Goal: Task Accomplishment & Management: Complete application form

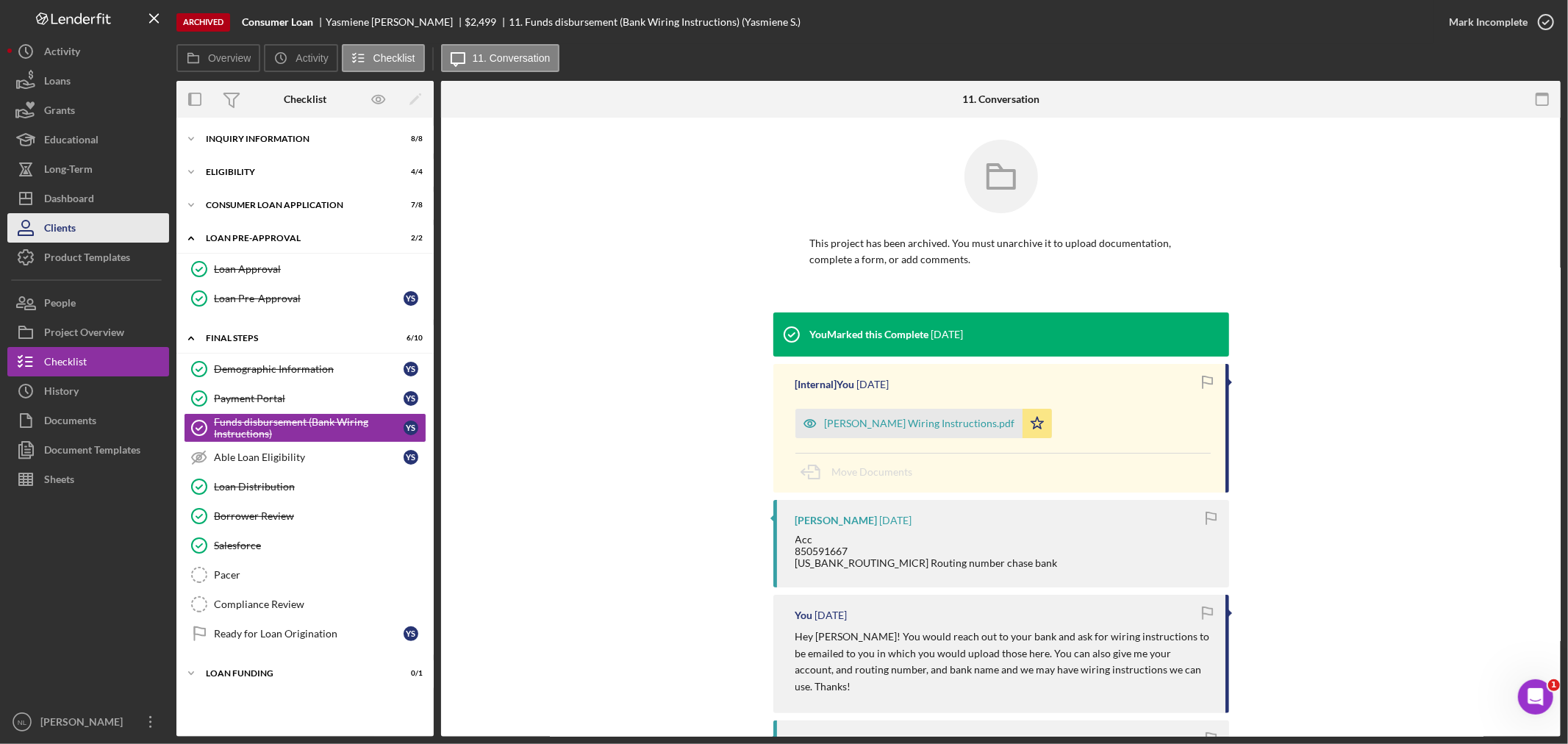
scroll to position [34, 0]
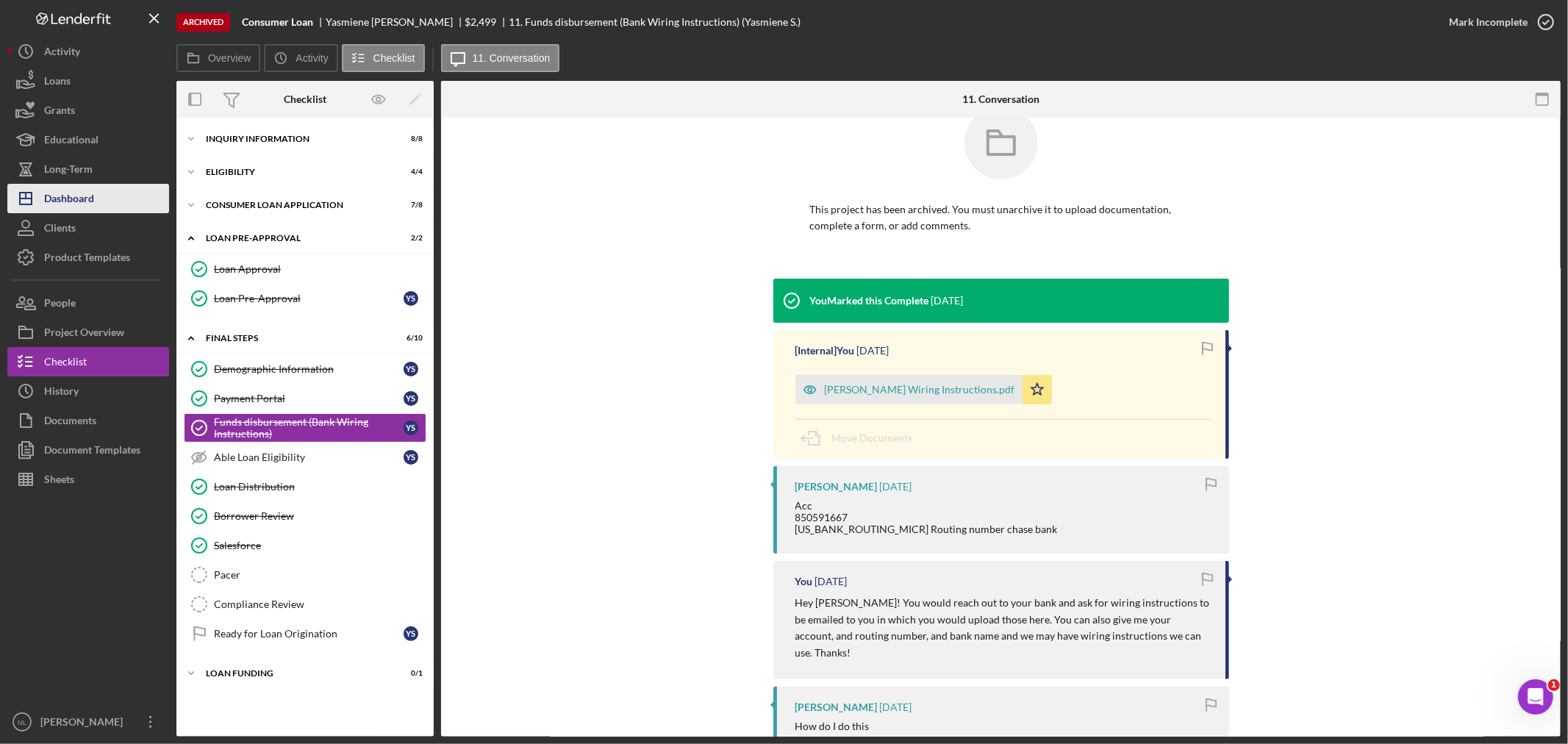
click at [100, 202] on button "Icon/Dashboard Dashboard" at bounding box center [88, 198] width 161 height 30
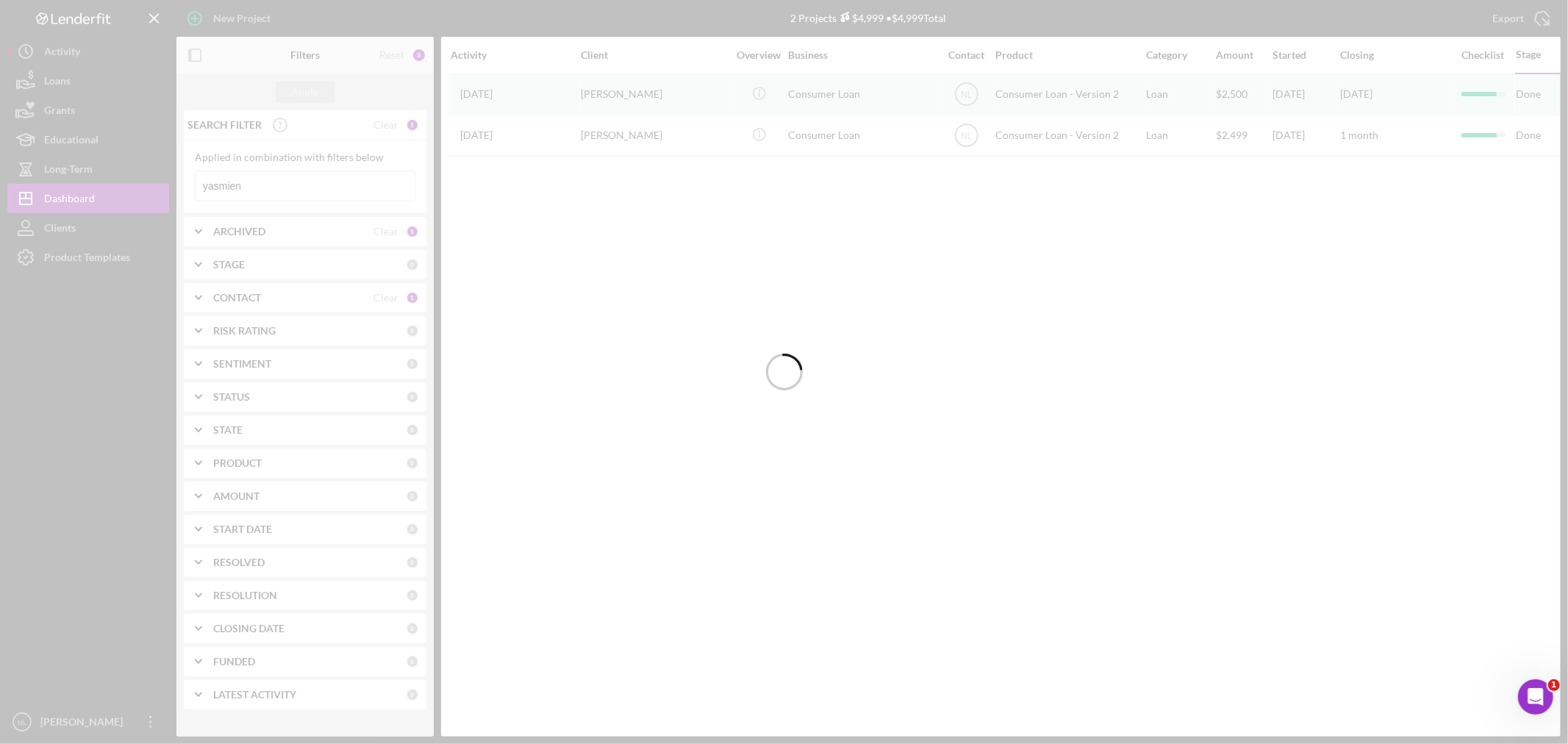
click at [317, 187] on div at bounding box center [784, 372] width 1568 height 744
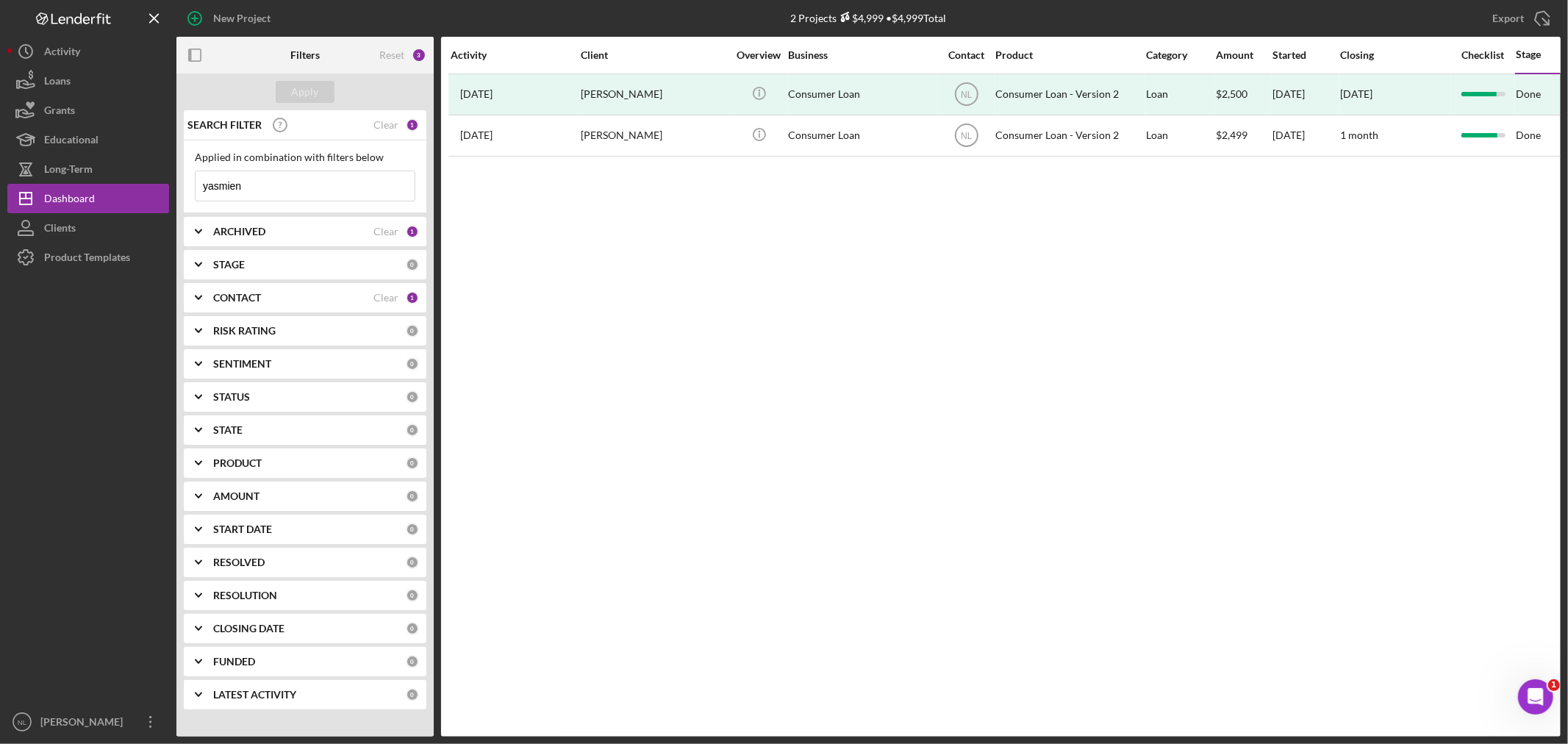
click at [317, 187] on input "yasmien" at bounding box center [305, 186] width 219 height 30
click at [291, 90] on div "Apply" at bounding box center [305, 91] width 27 height 22
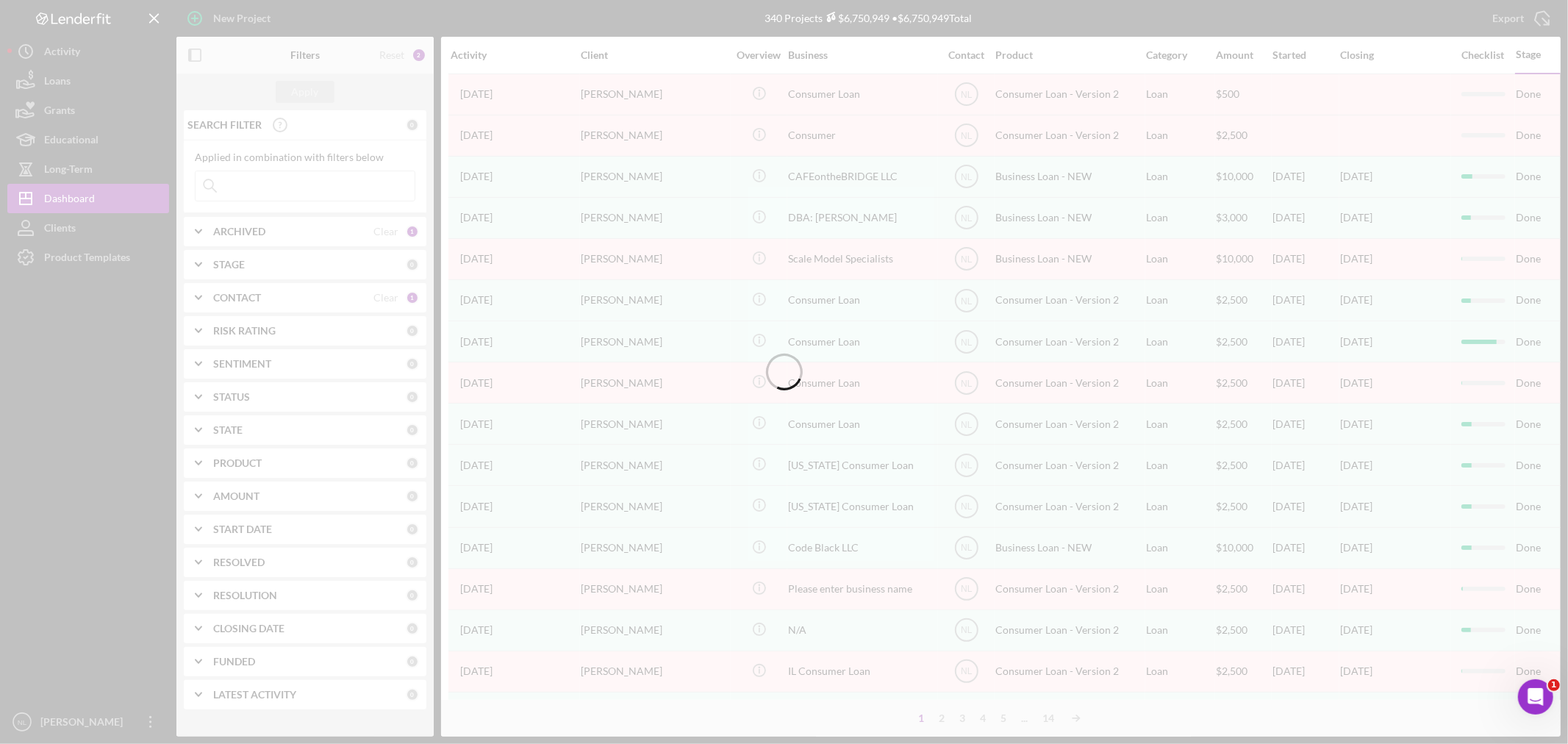
click at [238, 243] on div "ARCHIVED Clear 1" at bounding box center [316, 231] width 206 height 30
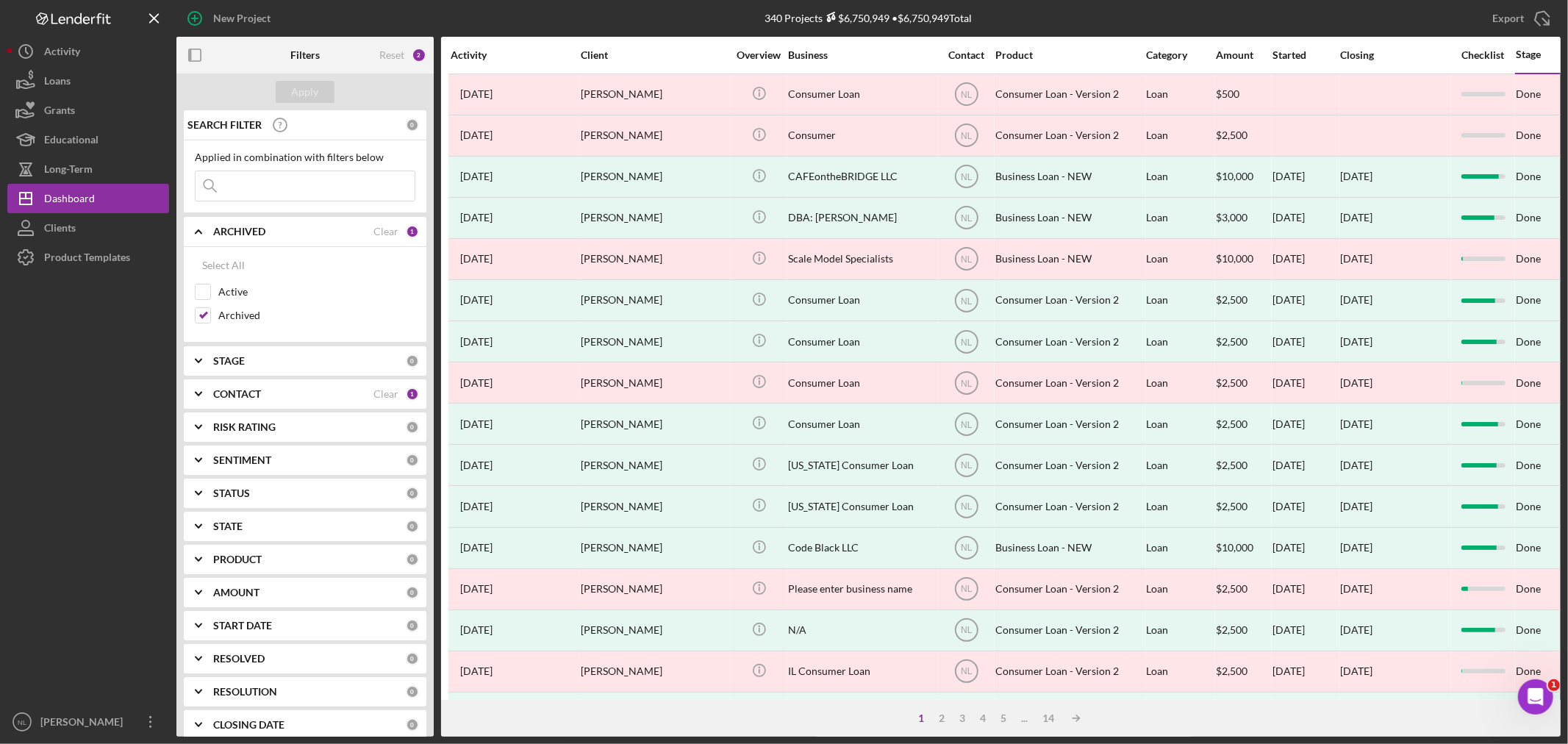
click at [235, 241] on div "ARCHIVED Clear 1" at bounding box center [316, 231] width 206 height 30
click at [203, 311] on input "Archived" at bounding box center [203, 316] width 14 height 14
checkbox input "false"
click at [207, 285] on input "Active" at bounding box center [203, 291] width 14 height 14
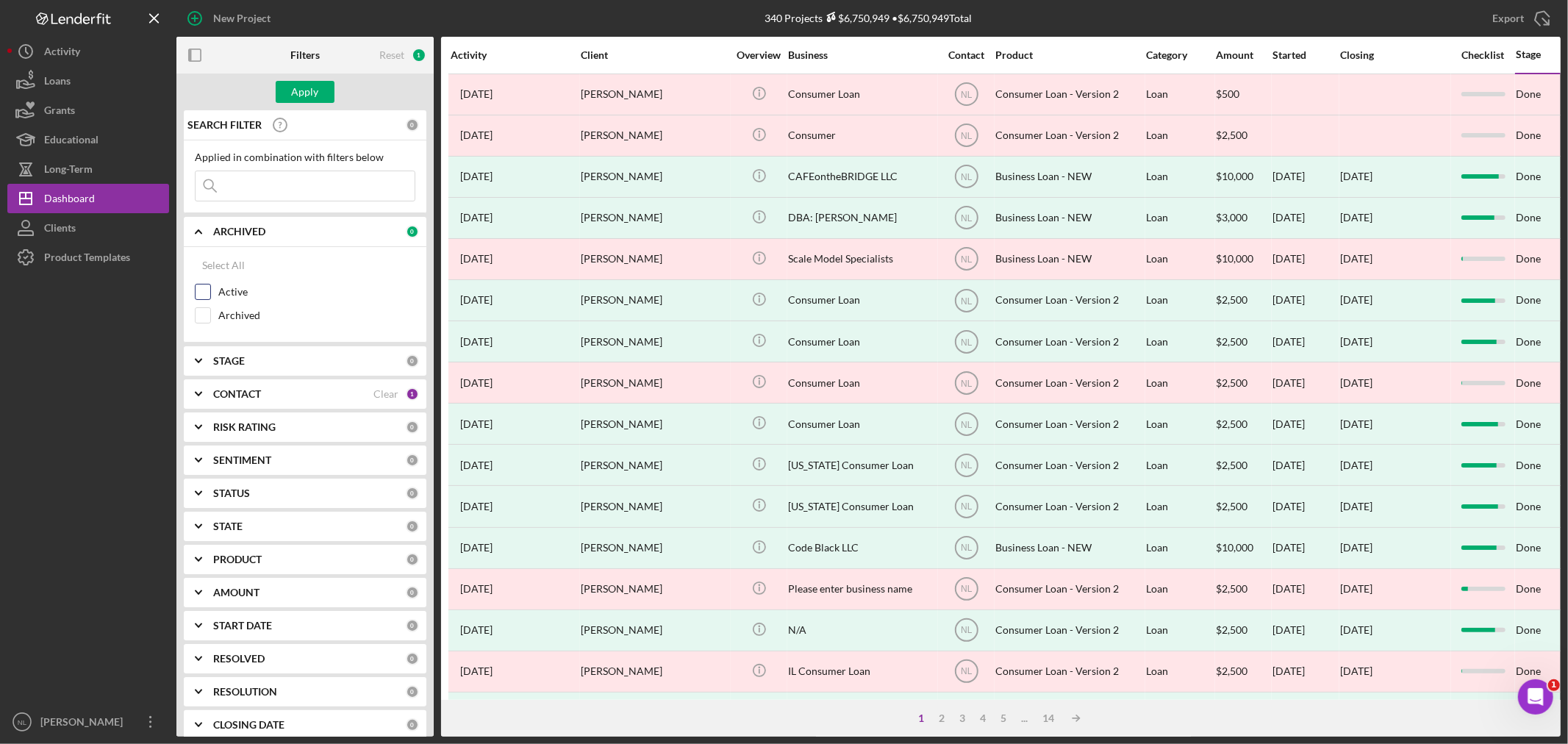
checkbox input "true"
click at [288, 88] on button "Apply" at bounding box center [305, 91] width 59 height 22
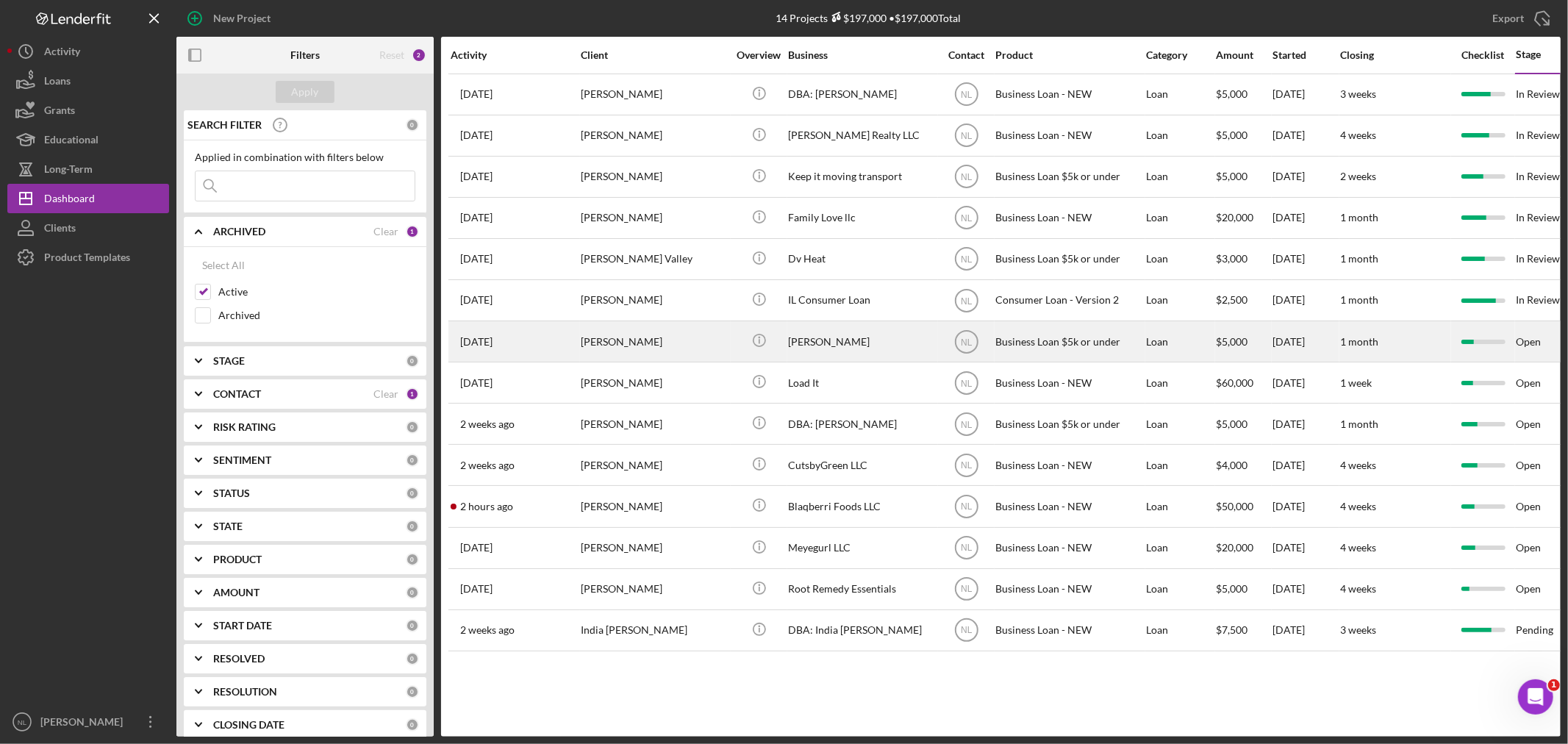
click at [843, 348] on div "[PERSON_NAME]" at bounding box center [862, 341] width 147 height 39
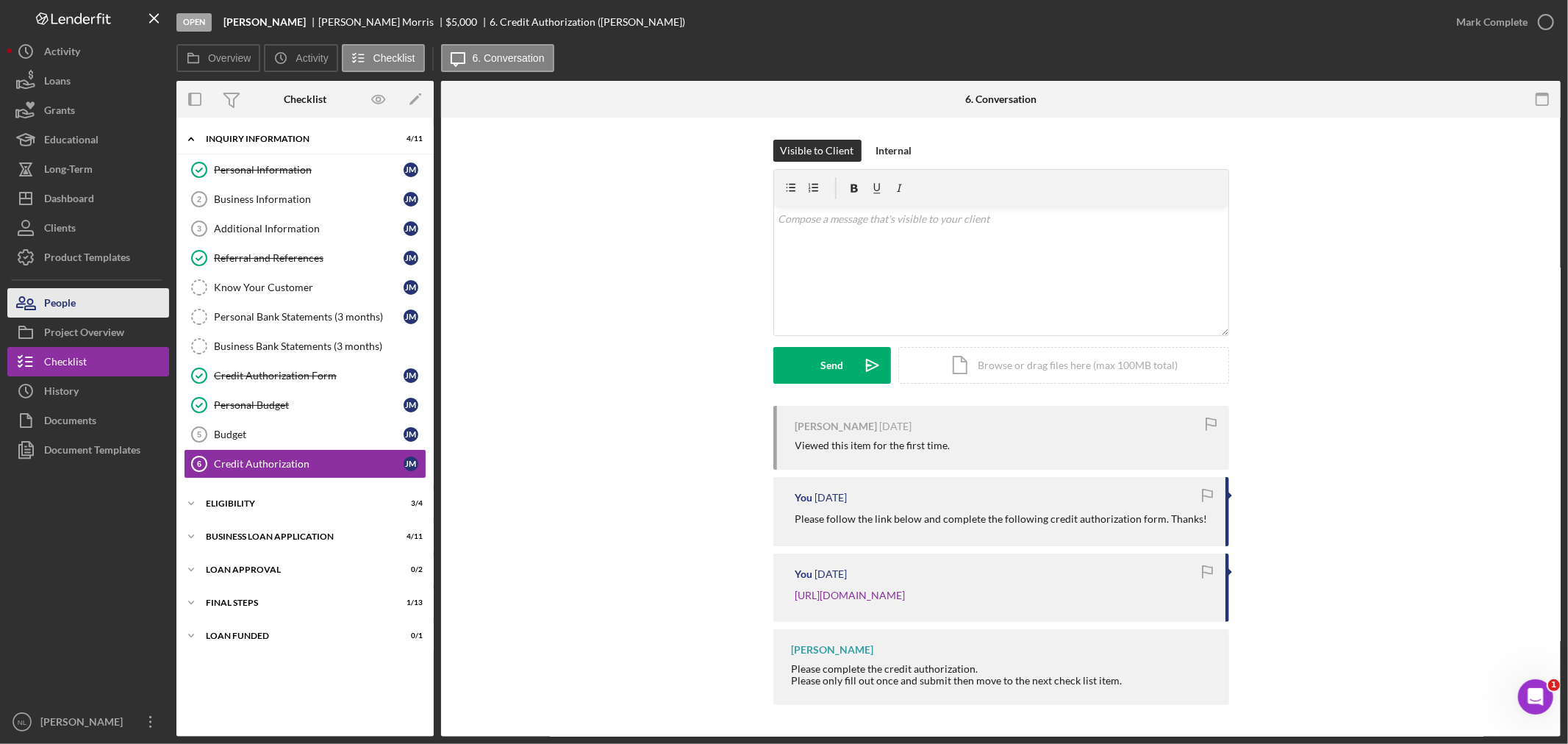
click at [114, 306] on button "People" at bounding box center [88, 302] width 161 height 30
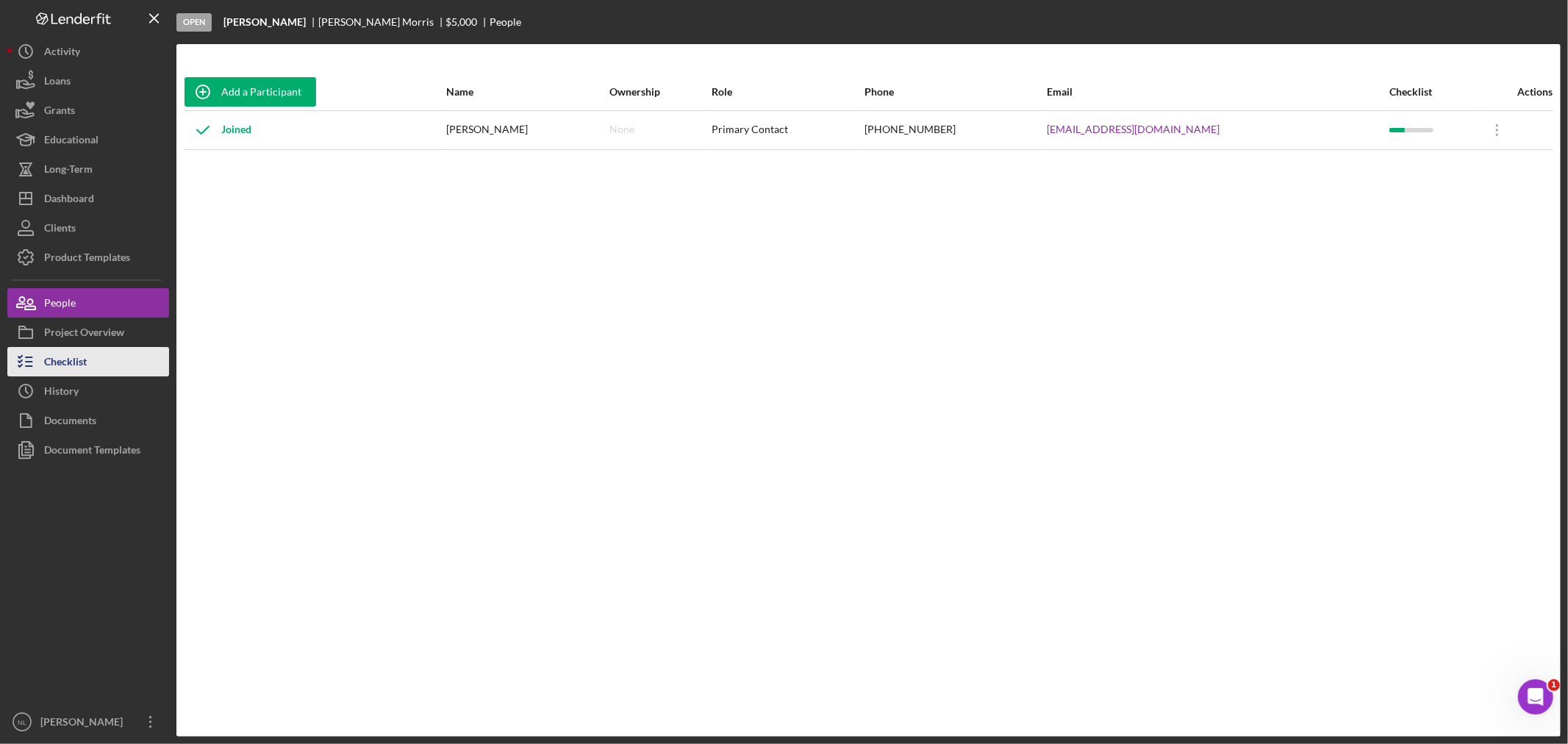
click at [100, 369] on button "Checklist" at bounding box center [88, 361] width 161 height 30
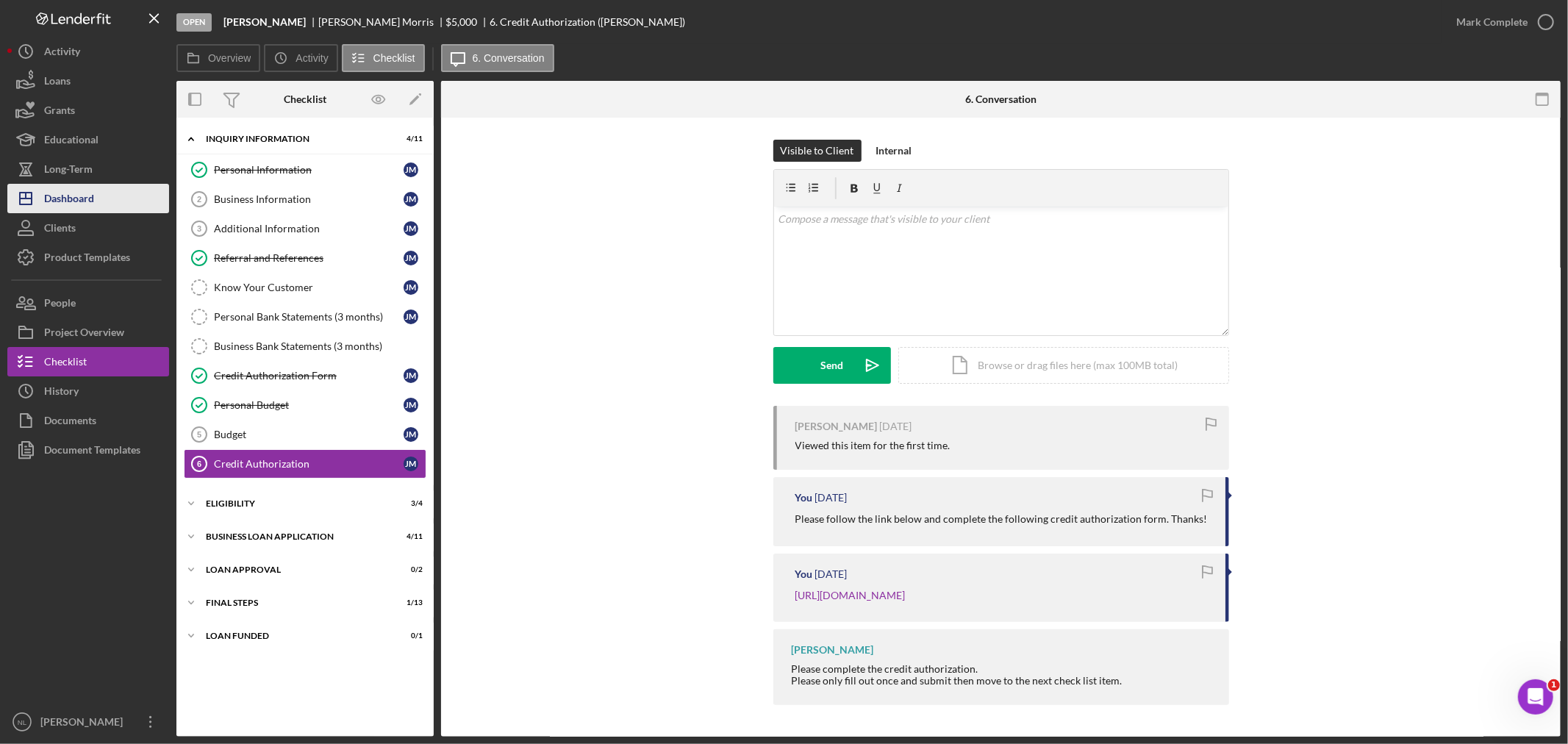
click at [87, 194] on div "Dashboard" at bounding box center [69, 200] width 50 height 33
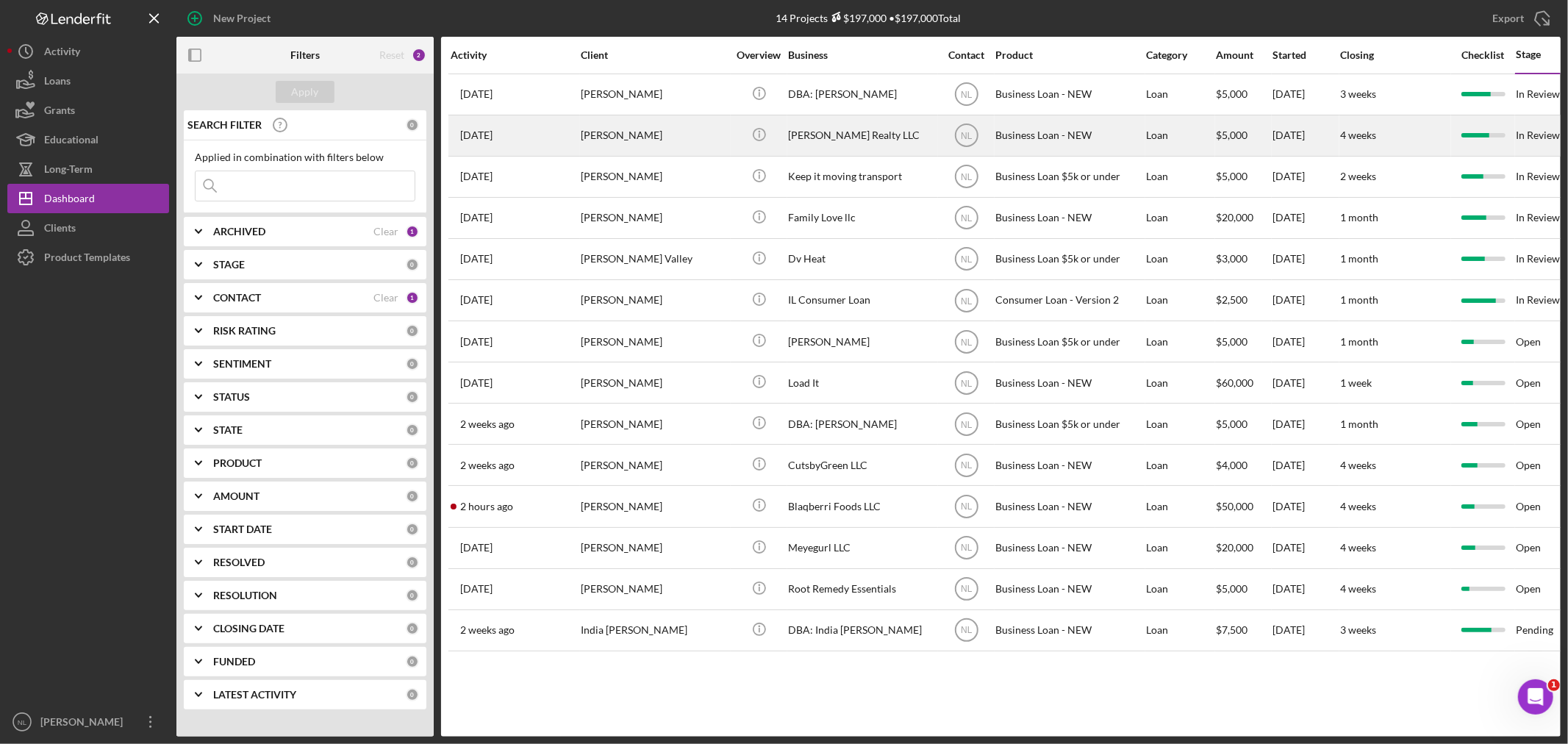
click at [559, 147] on div "[DATE] [PERSON_NAME]" at bounding box center [515, 135] width 128 height 39
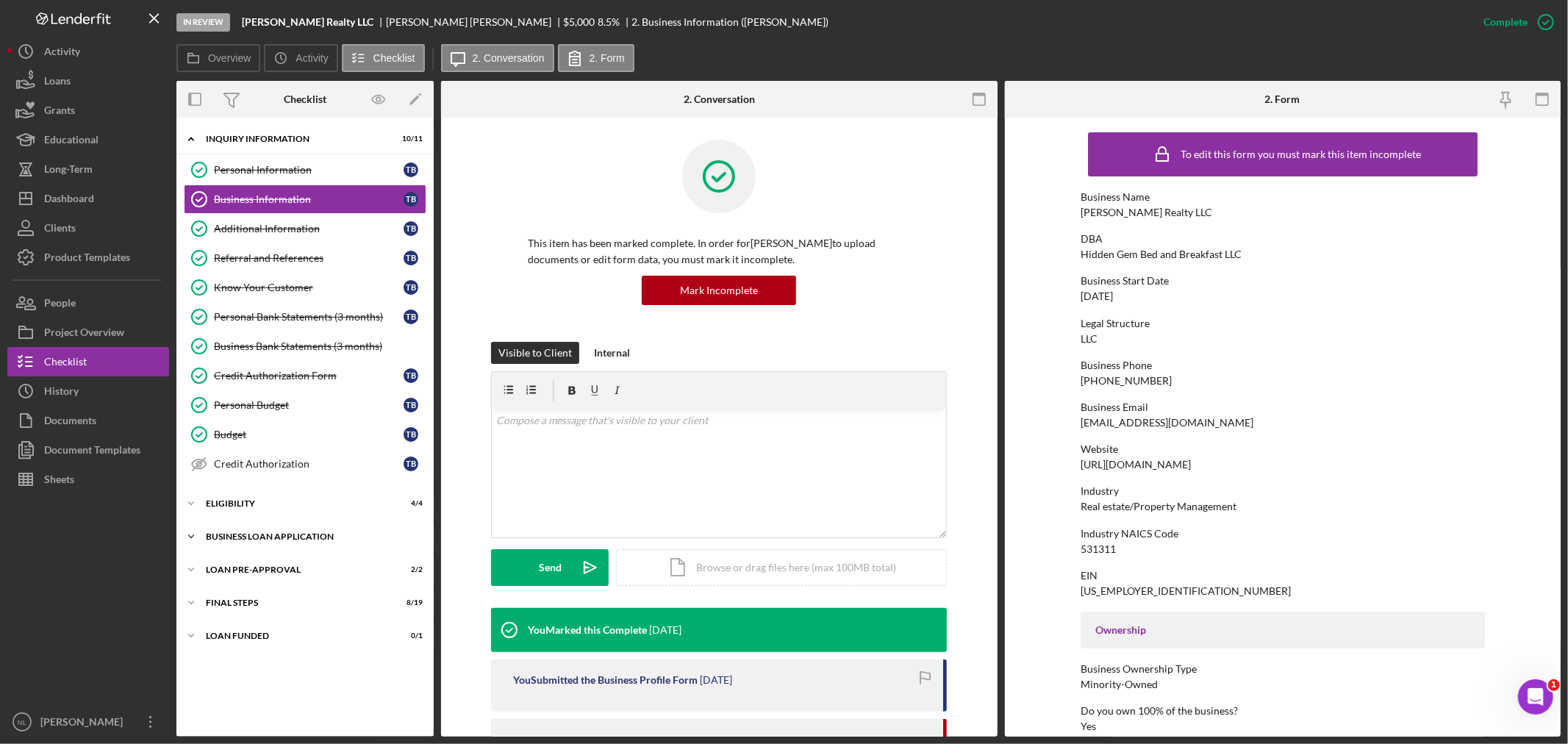
click at [292, 541] on div "BUSINESS LOAN APPLICATION" at bounding box center [311, 537] width 210 height 9
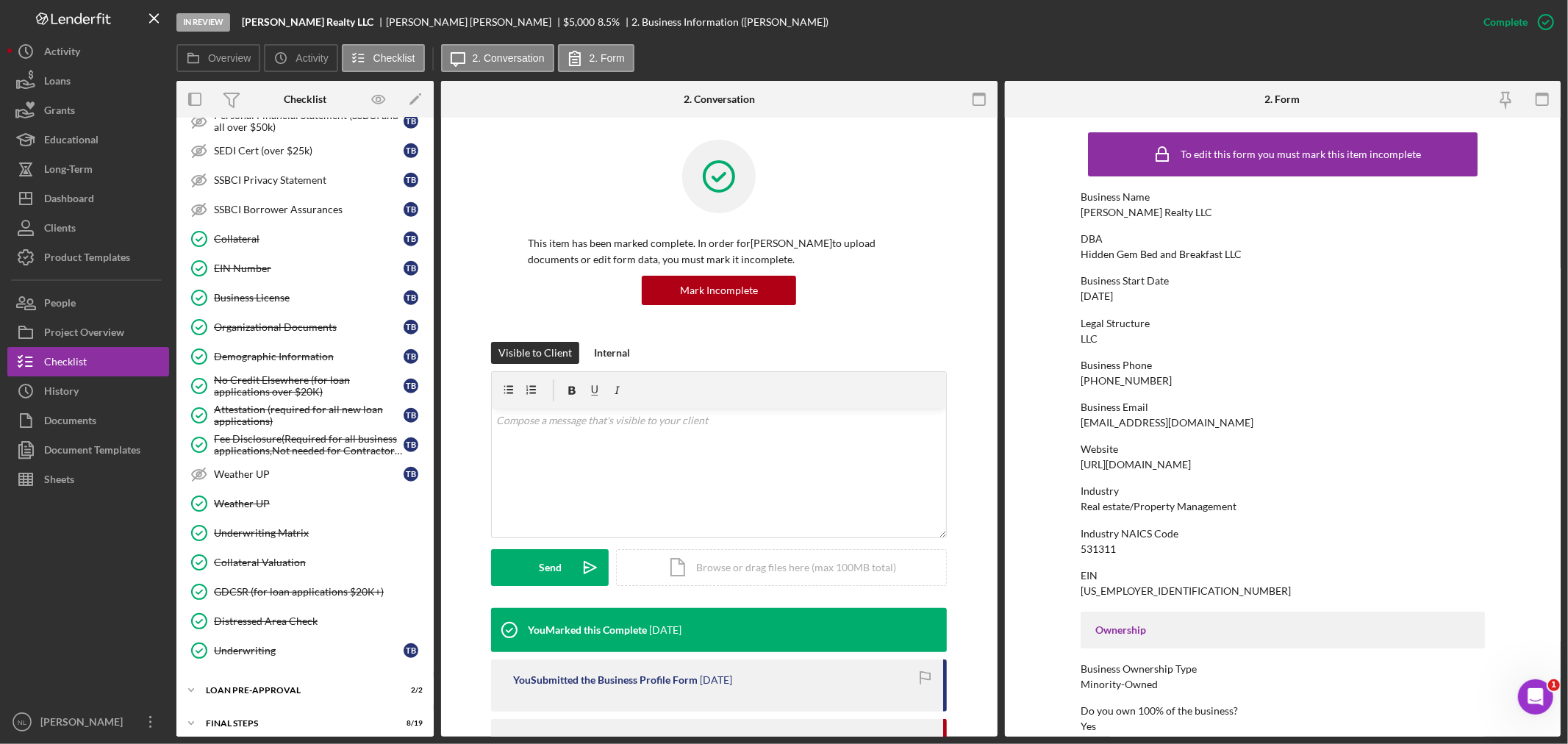
scroll to position [835, 0]
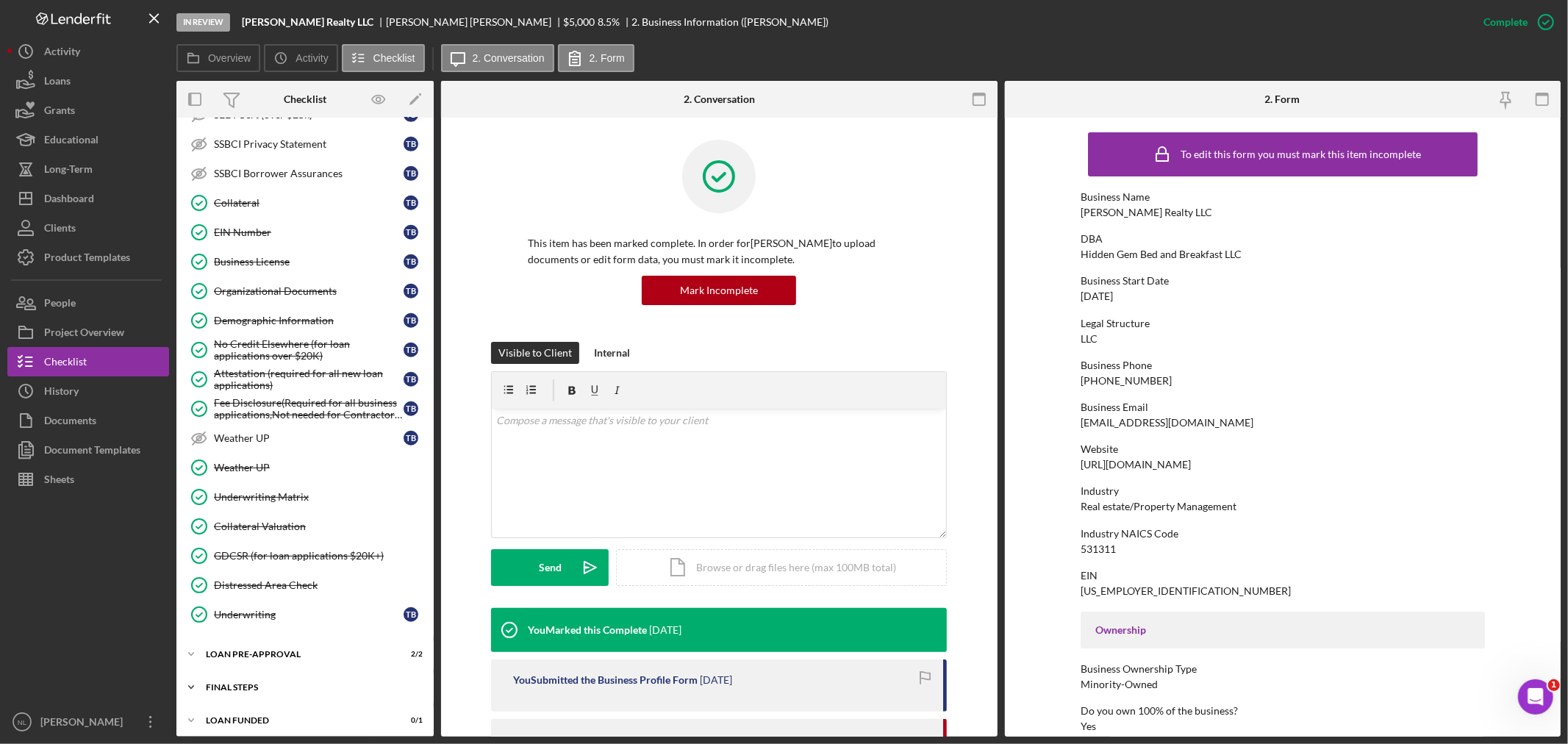
click at [277, 684] on div "Icon/Expander FINAL STEPS 8 / 19" at bounding box center [305, 687] width 257 height 30
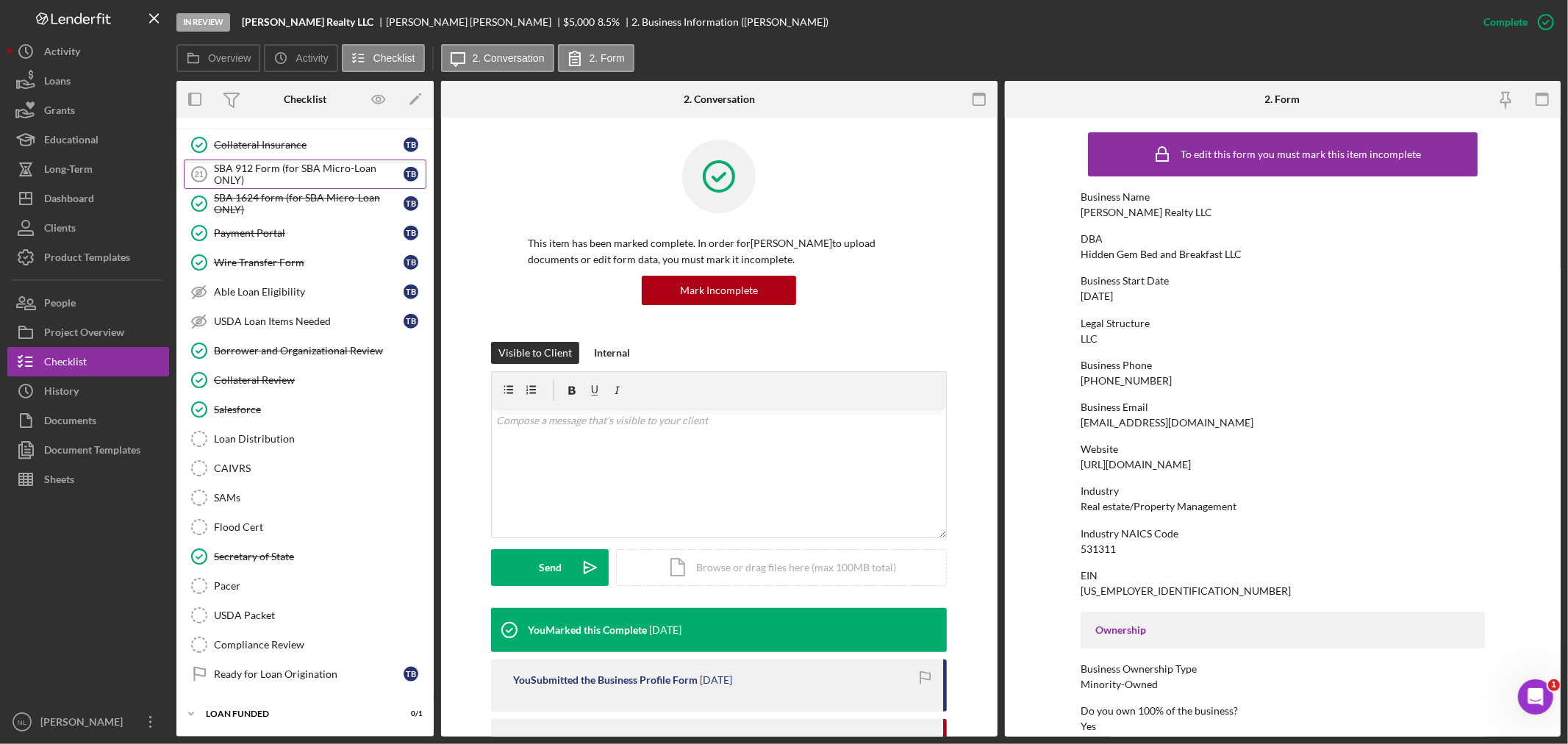
click at [261, 174] on div "SBA 912 Form (for SBA Micro-Loan ONLY)" at bounding box center [309, 174] width 190 height 23
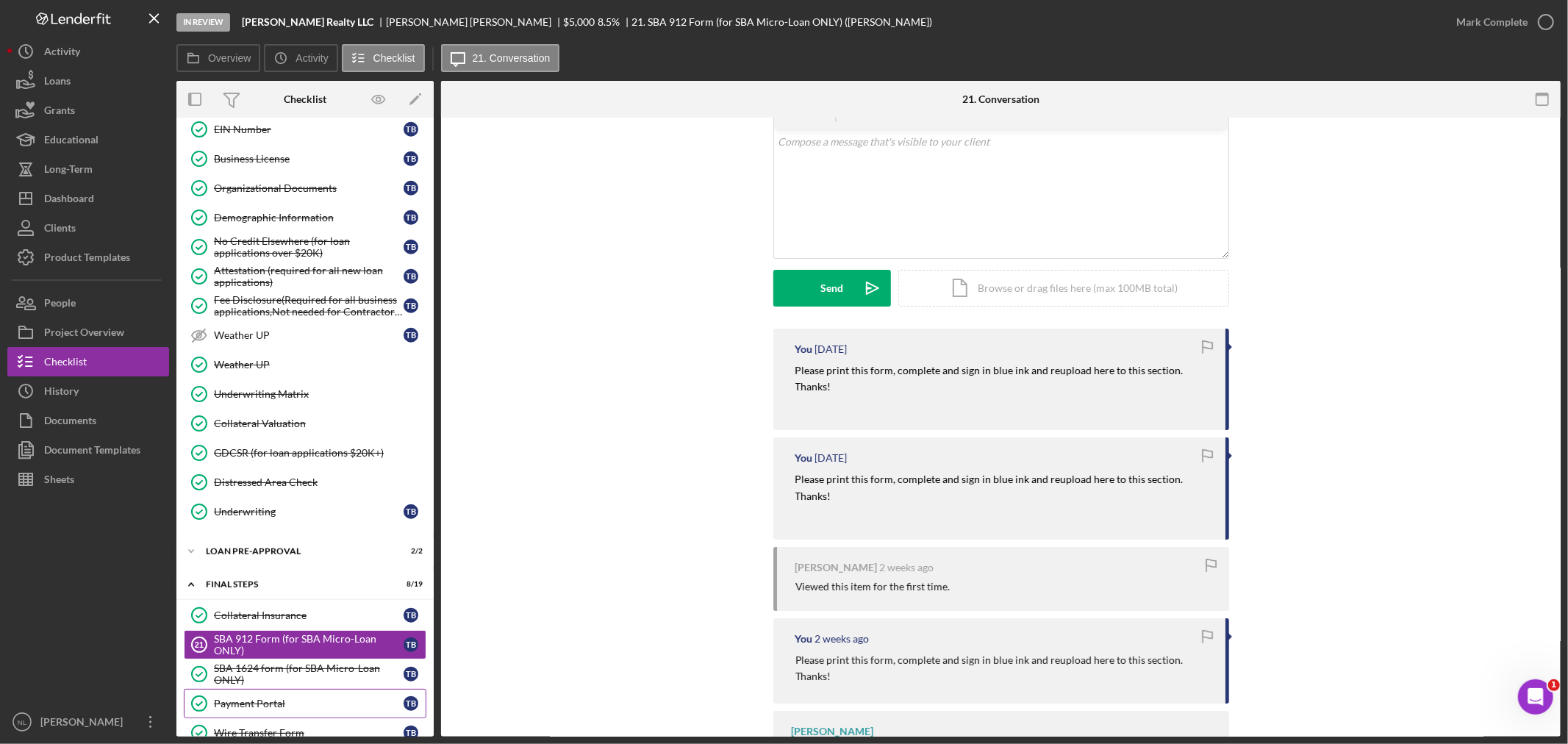
scroll to position [1417, 0]
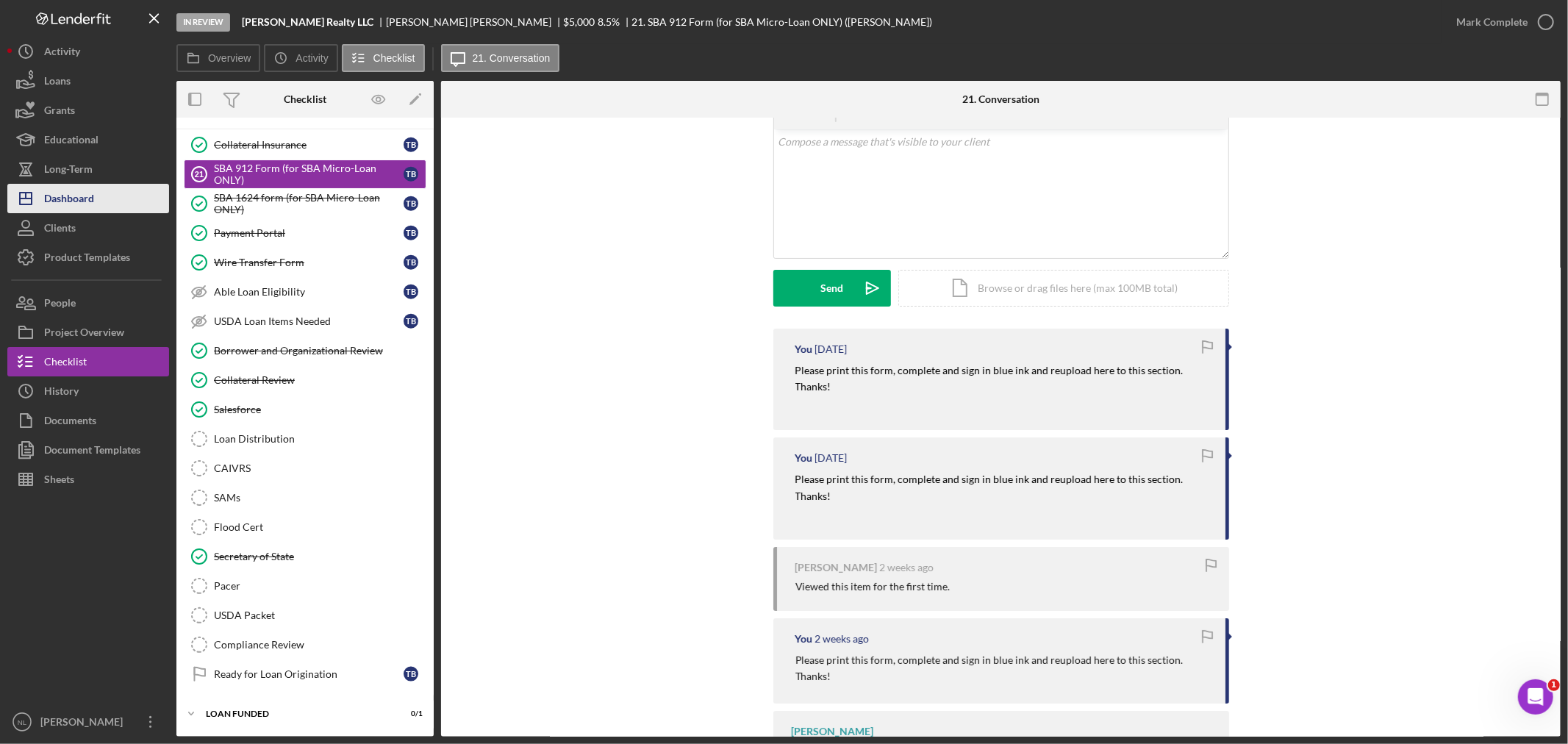
click at [86, 186] on div "Dashboard" at bounding box center [69, 200] width 50 height 33
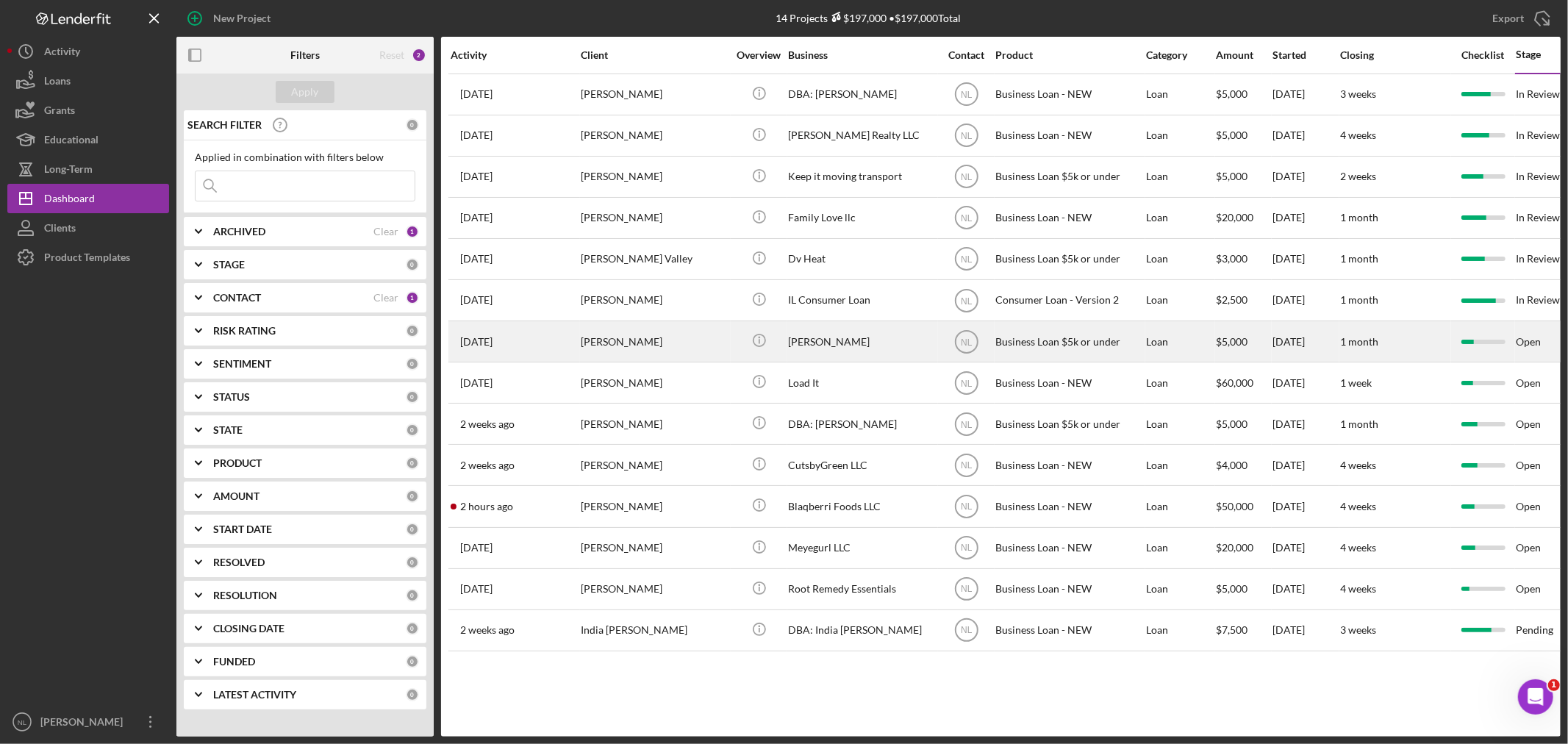
click at [605, 338] on div "[PERSON_NAME]" at bounding box center [654, 341] width 147 height 39
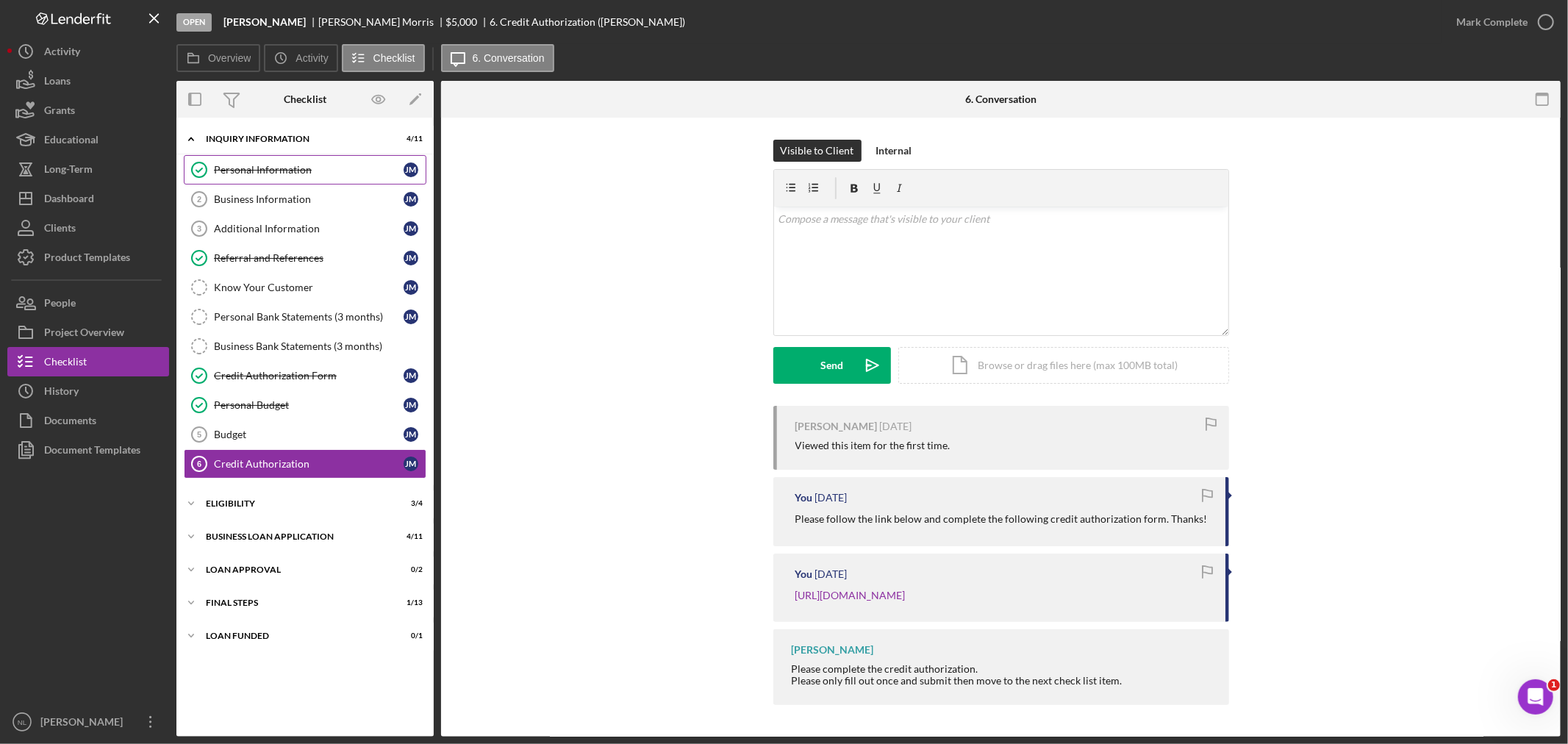
click at [317, 181] on link "Personal Information Personal Information [PERSON_NAME]" at bounding box center [305, 169] width 243 height 30
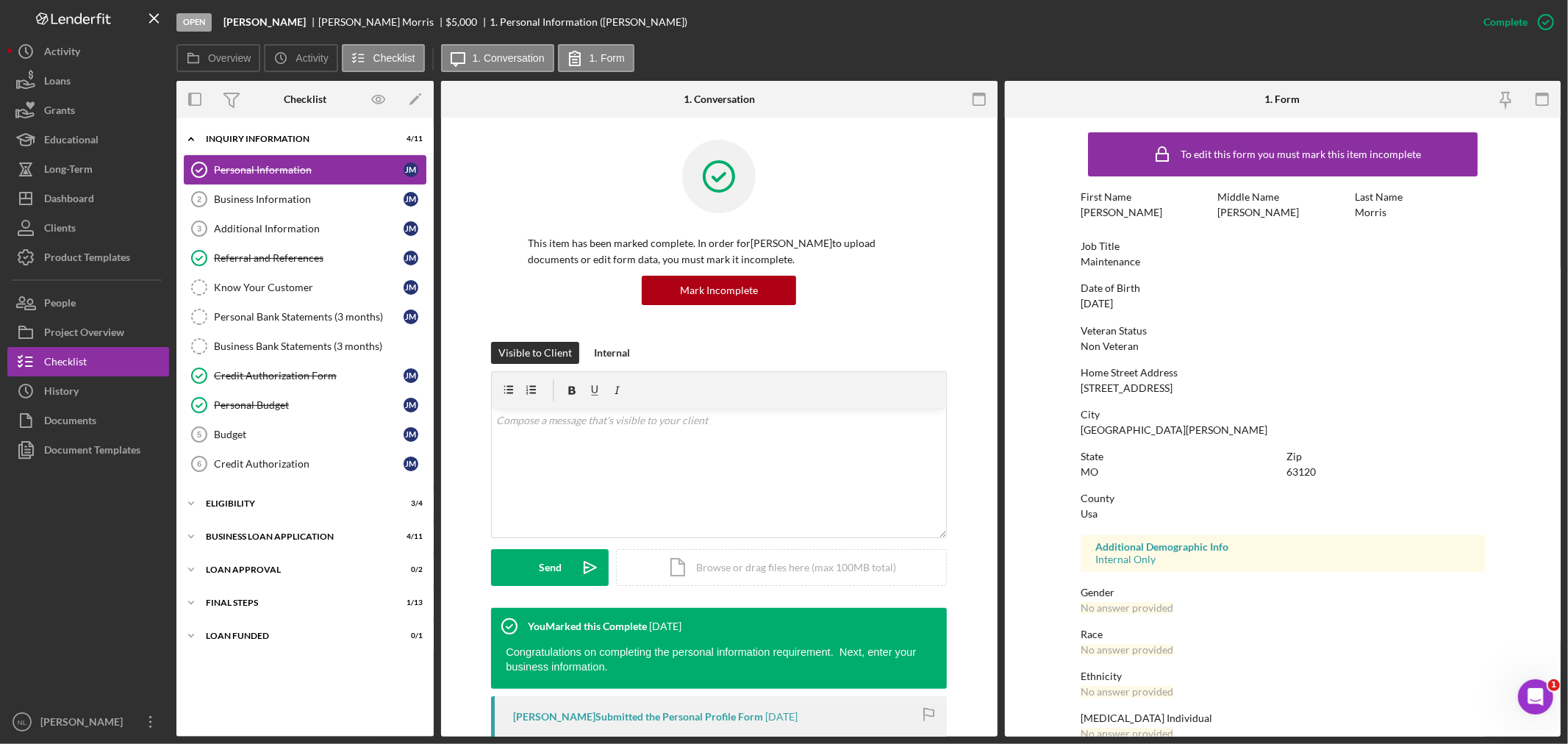
click at [315, 181] on link "Personal Information Personal Information [PERSON_NAME]" at bounding box center [305, 169] width 243 height 30
click at [299, 212] on link "Business Information 2 Business Information [PERSON_NAME]" at bounding box center [305, 199] width 243 height 30
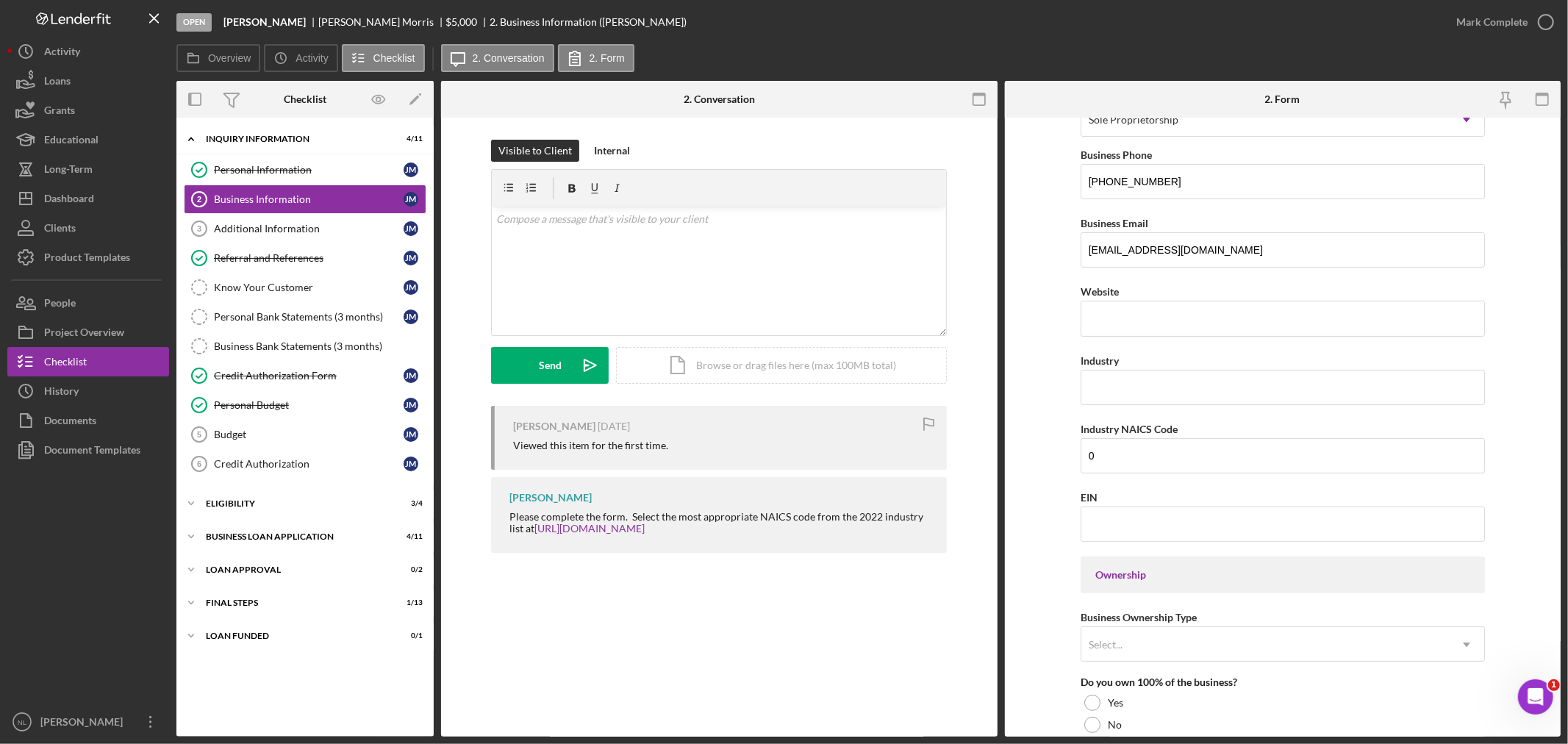
scroll to position [251, 0]
click at [1104, 527] on input "EIN" at bounding box center [1282, 519] width 404 height 35
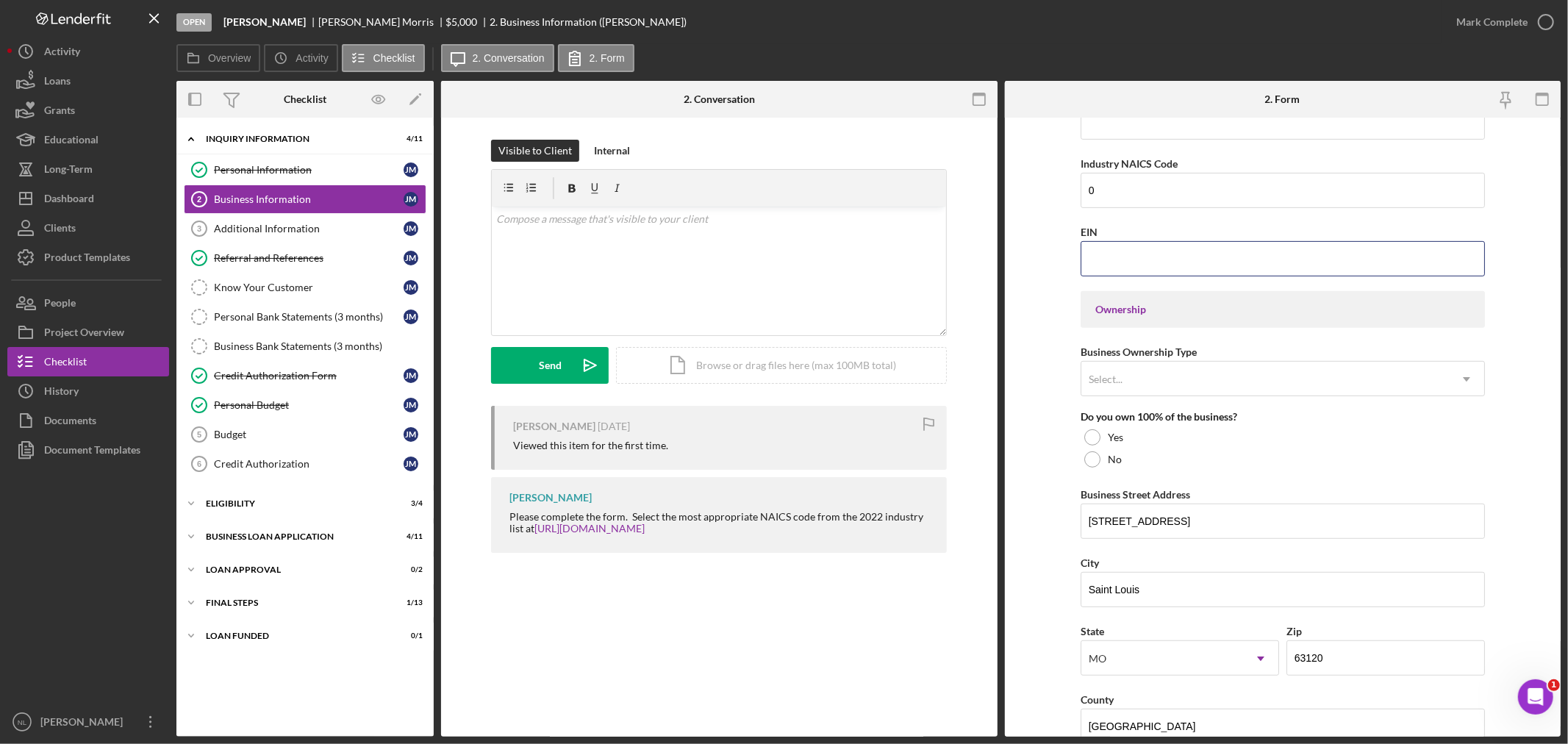
scroll to position [519, 0]
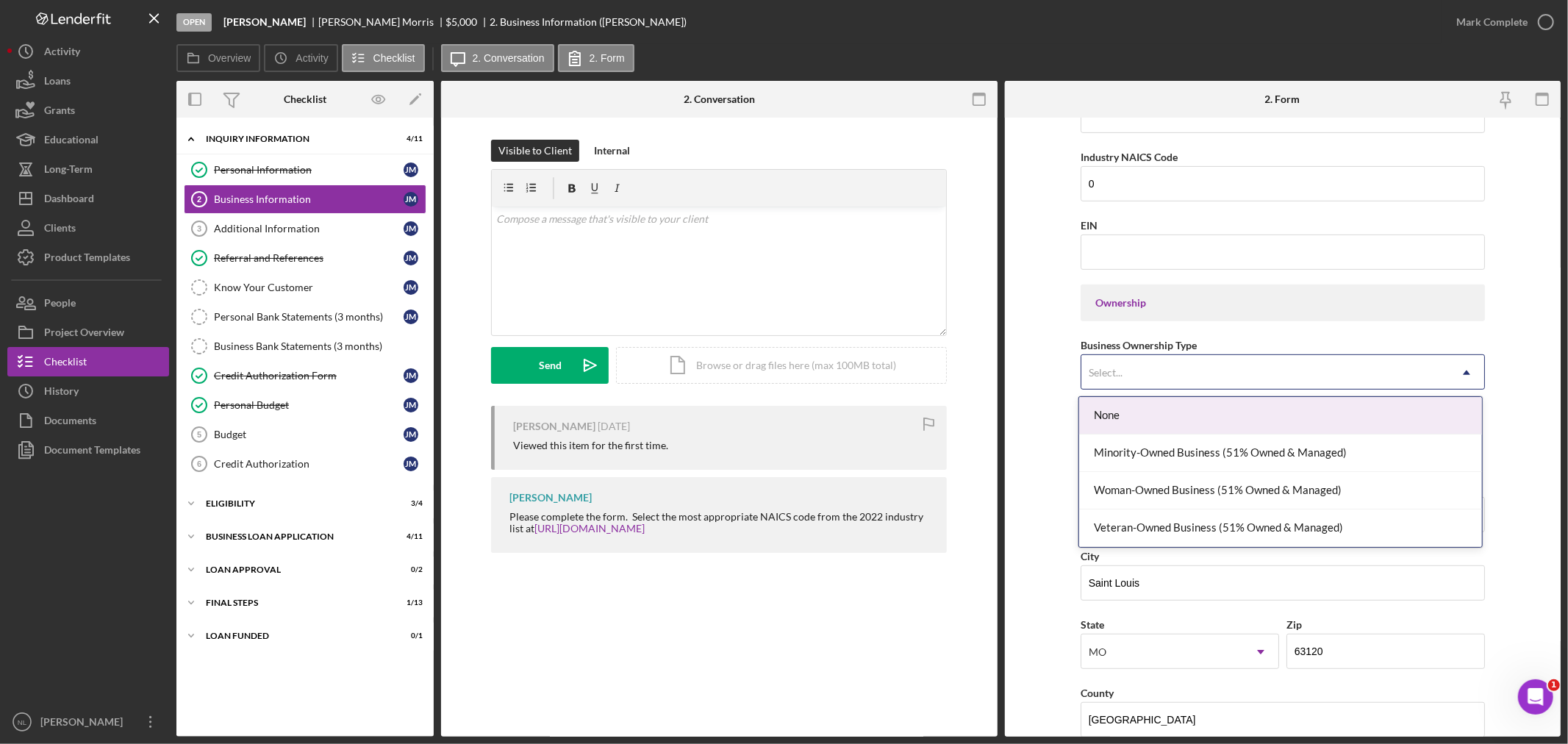
click at [1137, 373] on div "Select..." at bounding box center [1265, 373] width 368 height 34
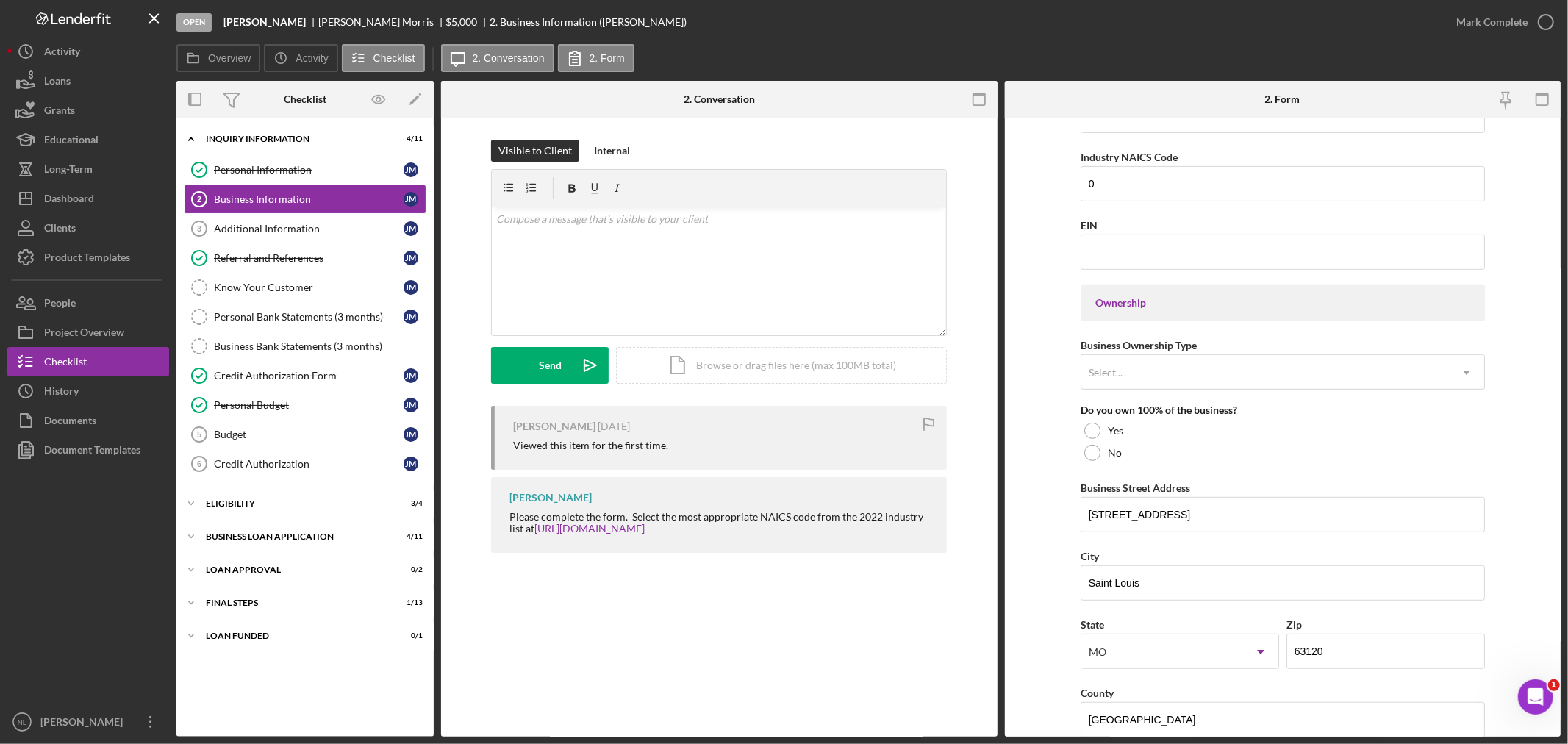
click at [1046, 475] on form "Business Name [PERSON_NAME] DBA [PERSON_NAME] Business Start Date [DATE] Legal …" at bounding box center [1283, 427] width 557 height 619
click at [1088, 430] on div at bounding box center [1092, 430] width 16 height 16
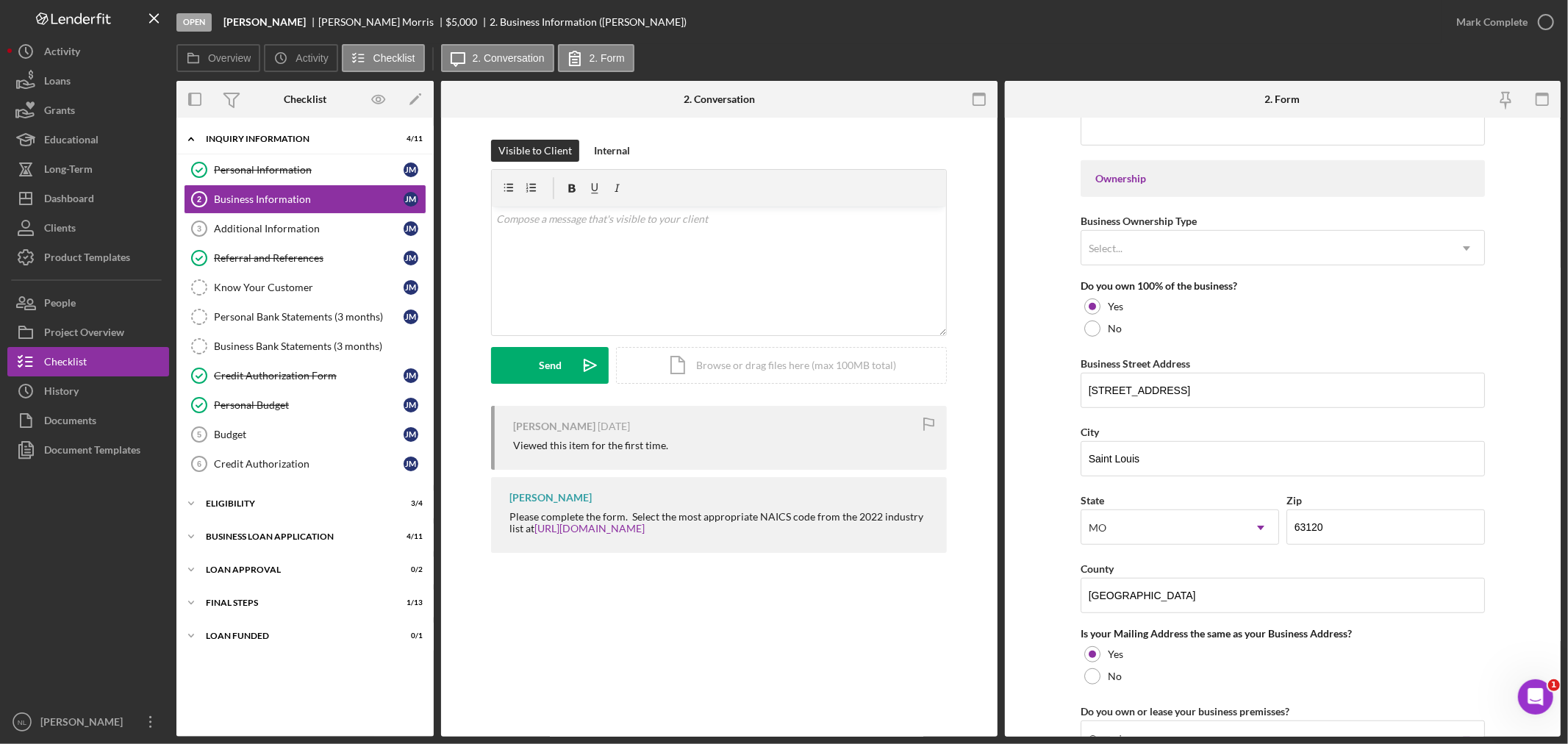
scroll to position [1016, 0]
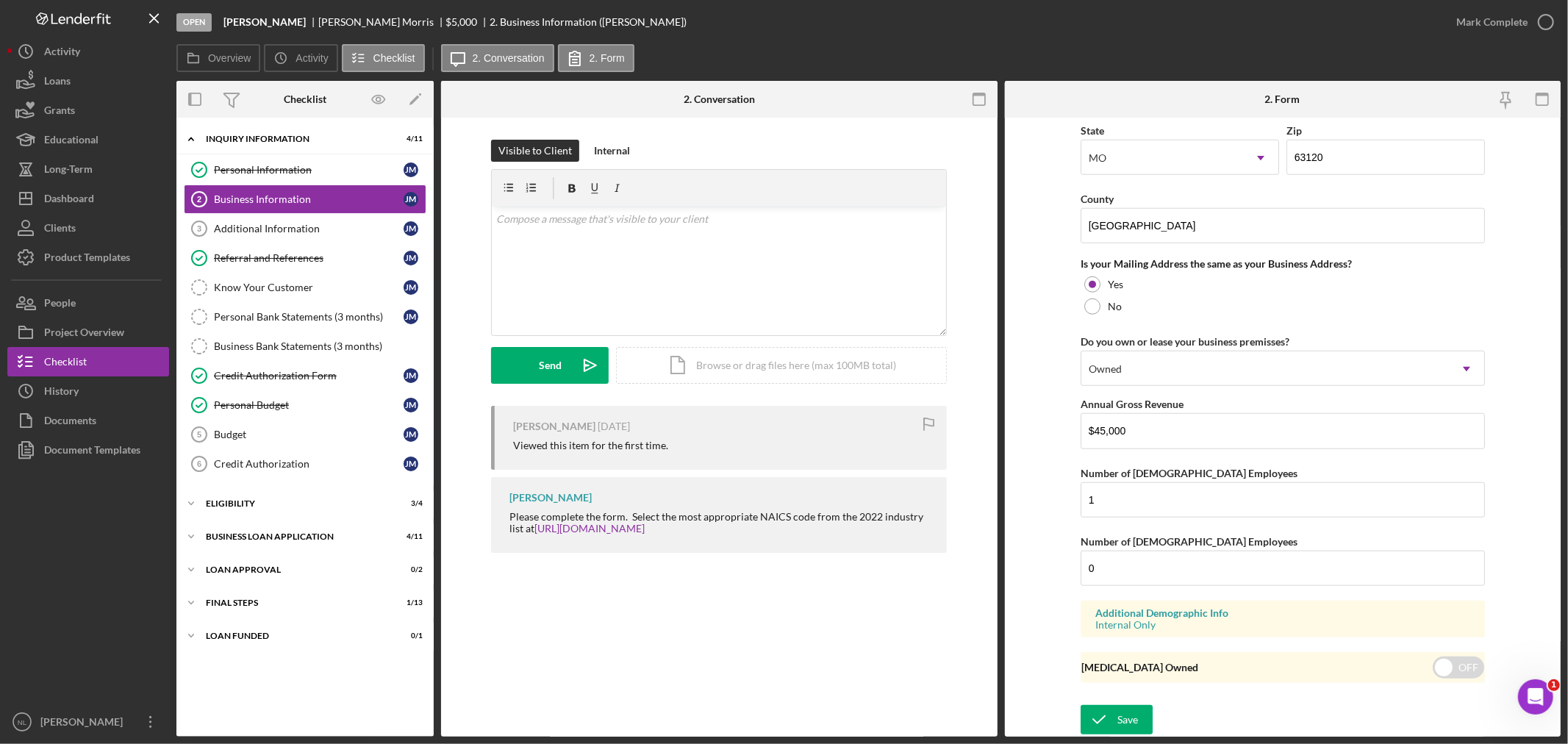
click at [1108, 698] on form "Business Name [PERSON_NAME] DBA [PERSON_NAME] Business Start Date [DATE] Legal …" at bounding box center [1283, 427] width 557 height 619
click at [1100, 706] on icon "submit" at bounding box center [1098, 719] width 37 height 37
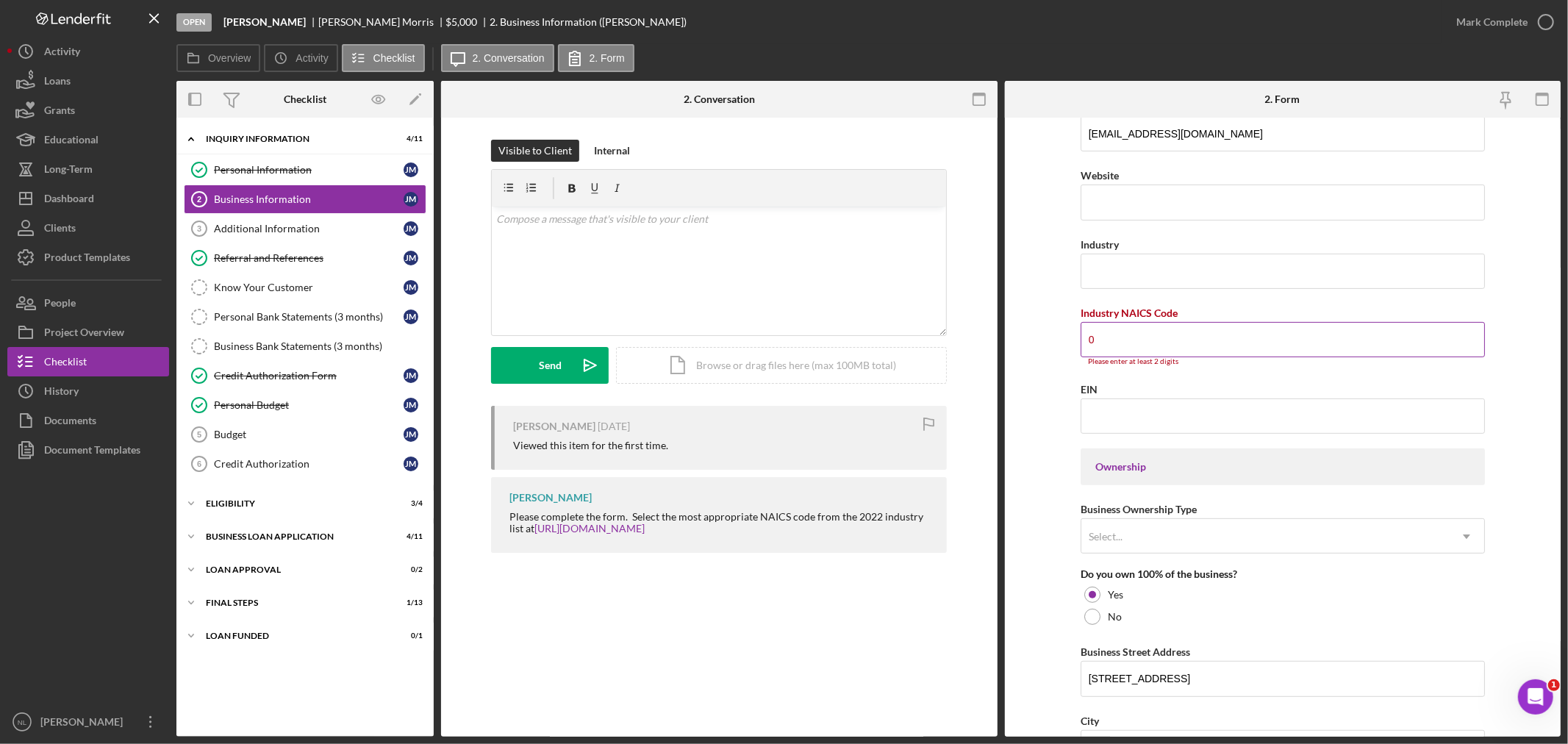
scroll to position [362, 0]
click at [1128, 347] on input "0" at bounding box center [1282, 340] width 404 height 35
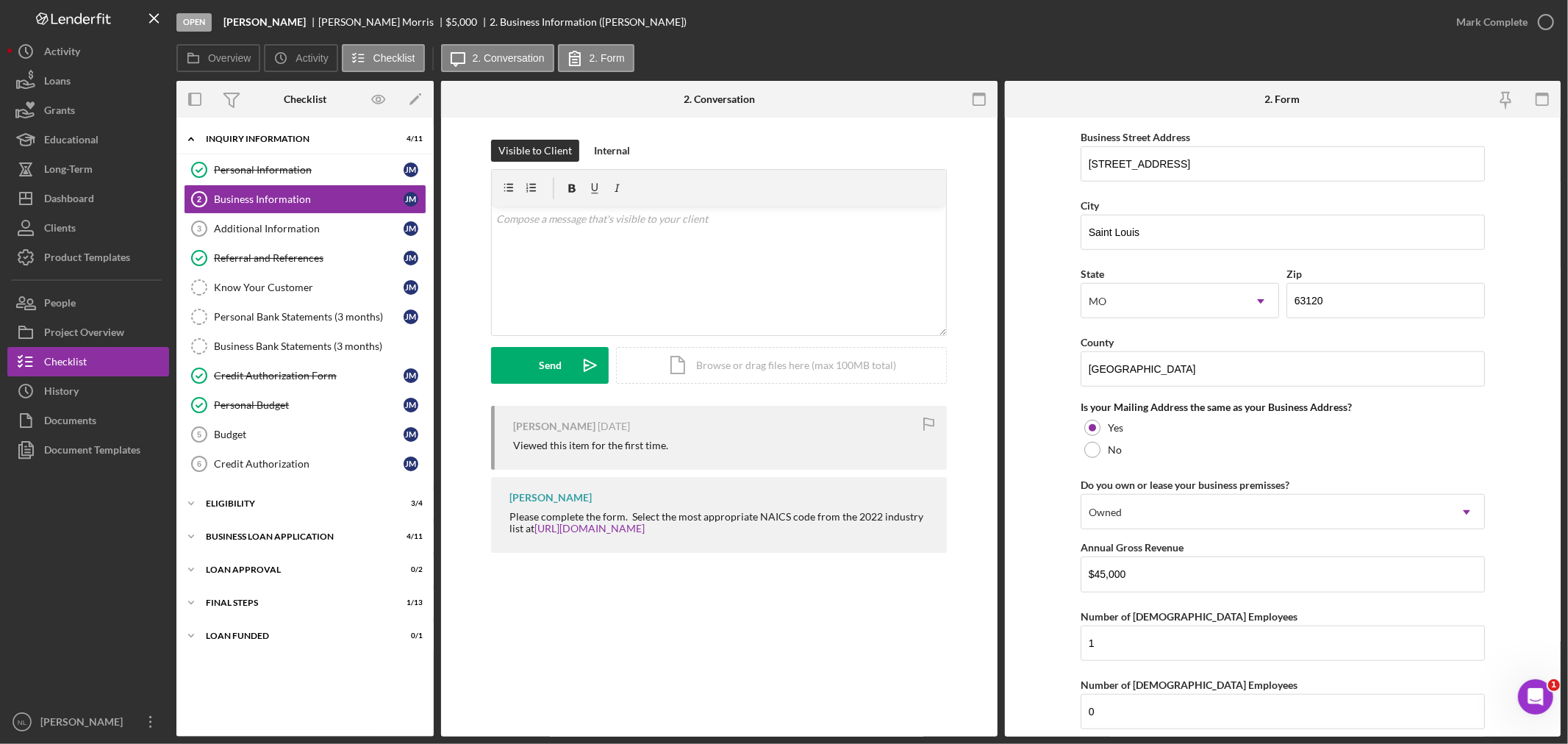
scroll to position [1016, 0]
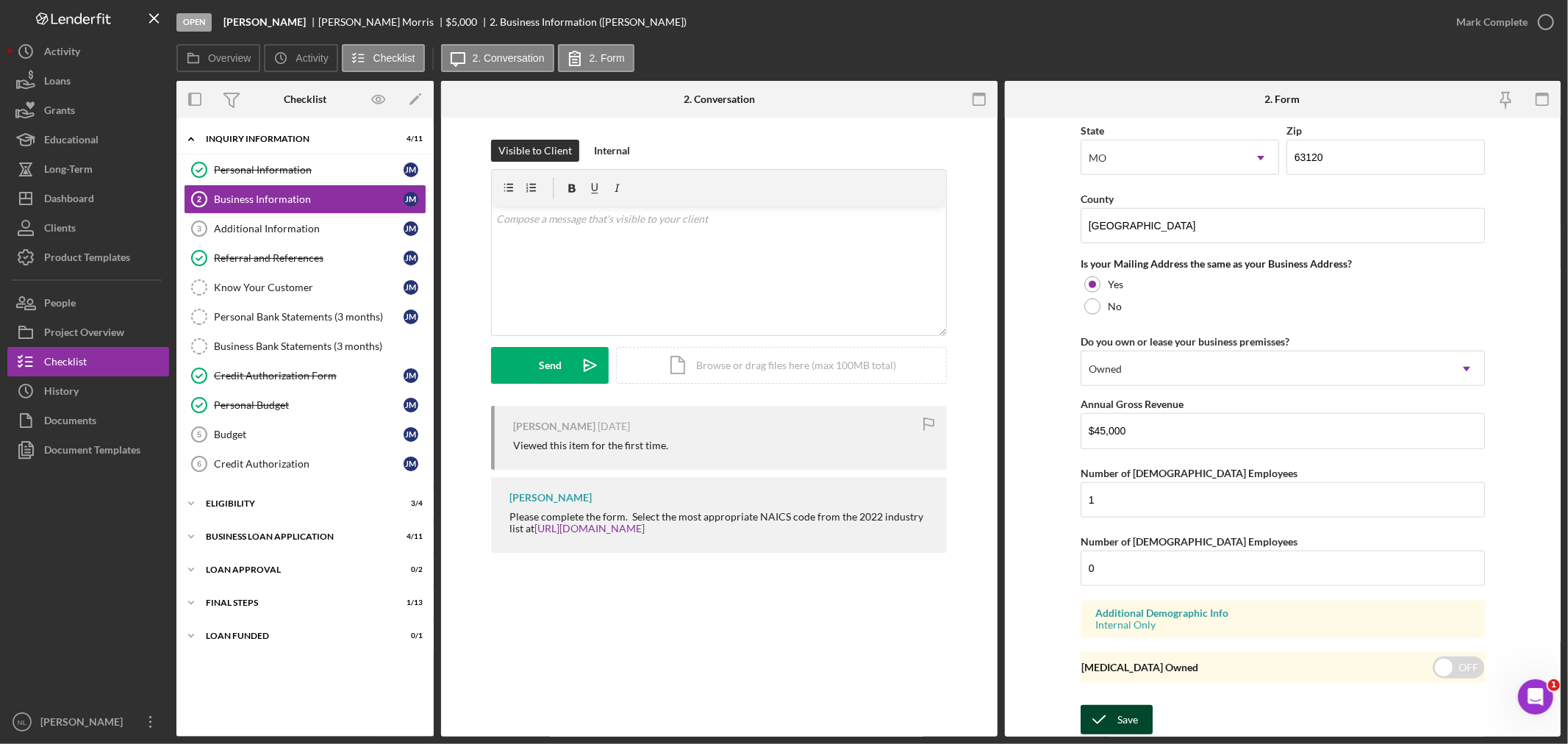
type input "181491"
click at [1096, 713] on icon "submit" at bounding box center [1098, 719] width 37 height 37
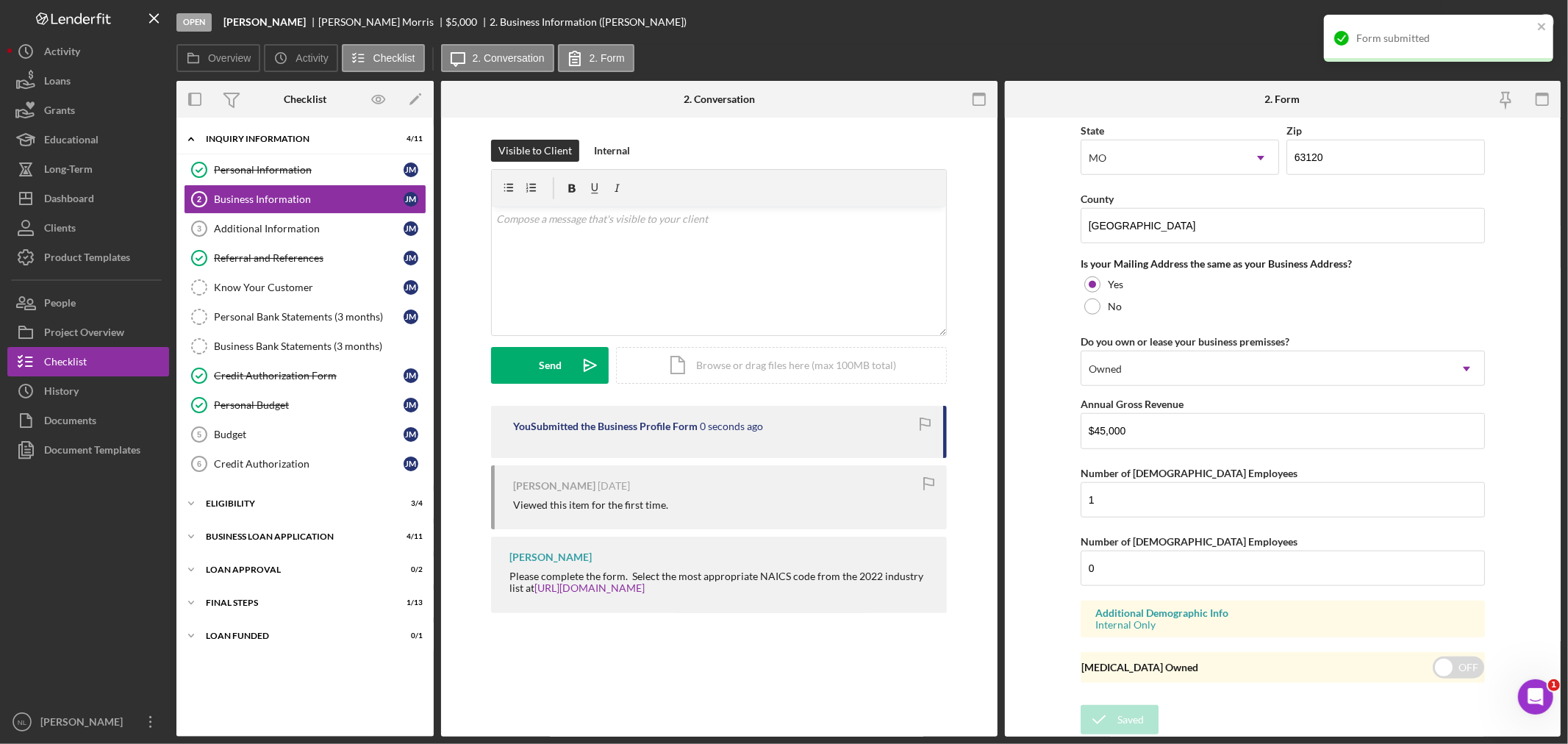
click at [1546, 17] on div "Form submitted" at bounding box center [1439, 38] width 230 height 47
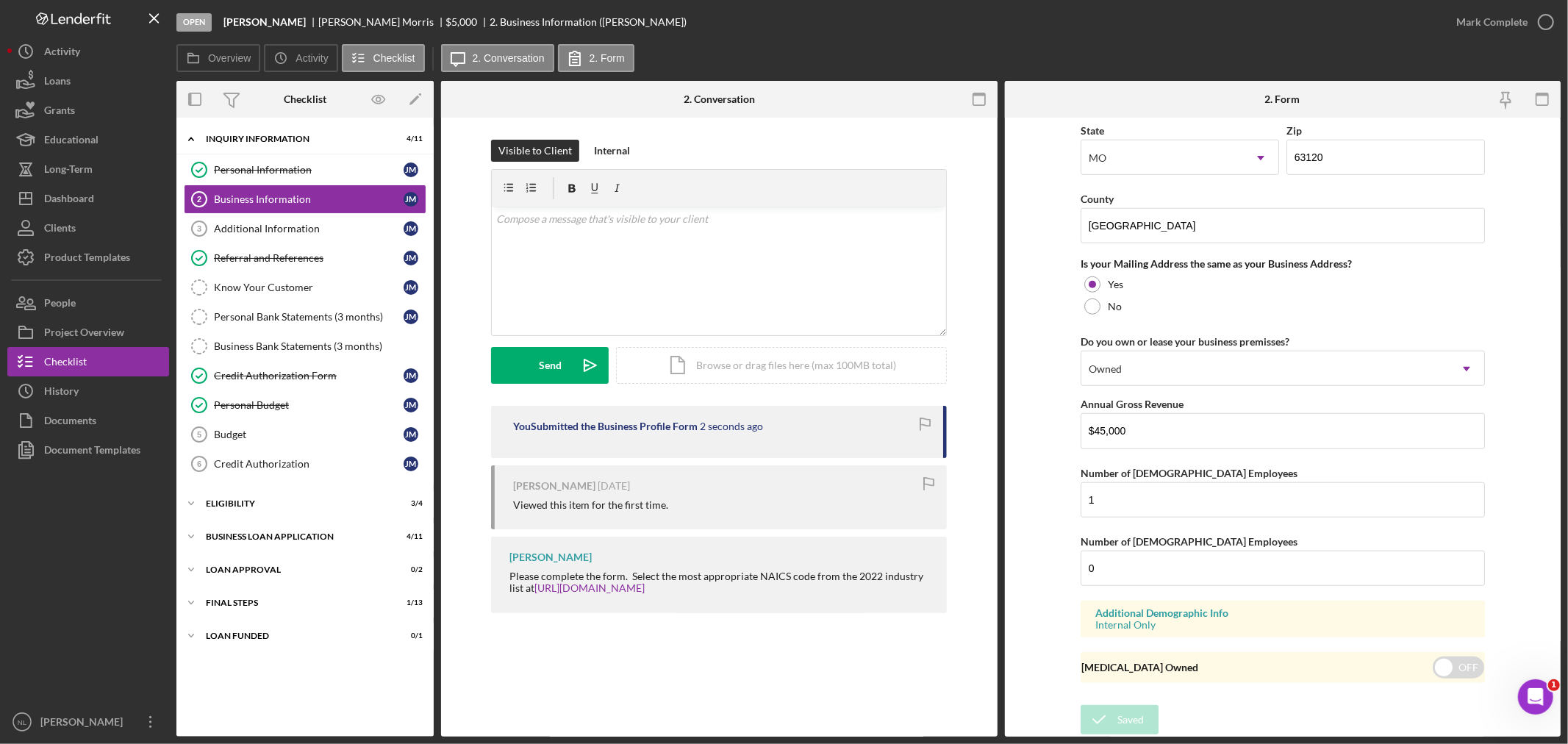
click at [1508, 25] on div "Mark Complete" at bounding box center [1492, 22] width 72 height 30
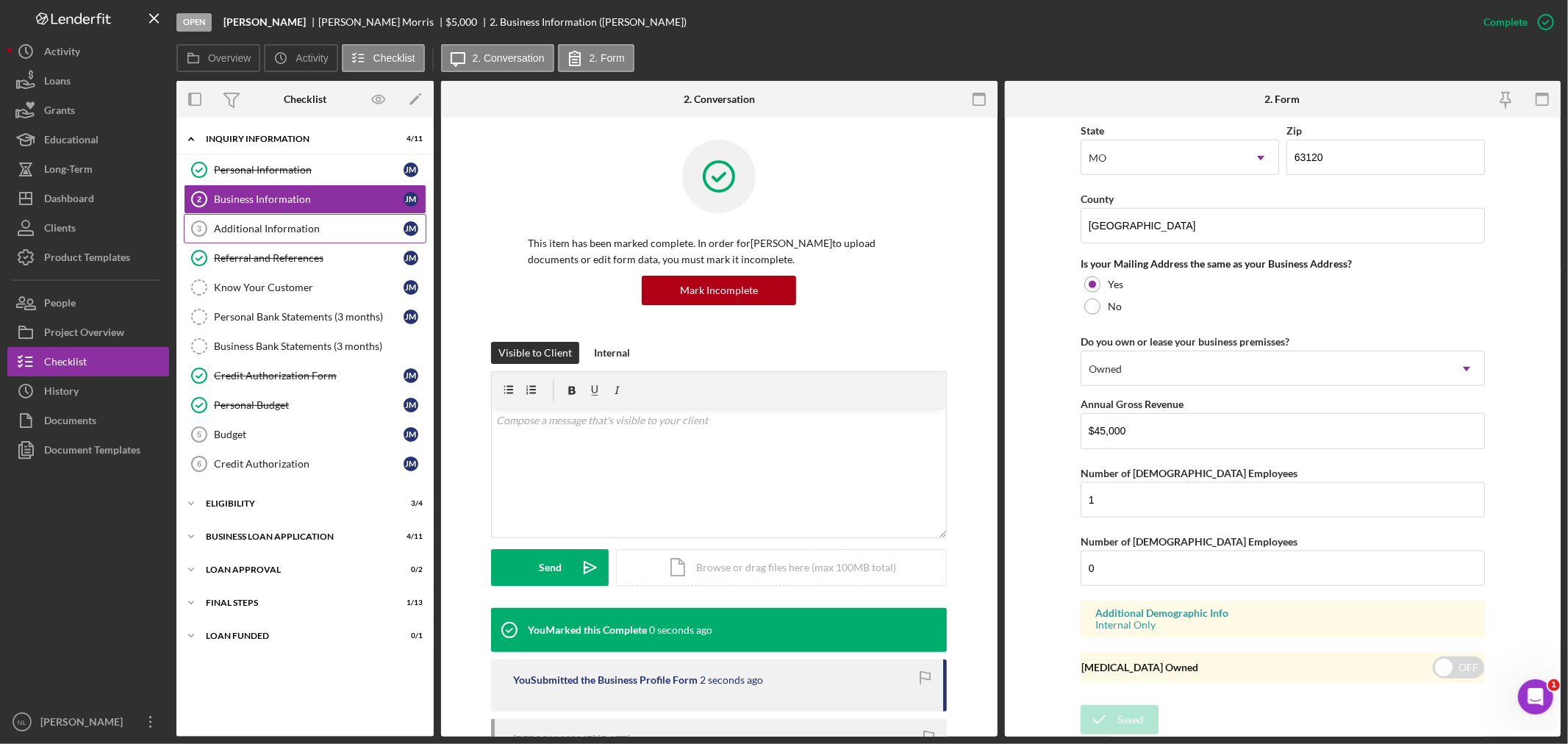
scroll to position [489, 0]
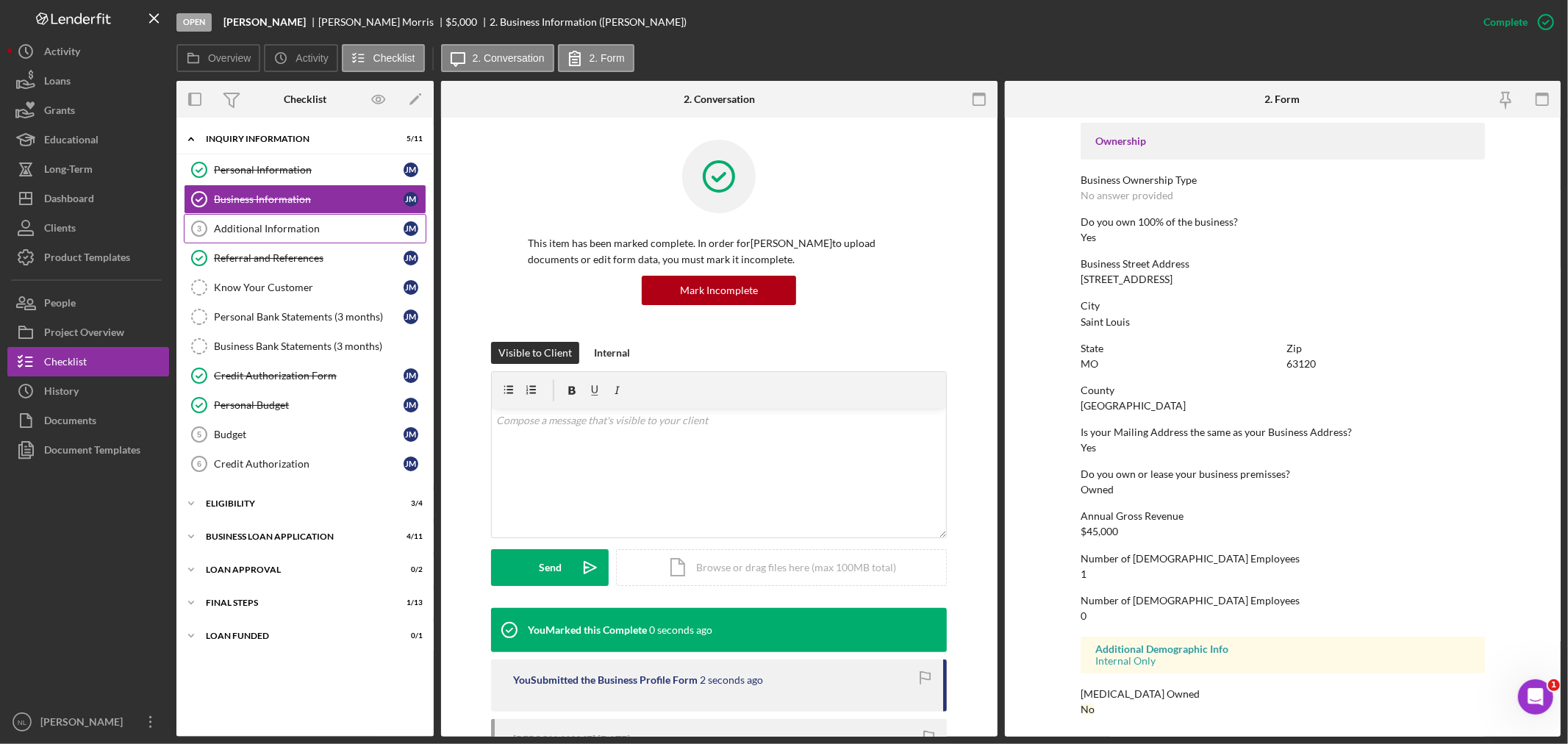
click at [359, 223] on div "Additional Information" at bounding box center [309, 228] width 190 height 12
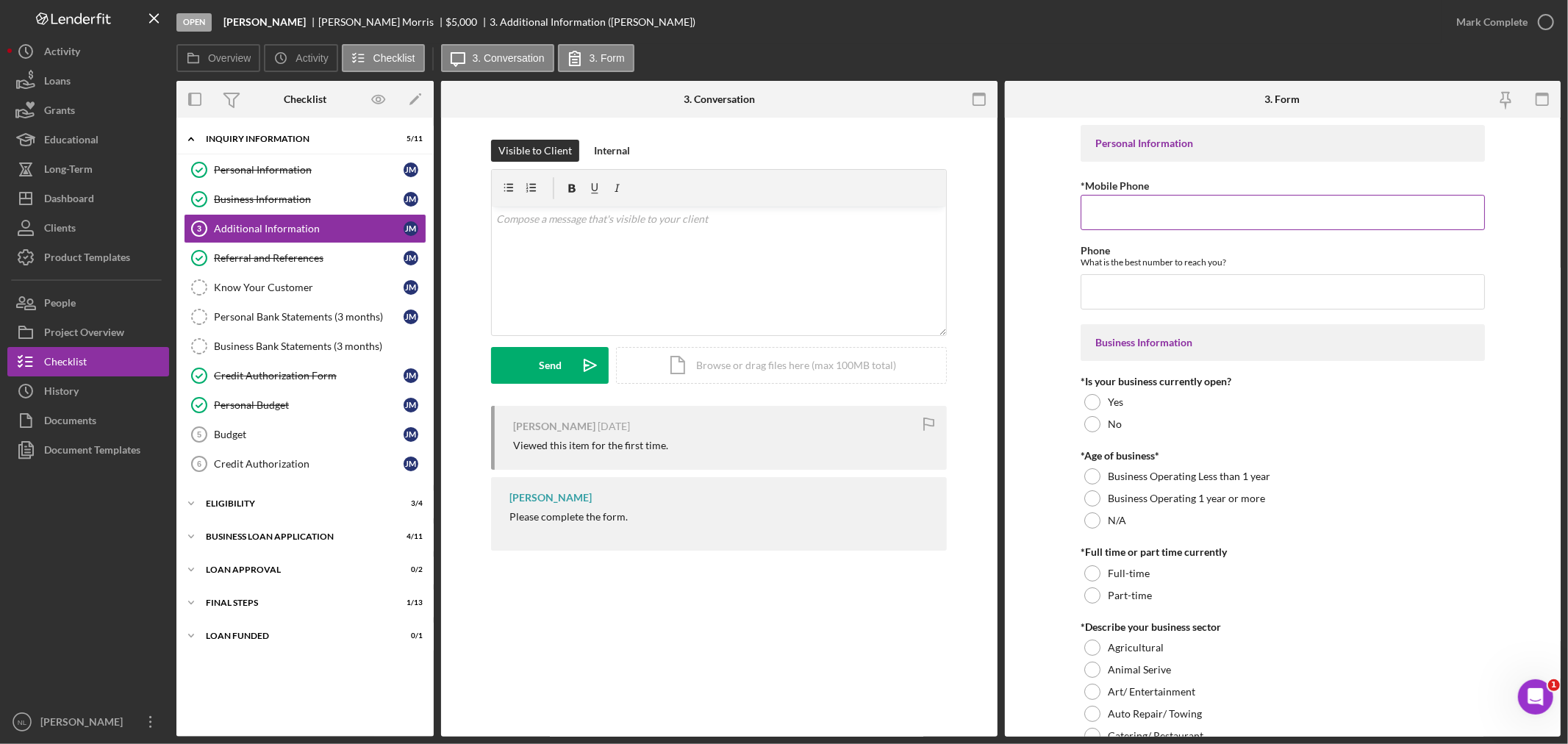
click at [1096, 223] on input "*Mobile Phone" at bounding box center [1282, 212] width 404 height 35
click at [118, 312] on button "People" at bounding box center [88, 302] width 161 height 30
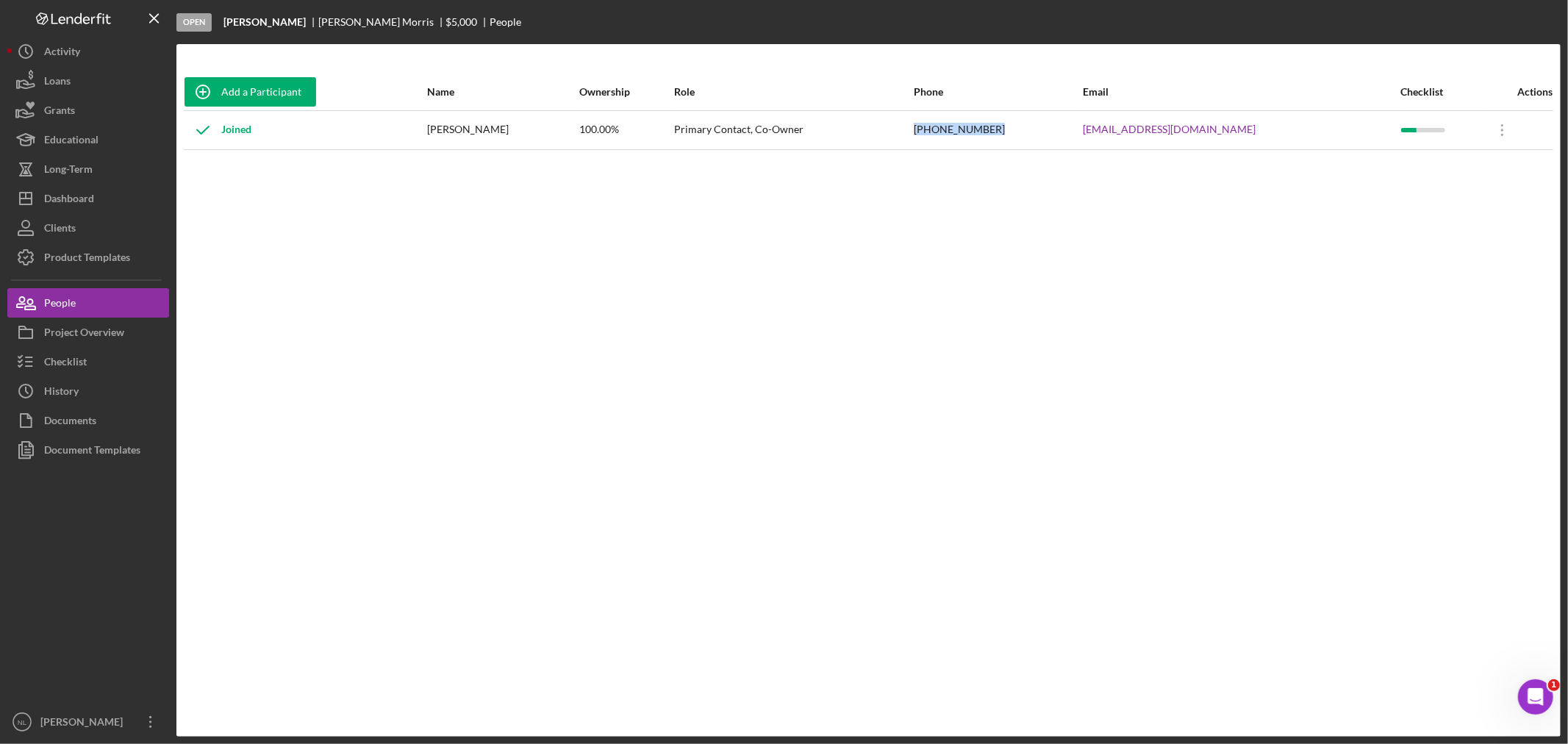
drag, startPoint x: 1070, startPoint y: 125, endPoint x: 966, endPoint y: 123, distance: 104.0
click at [966, 123] on tr "Joined [PERSON_NAME] 100.00% Primary Contact, Co-Owner [PHONE_NUMBER] [EMAIL_AD…" at bounding box center [868, 129] width 1369 height 39
copy tr "[PHONE_NUMBER]"
click at [111, 368] on button "Checklist" at bounding box center [88, 361] width 161 height 30
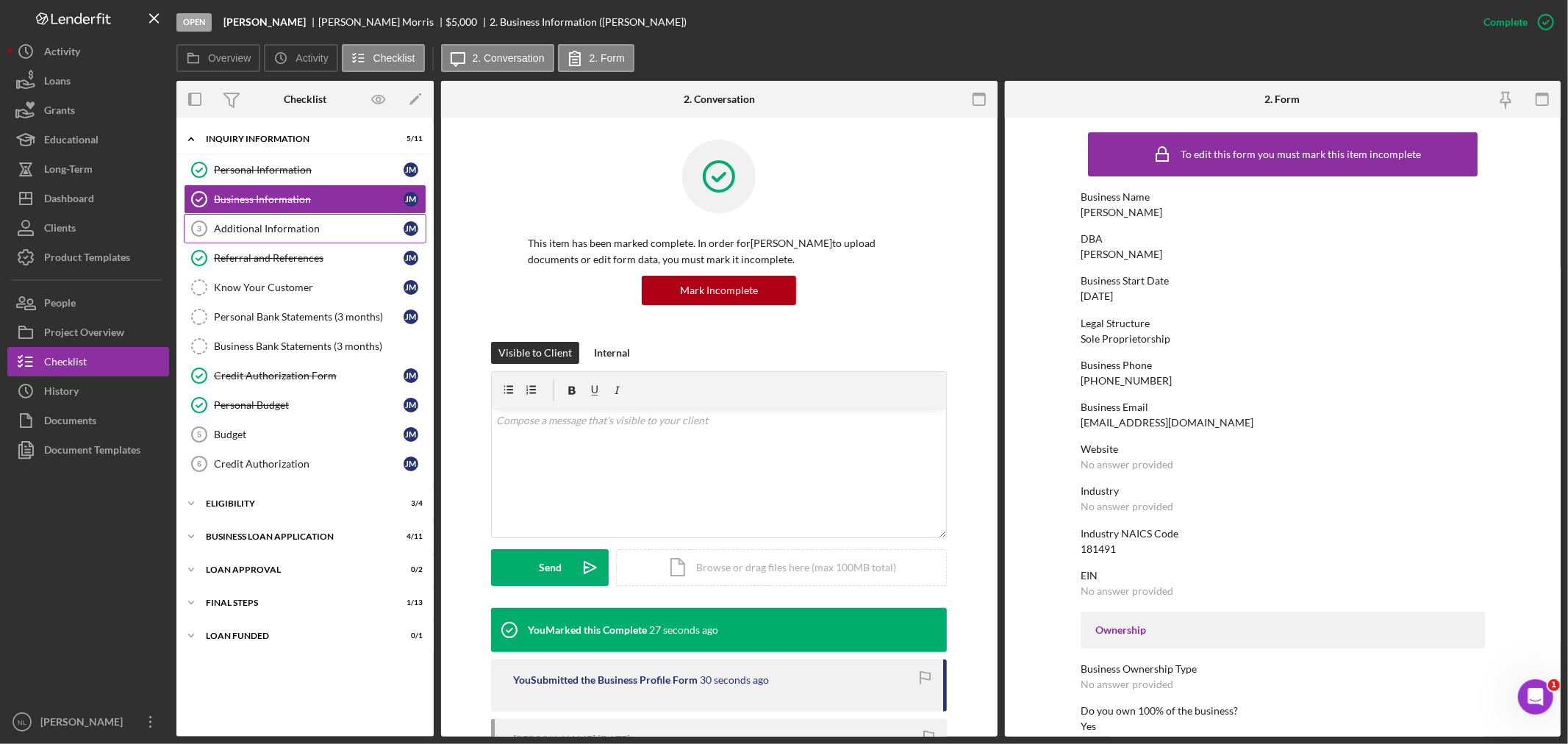
click at [236, 221] on link "Additional Information 3 Additional Information [PERSON_NAME]" at bounding box center [305, 229] width 243 height 30
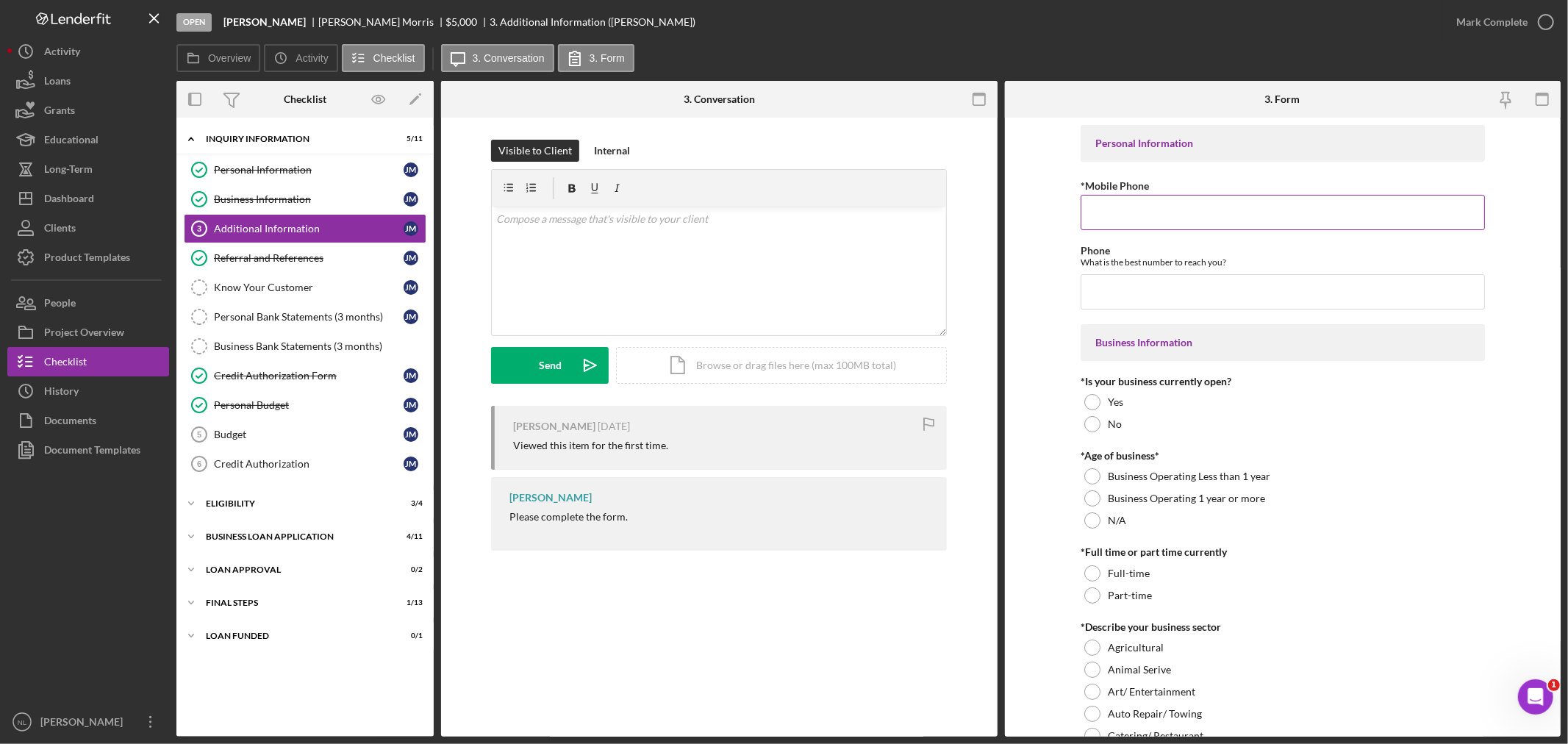
click at [1135, 221] on input "*Mobile Phone" at bounding box center [1282, 212] width 404 height 35
paste input "[PHONE_NUMBER]"
type input "[PHONE_NUMBER]"
click at [1099, 290] on input "Phone" at bounding box center [1282, 291] width 404 height 35
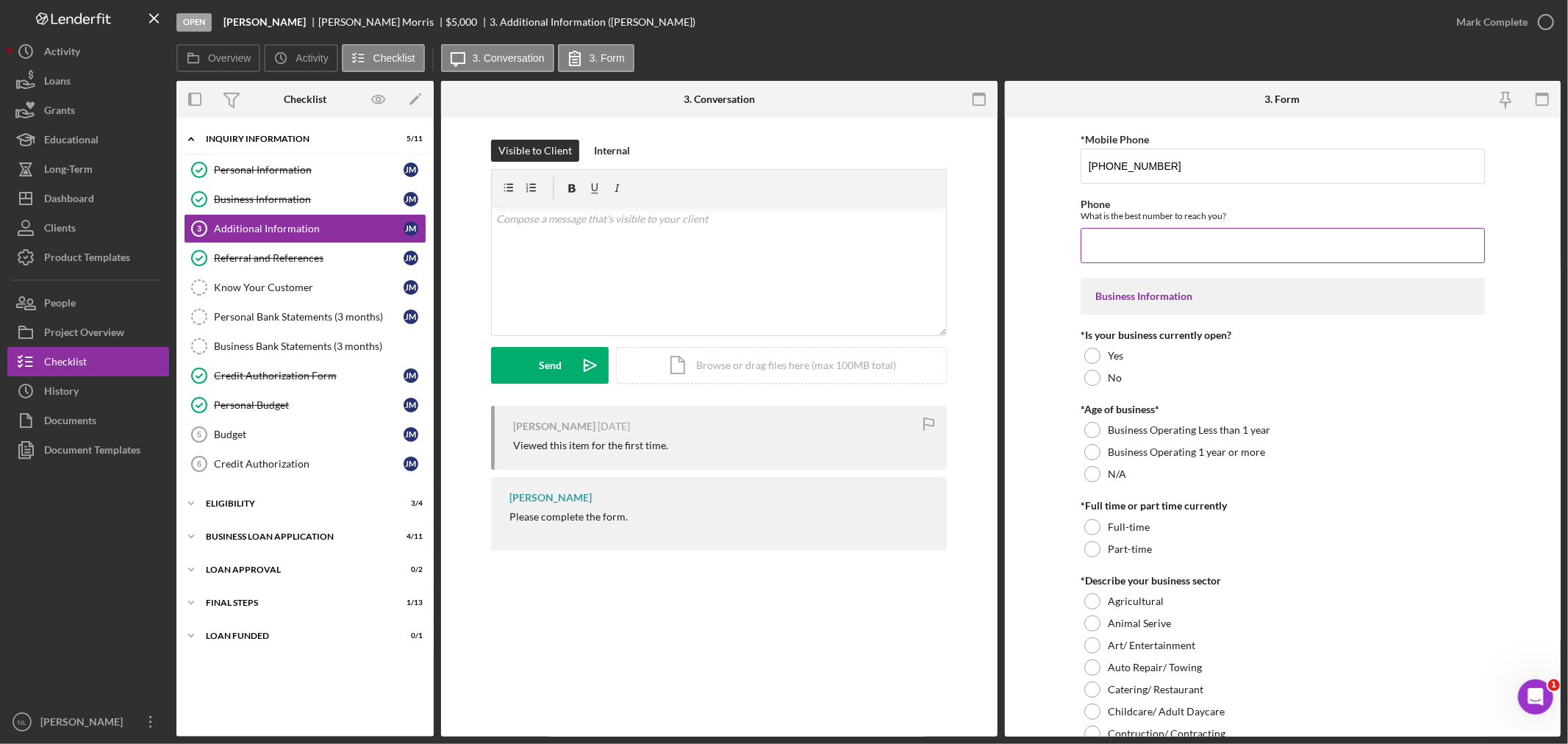
scroll to position [106, 0]
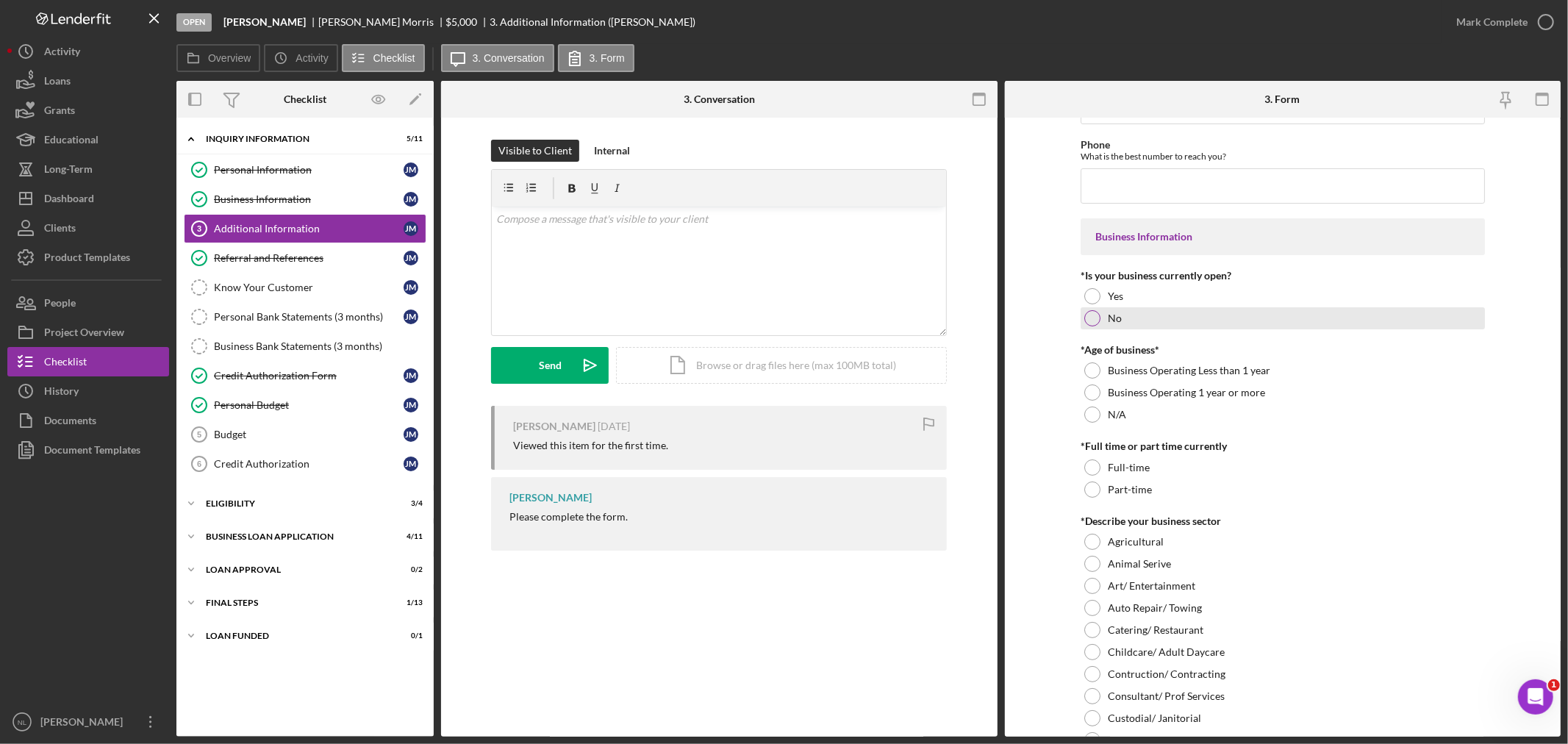
click at [1105, 315] on div "No" at bounding box center [1282, 318] width 404 height 22
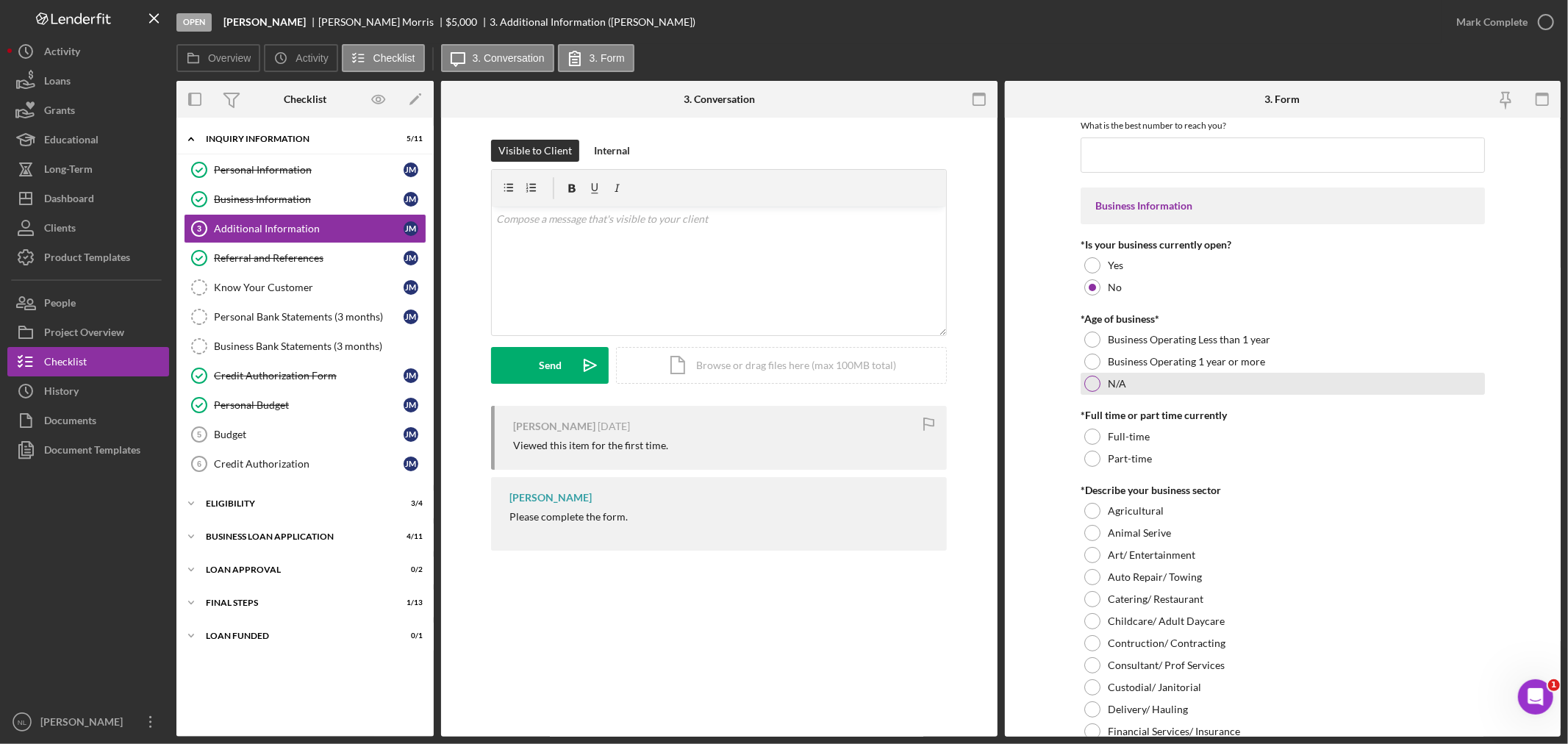
scroll to position [145, 0]
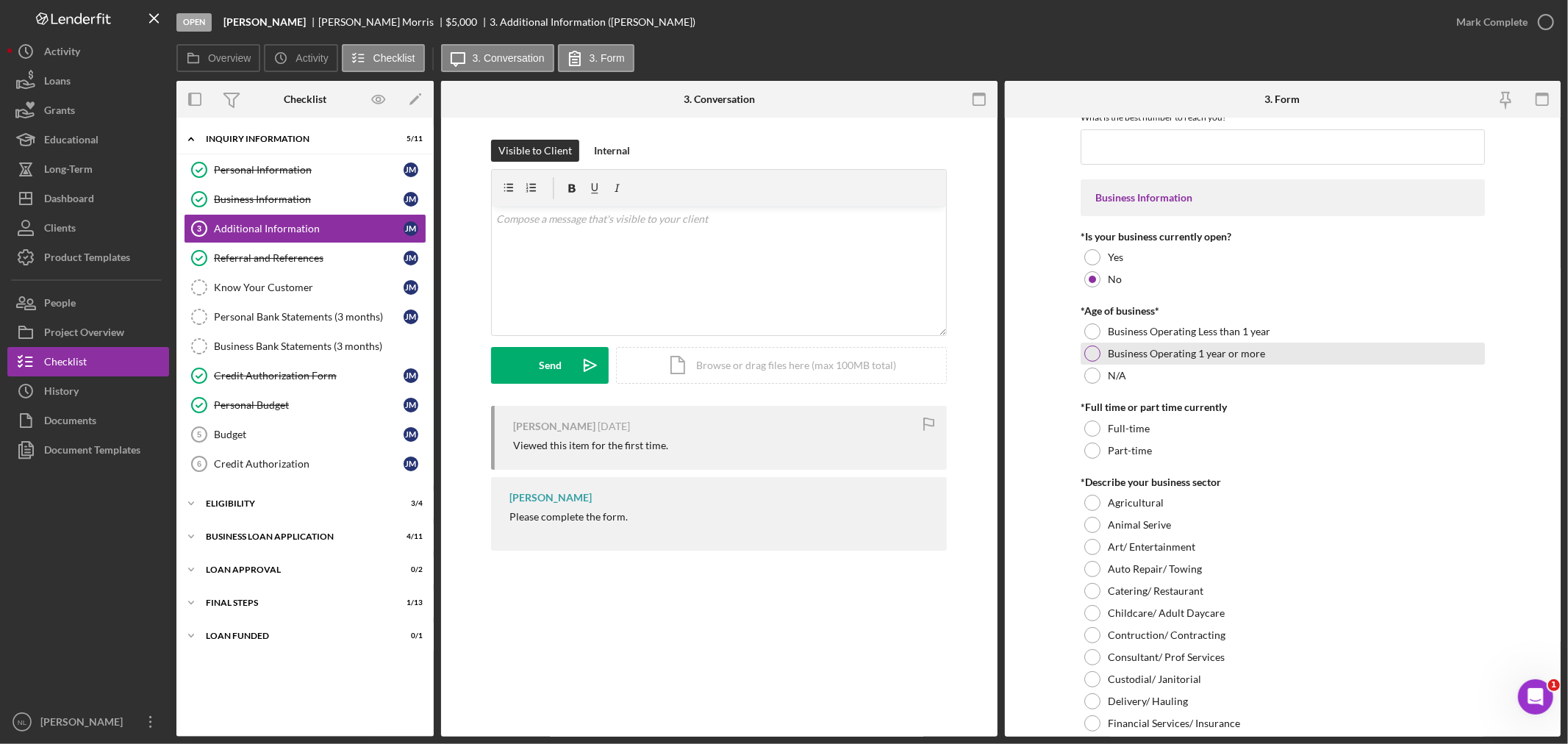
click at [1112, 349] on label "Business Operating 1 year or more" at bounding box center [1186, 353] width 157 height 12
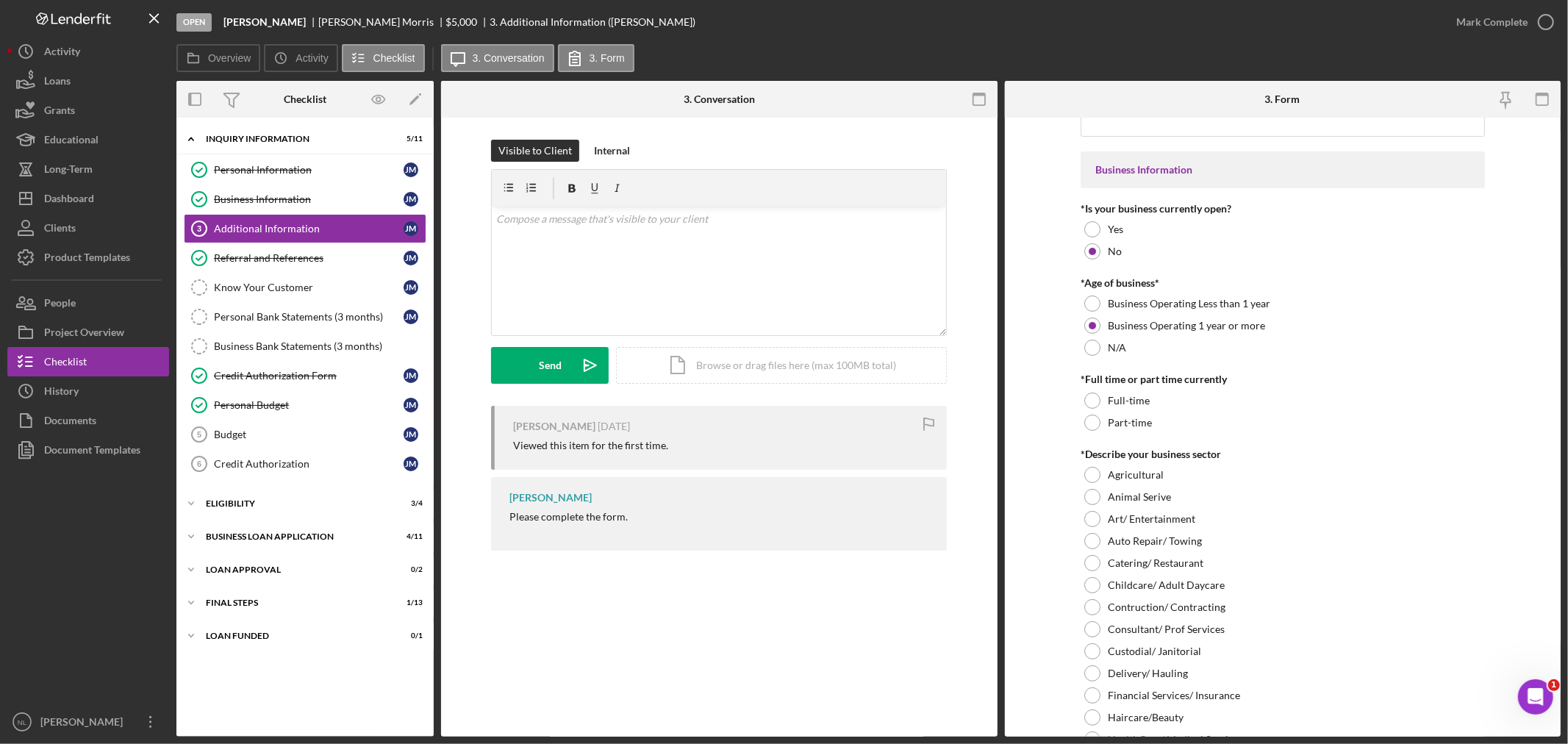
scroll to position [174, 0]
drag, startPoint x: 1079, startPoint y: 429, endPoint x: 1096, endPoint y: 432, distance: 17.3
click at [1091, 427] on div at bounding box center [1092, 421] width 16 height 16
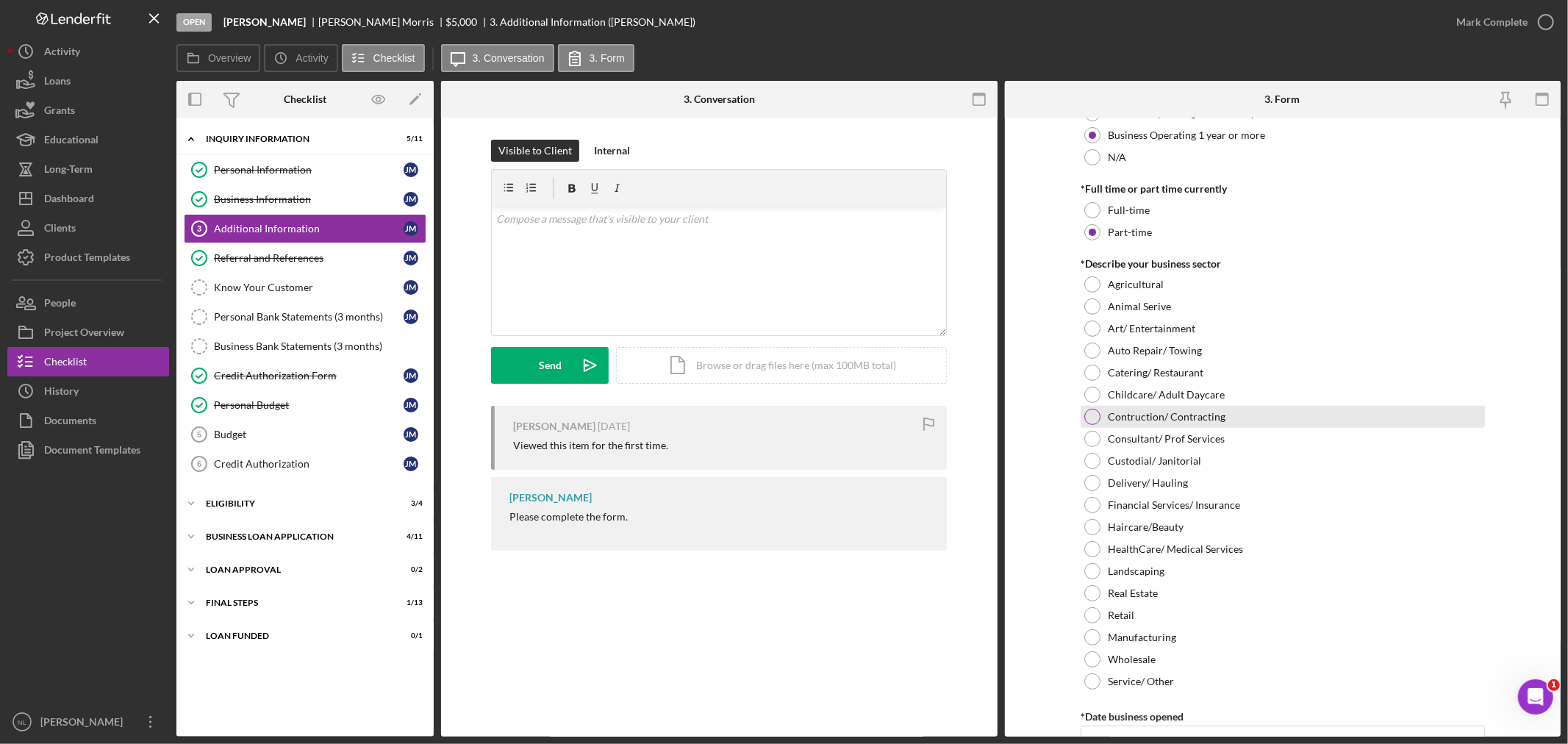
scroll to position [441, 0]
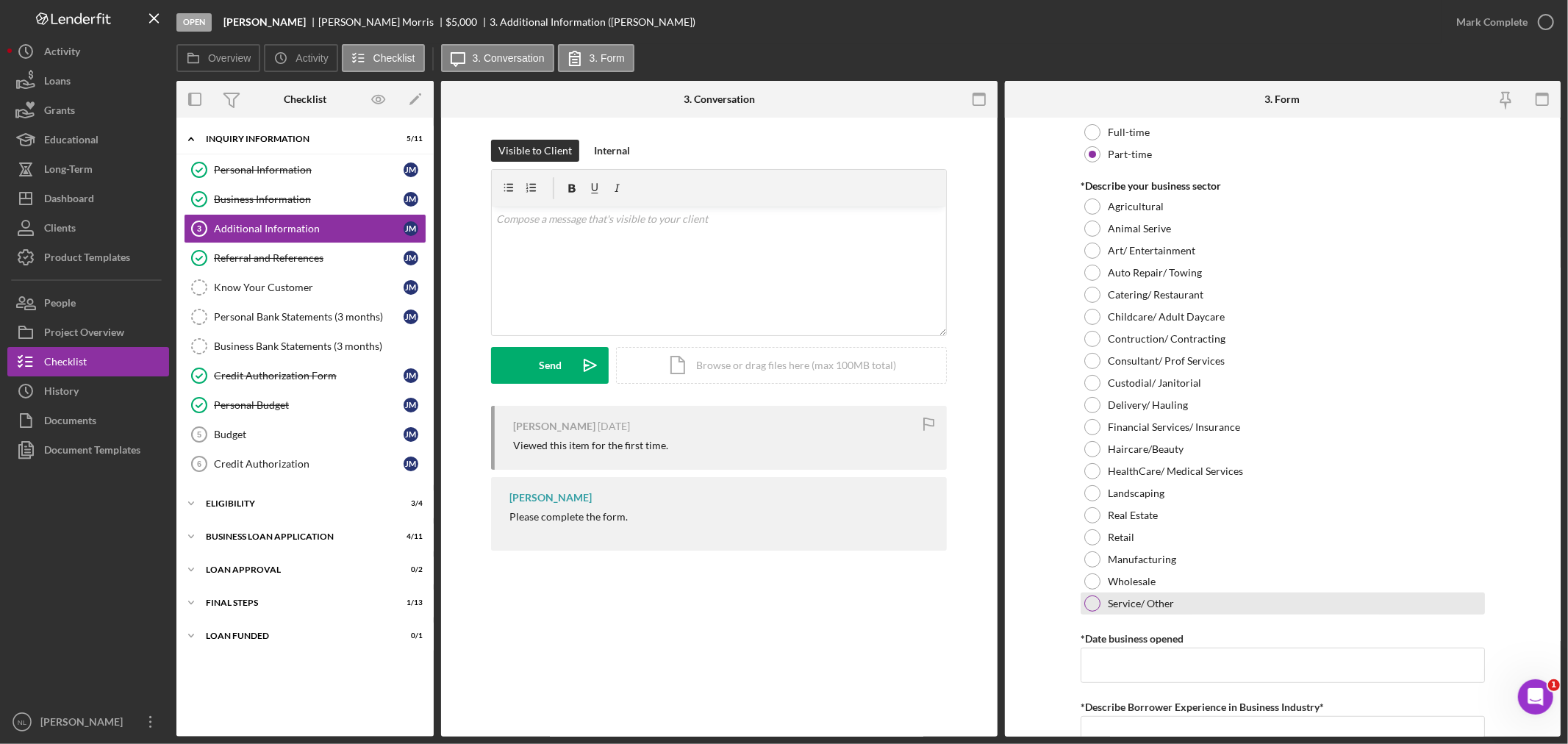
click at [1089, 599] on div at bounding box center [1092, 603] width 16 height 16
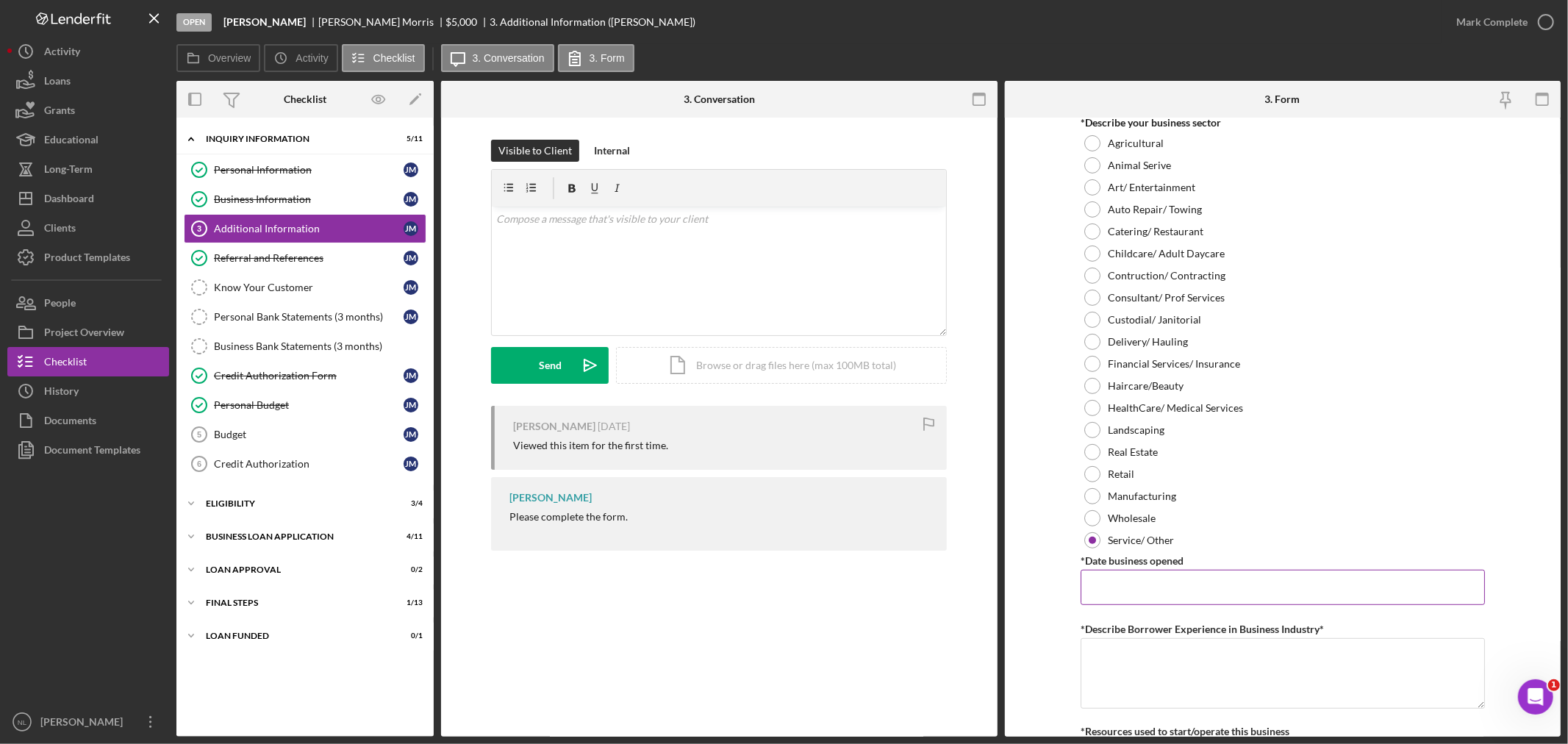
click at [1119, 572] on input "*Date business opened" at bounding box center [1282, 586] width 404 height 35
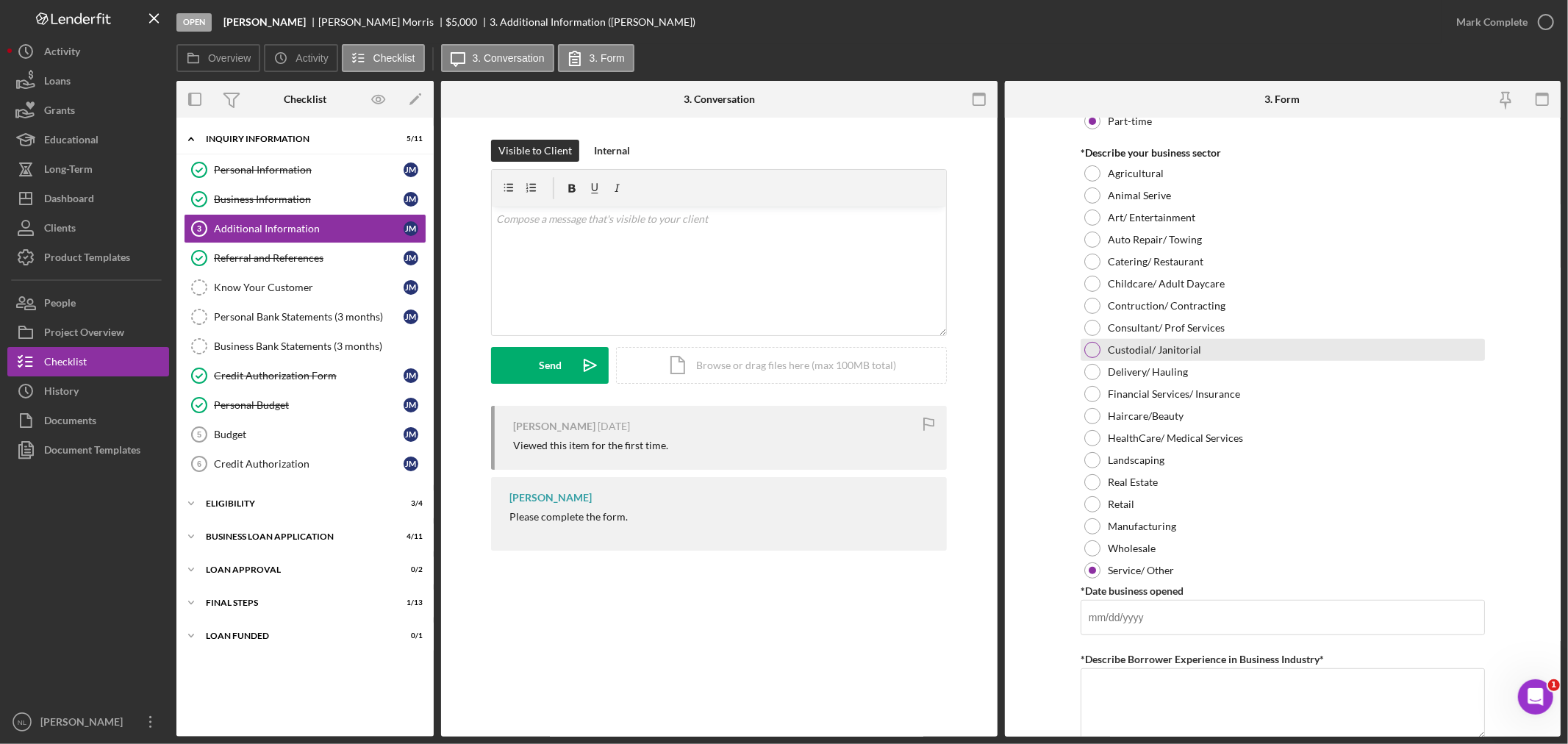
click at [1165, 351] on label "Custodial/ Janitorial" at bounding box center [1155, 350] width 93 height 12
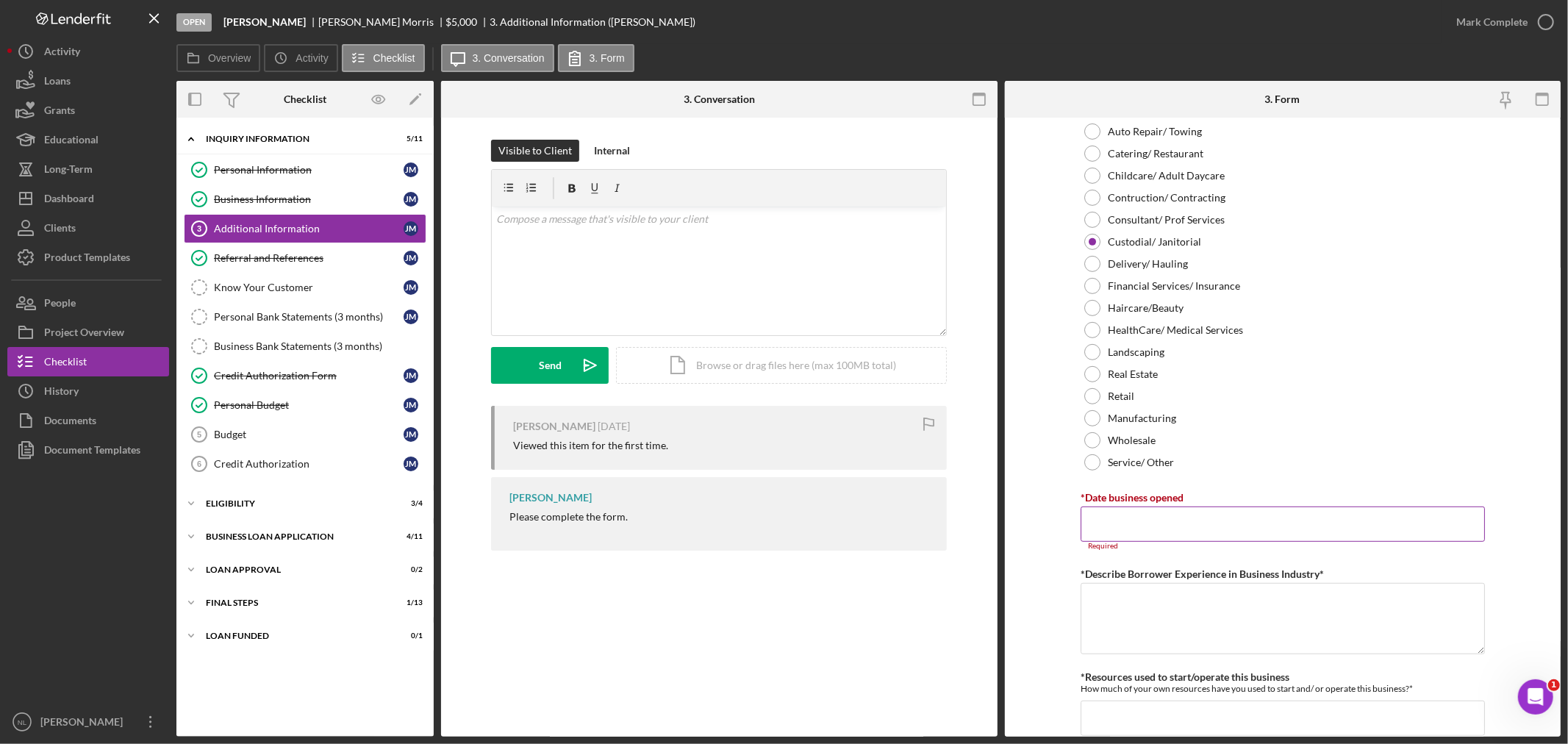
scroll to position [583, 0]
click at [1097, 530] on input "*Date business opened" at bounding box center [1282, 523] width 404 height 35
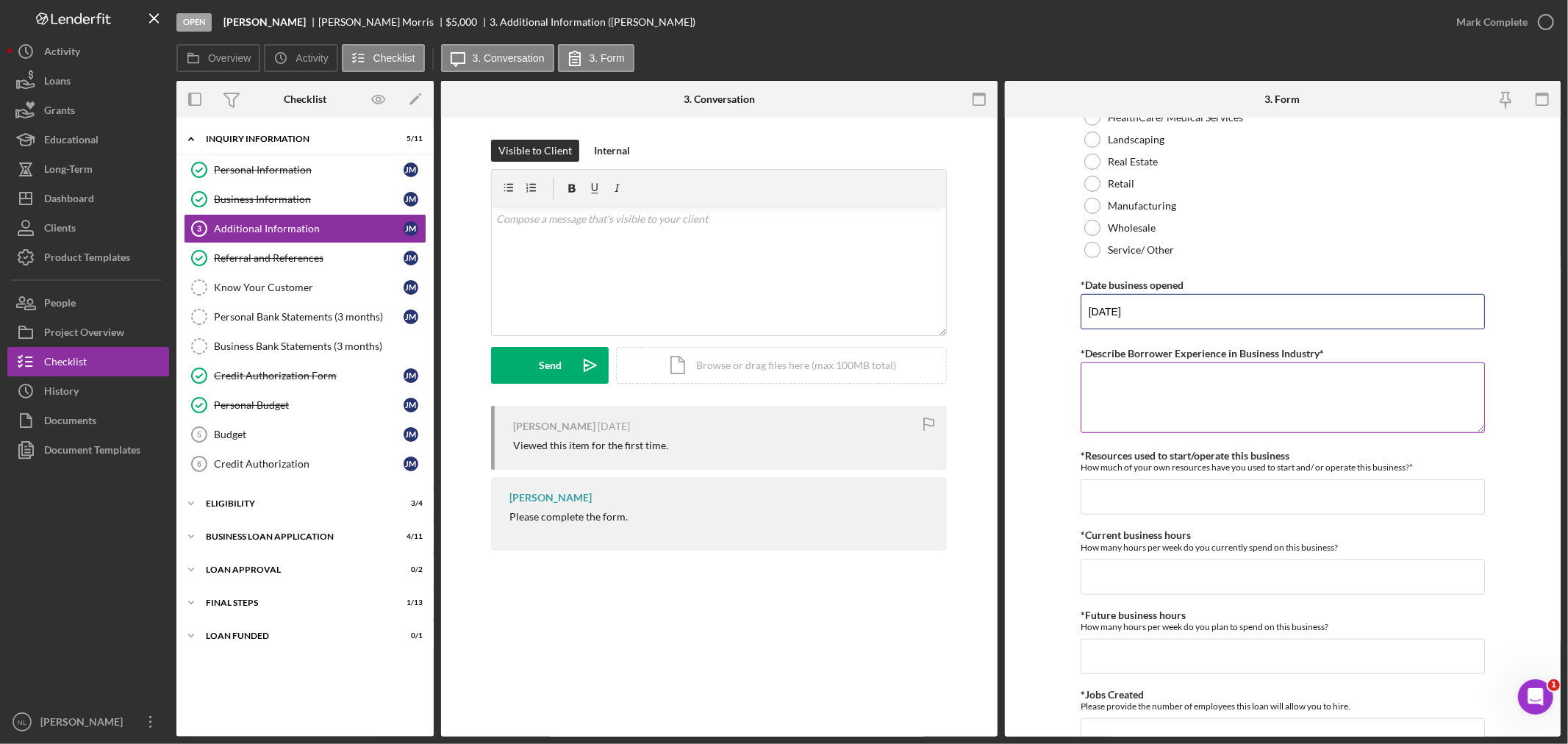
type input "[DATE]"
click at [1154, 395] on textarea "*Describe Borrower Experience in Business Industry*" at bounding box center [1282, 397] width 404 height 71
click at [1108, 397] on textarea "*Describe Borrower Experience in Business Industry*" at bounding box center [1282, 397] width 404 height 71
type textarea "5 years of cleaning experience. Cleaned for property businesses"
click at [1134, 510] on input "*Resources used to start/operate this business" at bounding box center [1282, 497] width 404 height 35
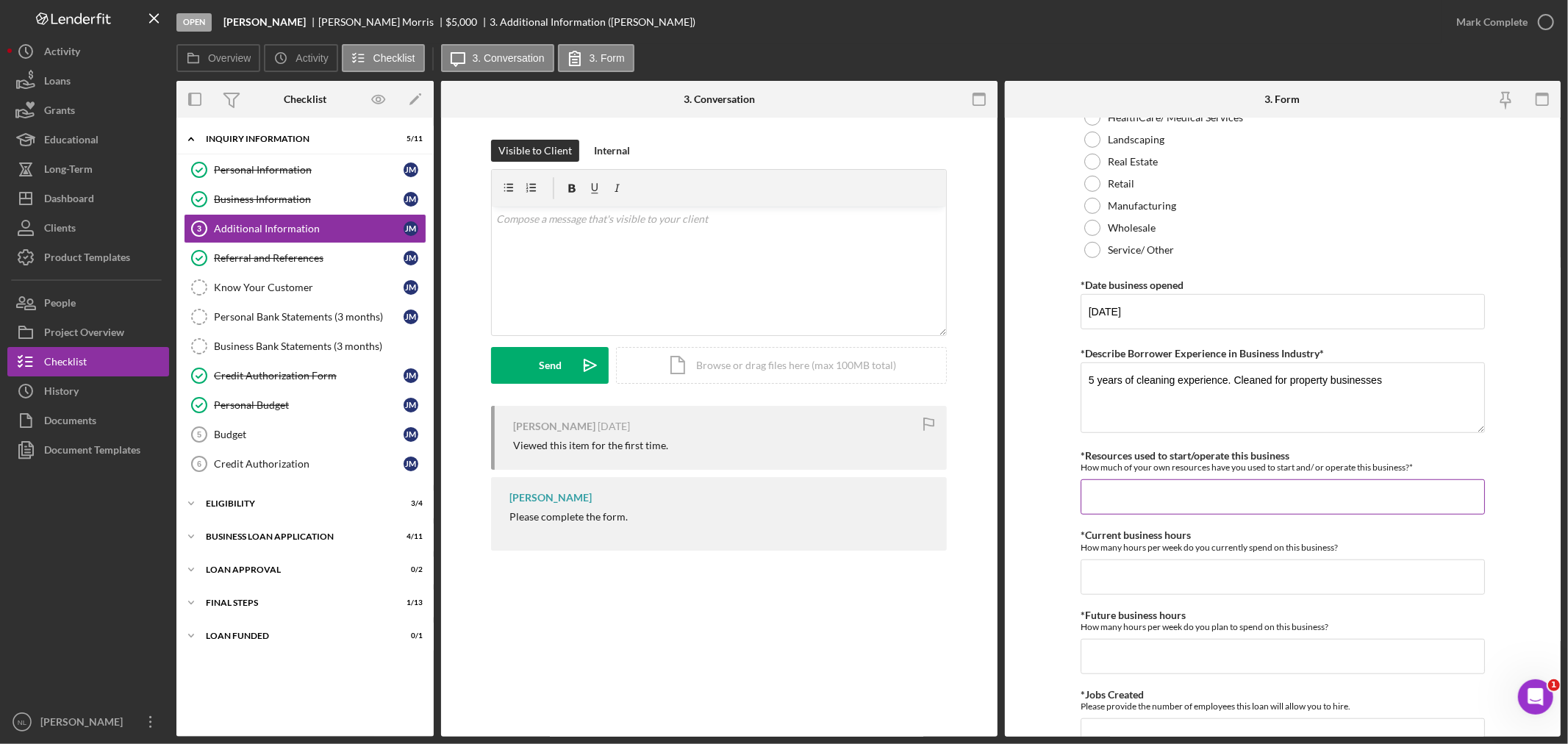
scroll to position [904, 0]
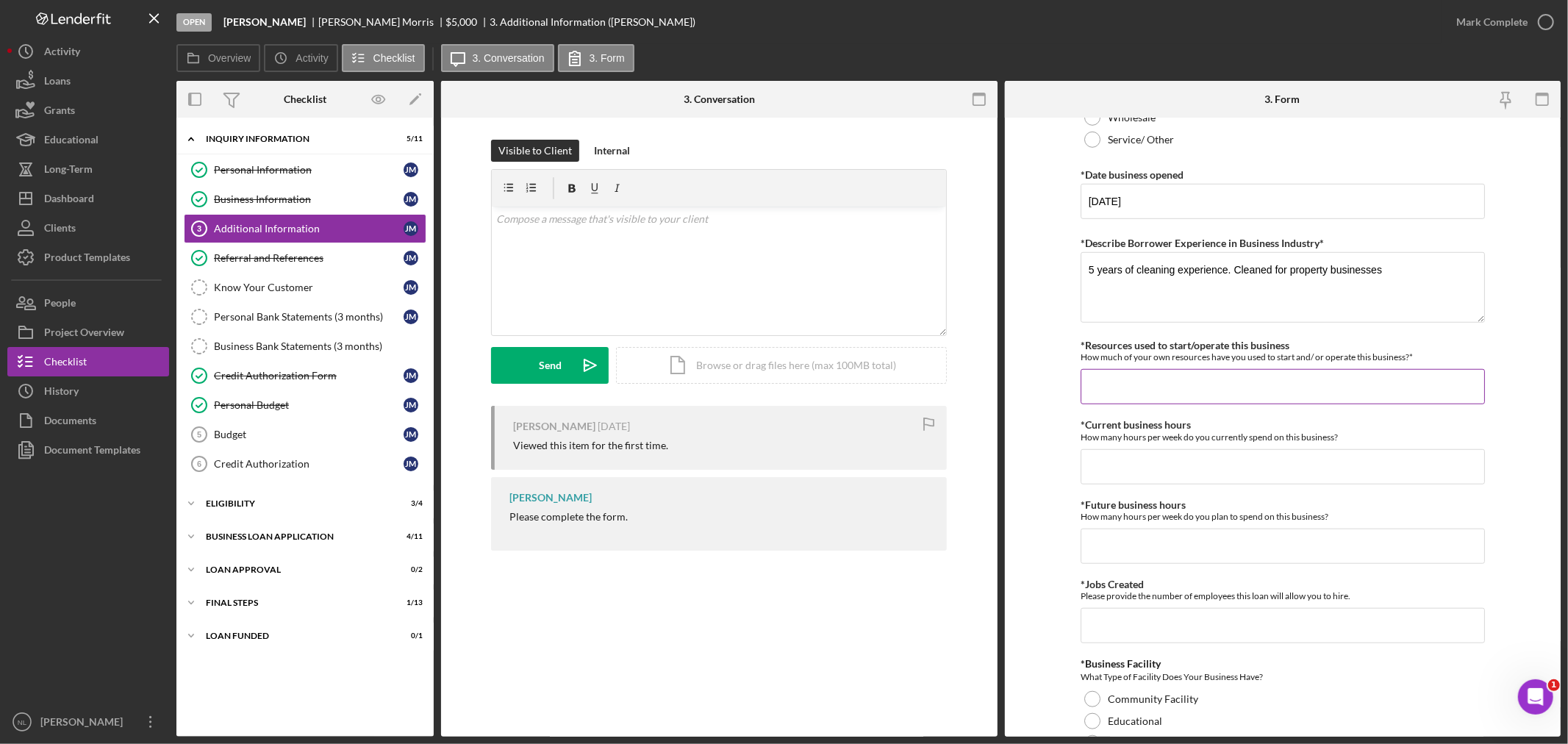
click at [1268, 382] on input "*Resources used to start/operate this business" at bounding box center [1282, 386] width 404 height 35
click at [1096, 402] on input "*Resources used to start/operate this business" at bounding box center [1282, 386] width 404 height 35
type input "$6,000"
click at [1096, 480] on input "*Current business hours" at bounding box center [1282, 466] width 404 height 35
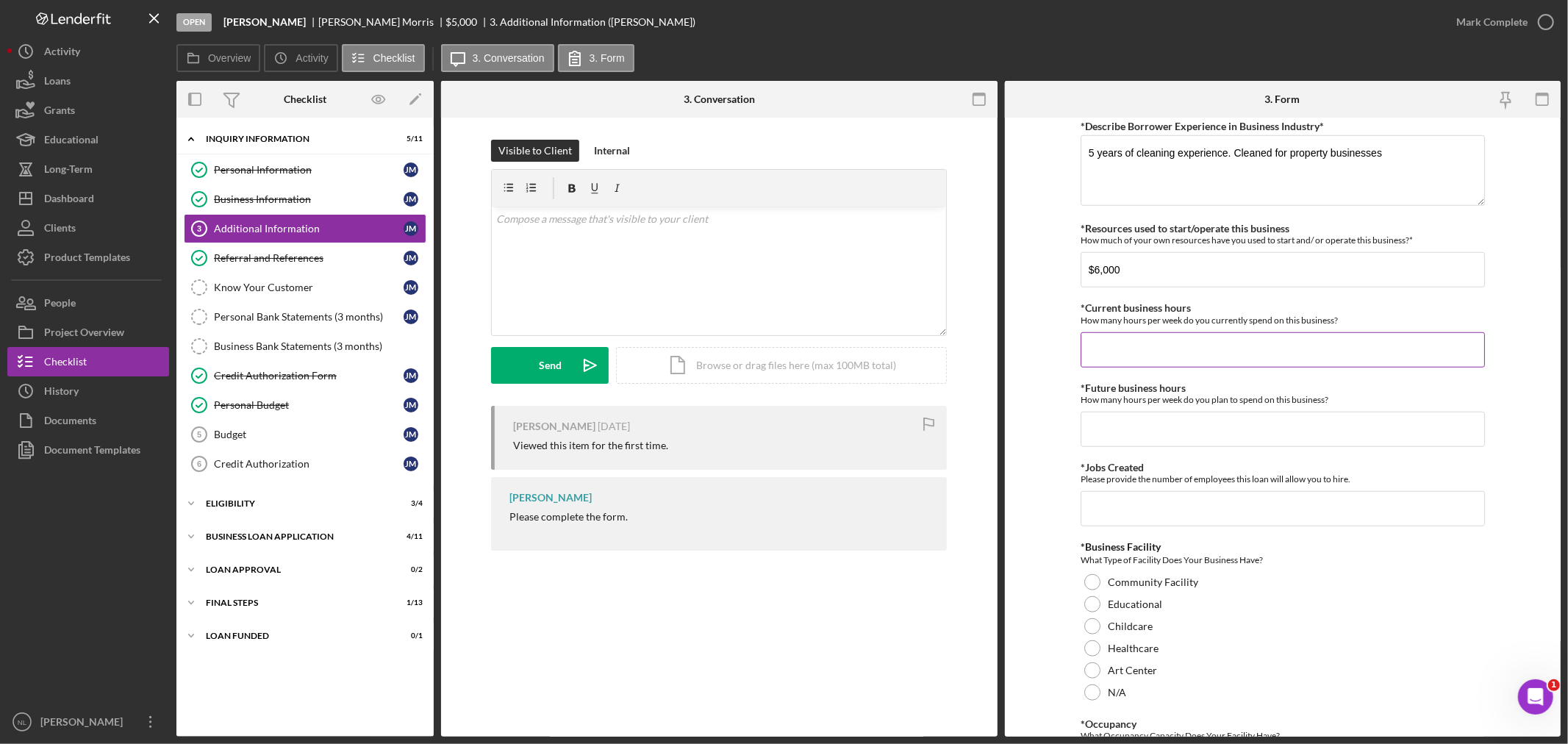
scroll to position [1030, 0]
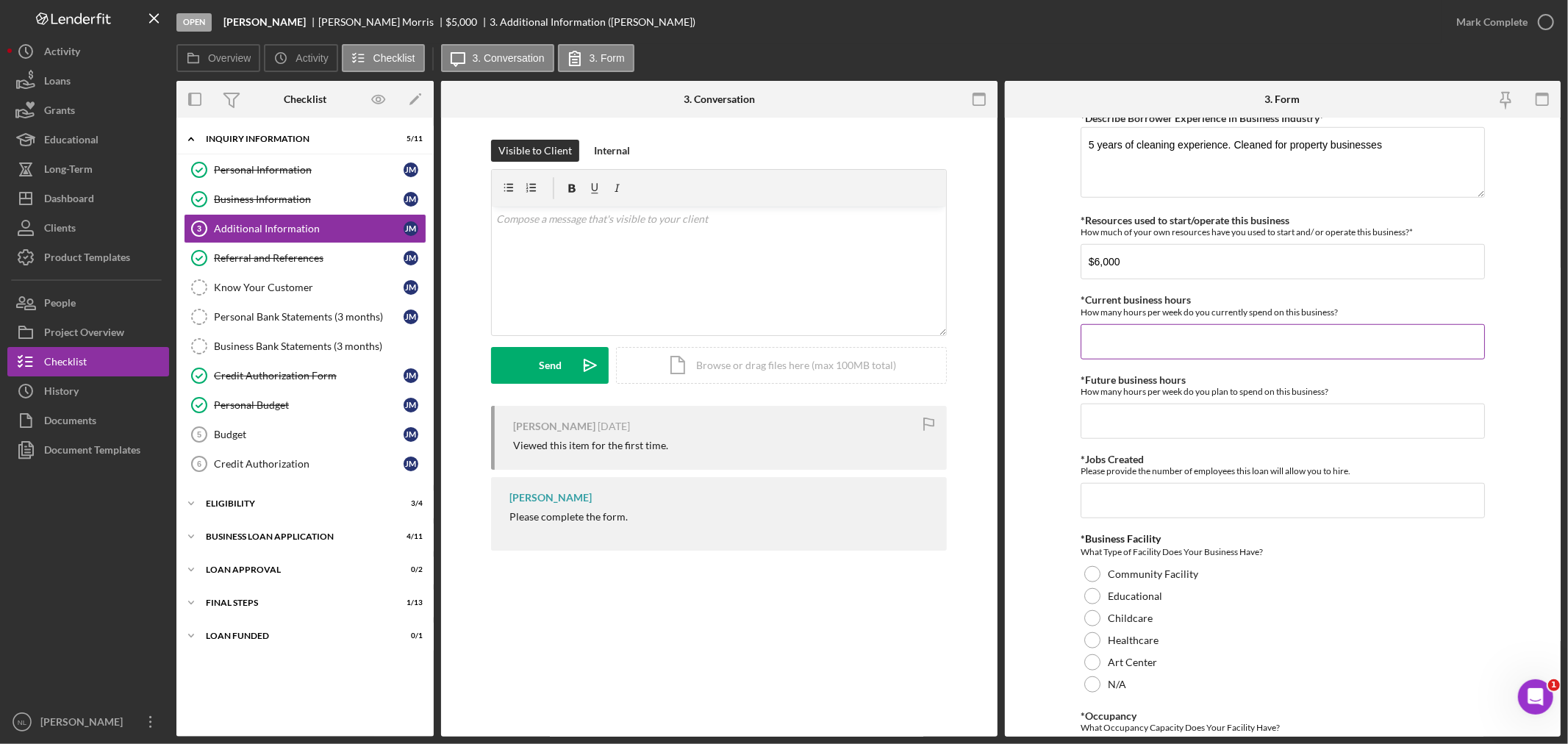
click at [1105, 346] on input "*Current business hours" at bounding box center [1282, 342] width 404 height 35
click at [1059, 388] on form "Personal Information *Mobile Phone [PHONE_NUMBER] Phone What is the best number…" at bounding box center [1283, 427] width 557 height 619
click at [1099, 341] on input "*Current business hours" at bounding box center [1282, 342] width 404 height 35
type input "0"
click at [1119, 423] on input "*Future business hours" at bounding box center [1282, 428] width 404 height 35
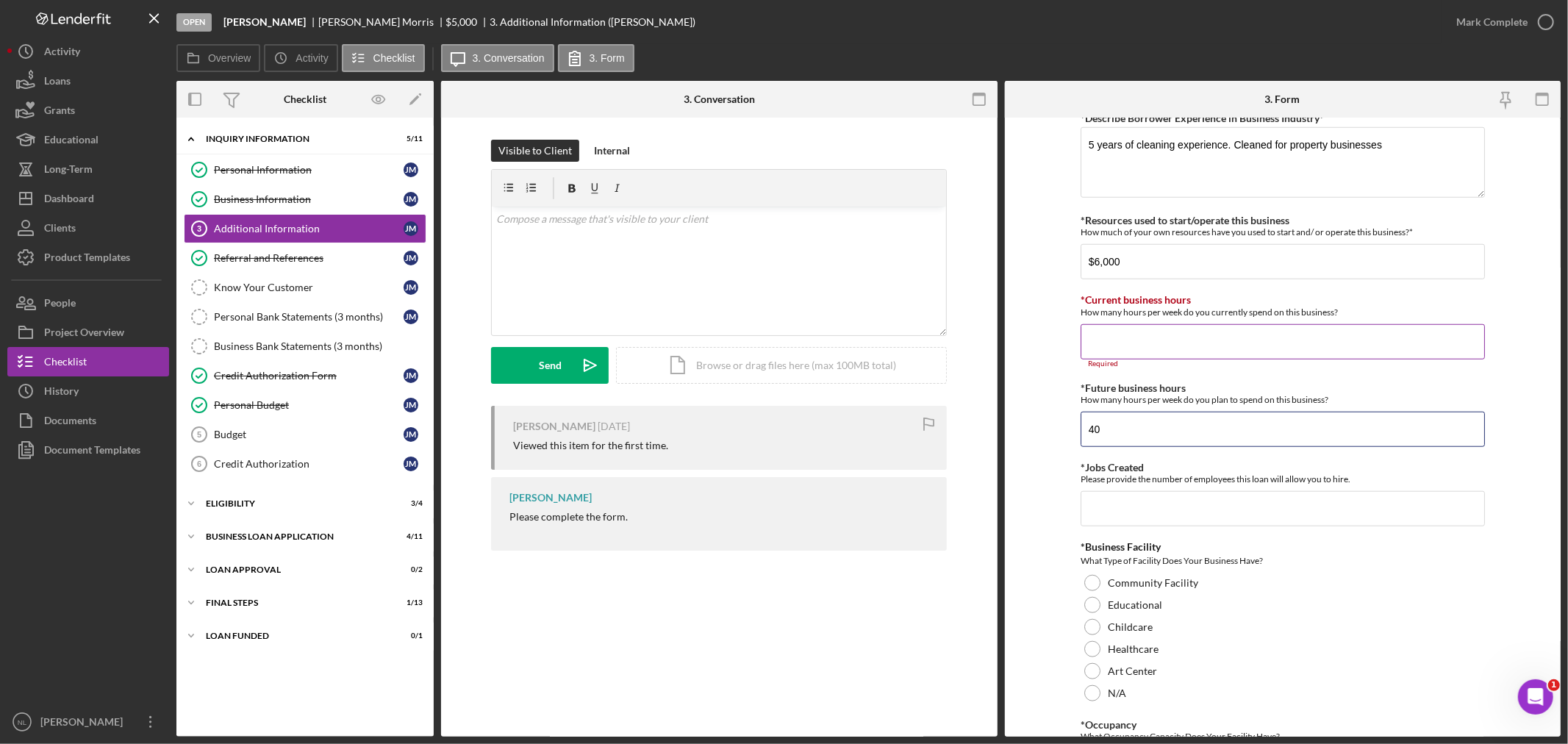
type input "40"
click at [1101, 343] on input "*Current business hours" at bounding box center [1282, 342] width 404 height 35
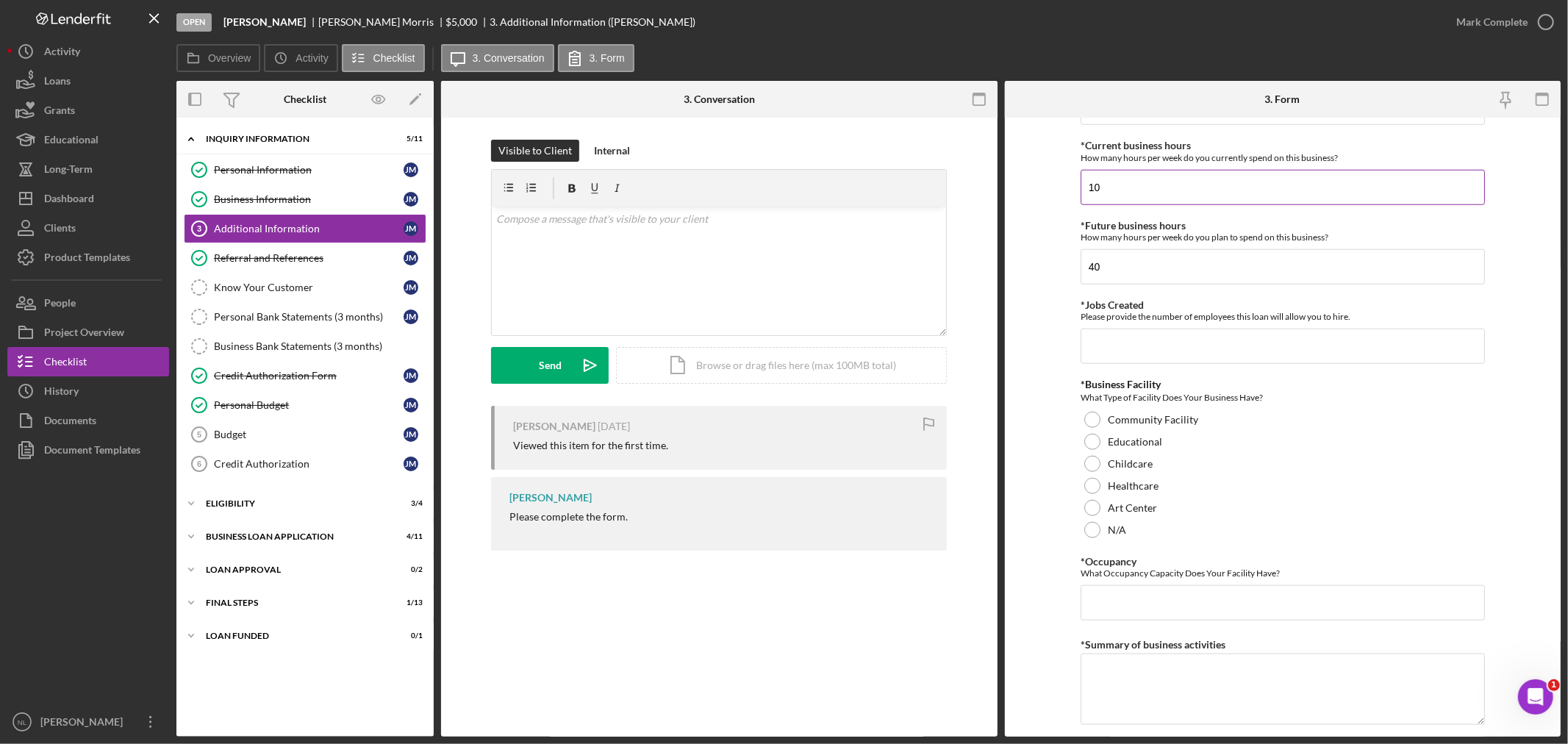
type input "10"
click at [1101, 343] on input "*Jobs Created" at bounding box center [1282, 345] width 404 height 35
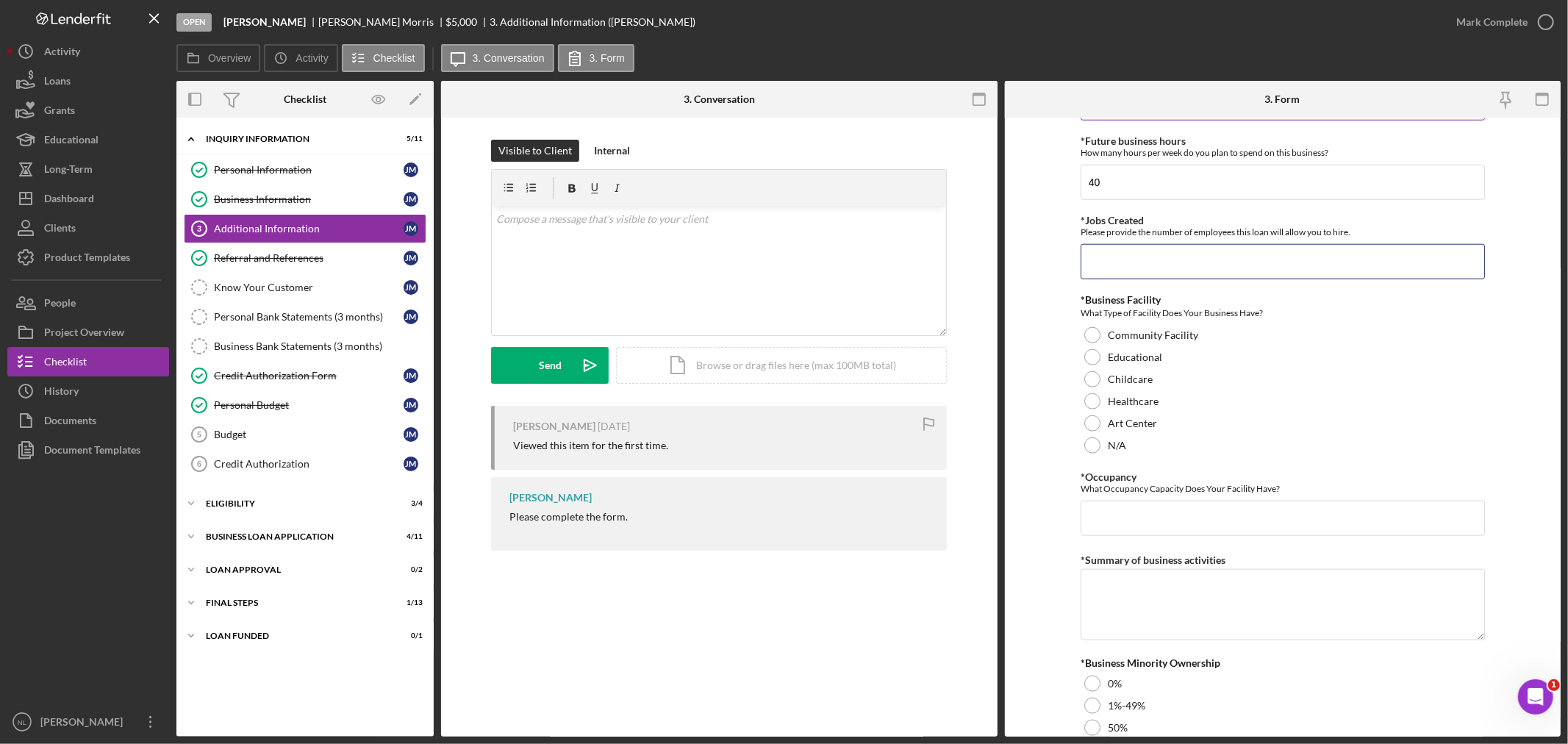
scroll to position [1272, 0]
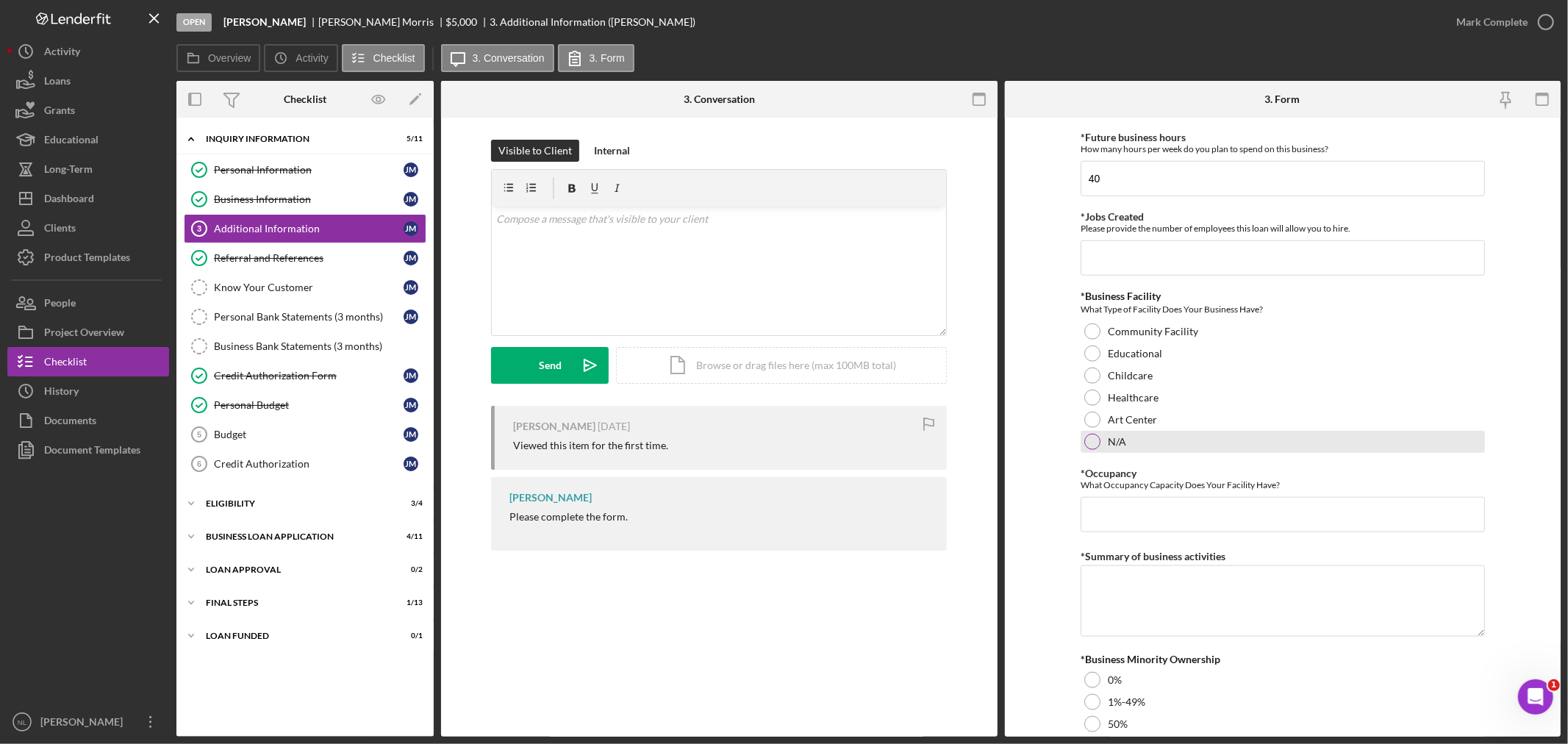
click at [1087, 446] on div at bounding box center [1092, 442] width 16 height 16
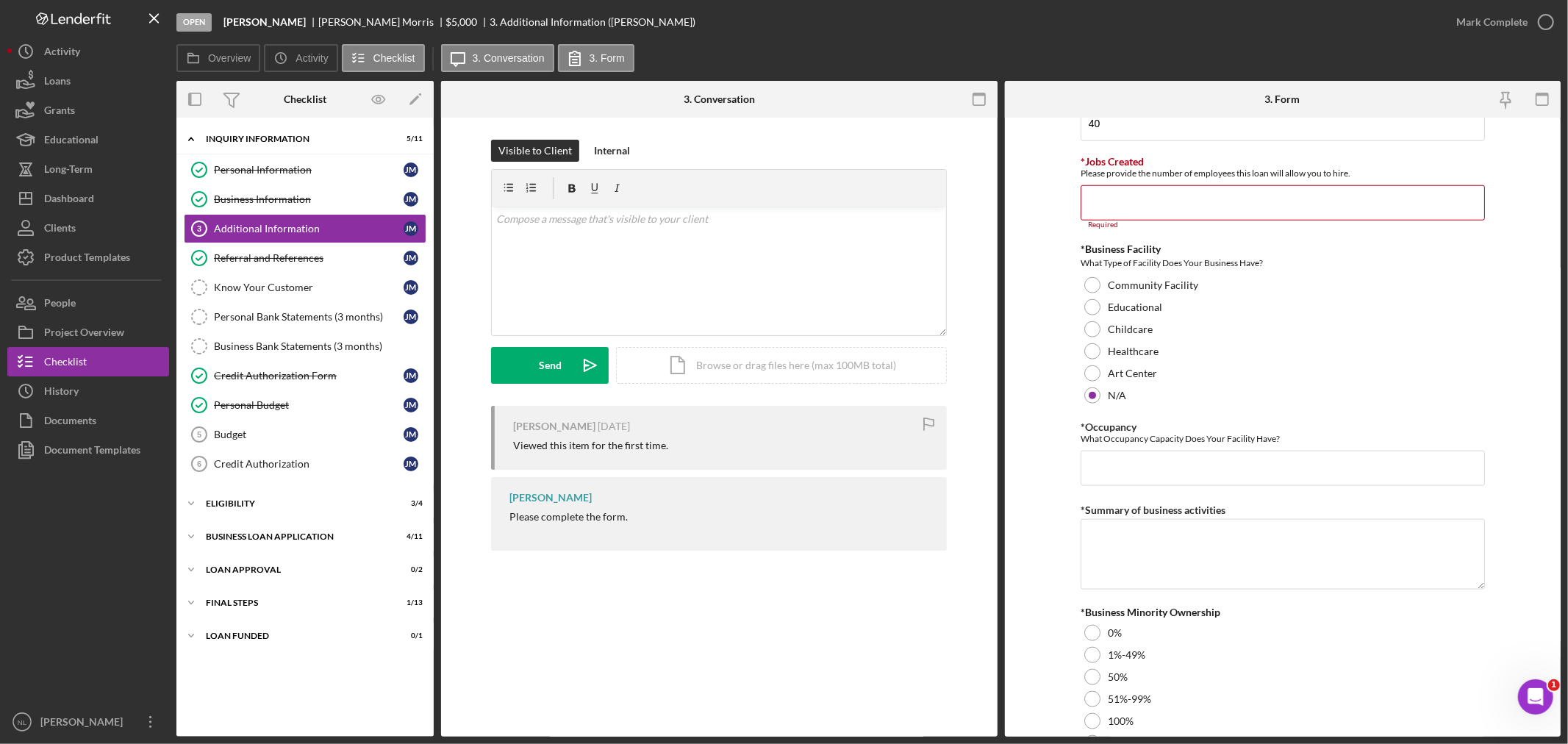
scroll to position [1394, 0]
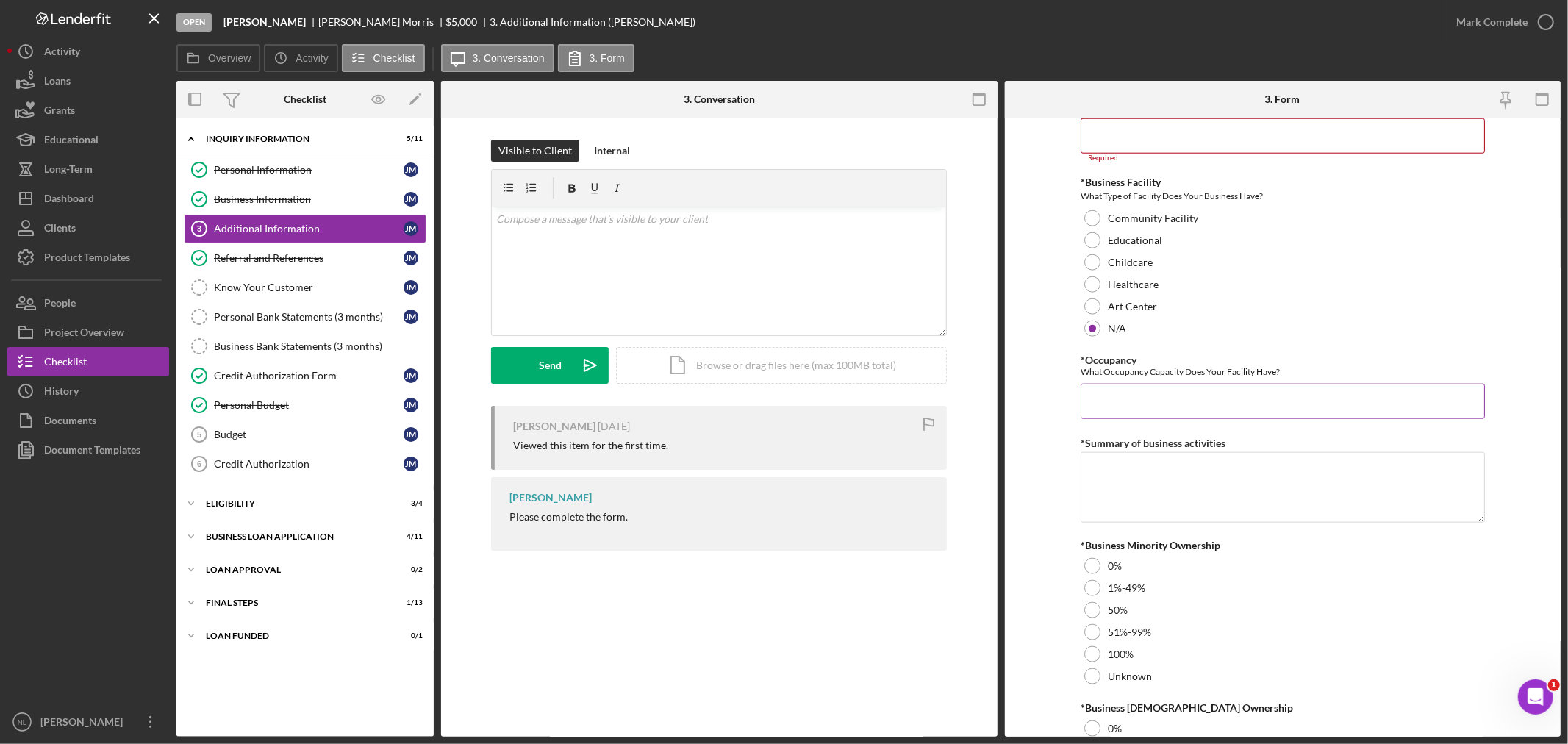
click at [1171, 402] on input "*Occupancy" at bounding box center [1282, 401] width 404 height 35
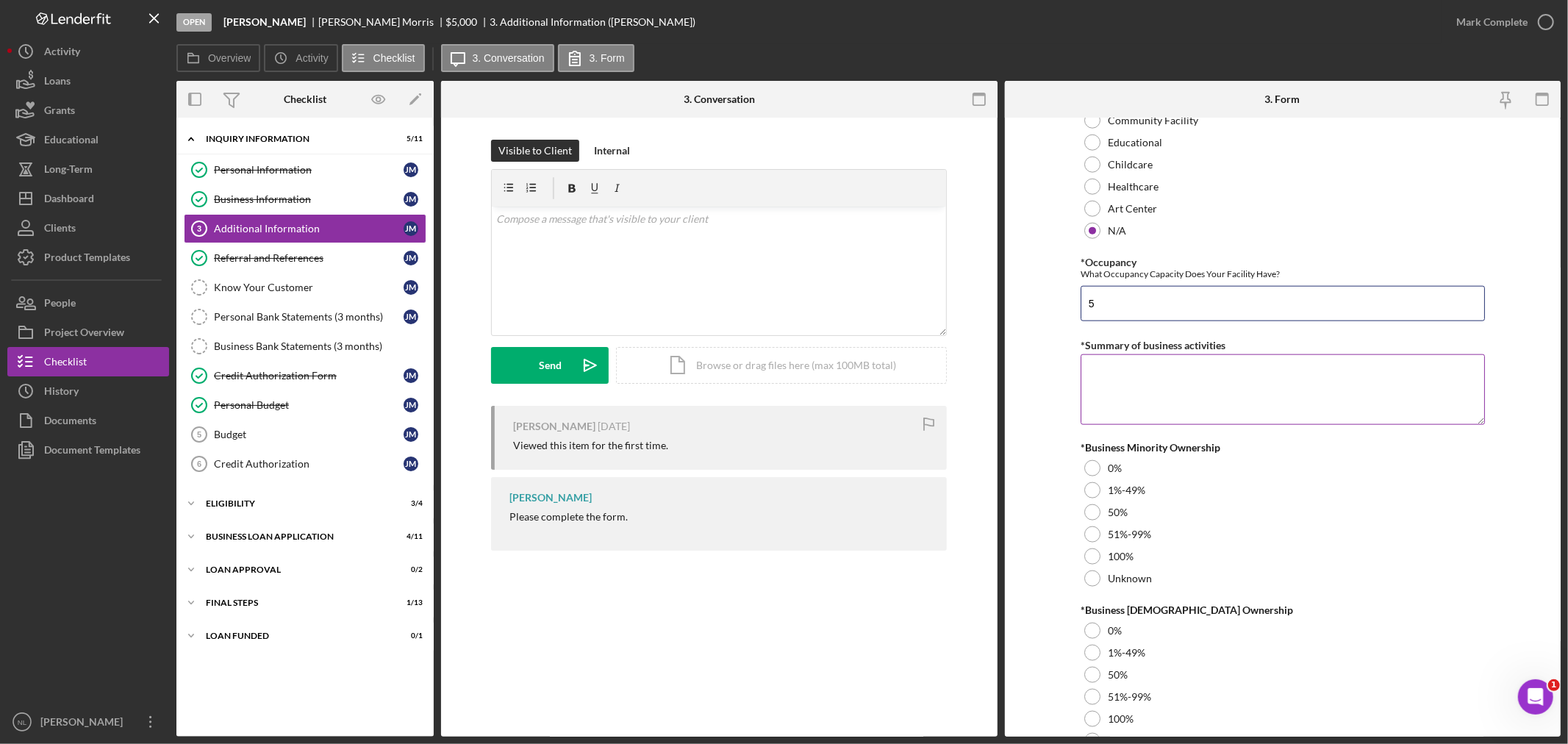
type input "5"
click at [1169, 402] on textarea "*Summary of business activities" at bounding box center [1282, 386] width 404 height 71
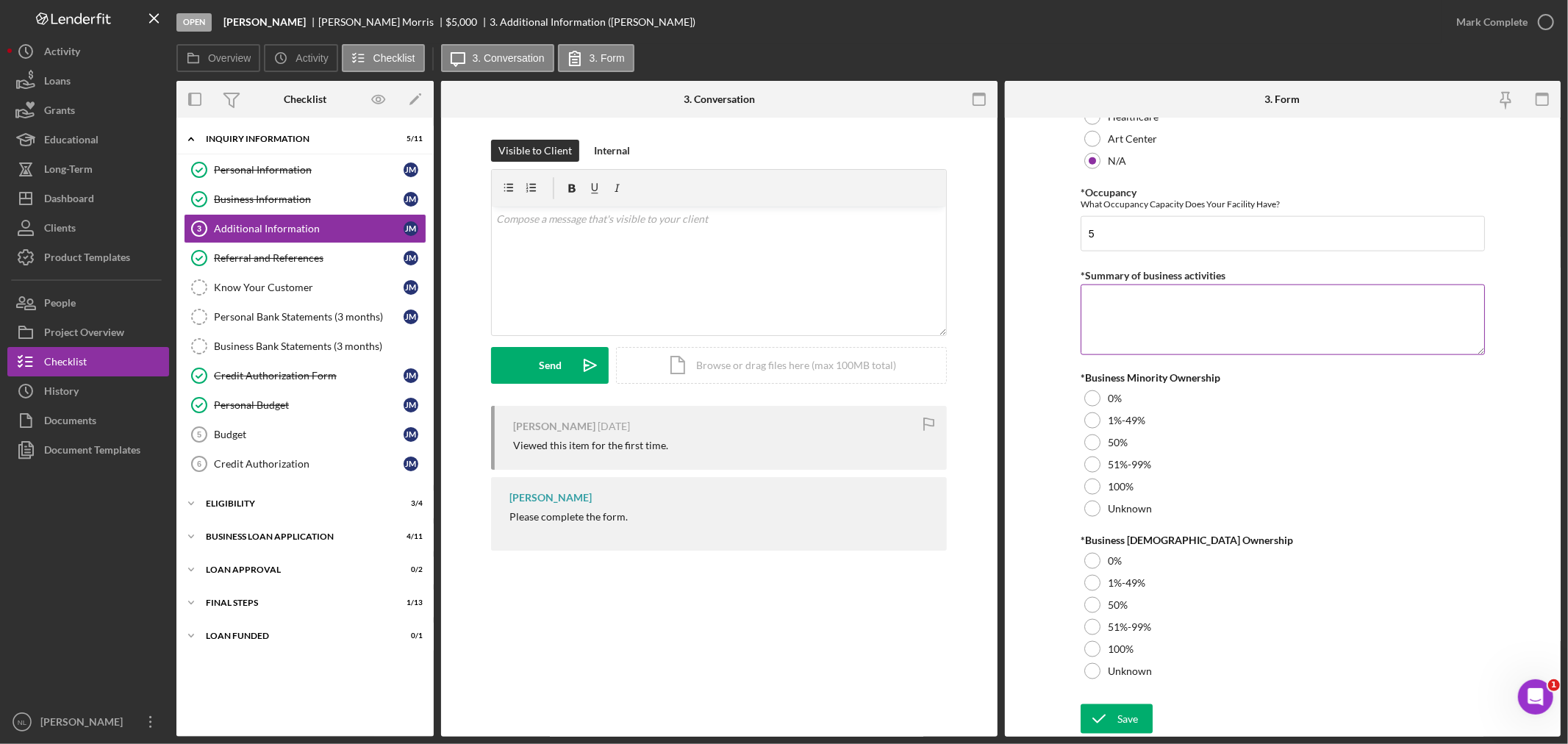
click at [1159, 324] on textarea "*Summary of business activities" at bounding box center [1282, 319] width 404 height 71
click at [1108, 491] on label "100%" at bounding box center [1121, 486] width 26 height 12
click at [1135, 342] on textarea "*Summary of business activities" at bounding box center [1282, 318] width 404 height 71
click at [1135, 342] on textarea "Cleaning" at bounding box center [1282, 319] width 404 height 71
type textarea "Cleaning"
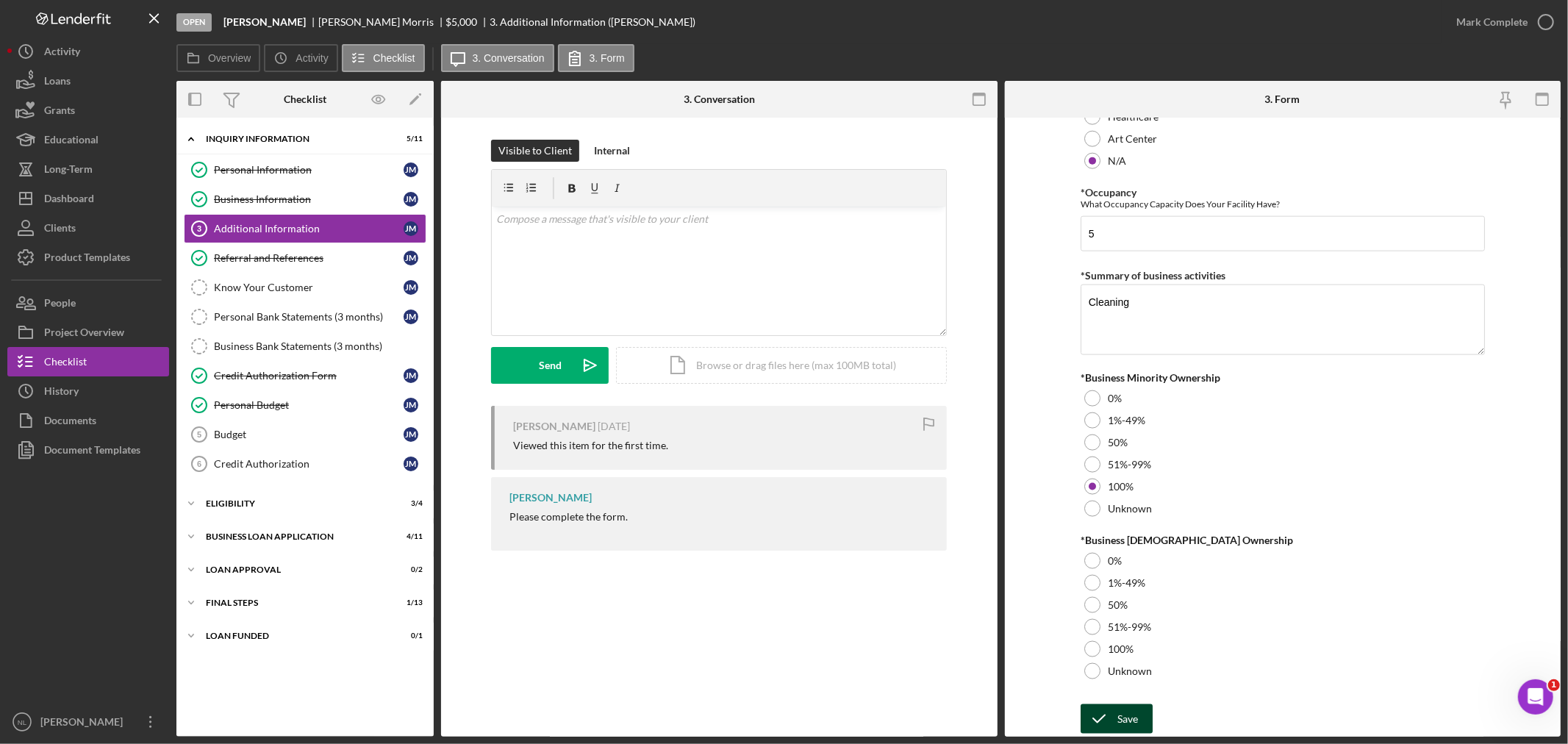
click at [1086, 726] on icon "submit" at bounding box center [1098, 718] width 37 height 37
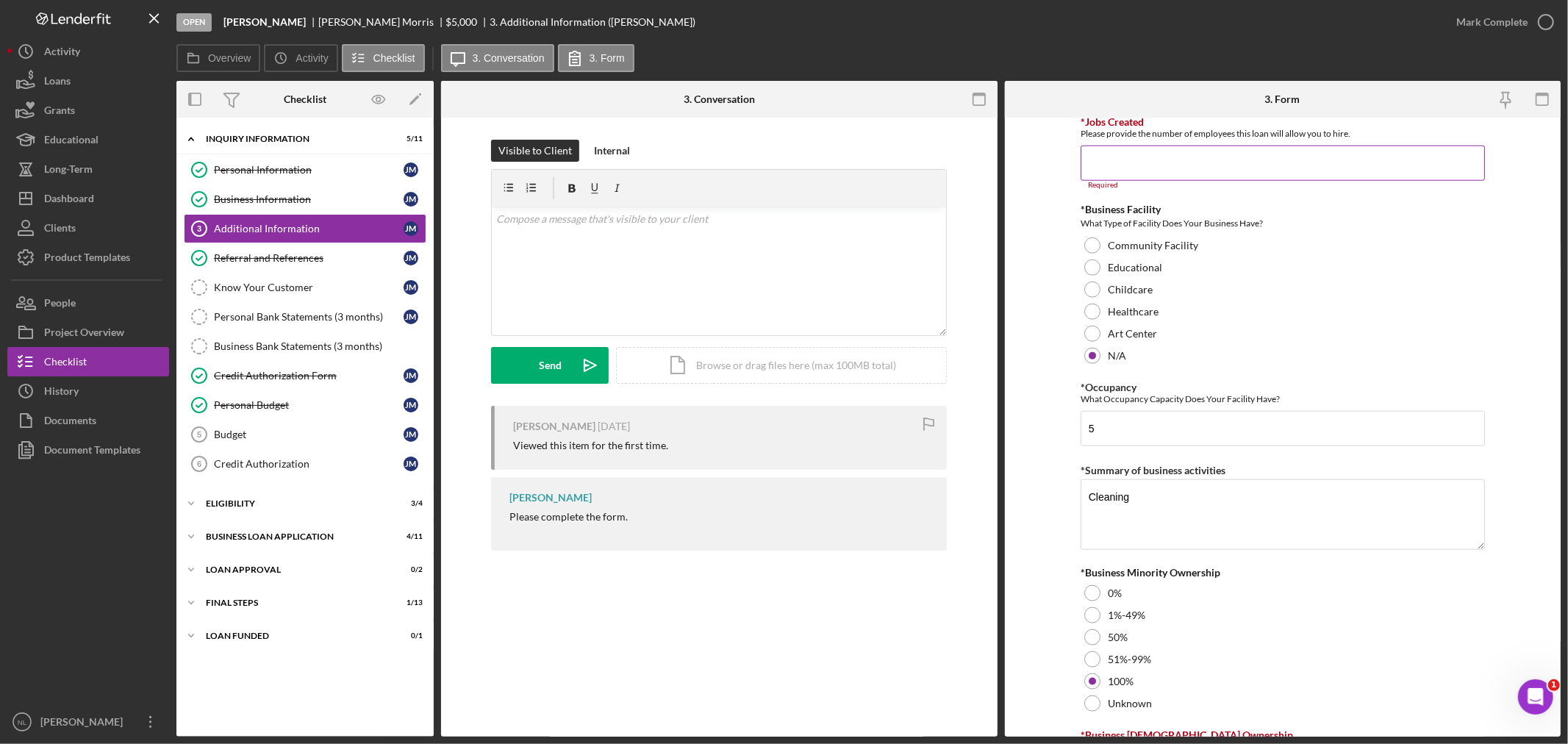
click at [1100, 174] on input "*Jobs Created" at bounding box center [1282, 162] width 404 height 35
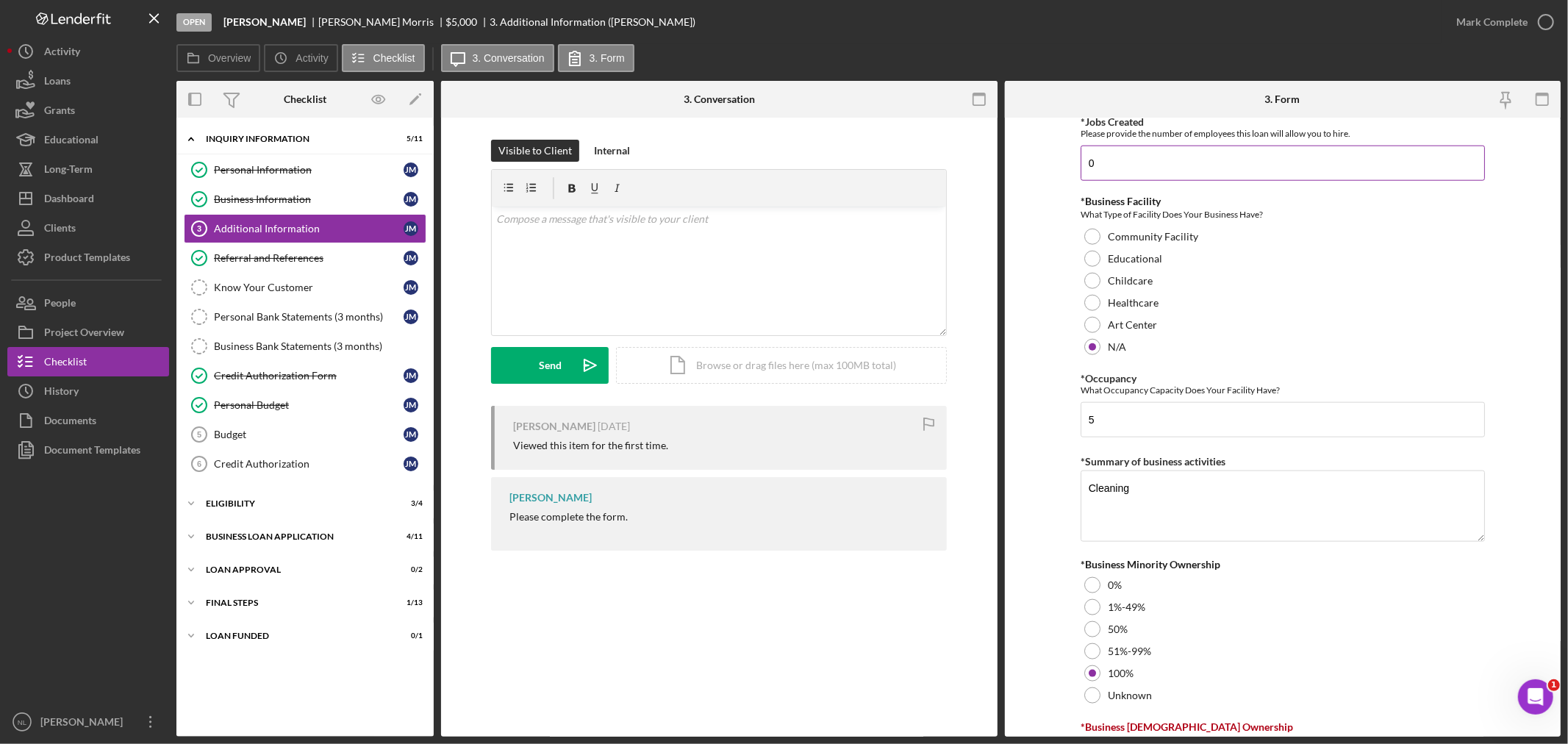
scroll to position [1563, 0]
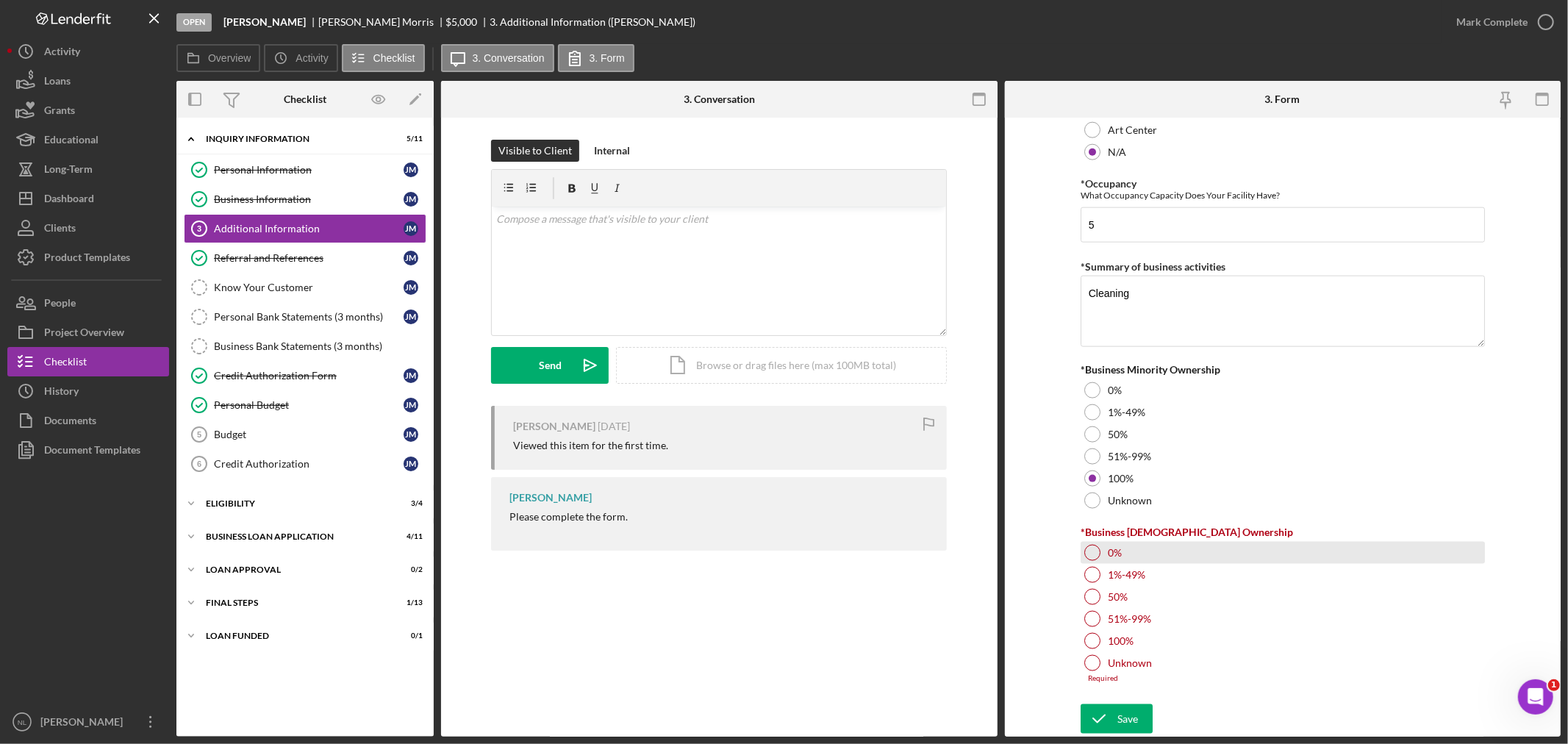
type input "0"
click at [1101, 549] on div "0%" at bounding box center [1282, 552] width 404 height 22
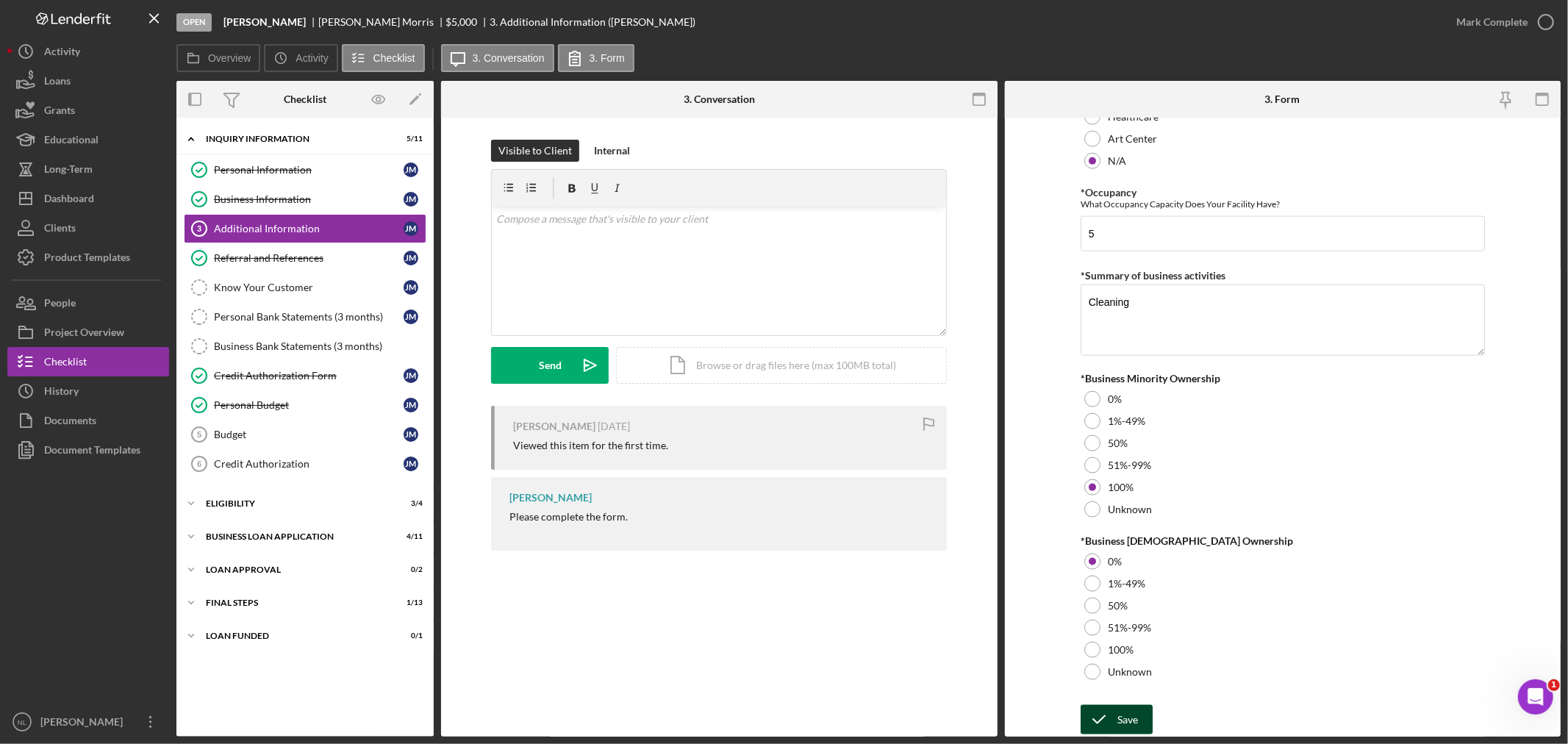
click at [1112, 714] on icon "submit" at bounding box center [1098, 719] width 37 height 37
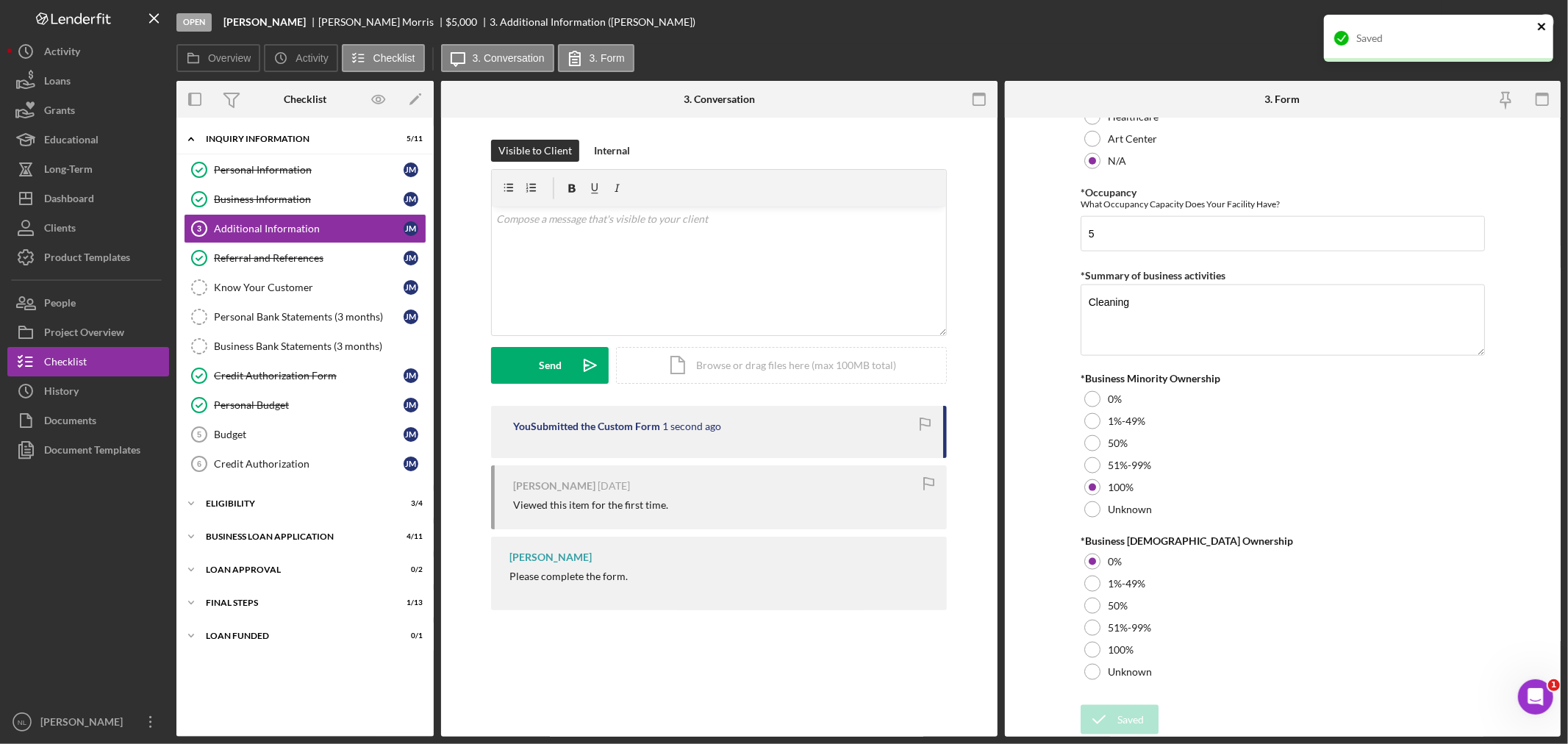
click at [1542, 23] on icon "close" at bounding box center [1541, 26] width 10 height 12
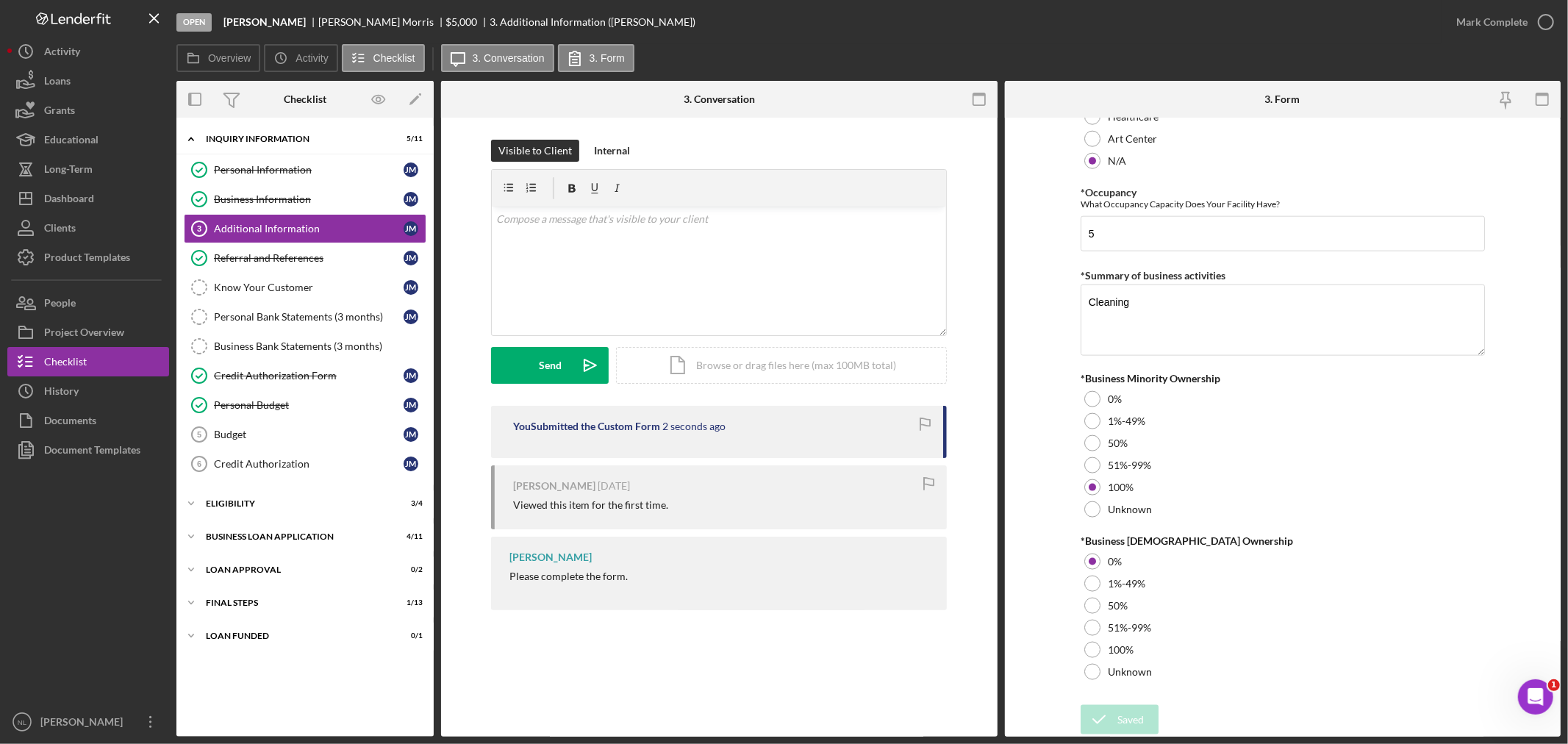
click at [1503, 22] on div "Open [PERSON_NAME] [PERSON_NAME] $5,000 $5,000 3. Additional Information ([PERS…" at bounding box center [784, 372] width 1568 height 744
click at [1509, 18] on div "Mark Complete" at bounding box center [1492, 22] width 72 height 30
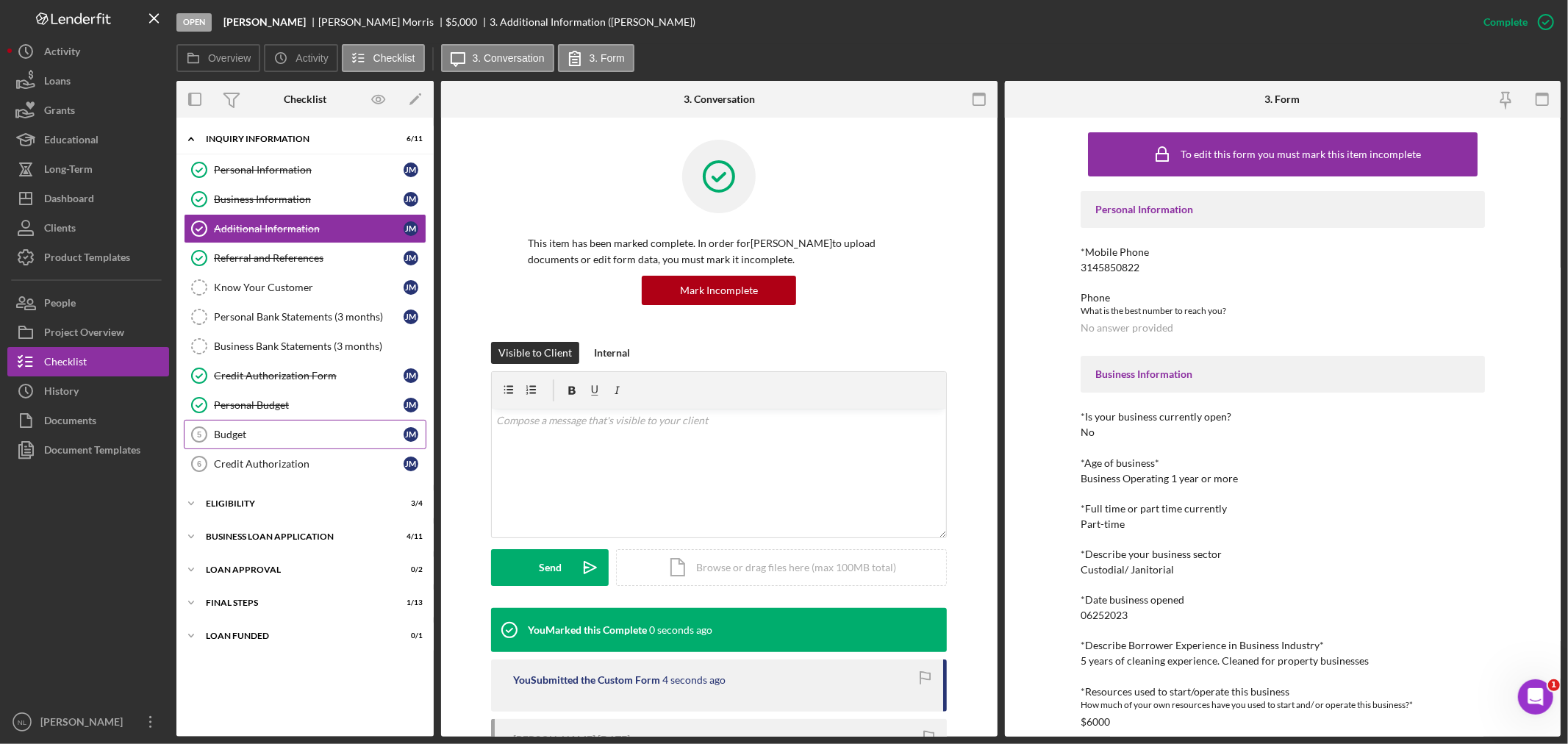
click at [287, 428] on link "Budget 5 Budget [PERSON_NAME]" at bounding box center [305, 434] width 243 height 30
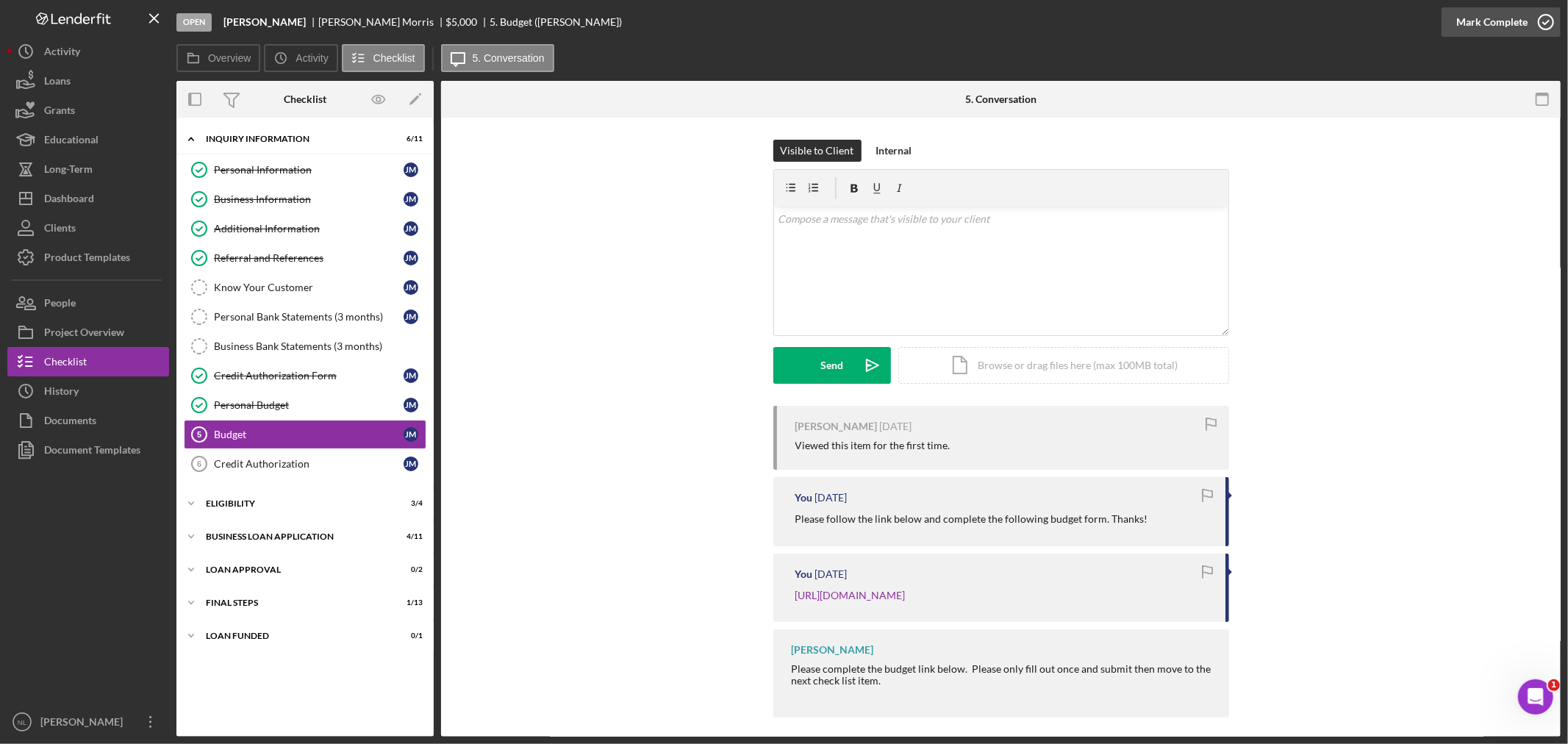
click at [1486, 21] on div "Mark Complete" at bounding box center [1492, 22] width 72 height 30
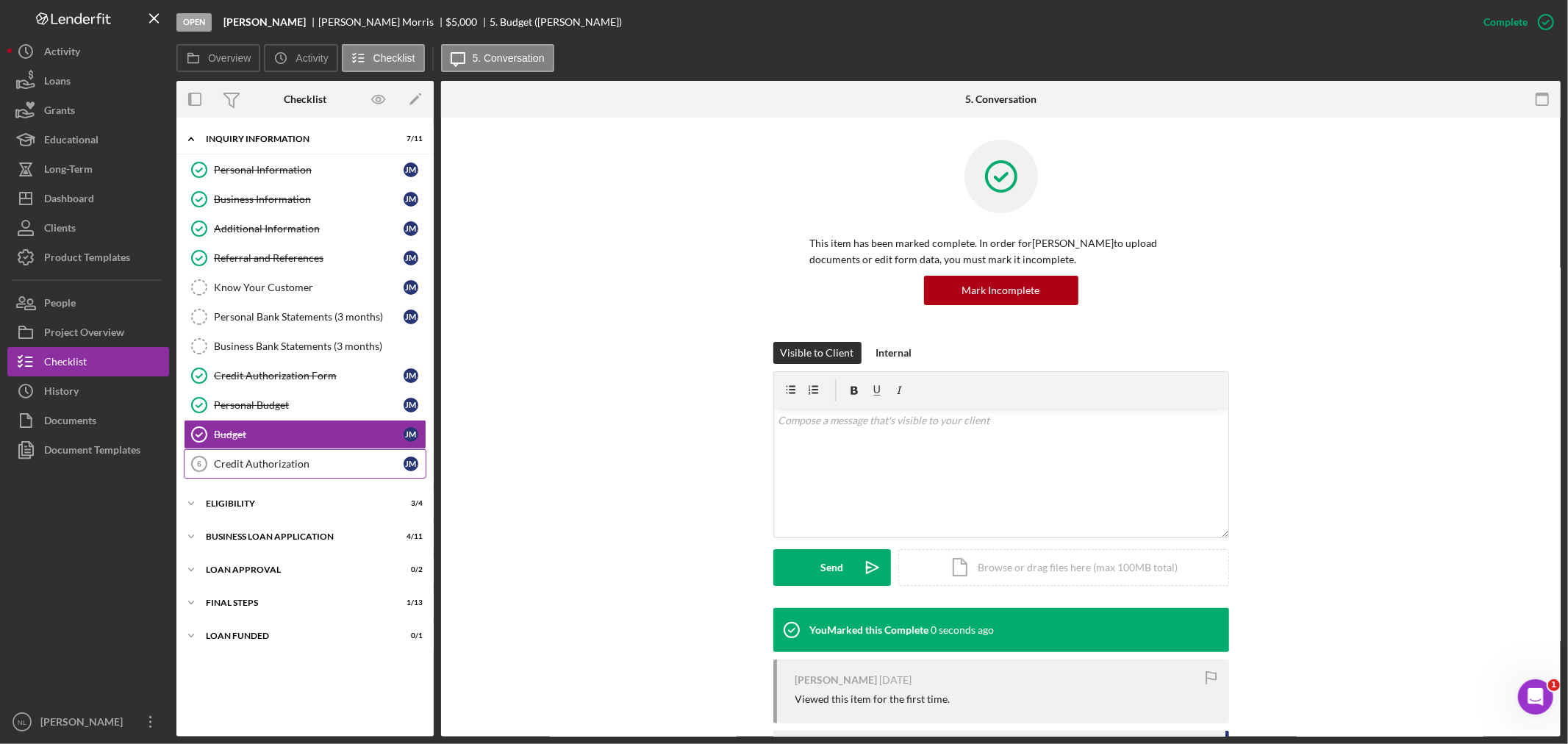
click at [375, 466] on div "Credit Authorization" at bounding box center [309, 463] width 190 height 12
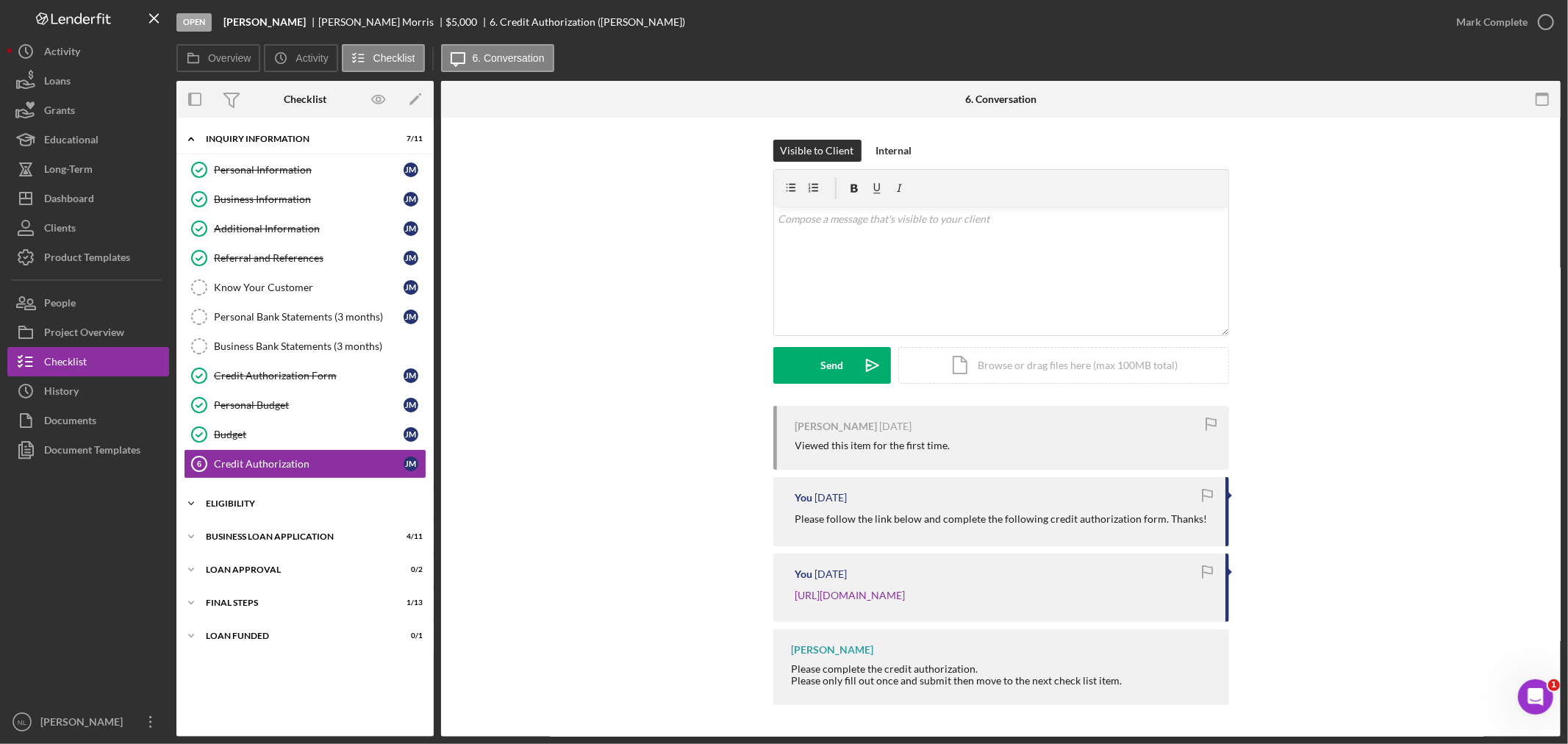
click at [288, 505] on div "Eligibility" at bounding box center [311, 504] width 210 height 9
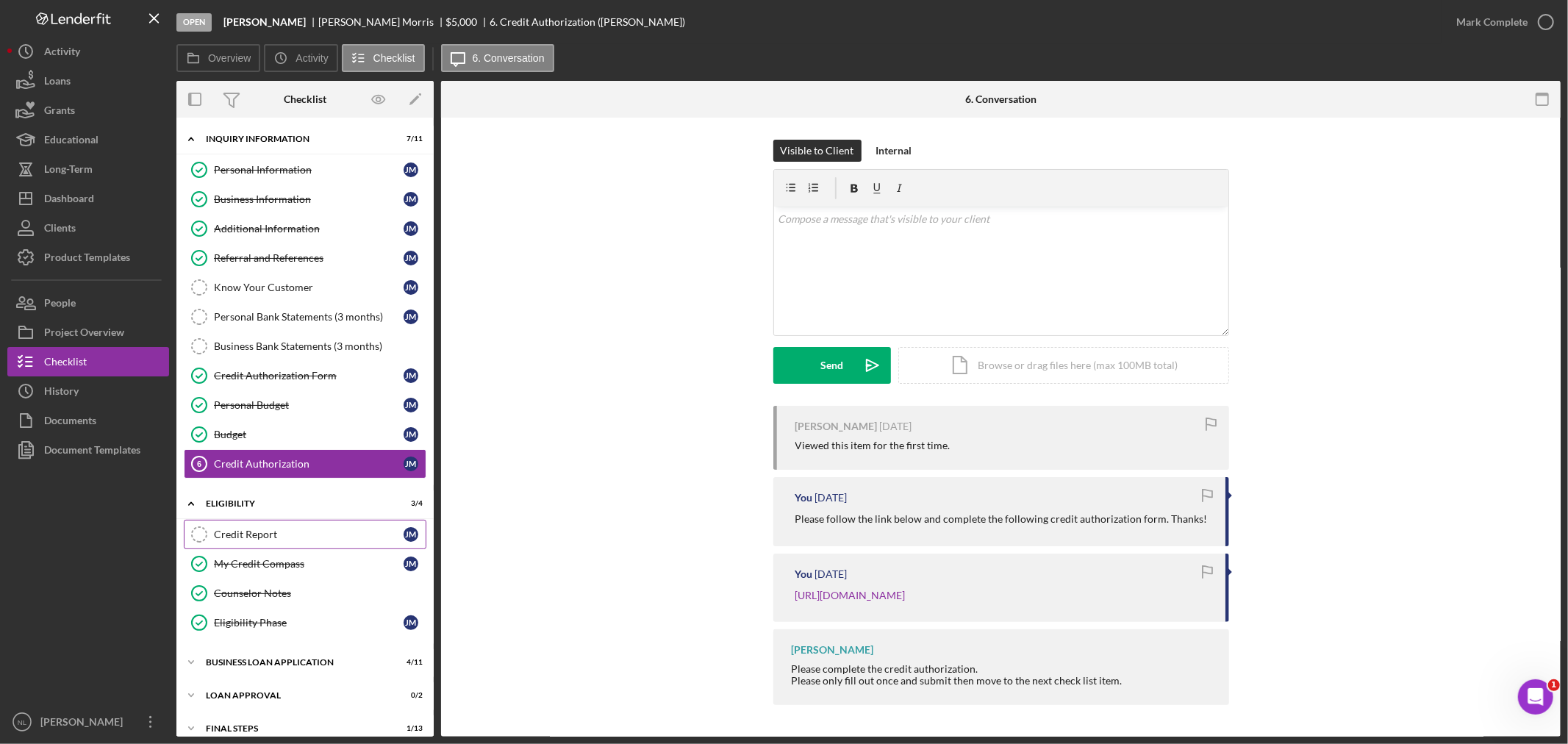
click at [259, 523] on link "Credit Report Credit Report [PERSON_NAME]" at bounding box center [305, 534] width 243 height 30
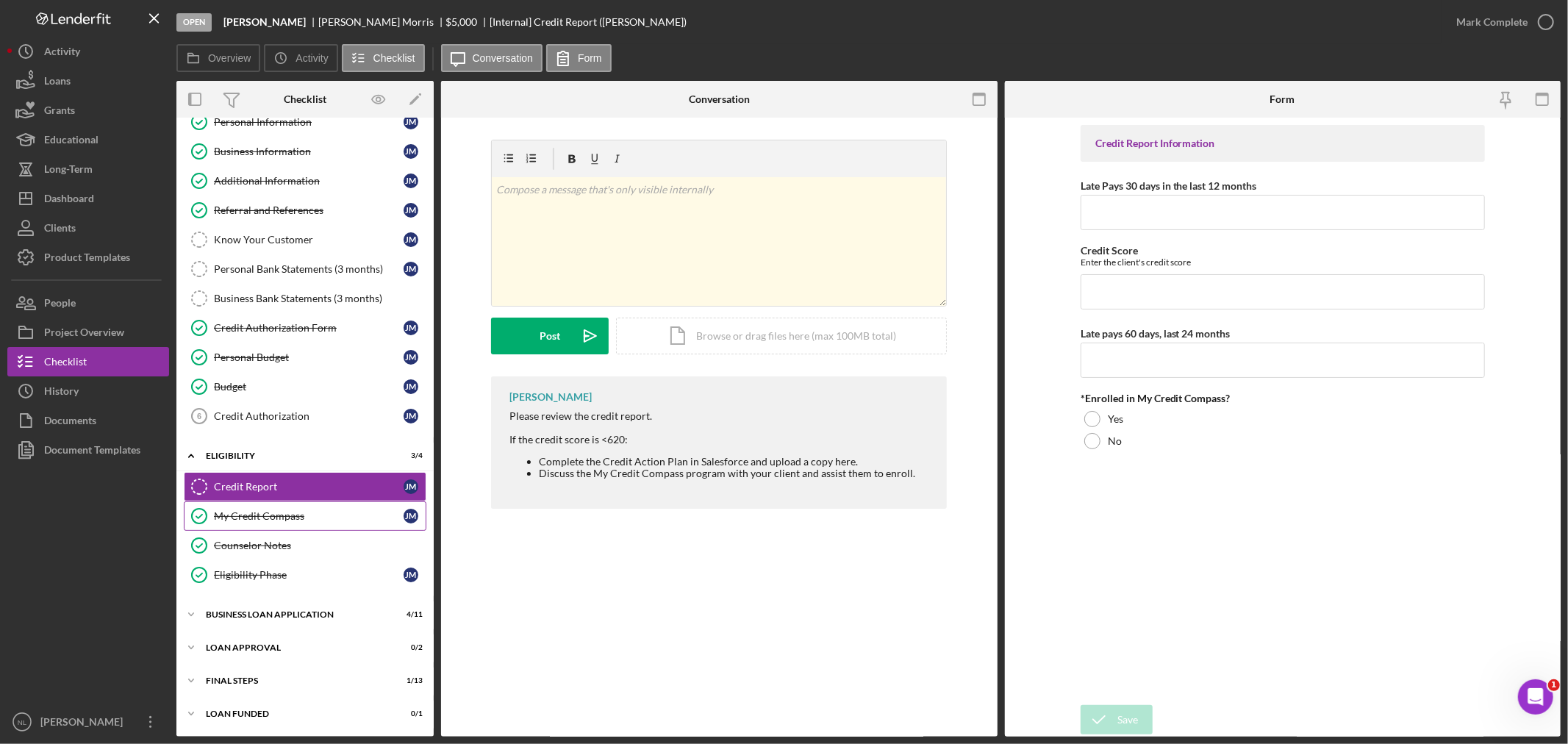
click at [262, 525] on link "My Credit Compass My Credit Compass [PERSON_NAME]" at bounding box center [305, 515] width 243 height 30
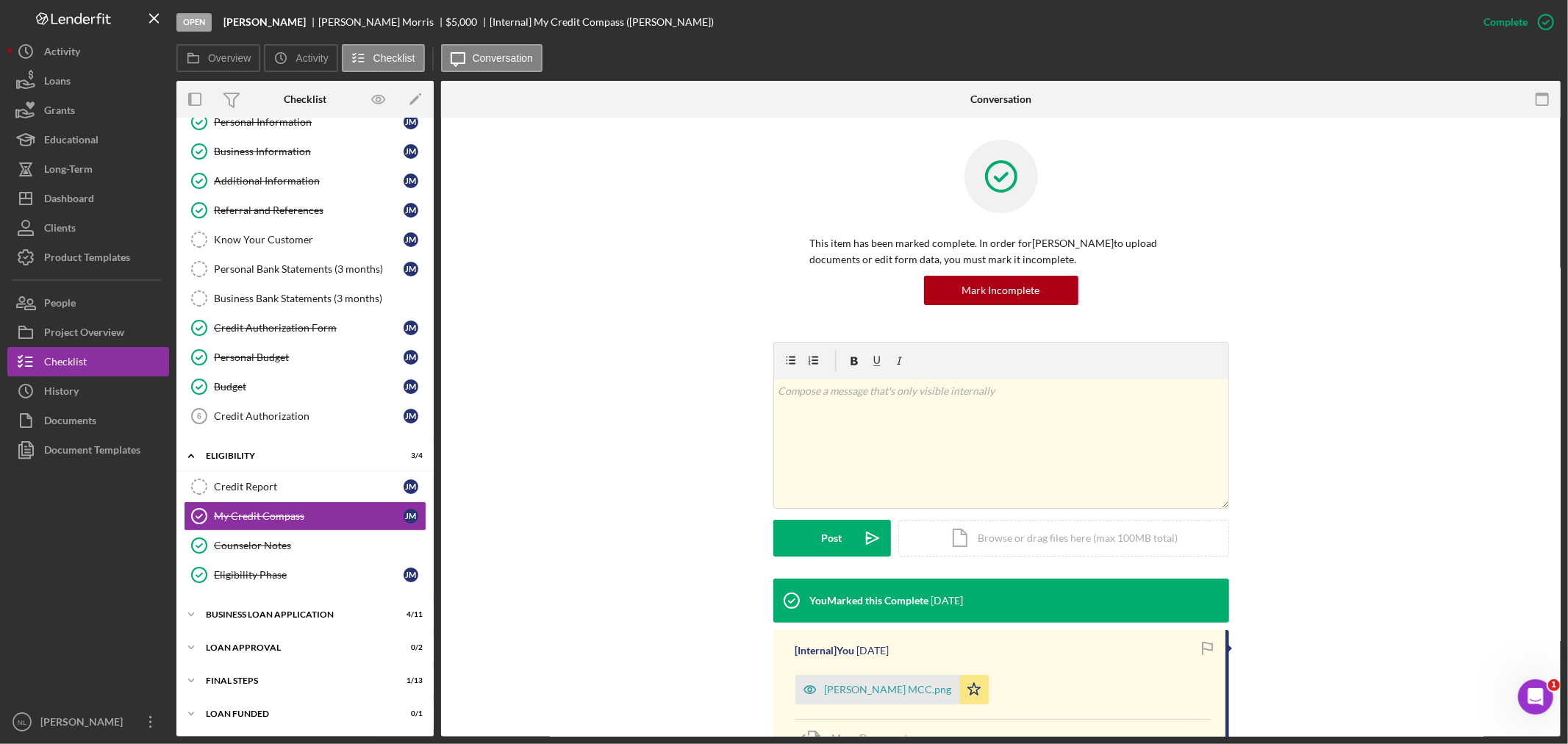
scroll to position [170, 0]
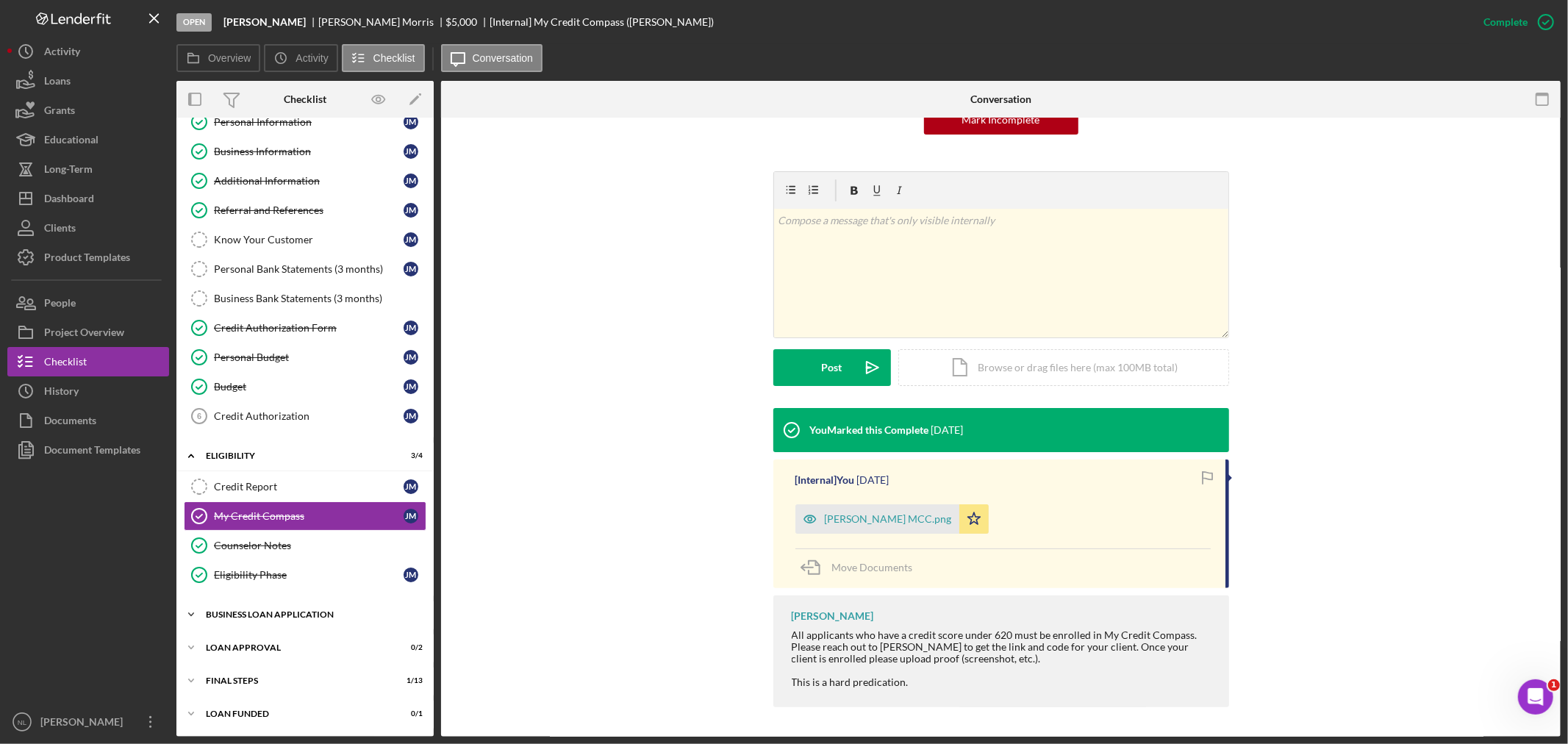
click at [258, 605] on div "Icon/Expander BUSINESS LOAN APPLICATION 4 / 11" at bounding box center [305, 614] width 257 height 30
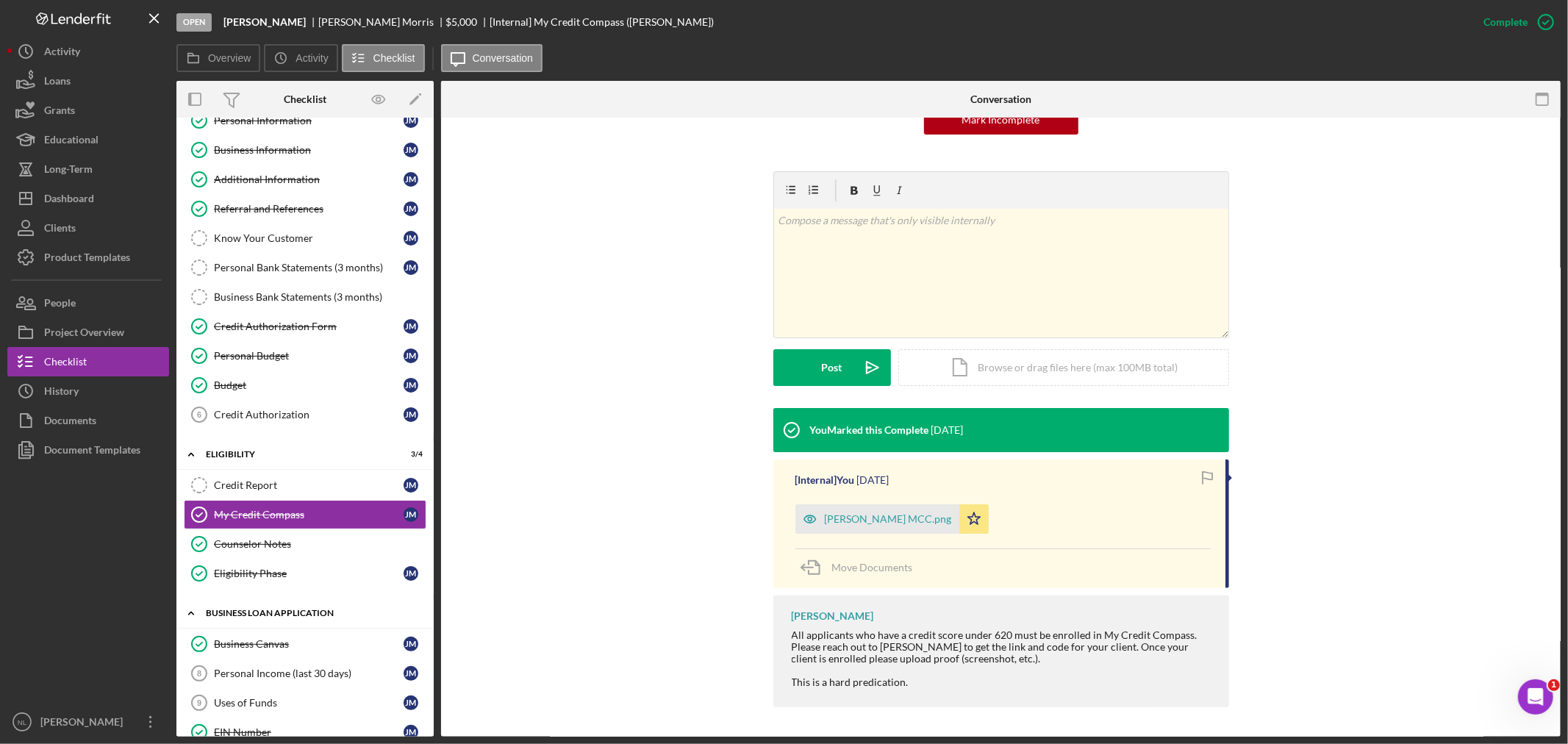
scroll to position [182, 0]
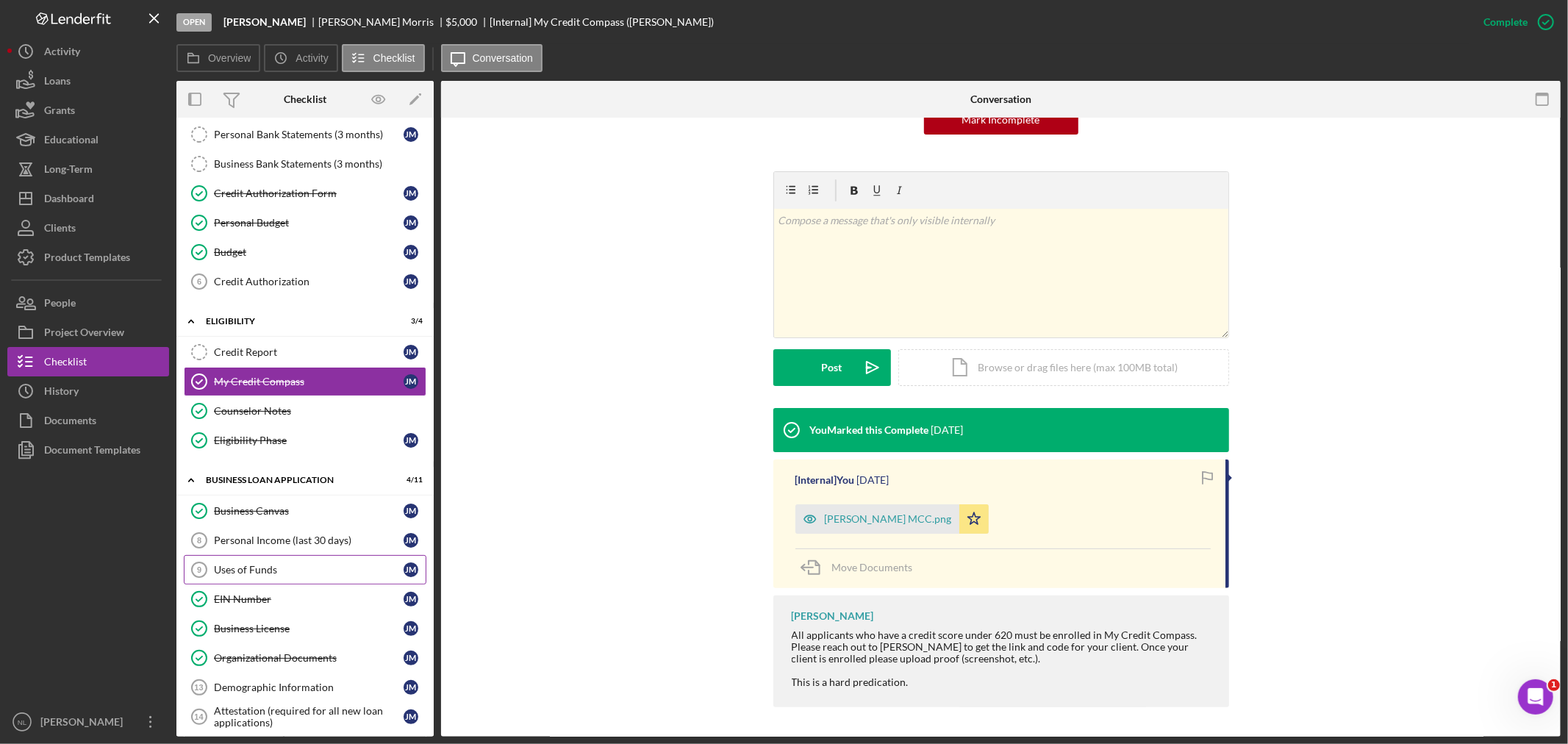
click at [250, 562] on link "Uses of Funds 9 Uses of Funds [PERSON_NAME]" at bounding box center [305, 569] width 243 height 30
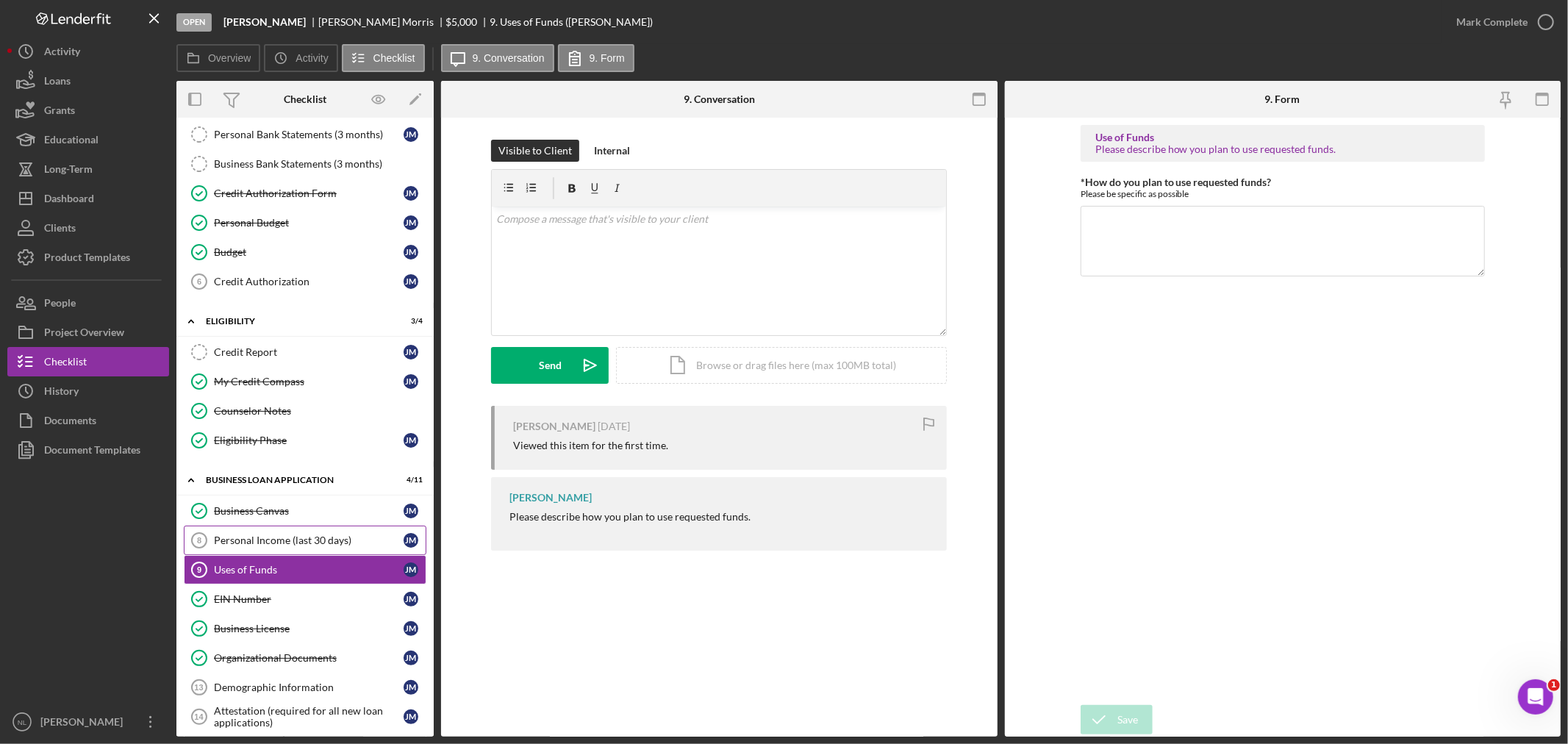
click at [260, 546] on div "Personal Income (last 30 days)" at bounding box center [309, 540] width 190 height 12
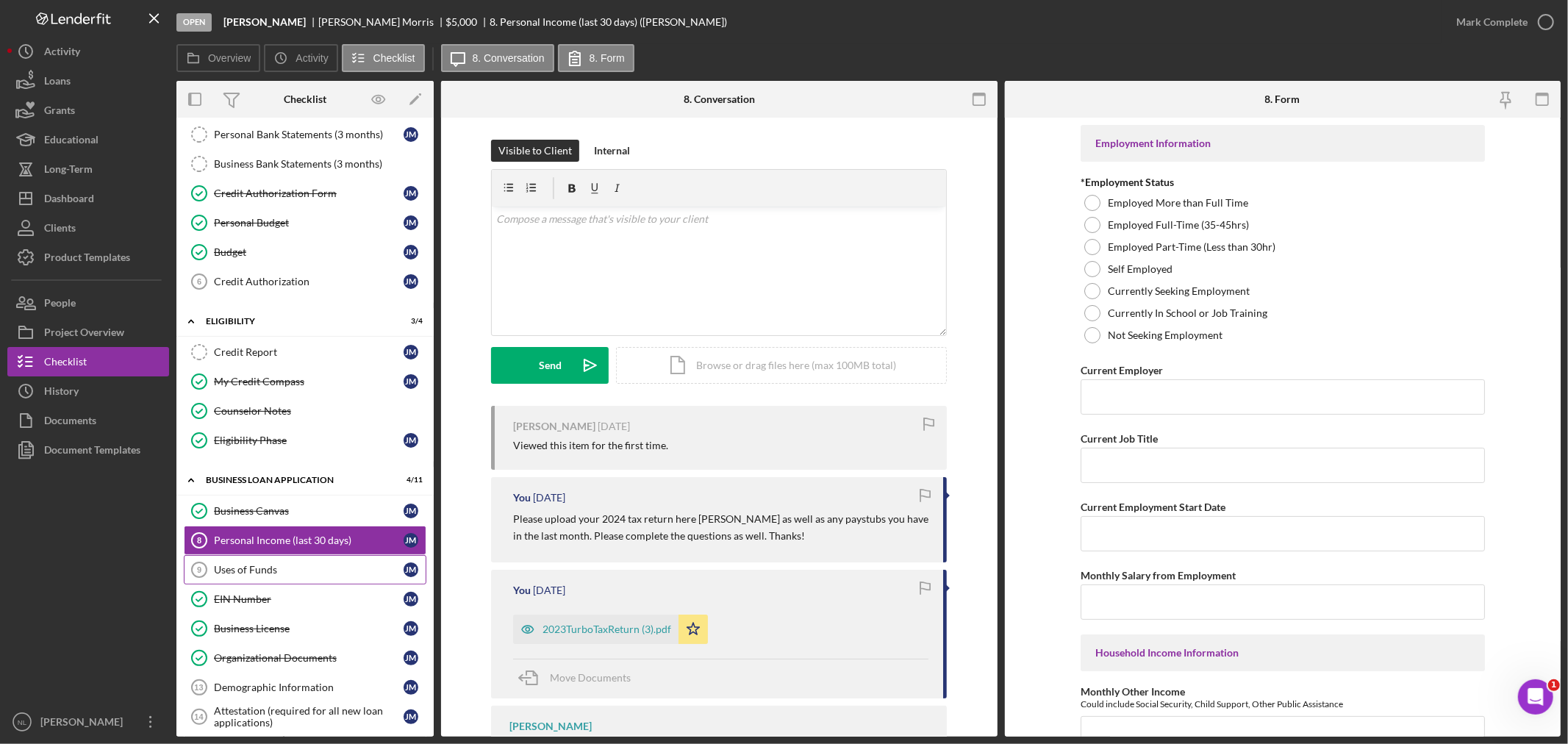
click at [282, 573] on div "Uses of Funds" at bounding box center [309, 569] width 190 height 12
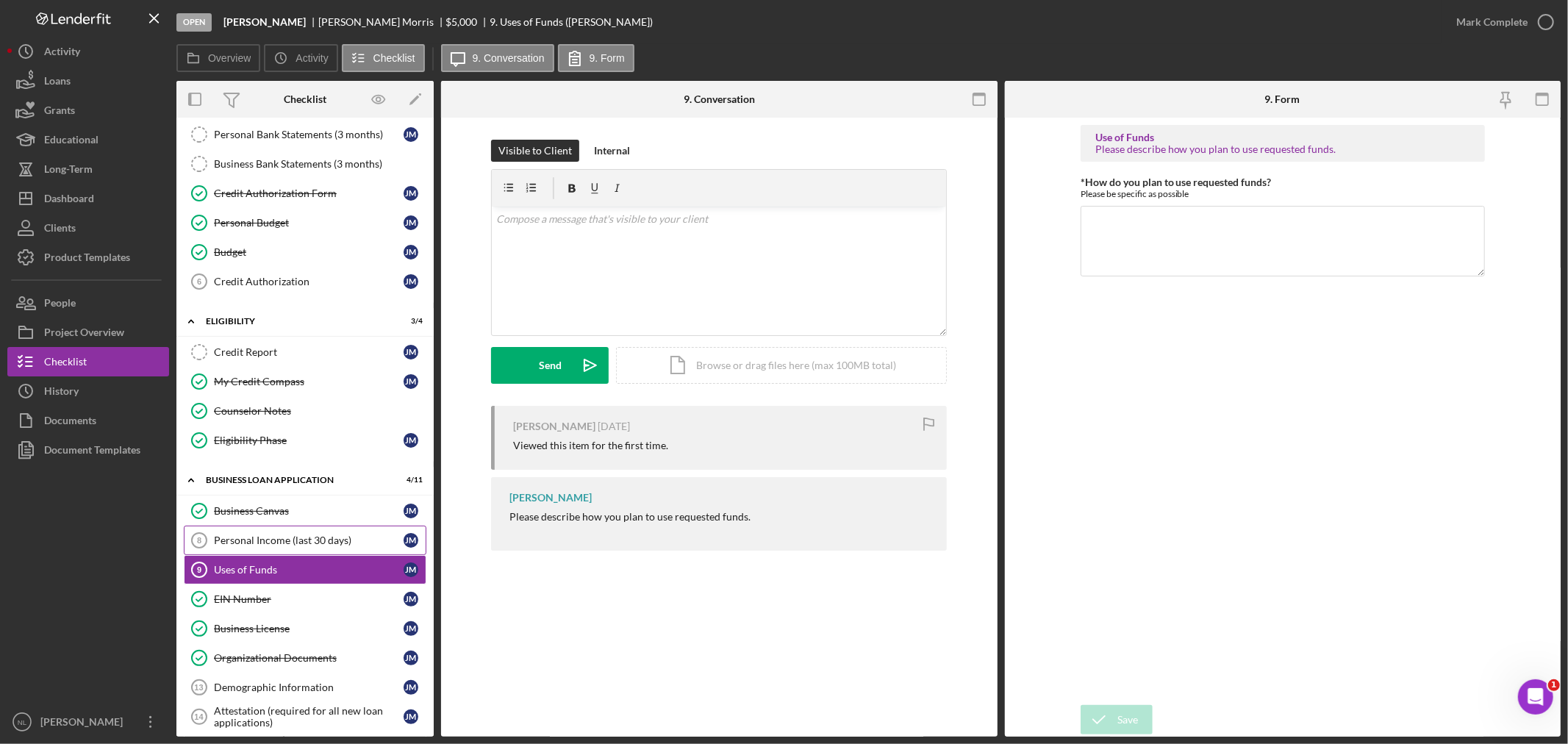
click at [275, 555] on link "Personal Income (last 30 days) 8 Personal Income (last 30 days) [PERSON_NAME]" at bounding box center [305, 540] width 243 height 30
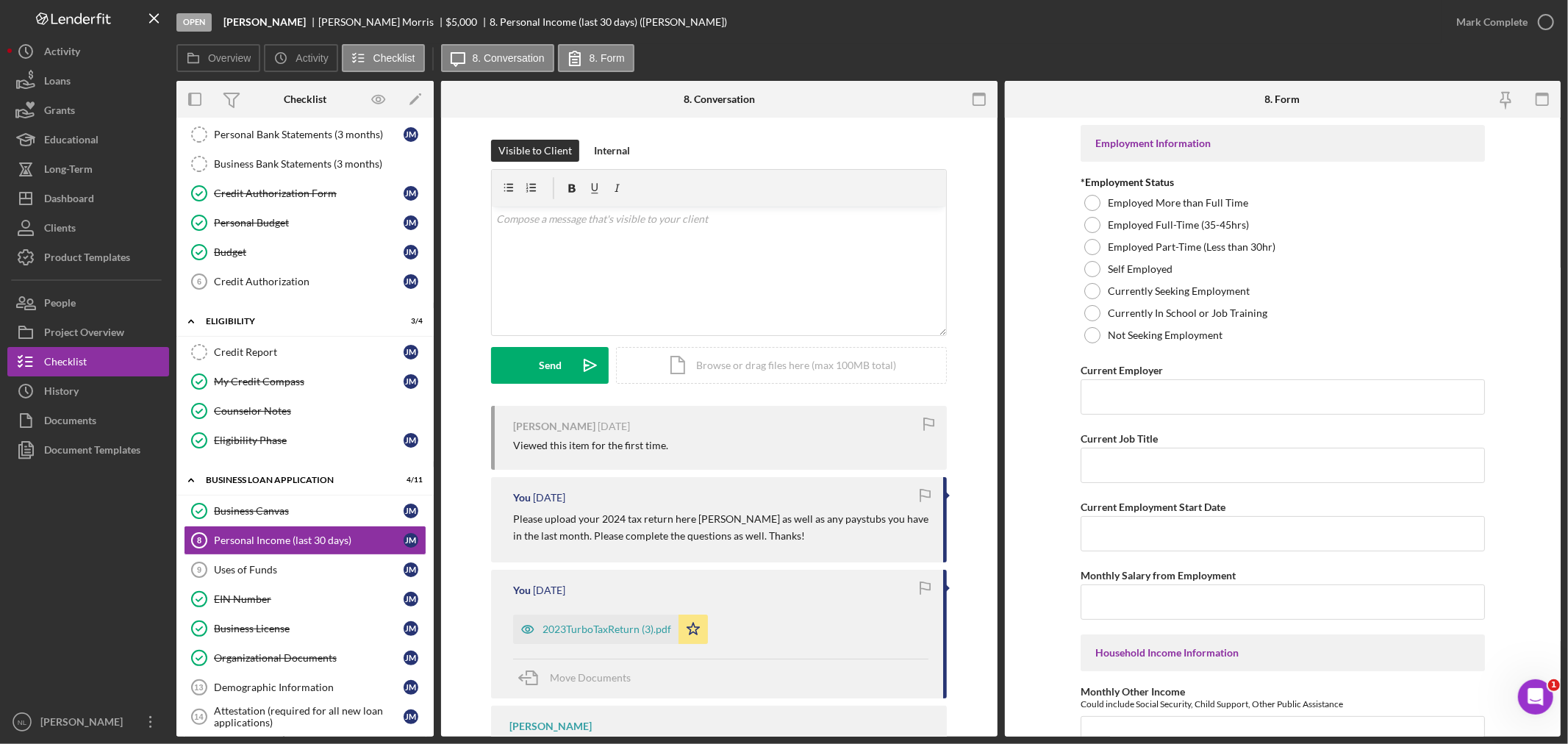
click at [1067, 211] on form "Employment Information *Employment Status Employed More than Full Time Employed…" at bounding box center [1283, 427] width 557 height 619
click at [1096, 217] on div at bounding box center [1092, 225] width 16 height 16
click at [1113, 402] on input "Current Employer" at bounding box center [1282, 396] width 404 height 35
type input "Mac Property"
click at [1117, 483] on div "Employment Information *Employment Status Employed More than Full Time Employed…" at bounding box center [1282, 738] width 404 height 1226
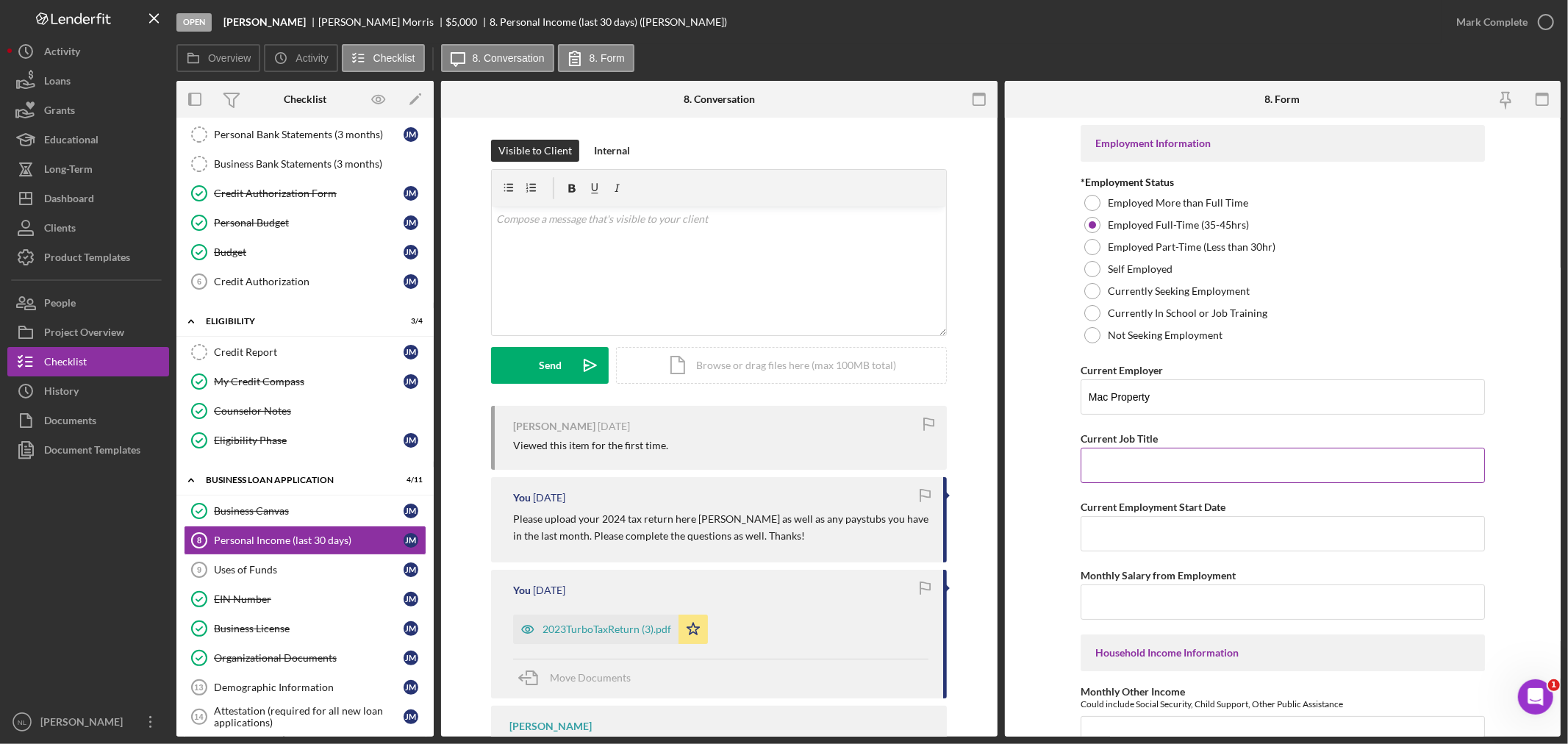
click at [1108, 467] on input "Current Job Title" at bounding box center [1282, 464] width 404 height 35
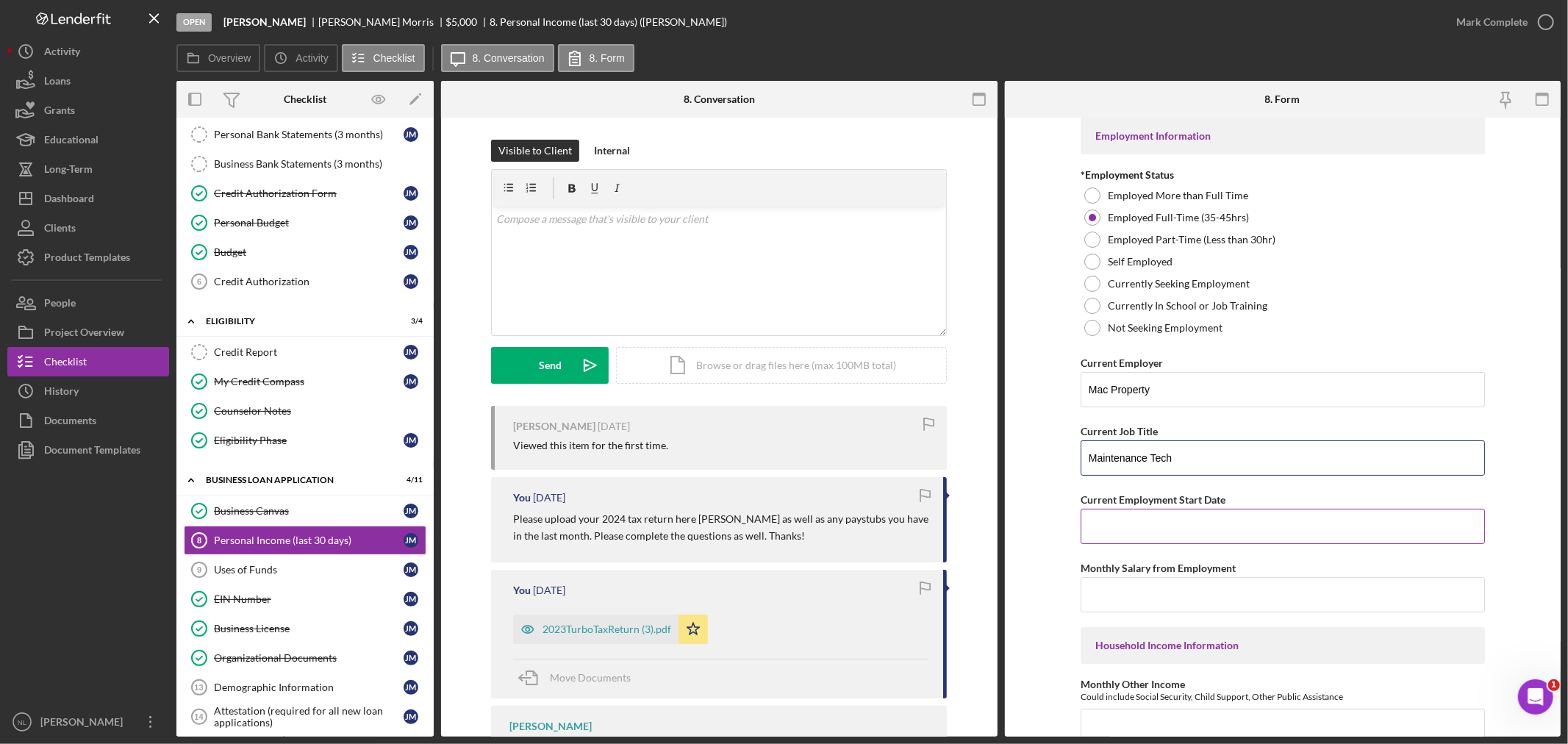
type input "Maintenance Tech"
click at [1135, 531] on input "Current Employment Start Date" at bounding box center [1282, 525] width 404 height 35
type input "[DATE]"
click at [1135, 599] on input "Monthly Salary from Employment" at bounding box center [1282, 594] width 404 height 35
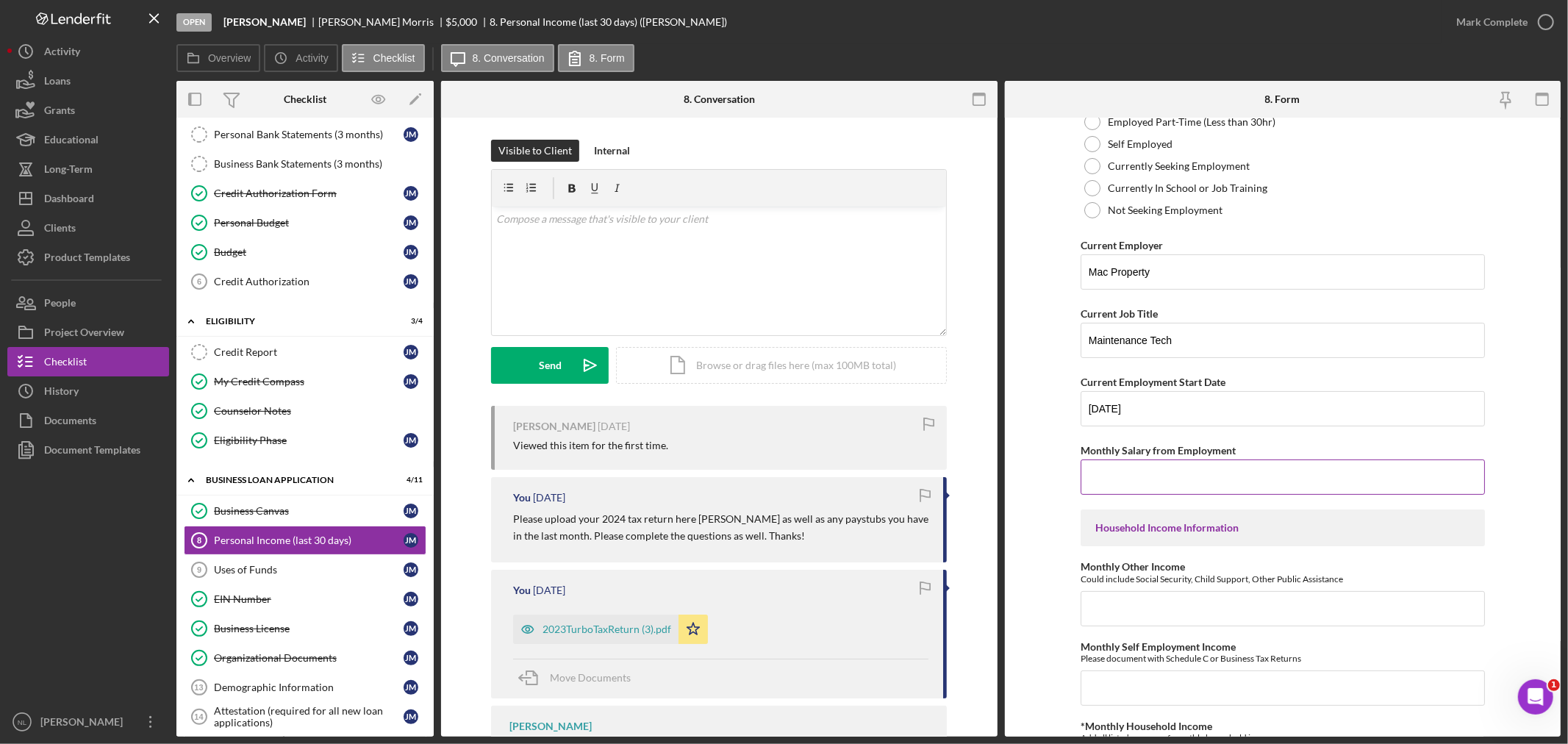
scroll to position [169, 0]
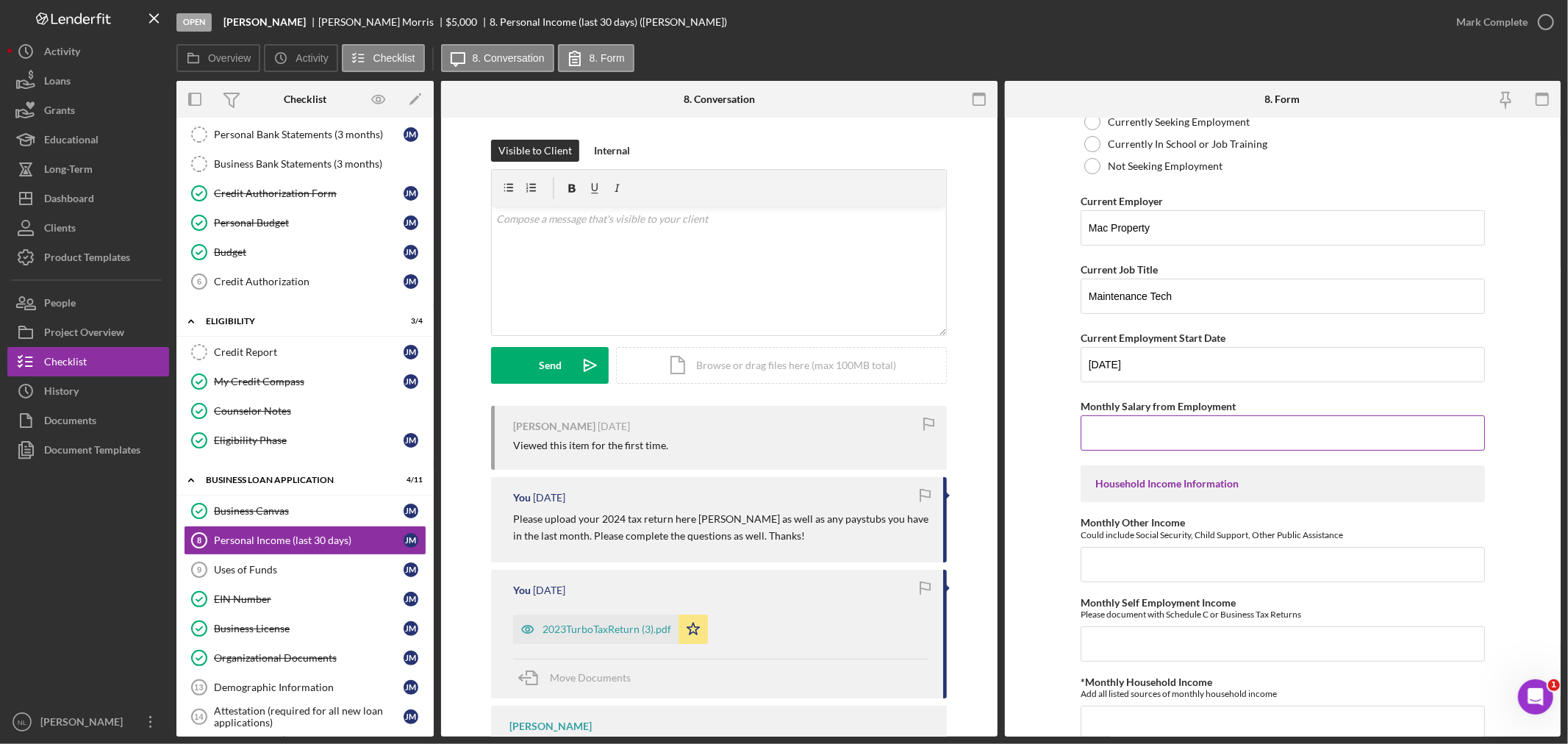
click at [1111, 422] on input "Monthly Salary from Employment" at bounding box center [1282, 432] width 404 height 35
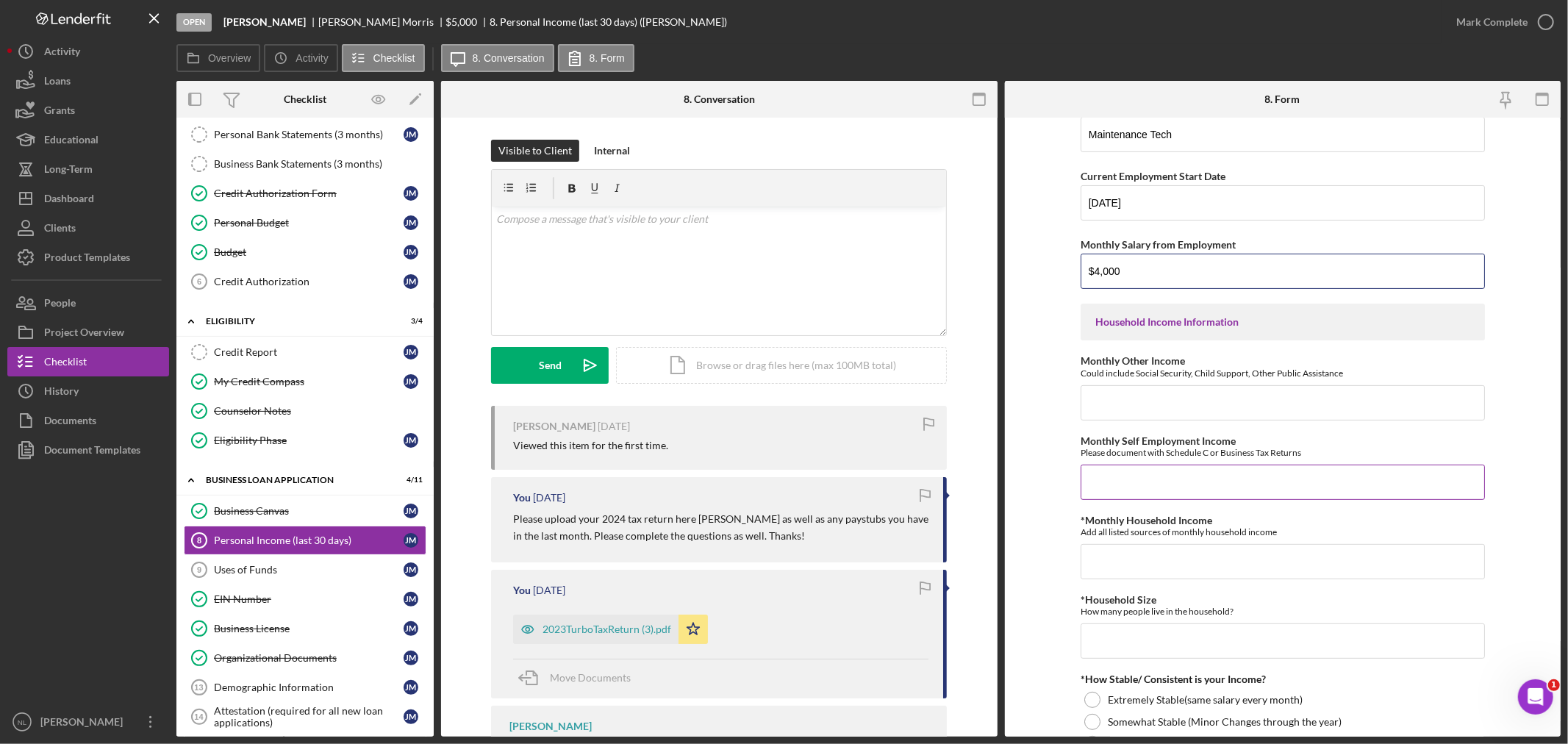
scroll to position [333, 0]
type input "$4,000"
click at [1152, 541] on input "*Monthly Household Income" at bounding box center [1282, 558] width 404 height 35
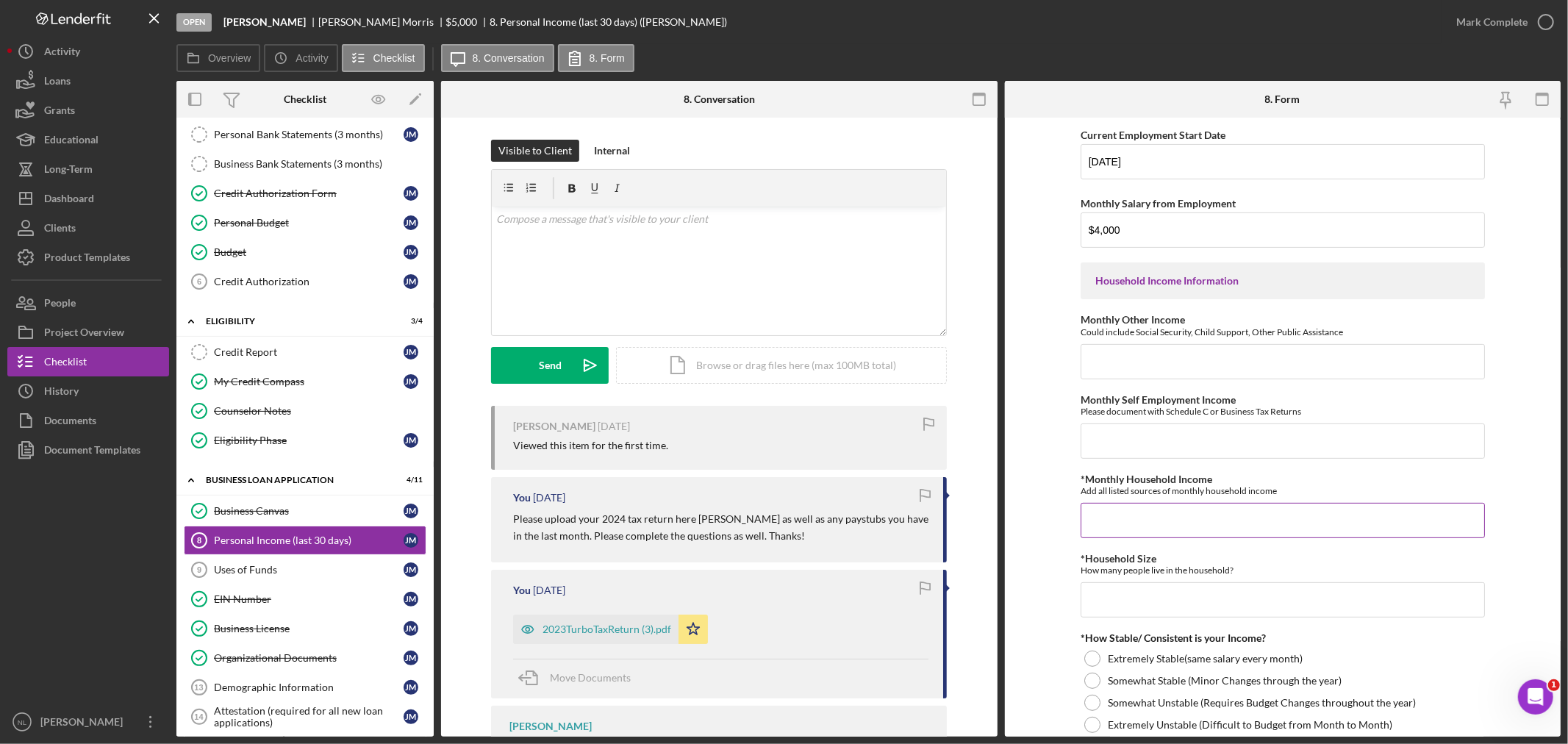
scroll to position [375, 0]
click at [1130, 598] on input "*Household Size" at bounding box center [1282, 605] width 404 height 35
type input "2"
click at [1123, 499] on input "*Monthly Household Income" at bounding box center [1282, 516] width 404 height 35
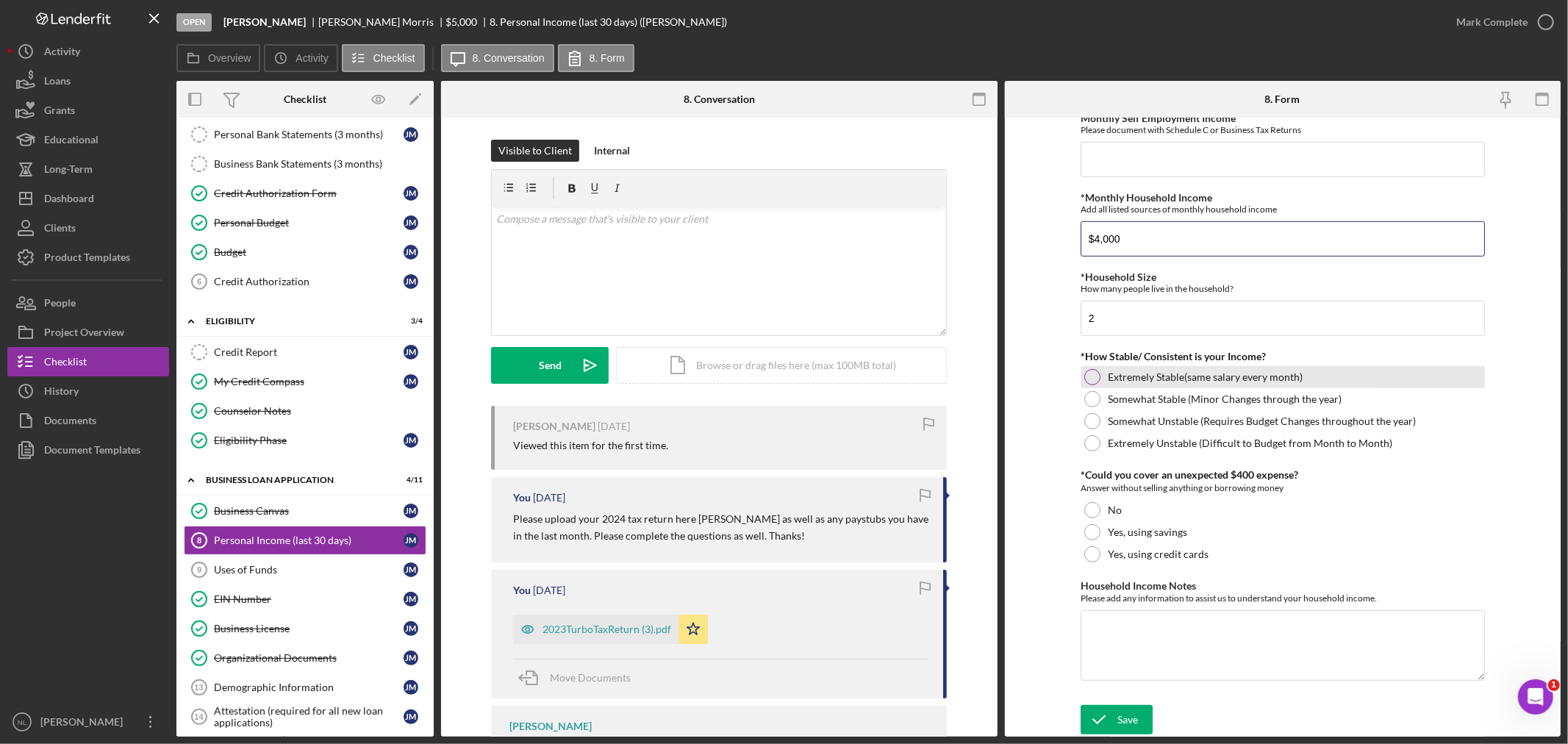
type input "$4,000"
click at [1113, 372] on label "Extremely Stable(same salary every month)" at bounding box center [1205, 376] width 195 height 12
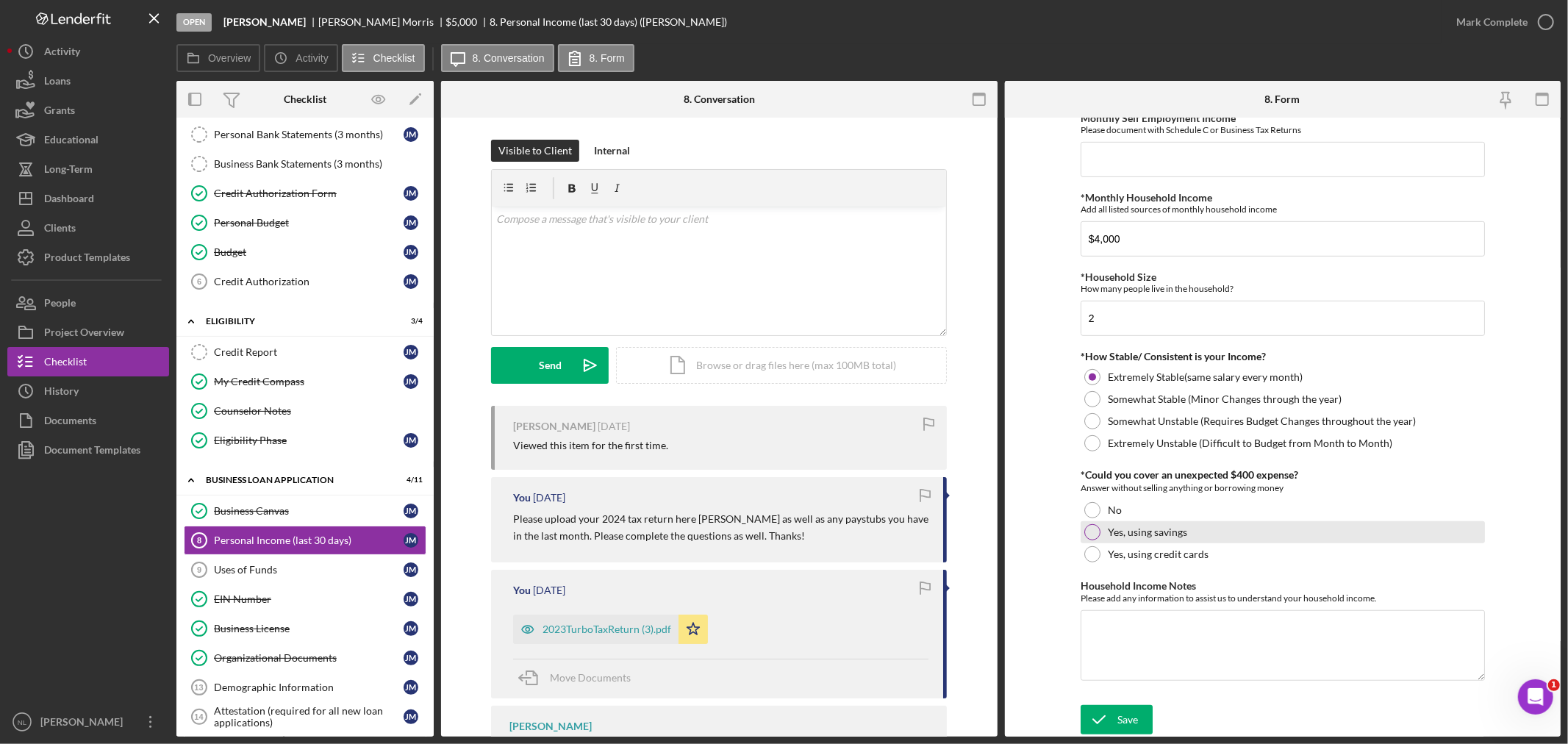
click at [1105, 522] on div "Yes, using savings" at bounding box center [1282, 532] width 404 height 22
click at [1132, 680] on div "Household Income Notes Please add any information to assist us to understand yo…" at bounding box center [1282, 631] width 404 height 103
click at [1116, 701] on form "Employment Information *Employment Status Employed More than Full Time Employed…" at bounding box center [1283, 427] width 557 height 619
click at [1100, 718] on icon "submit" at bounding box center [1098, 719] width 37 height 37
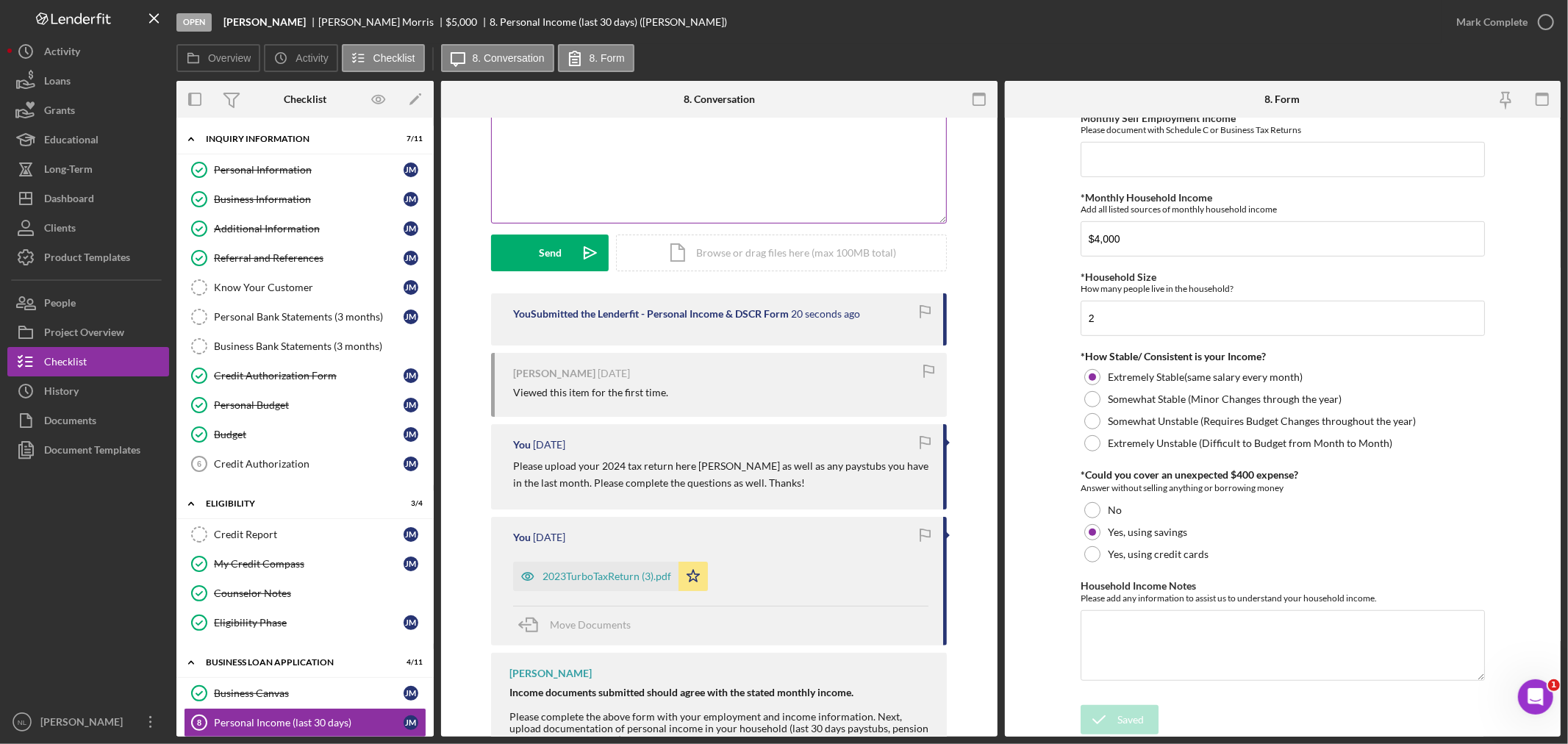
scroll to position [0, 0]
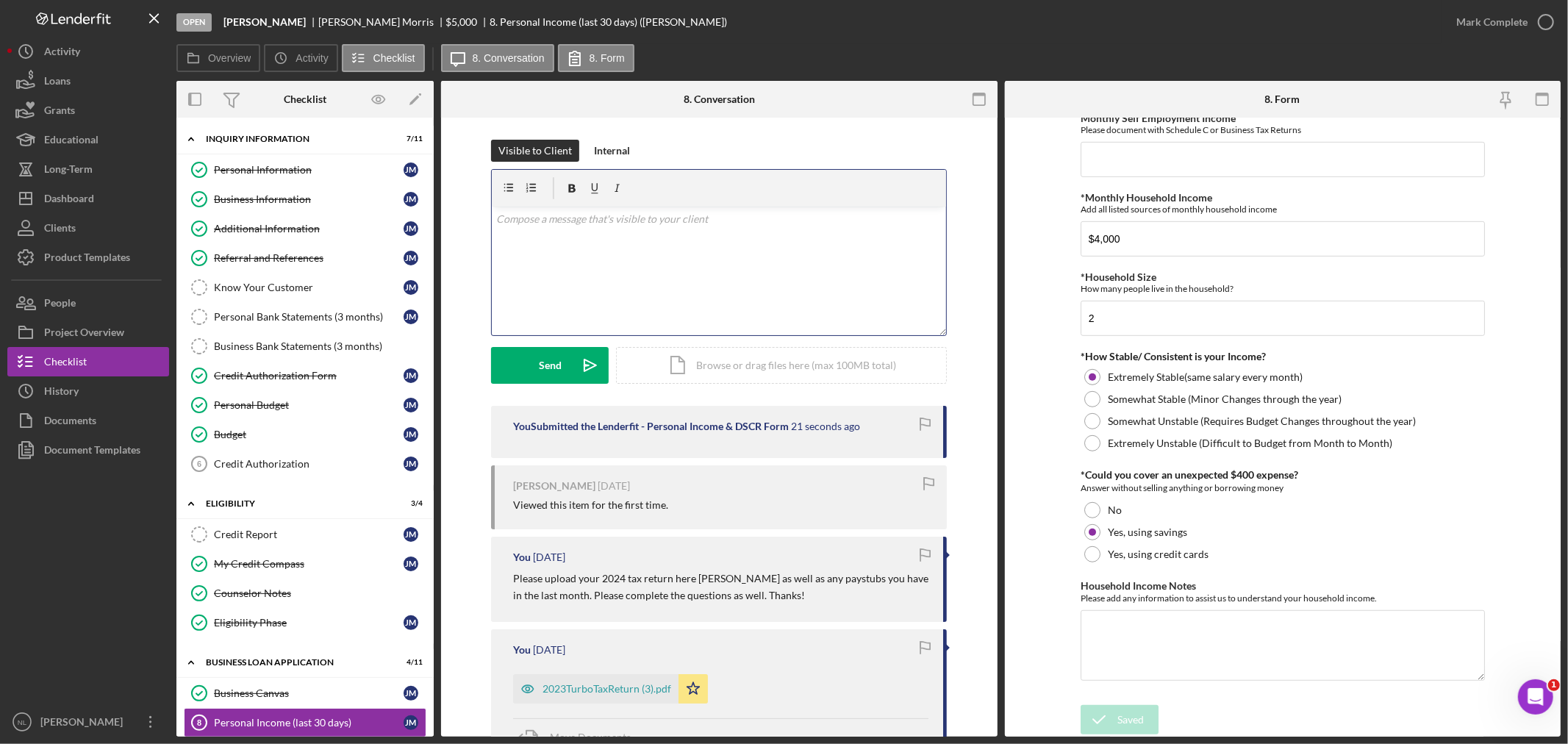
click at [573, 231] on div "v Color teal Color pink Remove color Add row above Add row below Add column bef…" at bounding box center [718, 270] width 455 height 128
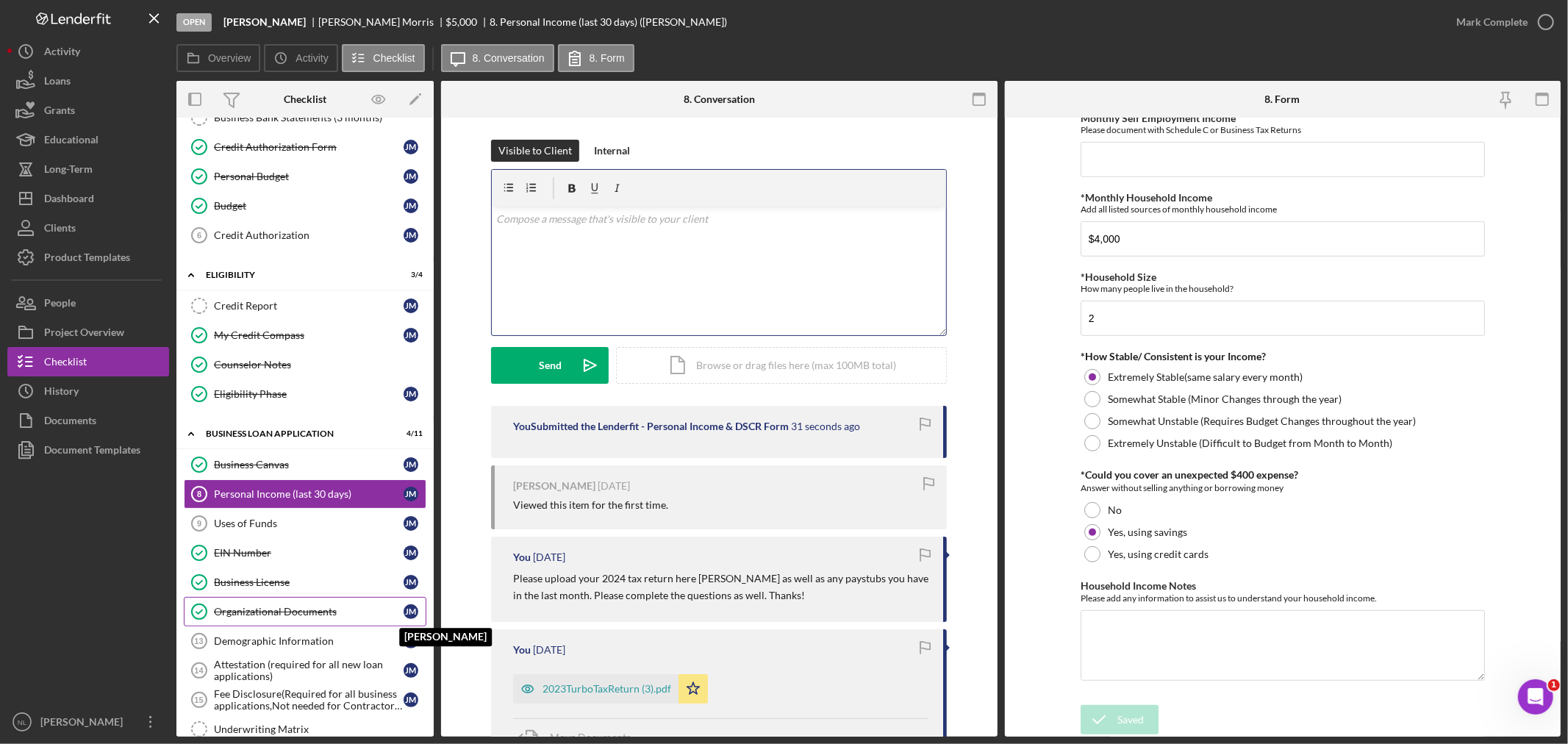
scroll to position [230, 0]
click at [1487, 39] on div "Mark Complete" at bounding box center [1501, 22] width 119 height 44
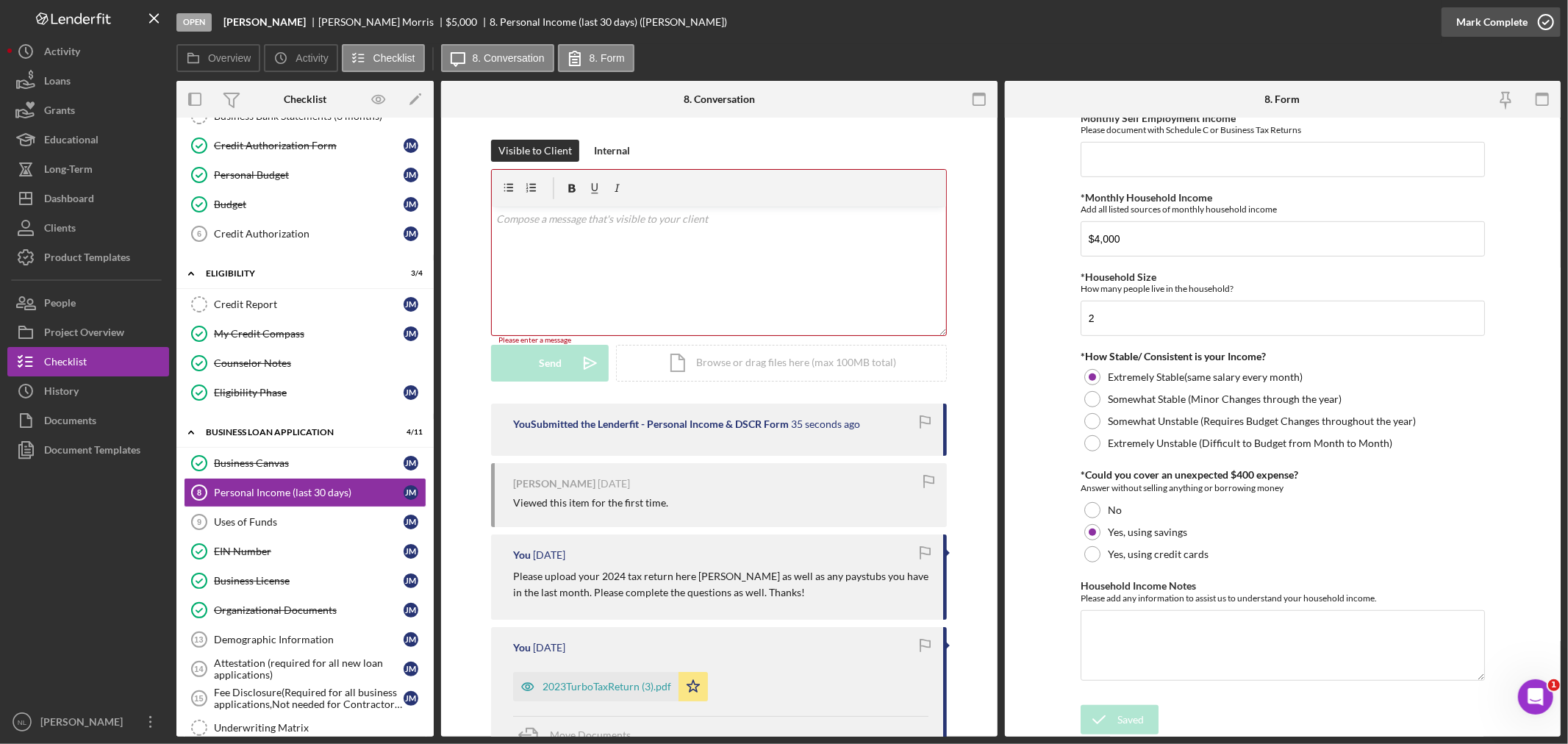
click at [1482, 30] on div "Mark Complete" at bounding box center [1492, 22] width 72 height 30
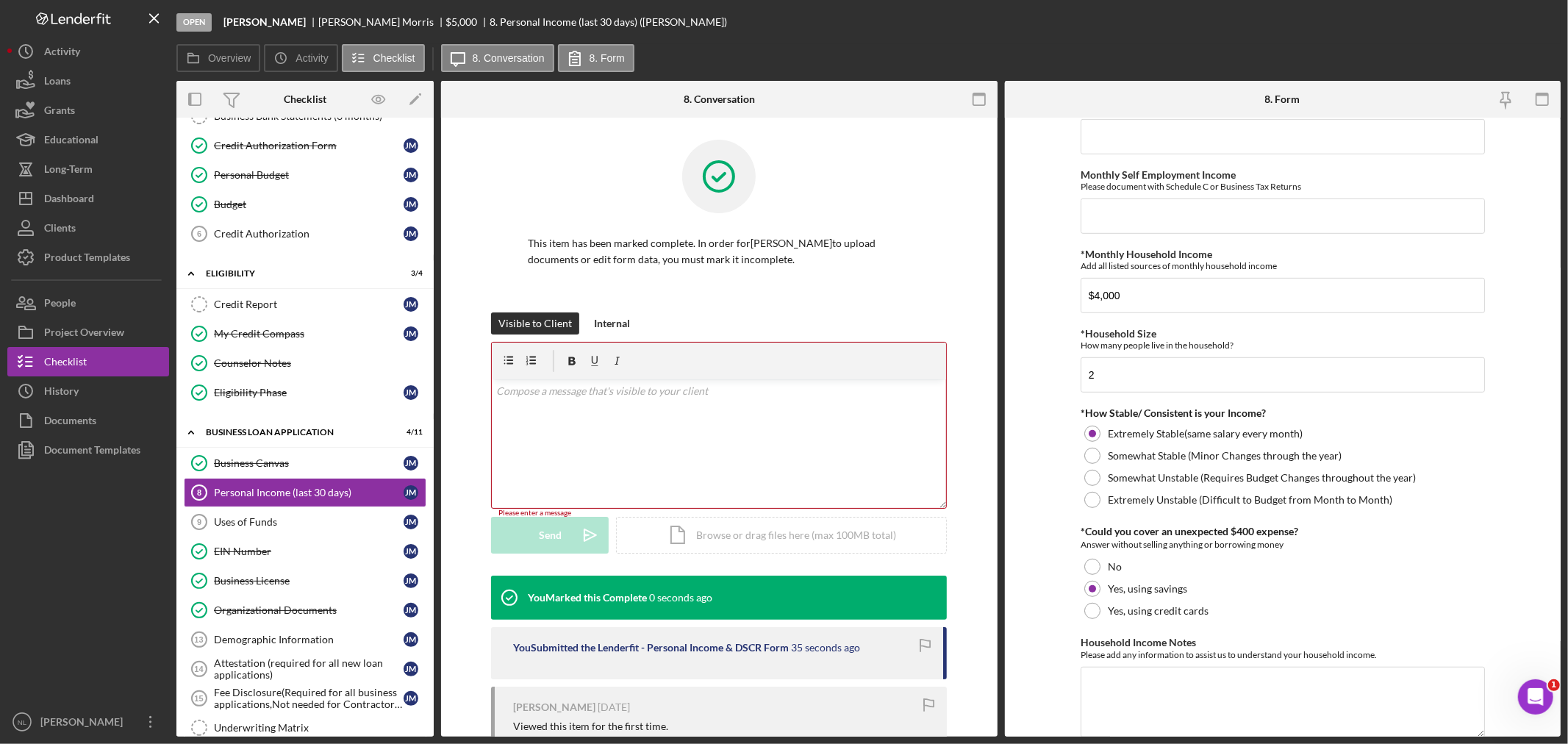
scroll to position [714, 0]
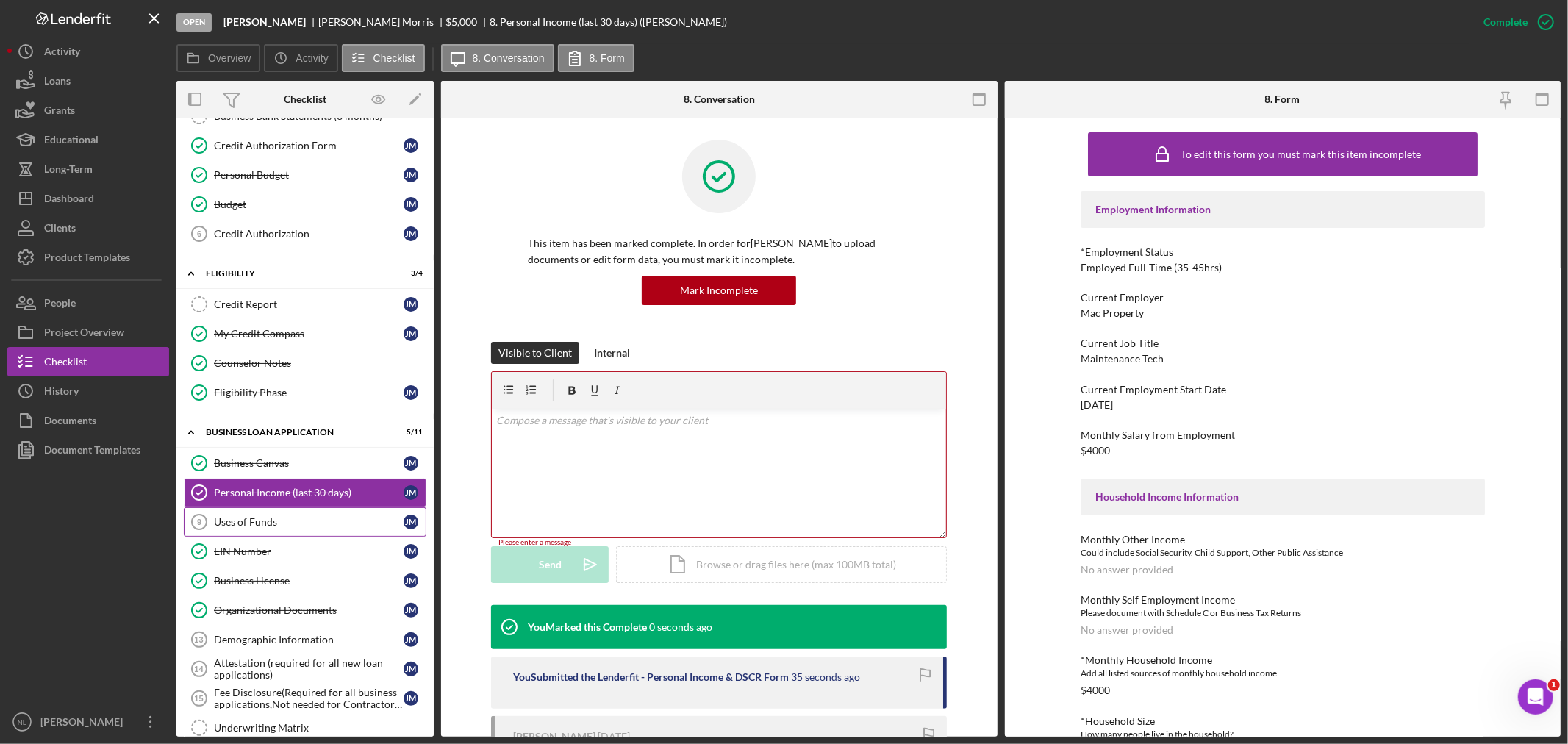
click at [315, 528] on div "Uses of Funds" at bounding box center [309, 522] width 190 height 12
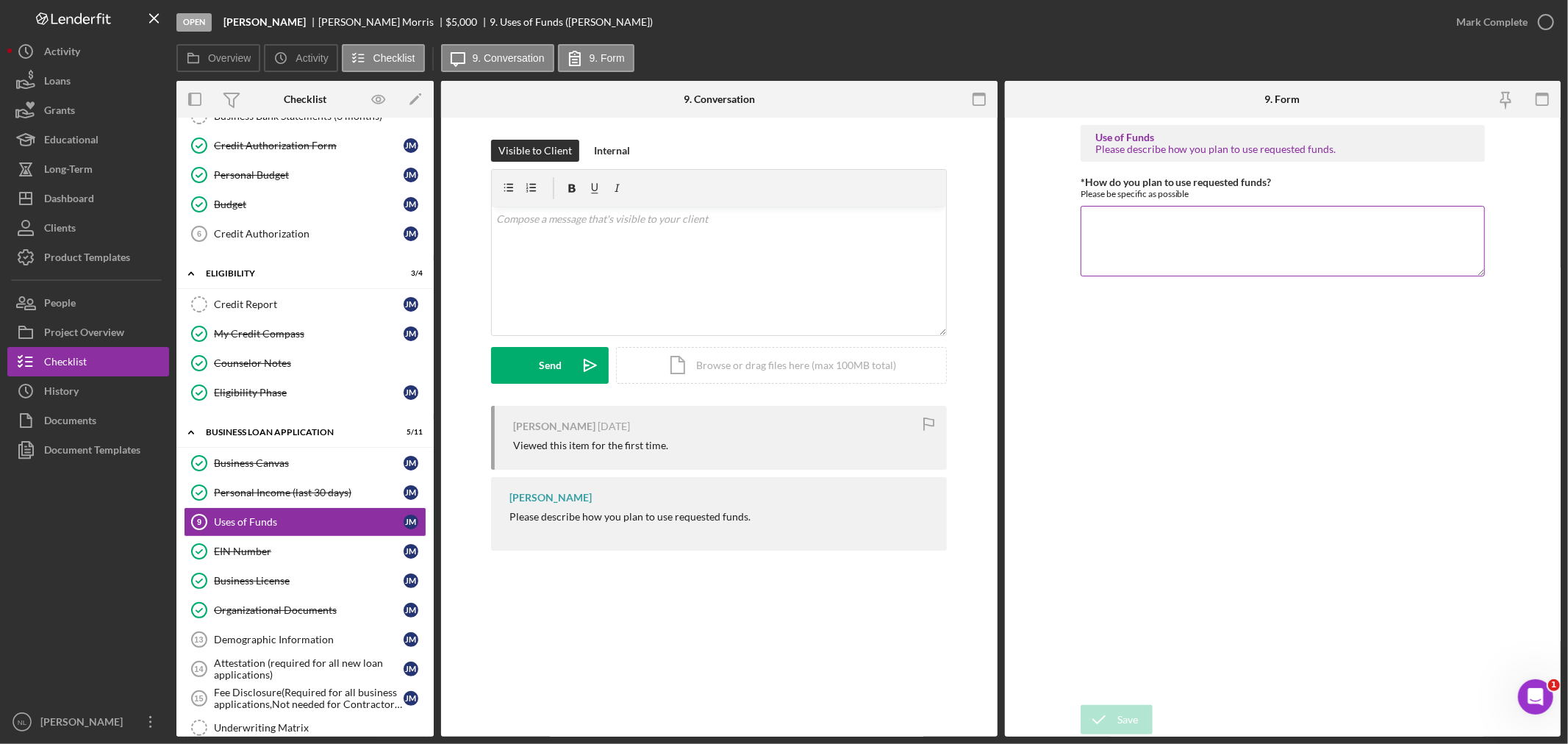
click at [1120, 229] on textarea "*How do you plan to use requested funds?" at bounding box center [1282, 241] width 404 height 71
type textarea "Business repairs"
click at [1130, 705] on div "Save" at bounding box center [1127, 719] width 21 height 30
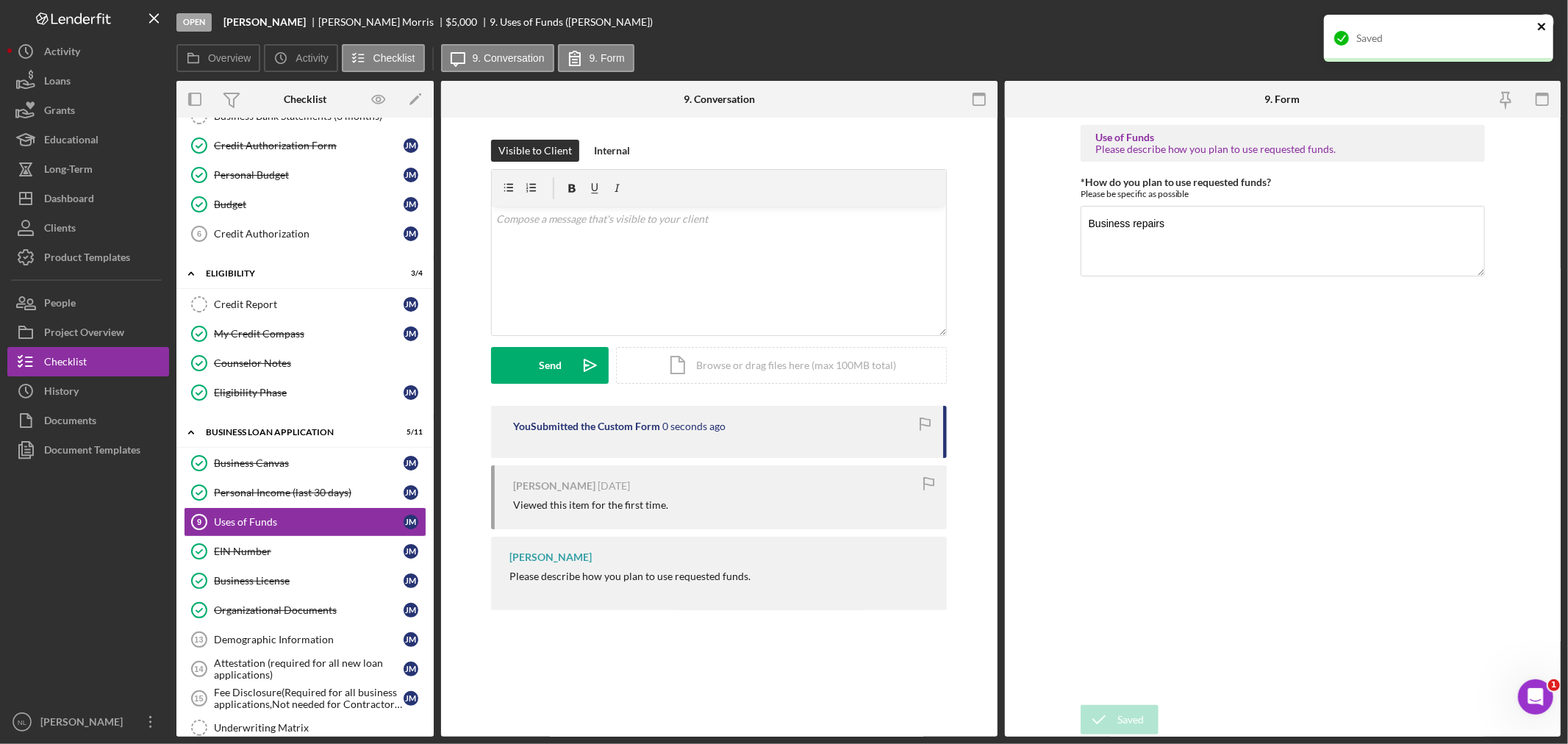
click at [1546, 26] on icon "close" at bounding box center [1541, 26] width 10 height 12
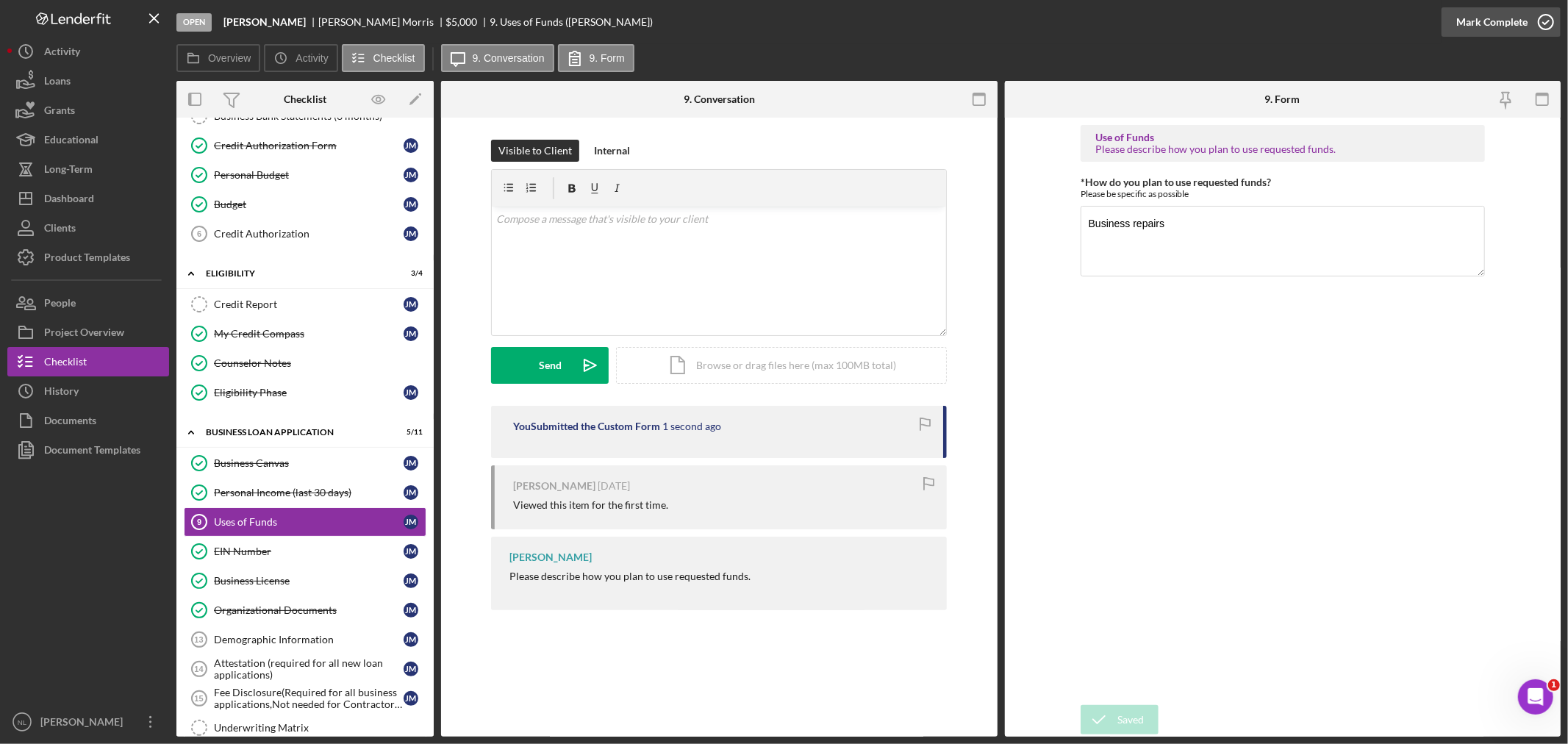
click at [1521, 27] on div "Mark Complete" at bounding box center [1492, 22] width 72 height 30
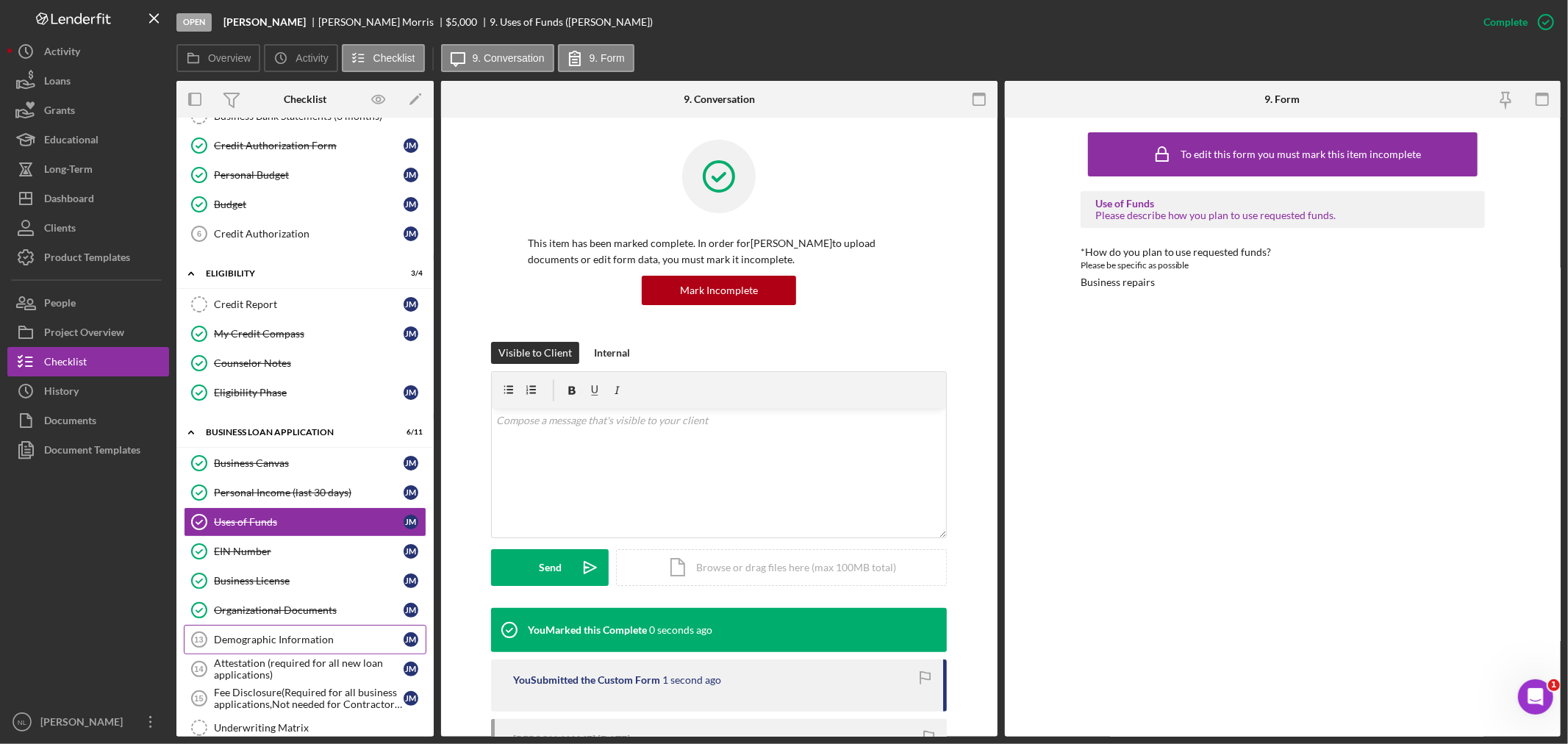
scroll to position [319, 0]
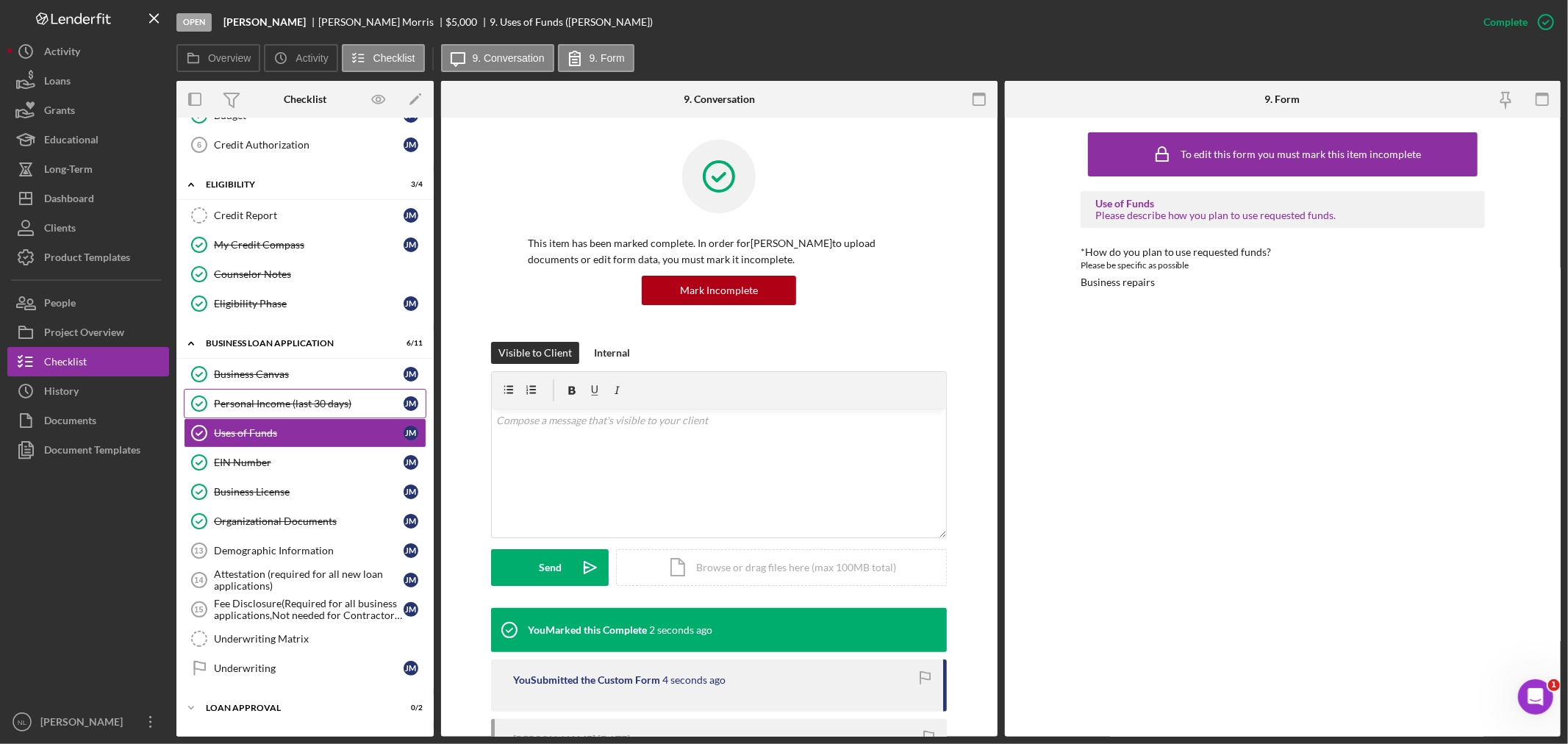
click at [255, 394] on link "Personal Income (last 30 days) Personal Income (last 30 days) [PERSON_NAME]" at bounding box center [305, 403] width 243 height 30
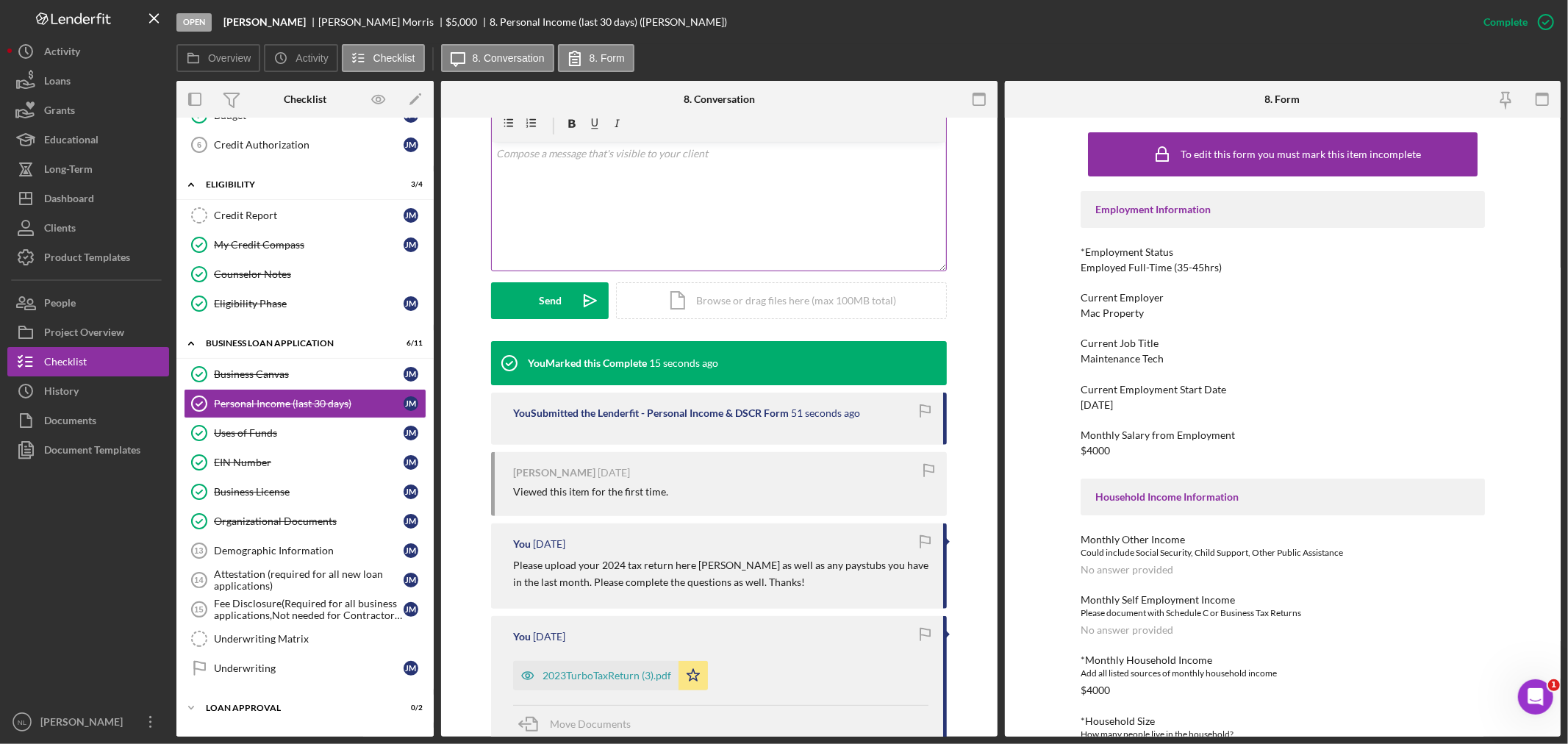
scroll to position [296, 0]
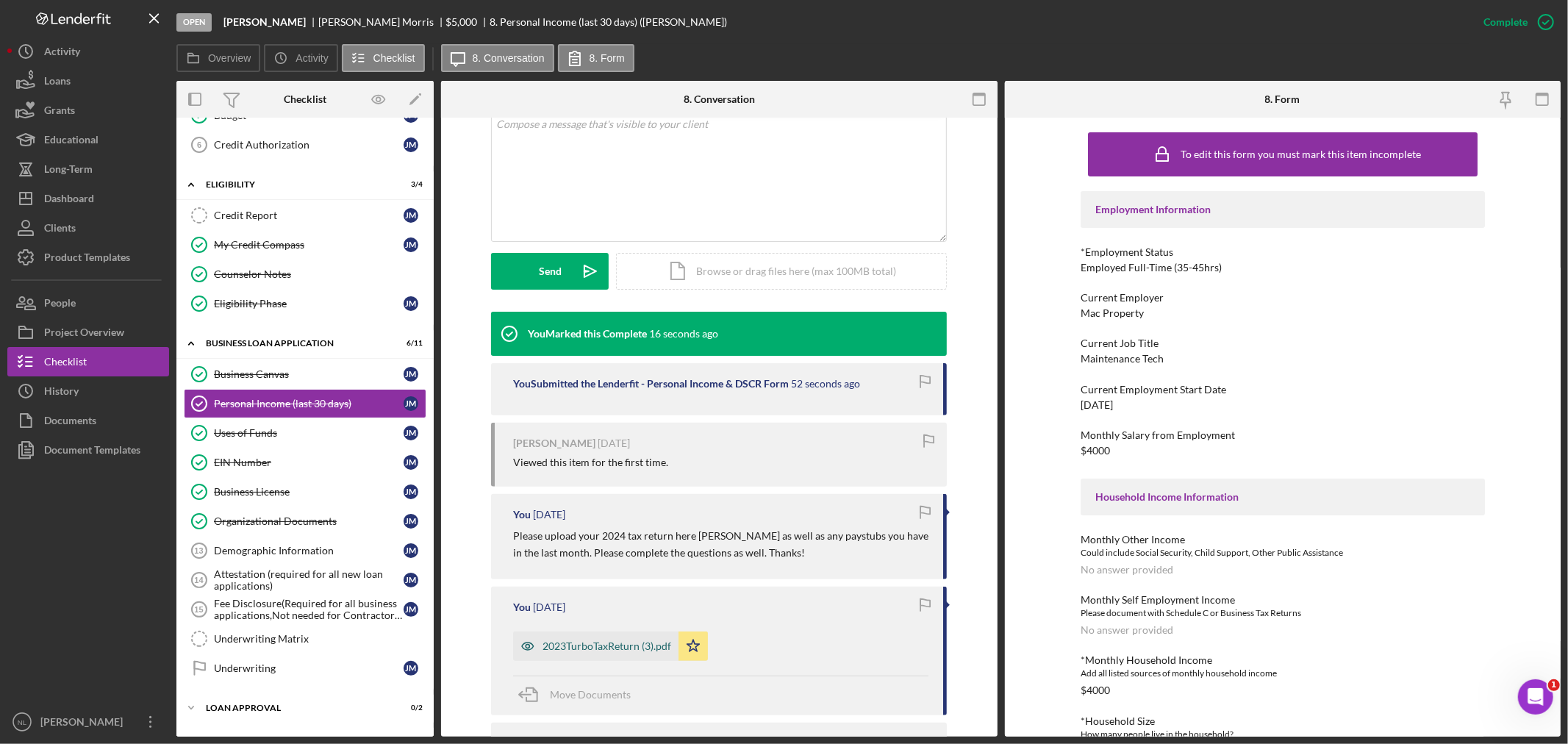
click at [618, 651] on div "2023TurboTaxReturn (3).pdf" at bounding box center [606, 645] width 128 height 12
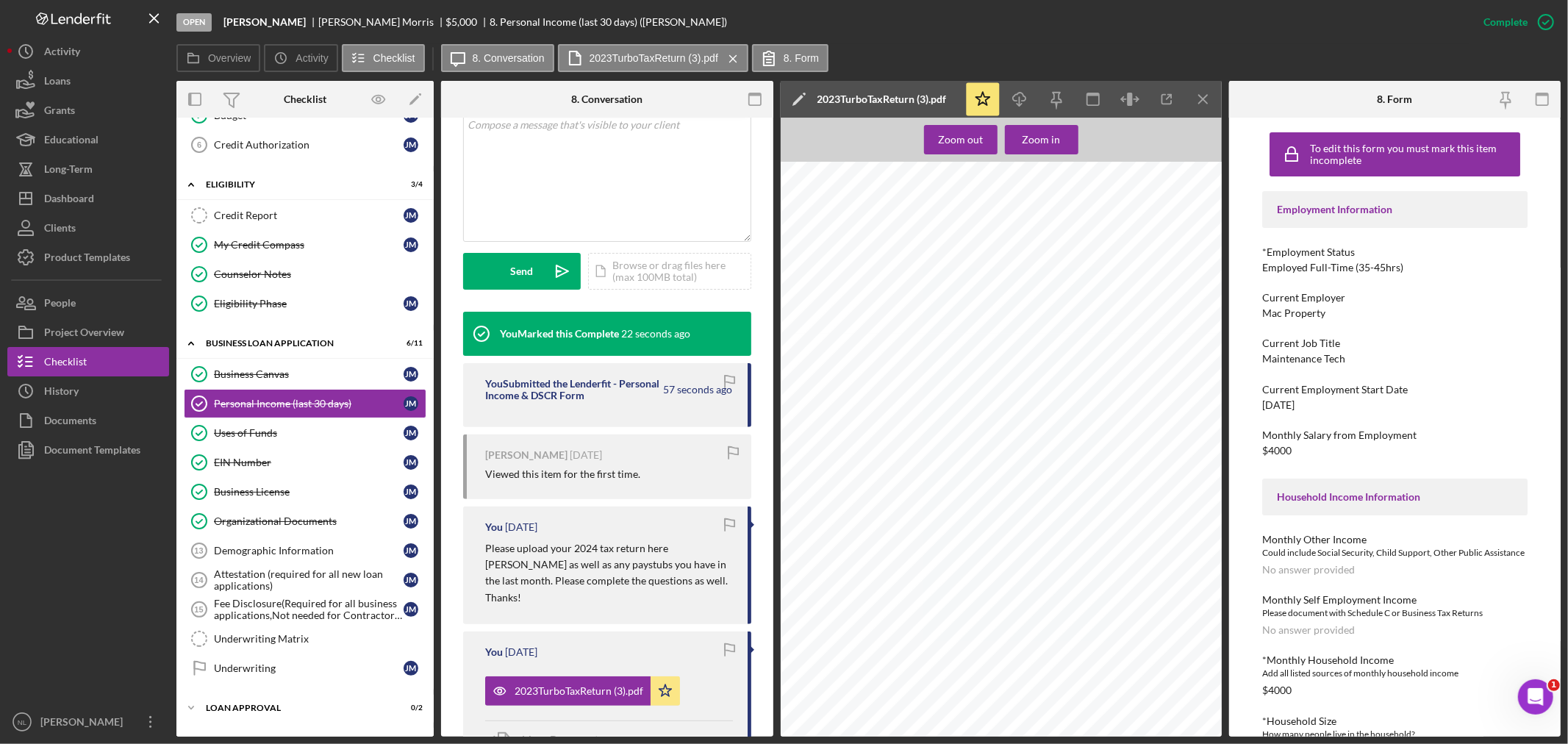
scroll to position [411, 0]
click at [1207, 104] on icon "Icon/Menu Close" at bounding box center [1202, 99] width 33 height 33
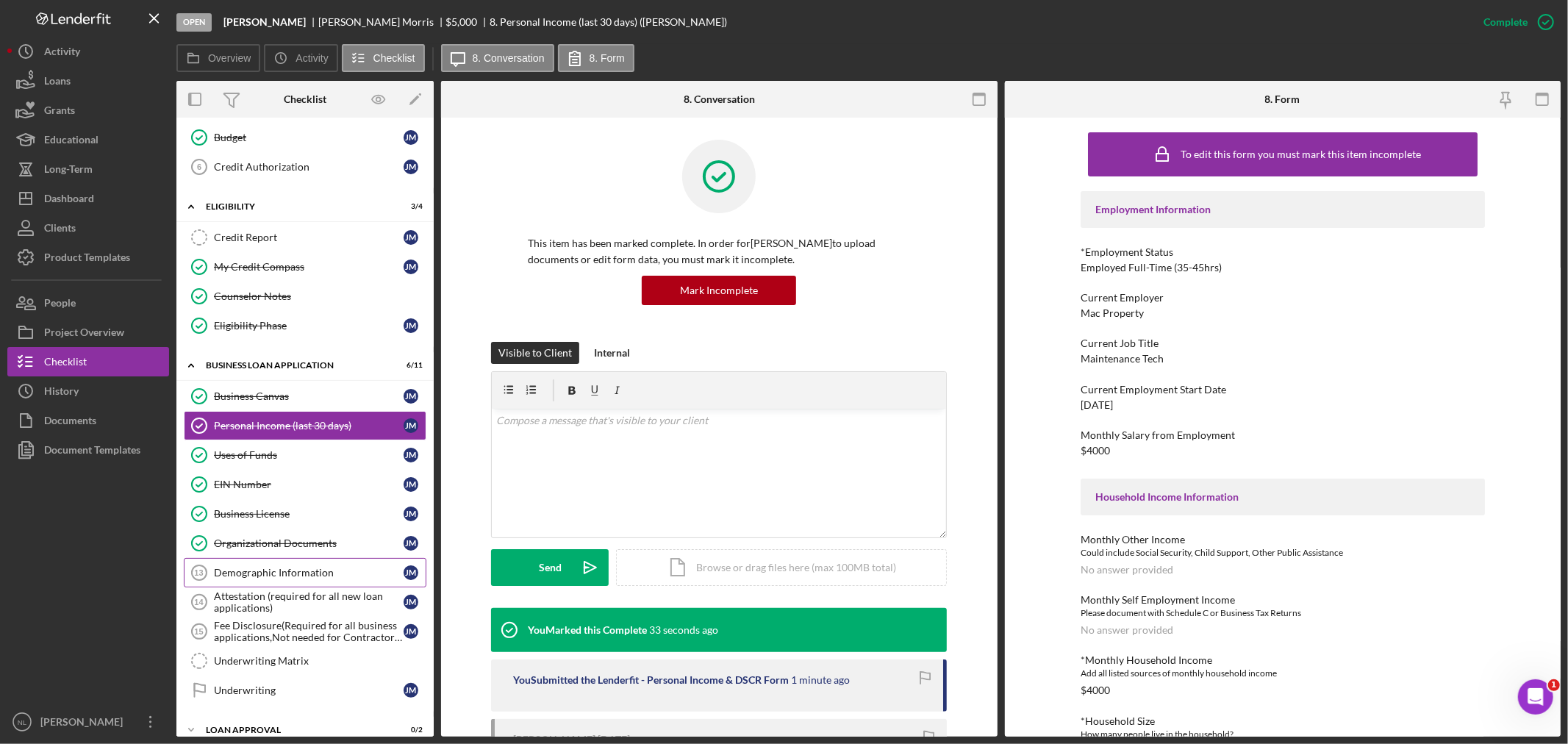
scroll to position [383, 0]
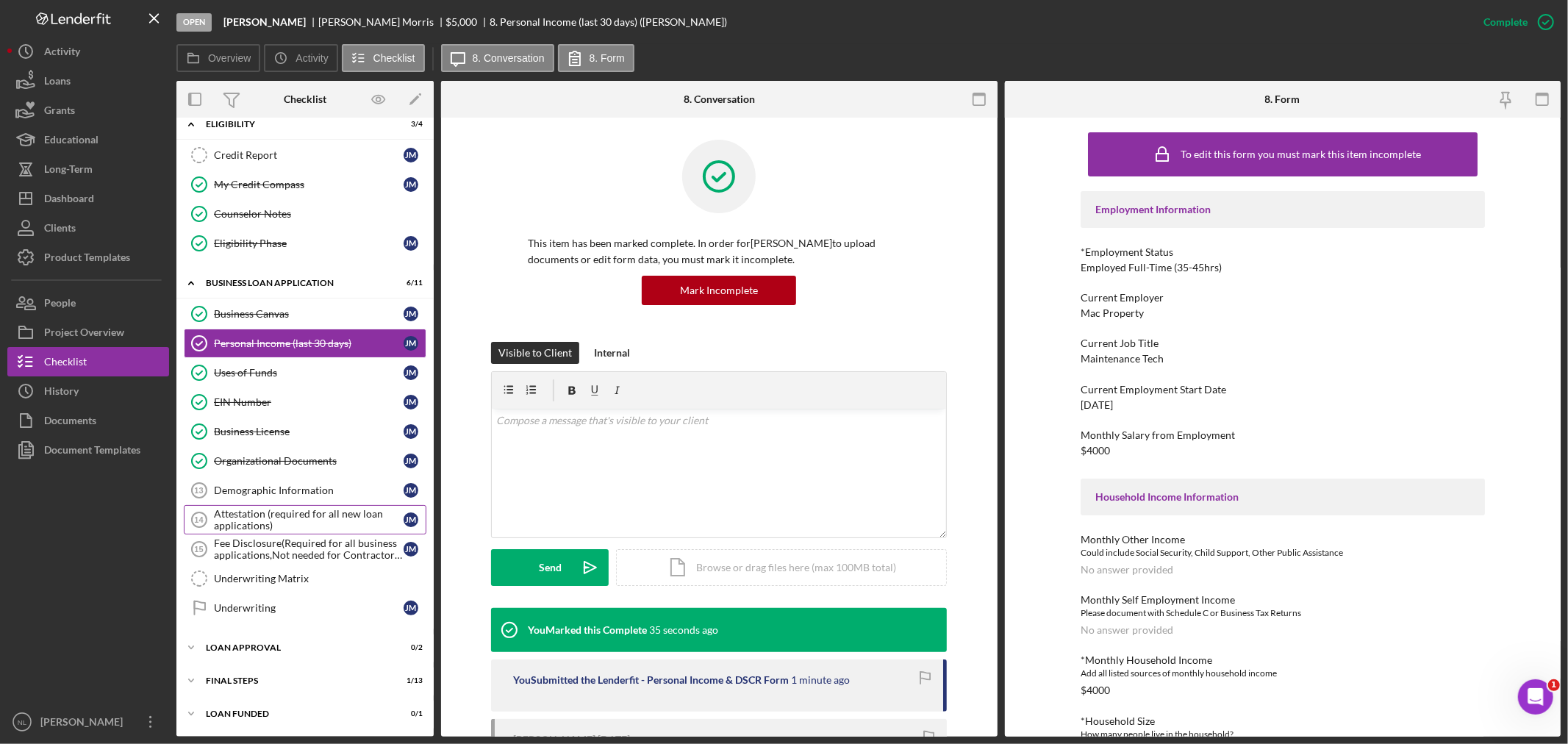
click at [290, 510] on div "Attestation (required for all new loan applications)" at bounding box center [309, 520] width 190 height 23
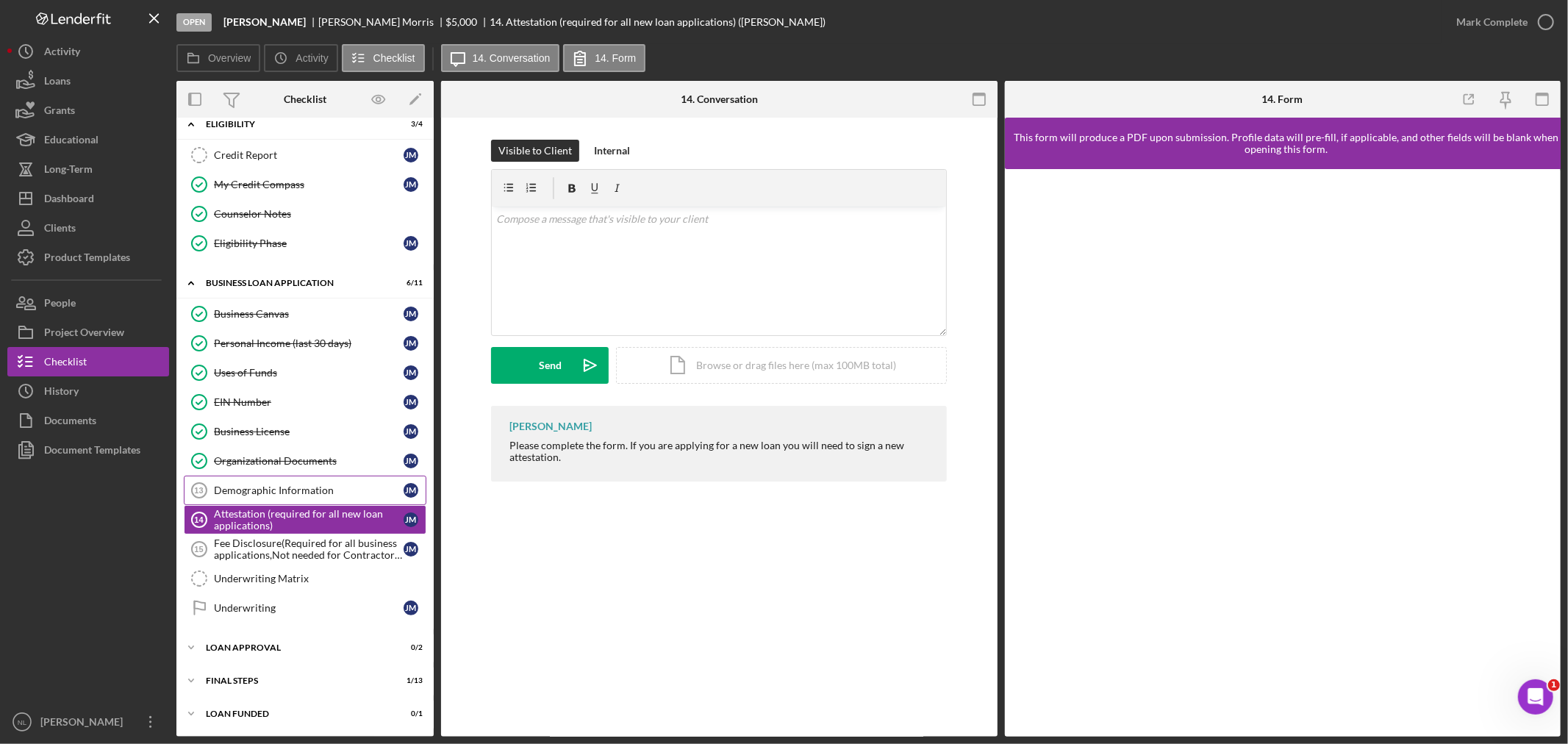
click at [268, 478] on link "Demographic Information 13 Demographic Information [PERSON_NAME]" at bounding box center [305, 489] width 243 height 30
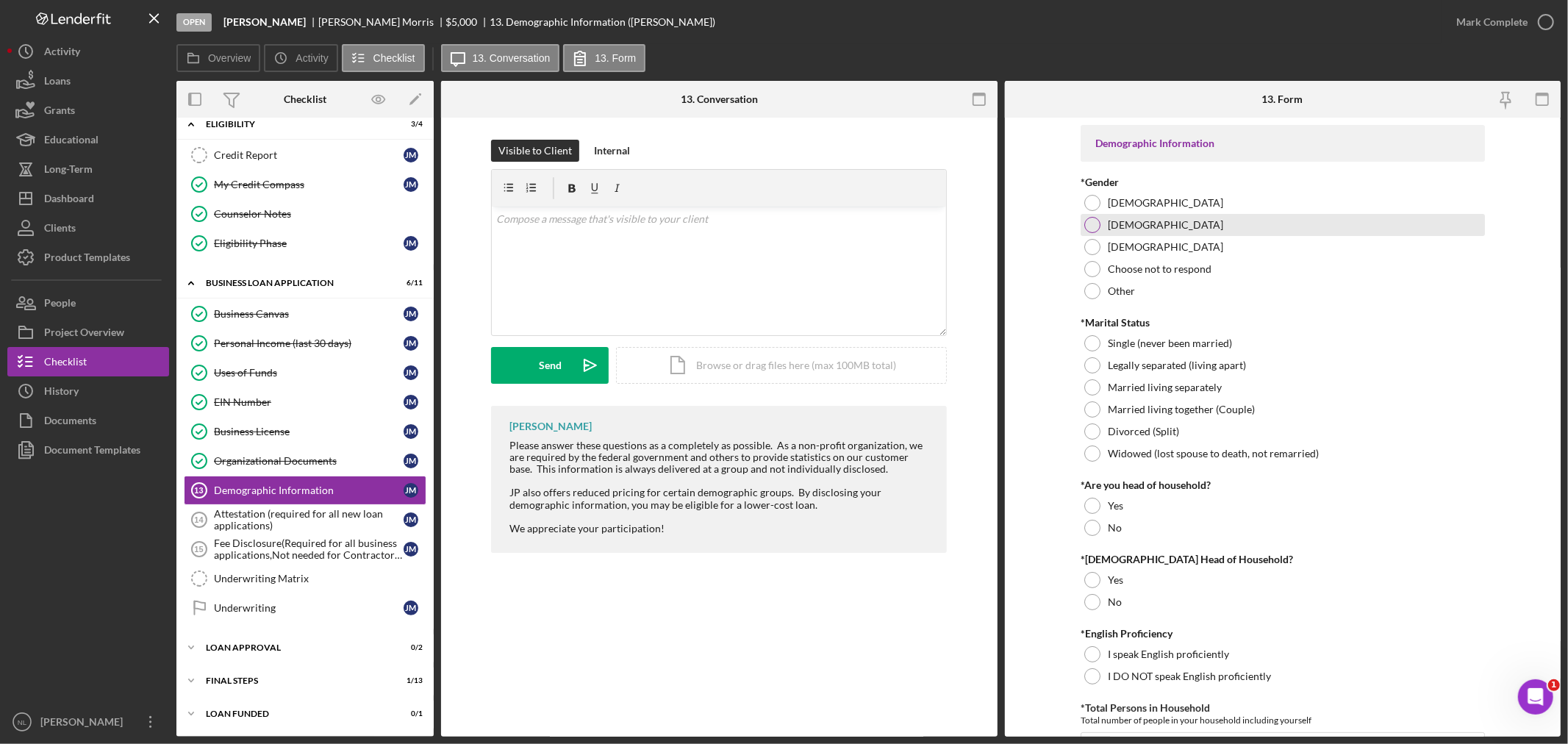
click at [1091, 214] on div "[DEMOGRAPHIC_DATA]" at bounding box center [1282, 225] width 404 height 22
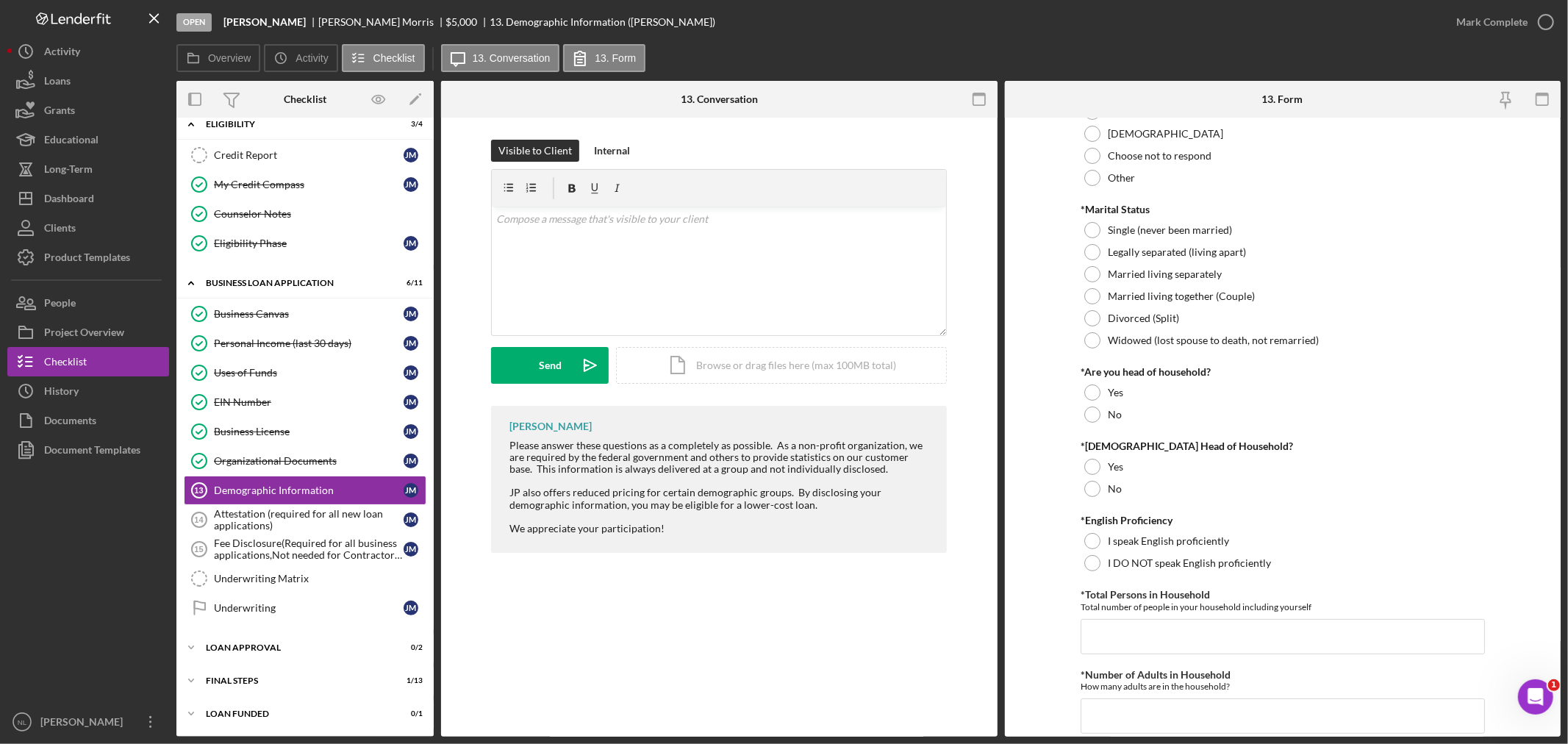
scroll to position [112, 0]
click at [1105, 224] on div "Single (never been married)" at bounding box center [1282, 230] width 404 height 22
click at [1085, 398] on div at bounding box center [1092, 394] width 16 height 16
click at [1091, 496] on div at bounding box center [1092, 489] width 16 height 16
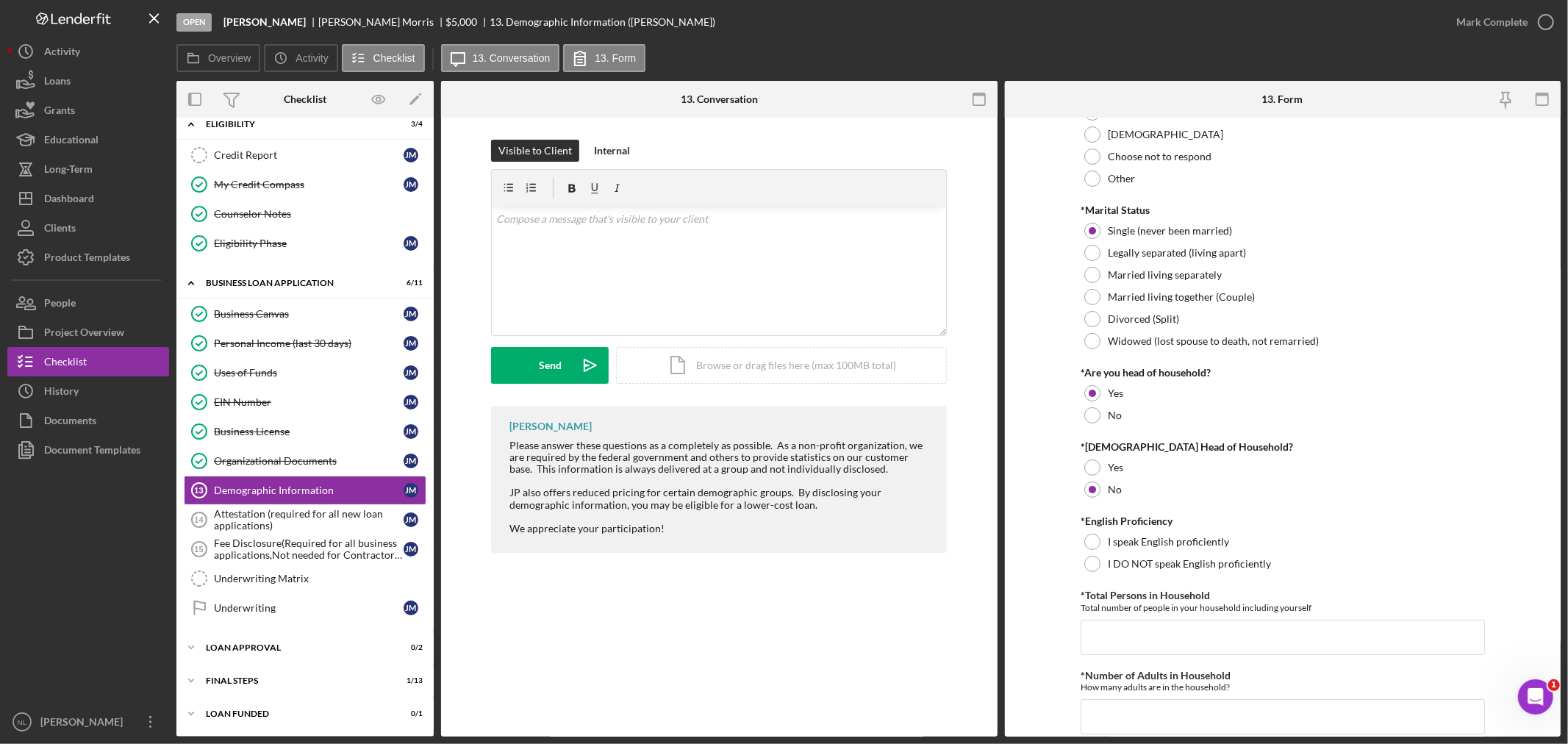
click at [1096, 528] on div "*English Proficiency I speak English proficiently I DO NOT speak English profic…" at bounding box center [1282, 545] width 404 height 59
click at [1092, 540] on div at bounding box center [1092, 541] width 16 height 16
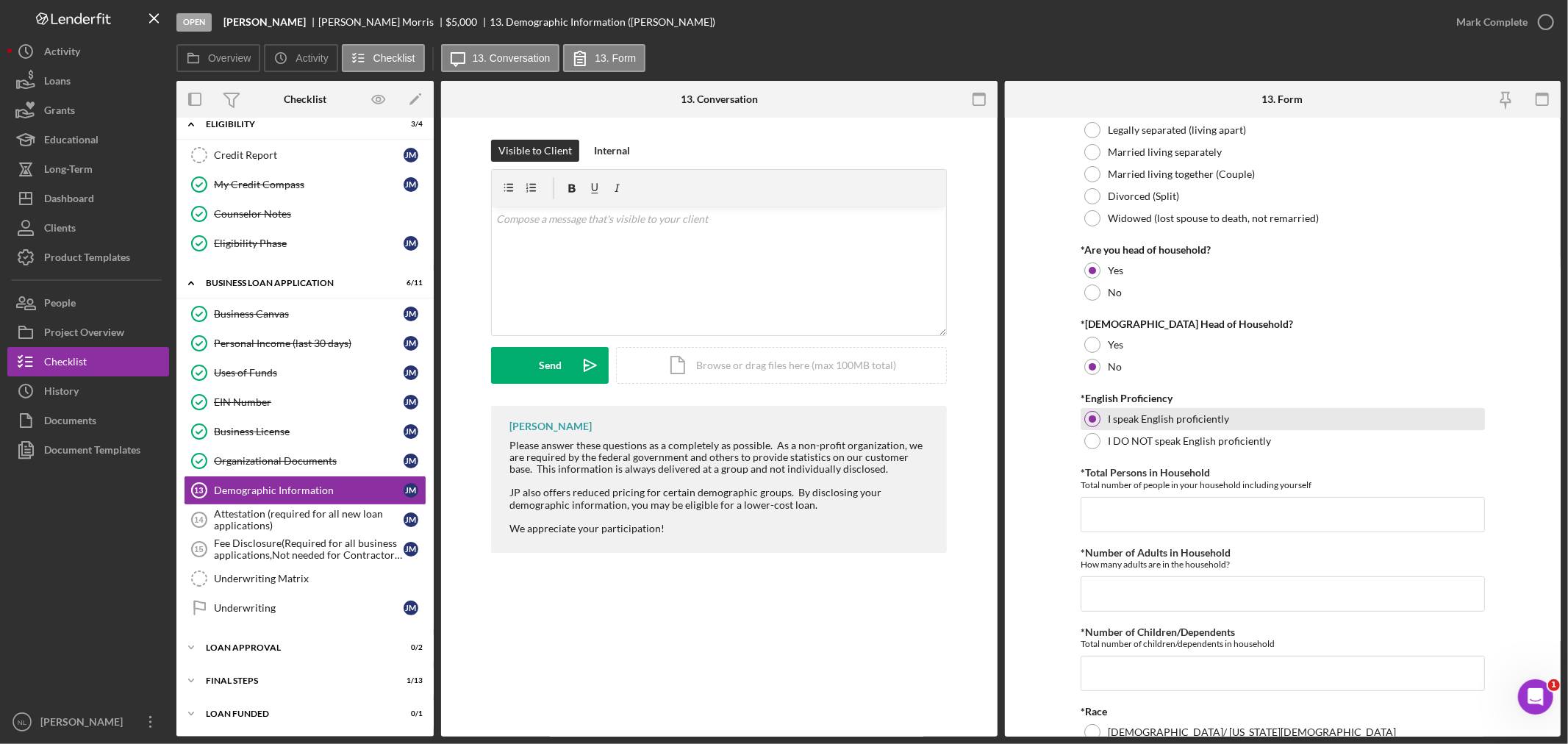
scroll to position [238, 0]
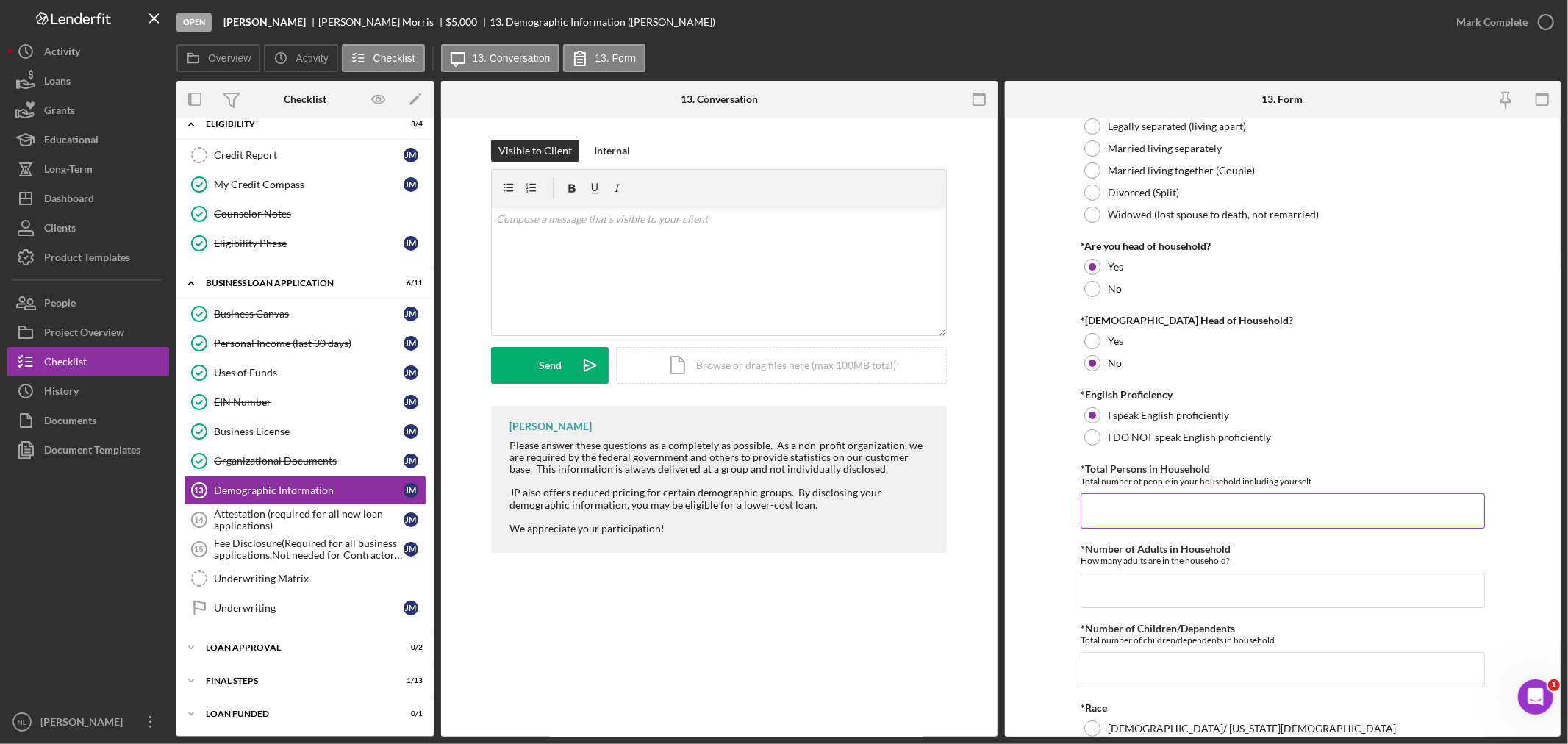
click at [1106, 516] on input "*Total Persons in Household" at bounding box center [1282, 510] width 404 height 35
type input "2"
click at [1108, 573] on input "*Number of Adults in Household" at bounding box center [1282, 590] width 404 height 35
type input "1"
click at [1113, 684] on input "*Number of Children/Dependents" at bounding box center [1282, 669] width 404 height 35
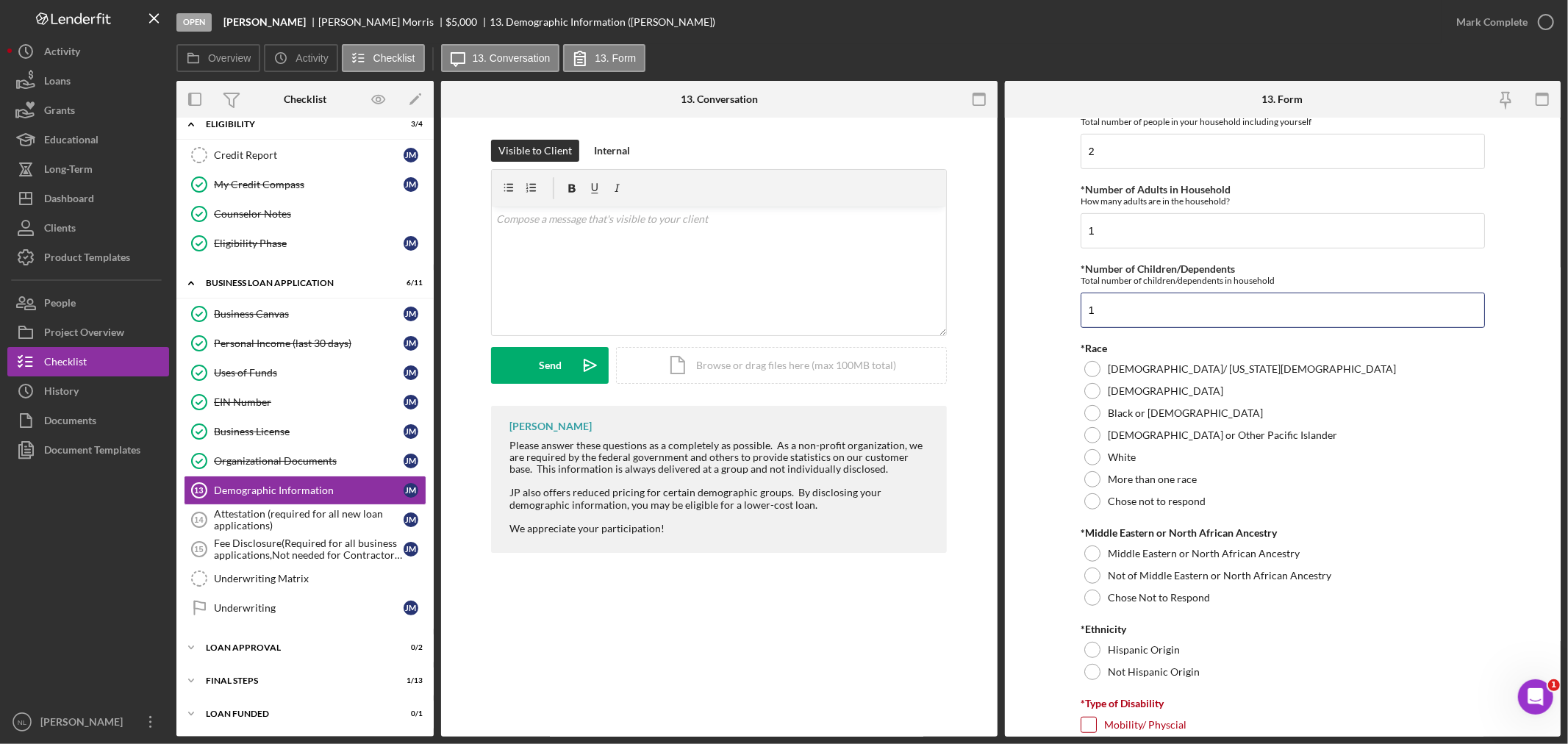
scroll to position [597, 0]
type input "1"
click at [1084, 418] on div at bounding box center [1092, 414] width 16 height 16
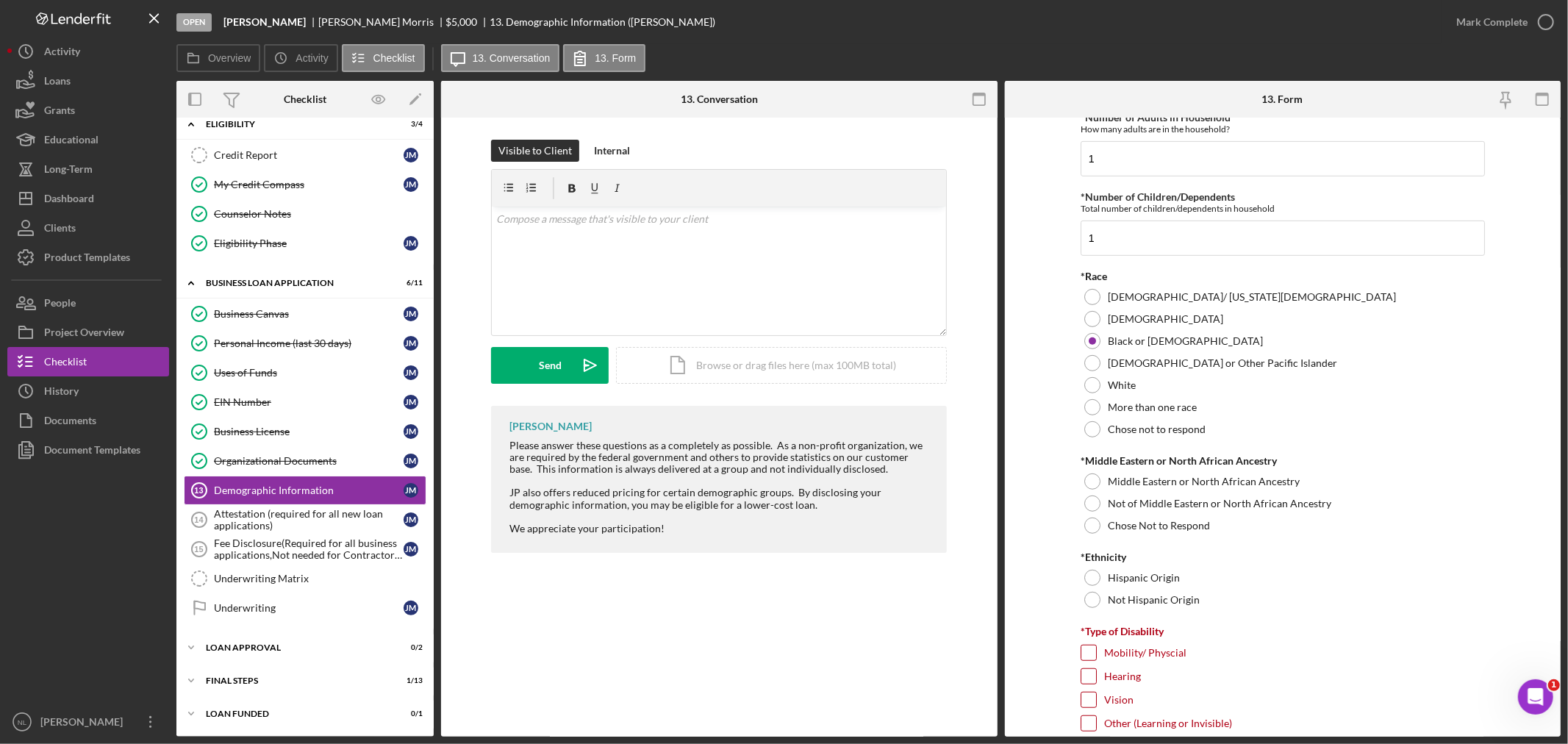
scroll to position [685, 0]
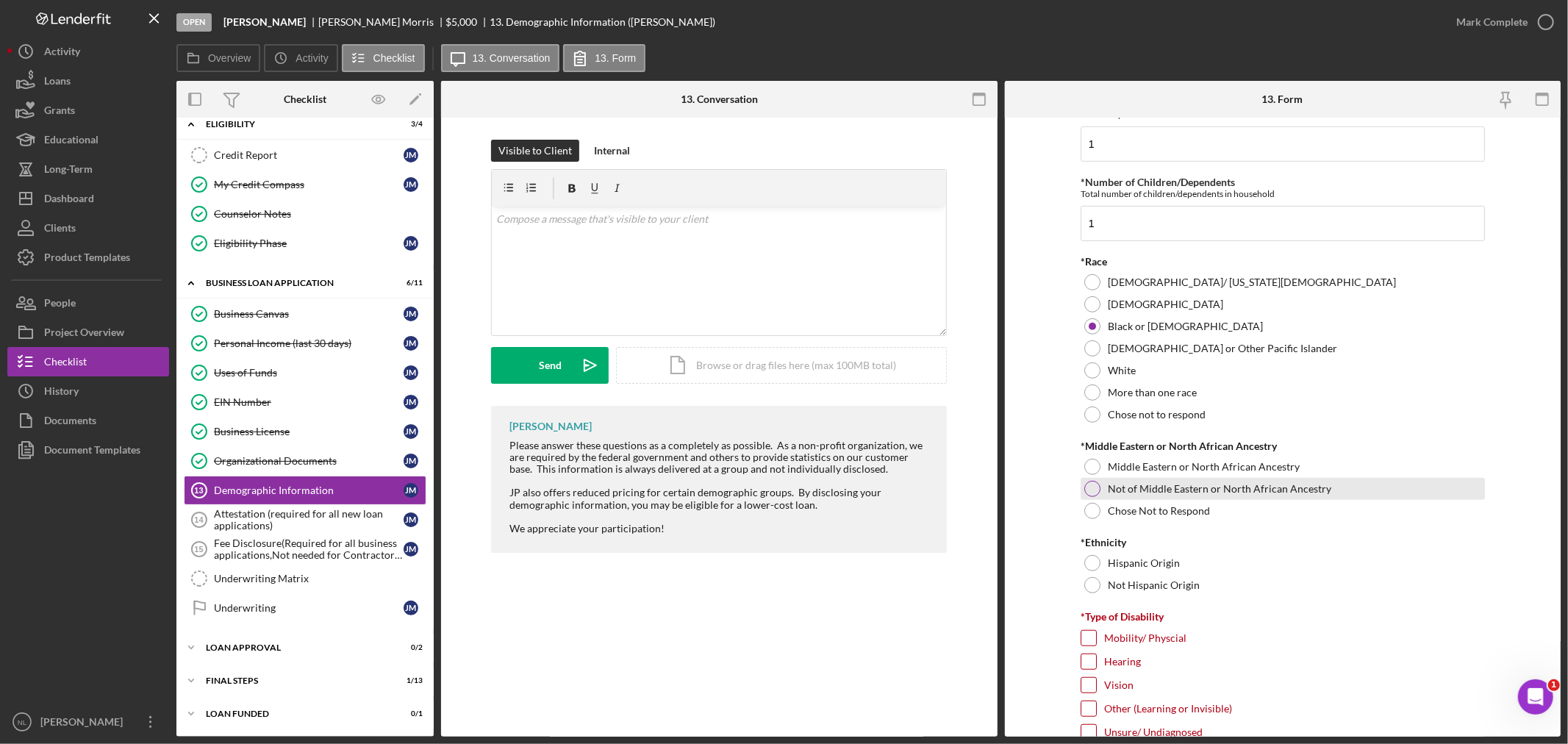
click at [1117, 488] on label "Not of Middle Eastern or North African Ancestry" at bounding box center [1219, 489] width 223 height 12
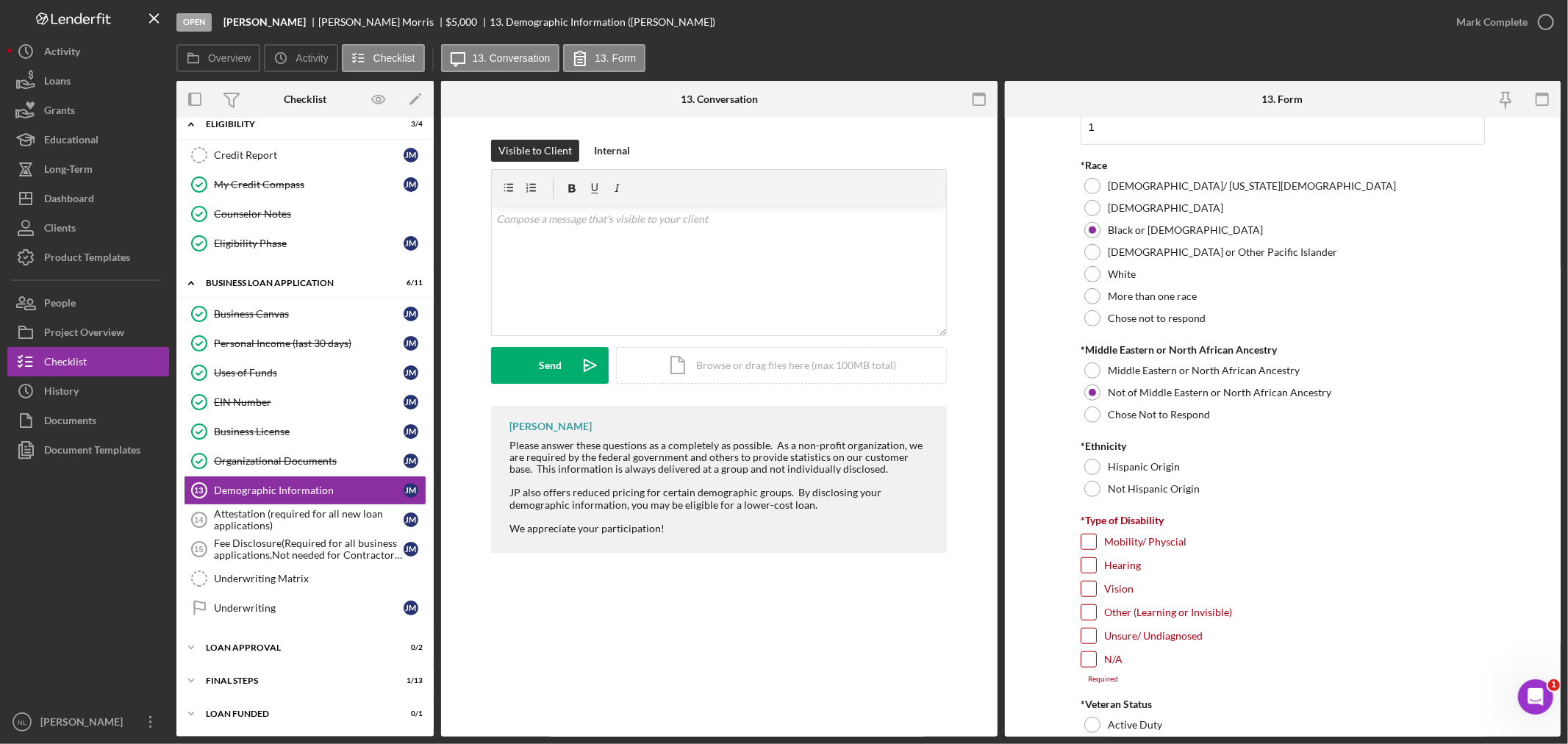
scroll to position [782, 0]
click at [1096, 494] on div at bounding box center [1092, 488] width 16 height 16
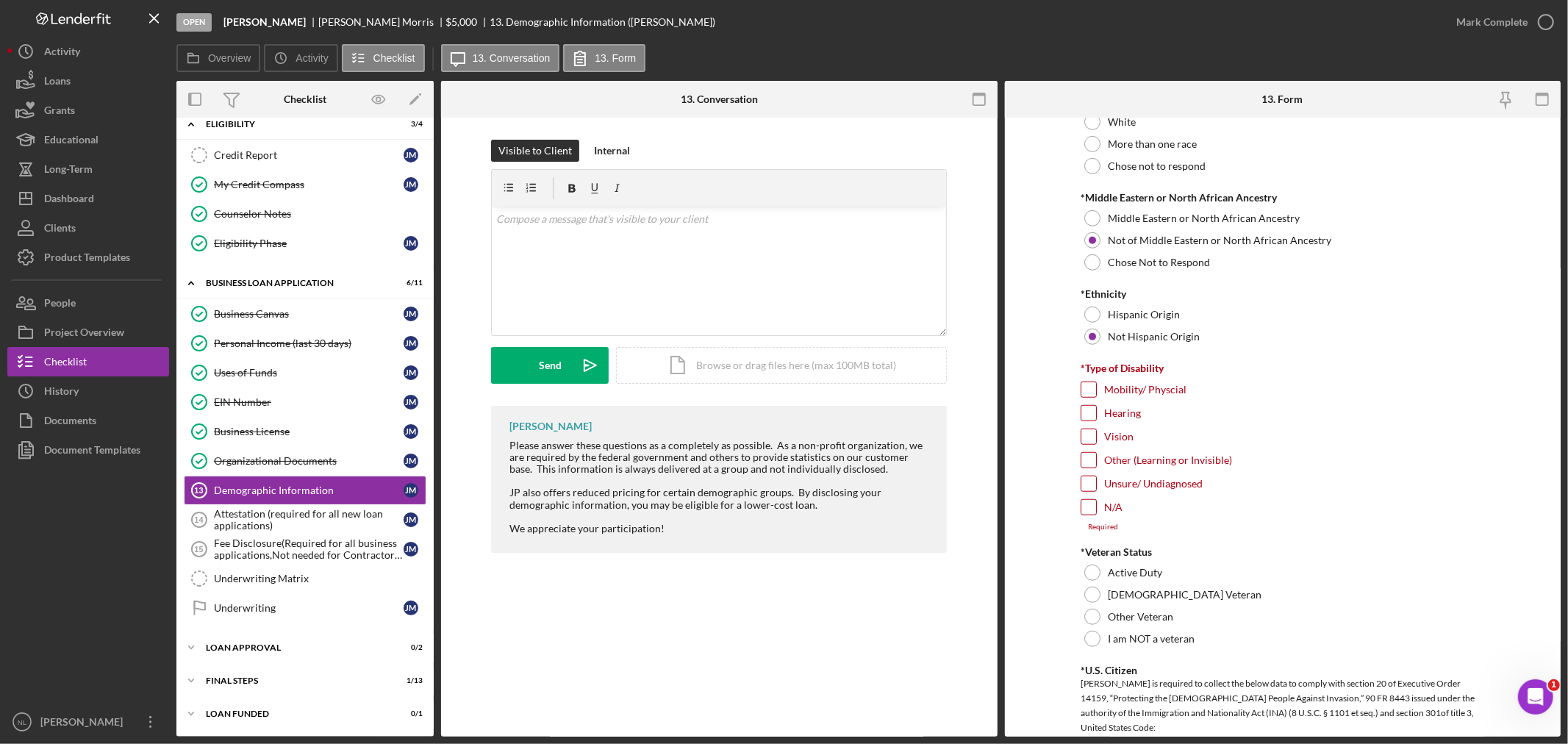
scroll to position [936, 0]
click at [1092, 508] on input "N/A" at bounding box center [1088, 505] width 14 height 14
checkbox input "true"
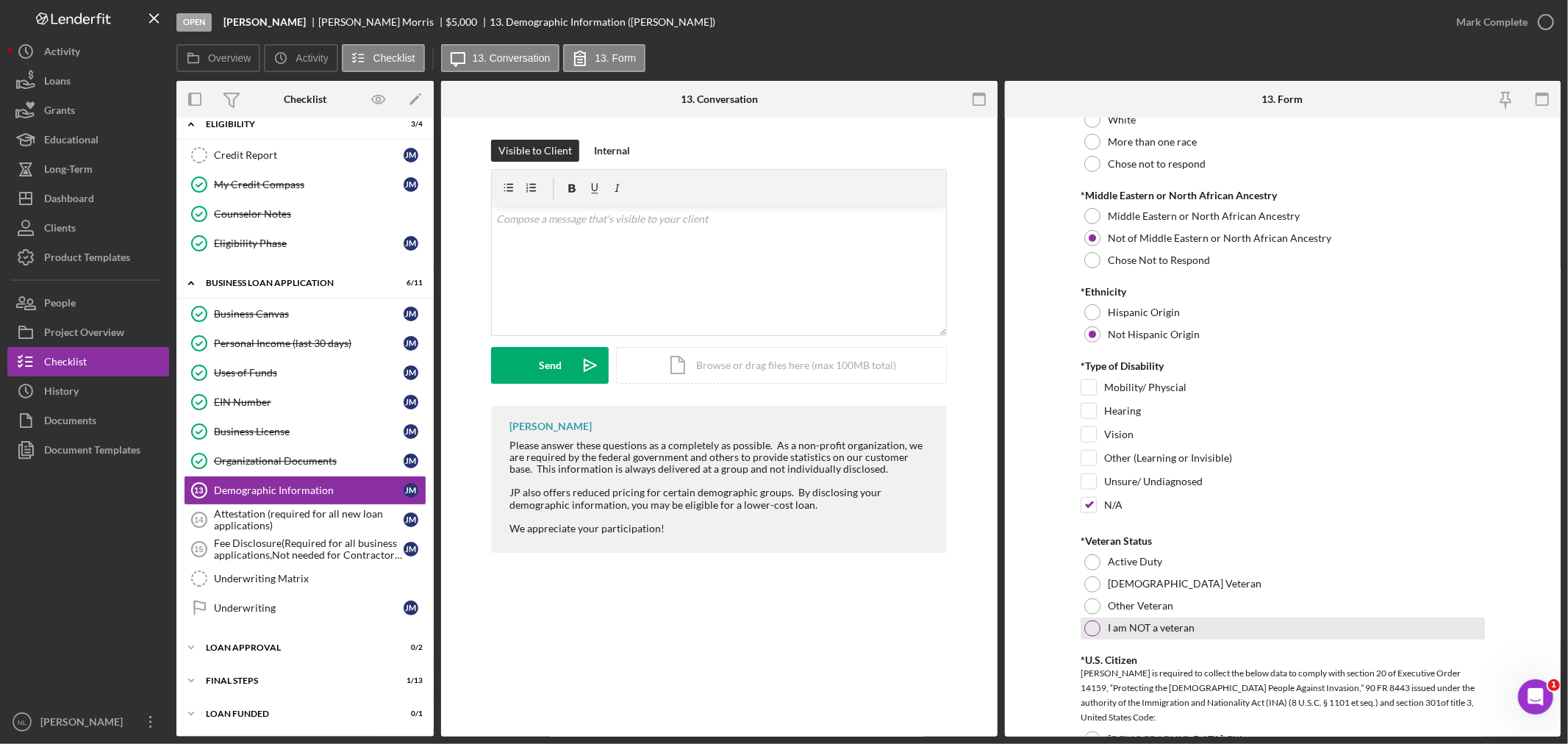
click at [1091, 627] on div at bounding box center [1092, 628] width 16 height 16
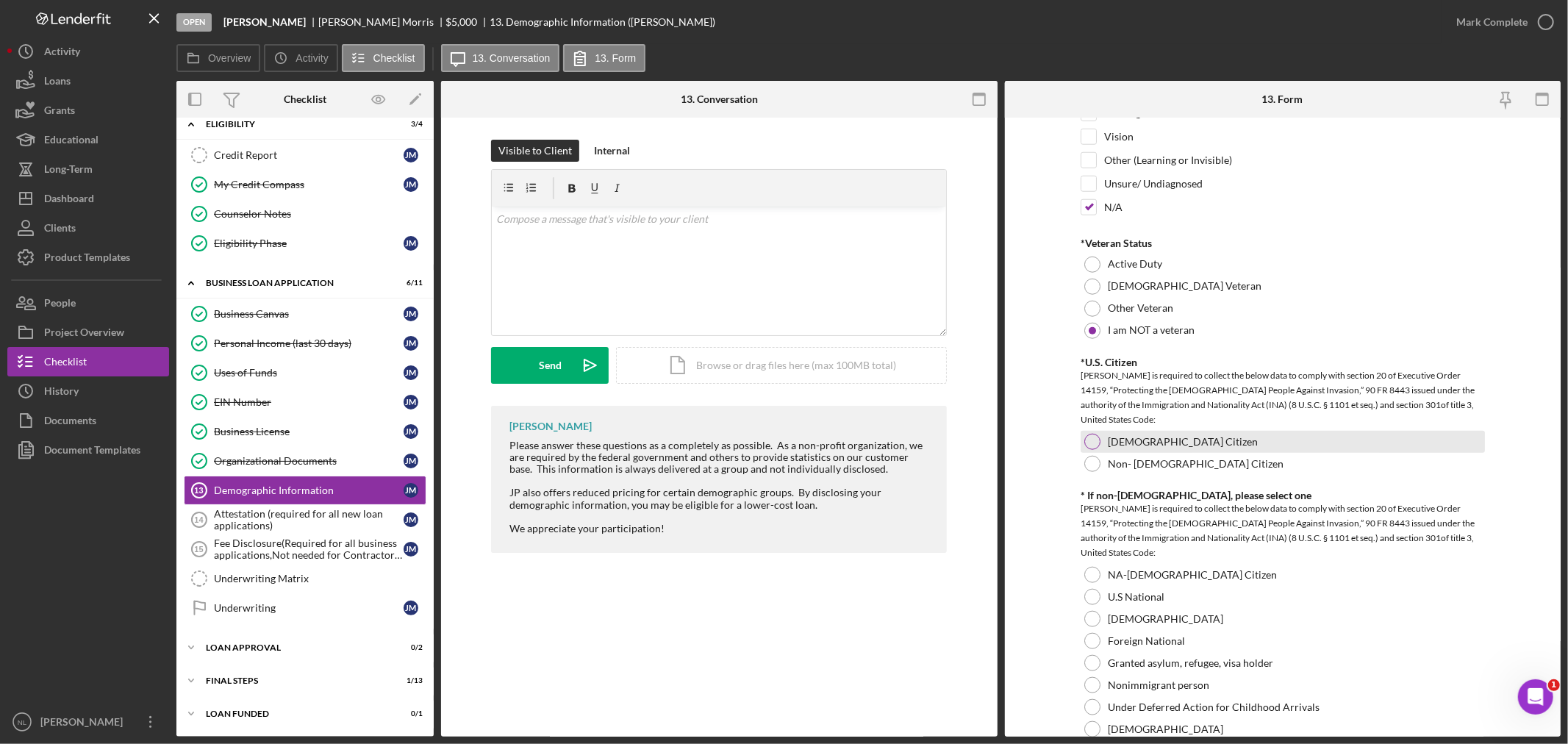
click at [1097, 435] on div "[DEMOGRAPHIC_DATA] Citizen" at bounding box center [1282, 441] width 404 height 22
click at [1031, 606] on form "Demographic Information *Gender [DEMOGRAPHIC_DATA] [DEMOGRAPHIC_DATA] [DEMOGRAP…" at bounding box center [1283, 427] width 557 height 619
click at [1087, 567] on div at bounding box center [1092, 575] width 16 height 16
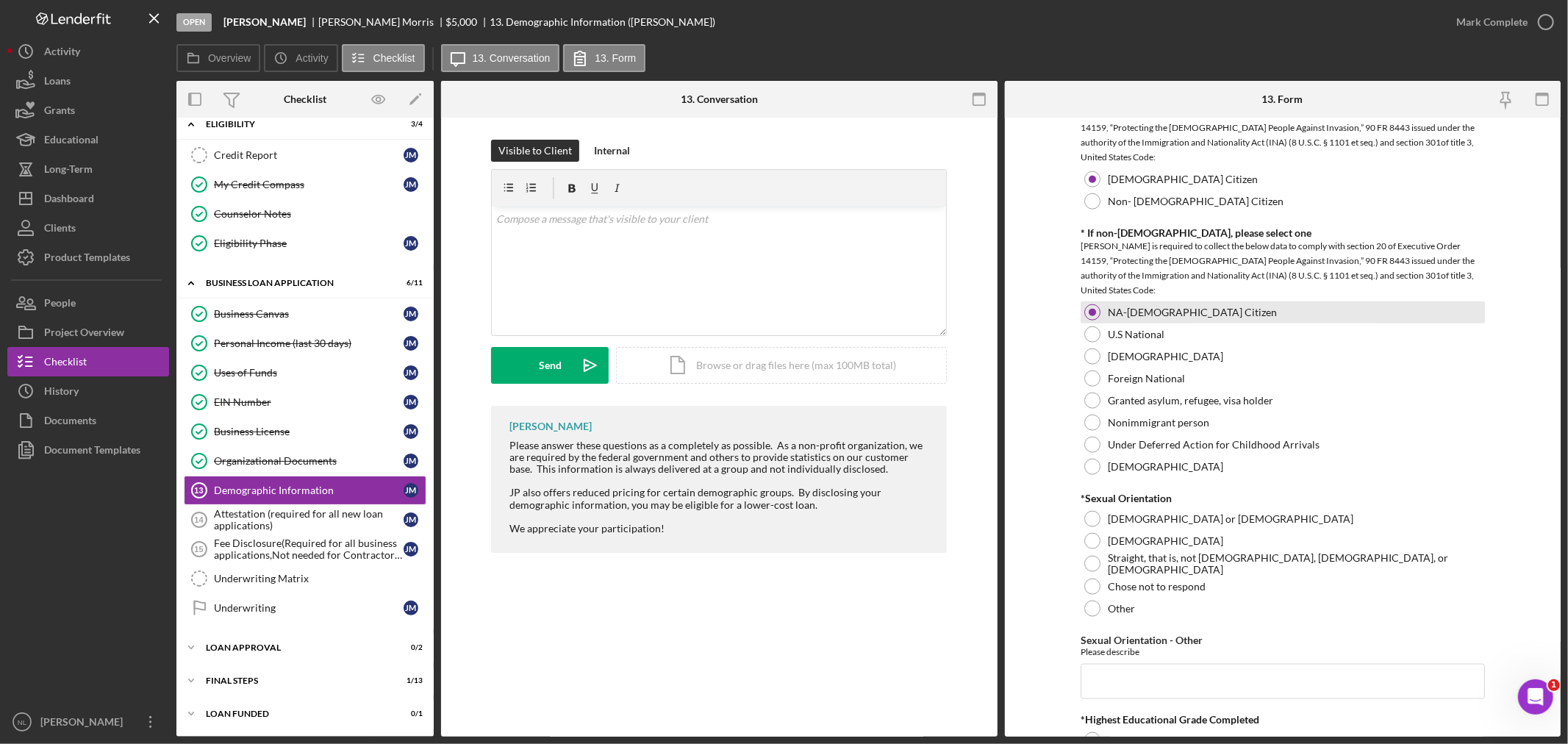
scroll to position [1580, 0]
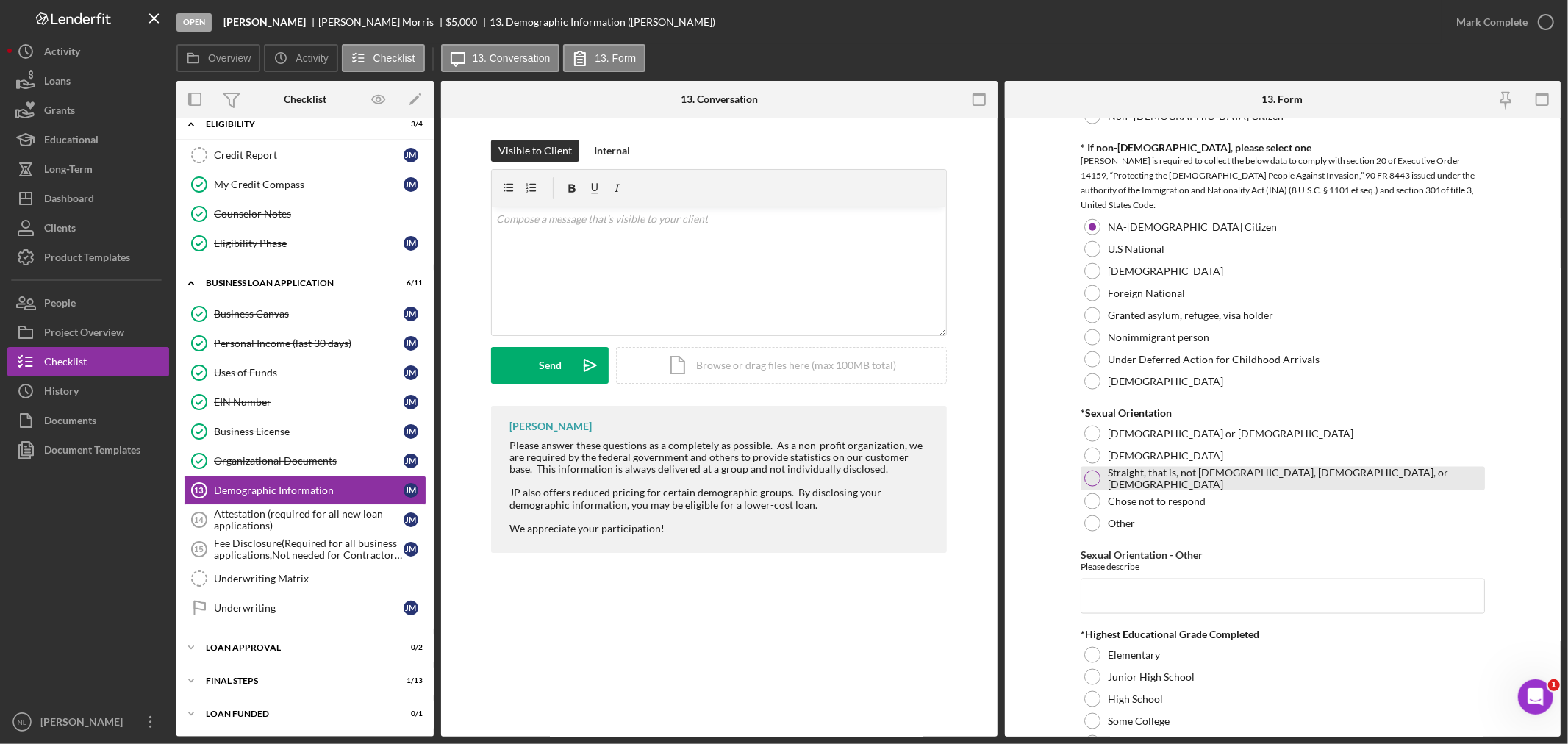
click at [1087, 488] on div "Straight, that is, not [DEMOGRAPHIC_DATA], [DEMOGRAPHIC_DATA], or [DEMOGRAPHIC_…" at bounding box center [1282, 479] width 404 height 23
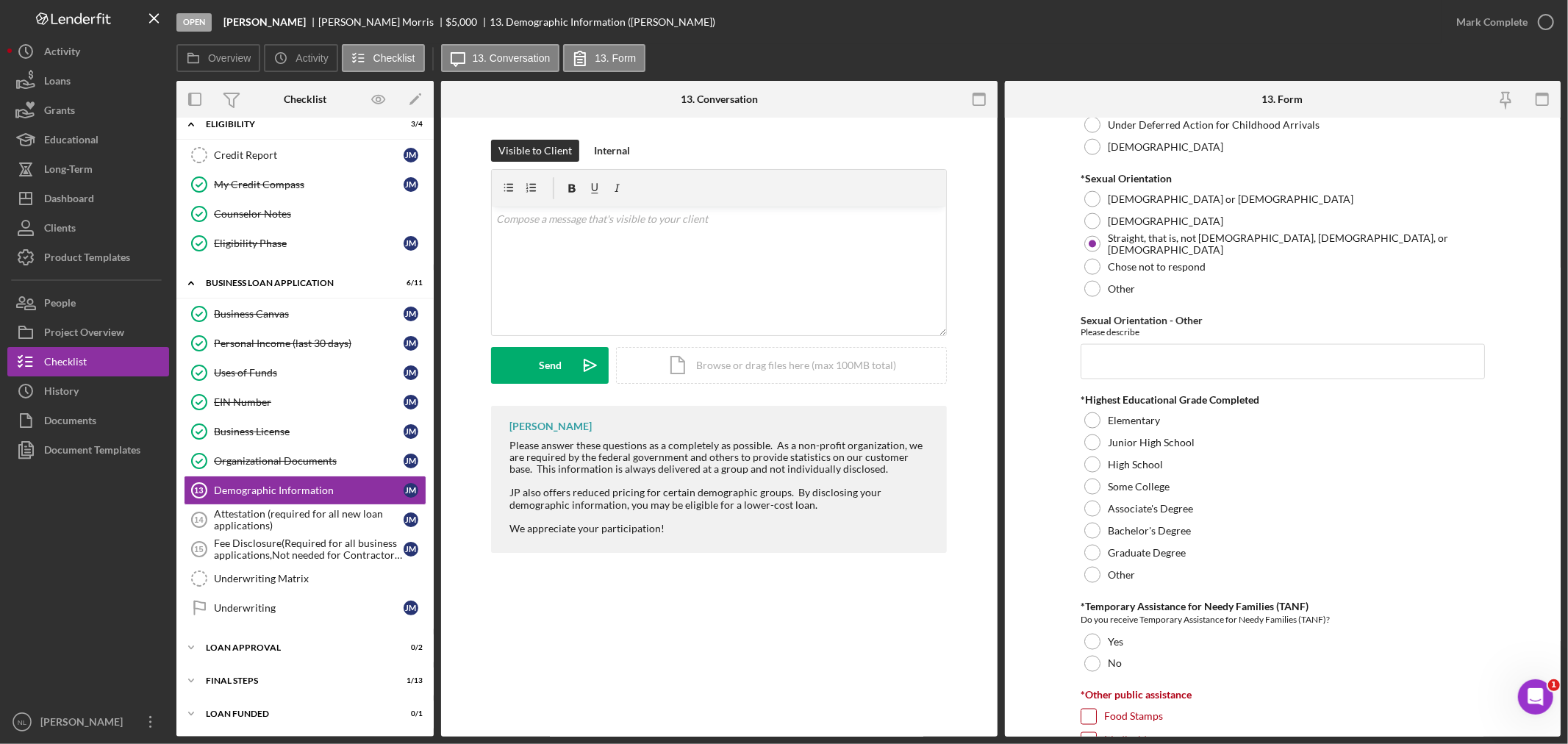
scroll to position [1821, 0]
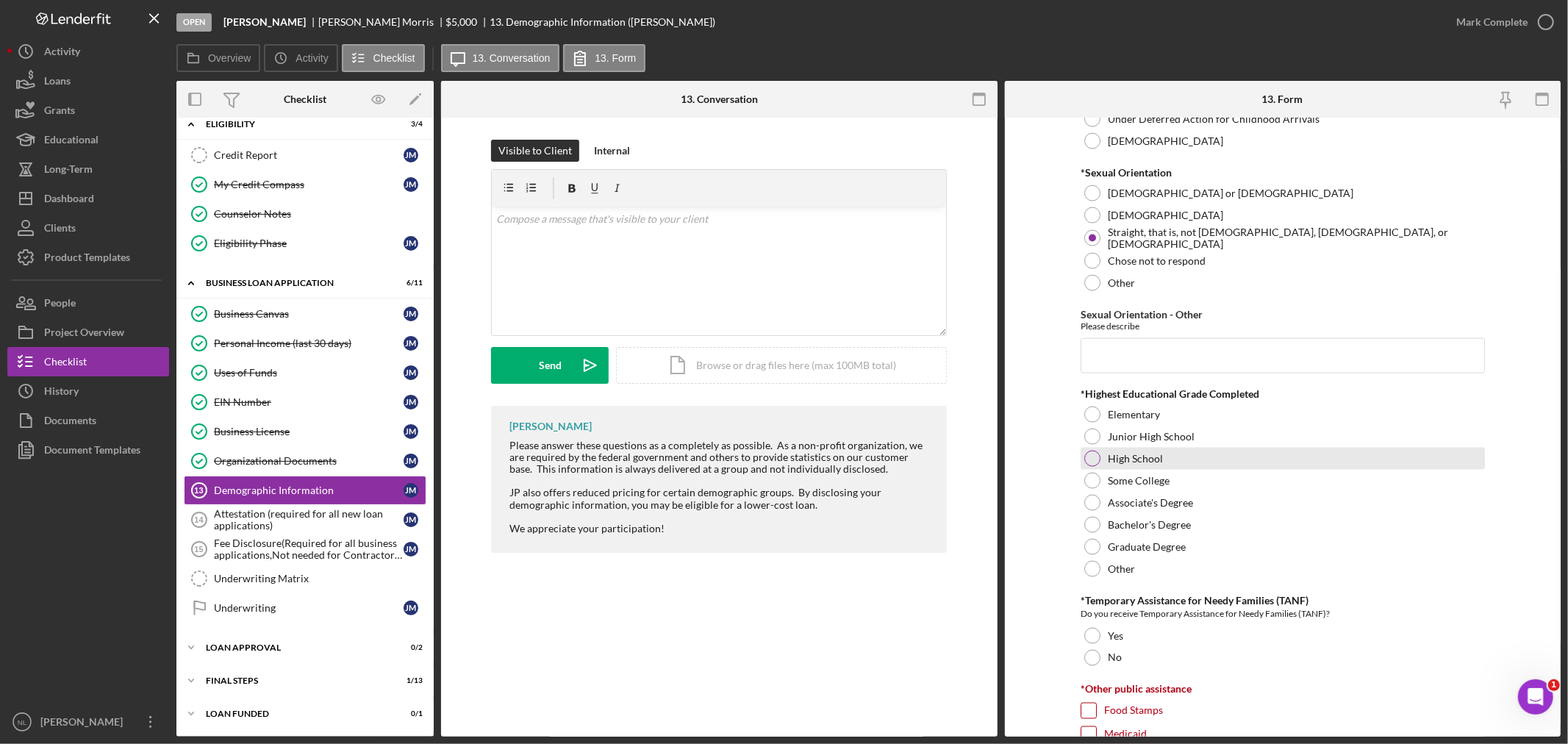
click at [1088, 455] on div at bounding box center [1092, 459] width 16 height 16
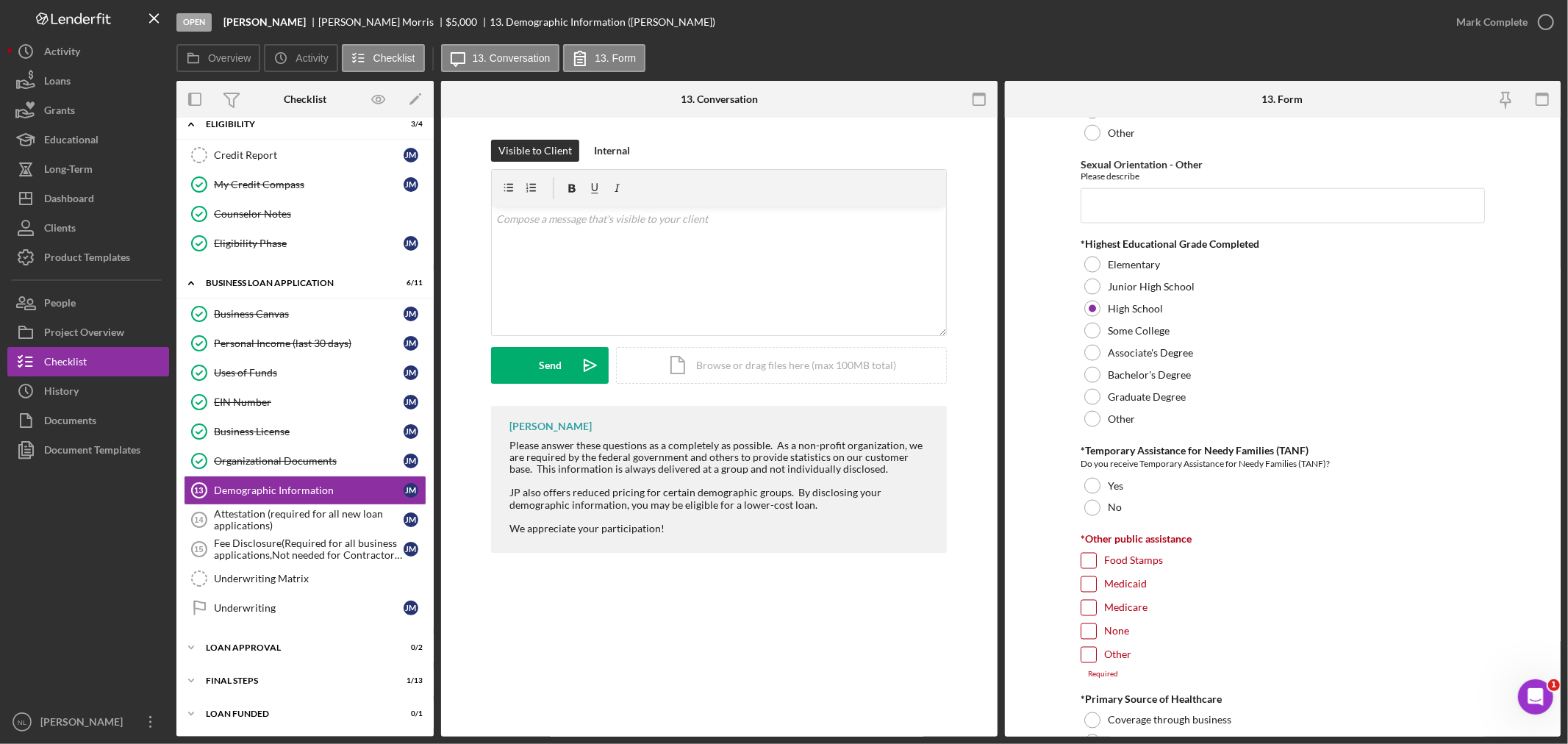
scroll to position [1974, 0]
click at [1108, 500] on label "No" at bounding box center [1115, 505] width 14 height 12
click at [1090, 635] on input "None" at bounding box center [1088, 628] width 14 height 14
checkbox input "true"
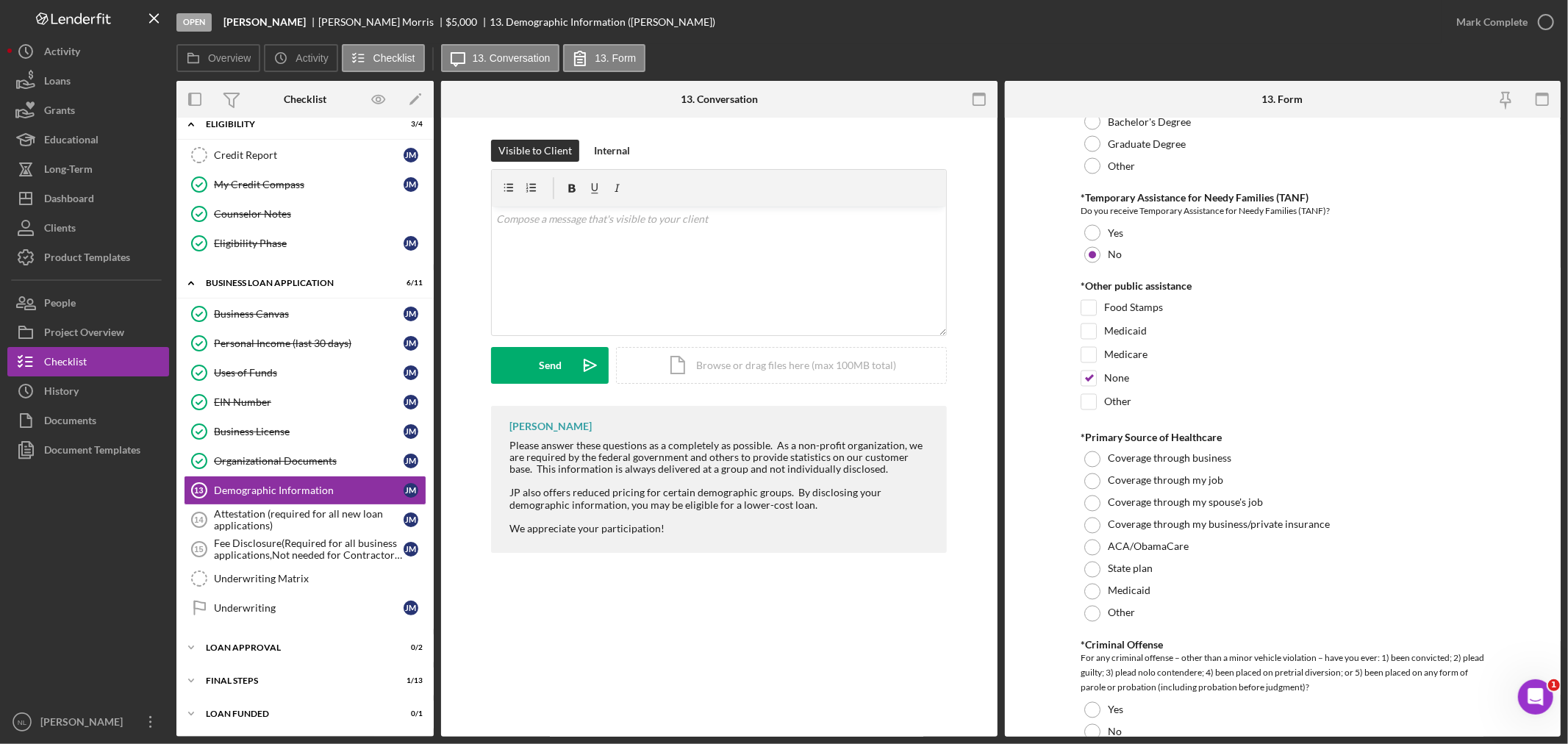
scroll to position [2226, 0]
click at [1096, 472] on div at bounding box center [1092, 480] width 16 height 16
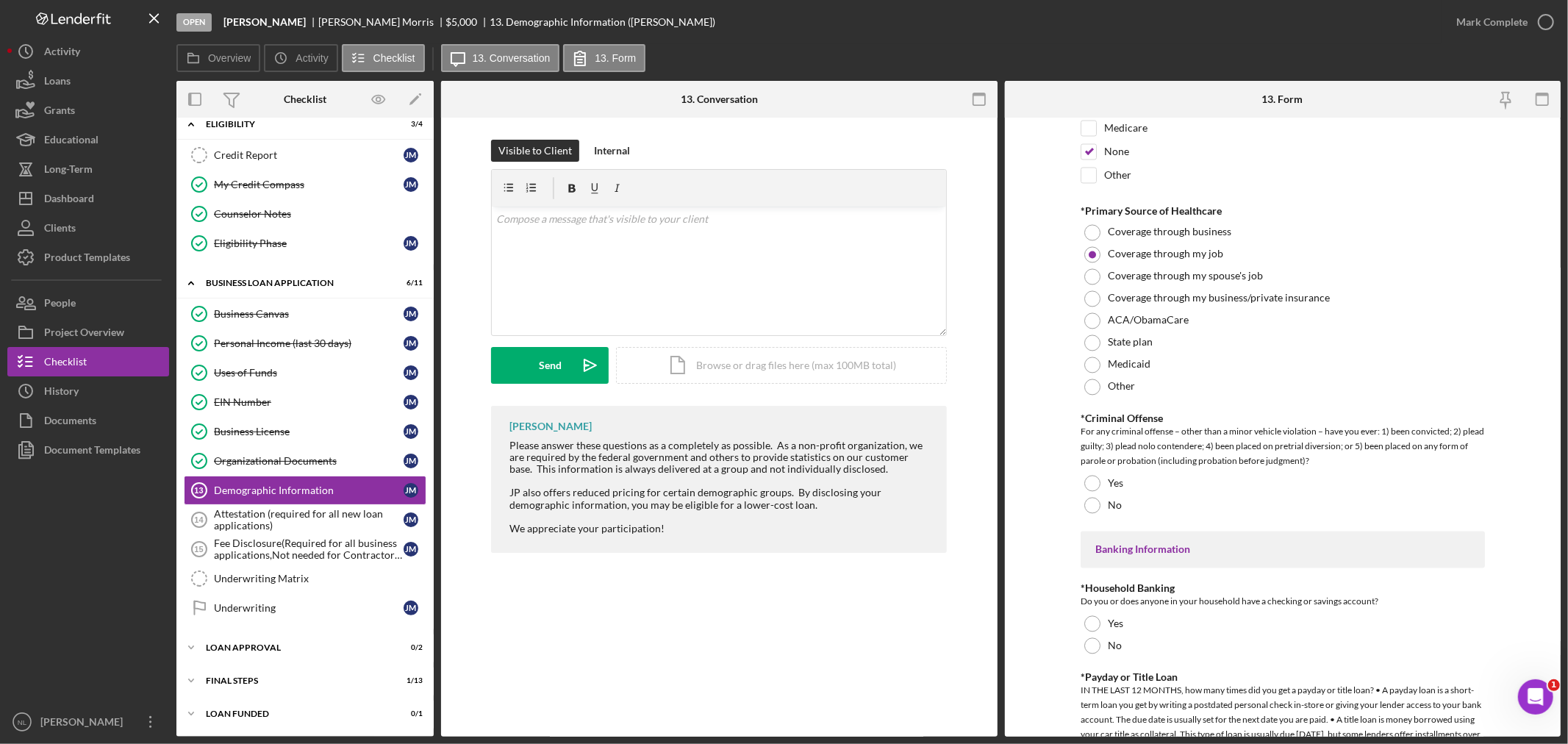
scroll to position [2455, 0]
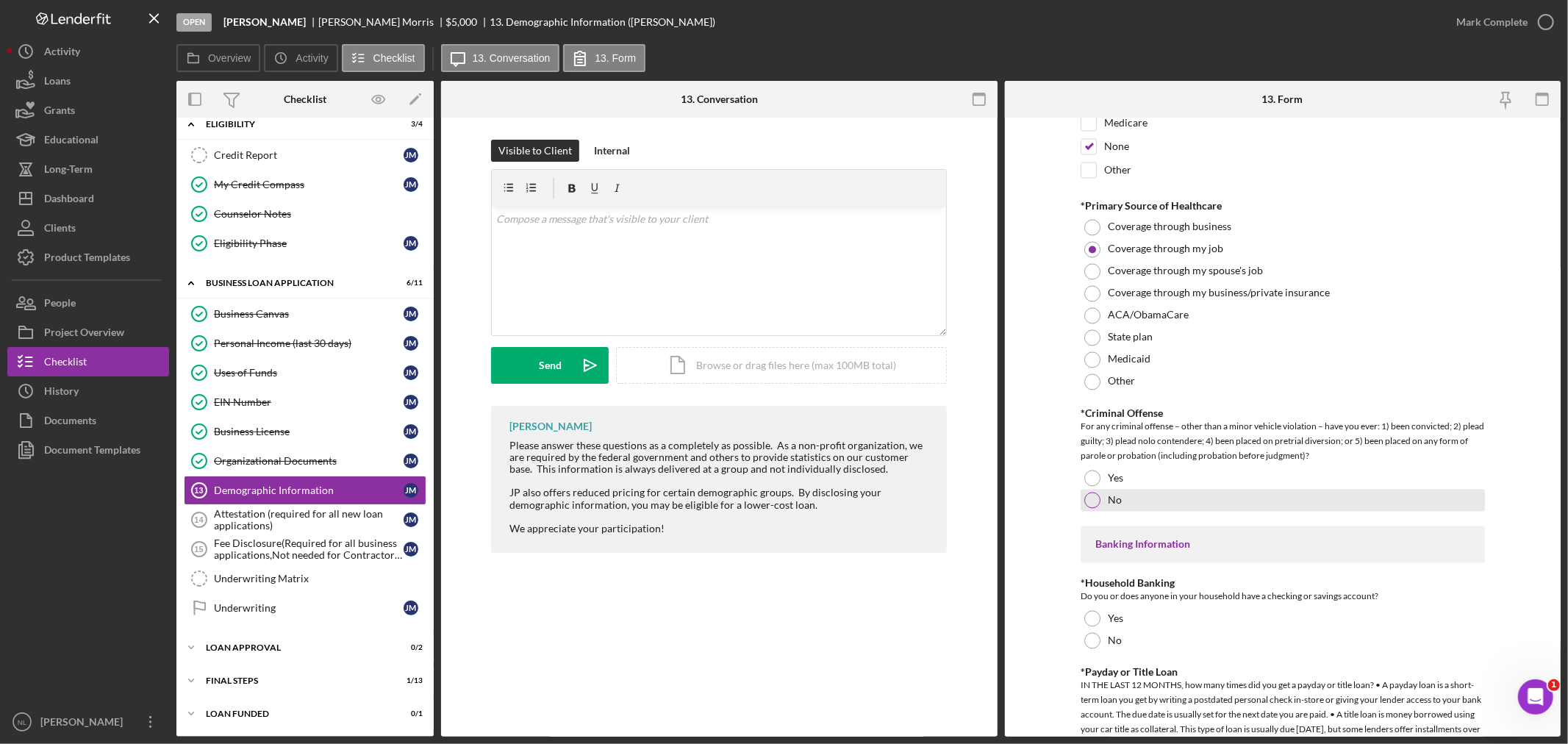
click at [1104, 499] on div "No" at bounding box center [1282, 500] width 404 height 22
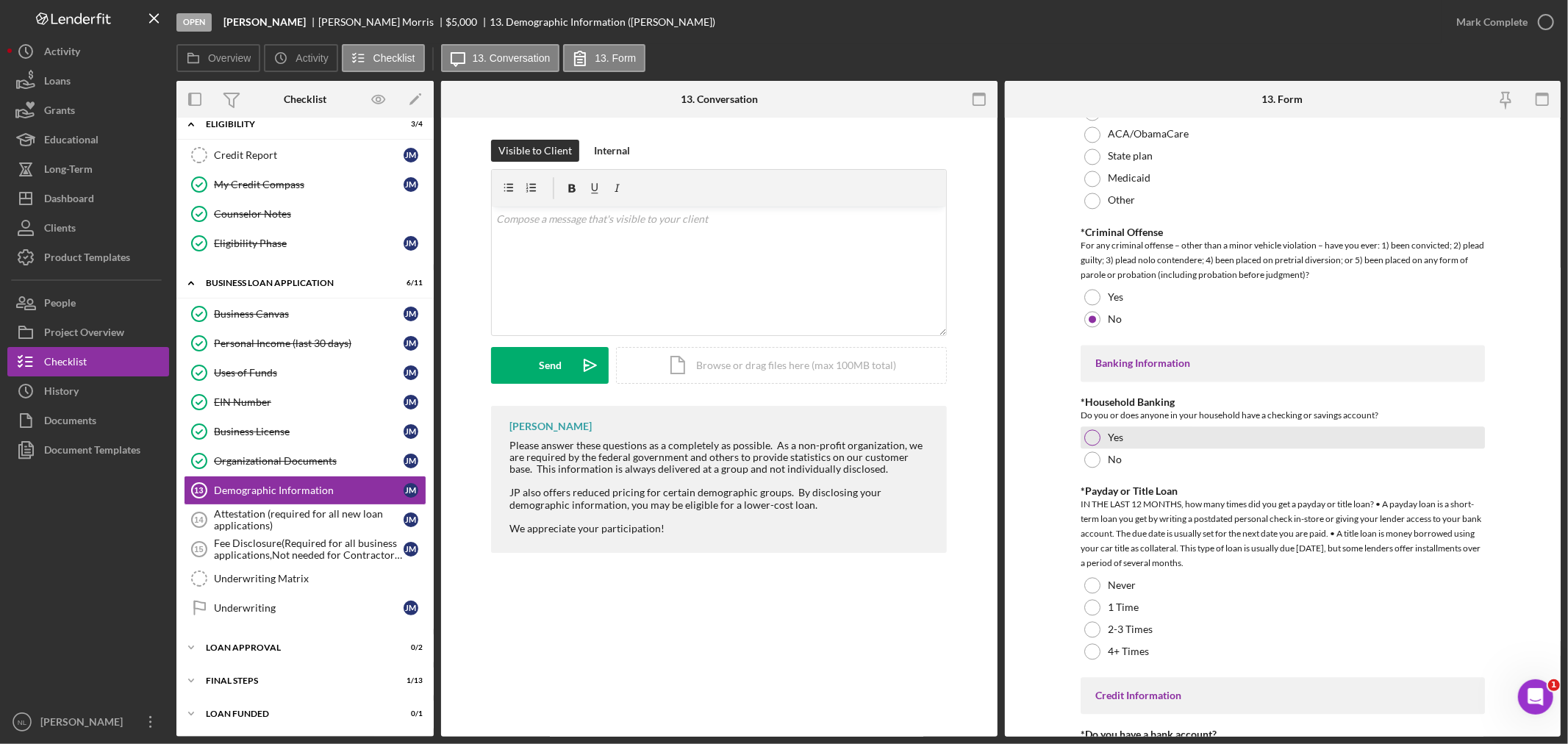
click at [1086, 432] on div at bounding box center [1092, 437] width 16 height 16
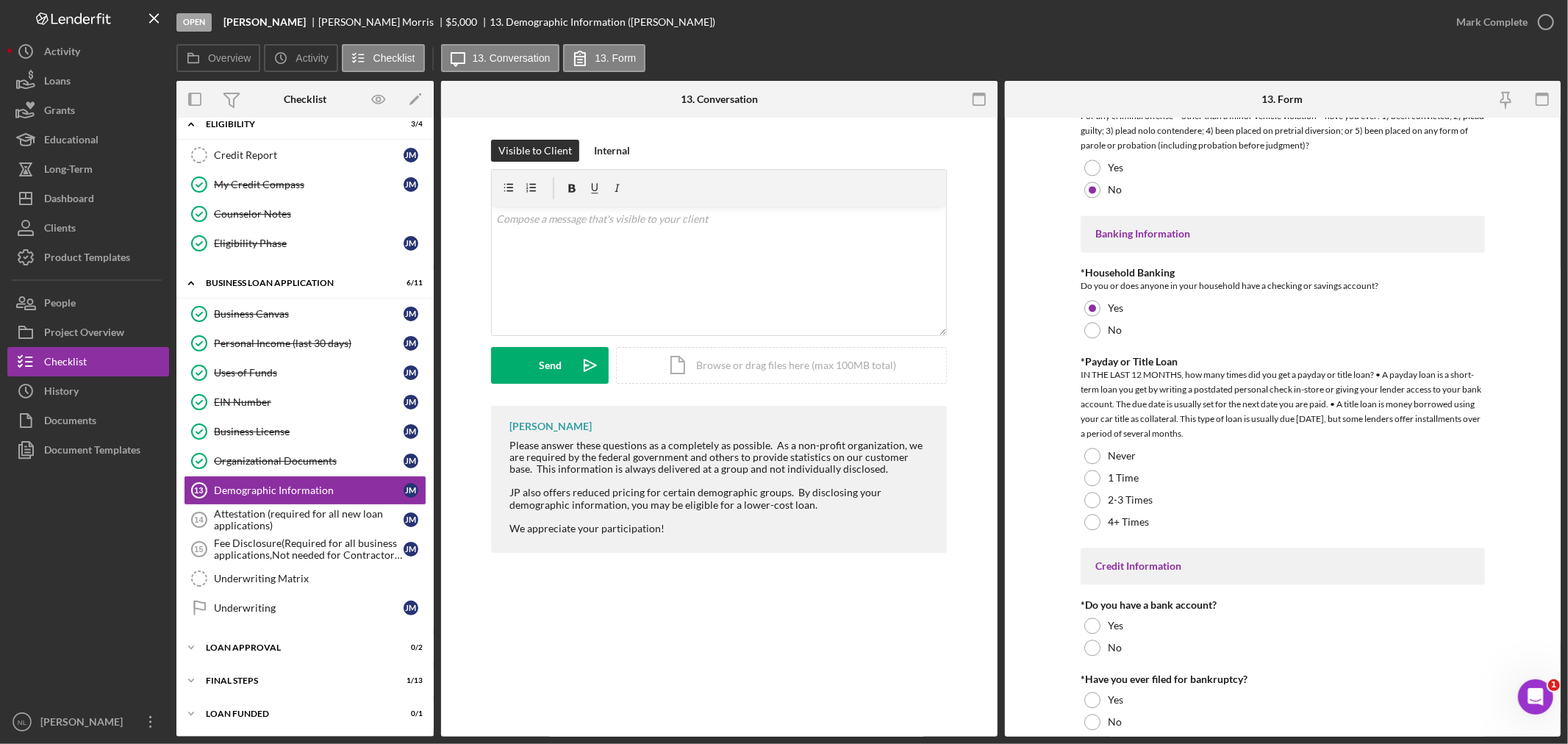
scroll to position [2816, 0]
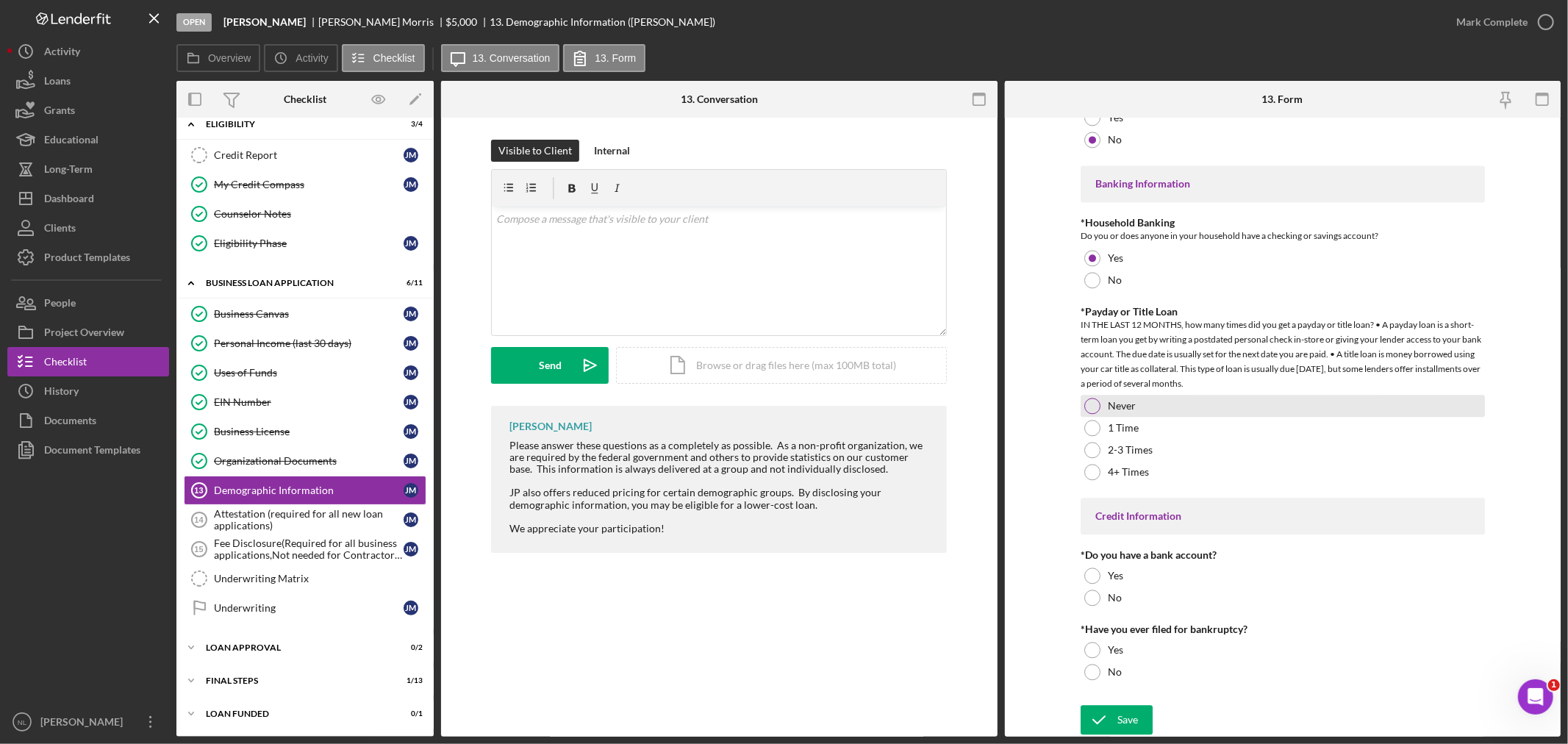
click at [1085, 402] on div at bounding box center [1092, 406] width 16 height 16
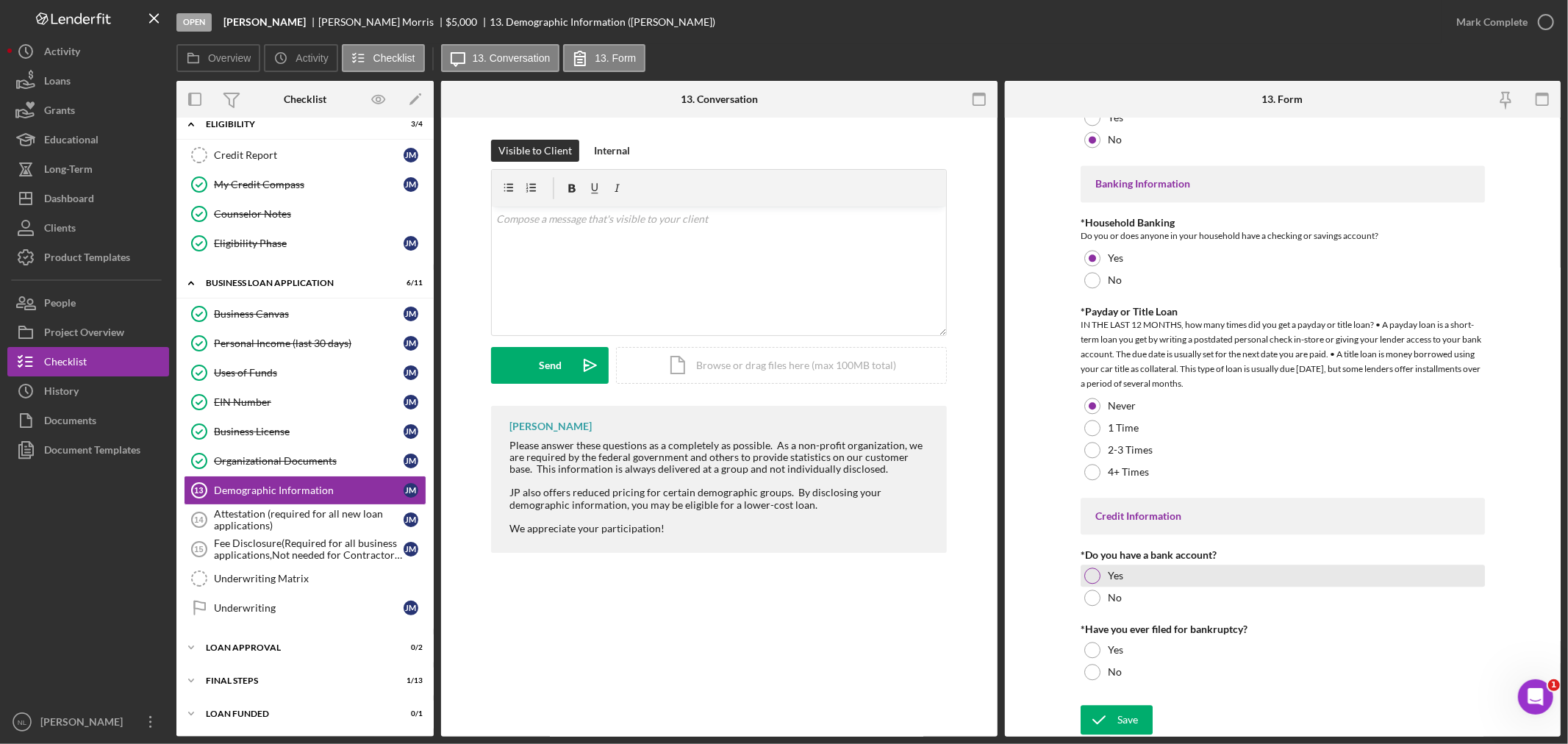
click at [1081, 569] on div "Yes" at bounding box center [1282, 575] width 404 height 22
click at [1090, 675] on div at bounding box center [1092, 671] width 16 height 16
click at [1113, 703] on form "Demographic Information *Gender [DEMOGRAPHIC_DATA] [DEMOGRAPHIC_DATA] [DEMOGRAP…" at bounding box center [1283, 427] width 557 height 619
click at [1098, 722] on icon "submit" at bounding box center [1098, 719] width 37 height 37
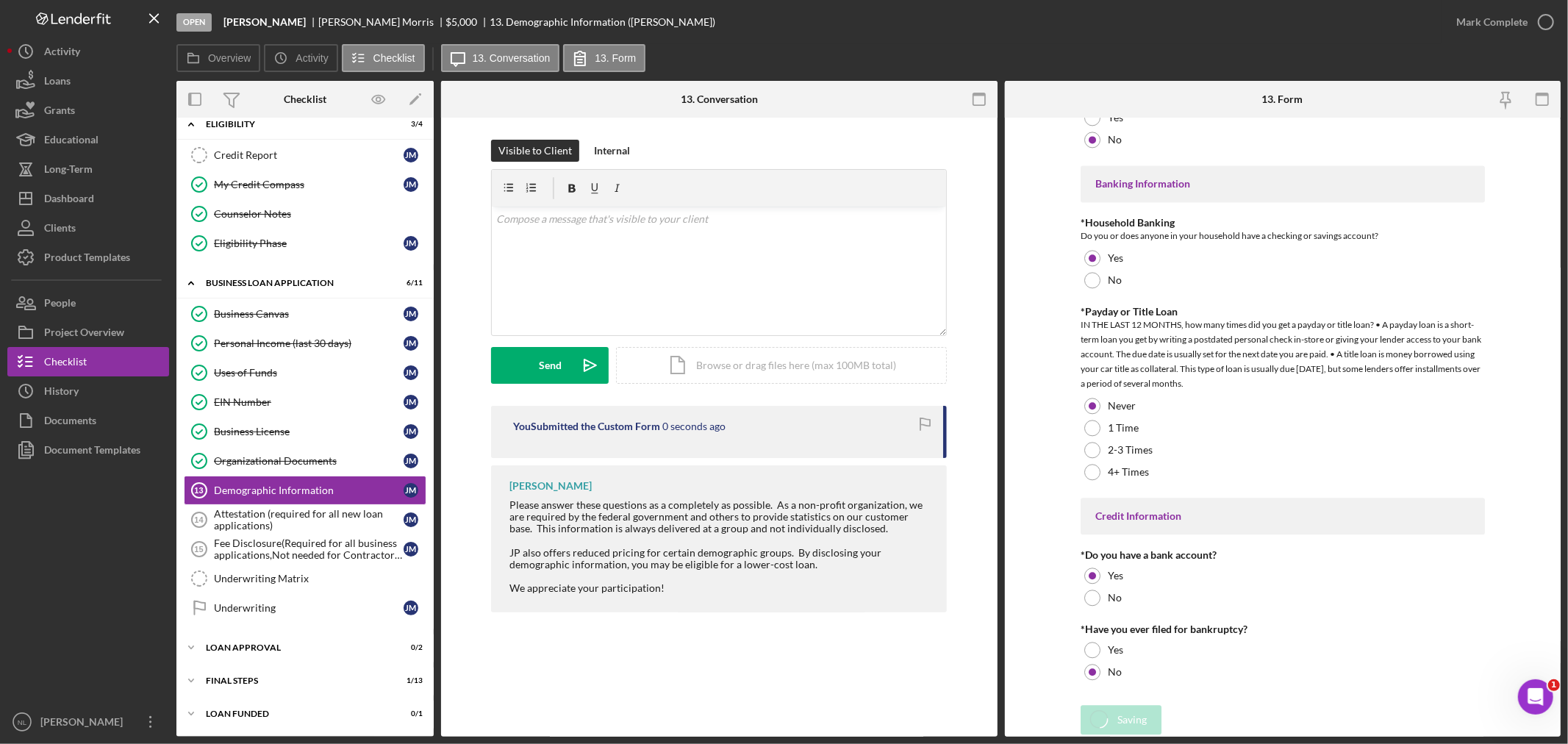
click at [1509, 59] on div "Overview Icon/History Activity Checklist Icon/Message 13. Conversation 13. Form…" at bounding box center [869, 390] width 1384 height 692
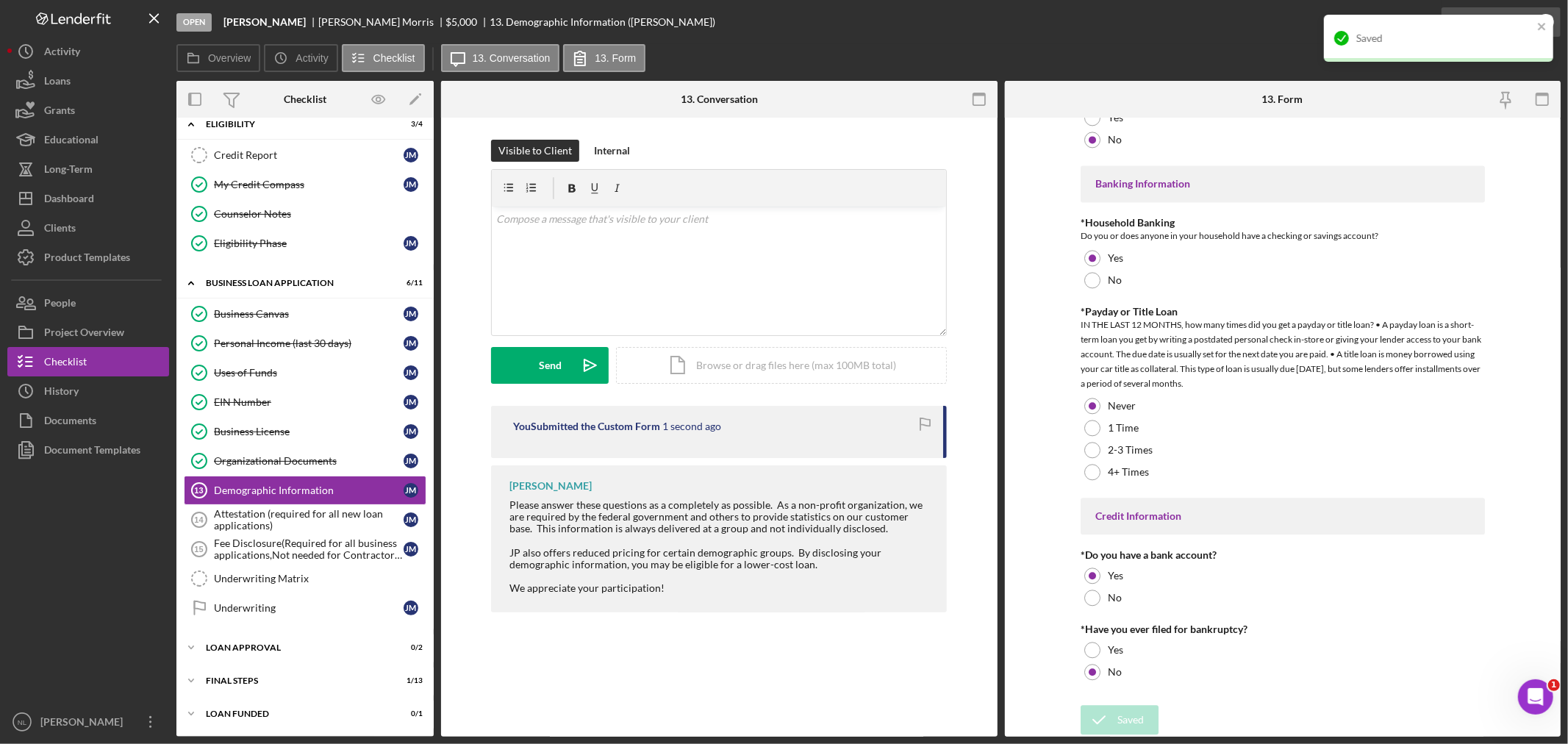
click at [1532, 23] on div "Saved" at bounding box center [1438, 44] width 235 height 65
click at [1527, 30] on div "Saved" at bounding box center [1433, 39] width 207 height 23
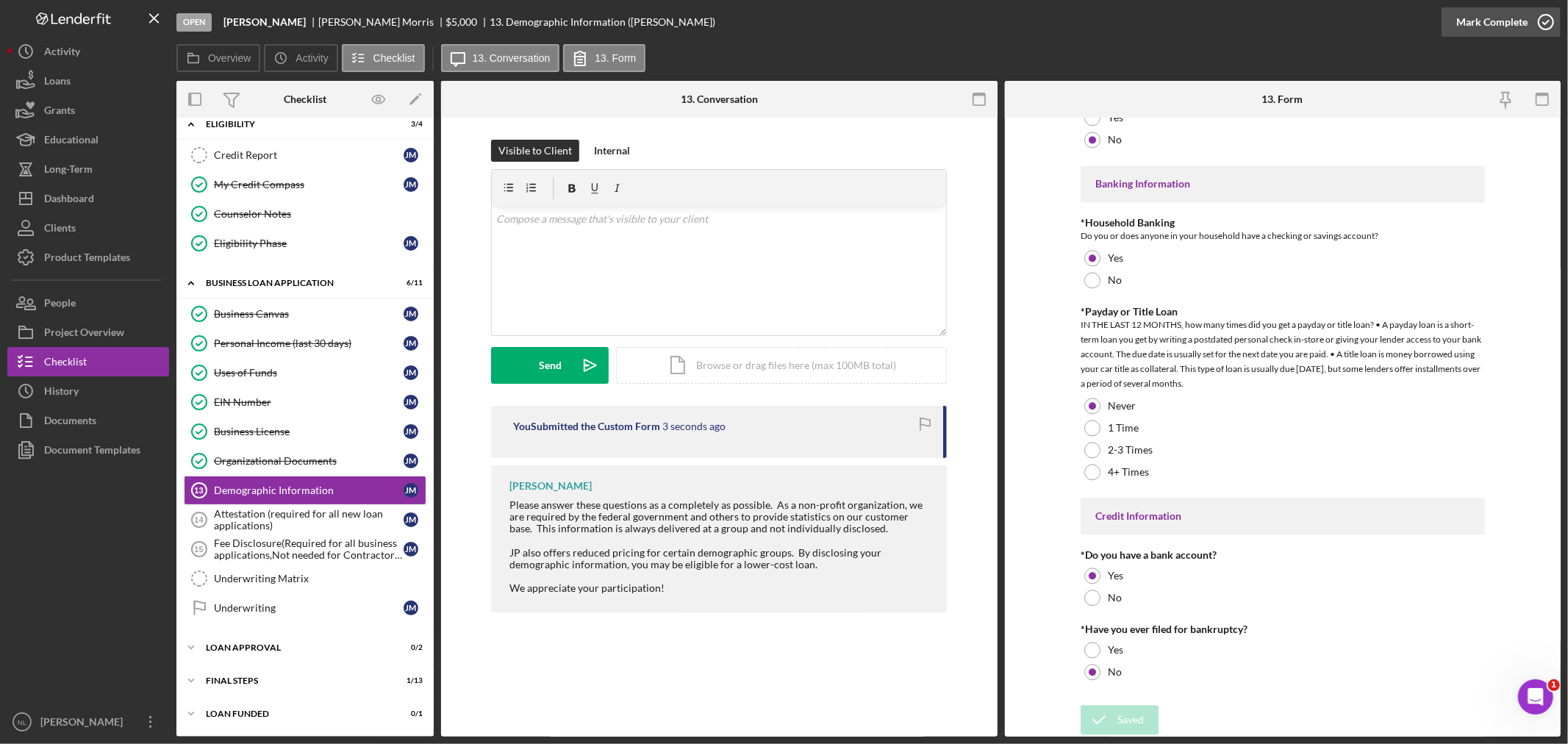
click at [1493, 22] on div "Mark Complete" at bounding box center [1492, 22] width 72 height 30
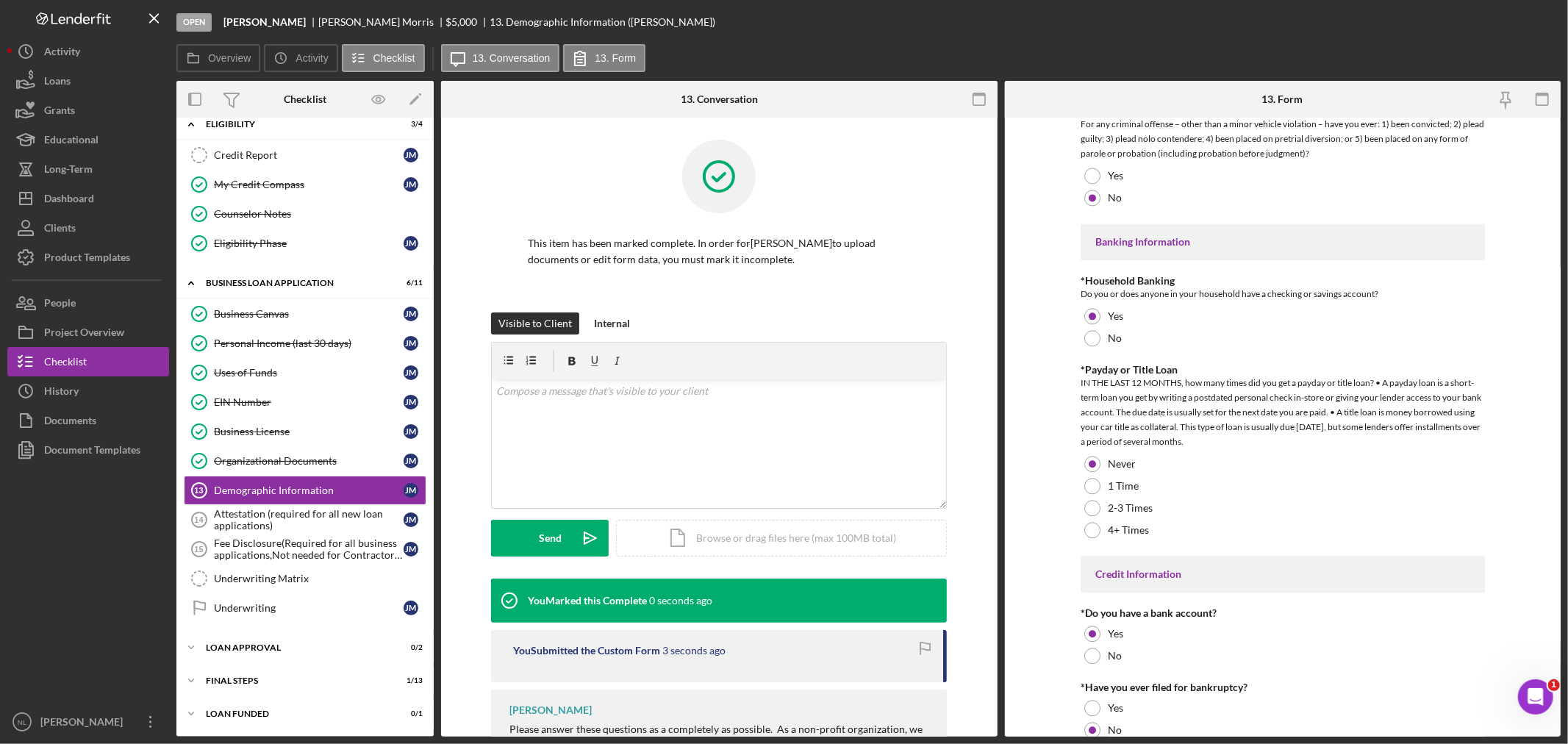
scroll to position [0, 0]
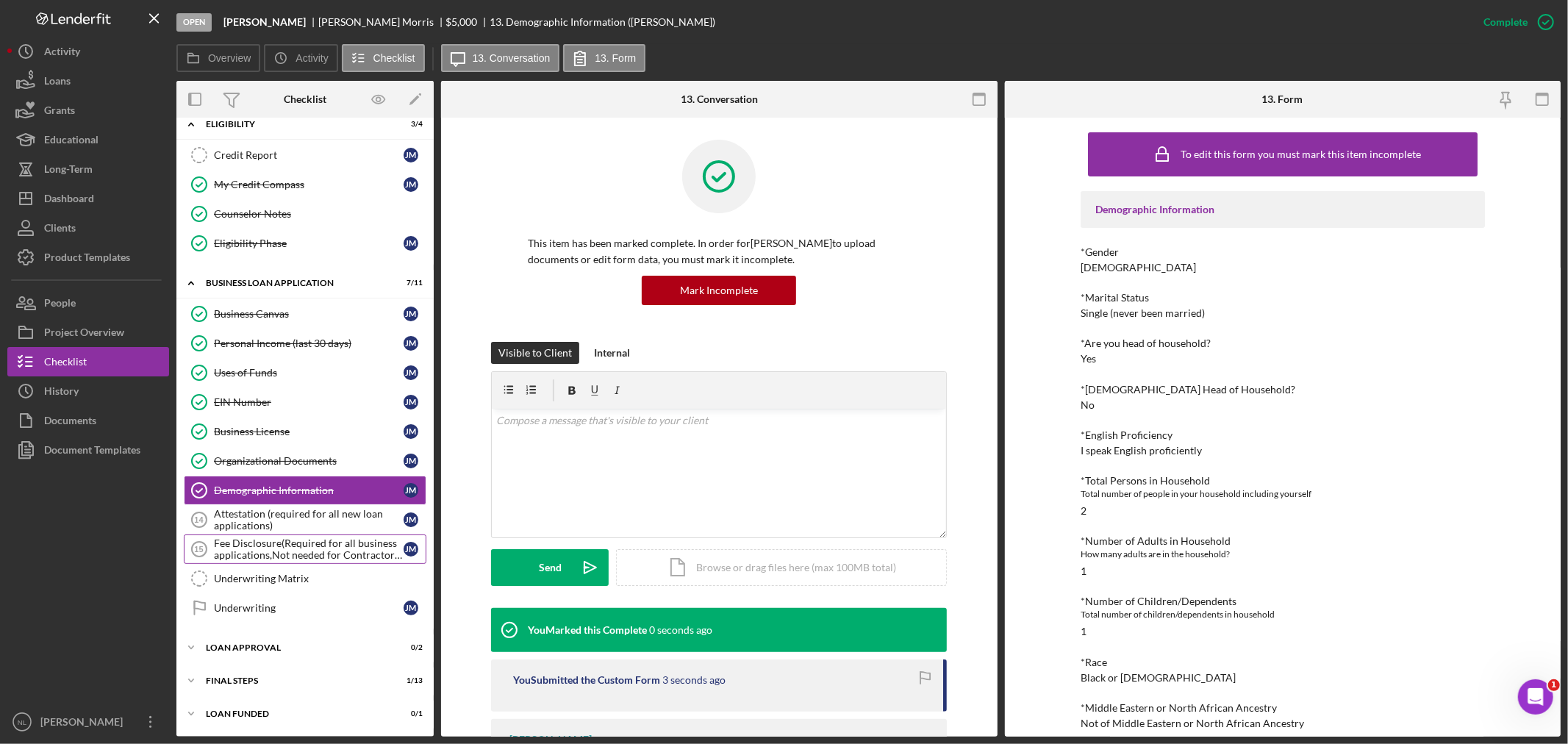
click at [283, 534] on link "Fee Disclosure(Required for all business applications,Not needed for Contractor…" at bounding box center [305, 549] width 243 height 30
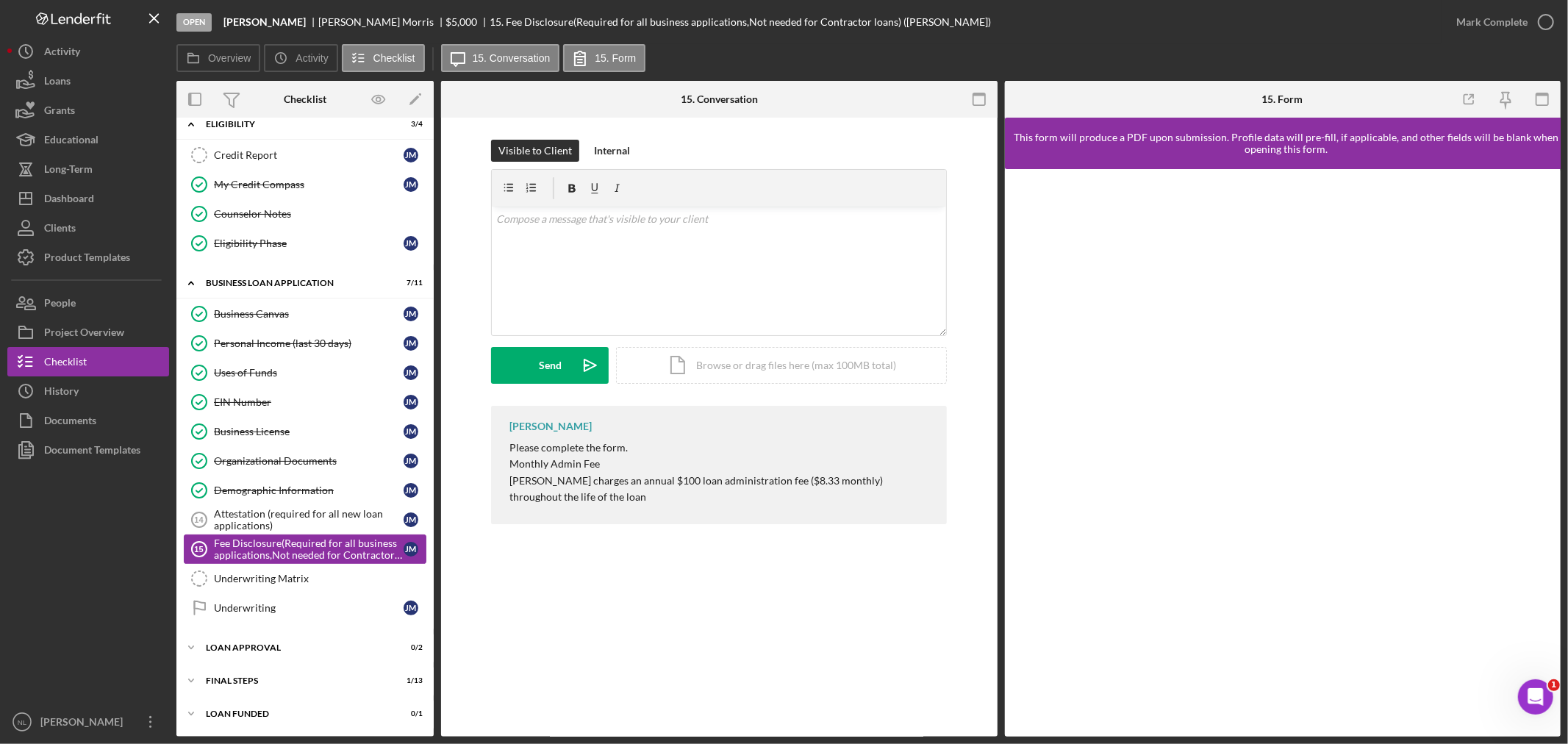
scroll to position [383, 0]
click at [274, 516] on div "Attestation (required for all new loan applications)" at bounding box center [309, 520] width 190 height 23
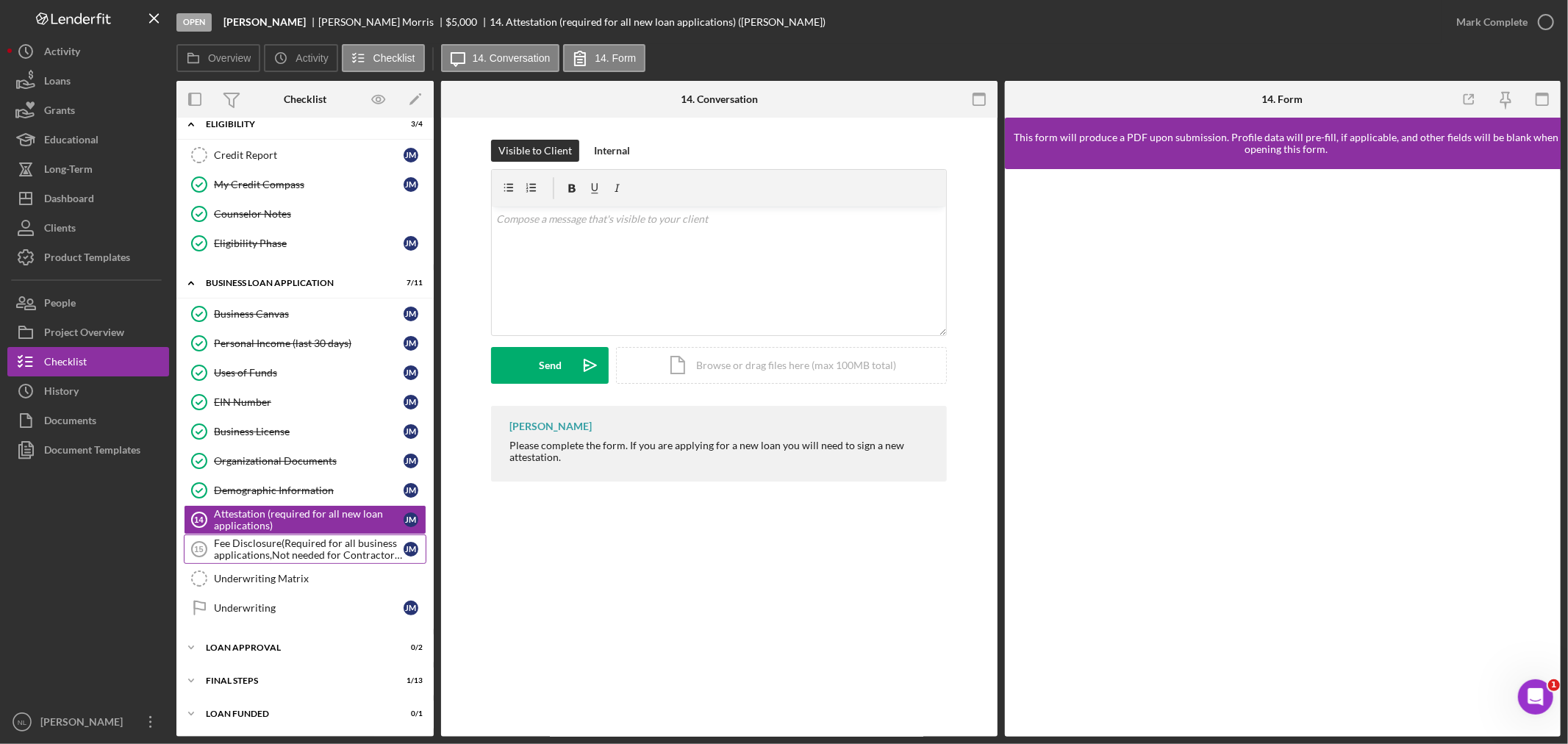
click at [280, 551] on div "Fee Disclosure(Required for all business applications,Not needed for Contractor…" at bounding box center [309, 549] width 190 height 23
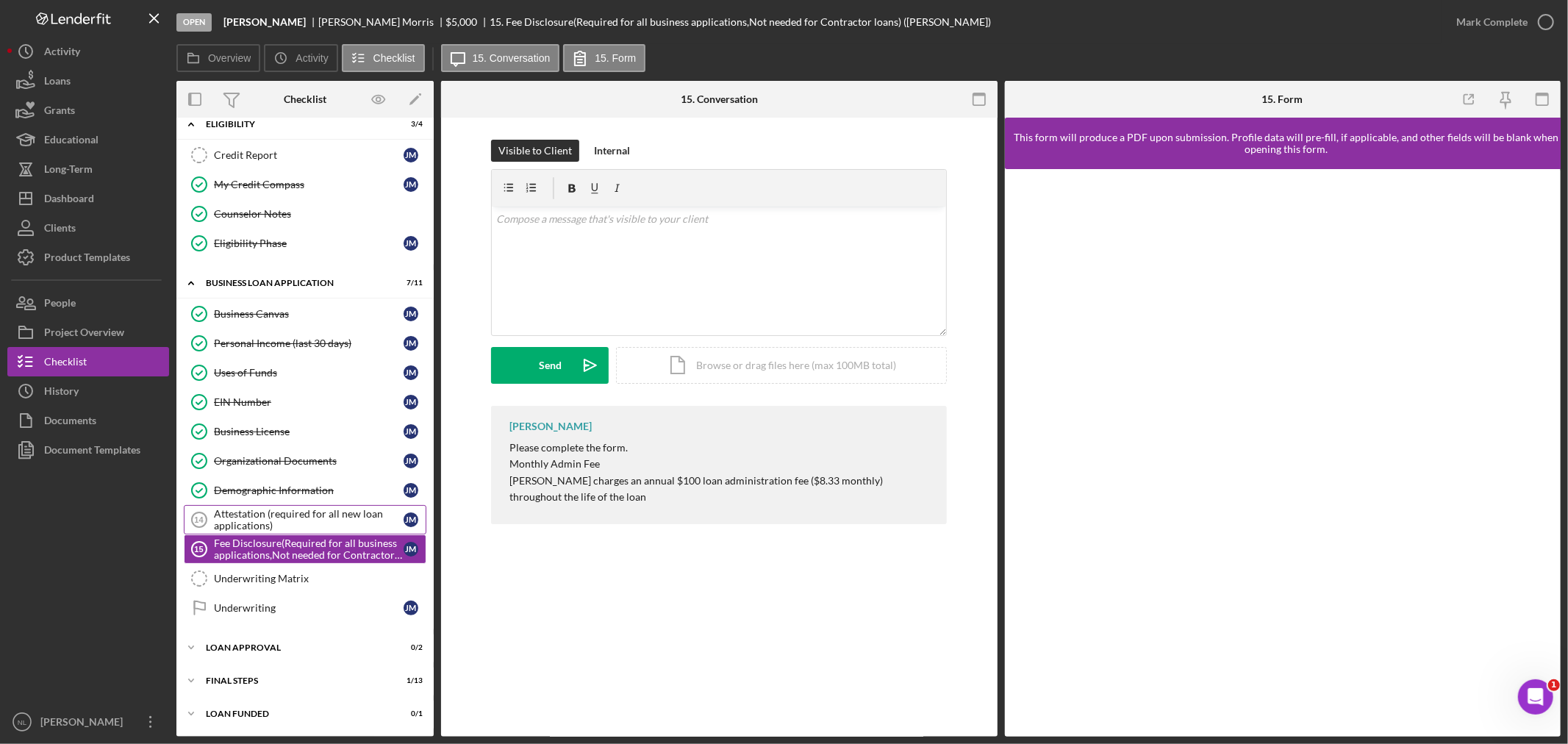
click at [273, 530] on div "Attestation (required for all new loan applications)" at bounding box center [309, 520] width 190 height 23
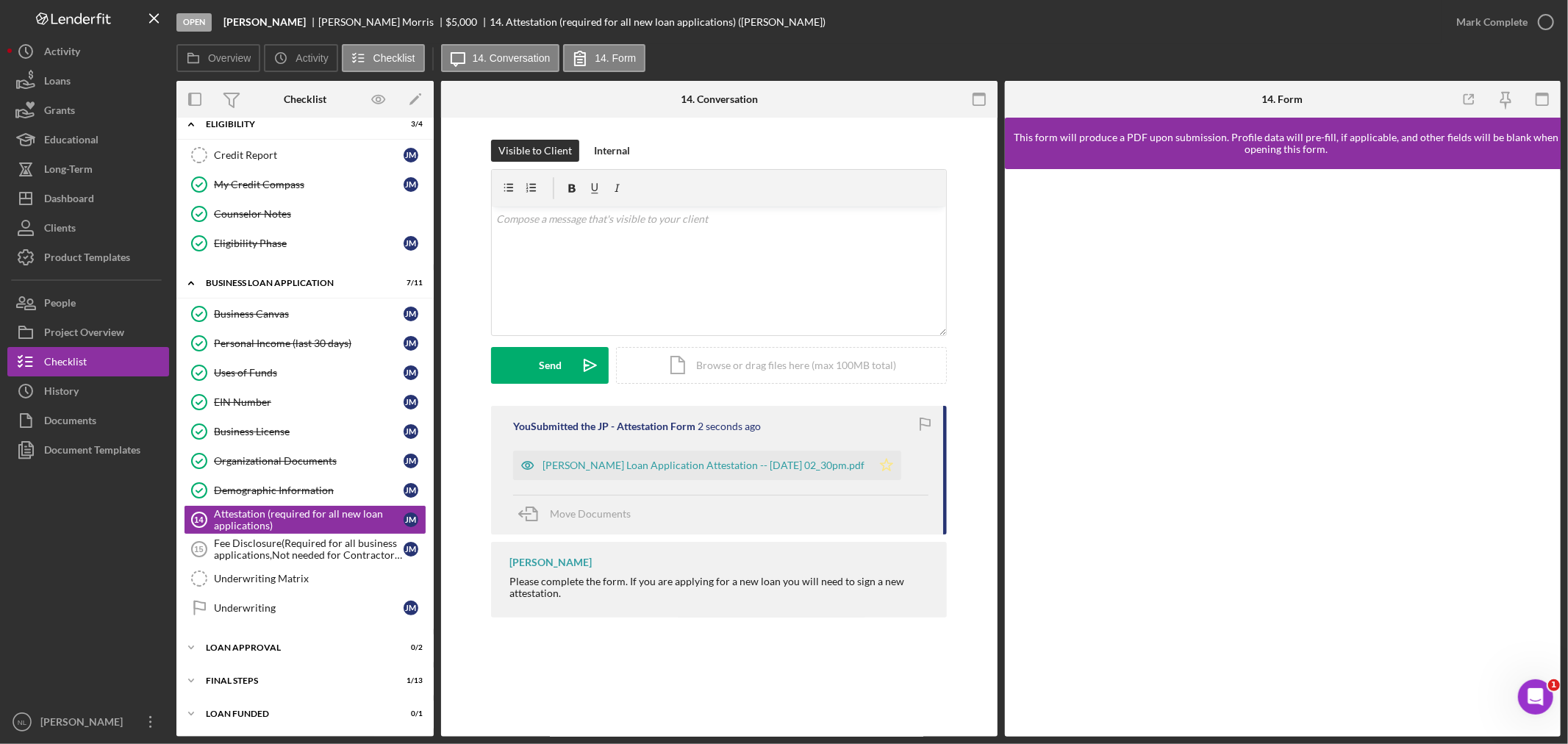
click at [885, 480] on icon "Icon/Star" at bounding box center [886, 465] width 30 height 30
click at [1471, 13] on div "Mark Complete" at bounding box center [1492, 22] width 72 height 30
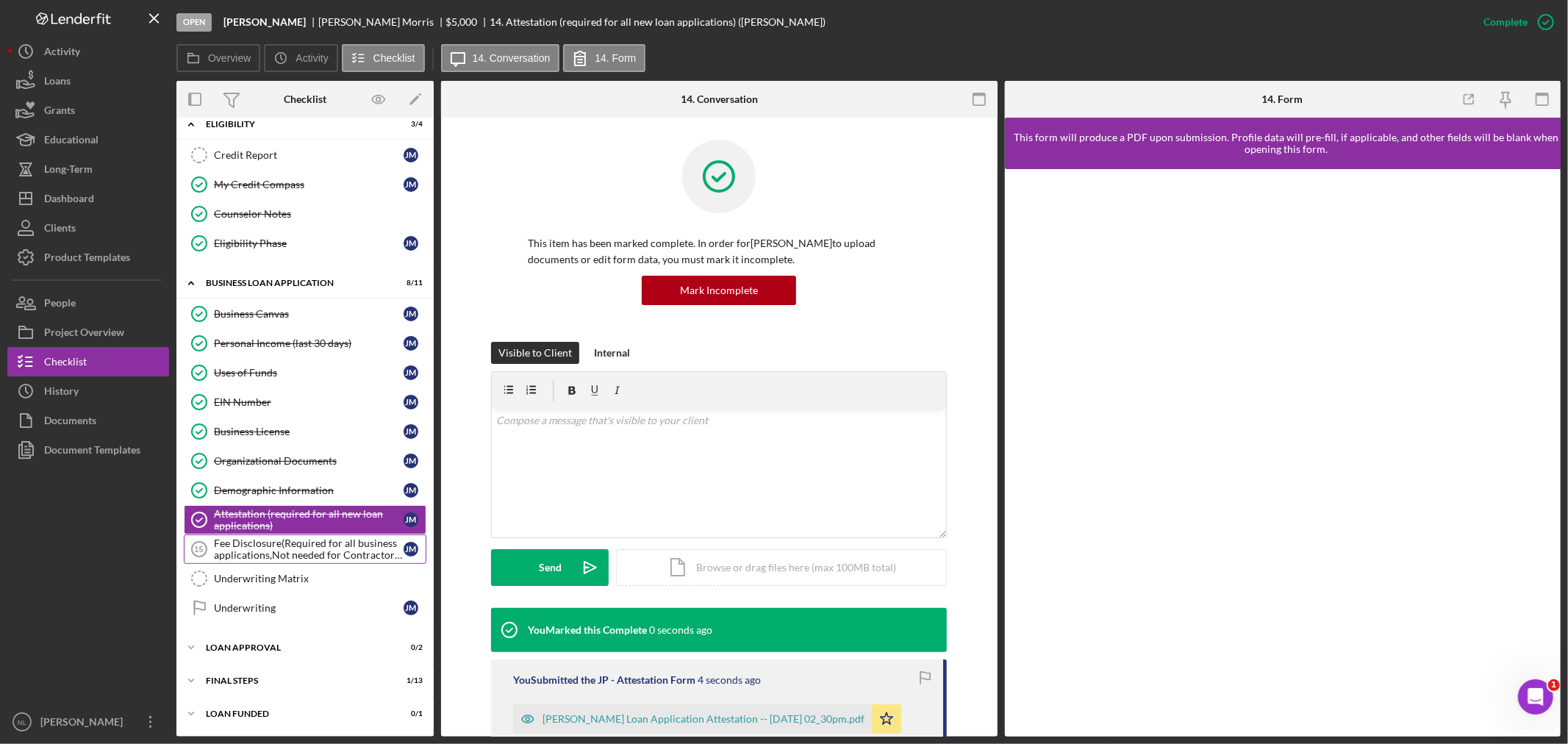
click at [363, 544] on div "Fee Disclosure(Required for all business applications,Not needed for Contractor…" at bounding box center [309, 549] width 190 height 23
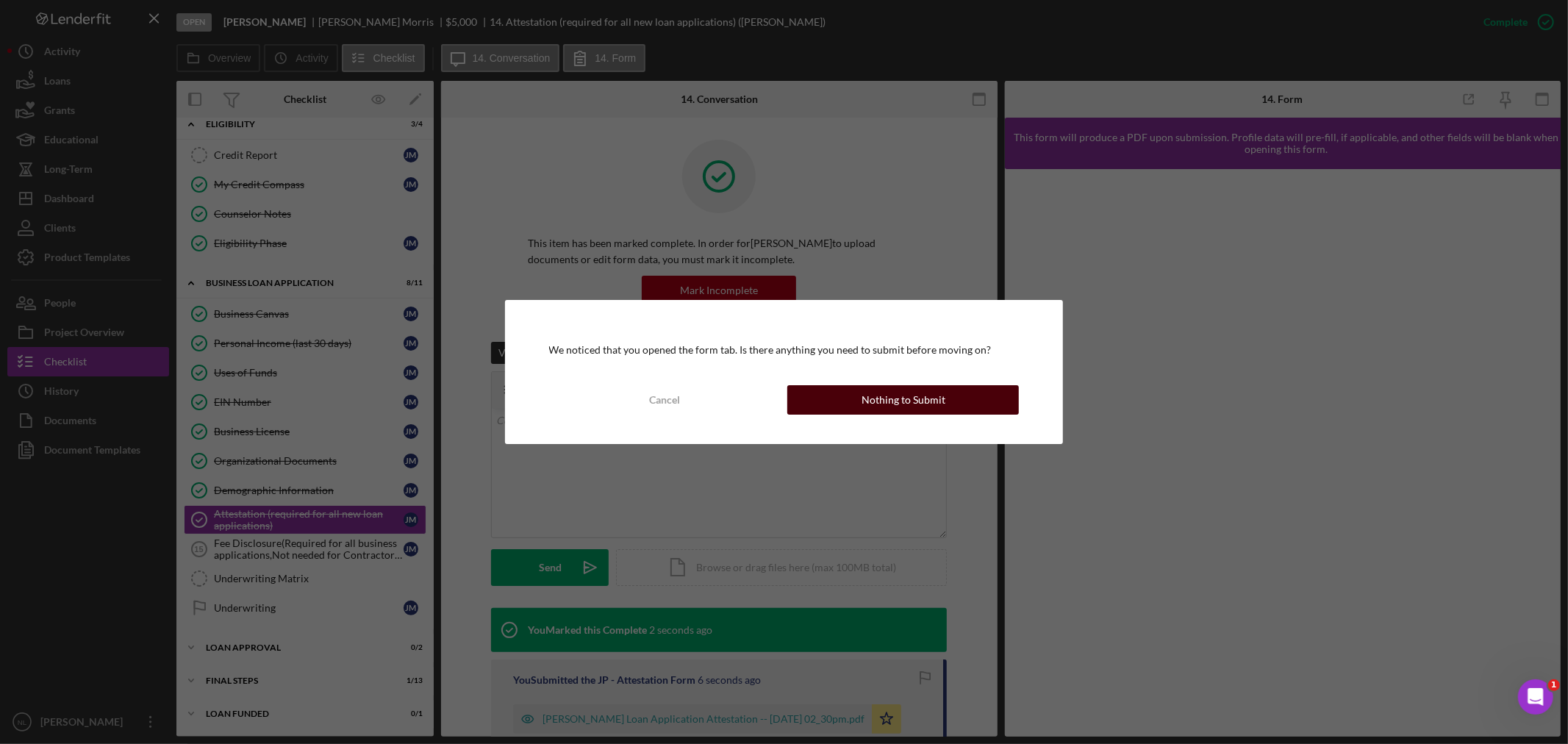
click at [834, 386] on button "Nothing to Submit" at bounding box center [903, 400] width 231 height 30
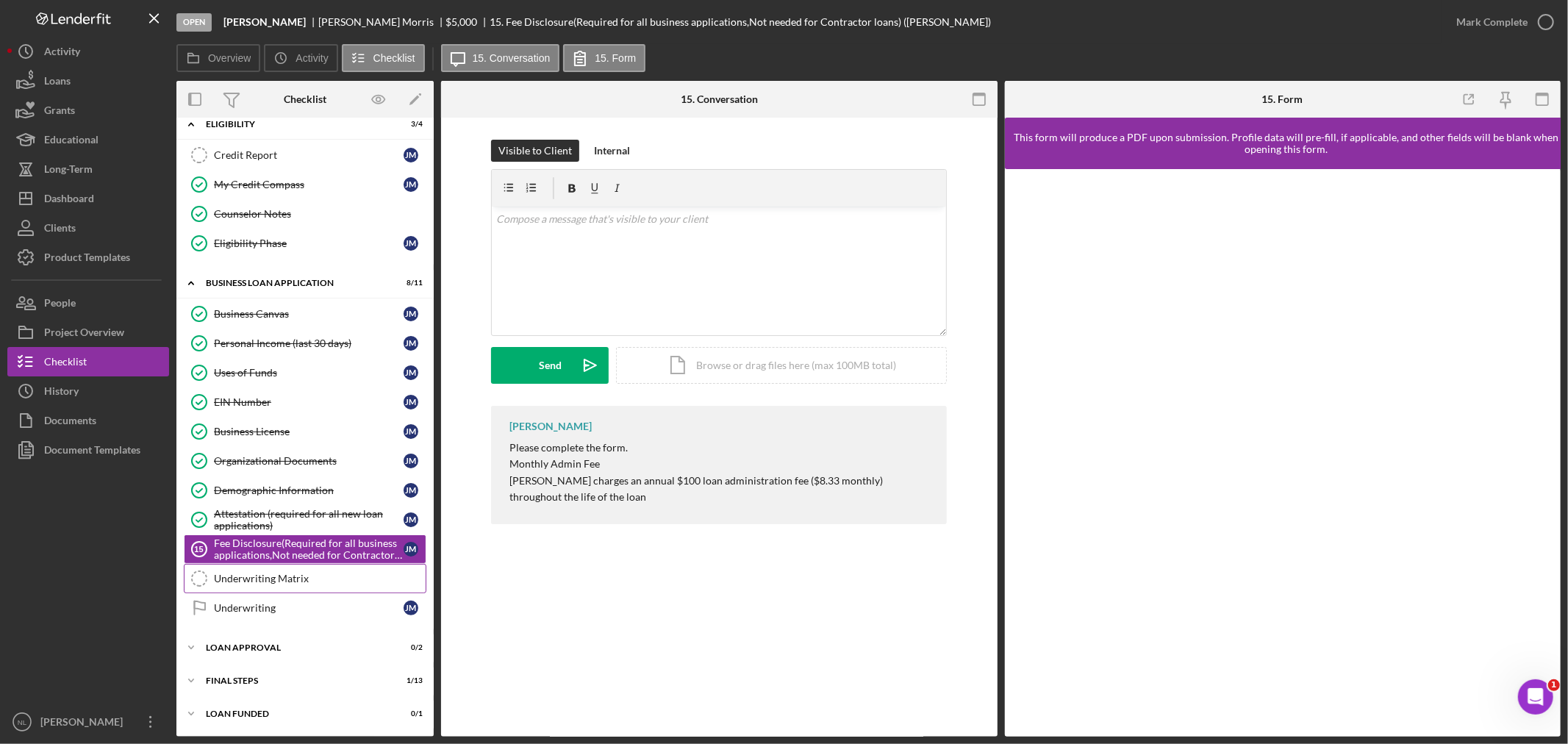
click at [274, 569] on link "Underwriting Matrix Underwriting Matrix" at bounding box center [305, 578] width 243 height 30
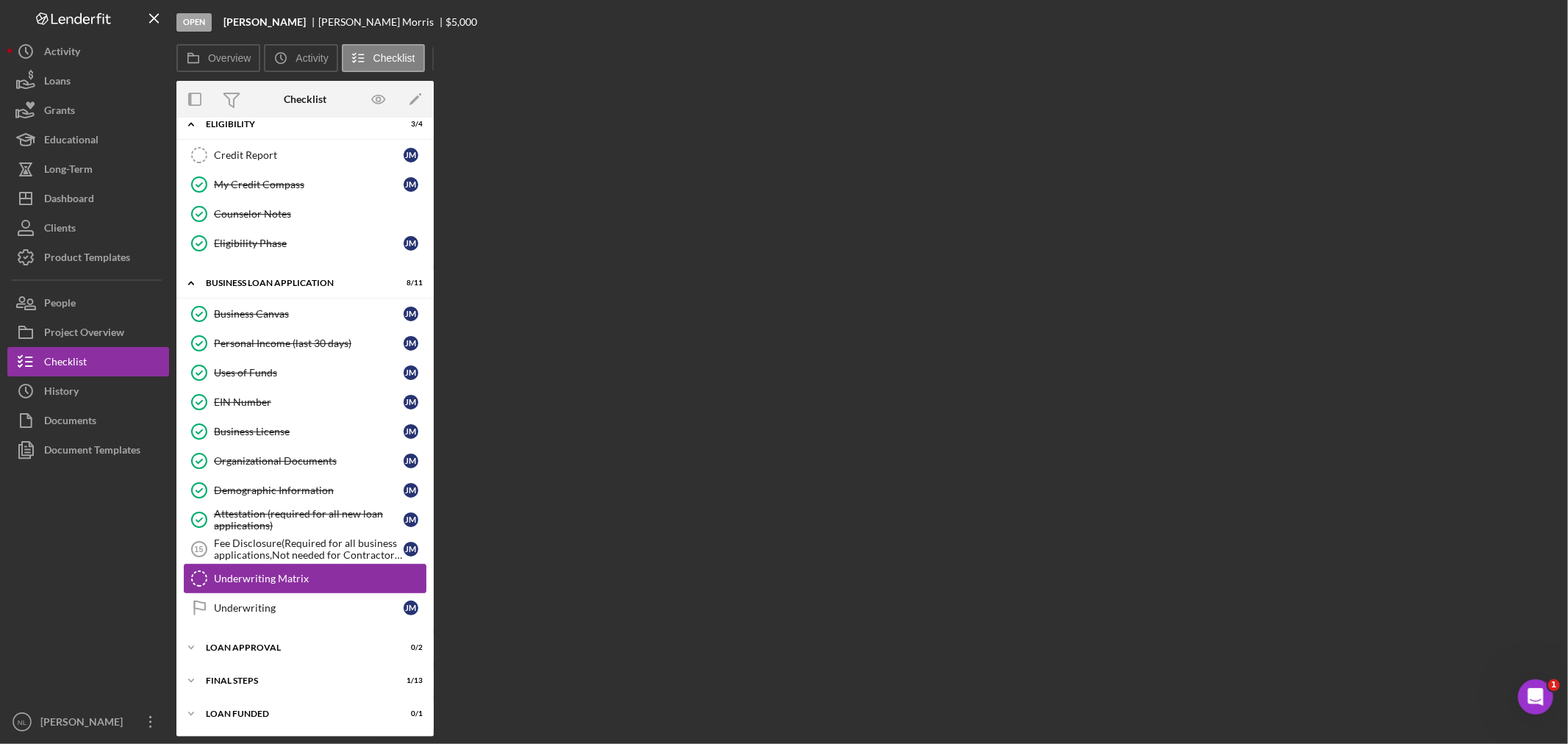
scroll to position [383, 0]
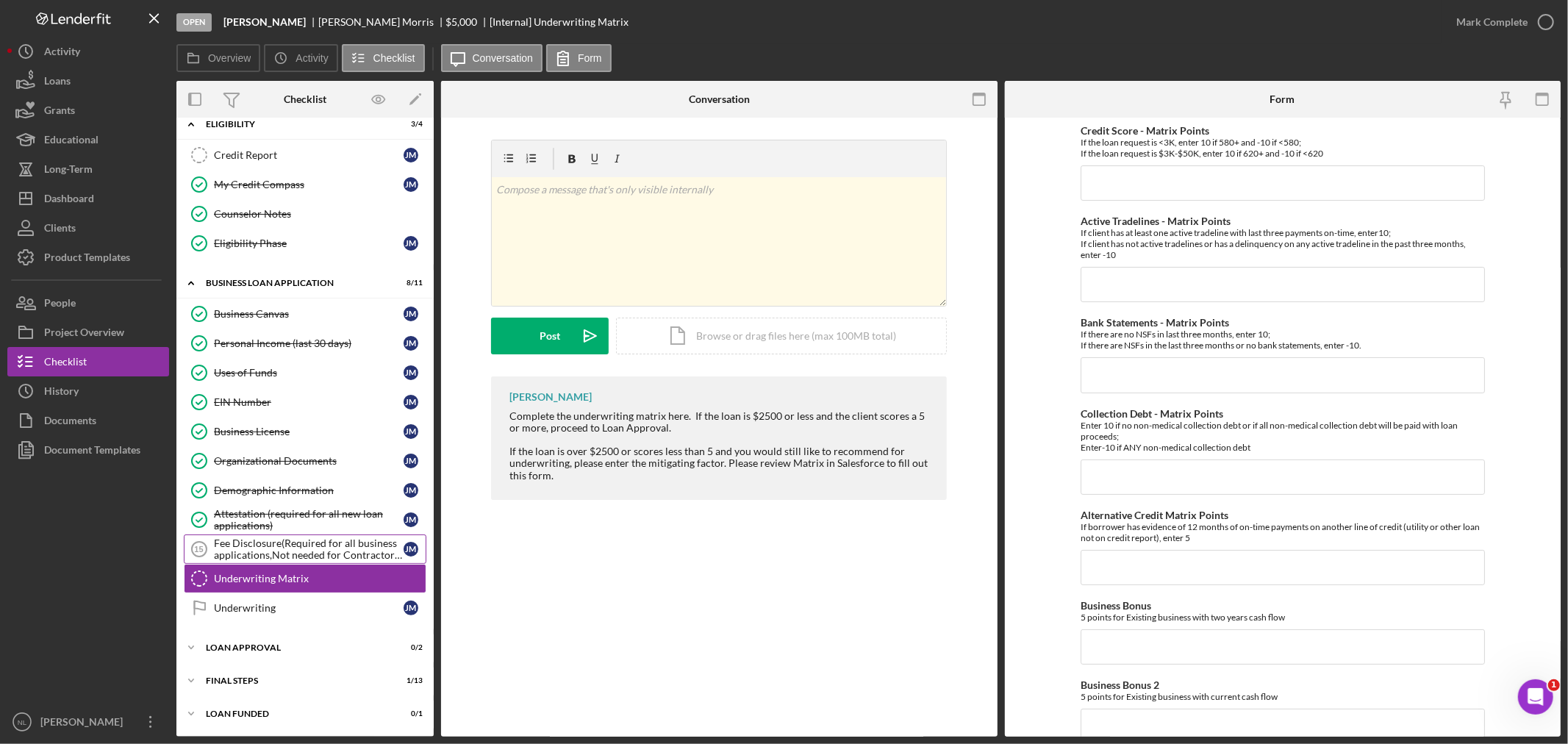
drag, startPoint x: 267, startPoint y: 558, endPoint x: 301, endPoint y: 542, distance: 37.6
click at [301, 542] on div "Fee Disclosure(Required for all business applications,Not needed for Contractor…" at bounding box center [309, 549] width 190 height 23
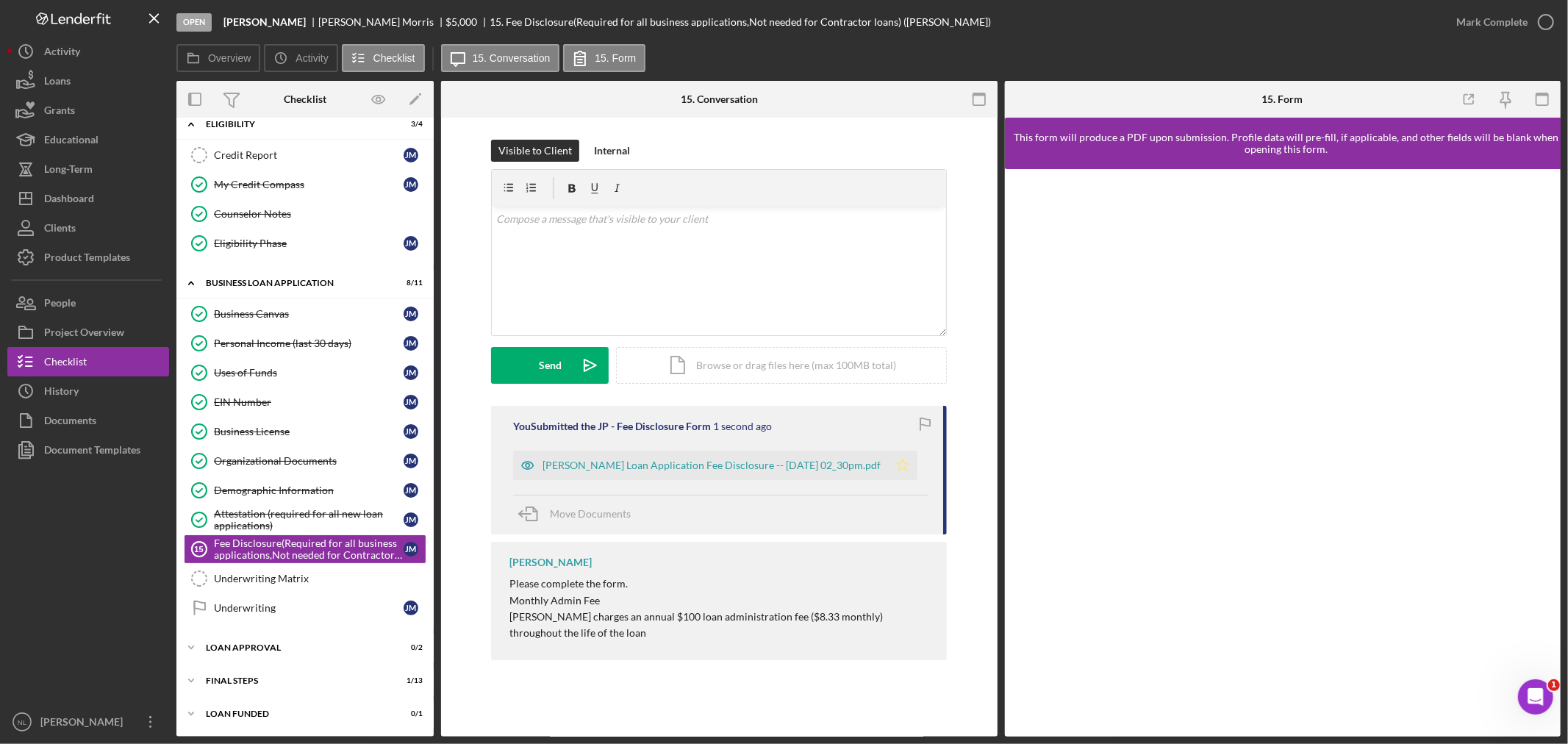
click at [905, 464] on icon "Icon/Star" at bounding box center [902, 465] width 30 height 30
click at [1530, 16] on icon "button" at bounding box center [1546, 22] width 37 height 37
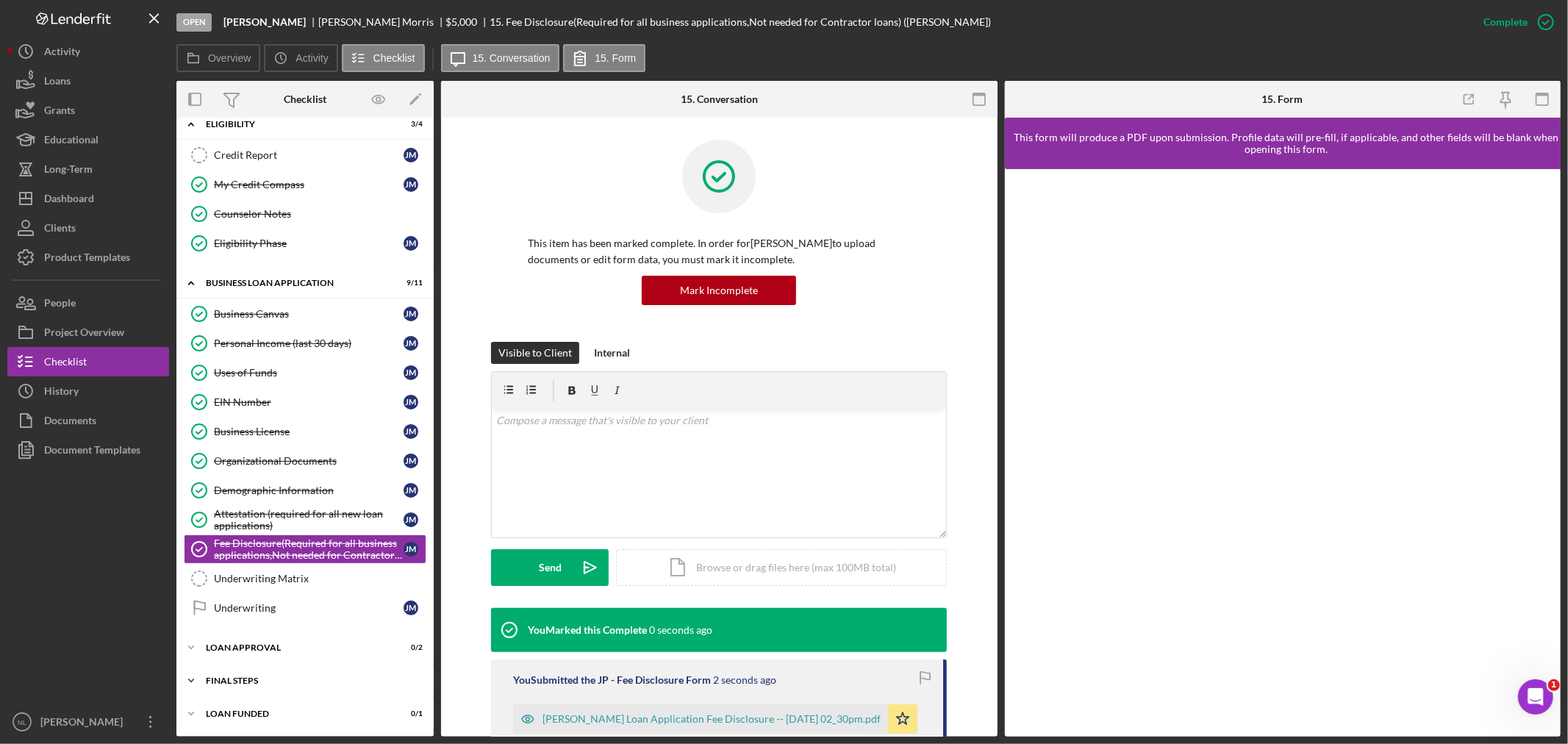
click at [315, 676] on div "Final Steps" at bounding box center [311, 680] width 210 height 9
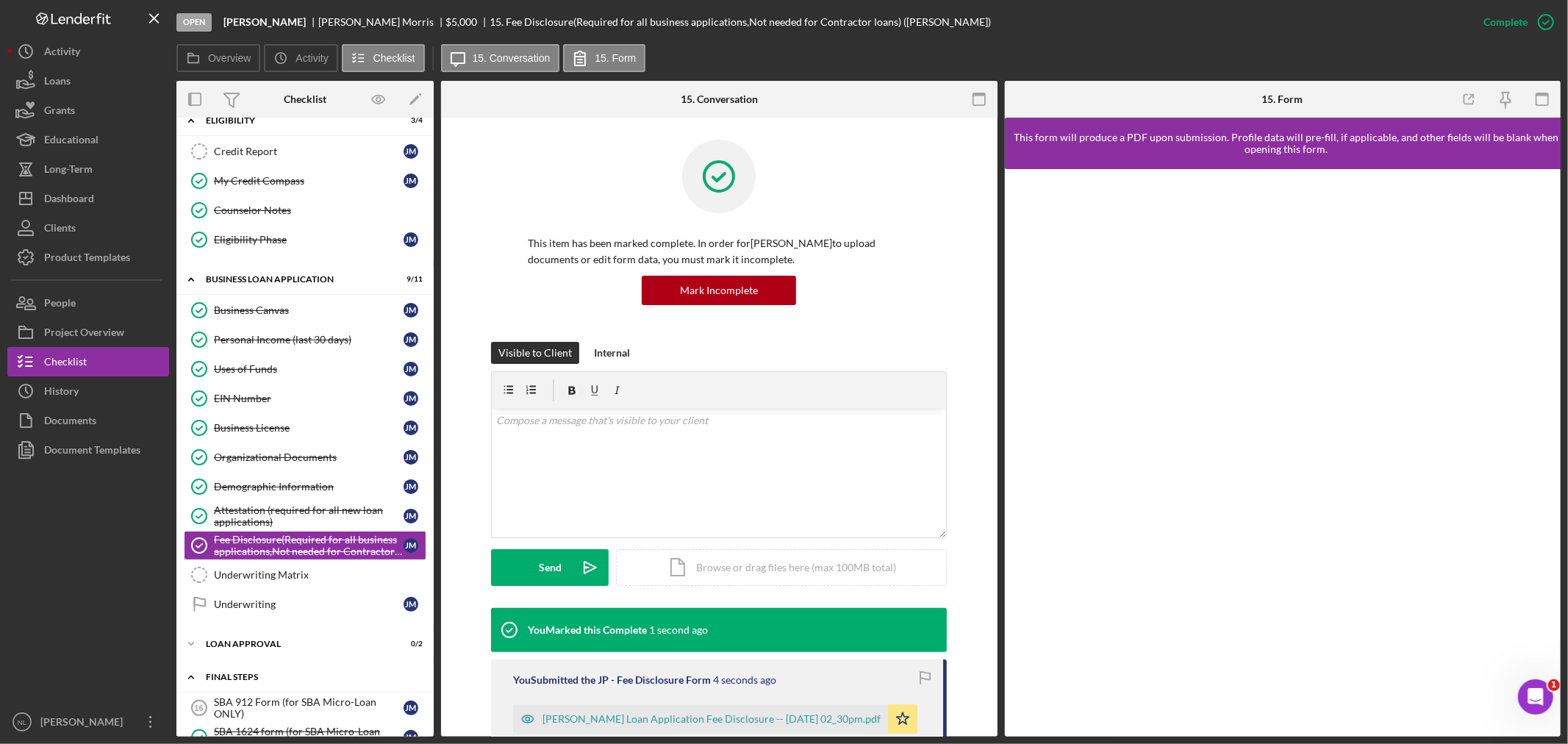
scroll to position [590, 0]
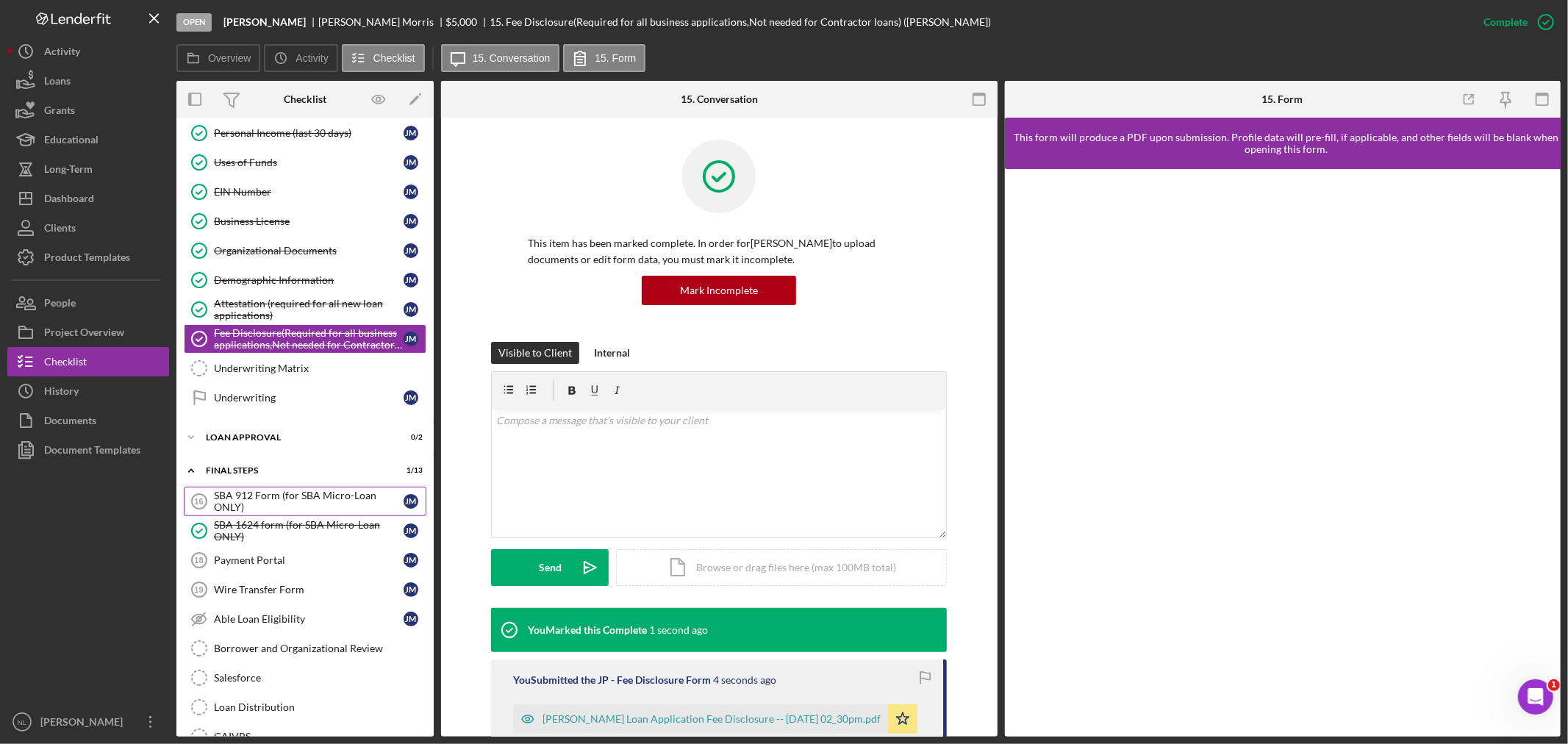
click at [280, 502] on div "SBA 912 Form (for SBA Micro-Loan ONLY)" at bounding box center [309, 501] width 190 height 23
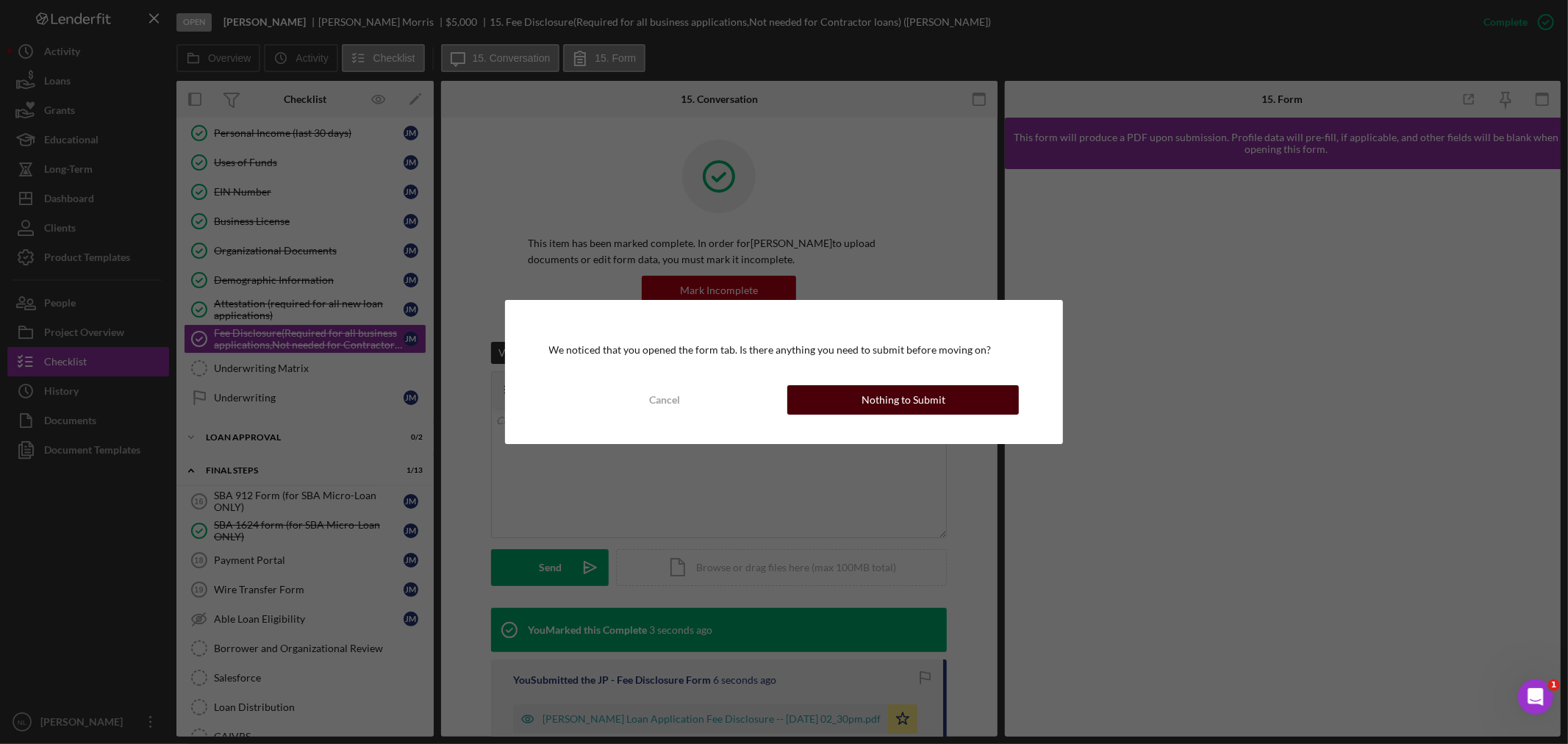
click at [842, 394] on button "Nothing to Submit" at bounding box center [903, 400] width 231 height 30
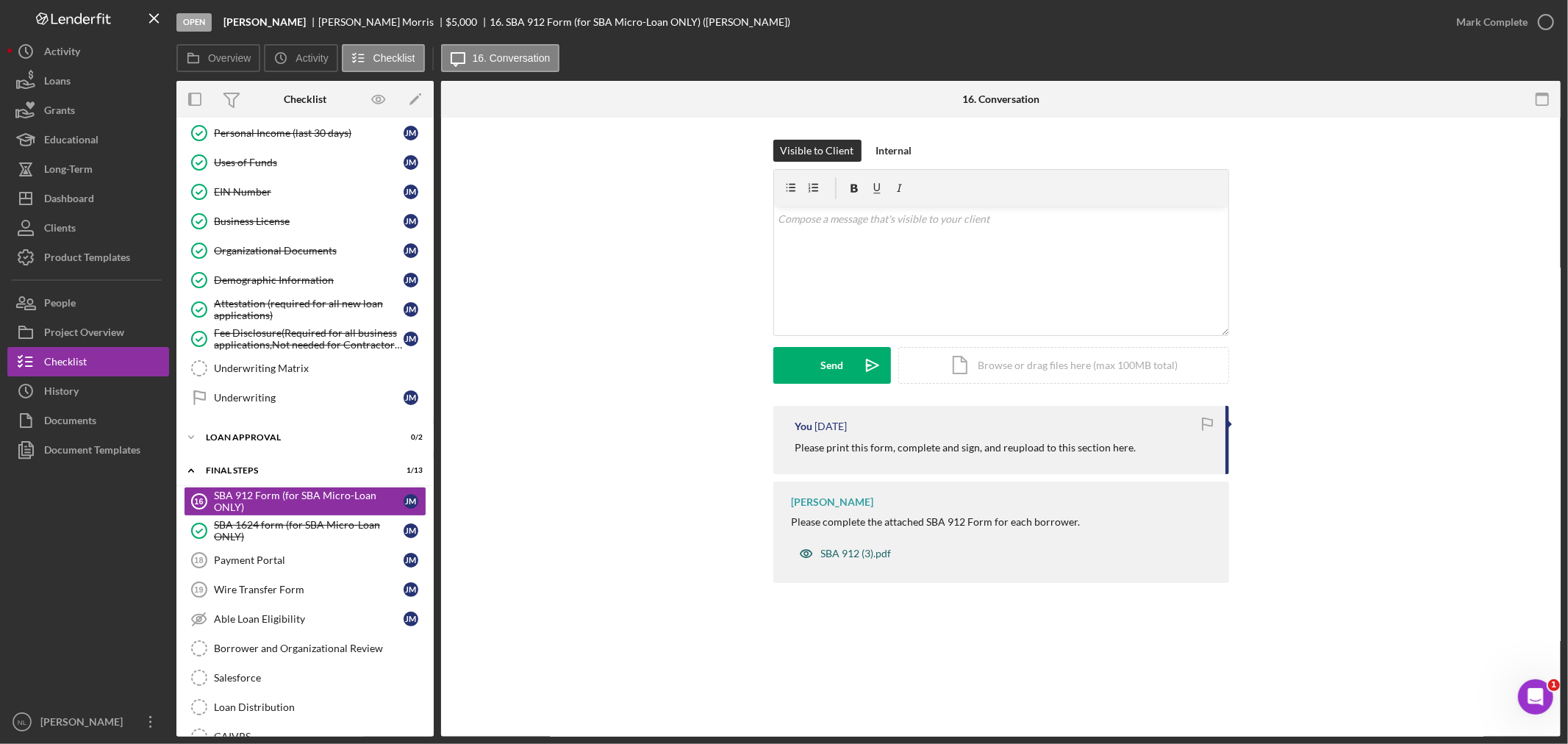
click at [857, 545] on div "SBA 912 (3).pdf" at bounding box center [845, 553] width 108 height 30
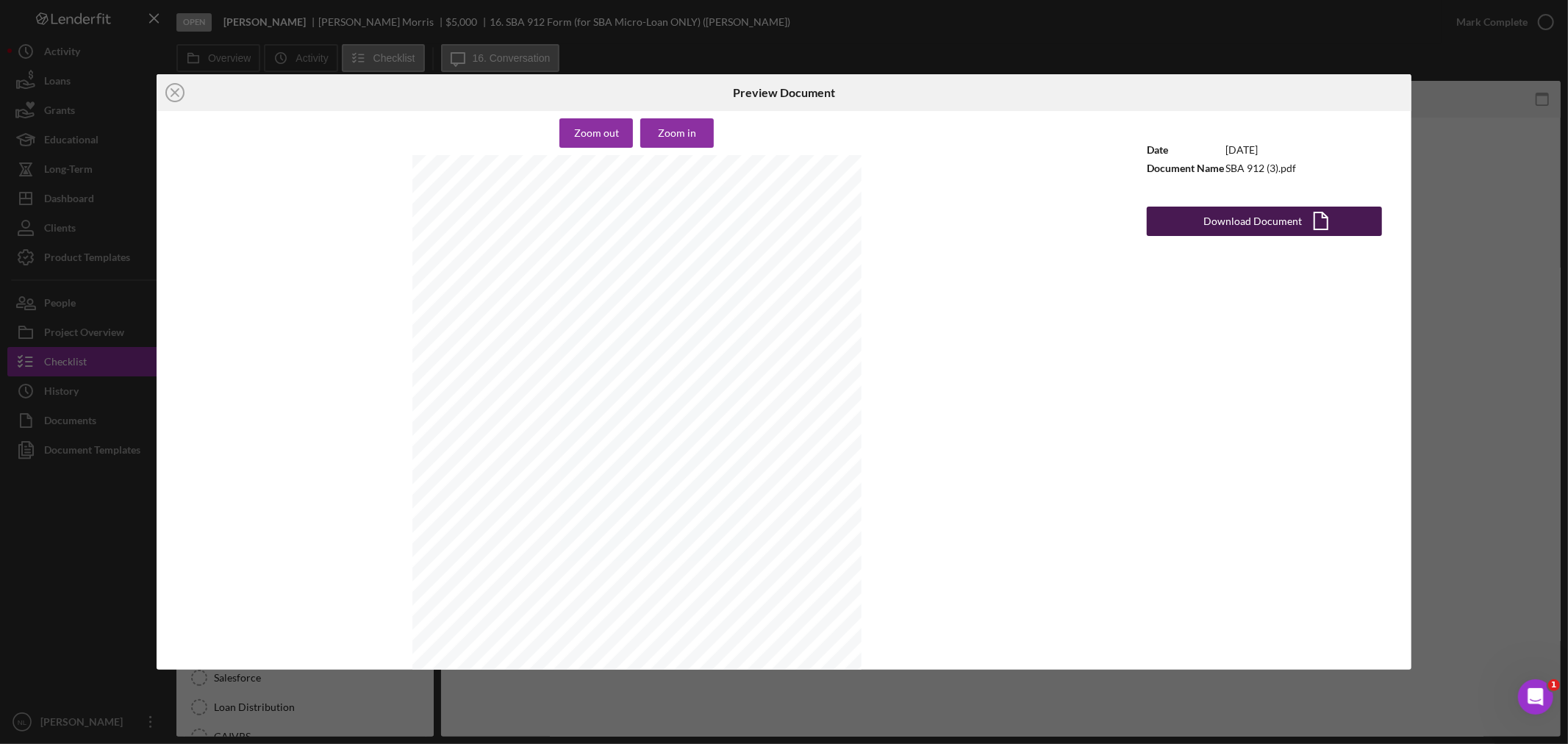
click at [1210, 216] on div "Download Document" at bounding box center [1253, 221] width 99 height 30
click at [1096, 341] on div "Zoom out Zoom in [GEOGRAPHIC_DATA] SMALL BUSINESS ADMINISTRATION STATEMENT OF P…" at bounding box center [637, 390] width 960 height 558
click at [177, 93] on line at bounding box center [175, 92] width 7 height 7
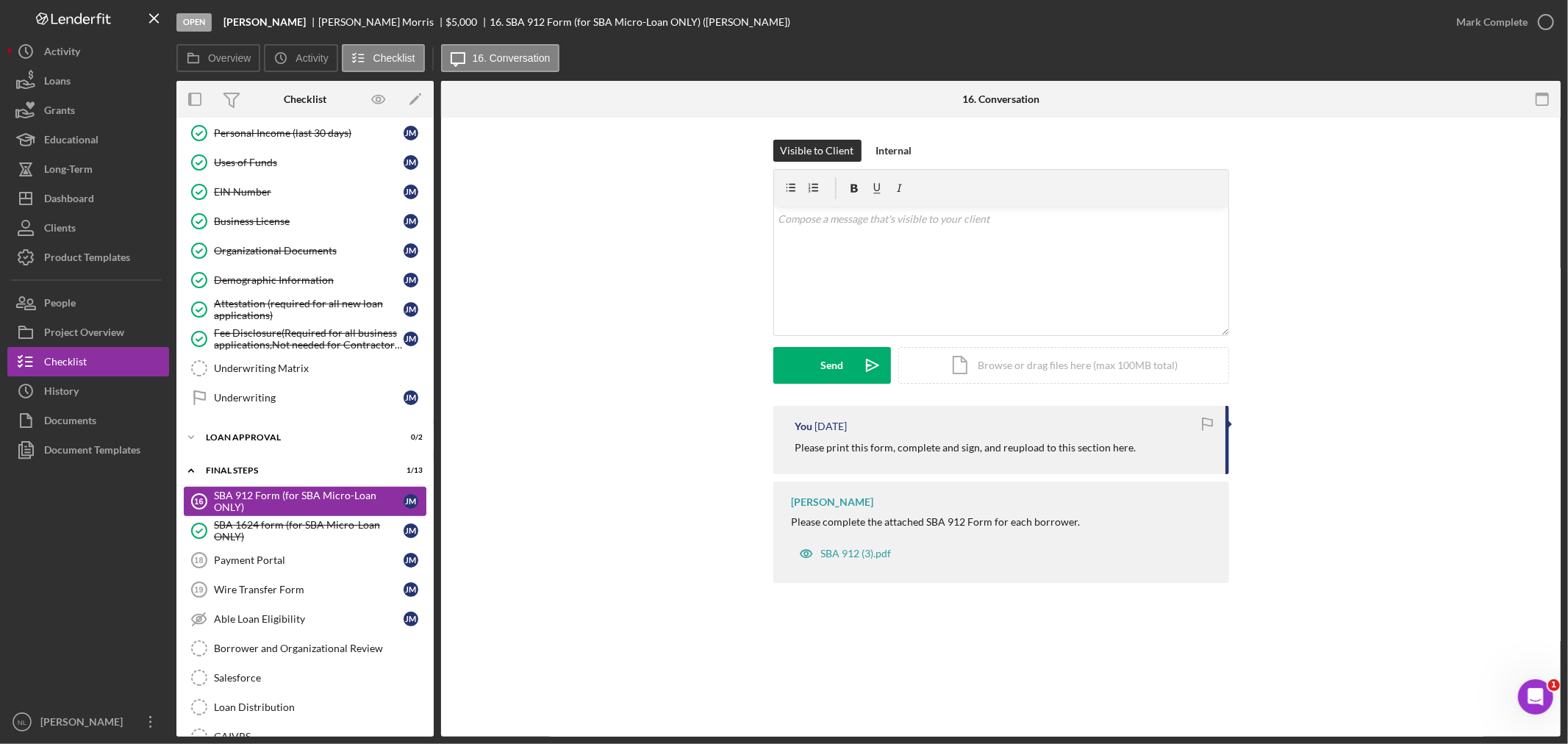
scroll to position [667, 0]
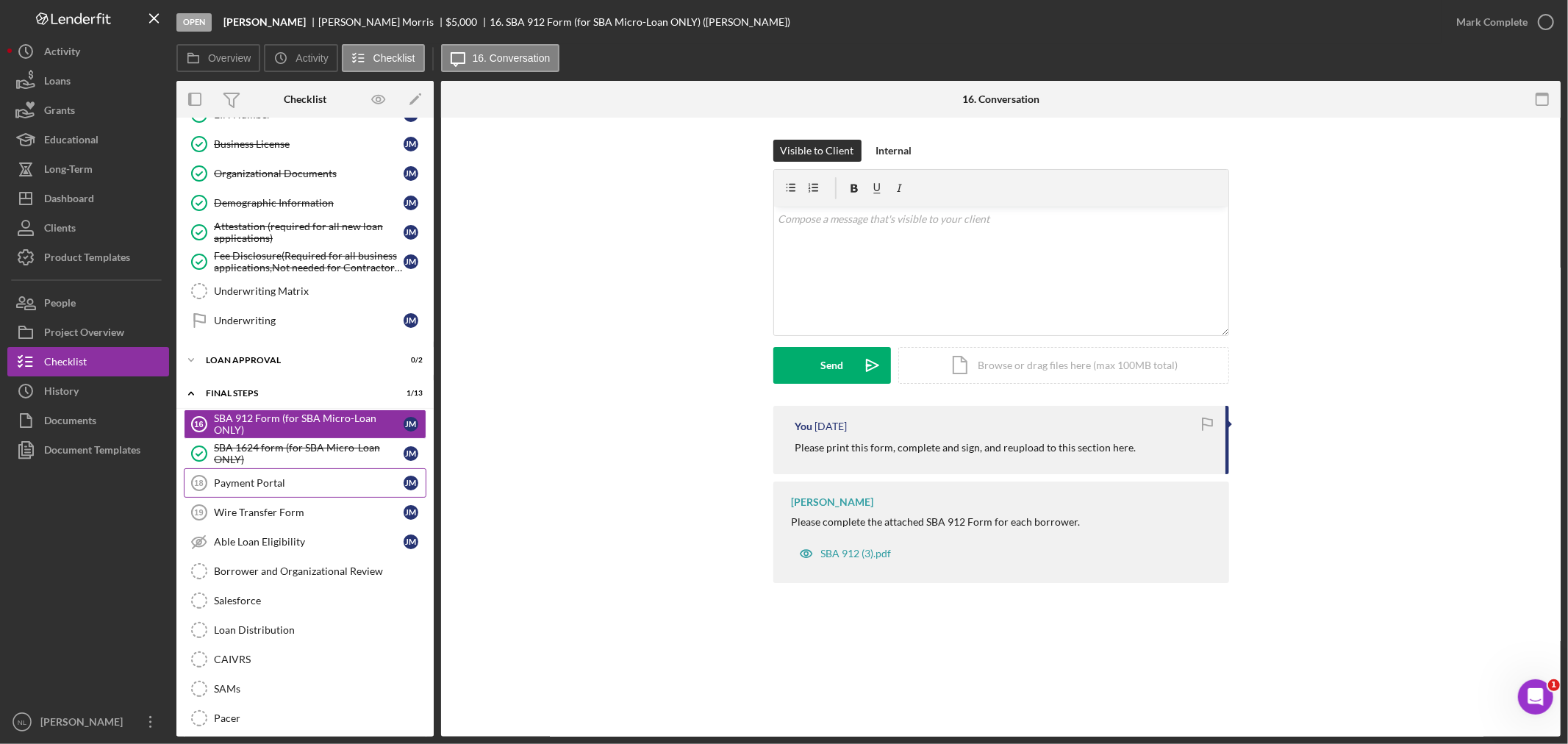
click at [310, 485] on div "Payment Portal" at bounding box center [309, 482] width 190 height 12
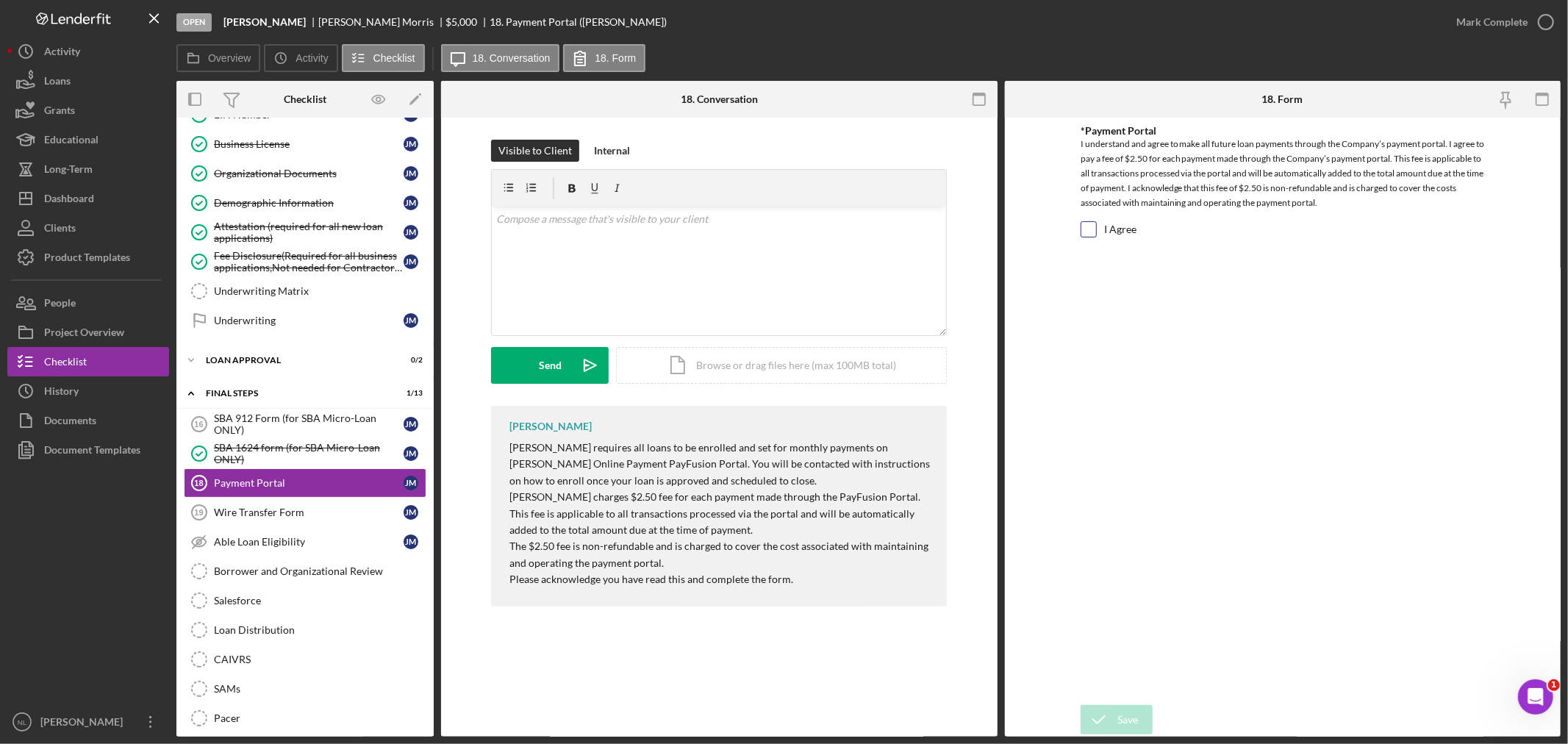
click at [1096, 238] on div "I Agree" at bounding box center [1282, 233] width 404 height 23
click at [1094, 236] on input "I Agree" at bounding box center [1088, 229] width 14 height 14
checkbox input "true"
click at [1136, 715] on div "Save" at bounding box center [1127, 719] width 21 height 30
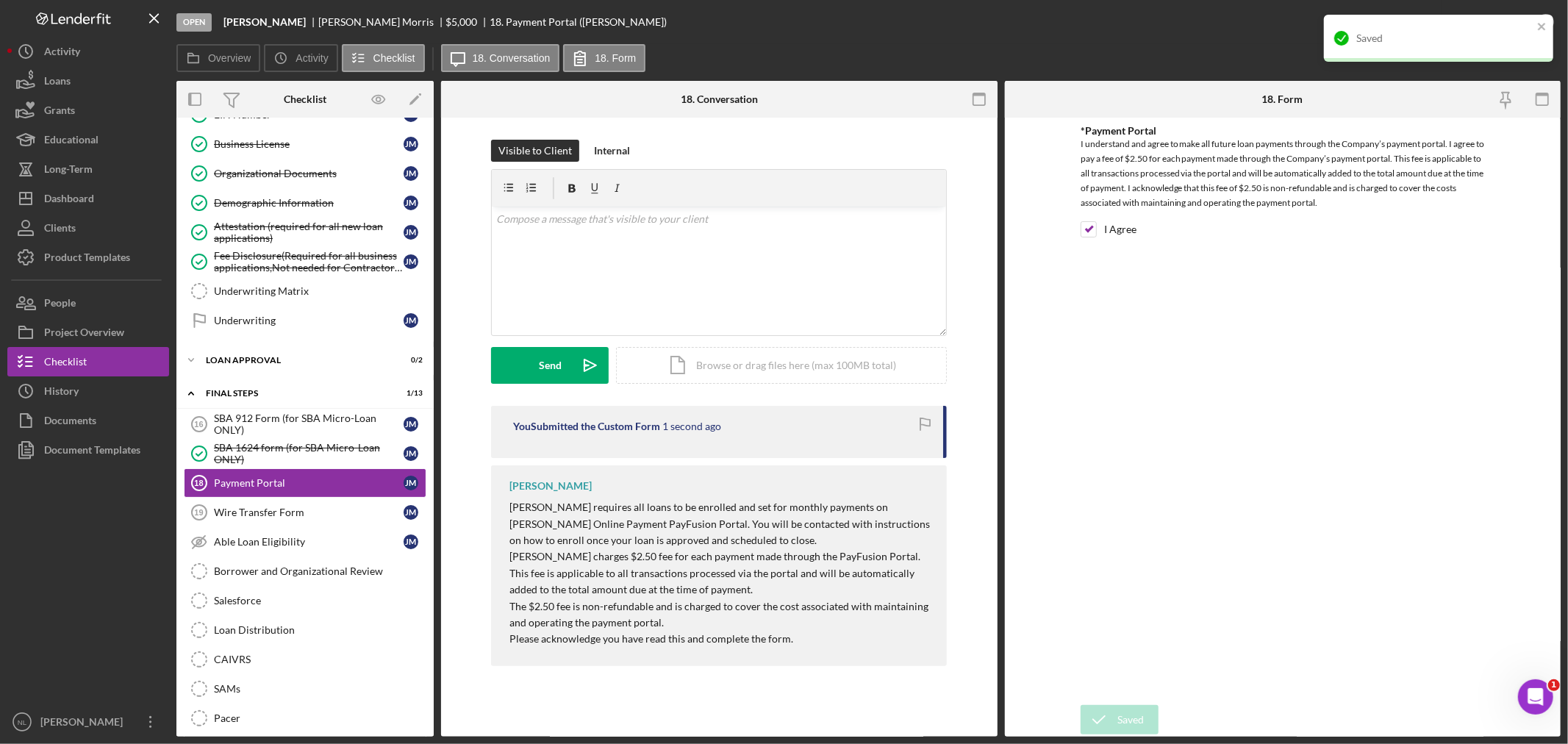
click at [1535, 18] on div "Saved" at bounding box center [1439, 38] width 230 height 47
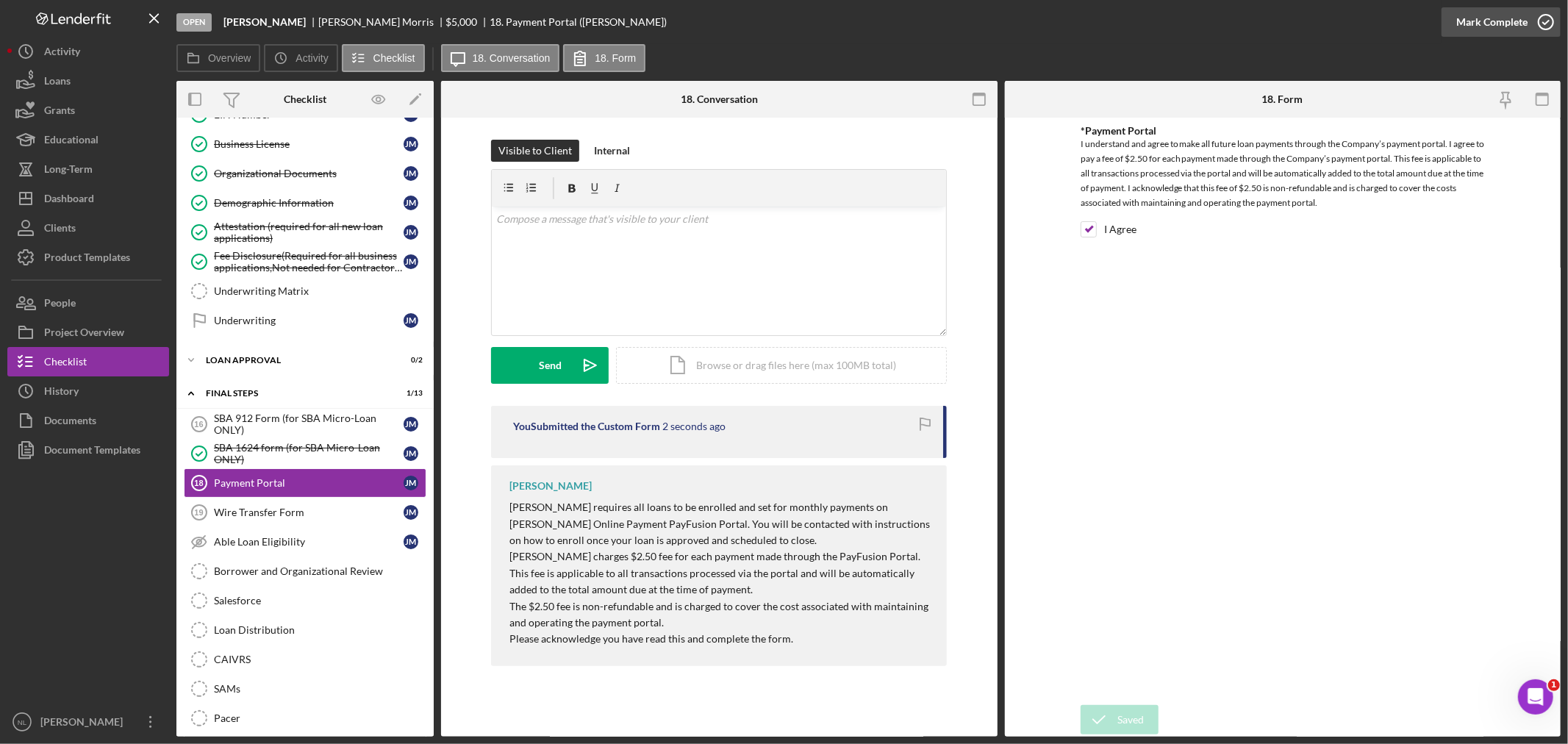
click at [1481, 24] on div "Mark Complete" at bounding box center [1492, 22] width 72 height 30
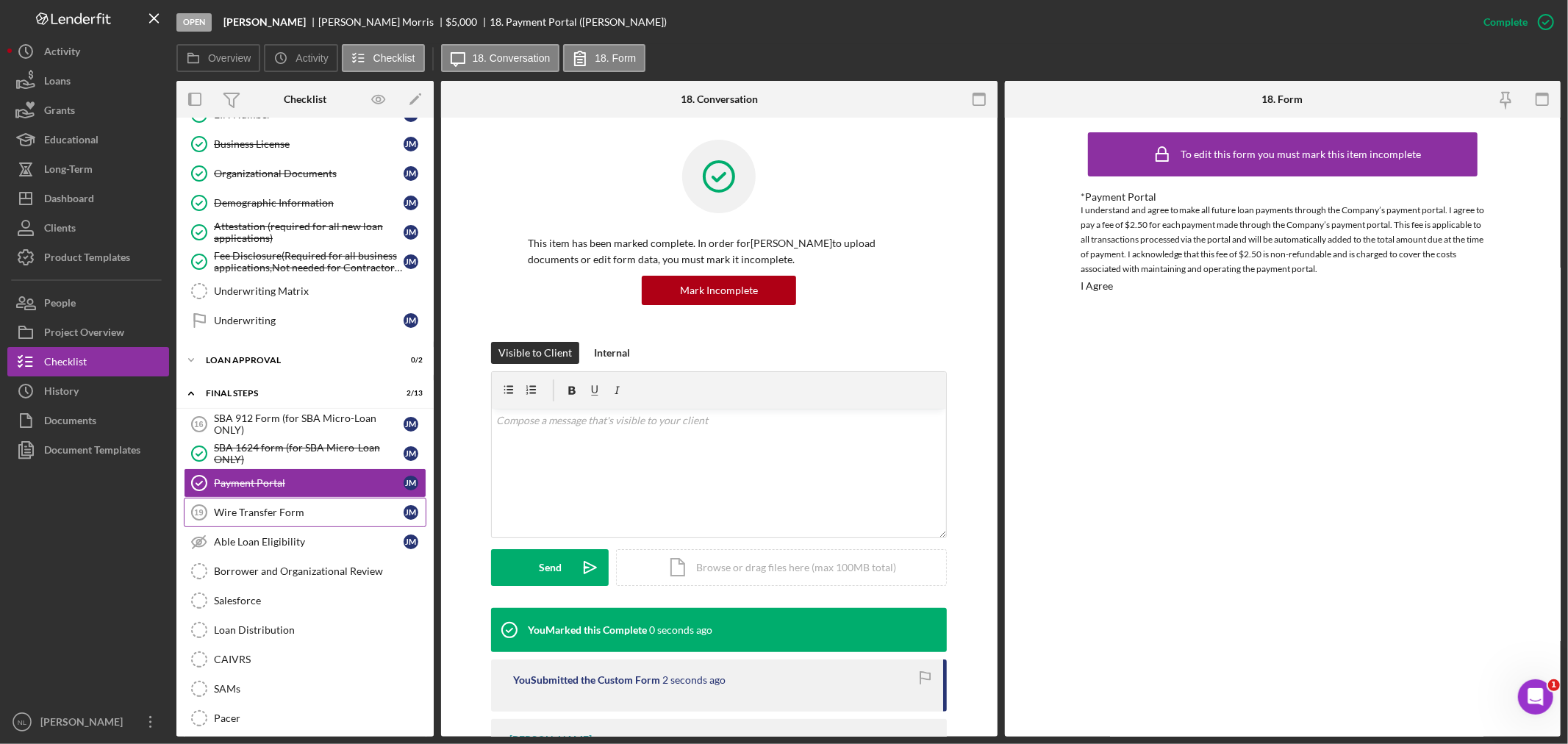
click at [301, 523] on link "Wire Transfer Form 19 Wire Transfer Form [PERSON_NAME]" at bounding box center [305, 512] width 243 height 30
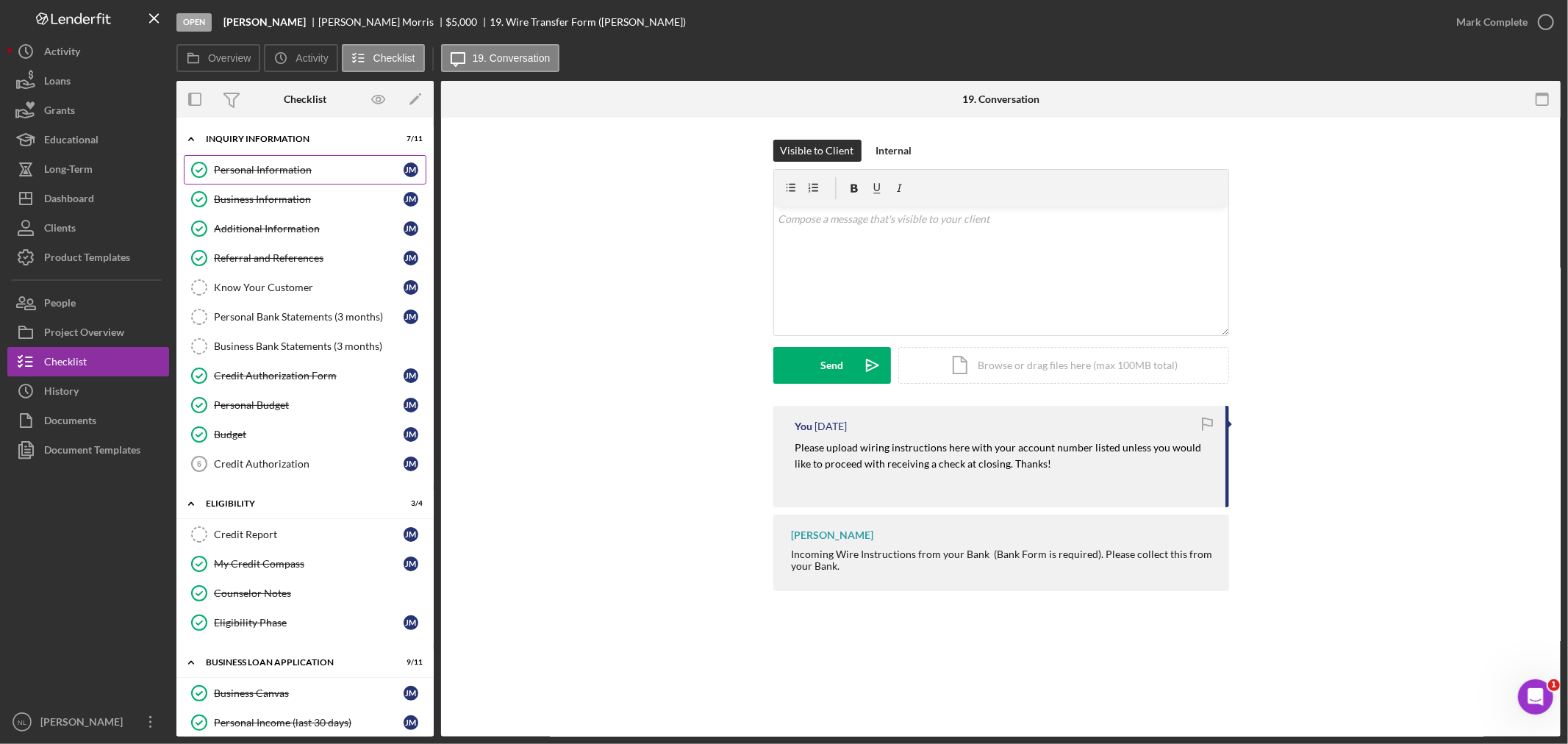
click at [299, 159] on link "Personal Information Personal Information [PERSON_NAME]" at bounding box center [305, 169] width 243 height 30
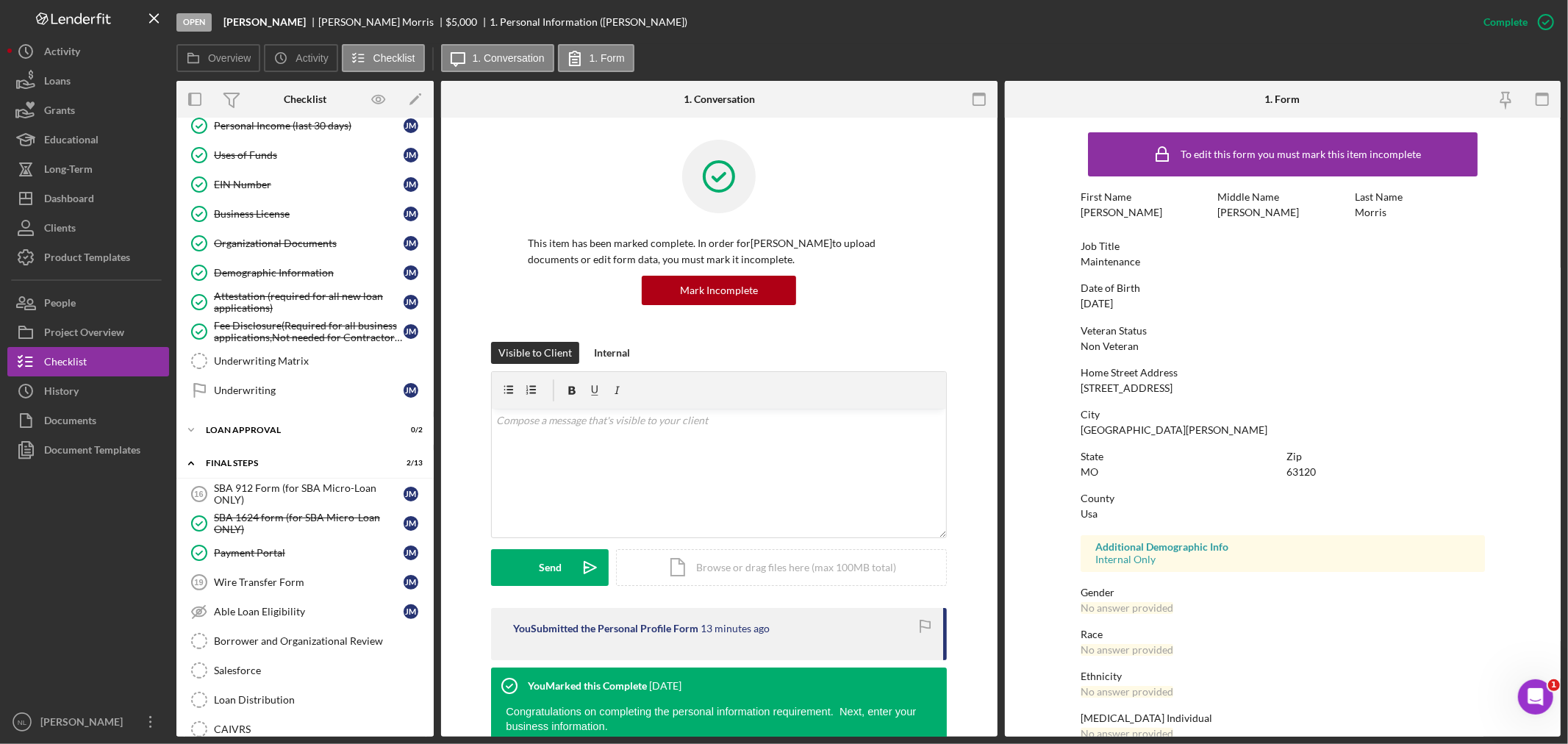
scroll to position [775, 0]
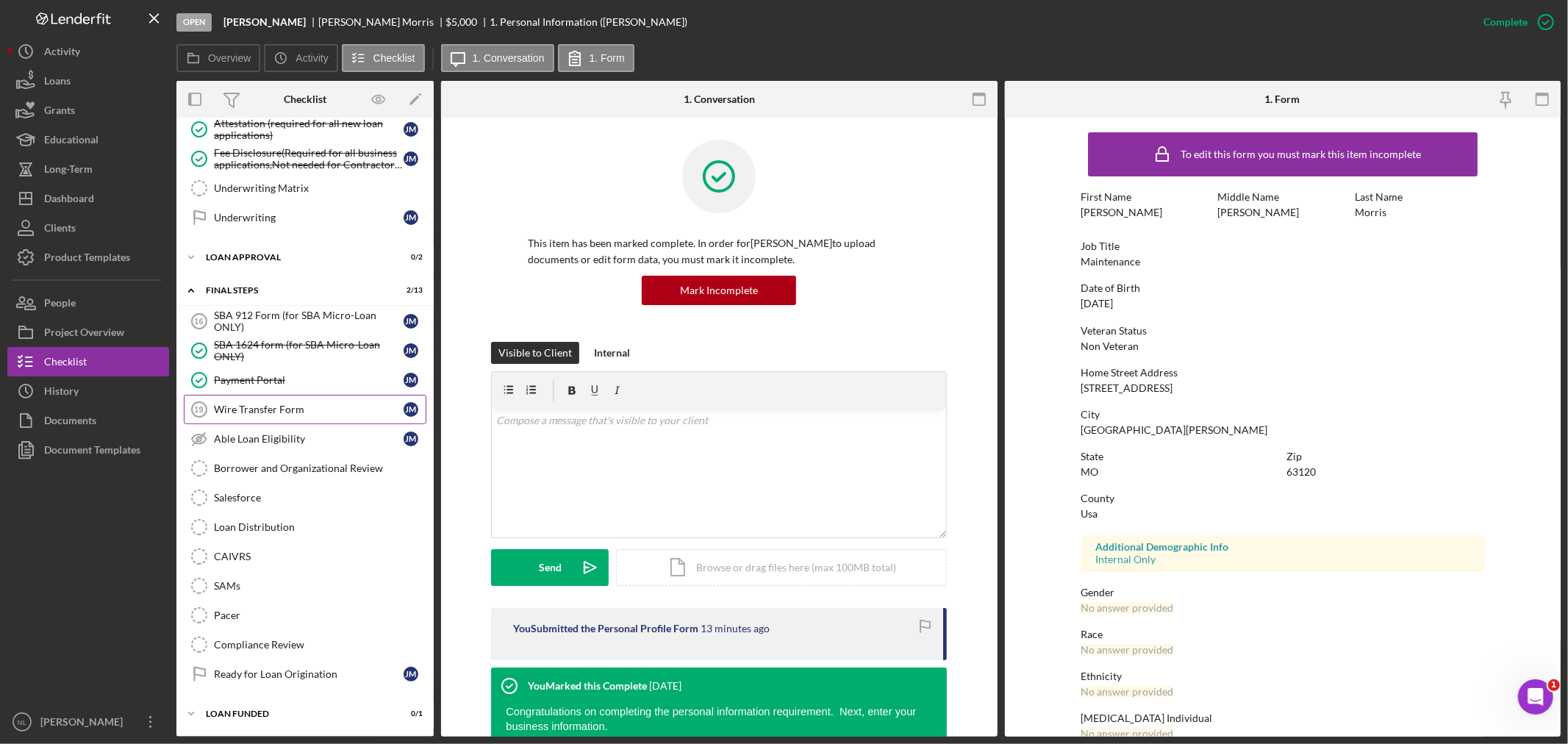
click at [273, 410] on div "Wire Transfer Form" at bounding box center [309, 409] width 190 height 12
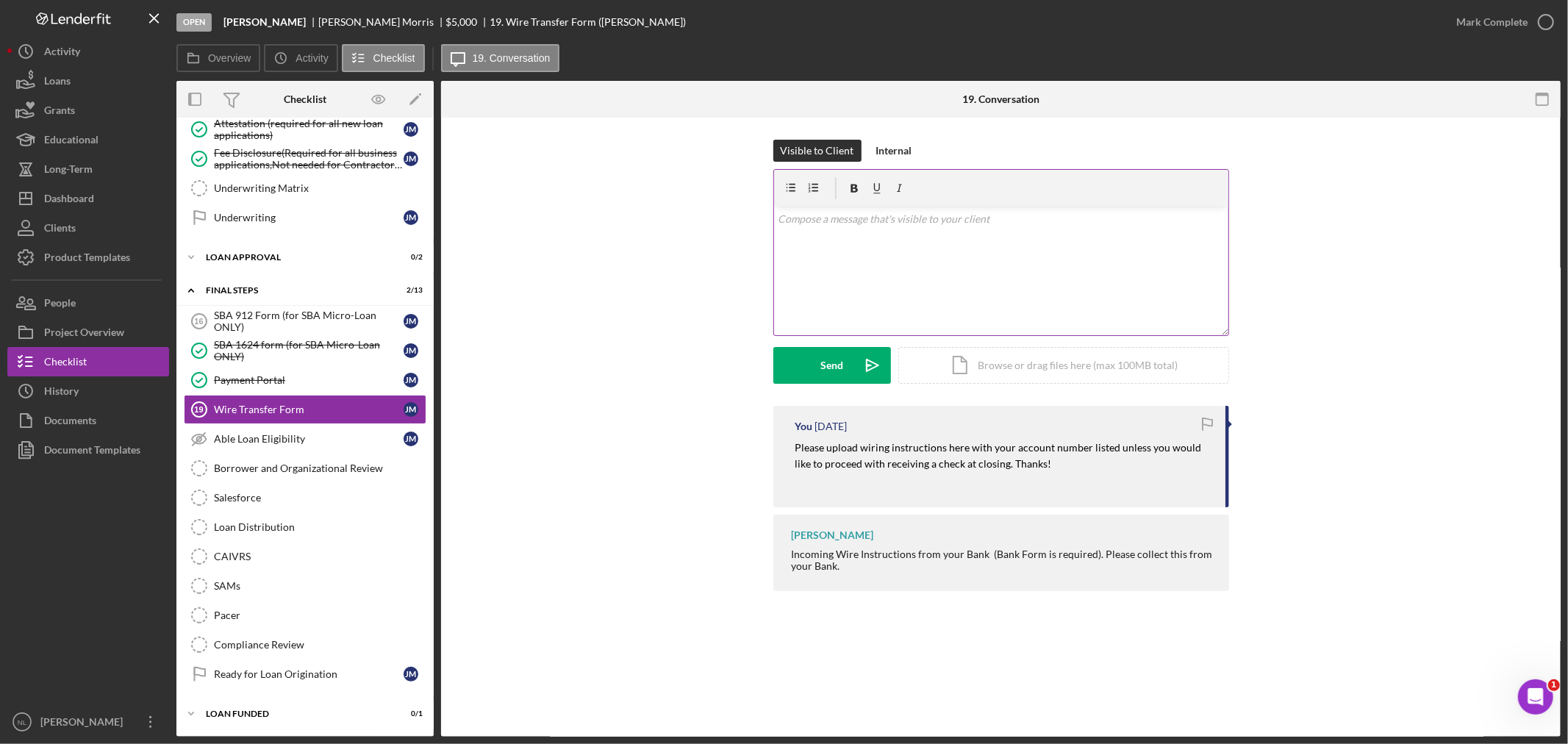
click at [788, 259] on div "v Color teal Color pink Remove color Add row above Add row below Add column bef…" at bounding box center [1001, 270] width 455 height 128
click at [827, 282] on div "v Color teal Color pink Remove color Add row above Add row below Add column bef…" at bounding box center [1001, 270] width 455 height 128
click at [798, 238] on p "Acciunt Number:" at bounding box center [1001, 239] width 446 height 16
click at [884, 236] on p "Account Number:" at bounding box center [1001, 239] width 446 height 16
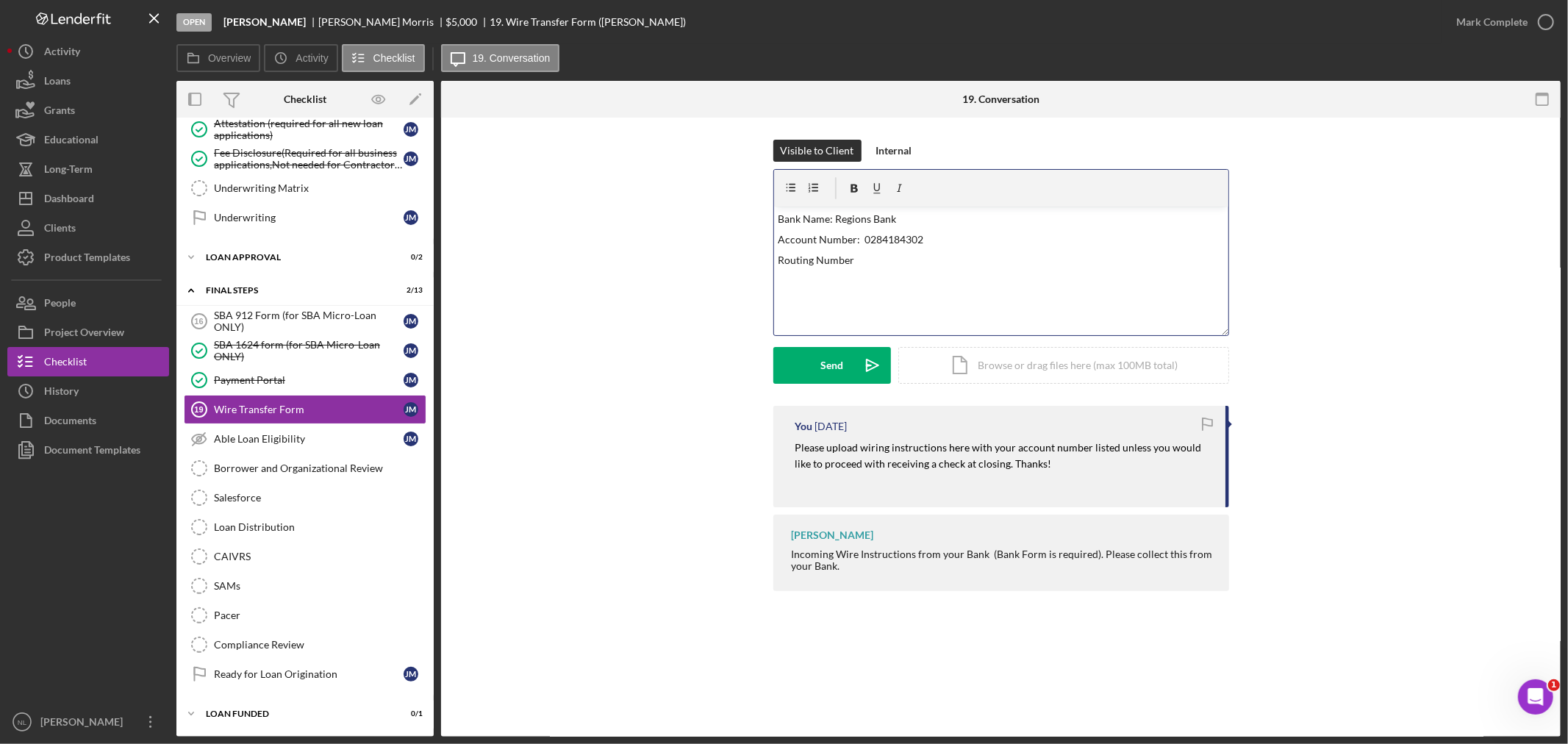
click at [855, 264] on p "Routing Number" at bounding box center [1001, 260] width 446 height 16
click at [840, 364] on div "Send" at bounding box center [831, 365] width 22 height 37
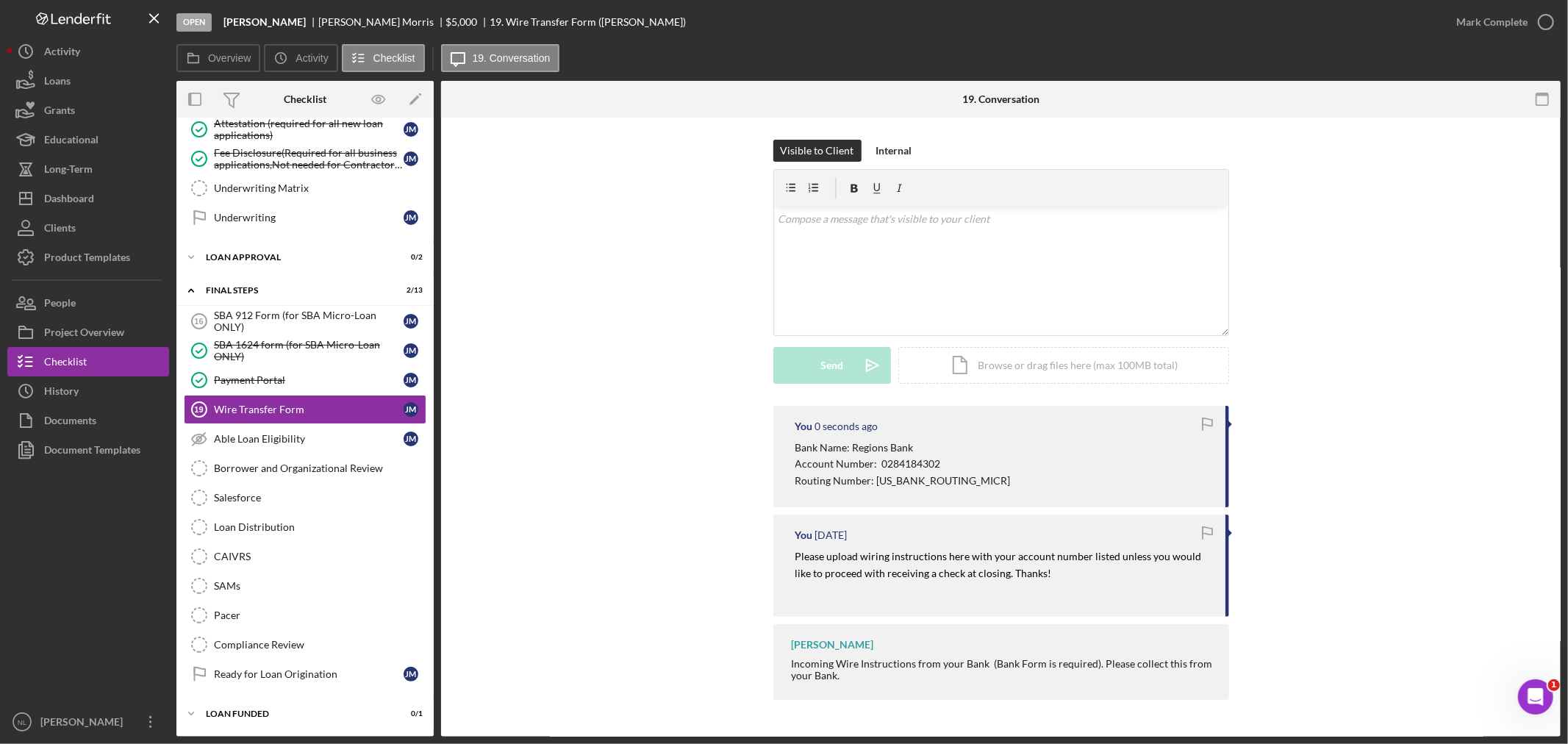
click at [903, 476] on p "Routing Number: [US_BANK_ROUTING_MICR]" at bounding box center [903, 480] width 215 height 16
drag, startPoint x: 877, startPoint y: 464, endPoint x: 789, endPoint y: 446, distance: 89.8
click at [789, 446] on div "You 2 seconds ago Bank Name: Regions Bank Account Number: [FINANCIAL_ID] Routin…" at bounding box center [1001, 456] width 455 height 101
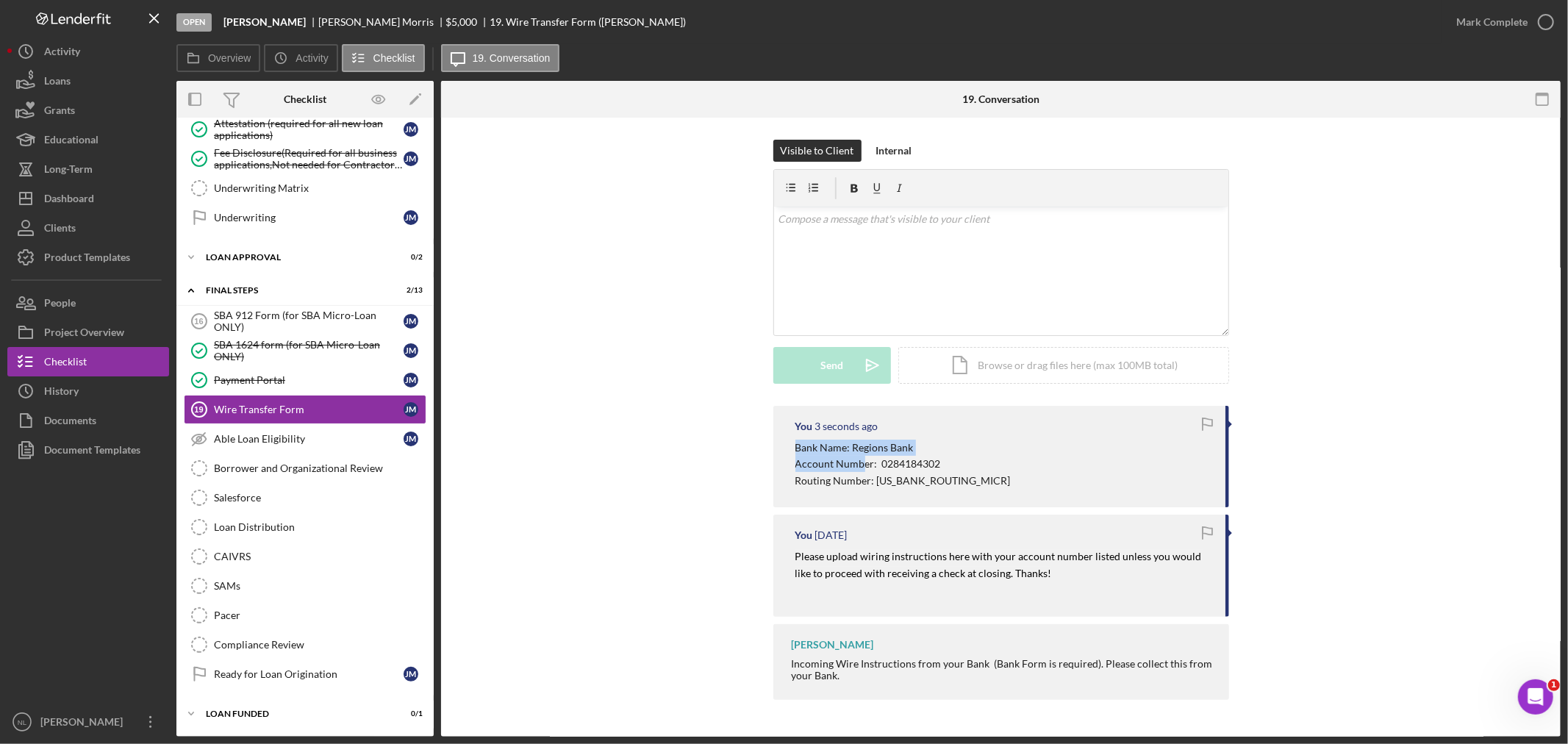
drag, startPoint x: 789, startPoint y: 446, endPoint x: 858, endPoint y: 459, distance: 70.2
click at [858, 459] on div "You 3 seconds ago Bank Name: Regions Bank Account Number: [FINANCIAL_ID] Routin…" at bounding box center [1001, 456] width 455 height 101
drag, startPoint x: 858, startPoint y: 459, endPoint x: 823, endPoint y: 480, distance: 40.8
click at [823, 480] on p "Routing Number: [US_BANK_ROUTING_MICR]" at bounding box center [903, 480] width 215 height 16
click at [1476, 16] on div "Mark Complete" at bounding box center [1492, 22] width 72 height 30
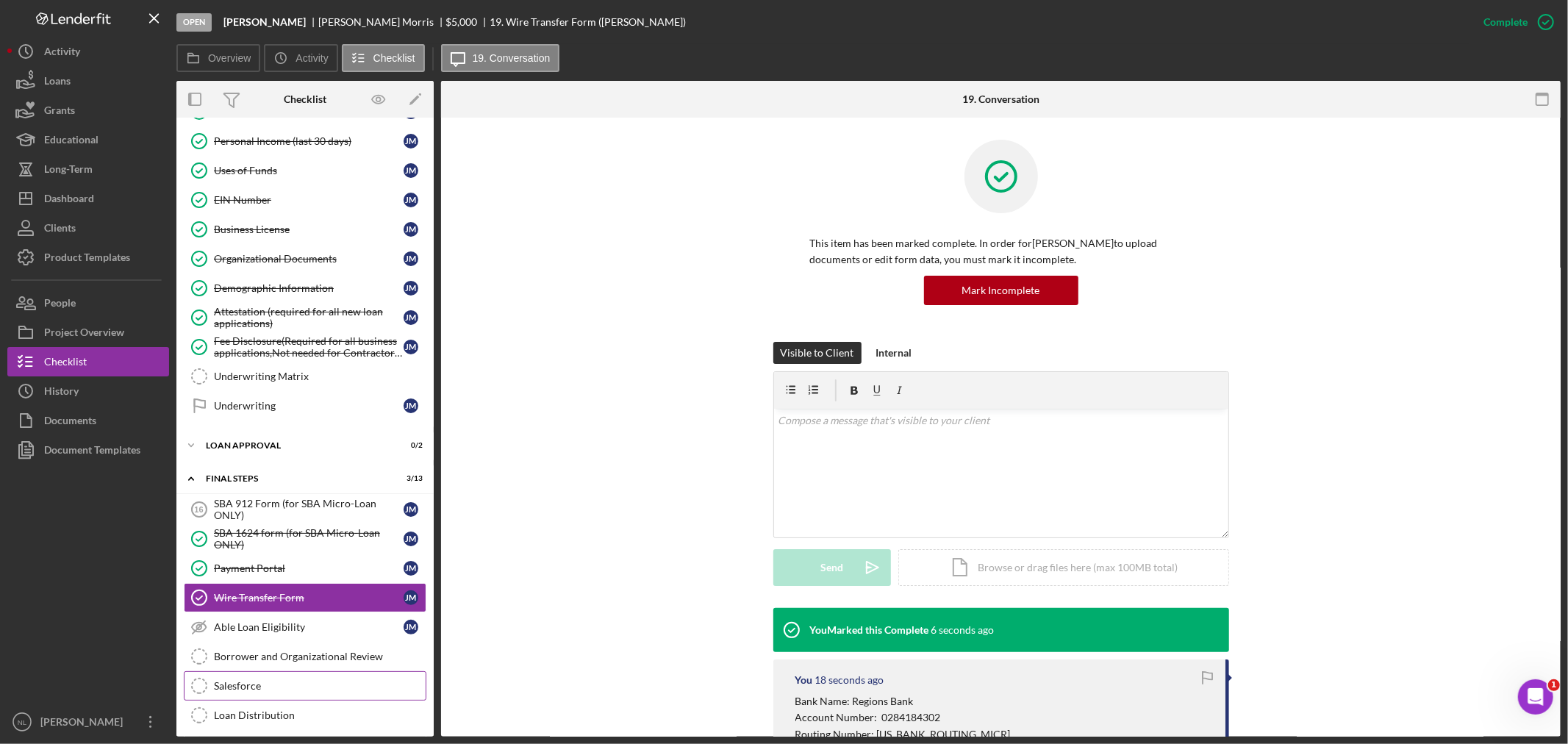
scroll to position [635, 0]
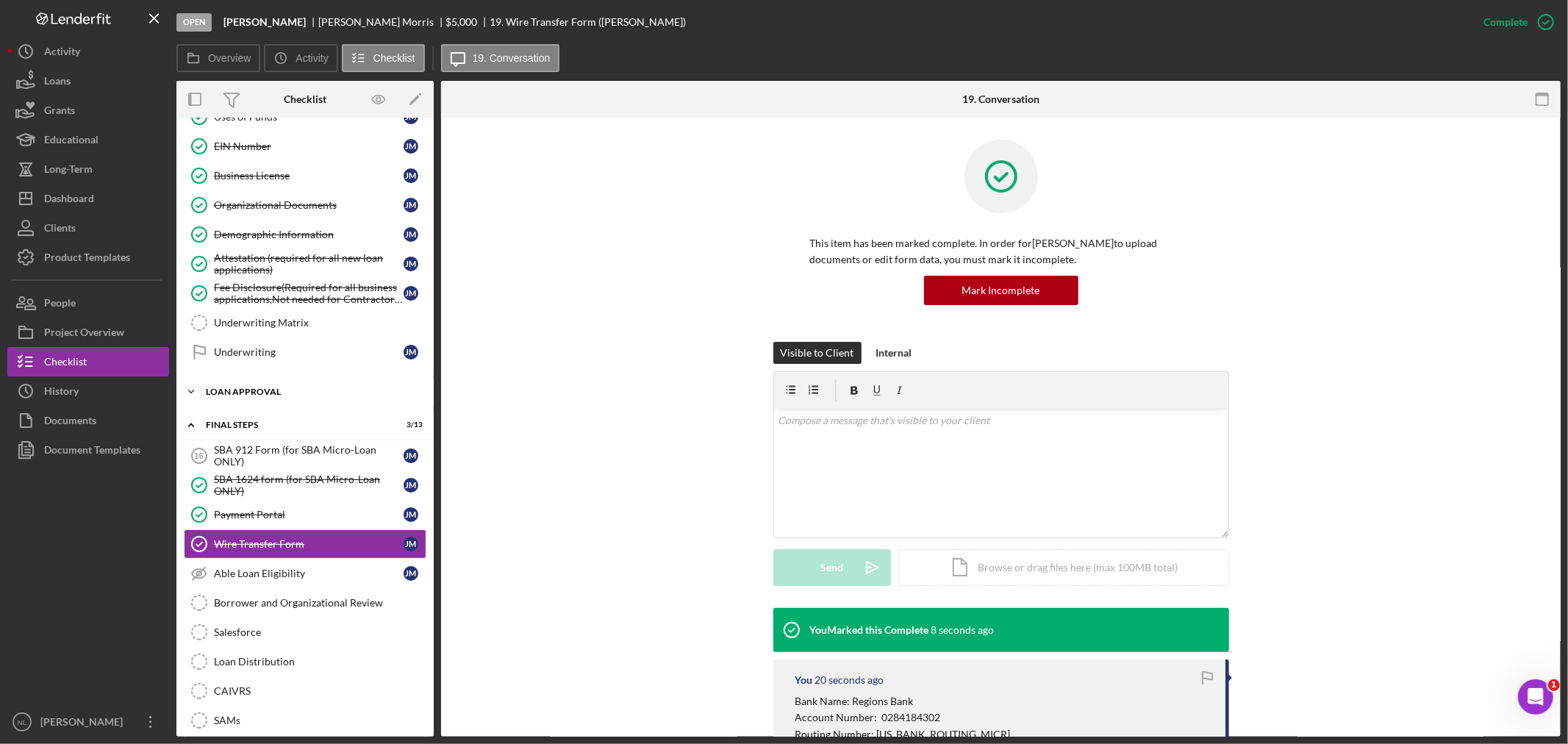
click at [238, 395] on div "Loan Approval" at bounding box center [311, 392] width 210 height 9
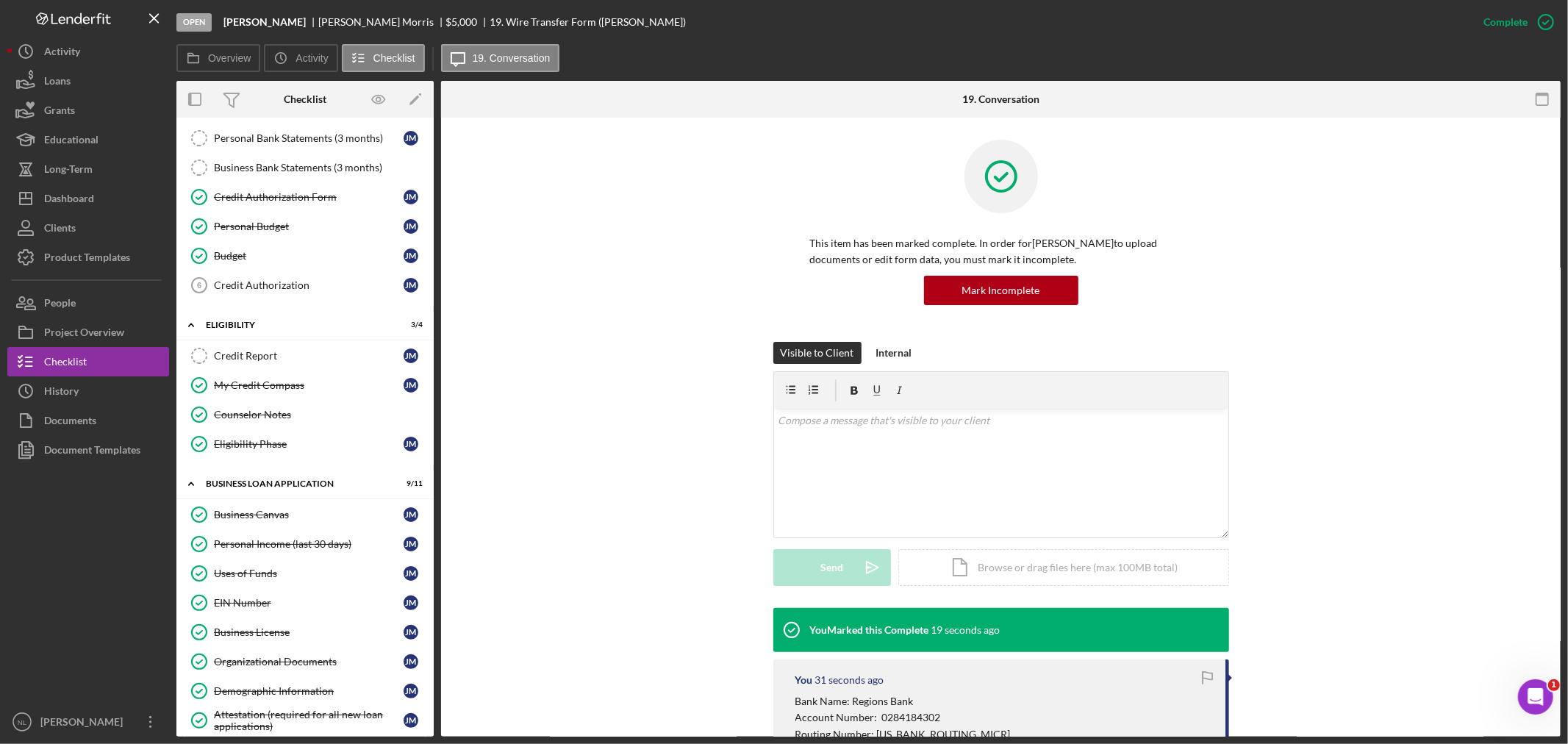
scroll to position [210, 0]
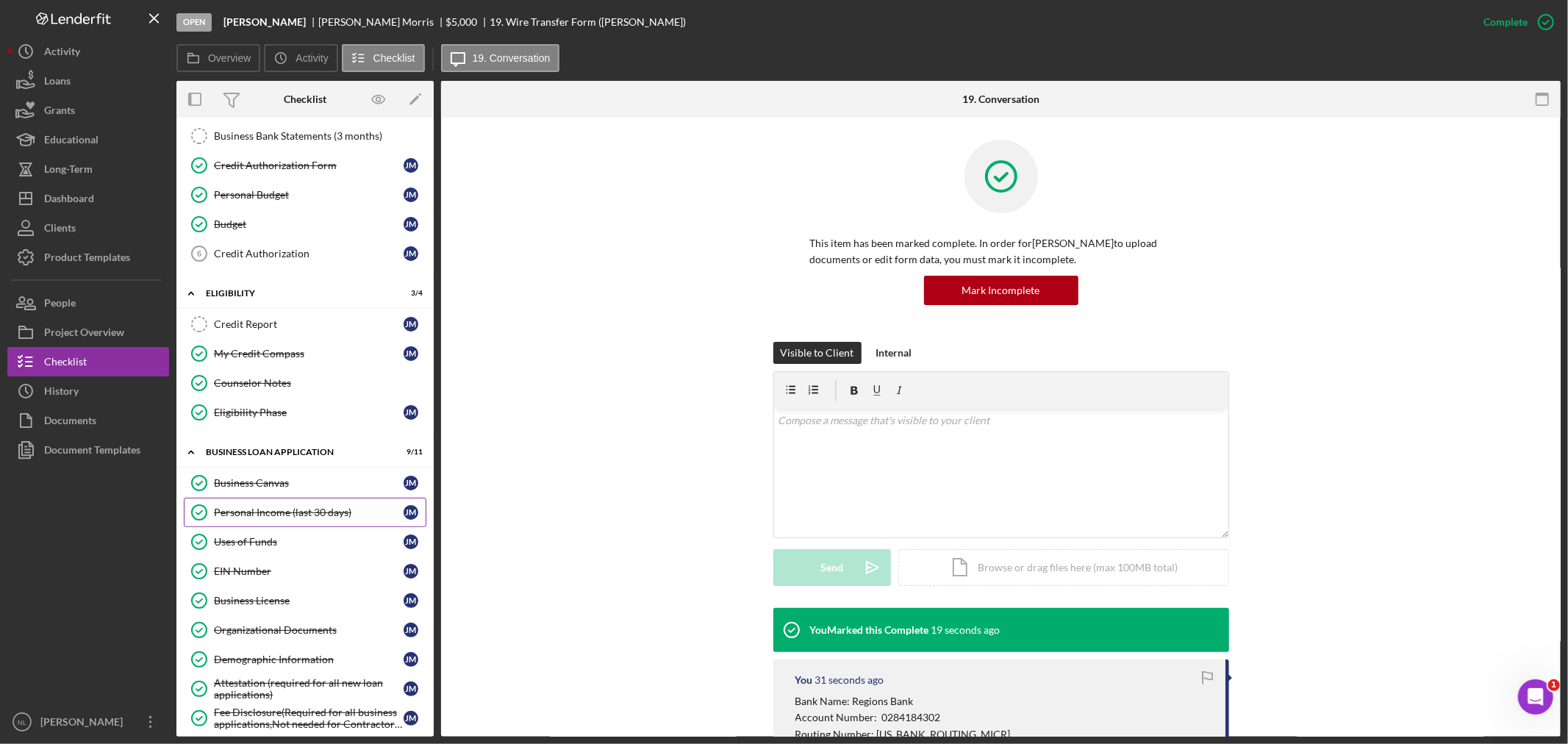
click at [296, 524] on link "Personal Income (last 30 days) Personal Income (last 30 days) [PERSON_NAME]" at bounding box center [305, 512] width 243 height 30
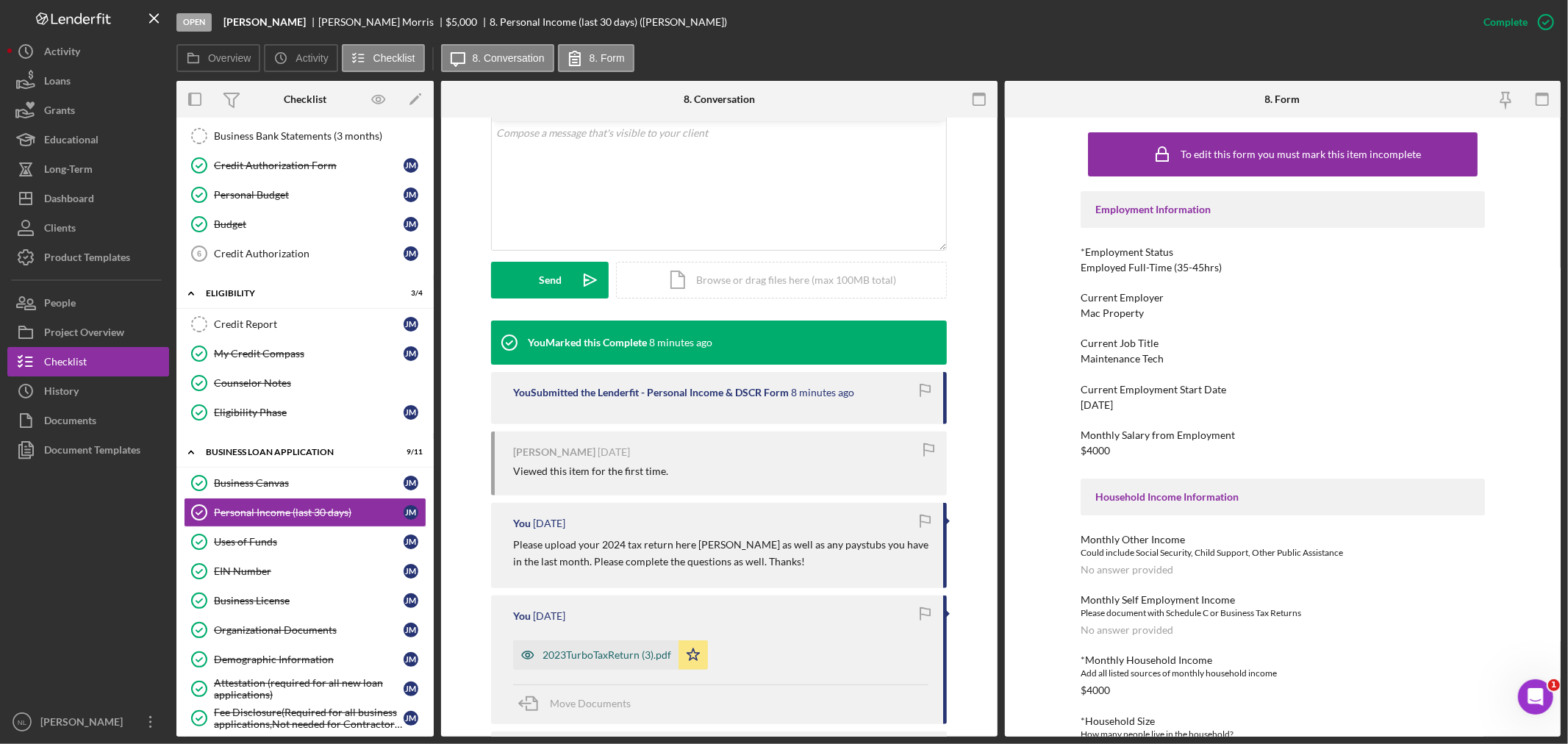
click at [608, 650] on div "2023TurboTaxReturn (3).pdf" at bounding box center [606, 654] width 128 height 12
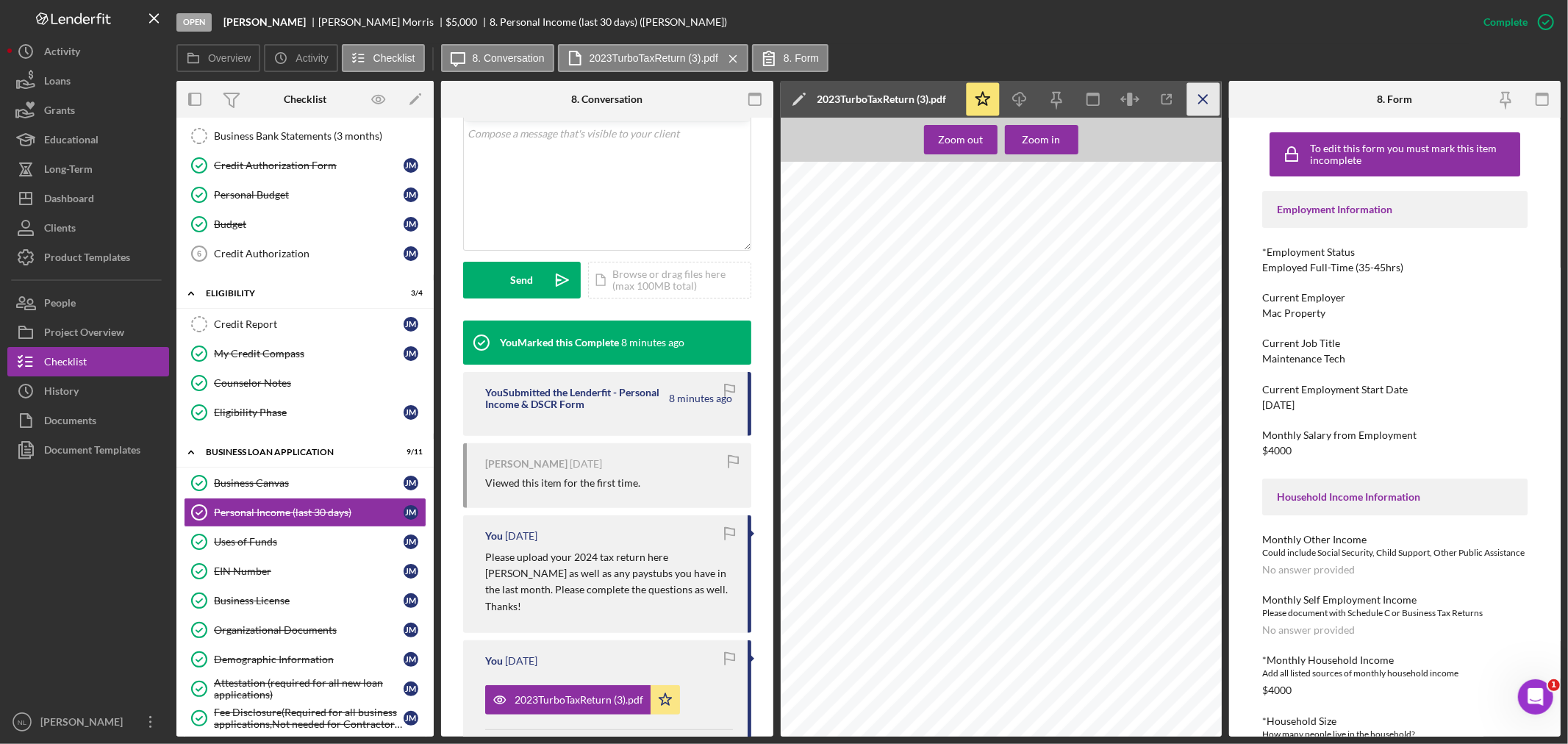
click at [1200, 99] on icon "Icon/Menu Close" at bounding box center [1202, 99] width 33 height 33
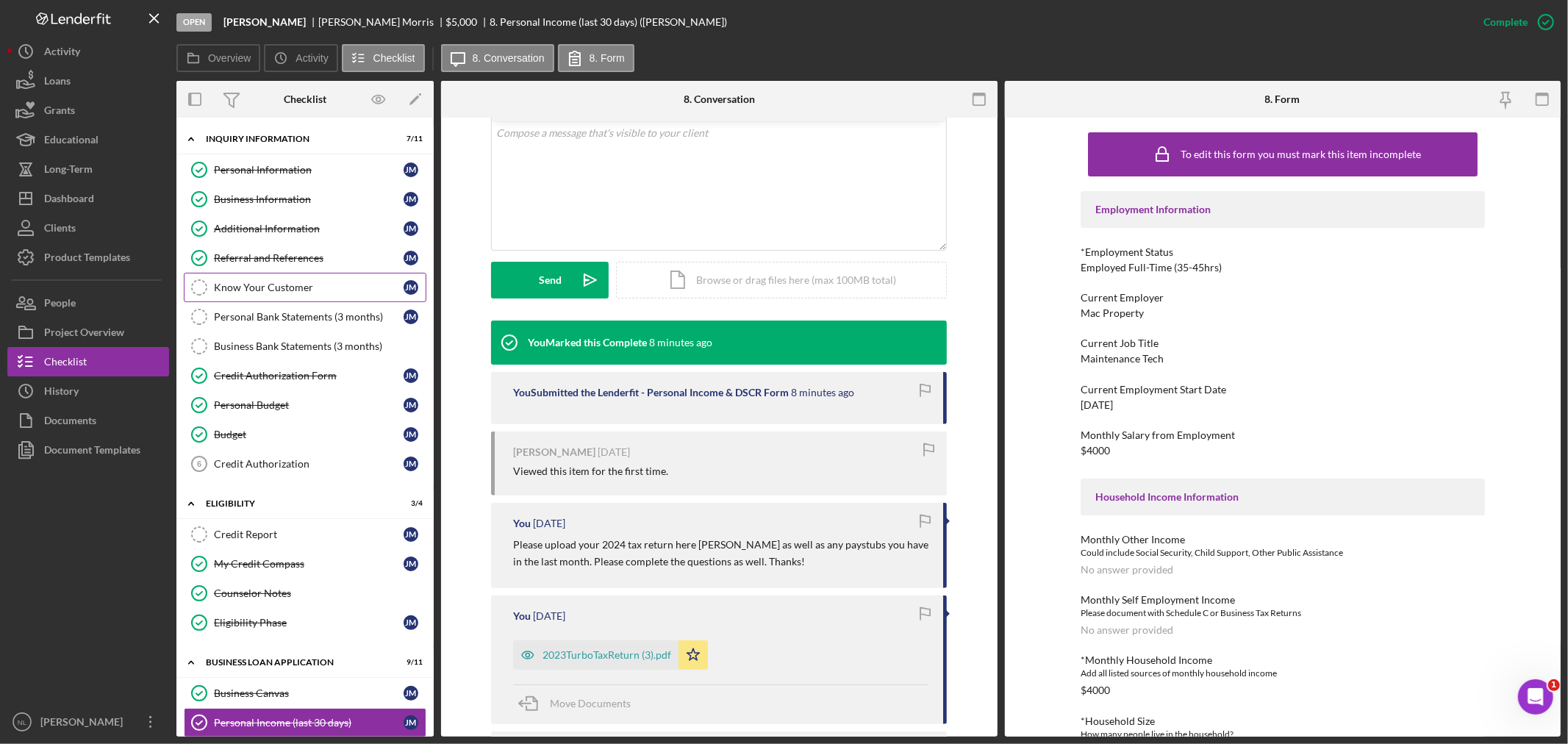
click at [338, 281] on link "Know Your Customer Know Your Customer [PERSON_NAME]" at bounding box center [305, 287] width 243 height 30
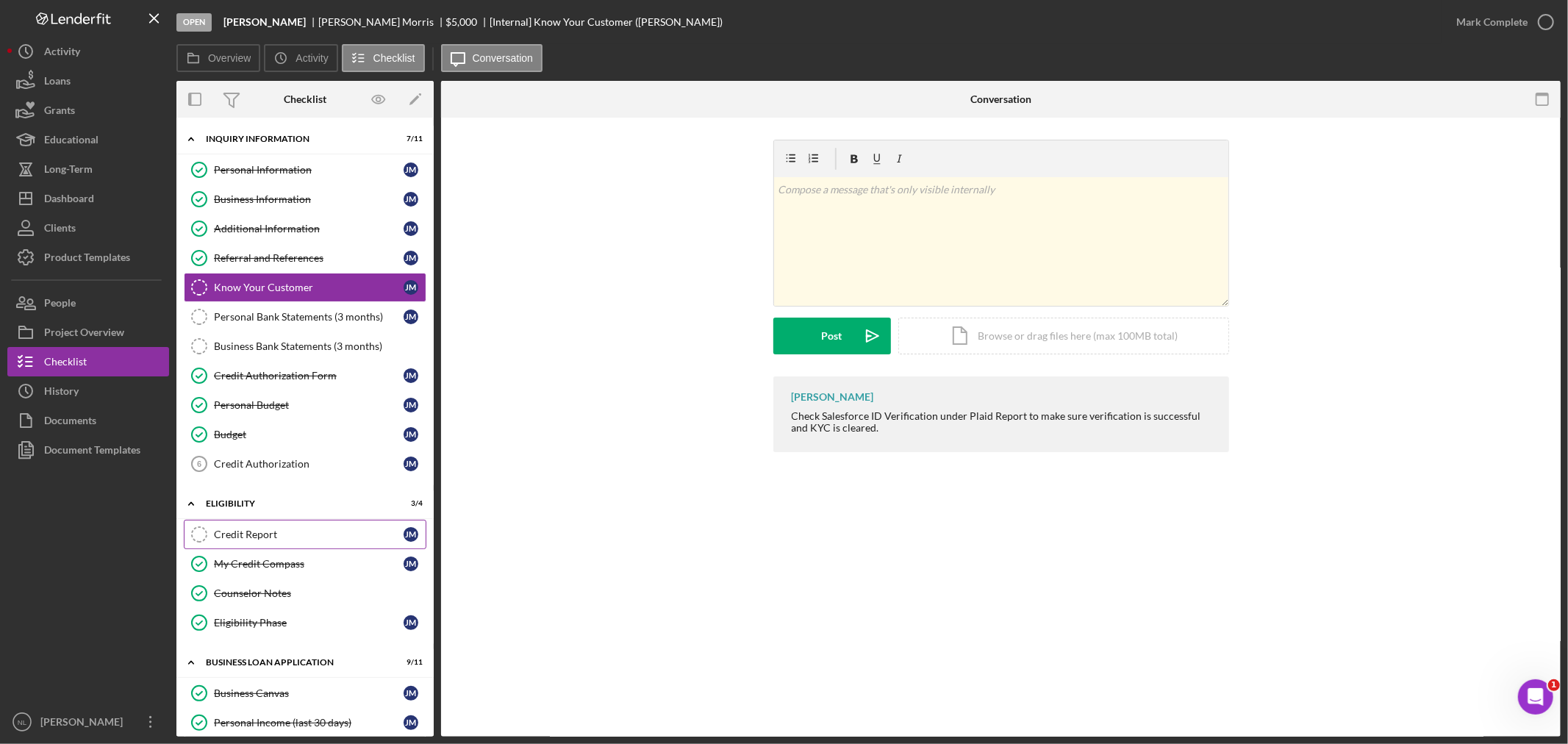
scroll to position [265, 0]
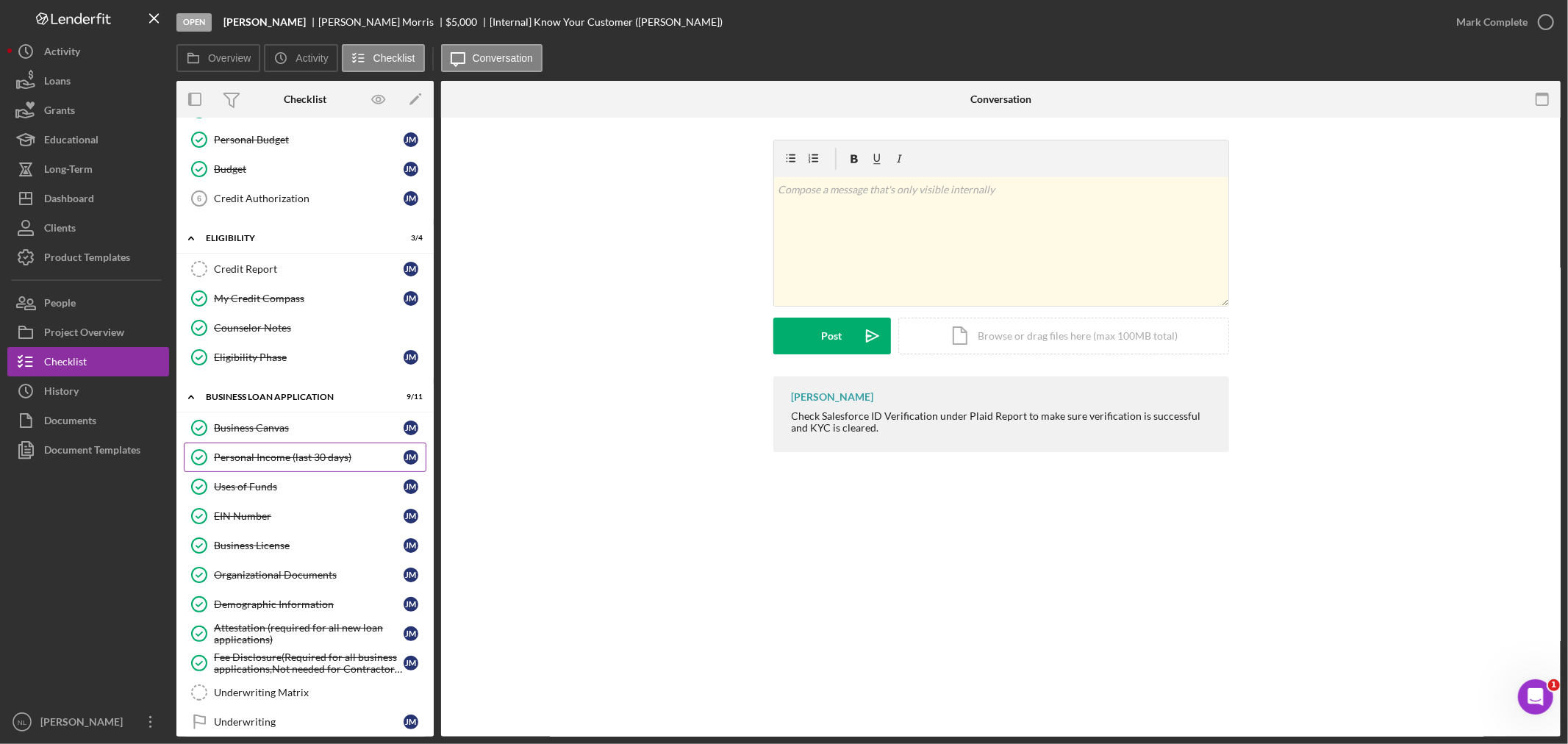
click at [303, 463] on div "Personal Income (last 30 days)" at bounding box center [309, 456] width 190 height 12
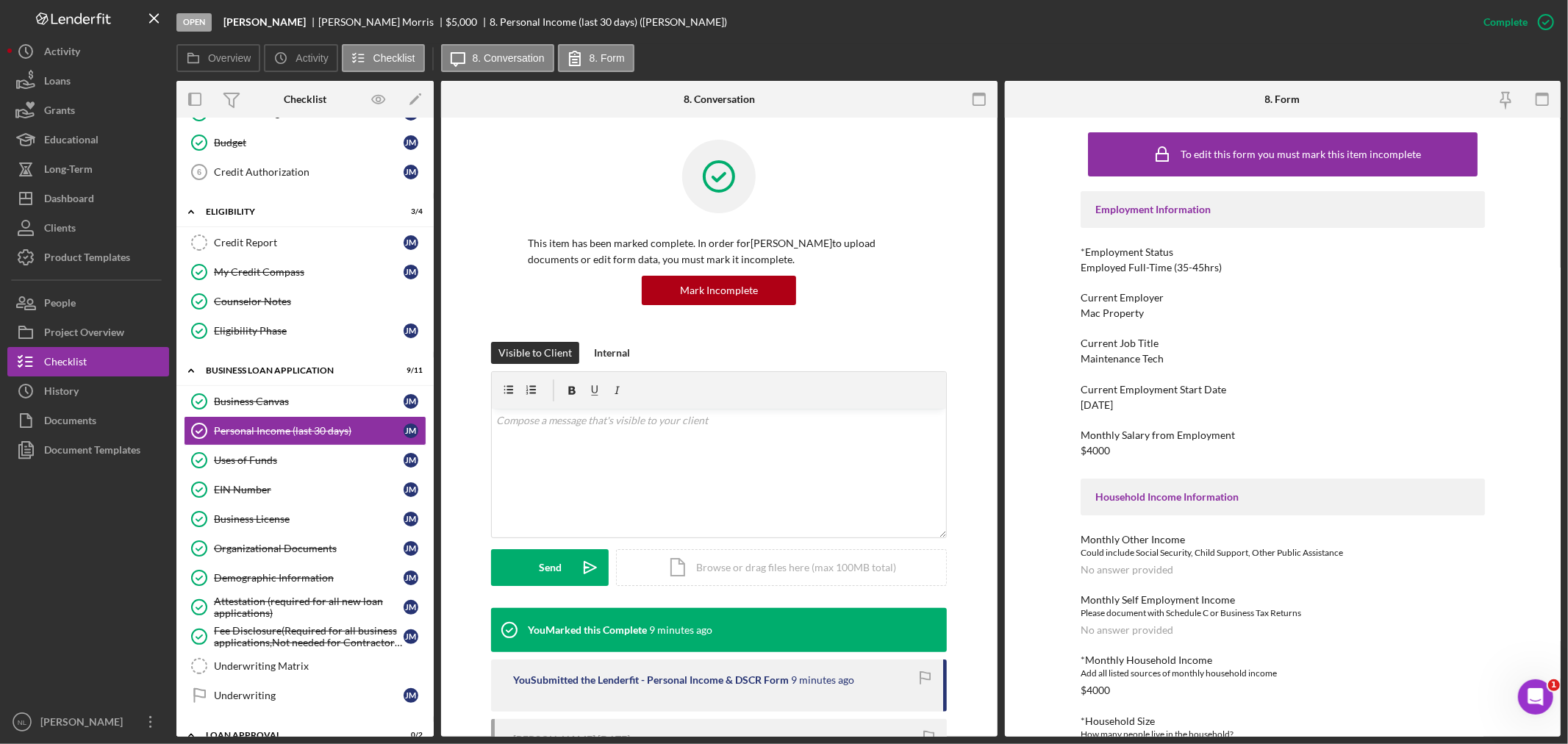
scroll to position [290, 0]
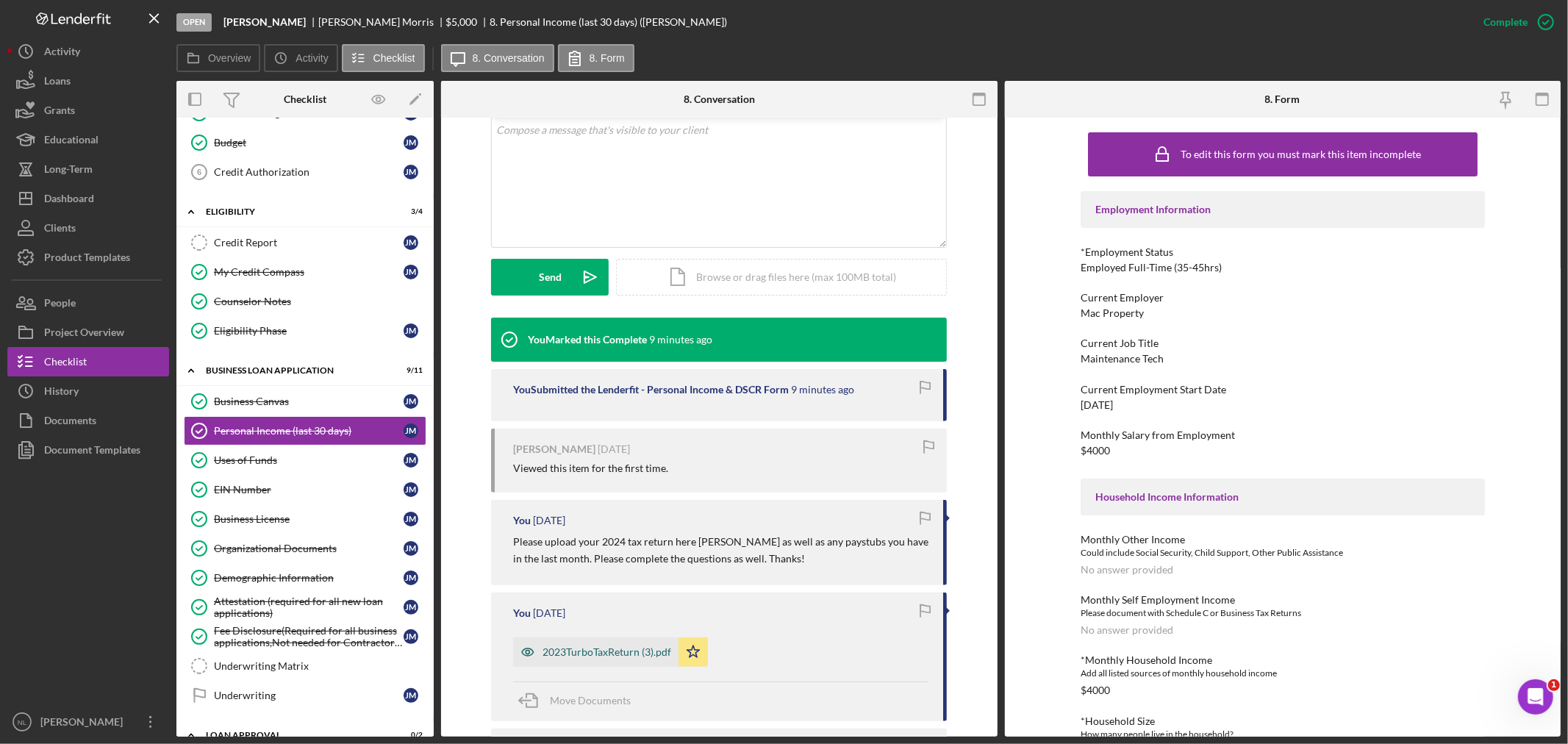
click at [630, 652] on div "2023TurboTaxReturn (3).pdf" at bounding box center [606, 652] width 128 height 12
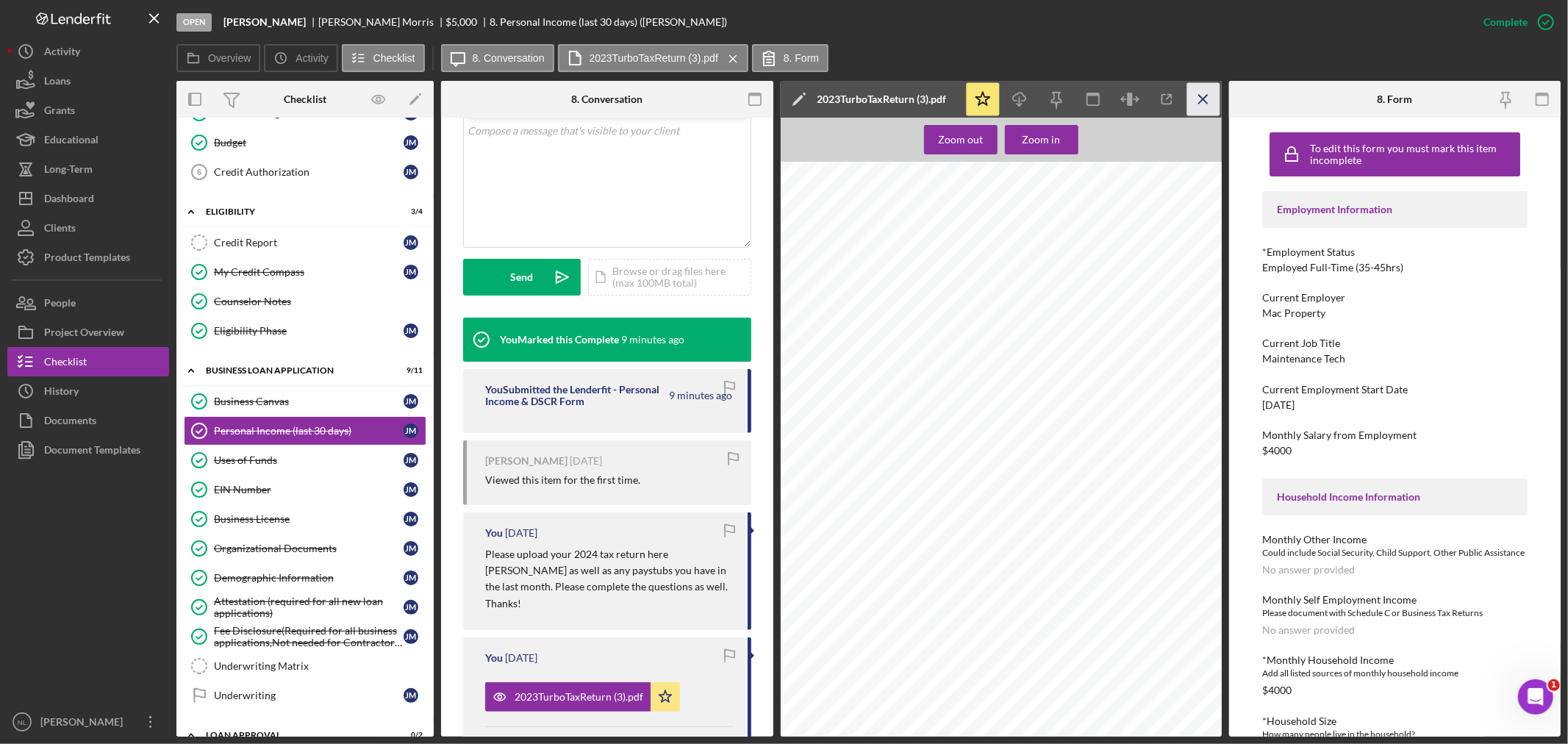
click at [1209, 94] on icon "Icon/Menu Close" at bounding box center [1202, 99] width 33 height 33
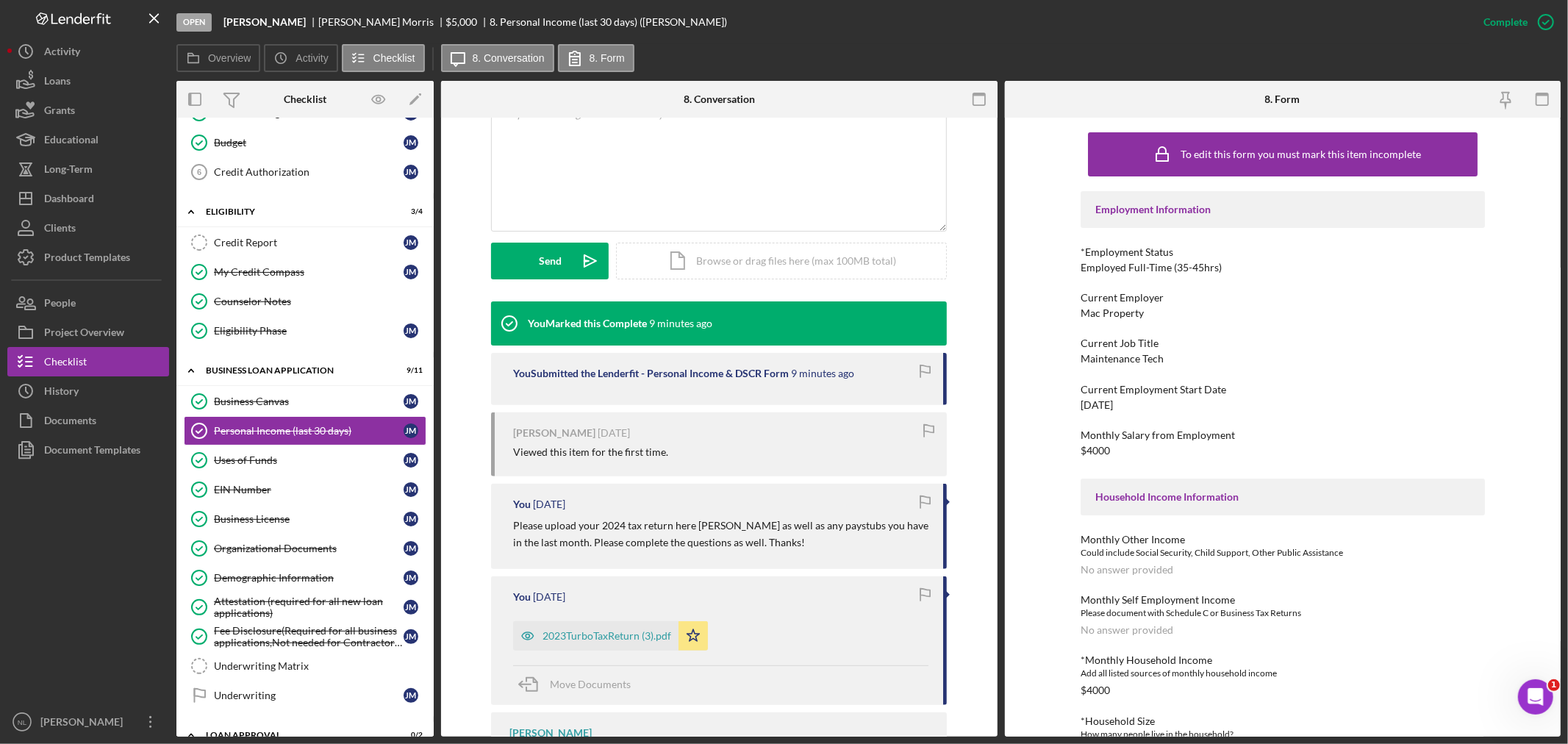
scroll to position [290, 0]
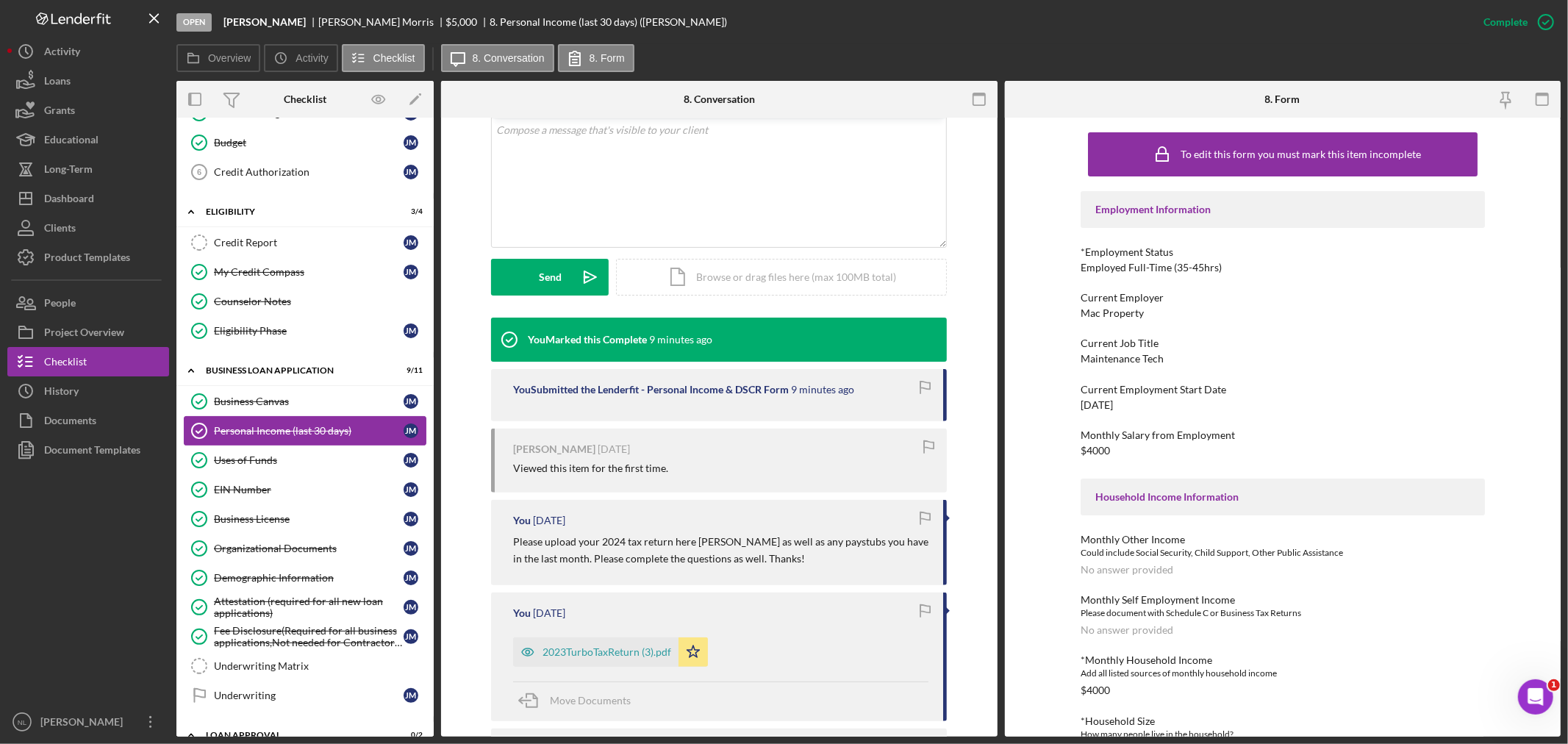
click at [294, 429] on div "Personal Income (last 30 days)" at bounding box center [309, 430] width 190 height 12
click at [1542, 20] on icon "button" at bounding box center [1546, 22] width 37 height 37
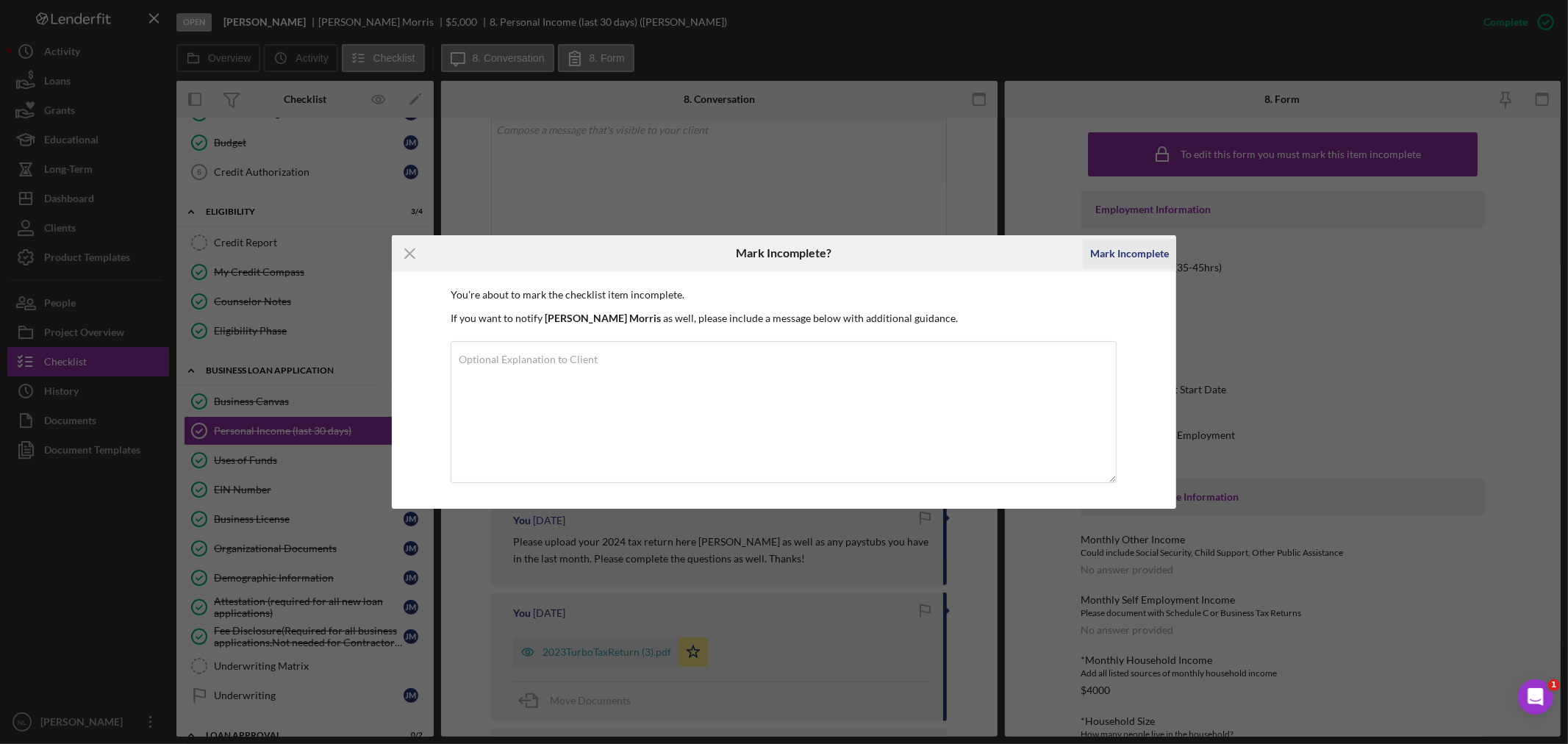
click at [1134, 259] on div "Mark Incomplete" at bounding box center [1130, 253] width 79 height 30
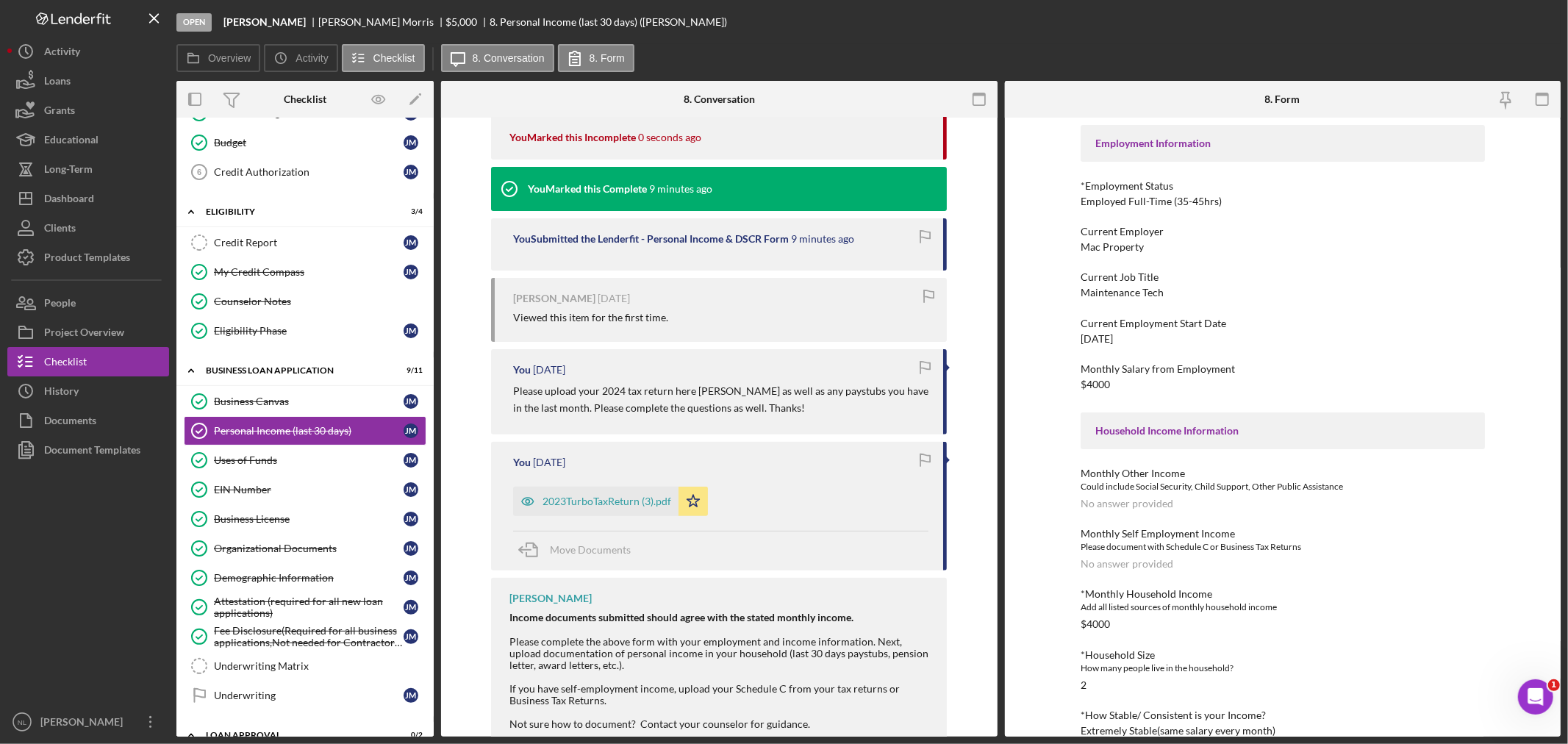
scroll to position [89, 0]
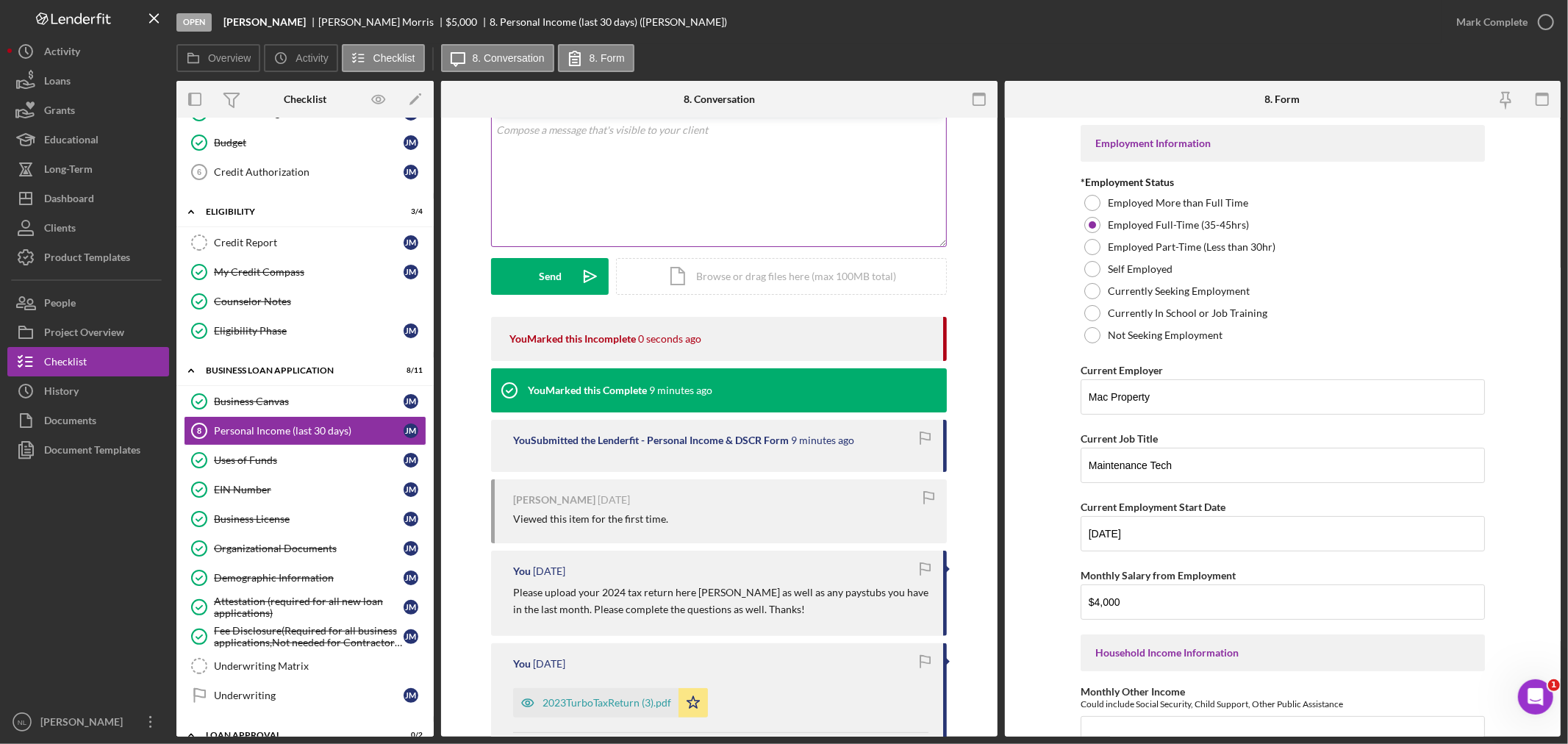
click at [772, 200] on div "v Color teal Color pink Remove color Add row above Add row below Add column bef…" at bounding box center [718, 181] width 455 height 128
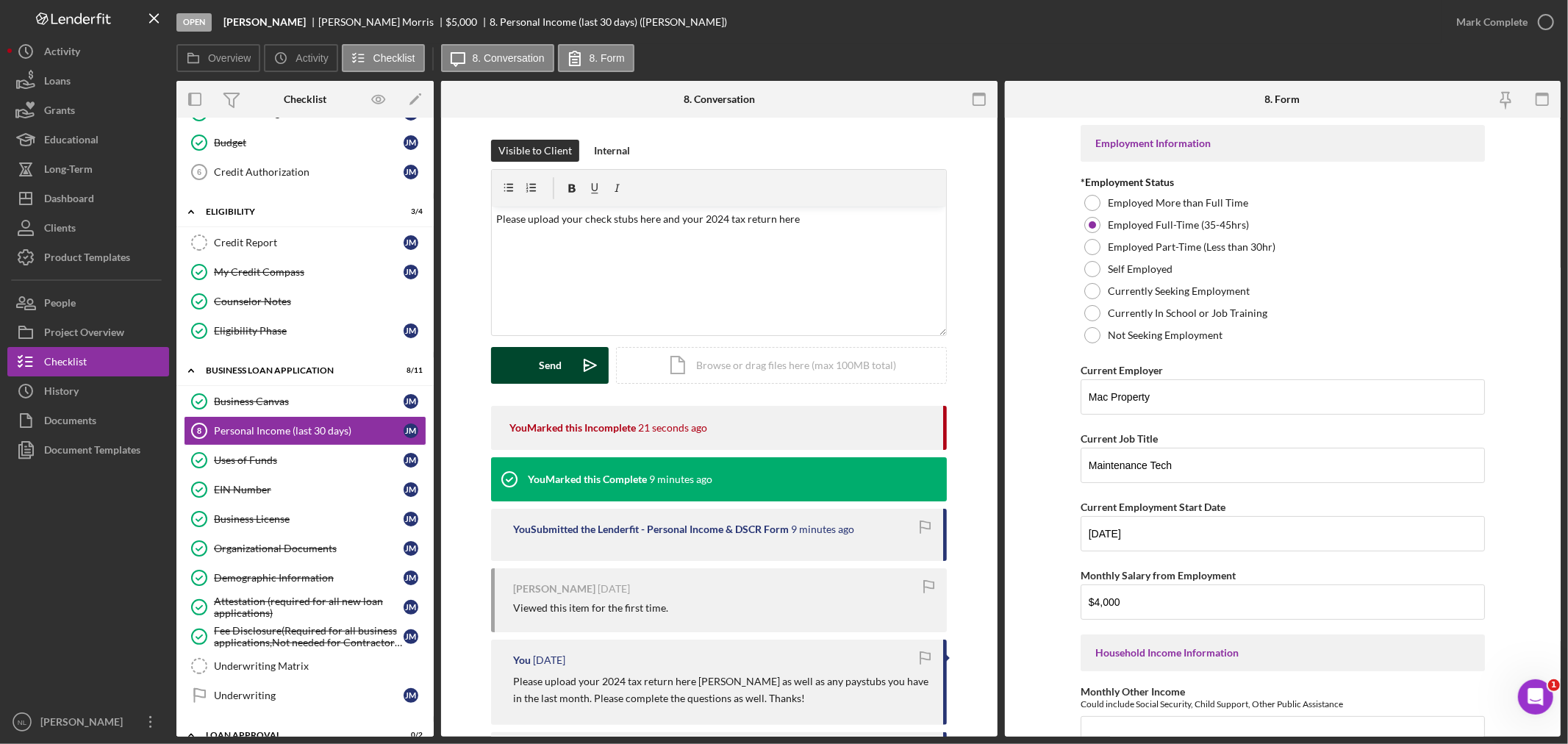
click at [553, 353] on div "Send" at bounding box center [550, 365] width 22 height 37
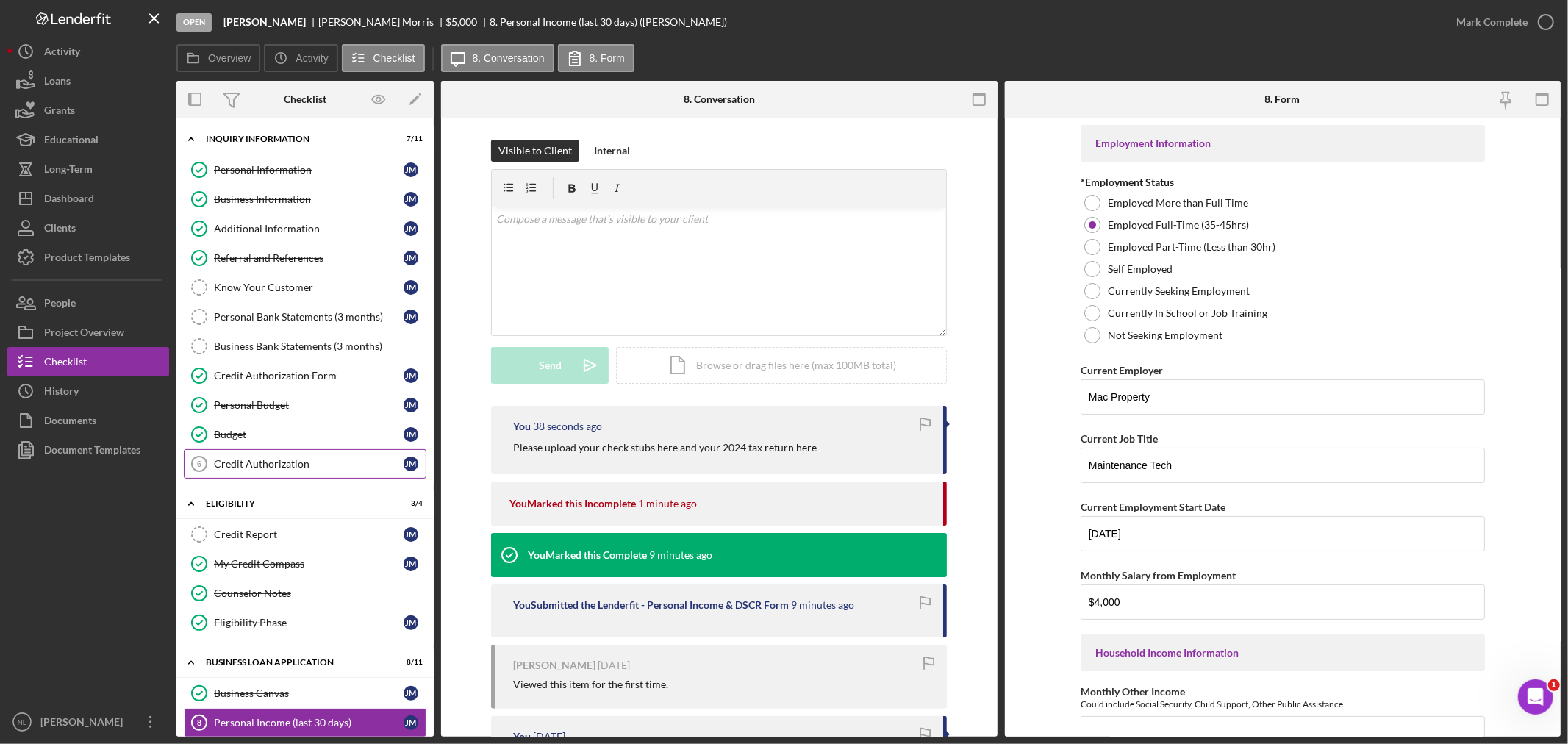
click at [328, 473] on link "Credit Authorization 6 Credit Authorization [PERSON_NAME]" at bounding box center [305, 463] width 243 height 30
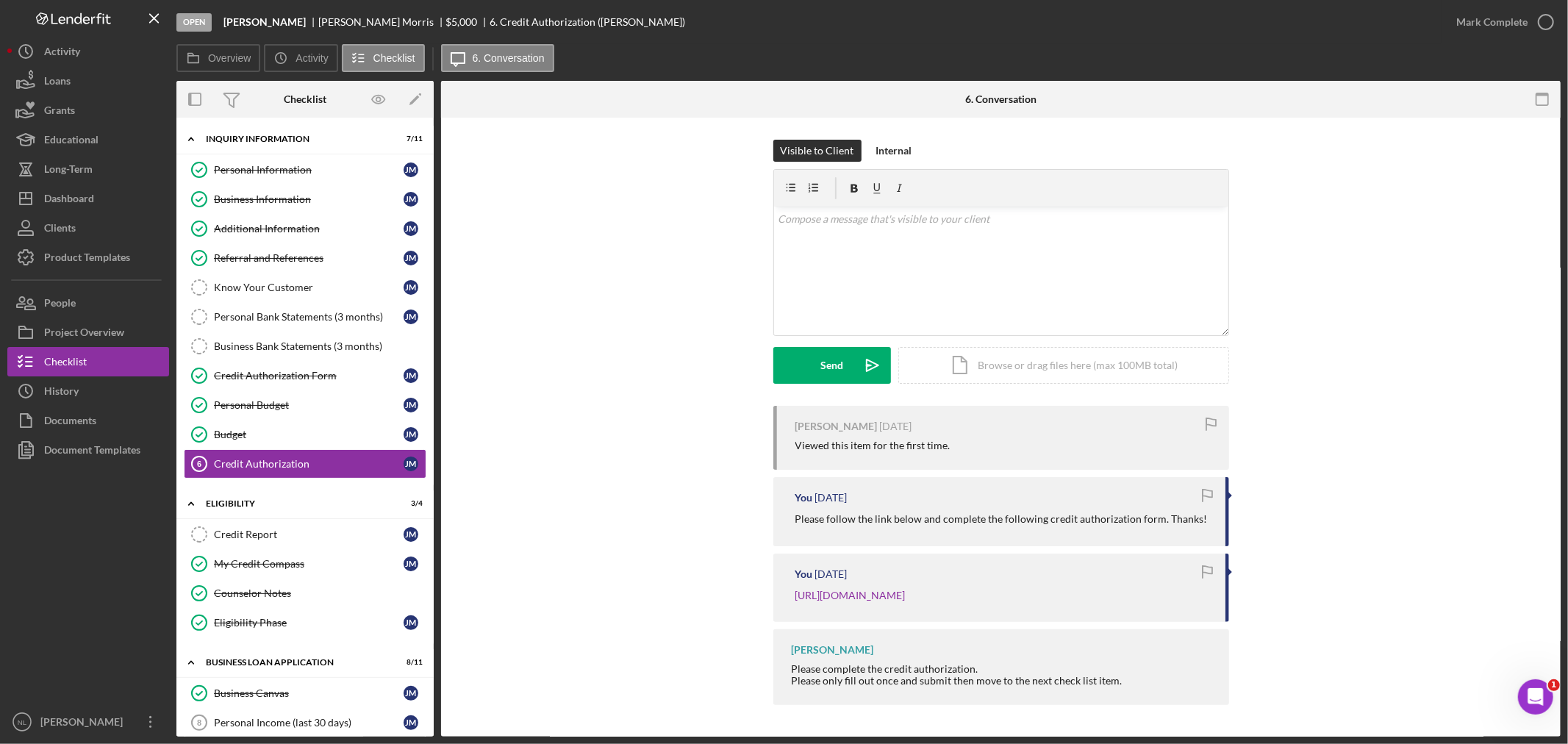
drag, startPoint x: 1147, startPoint y: 592, endPoint x: 793, endPoint y: 591, distance: 354.0
click at [793, 591] on div "You [DATE] [URL][DOMAIN_NAME]" at bounding box center [1001, 587] width 455 height 68
copy link "[URL][DOMAIN_NAME]"
click at [60, 294] on div "People" at bounding box center [59, 304] width 31 height 33
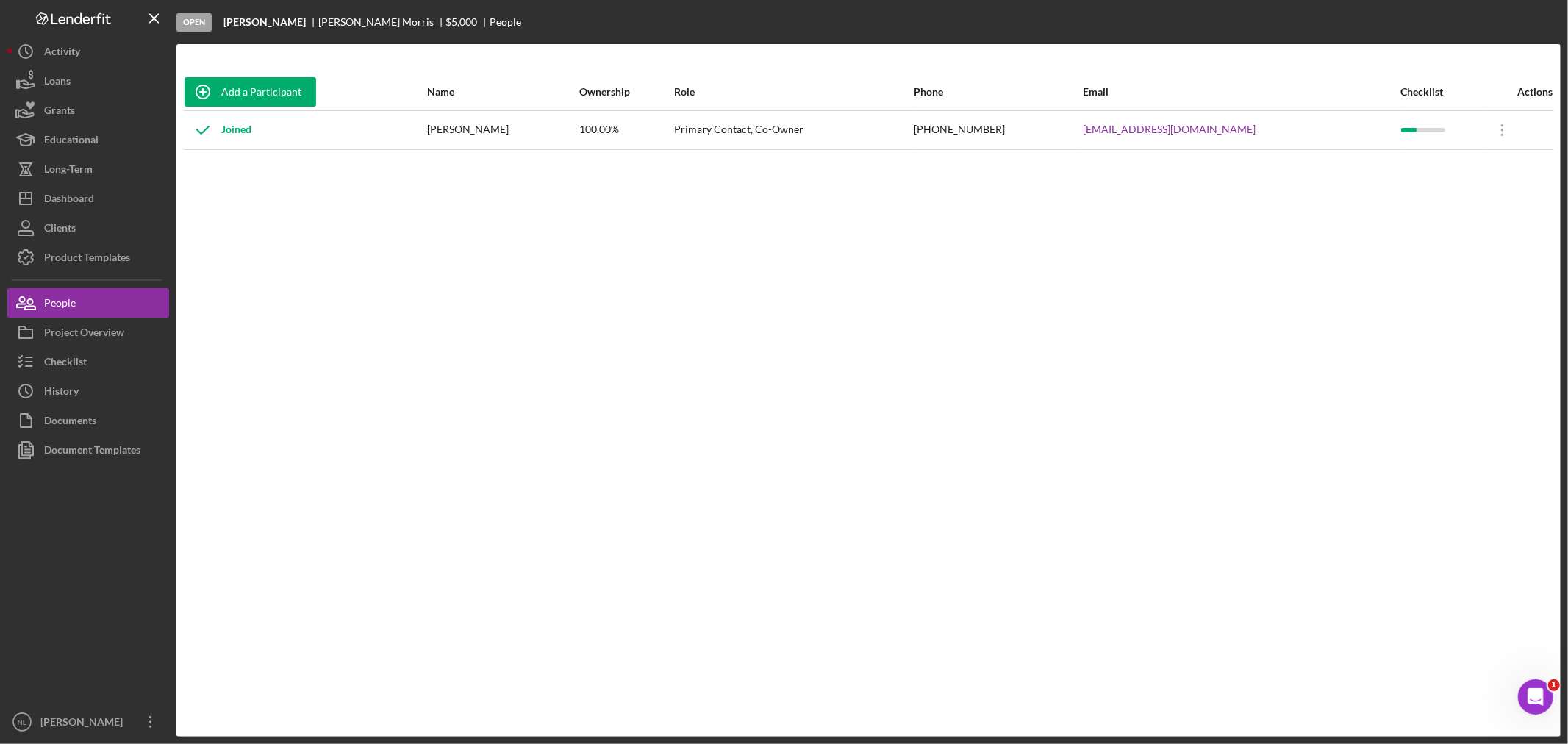
click at [1193, 140] on div "[EMAIL_ADDRESS][DOMAIN_NAME]" at bounding box center [1241, 130] width 316 height 37
click at [1165, 128] on link "[EMAIL_ADDRESS][DOMAIN_NAME]" at bounding box center [1169, 129] width 173 height 12
click at [87, 364] on button "Checklist" at bounding box center [88, 361] width 161 height 30
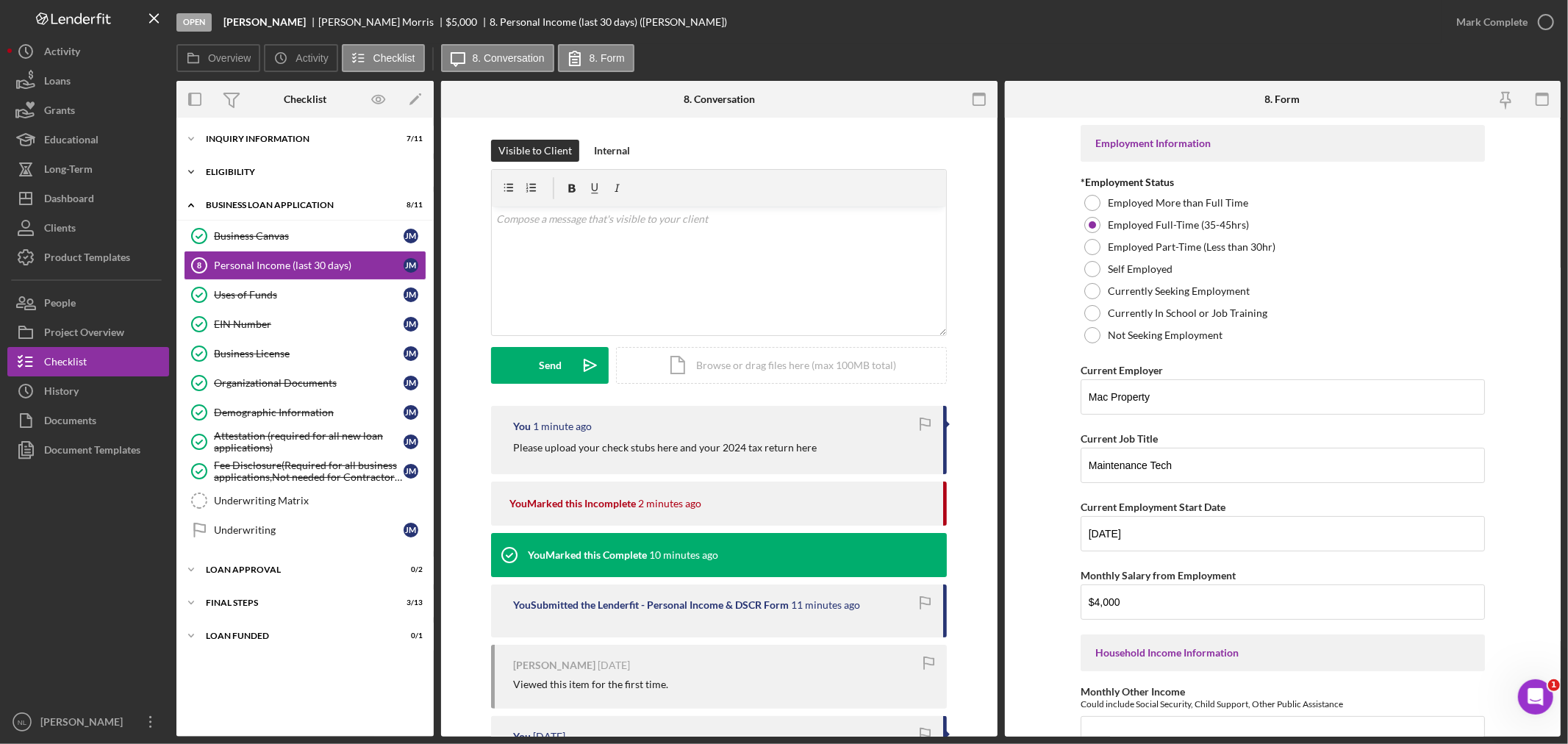
click at [268, 172] on div "Eligibility" at bounding box center [311, 172] width 210 height 9
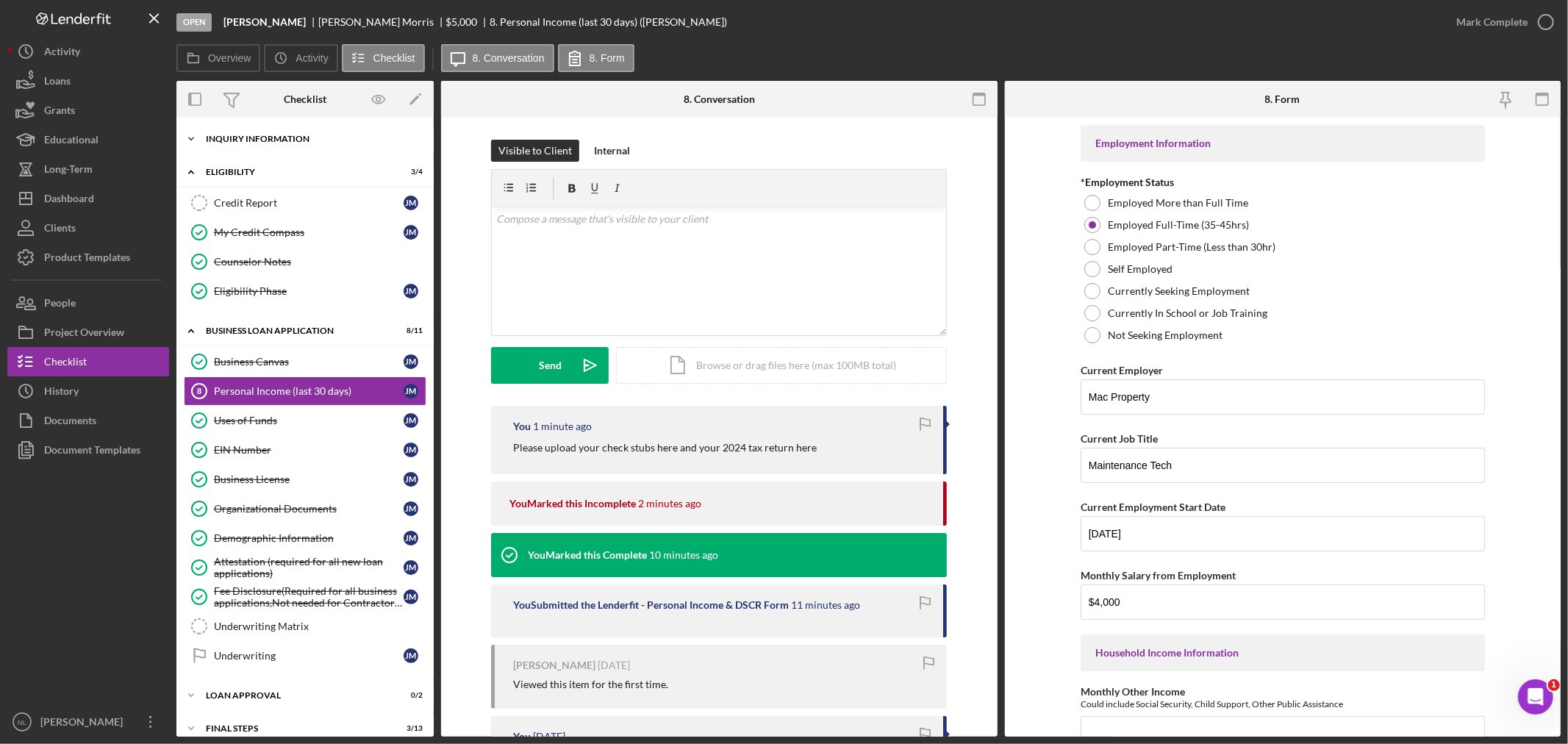
click at [255, 147] on div "Icon/Expander INQUIRY INFORMATION 7 / 11" at bounding box center [305, 139] width 257 height 30
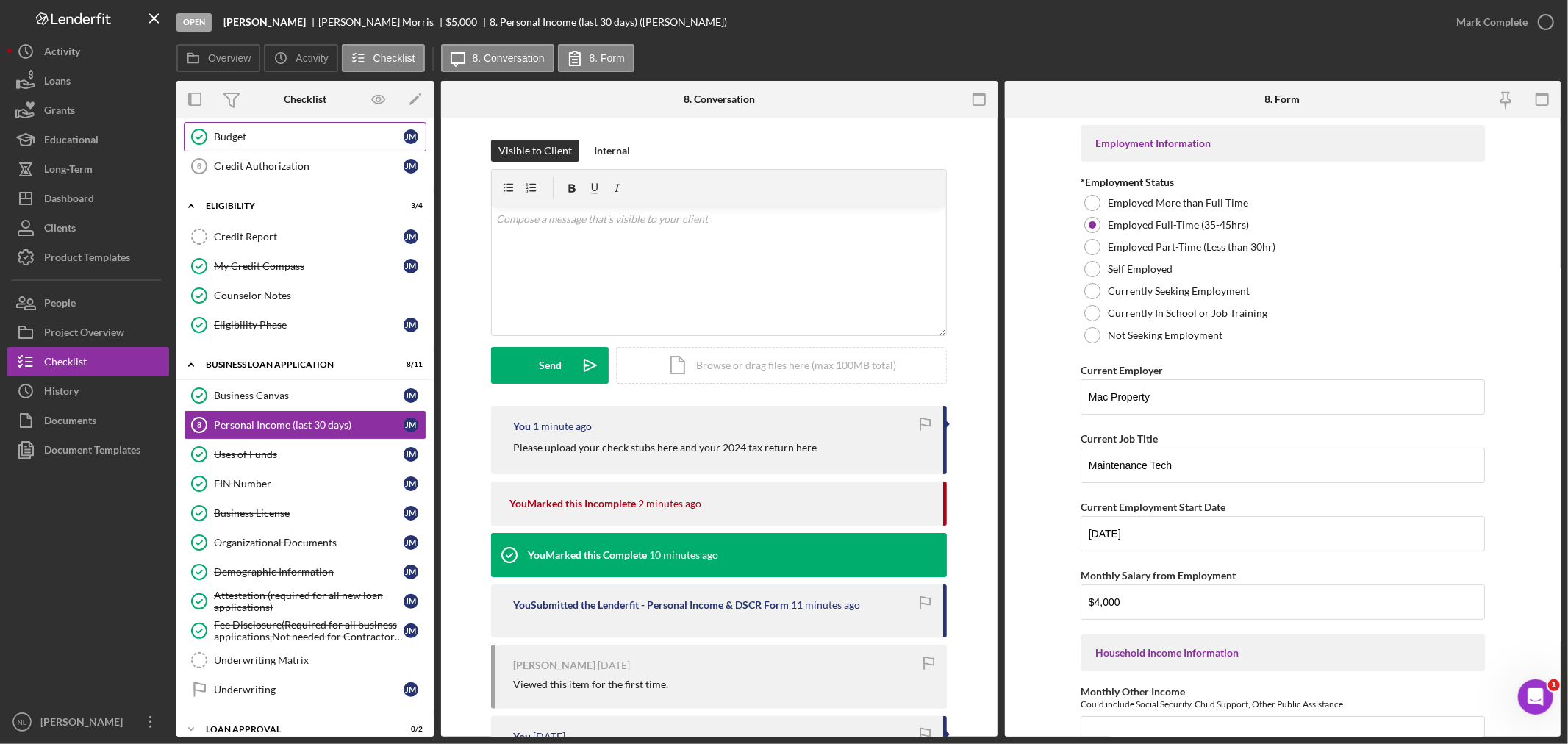
scroll to position [299, 0]
click at [325, 647] on link "Underwriting Matrix Underwriting Matrix" at bounding box center [305, 658] width 243 height 30
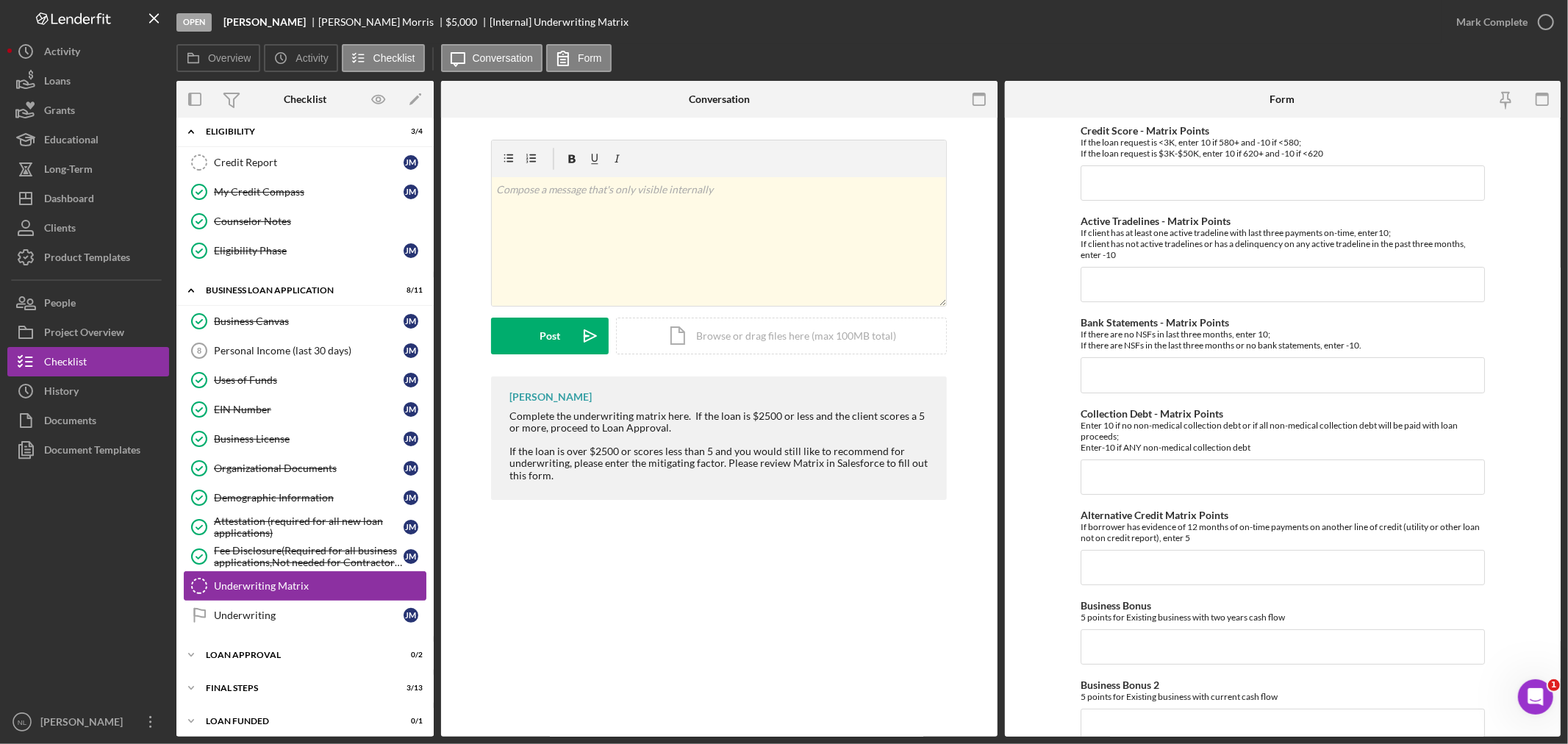
scroll to position [376, 0]
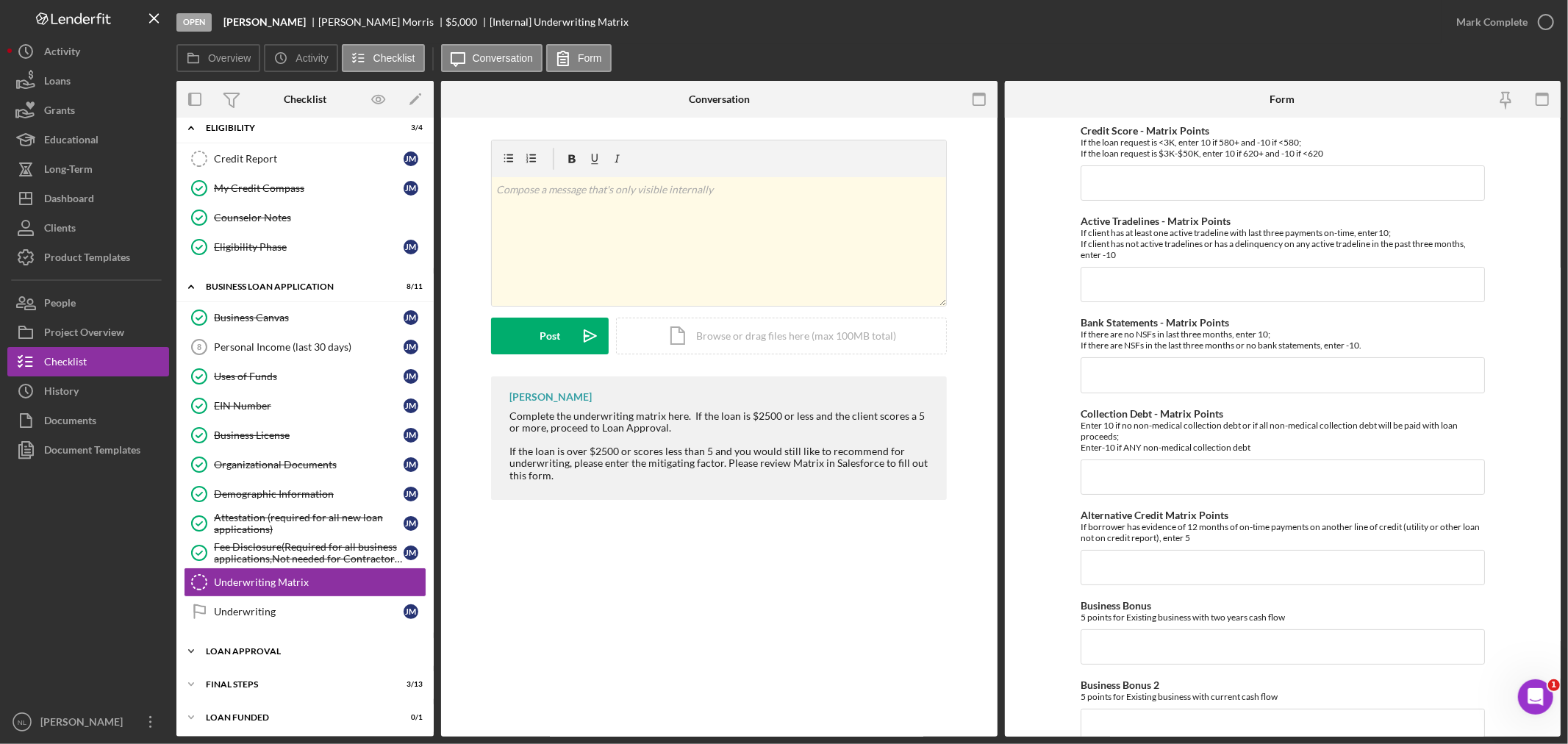
click at [304, 651] on div "Loan Approval" at bounding box center [311, 651] width 210 height 9
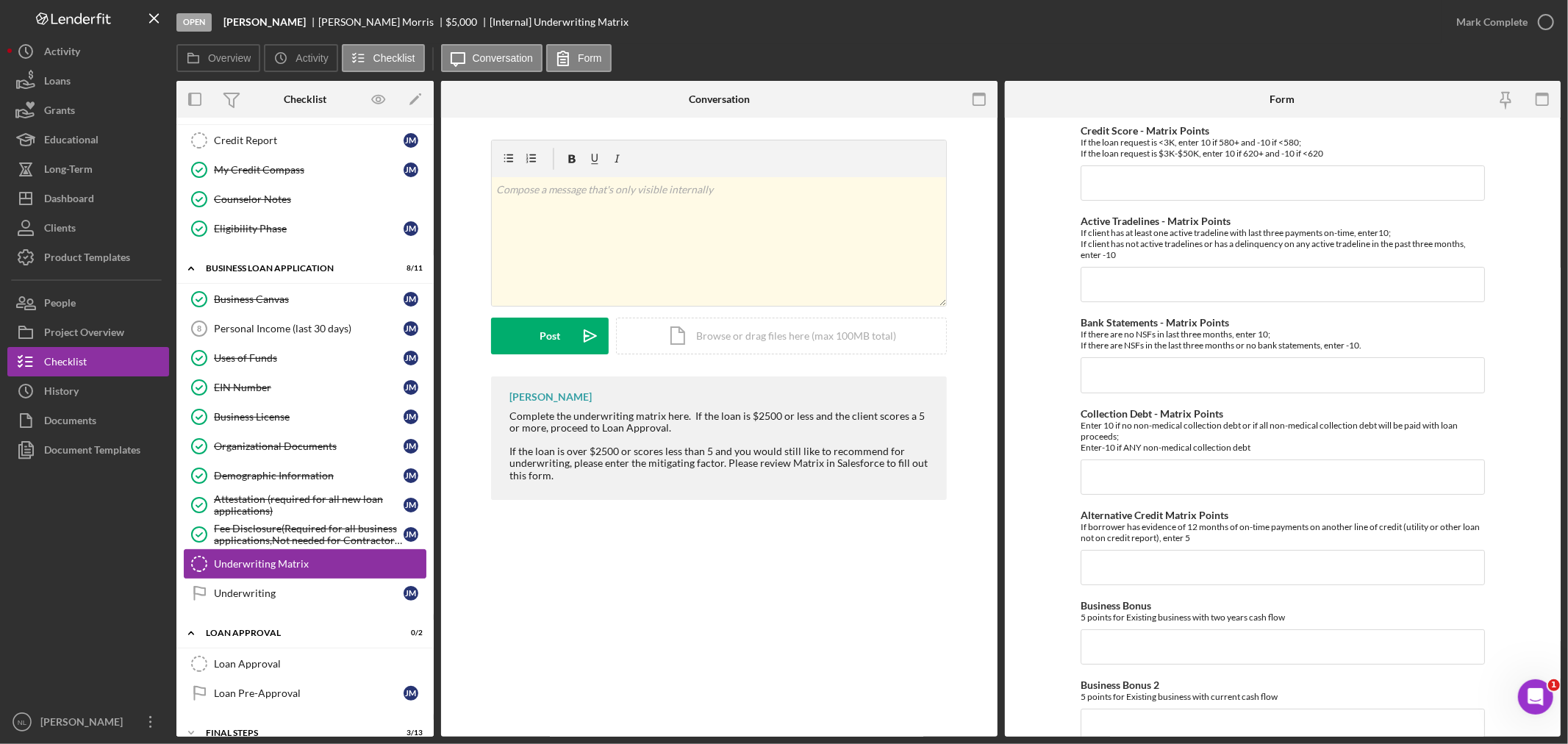
scroll to position [394, 0]
click at [274, 320] on link "Personal Income (last 30 days) 8 Personal Income (last 30 days) [PERSON_NAME]" at bounding box center [305, 327] width 243 height 30
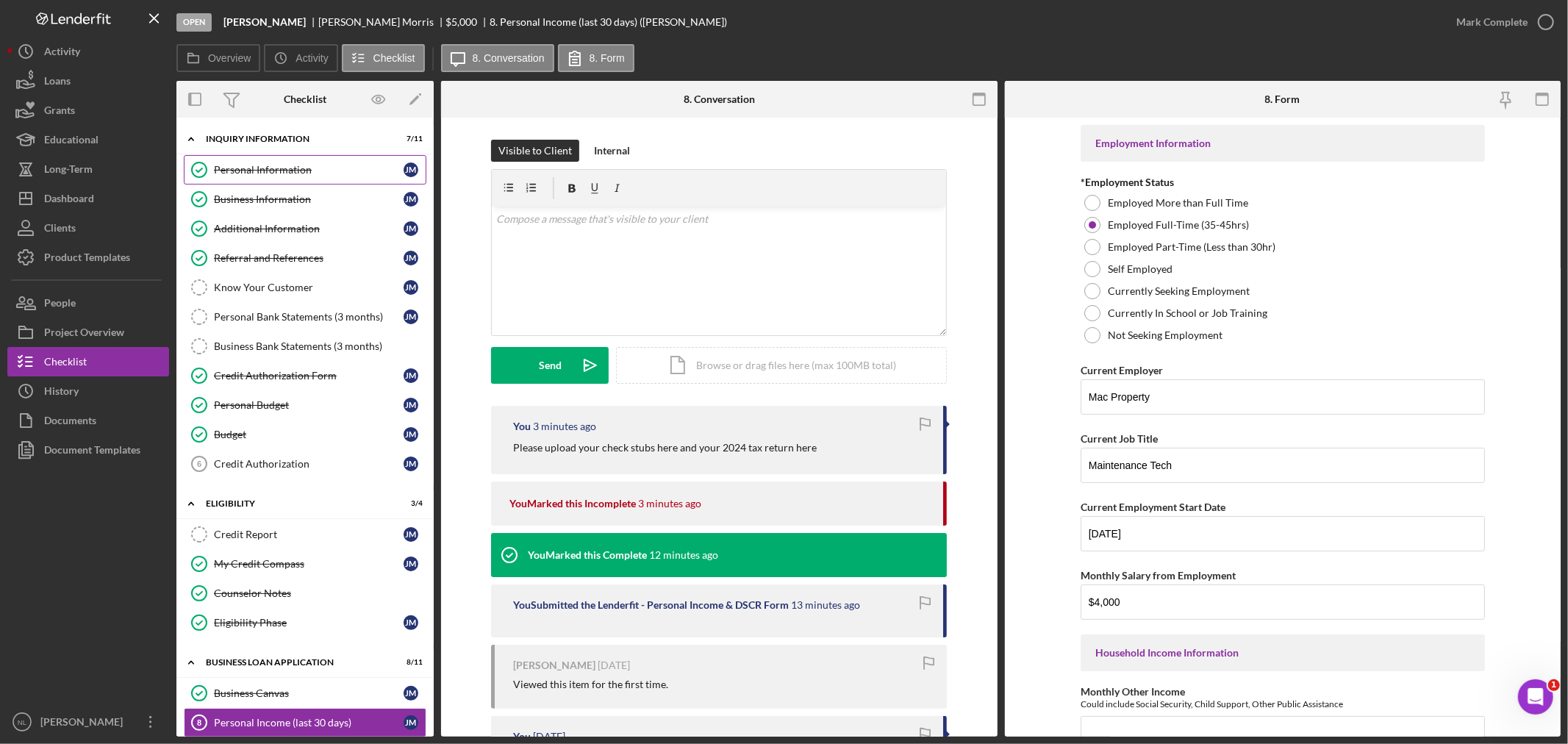
click at [308, 174] on div "Personal Information" at bounding box center [309, 169] width 190 height 12
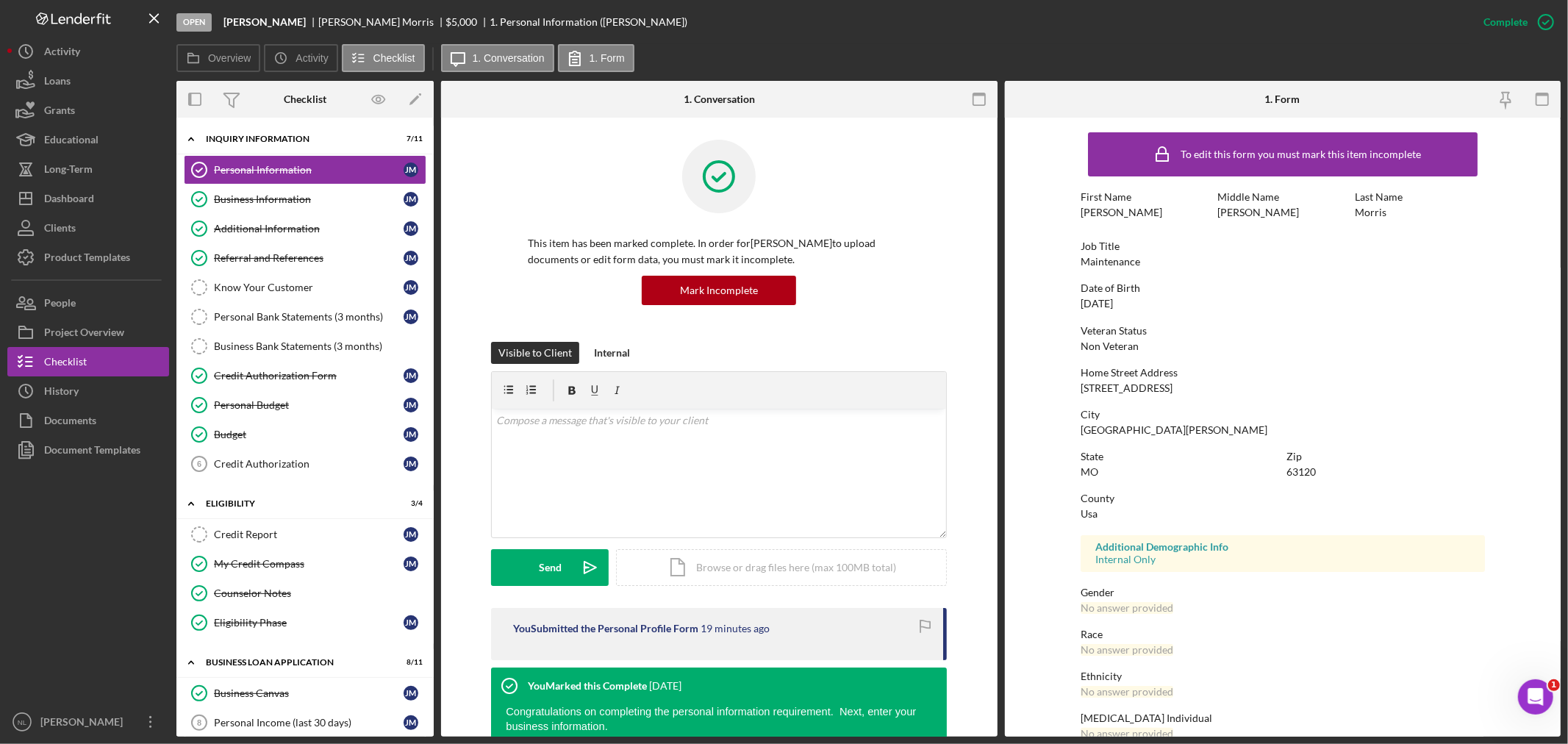
scroll to position [67, 0]
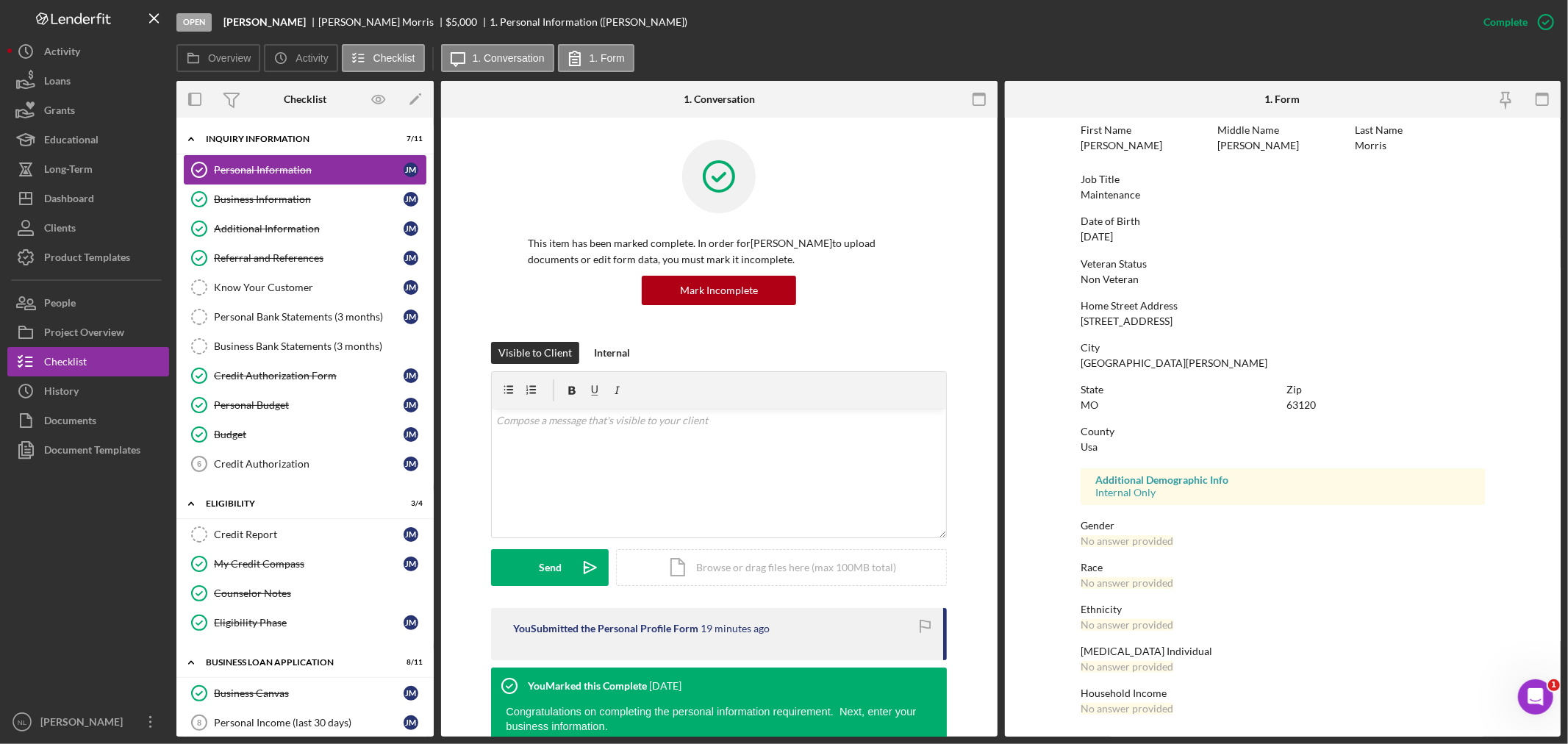
click at [370, 181] on link "Personal Information Personal Information [PERSON_NAME]" at bounding box center [305, 169] width 243 height 30
click at [285, 207] on link "Business Information Business Information [PERSON_NAME]" at bounding box center [305, 199] width 243 height 30
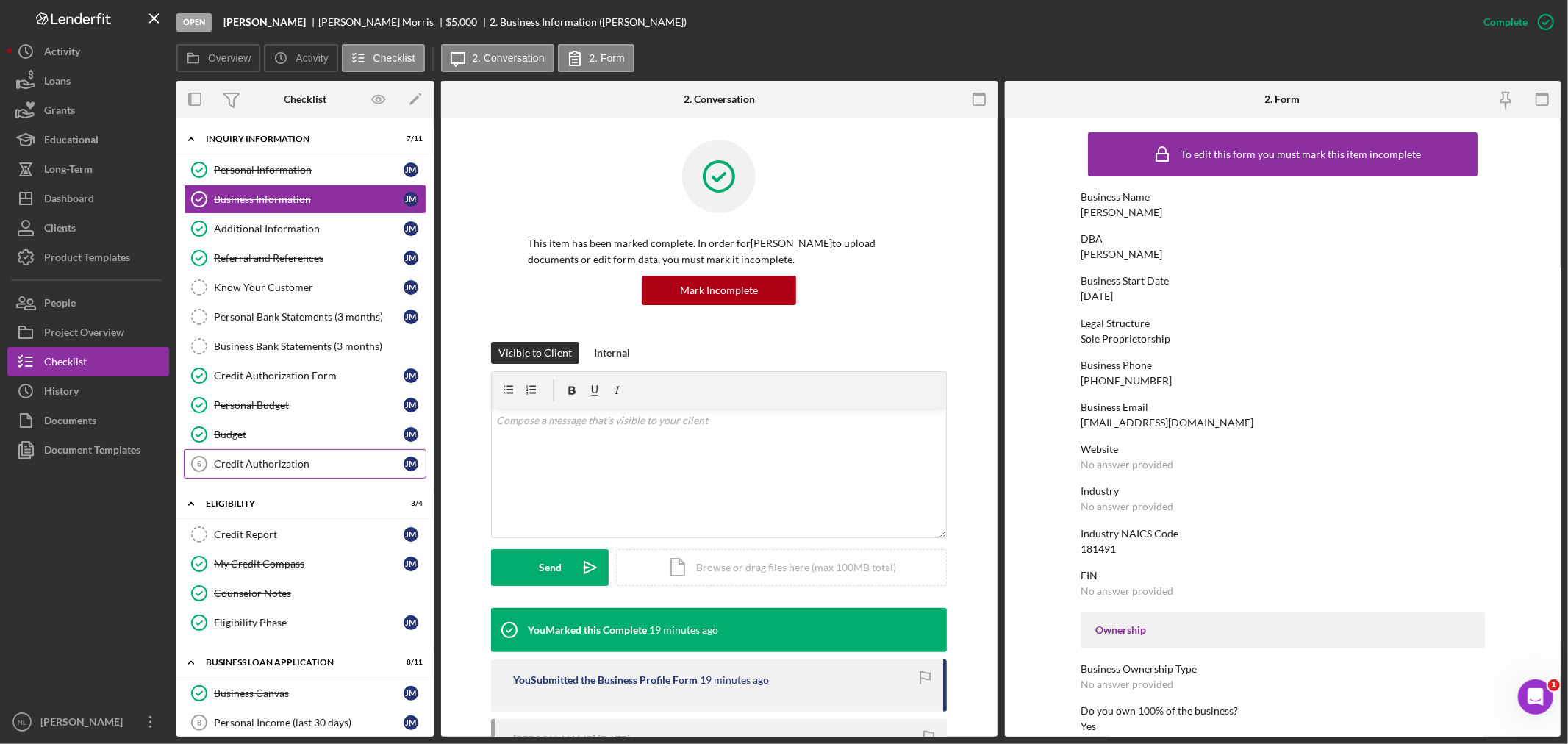
click at [342, 460] on div "Credit Authorization" at bounding box center [309, 463] width 190 height 12
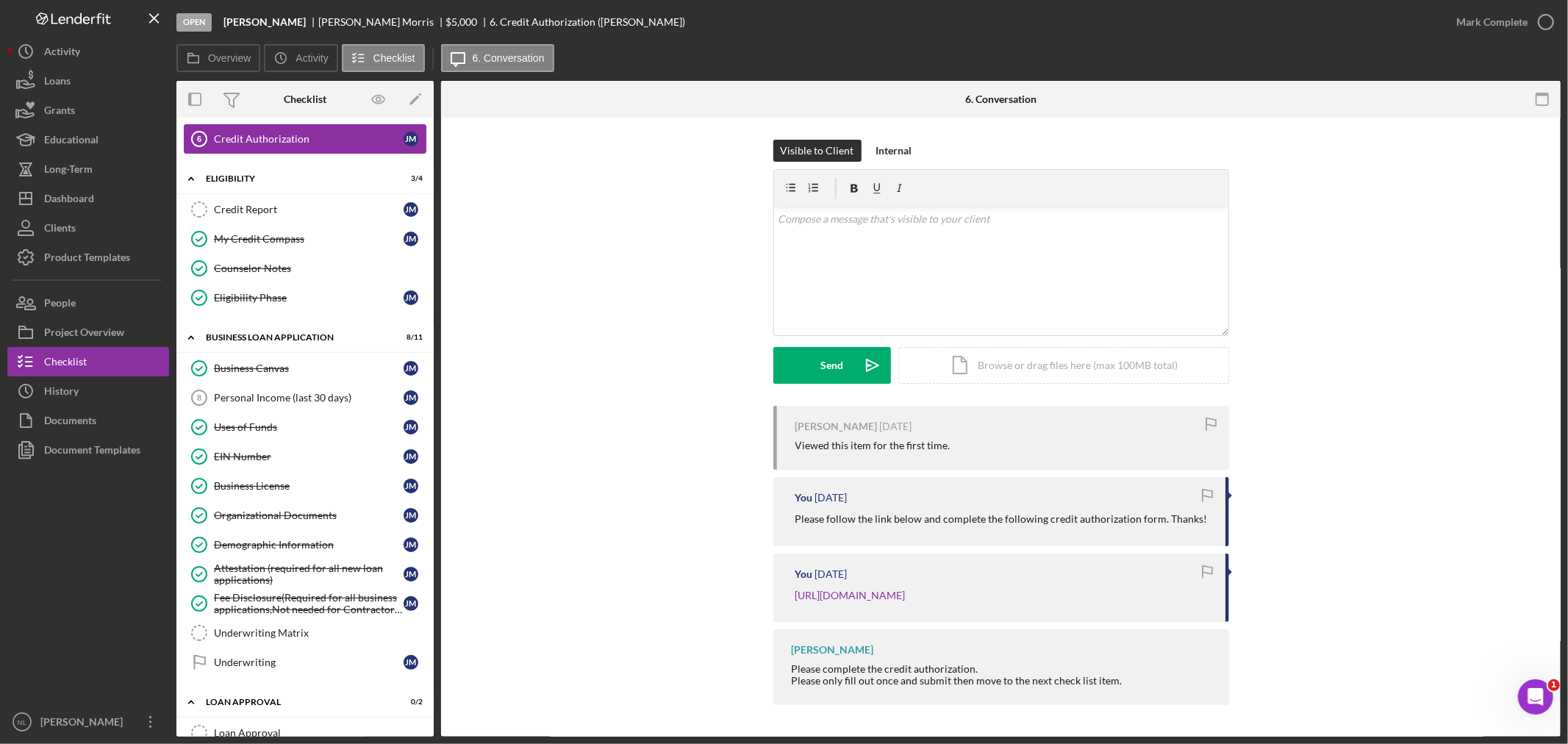
scroll to position [451, 0]
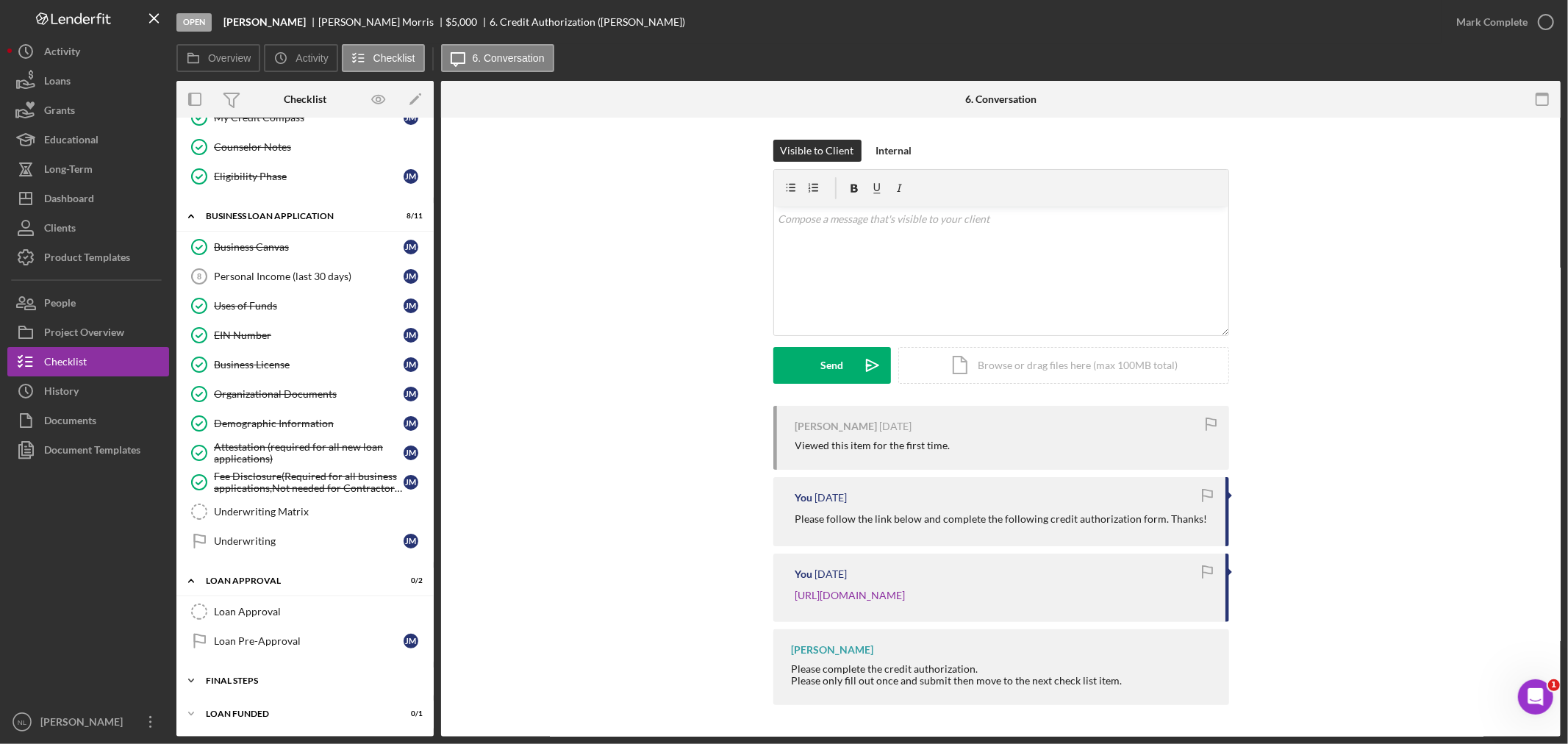
click at [292, 676] on div "Final Steps" at bounding box center [311, 680] width 210 height 9
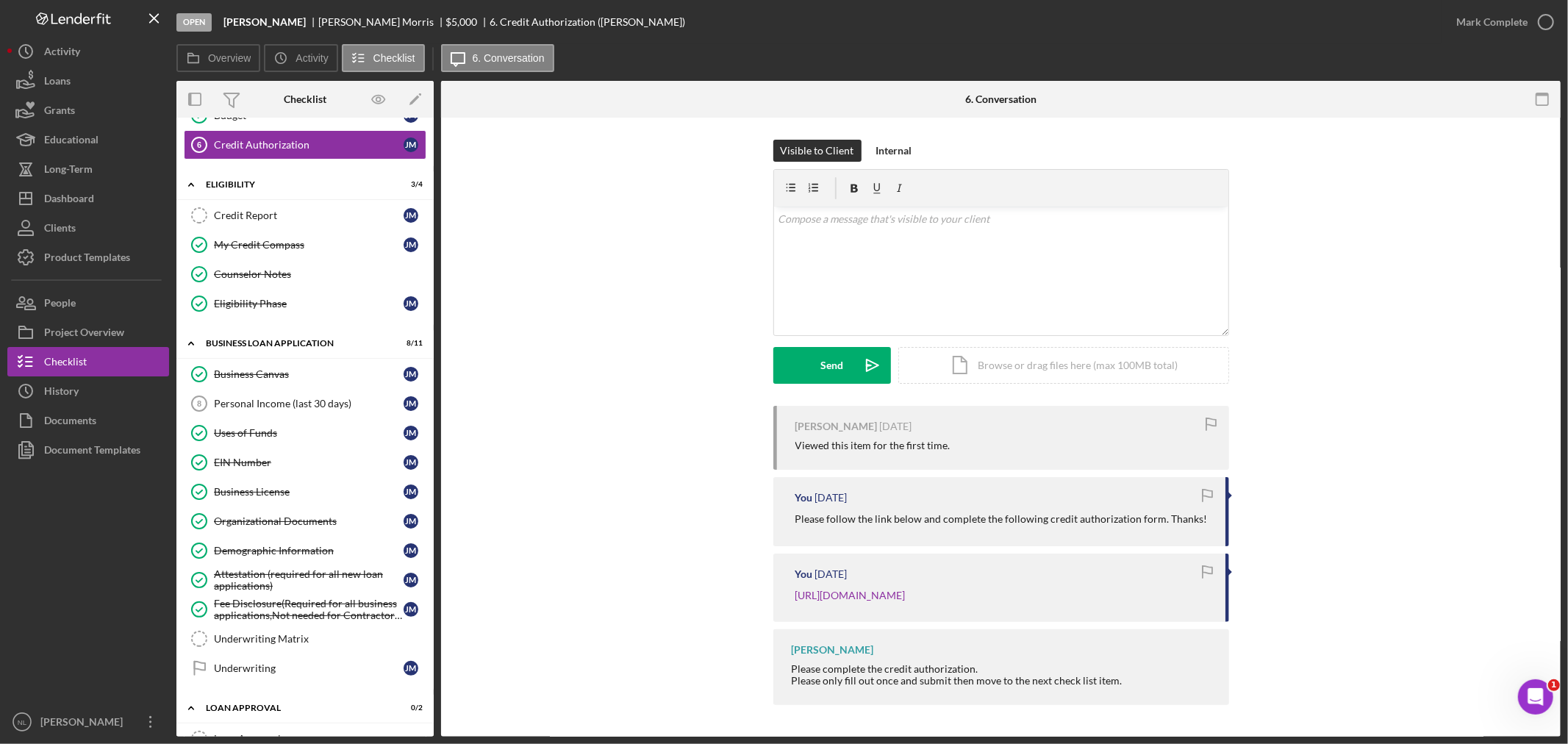
scroll to position [0, 0]
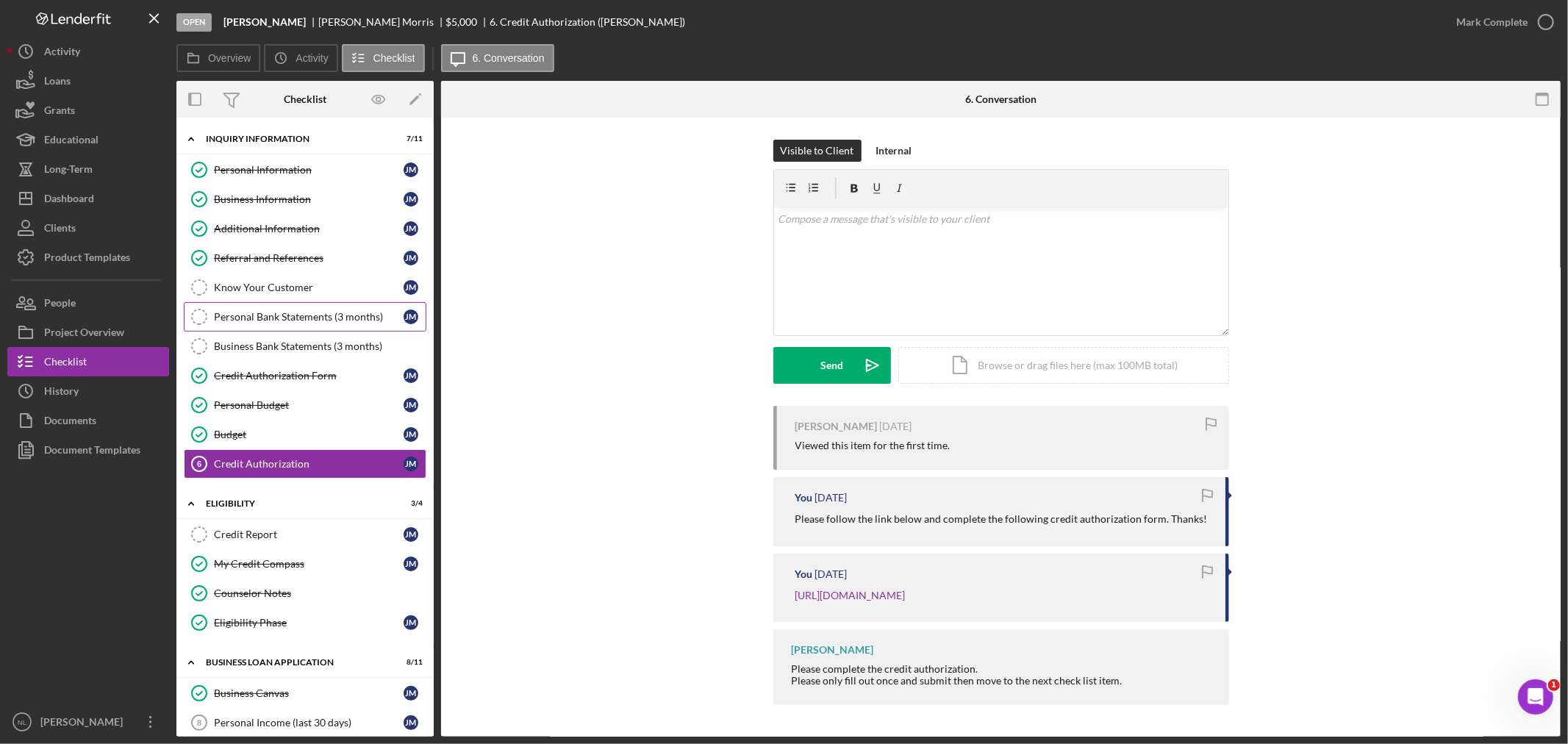
click at [251, 323] on div "Personal Bank Statements (3 months)" at bounding box center [309, 316] width 190 height 12
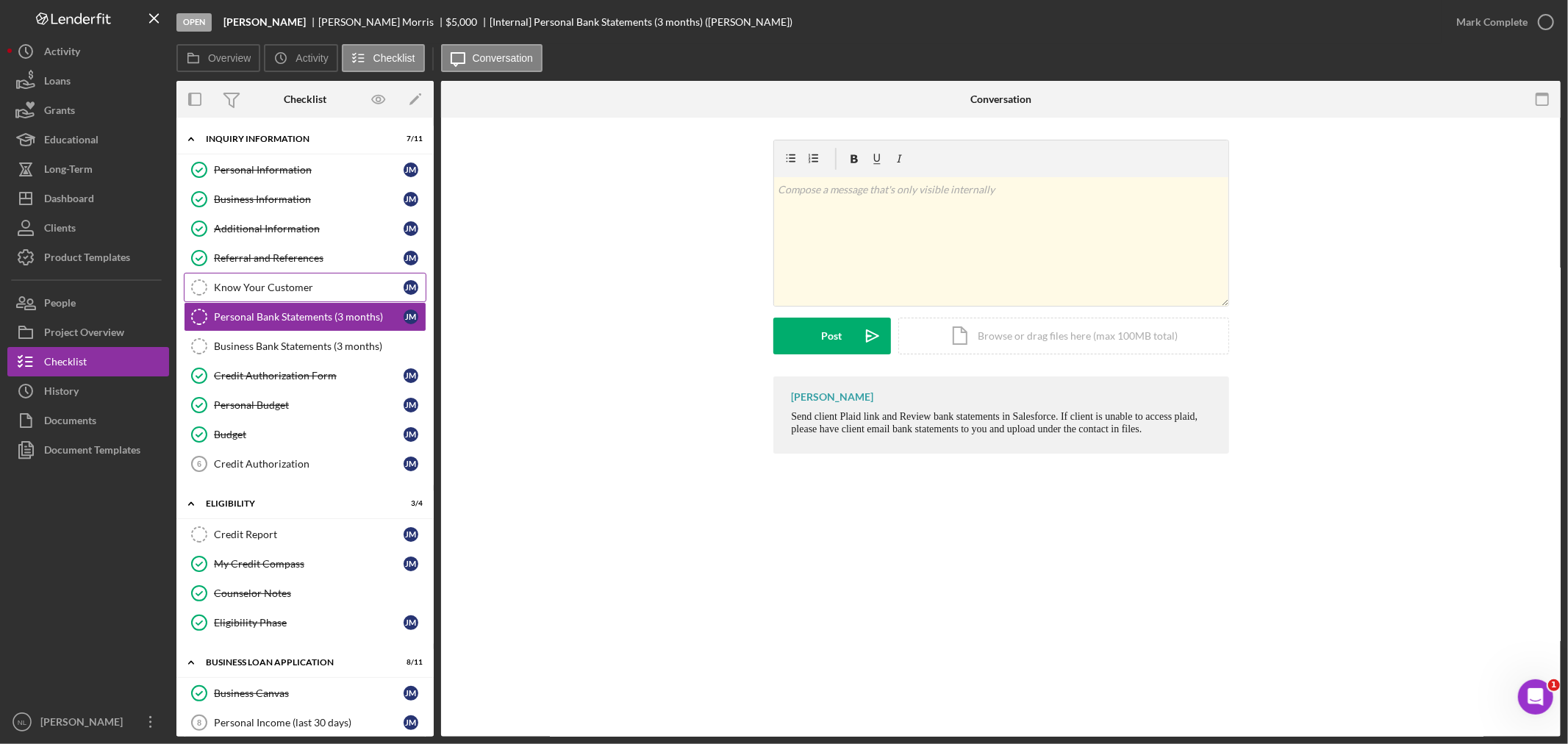
click at [225, 273] on link "Know Your Customer Know Your Customer [PERSON_NAME]" at bounding box center [305, 287] width 243 height 30
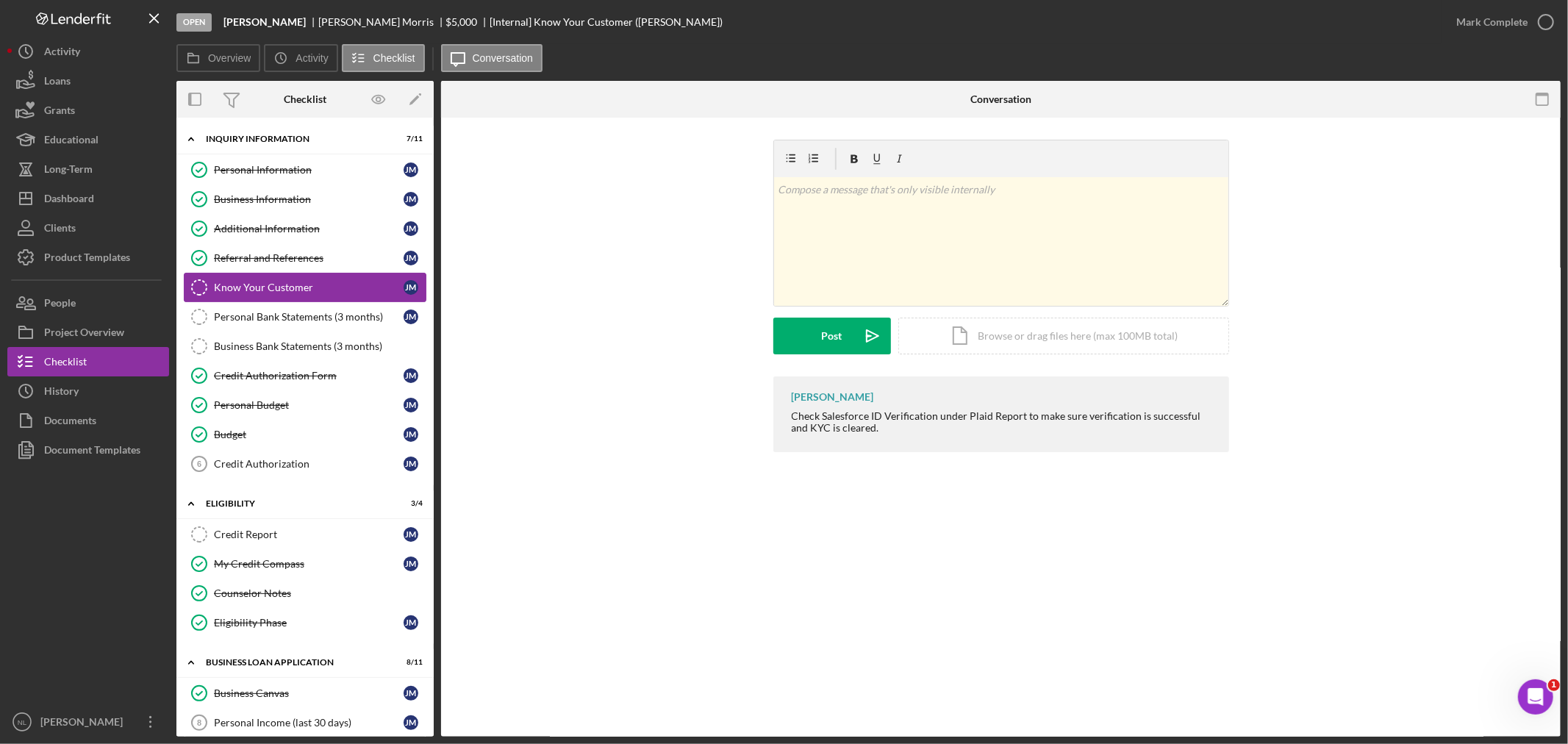
click at [234, 299] on link "Know Your Customer Know Your Customer [PERSON_NAME]" at bounding box center [305, 287] width 243 height 30
click at [234, 323] on div "Personal Bank Statements (3 months)" at bounding box center [309, 316] width 190 height 12
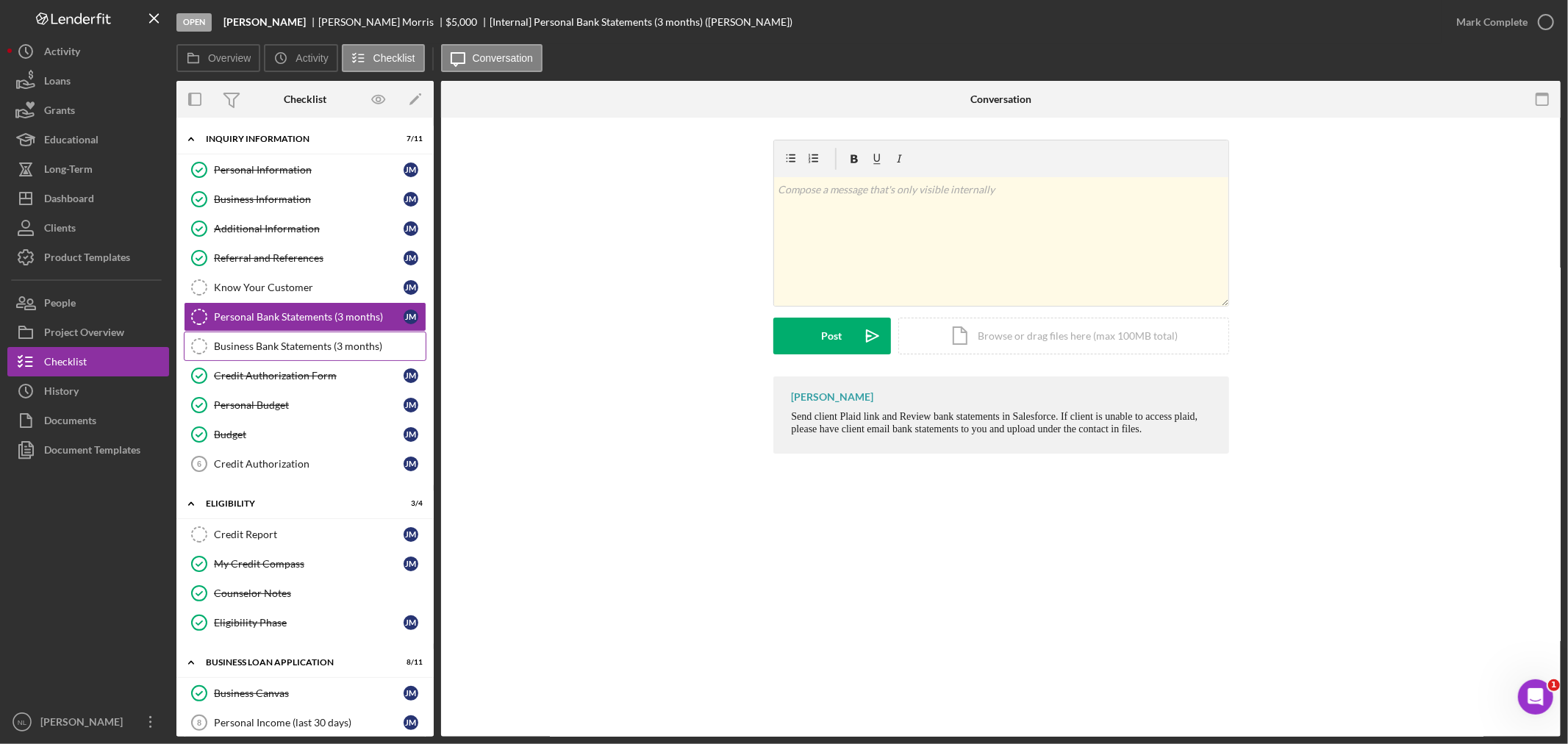
click at [237, 348] on div "Business Bank Statements (3 months)" at bounding box center [320, 346] width 212 height 12
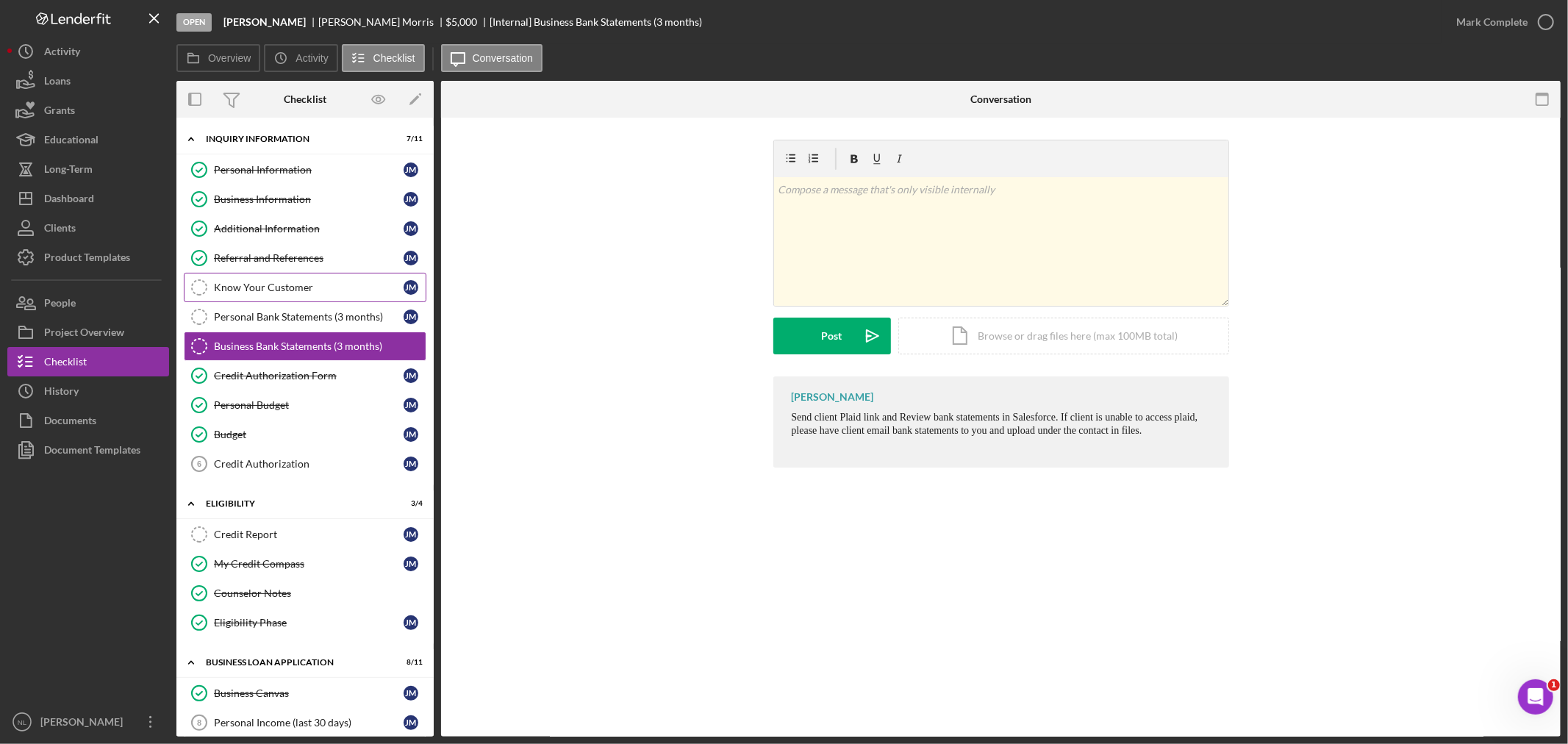
click at [214, 292] on div "Know Your Customer" at bounding box center [309, 287] width 190 height 12
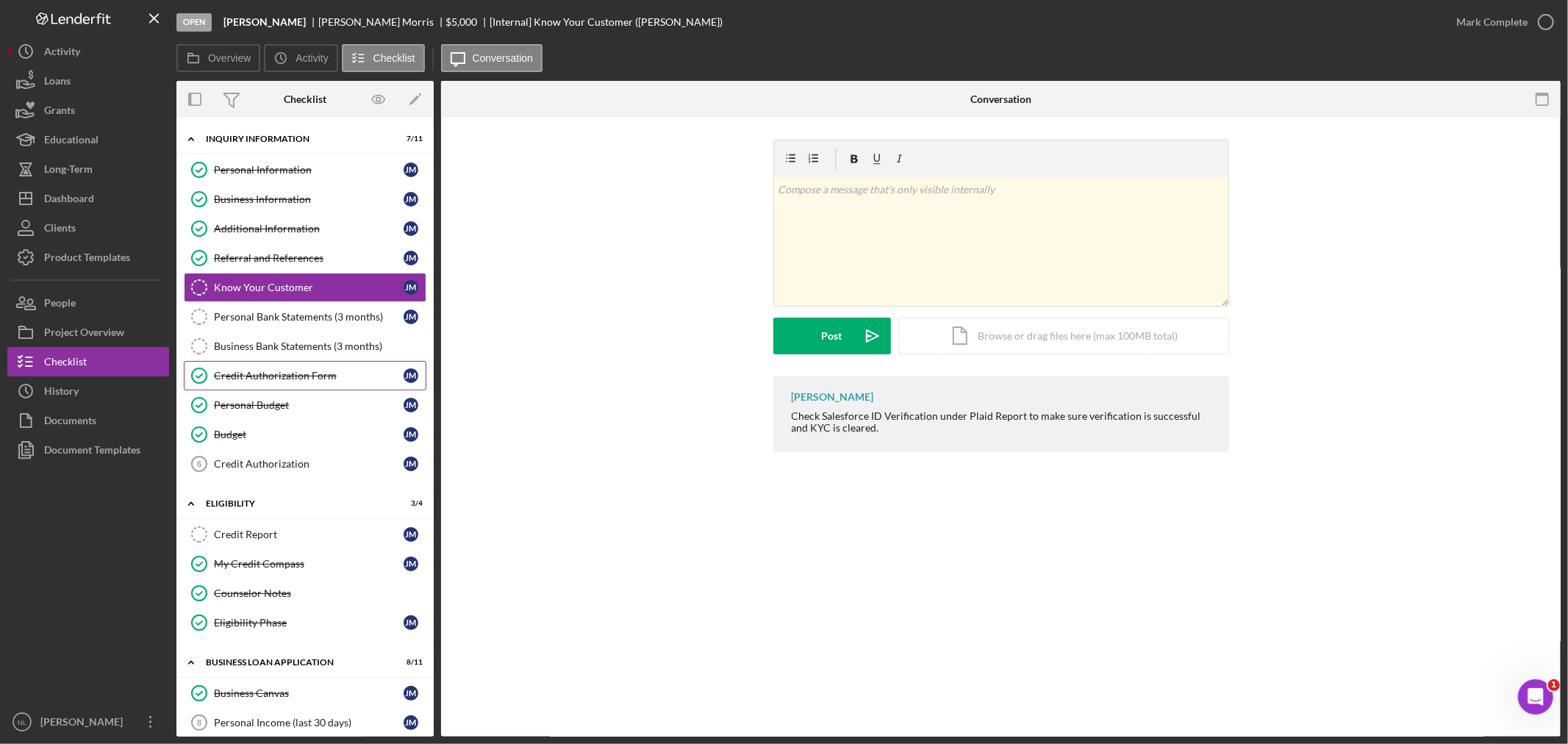
click at [280, 377] on div "Credit Authorization Form" at bounding box center [309, 375] width 190 height 12
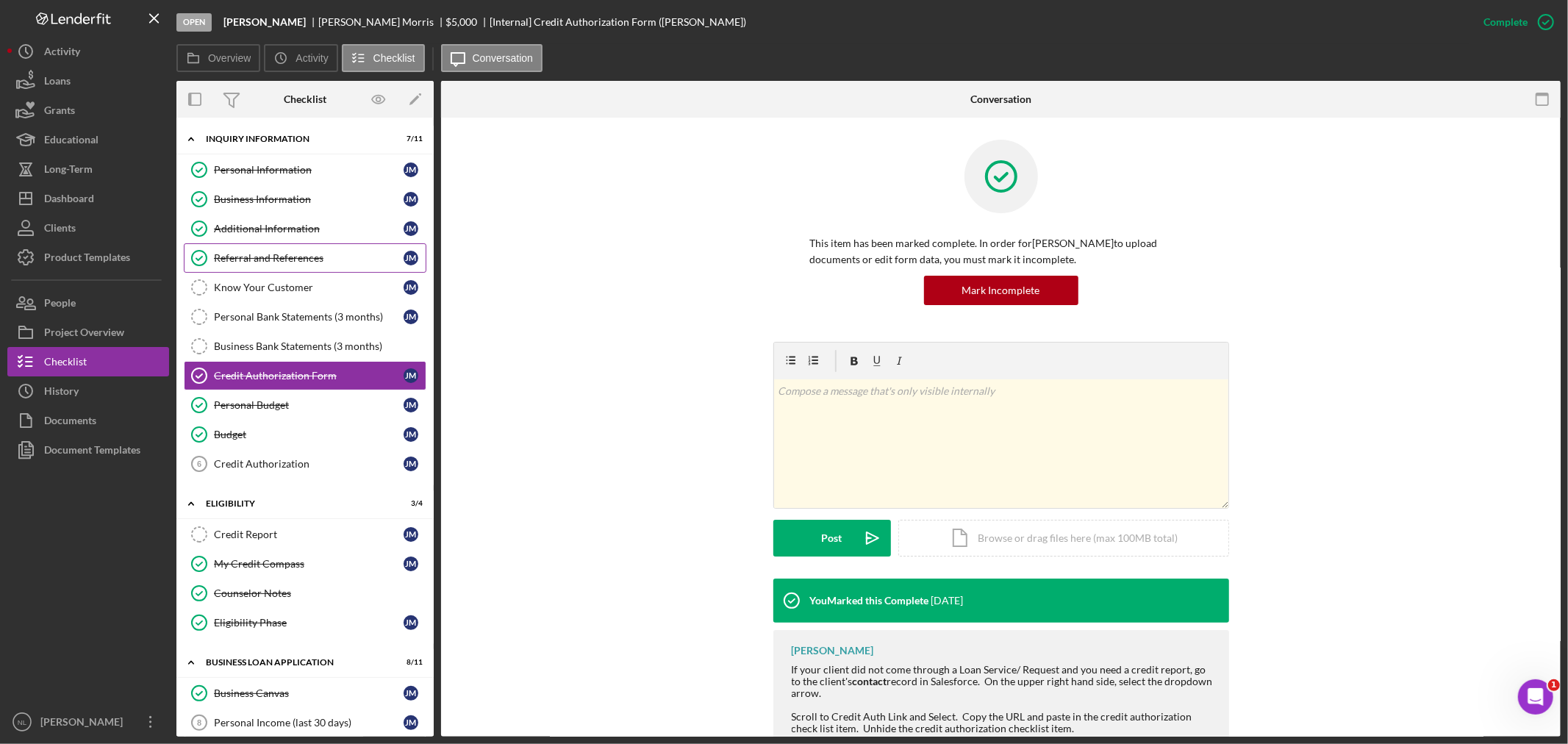
click at [259, 258] on div "Referral and References" at bounding box center [309, 257] width 190 height 12
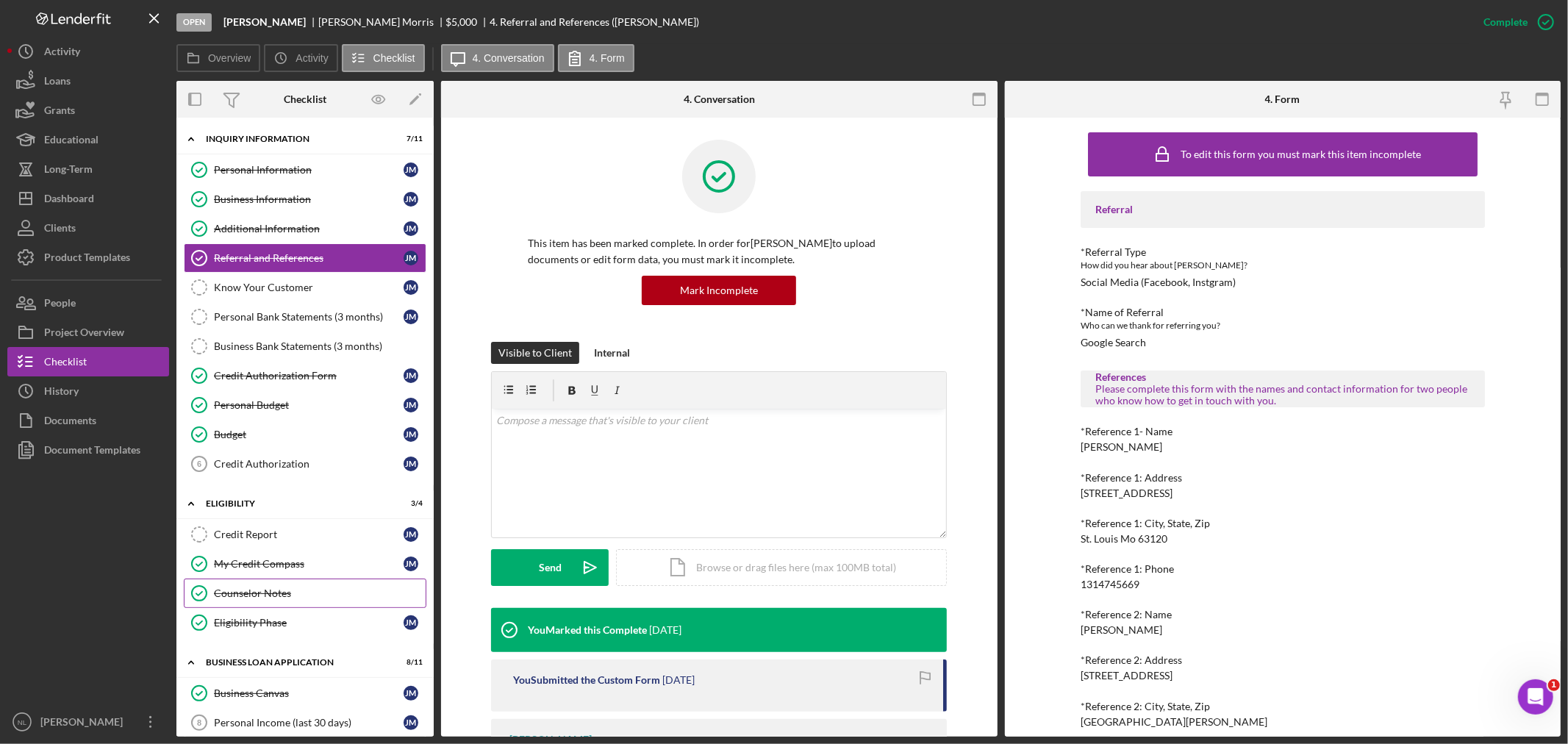
scroll to position [160, 0]
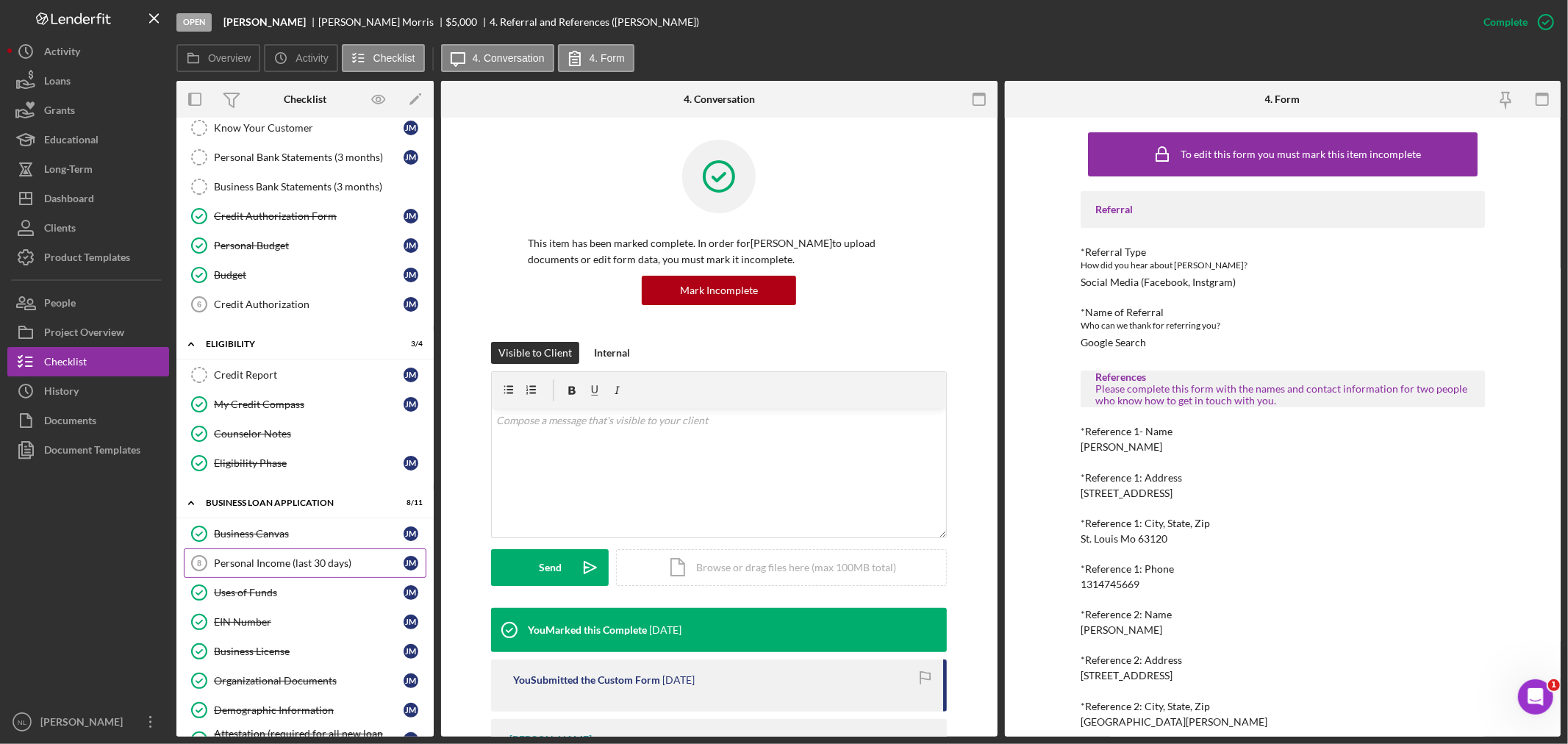
drag, startPoint x: 304, startPoint y: 562, endPoint x: 256, endPoint y: 558, distance: 48.2
click at [256, 558] on div "Personal Income (last 30 days)" at bounding box center [309, 562] width 190 height 12
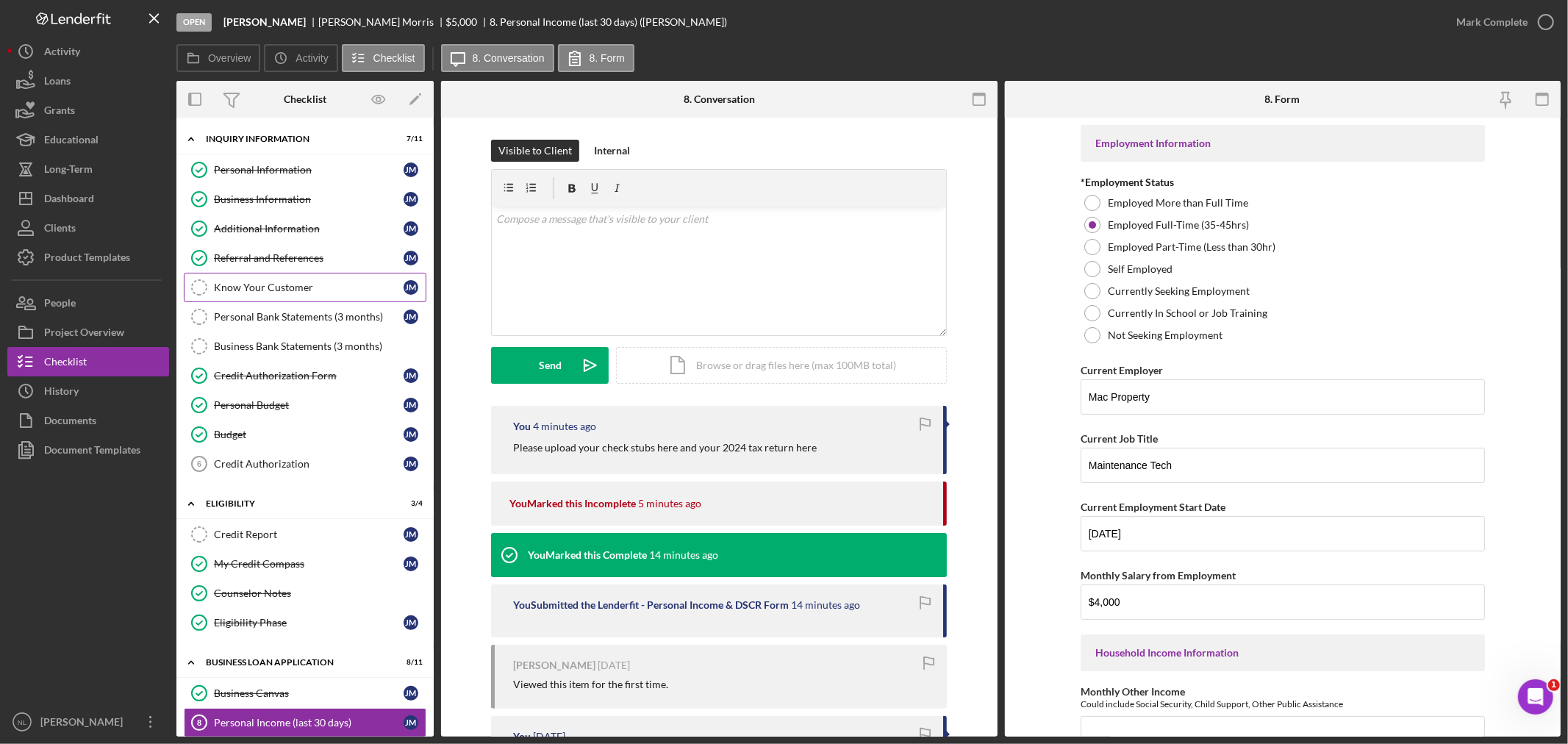
click at [304, 289] on div "Know Your Customer" at bounding box center [309, 287] width 190 height 12
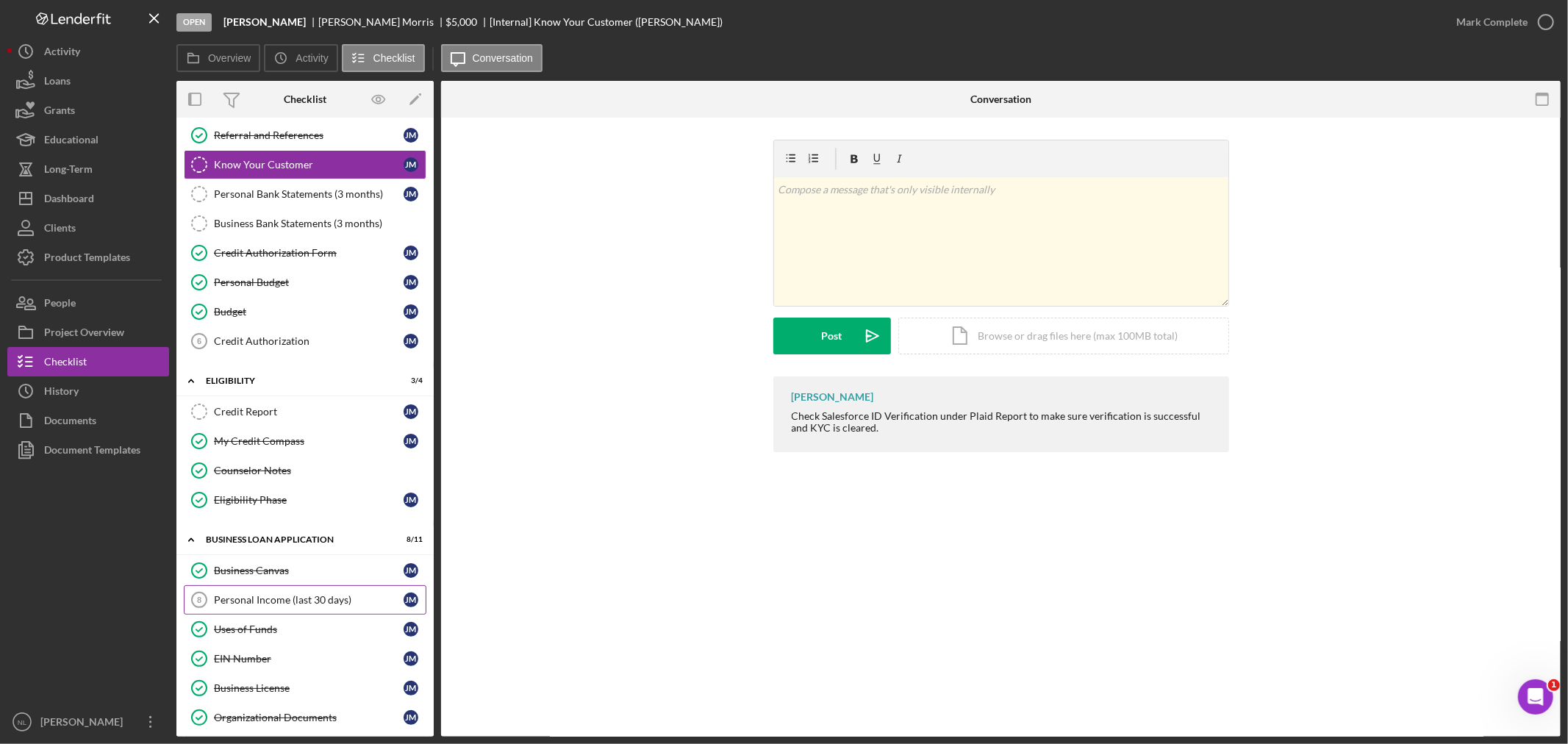
scroll to position [128, 0]
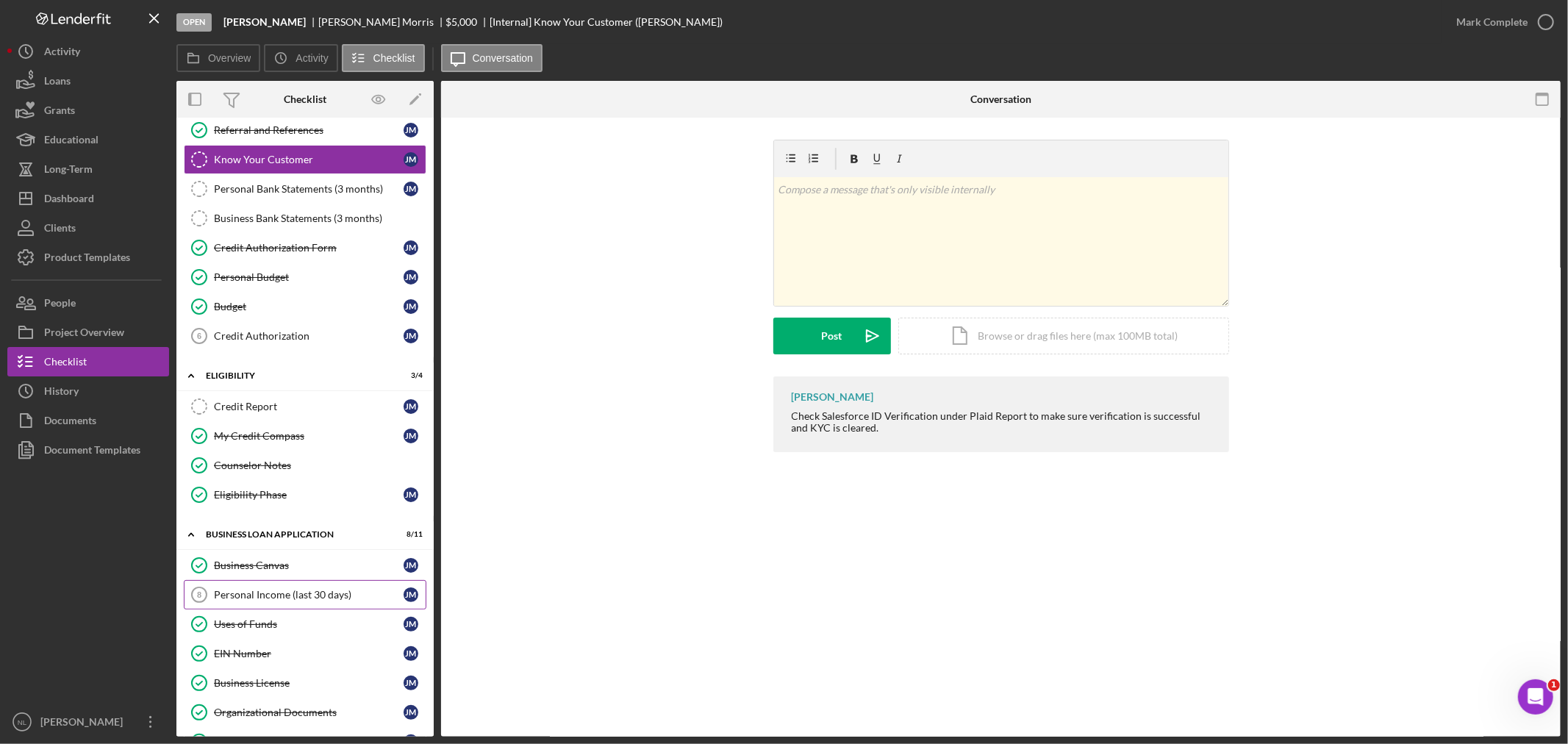
click at [291, 586] on link "Personal Income (last 30 days) 8 Personal Income (last 30 days) [PERSON_NAME]" at bounding box center [305, 594] width 243 height 30
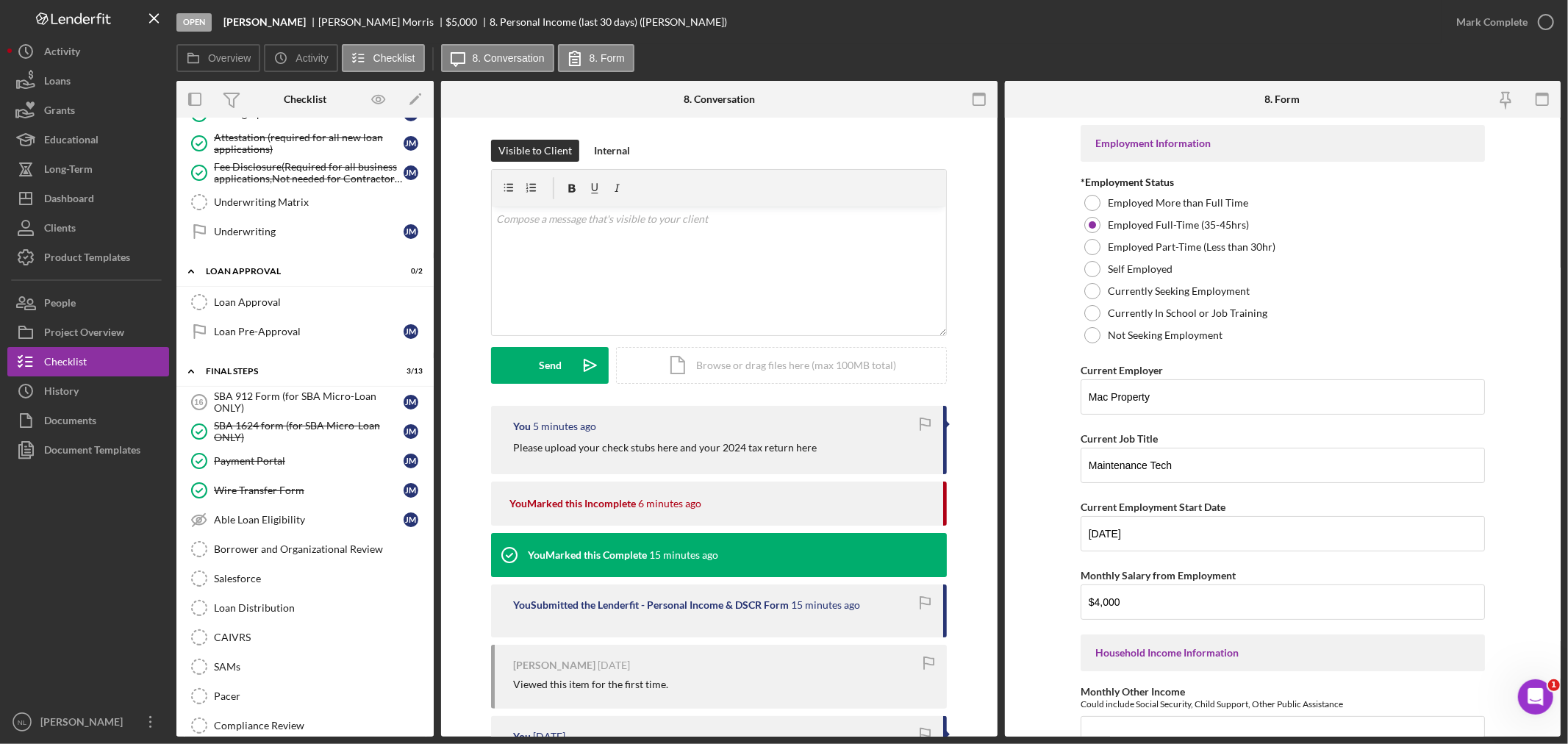
scroll to position [708, 0]
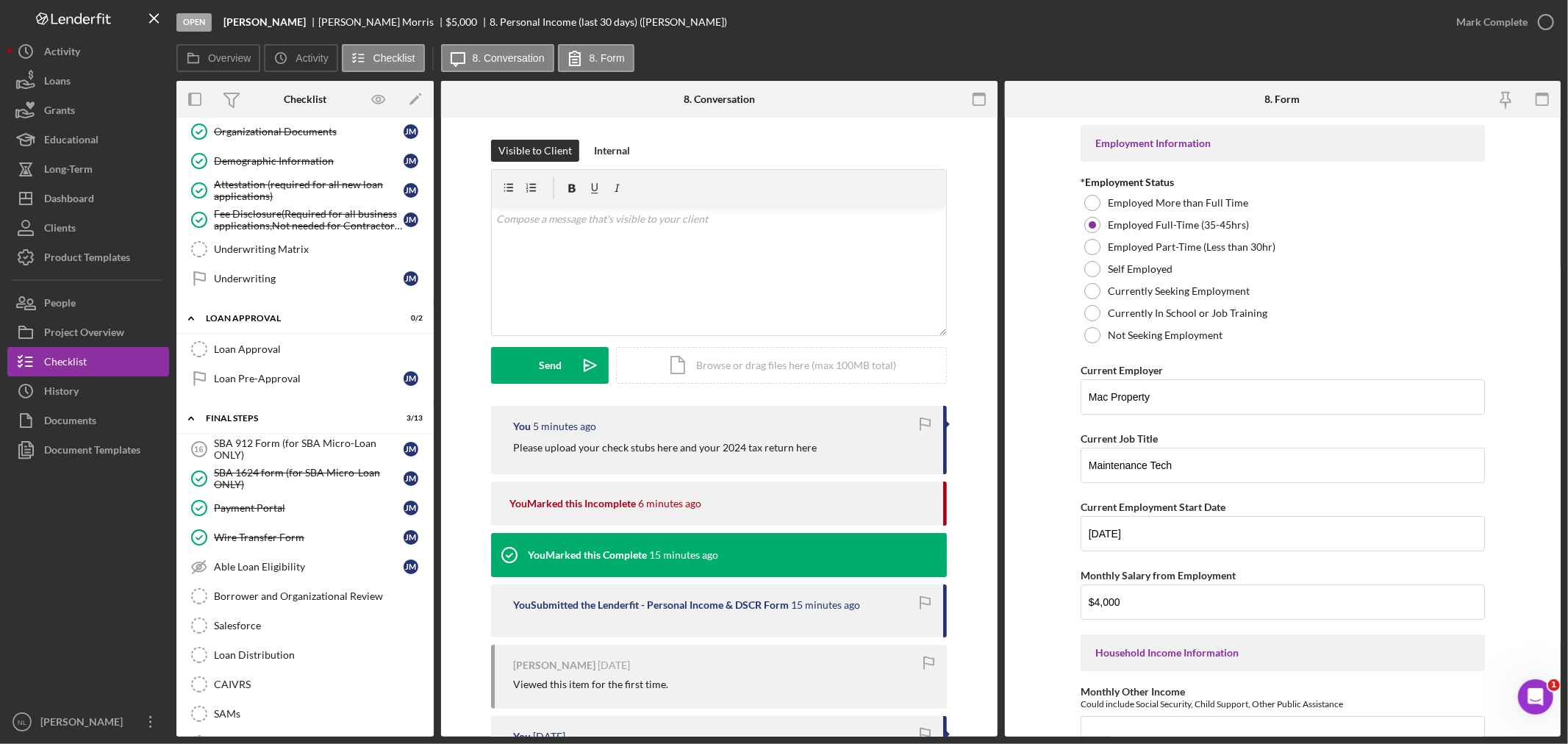
click at [322, 590] on link "Borrower and Organizational Review Borrower and Organizational Review" at bounding box center [305, 596] width 243 height 30
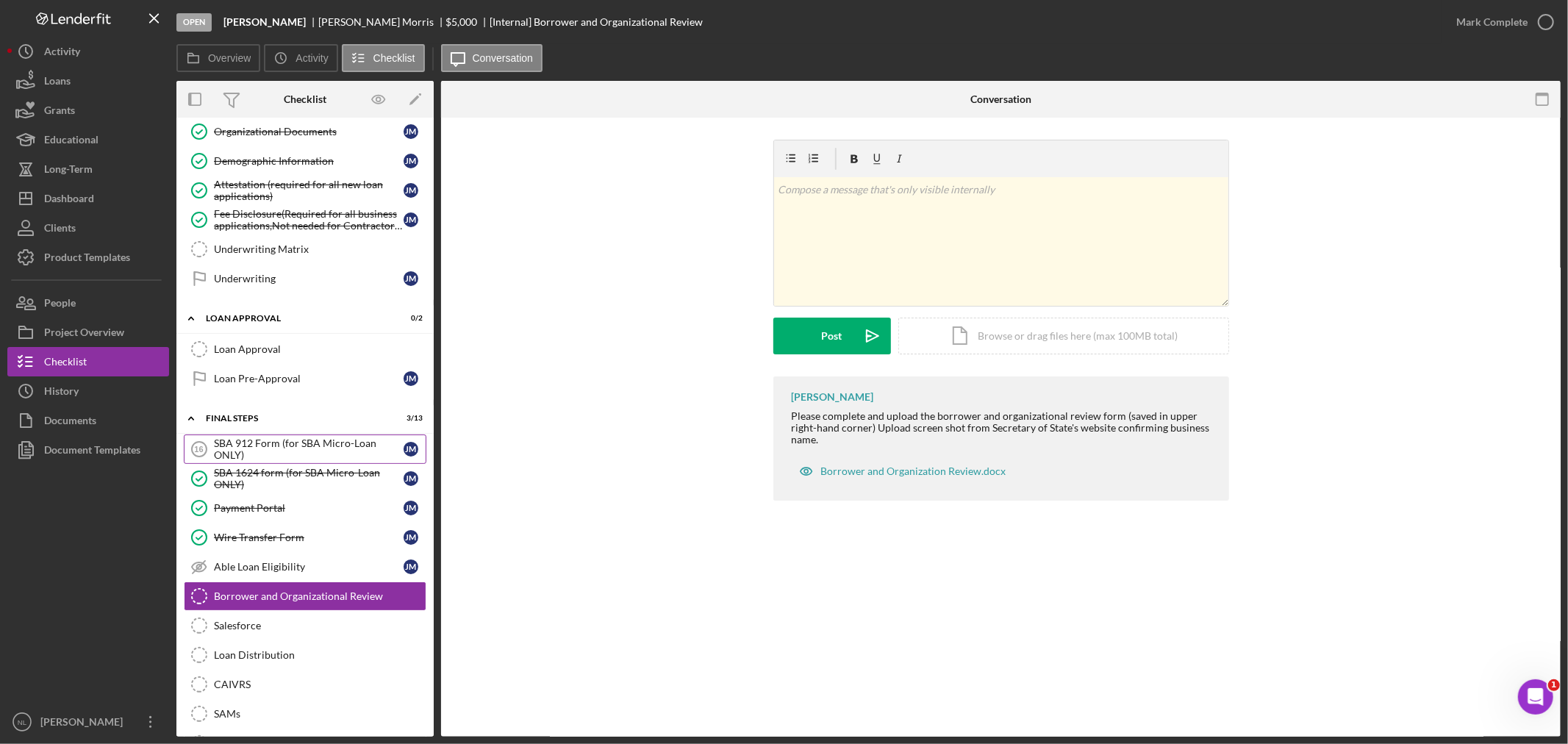
click at [274, 461] on div "SBA 912 Form (for SBA Micro-Loan ONLY)" at bounding box center [309, 449] width 190 height 23
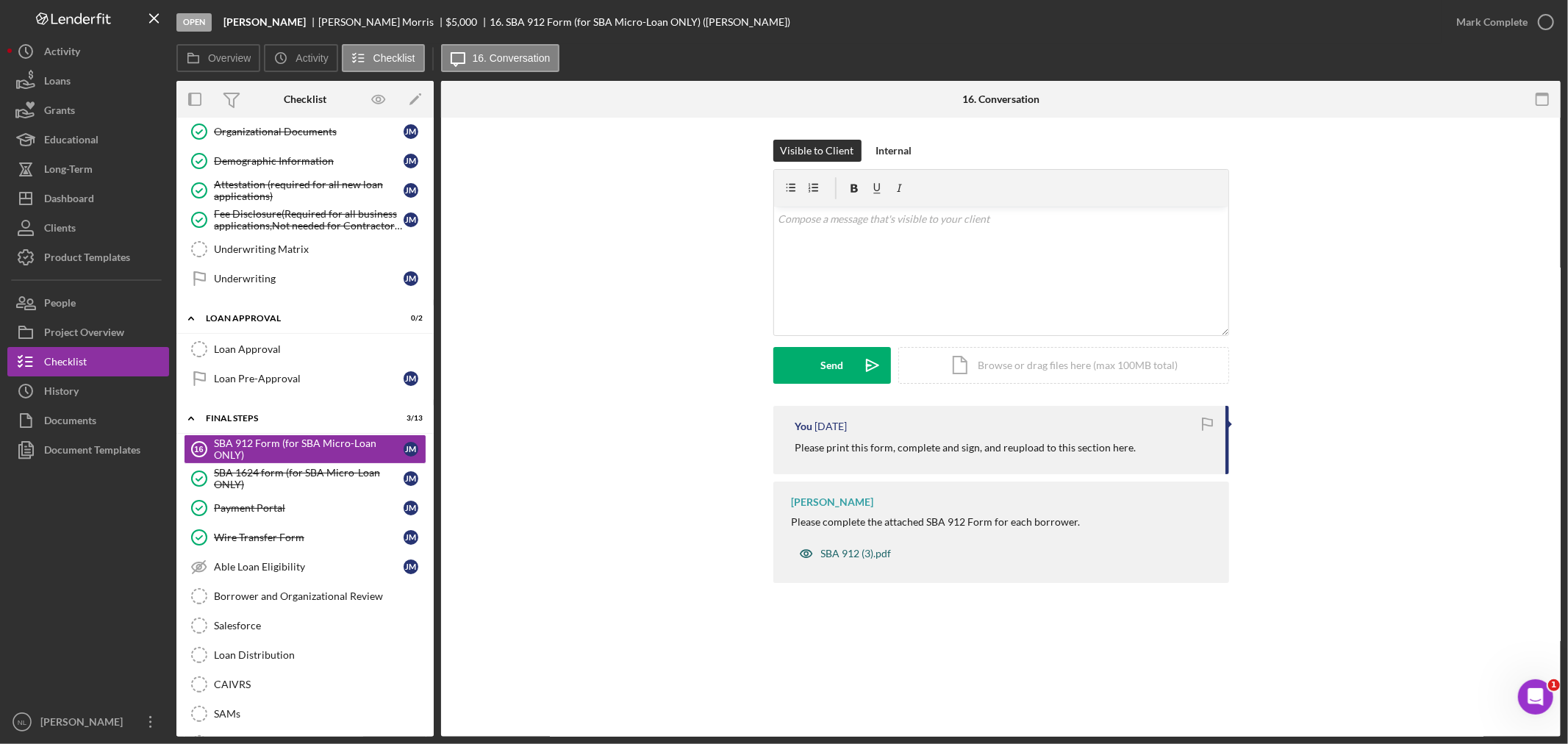
click at [854, 551] on div "SBA 912 (3).pdf" at bounding box center [856, 553] width 71 height 12
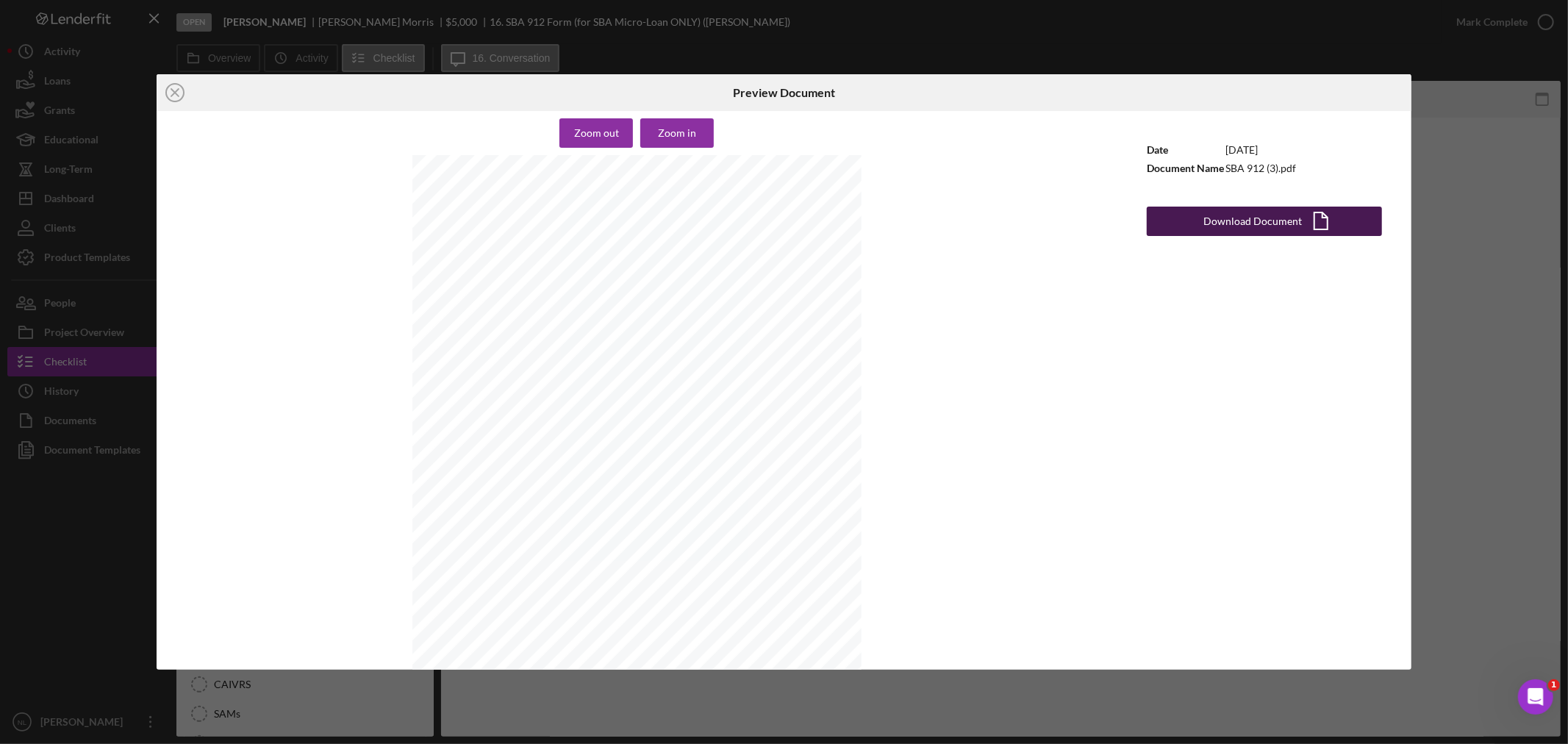
click at [1199, 223] on button "Download Document Icon/Document" at bounding box center [1264, 221] width 235 height 30
click at [170, 96] on icon "Icon/Close" at bounding box center [175, 92] width 37 height 37
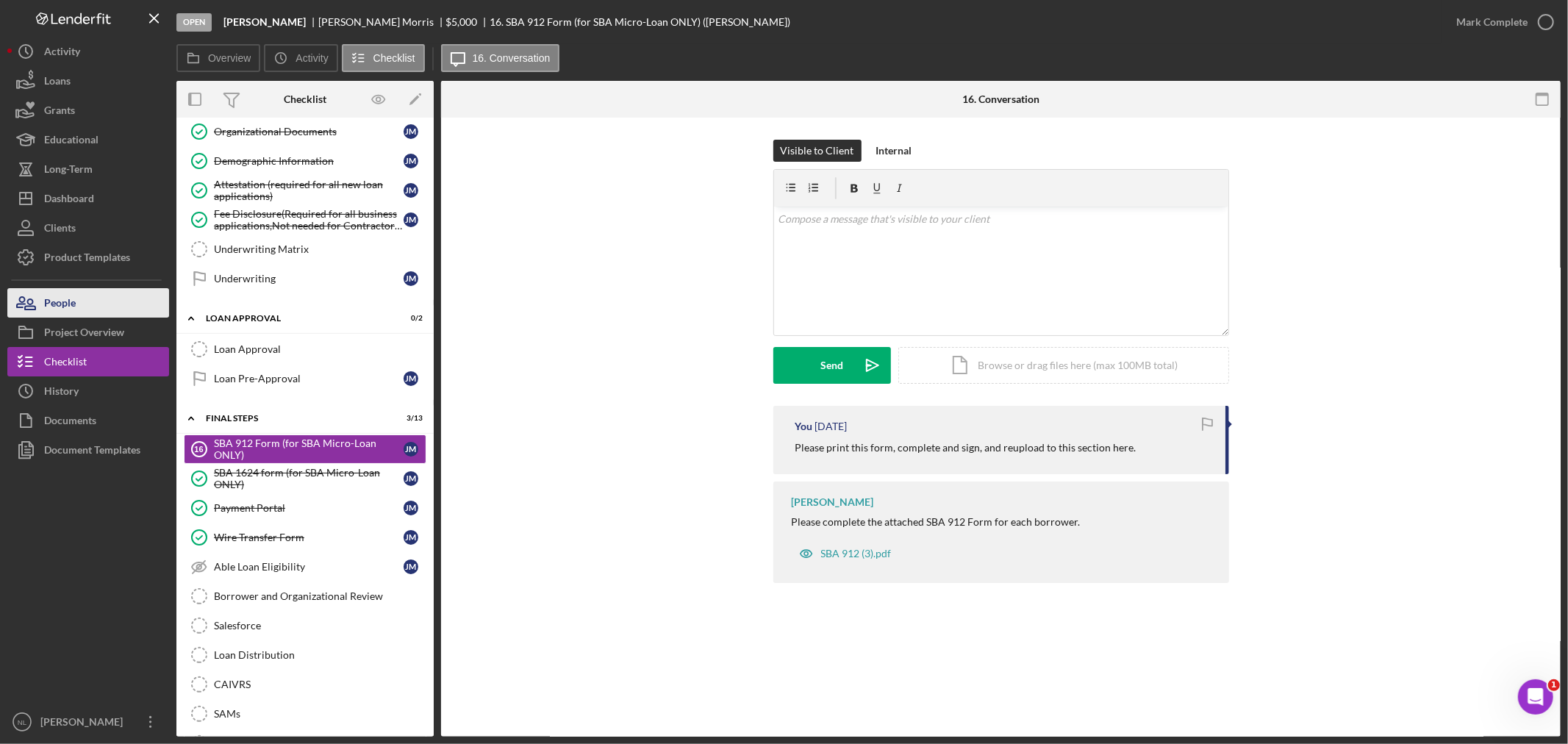
click at [91, 311] on button "People" at bounding box center [88, 302] width 161 height 30
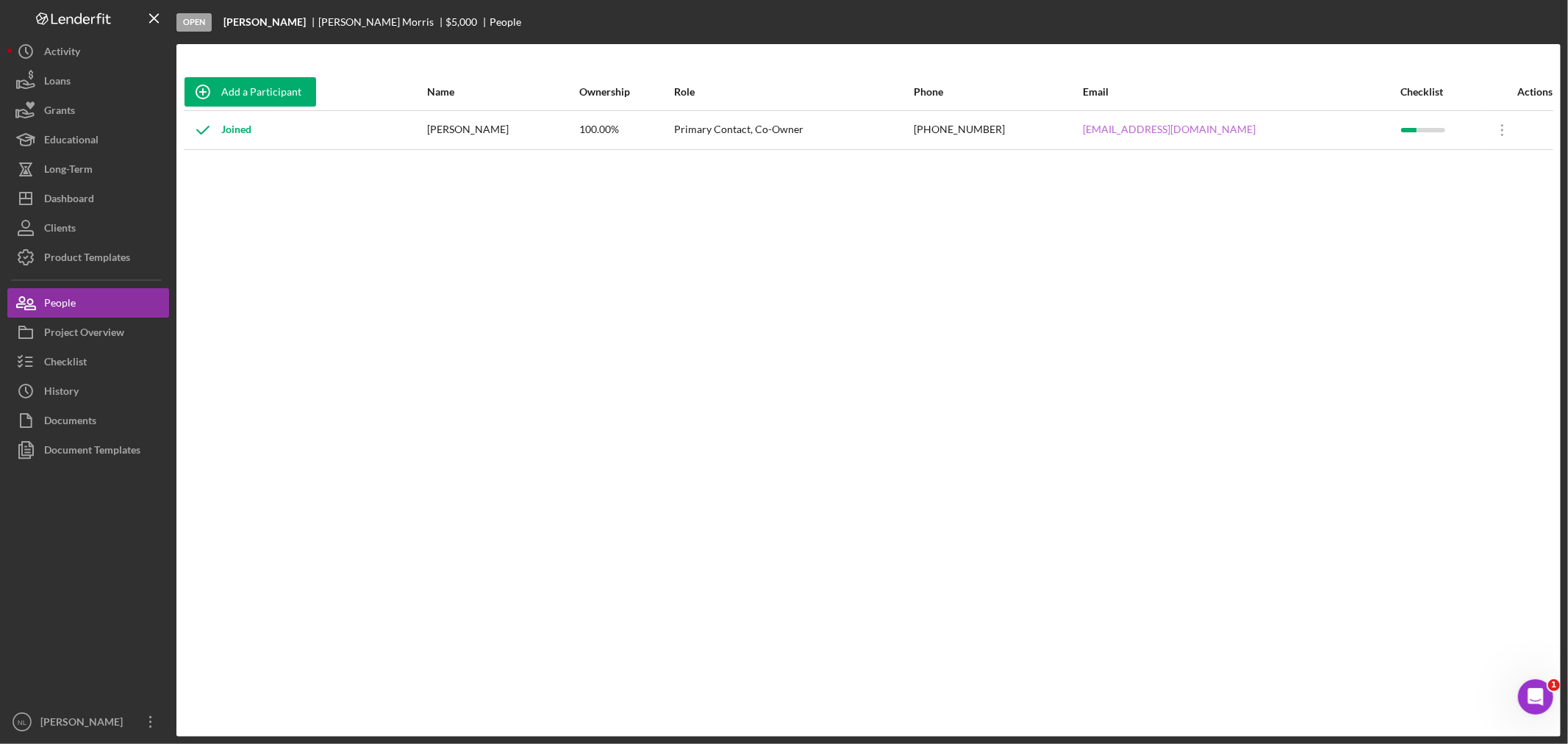
click at [1165, 125] on link "[EMAIL_ADDRESS][DOMAIN_NAME]" at bounding box center [1169, 129] width 173 height 12
click at [65, 364] on div "Checklist" at bounding box center [65, 363] width 43 height 33
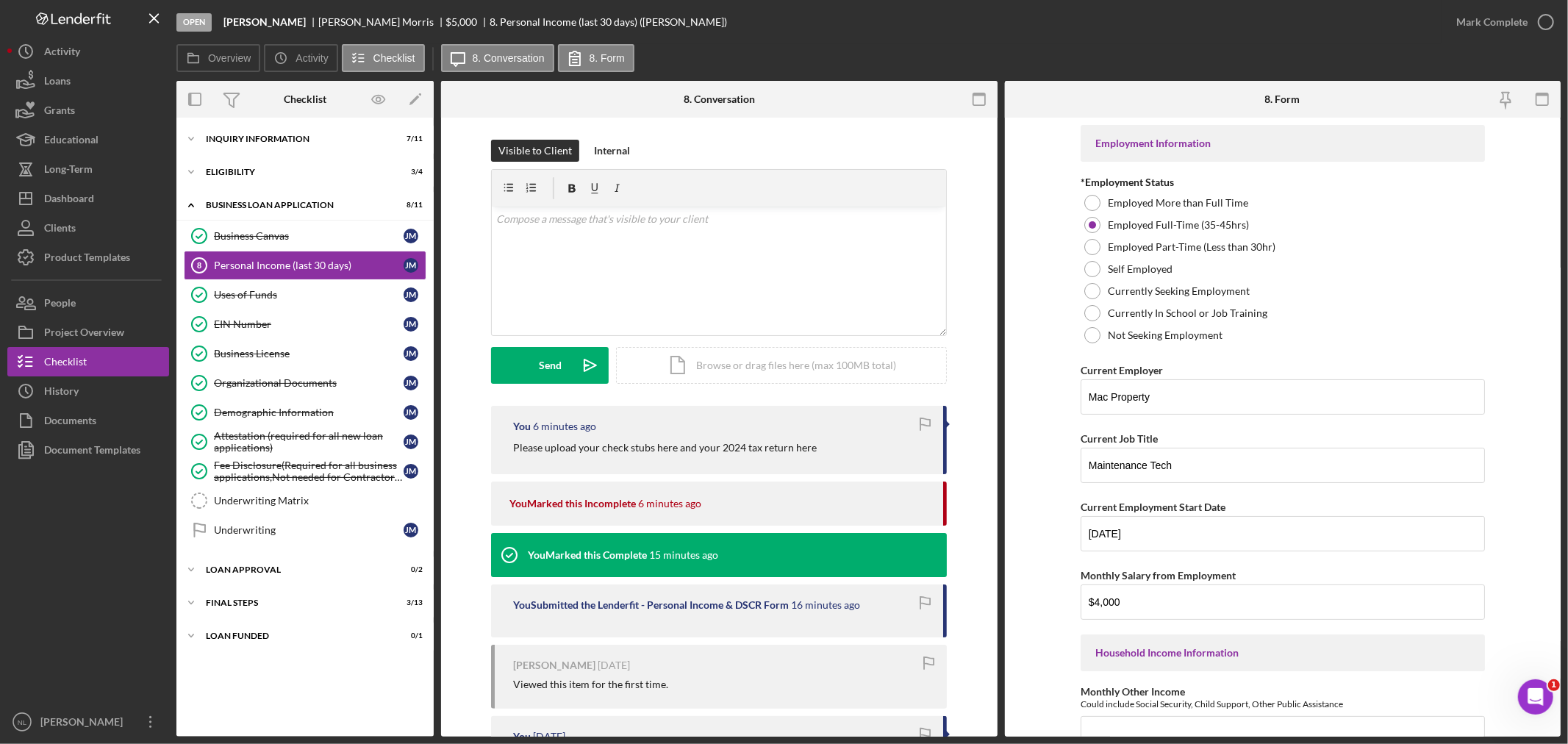
click at [1122, 45] on div "Overview Icon/History Activity Checklist Icon/Message 8. Conversation 8. Form" at bounding box center [869, 58] width 1384 height 30
click at [263, 177] on div "Icon/Expander Eligibility 3 / 4" at bounding box center [305, 171] width 257 height 30
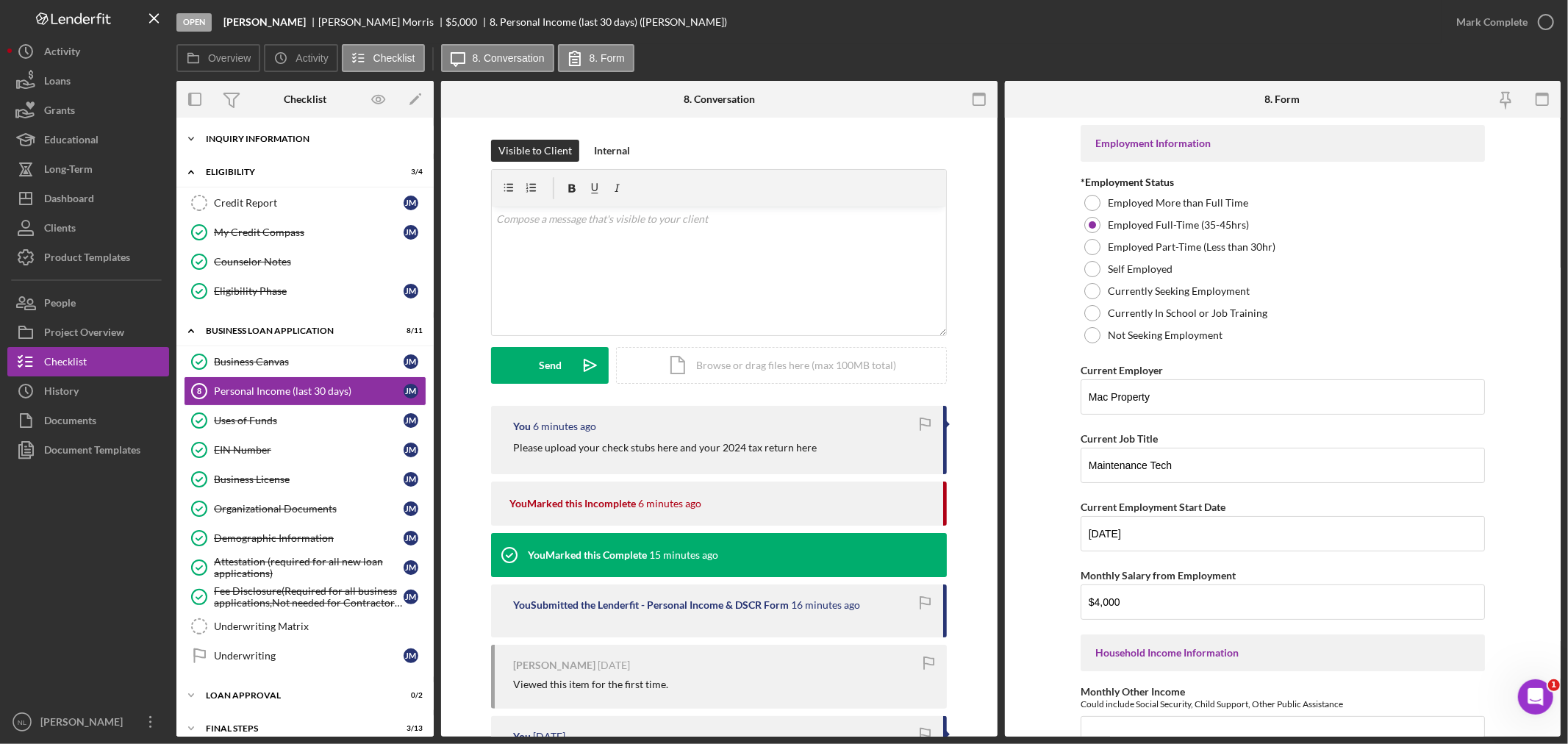
click at [263, 140] on div "INQUIRY INFORMATION" at bounding box center [311, 139] width 210 height 9
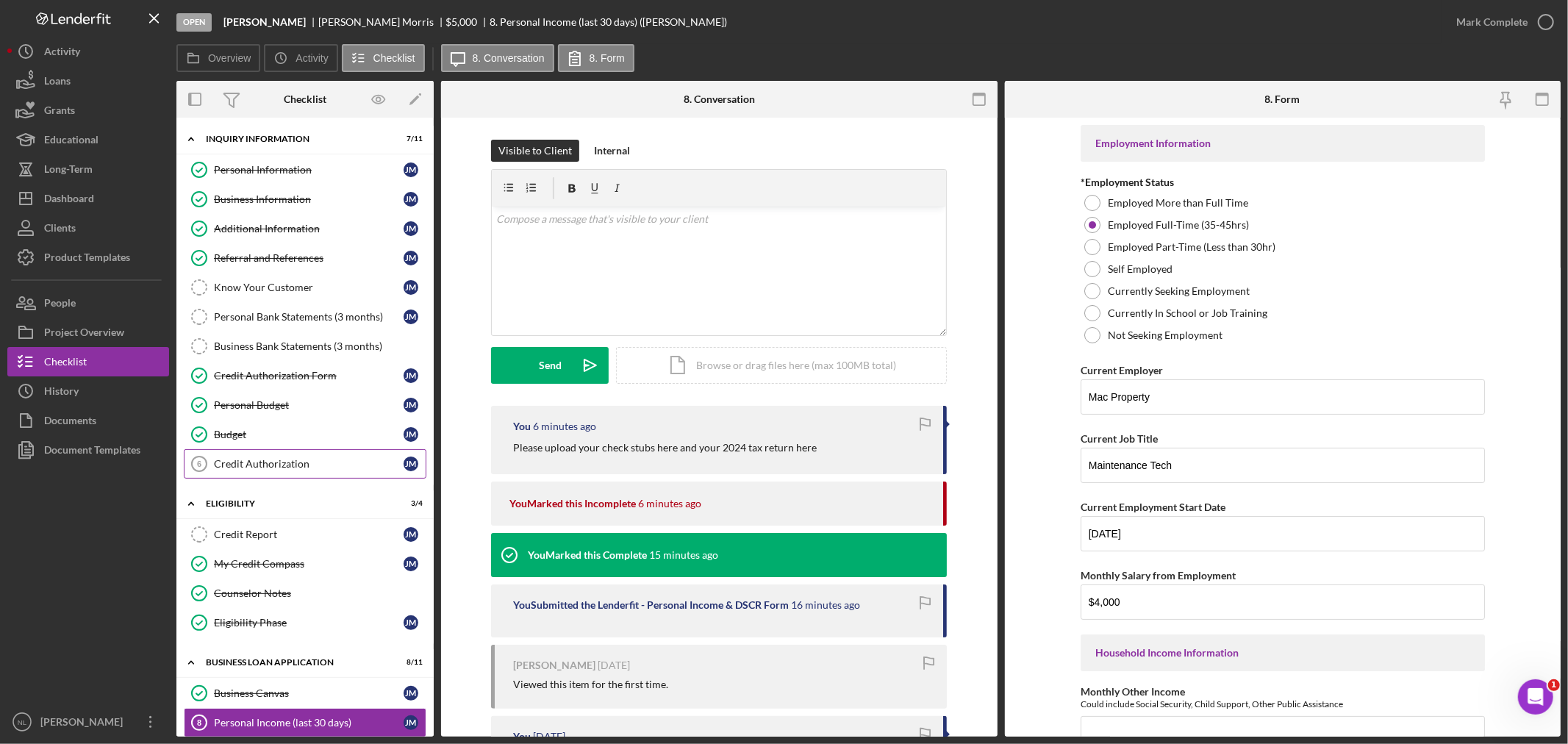
click at [368, 458] on link "Credit Authorization 6 Credit Authorization [PERSON_NAME]" at bounding box center [305, 463] width 243 height 30
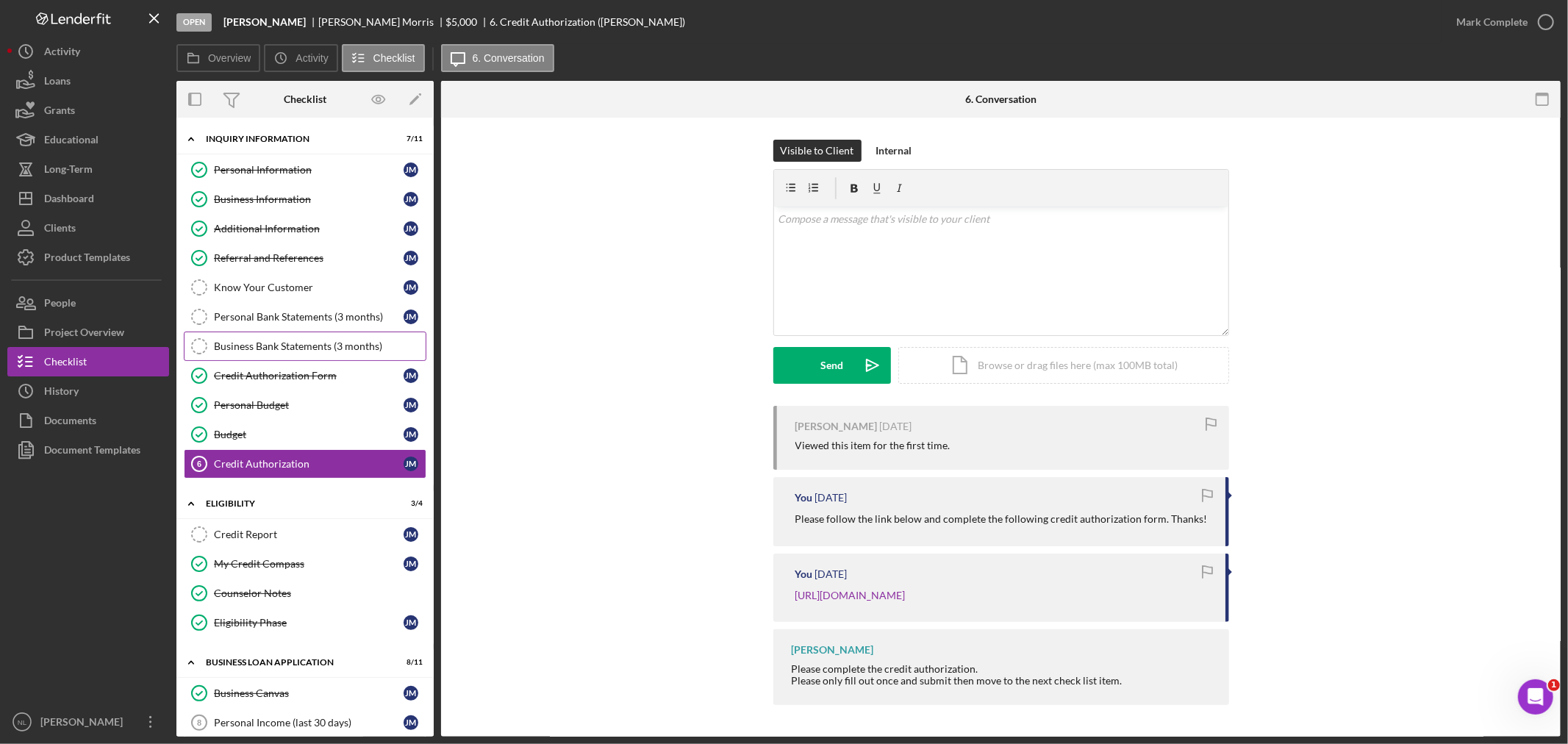
click at [248, 338] on link "Business Bank Statements (3 months) Business Bank Statements (3 months)" at bounding box center [305, 346] width 243 height 30
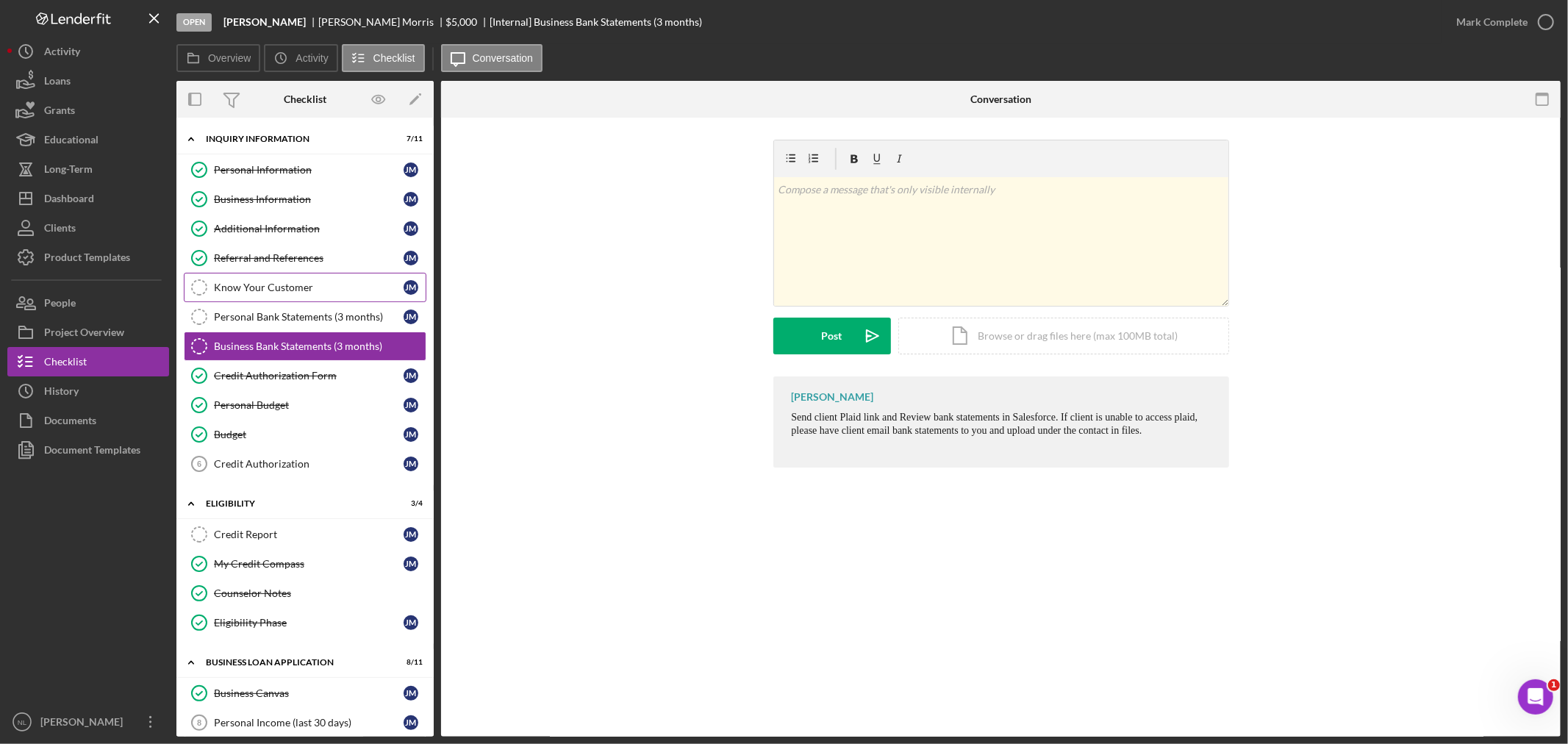
click at [232, 299] on link "Know Your Customer Know Your Customer [PERSON_NAME]" at bounding box center [305, 287] width 243 height 30
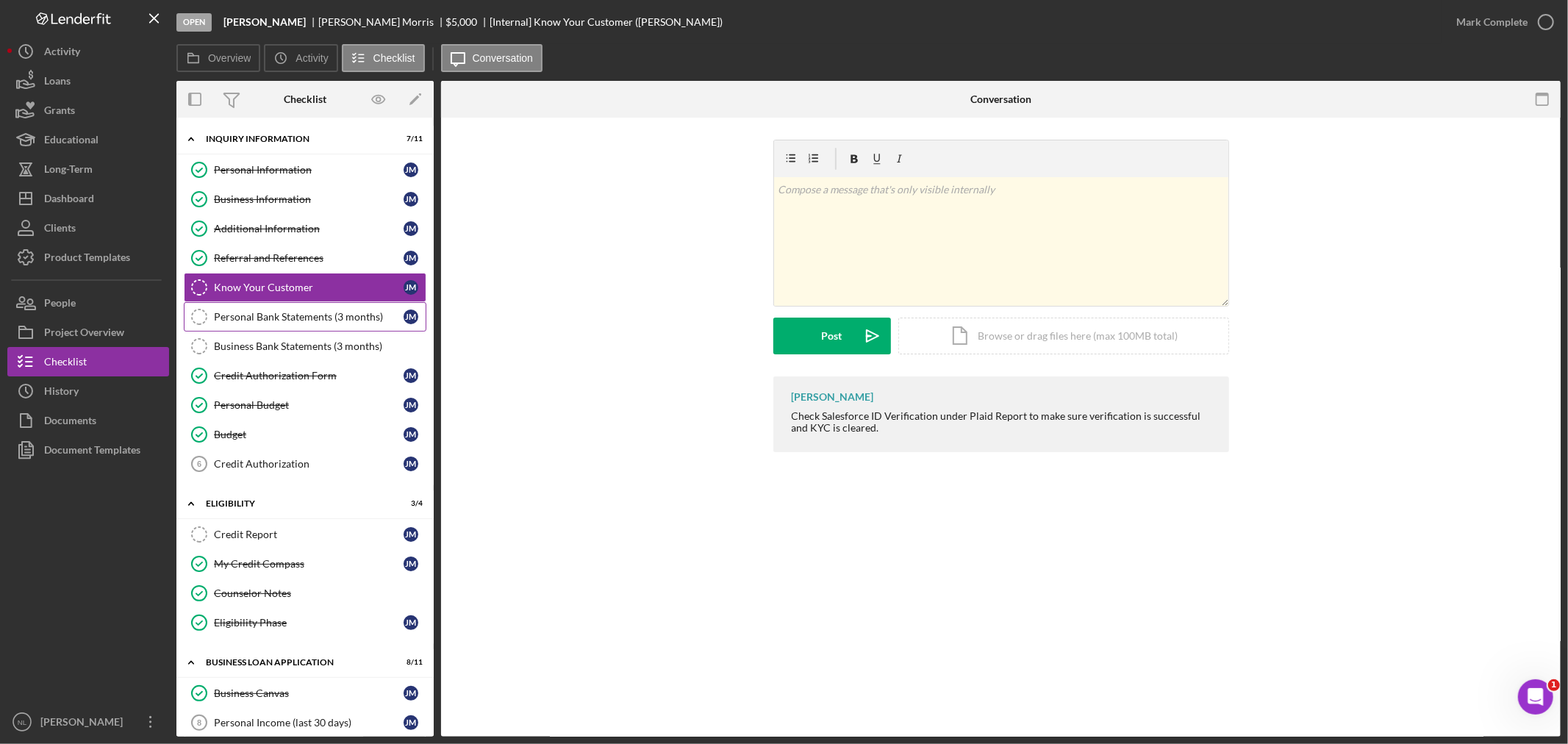
click at [236, 306] on link "Personal Bank Statements (3 months) Personal Bank Statements (3 months) [PERSON…" at bounding box center [305, 316] width 243 height 30
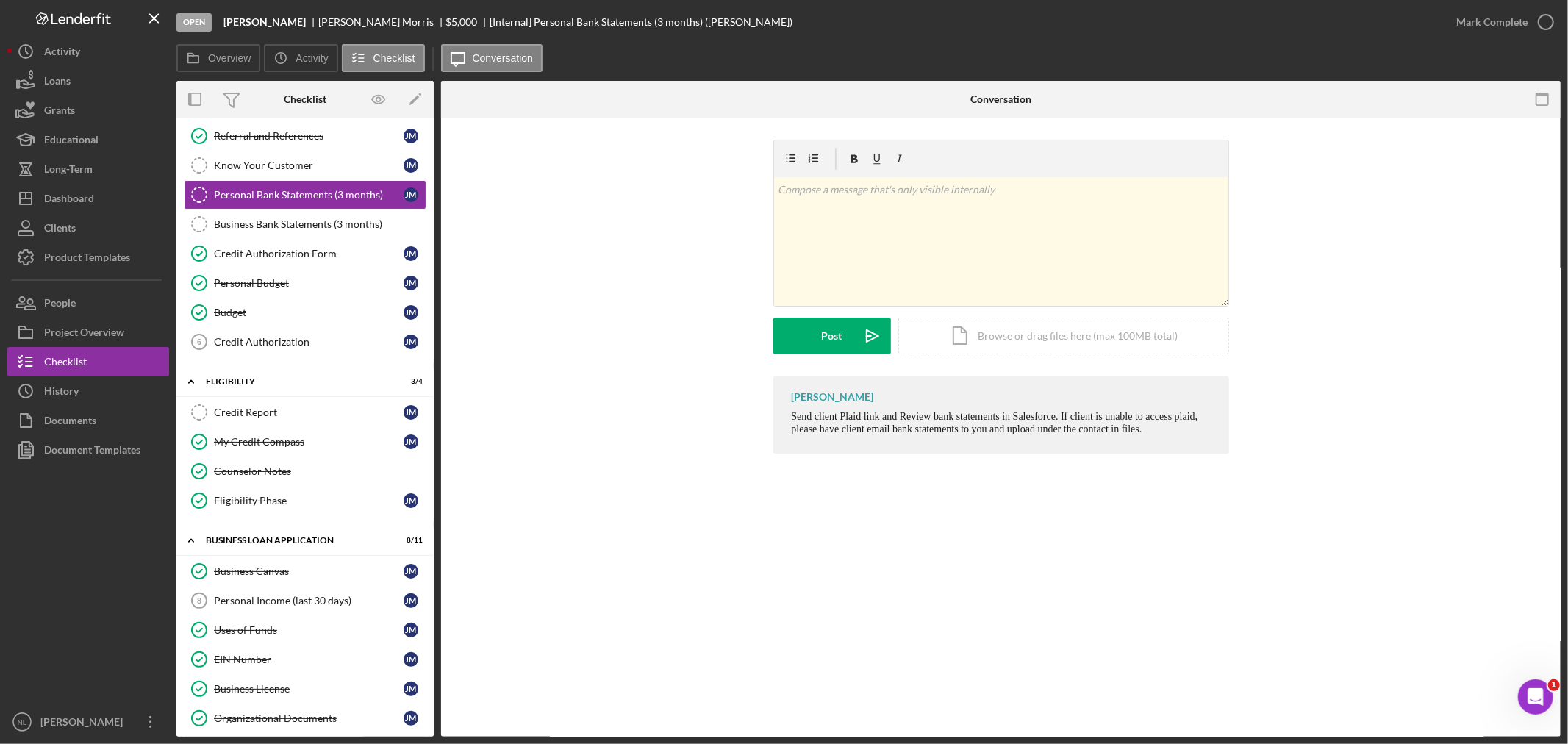
scroll to position [125, 0]
click at [308, 603] on div "Personal Income (last 30 days)" at bounding box center [309, 597] width 190 height 12
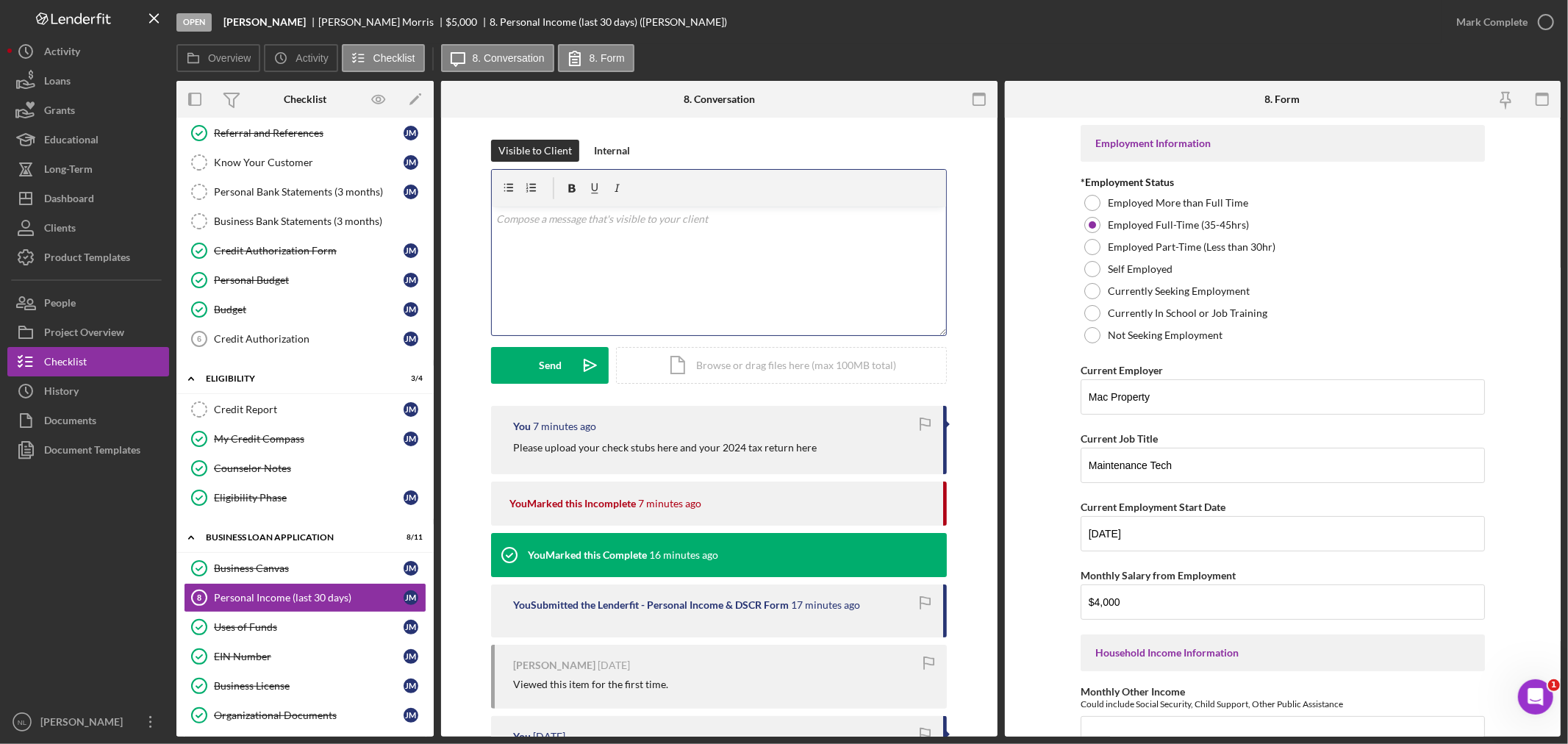
click at [602, 261] on div "v Color teal Color pink Remove color Add row above Add row below Add column bef…" at bounding box center [718, 270] width 455 height 128
click at [576, 369] on icon "Icon/Upload" at bounding box center [590, 365] width 37 height 37
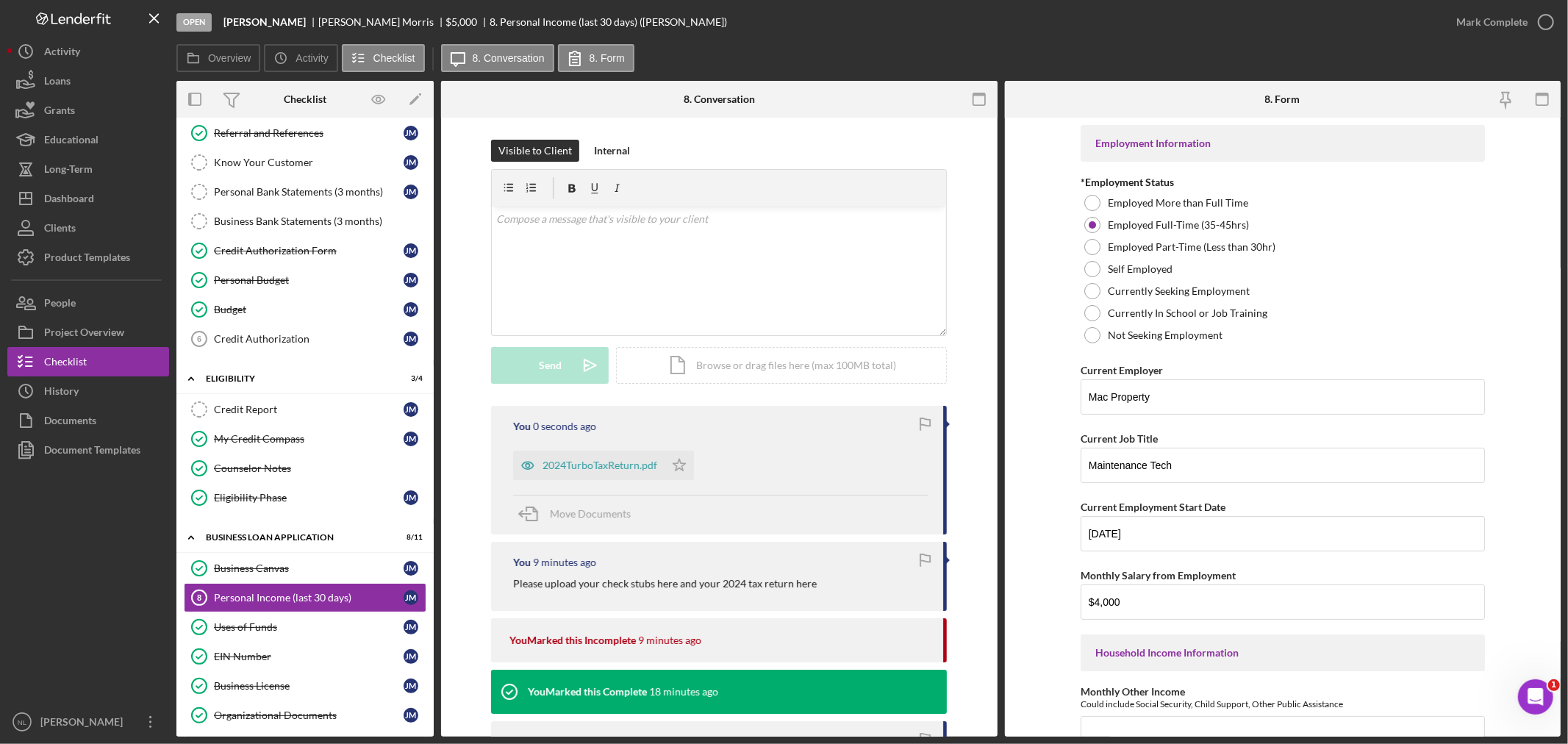
scroll to position [130, 0]
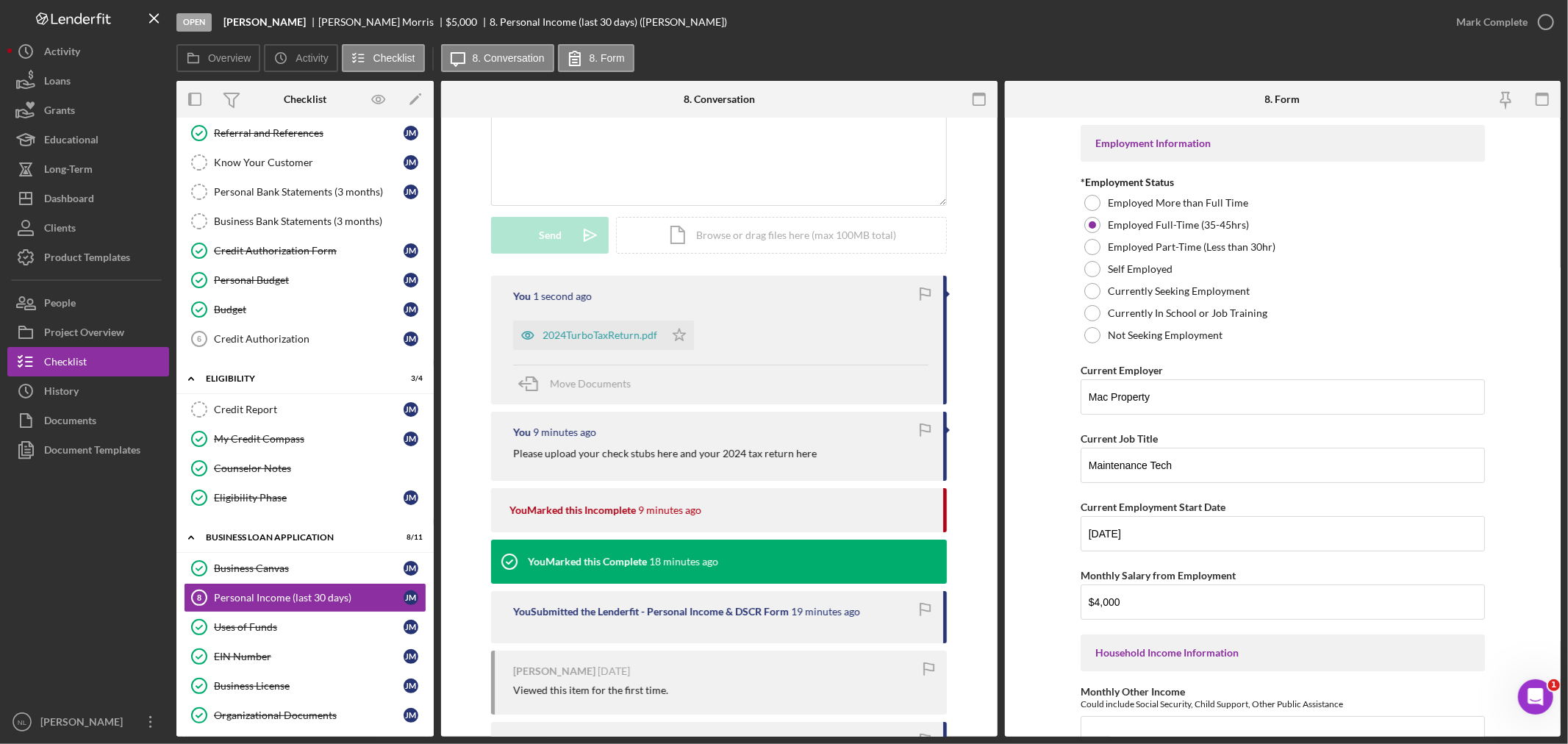
click at [680, 351] on div "You 1 second ago 2024TurboTaxReturn.pdf Icon/Star Move Documents" at bounding box center [719, 339] width 455 height 128
click at [674, 342] on icon "Icon/Star" at bounding box center [679, 334] width 30 height 30
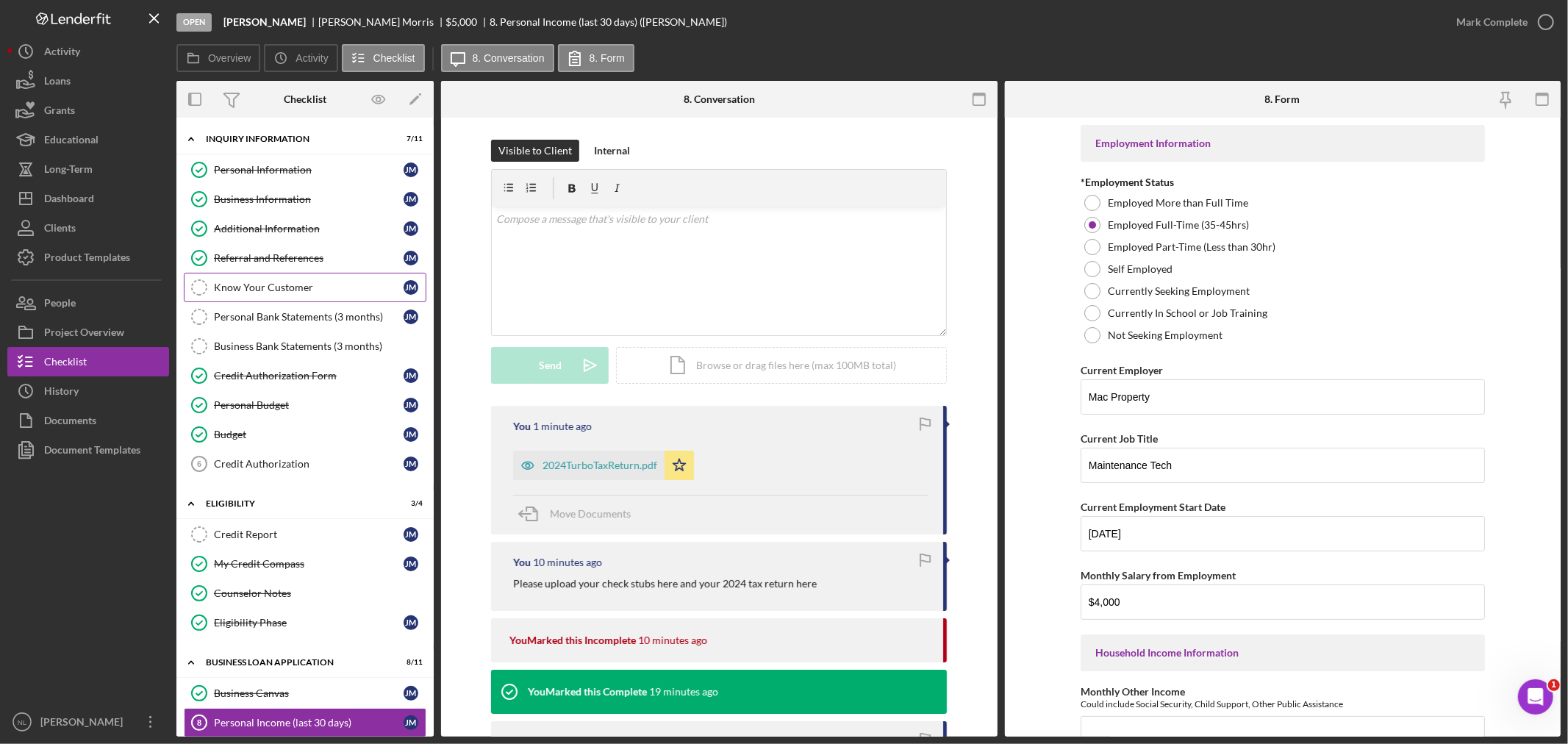
scroll to position [383, 0]
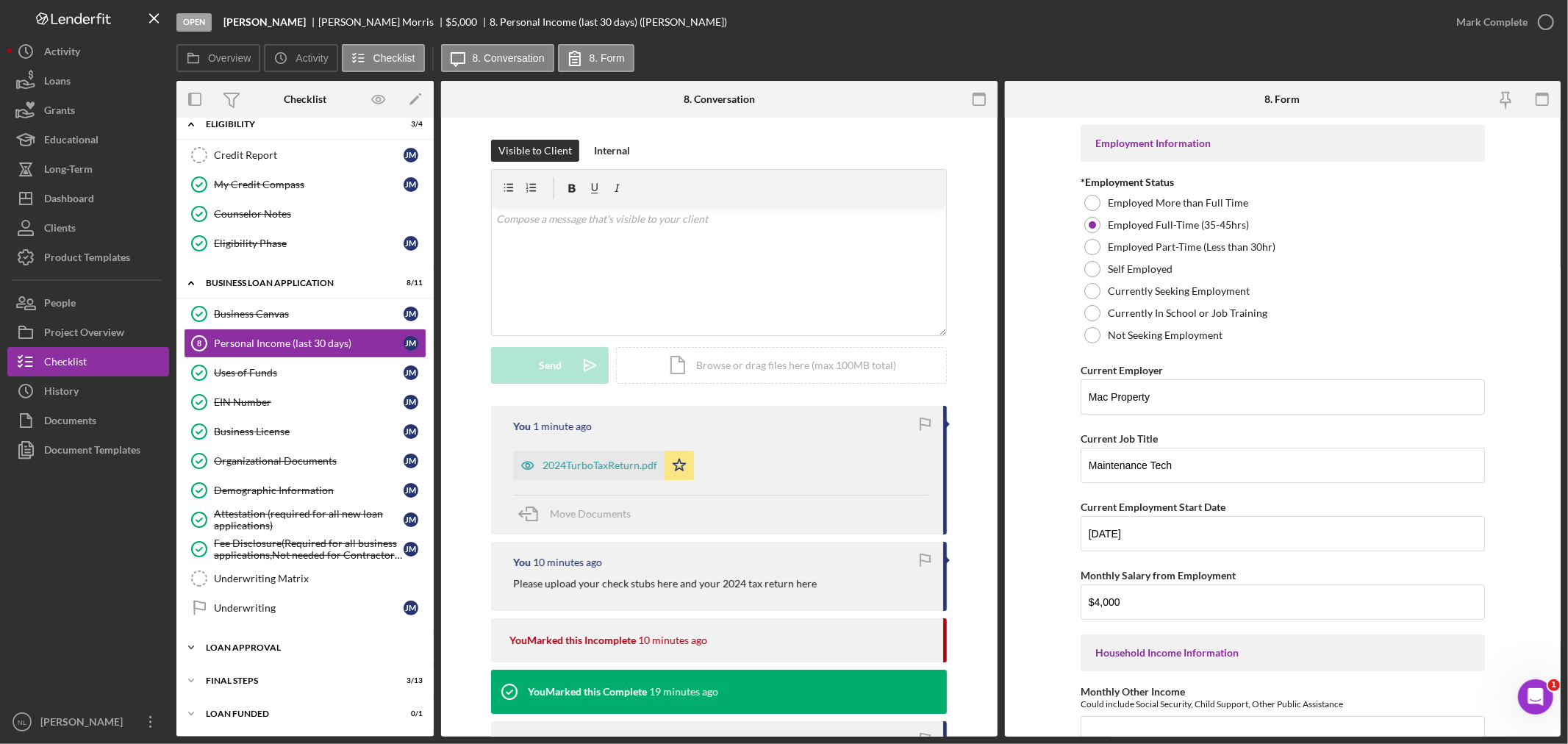
click at [275, 651] on div "Loan Approval" at bounding box center [311, 647] width 210 height 9
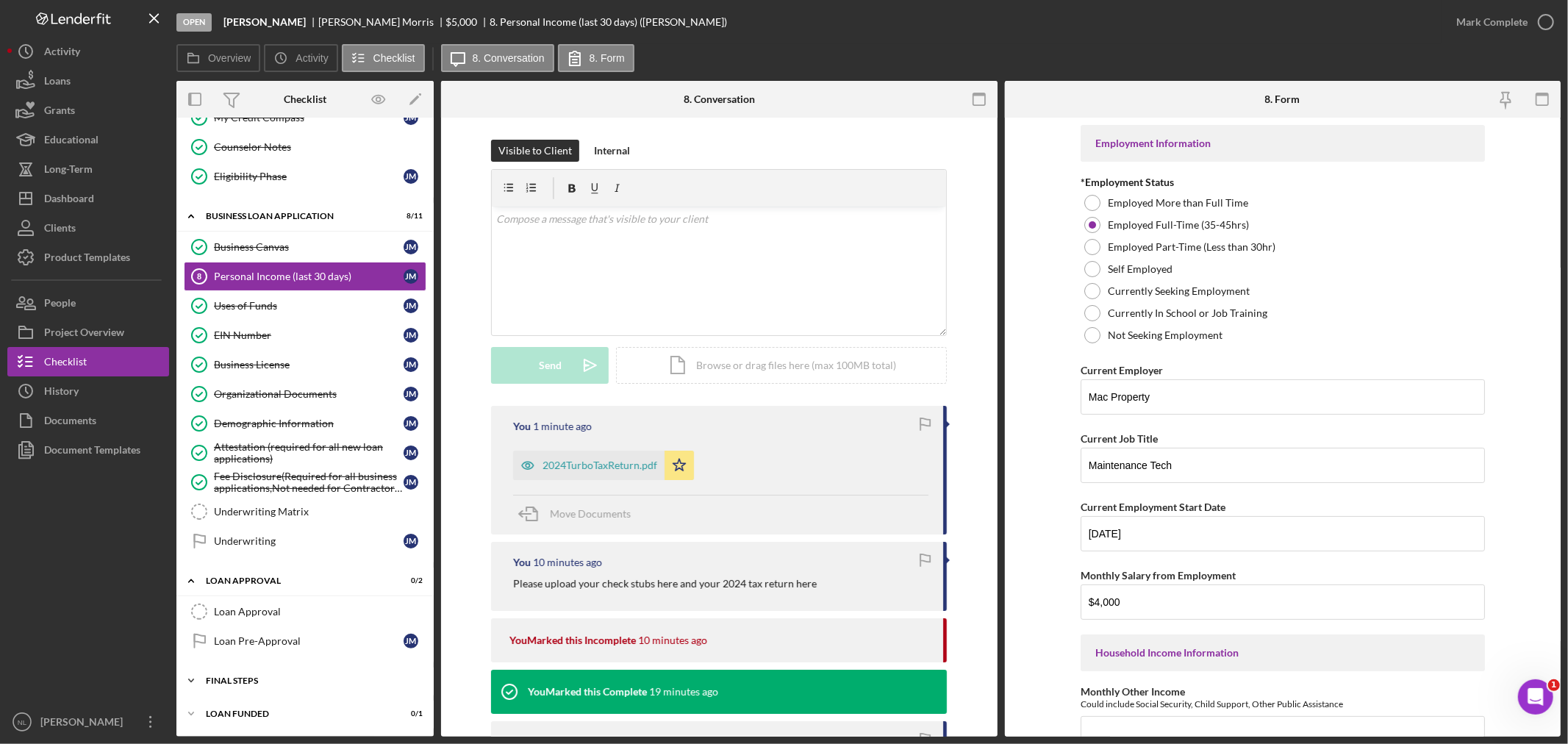
click at [261, 679] on div "Final Steps" at bounding box center [311, 680] width 210 height 9
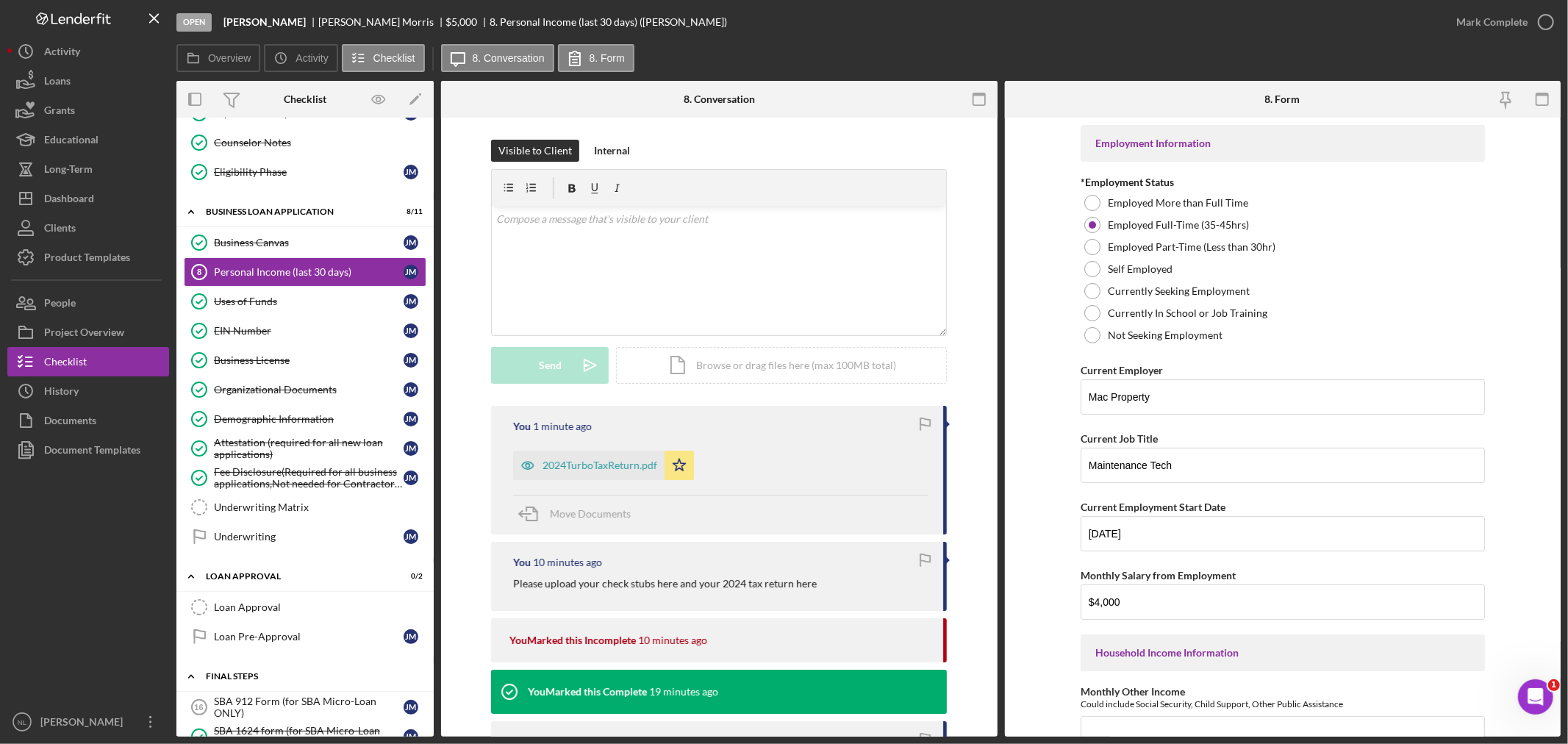
scroll to position [843, 0]
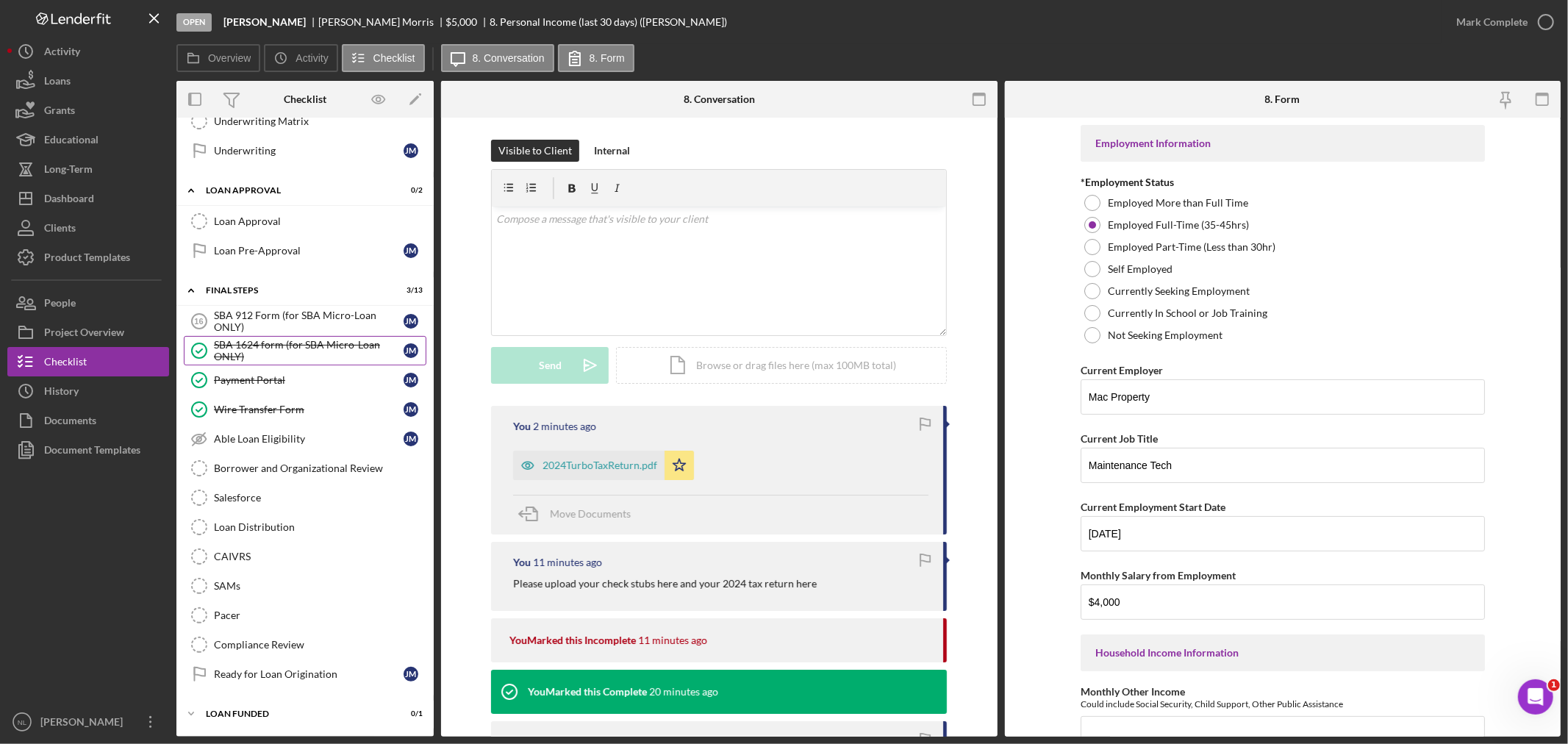
click at [282, 354] on div "SBA 1624 form (for SBA Micro-Loan ONLY)" at bounding box center [309, 350] width 190 height 23
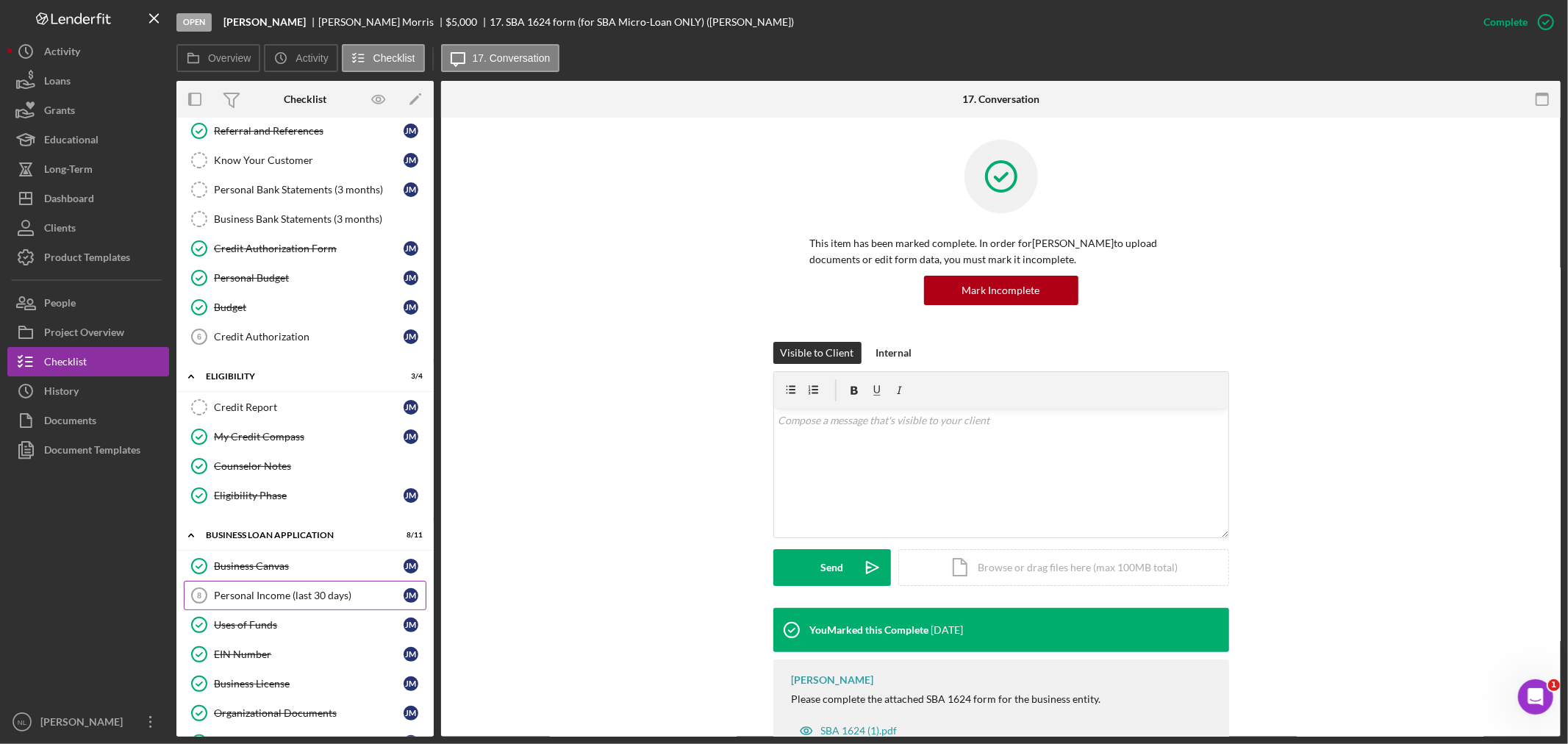
scroll to position [128, 0]
click at [298, 600] on div "Personal Income (last 30 days)" at bounding box center [309, 593] width 190 height 12
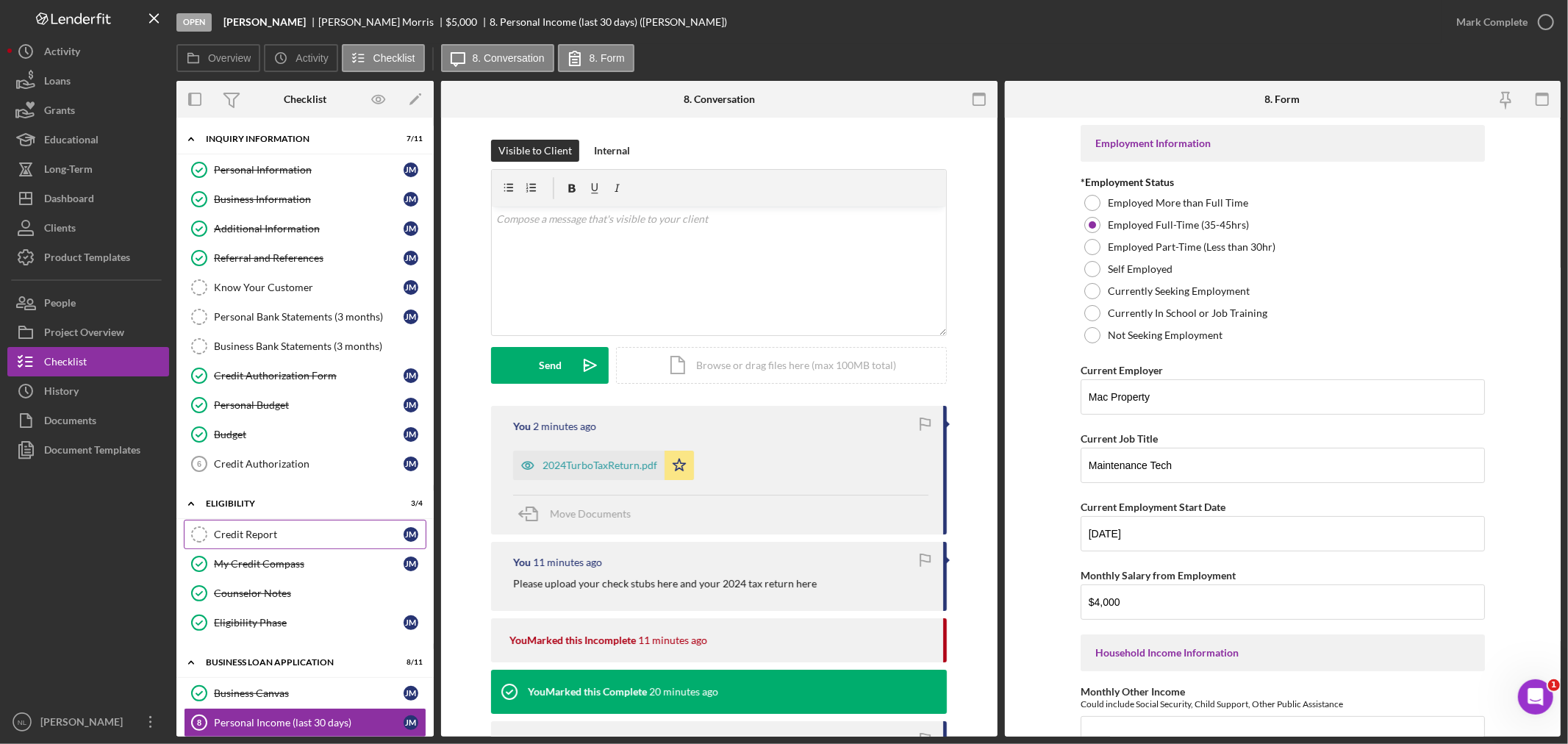
click at [304, 547] on link "Credit Report Credit Report [PERSON_NAME]" at bounding box center [305, 534] width 243 height 30
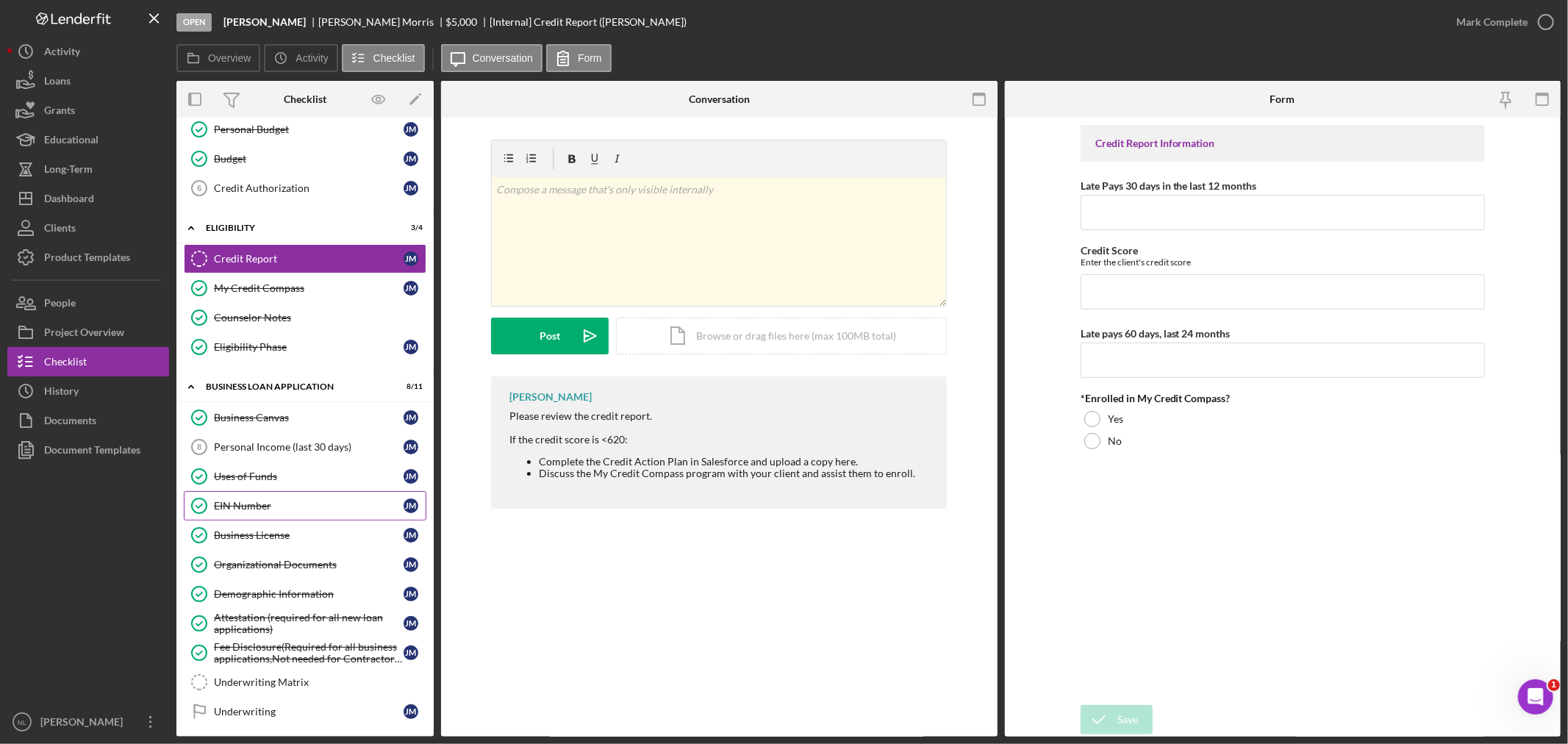
scroll to position [450, 0]
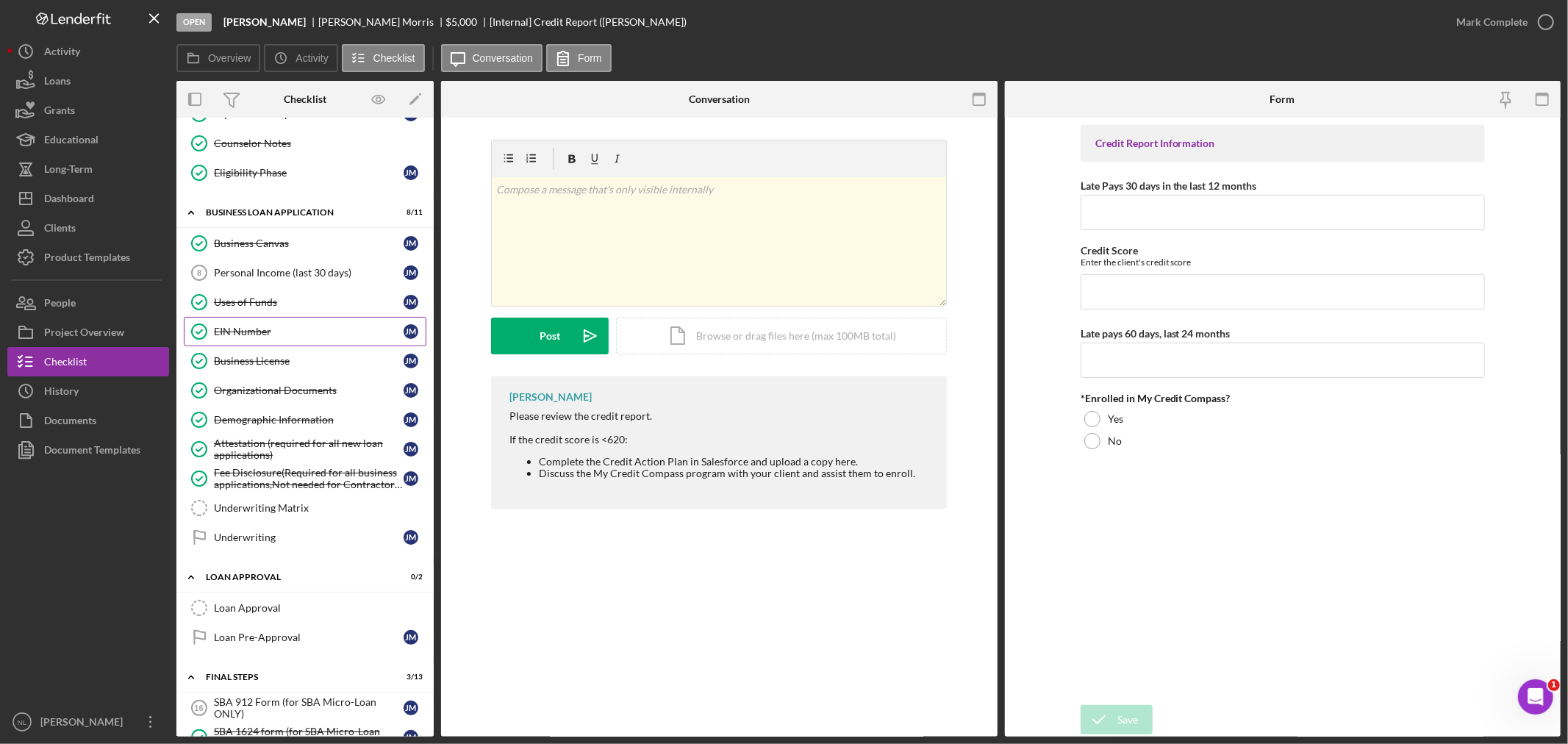
click at [238, 320] on link "EIN Number EIN Number [PERSON_NAME]" at bounding box center [305, 331] width 243 height 30
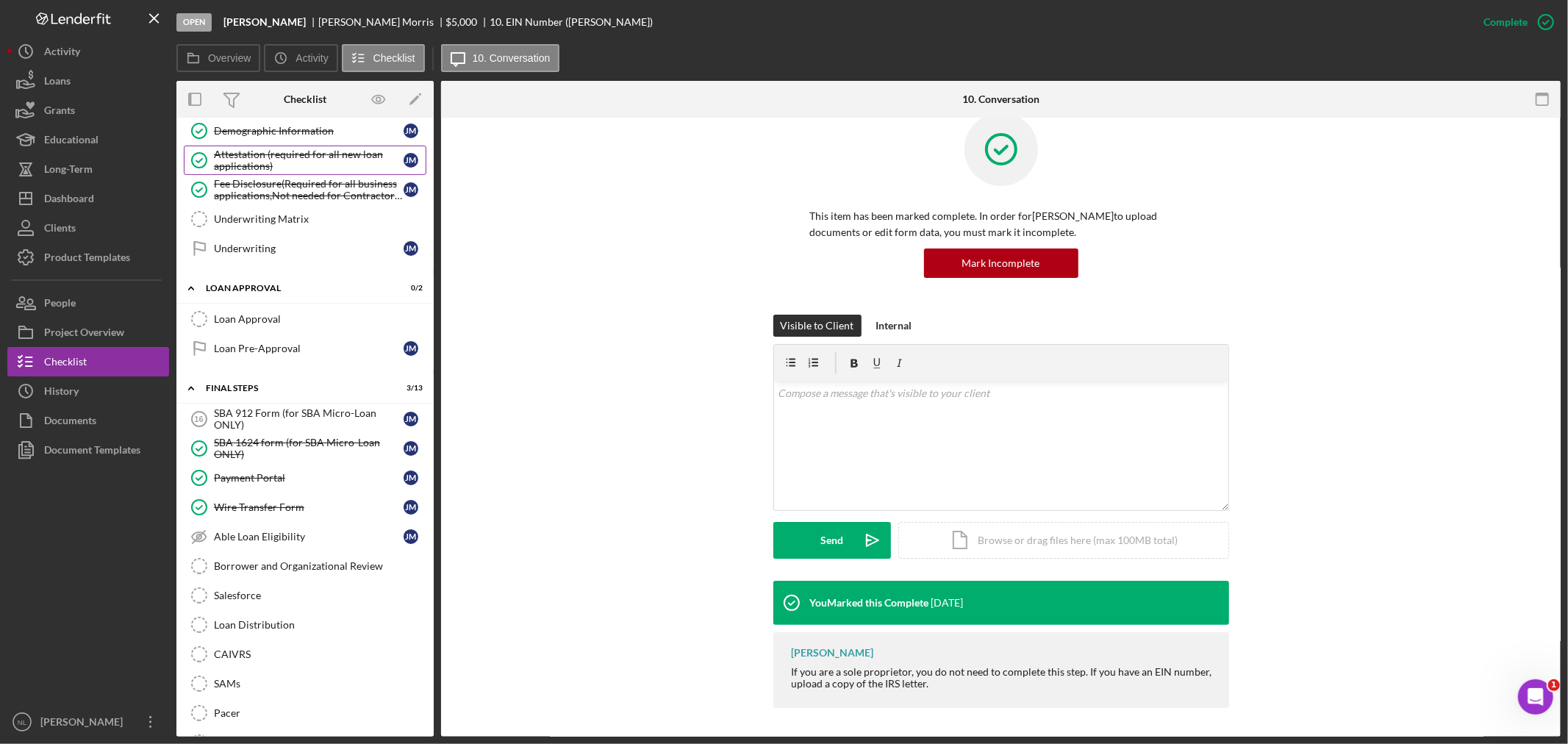
scroll to position [757, 0]
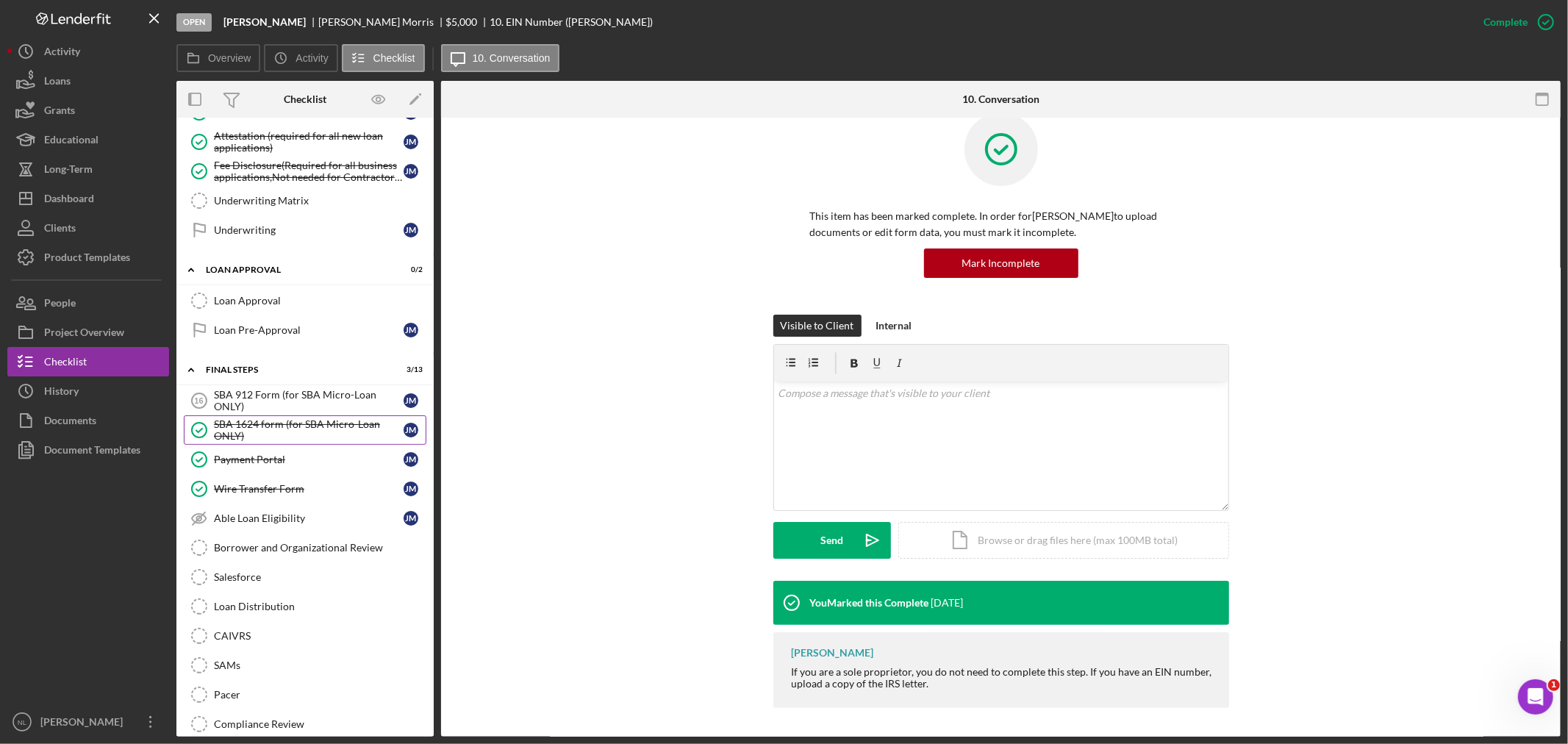
click at [269, 435] on div "SBA 1624 form (for SBA Micro-Loan ONLY)" at bounding box center [309, 429] width 190 height 23
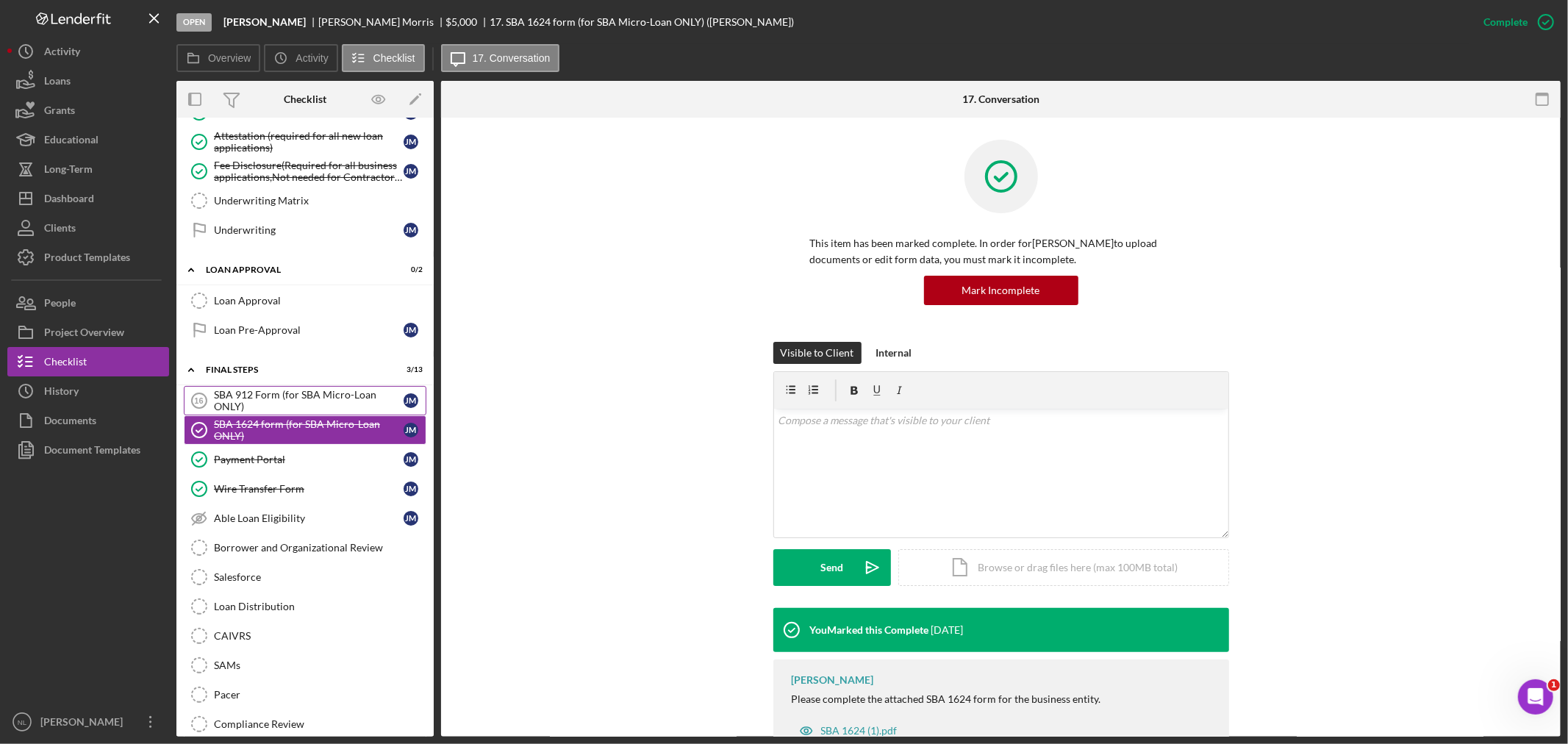
click at [247, 410] on div "SBA 912 Form (for SBA Micro-Loan ONLY)" at bounding box center [309, 401] width 190 height 23
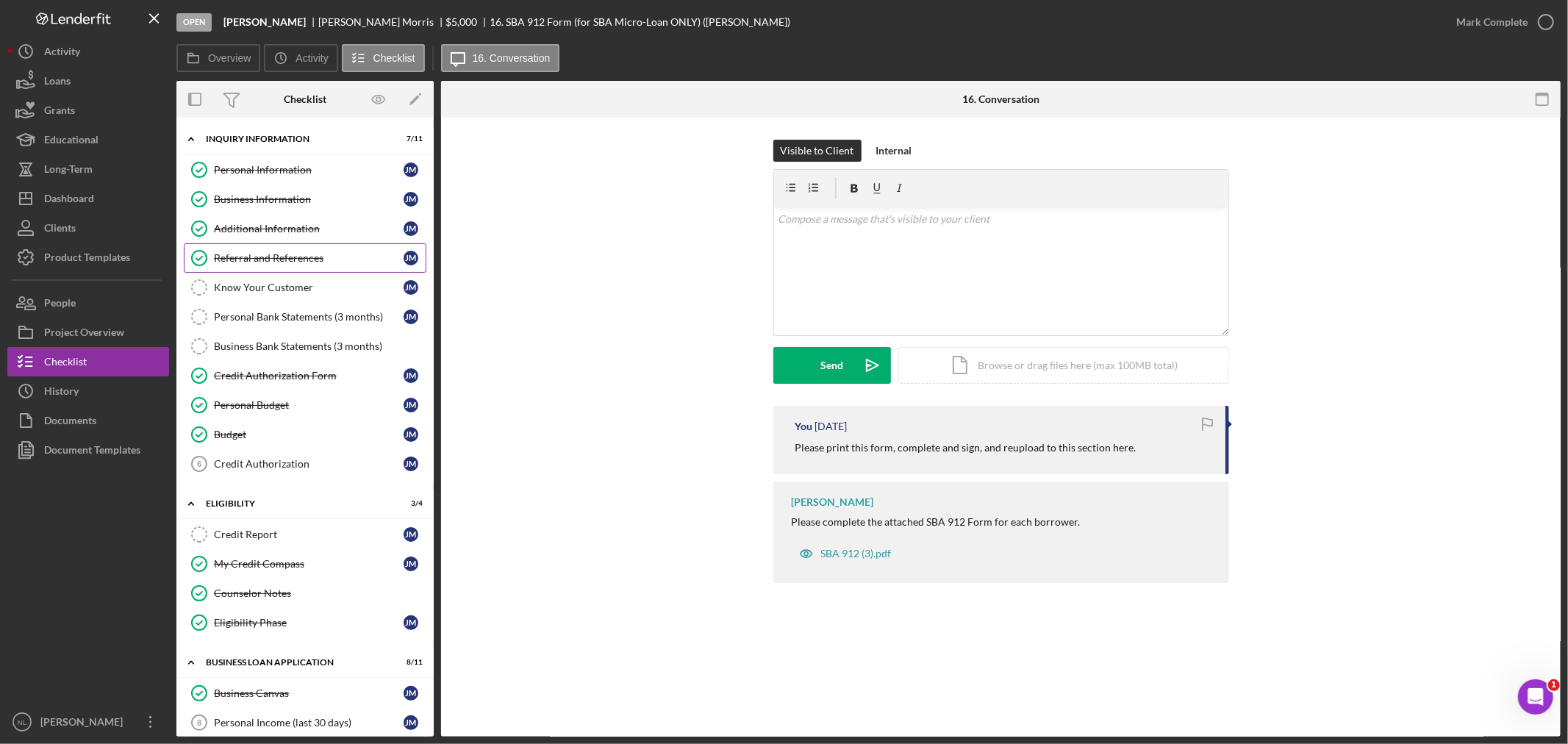
click at [313, 255] on div "Referral and References" at bounding box center [309, 257] width 190 height 12
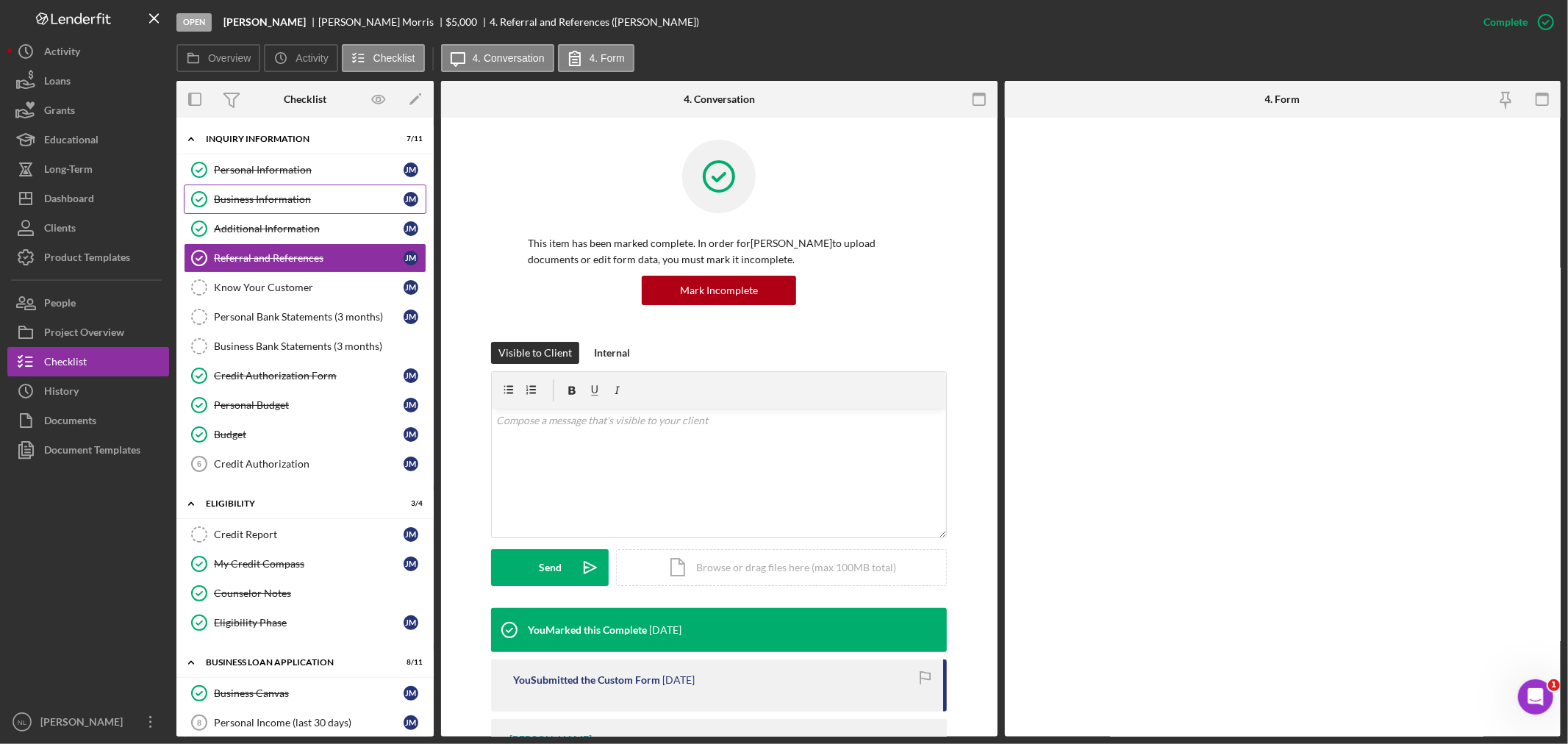
click at [275, 192] on link "Business Information Business Information [PERSON_NAME]" at bounding box center [305, 199] width 243 height 30
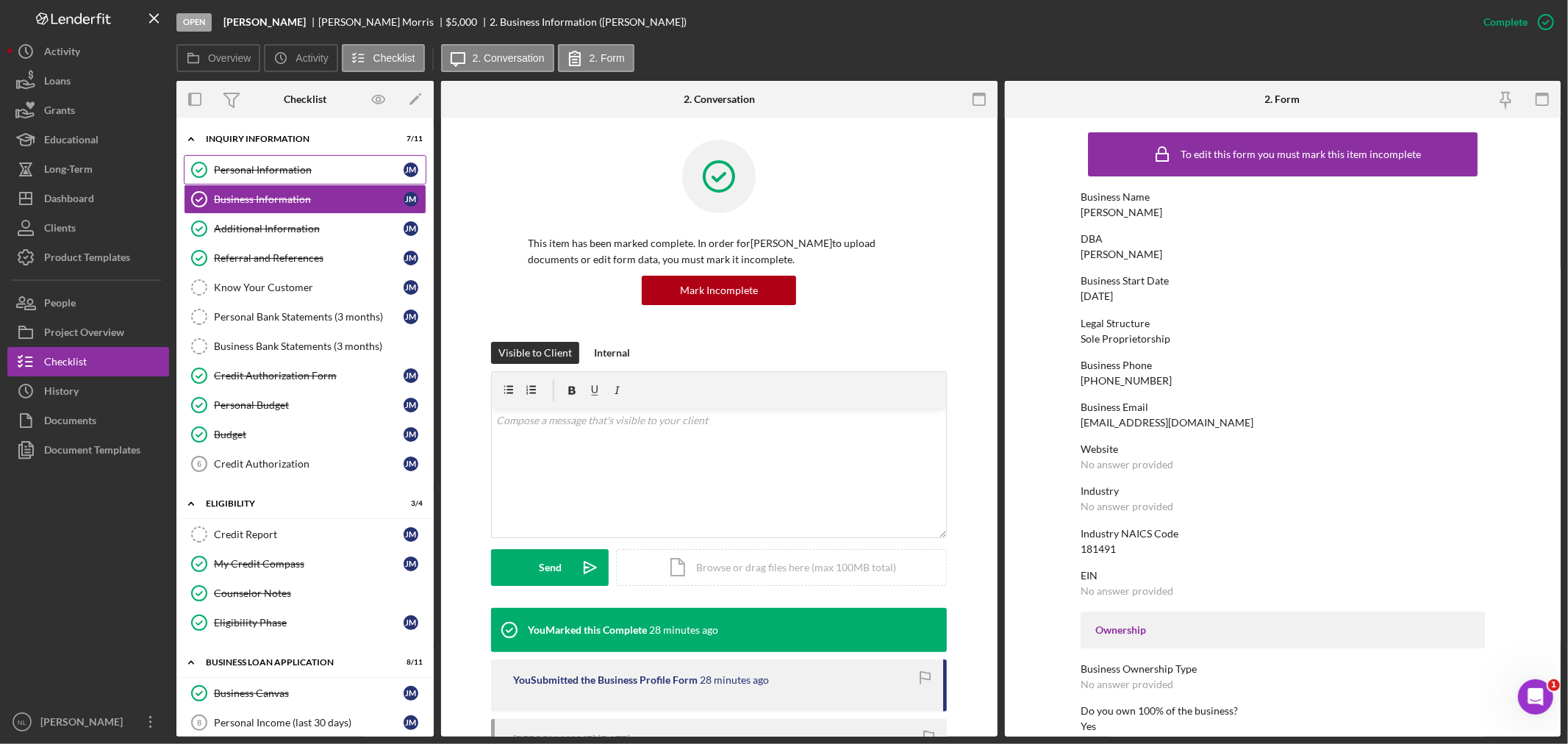
click at [266, 173] on div "Personal Information" at bounding box center [309, 169] width 190 height 12
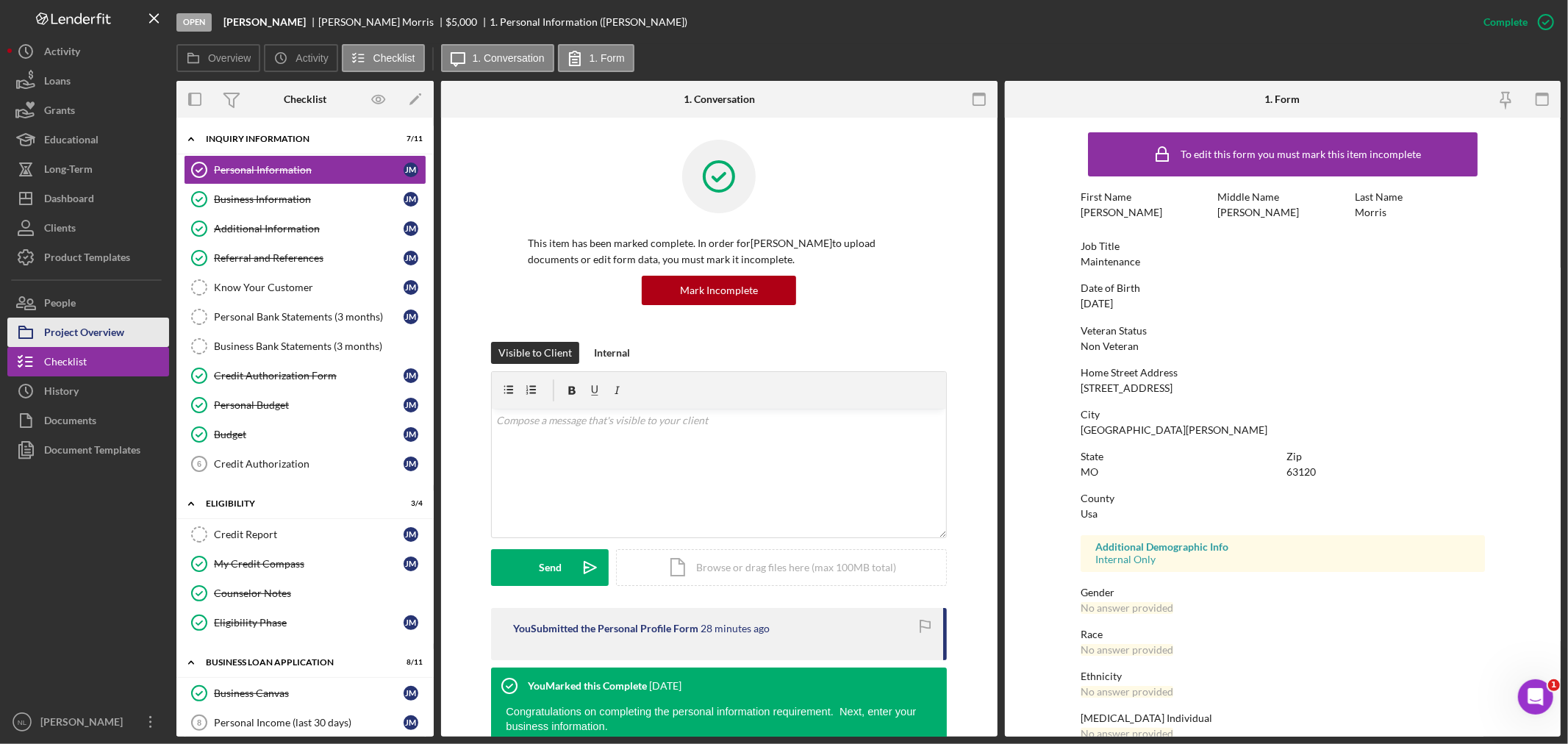
click at [104, 320] on div "Project Overview" at bounding box center [83, 333] width 80 height 33
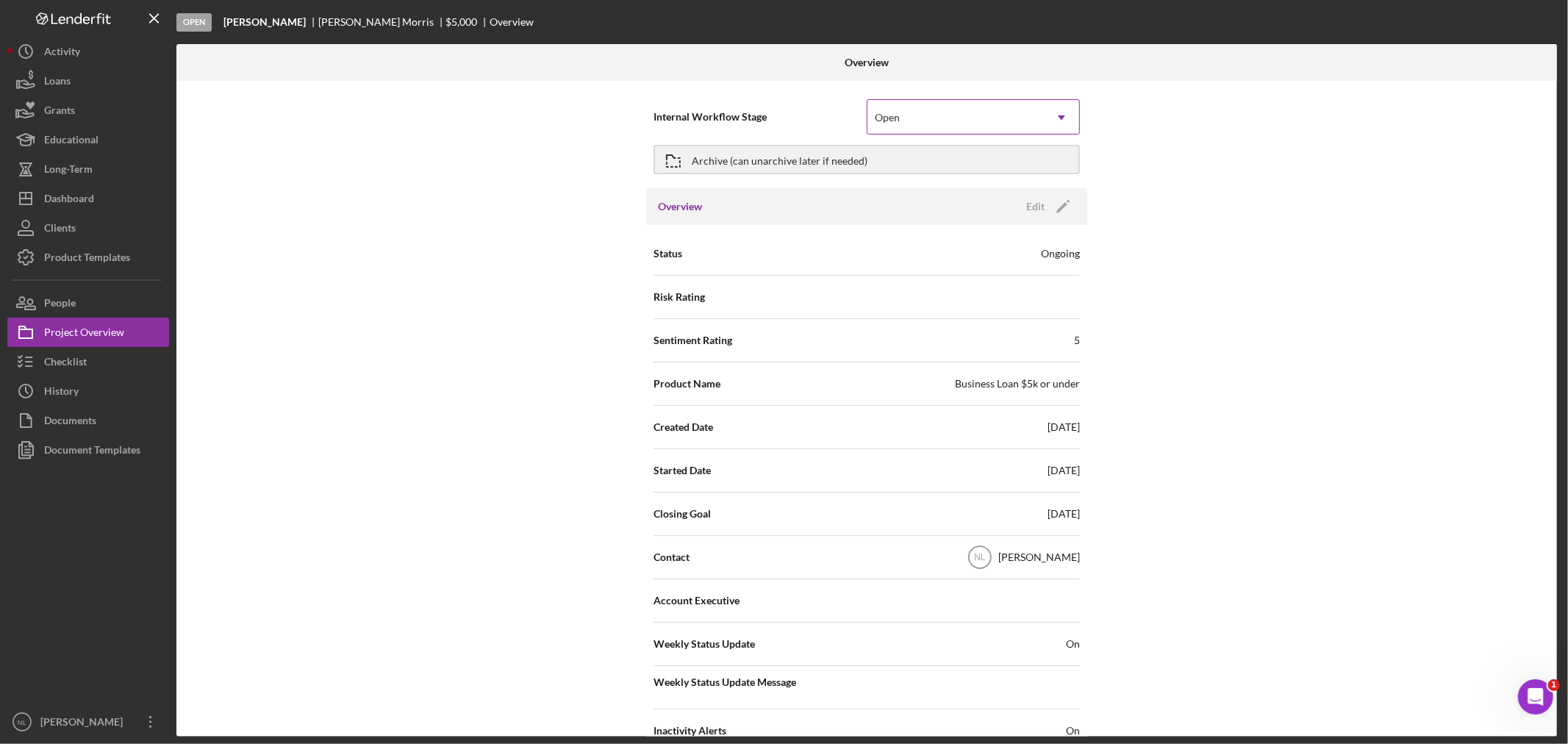
click at [953, 120] on div "Open" at bounding box center [955, 117] width 177 height 34
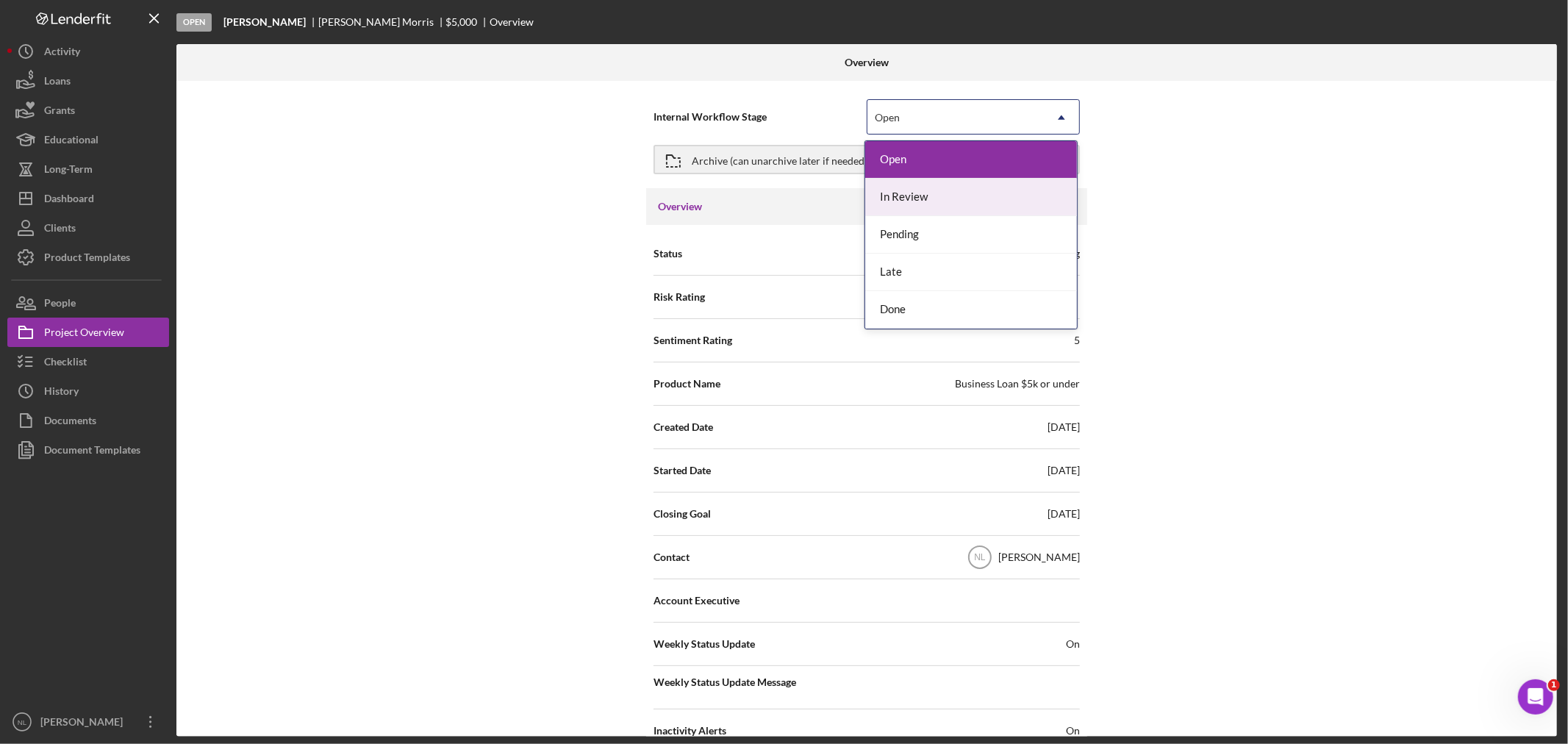
click at [917, 196] on div "In Review" at bounding box center [971, 197] width 212 height 38
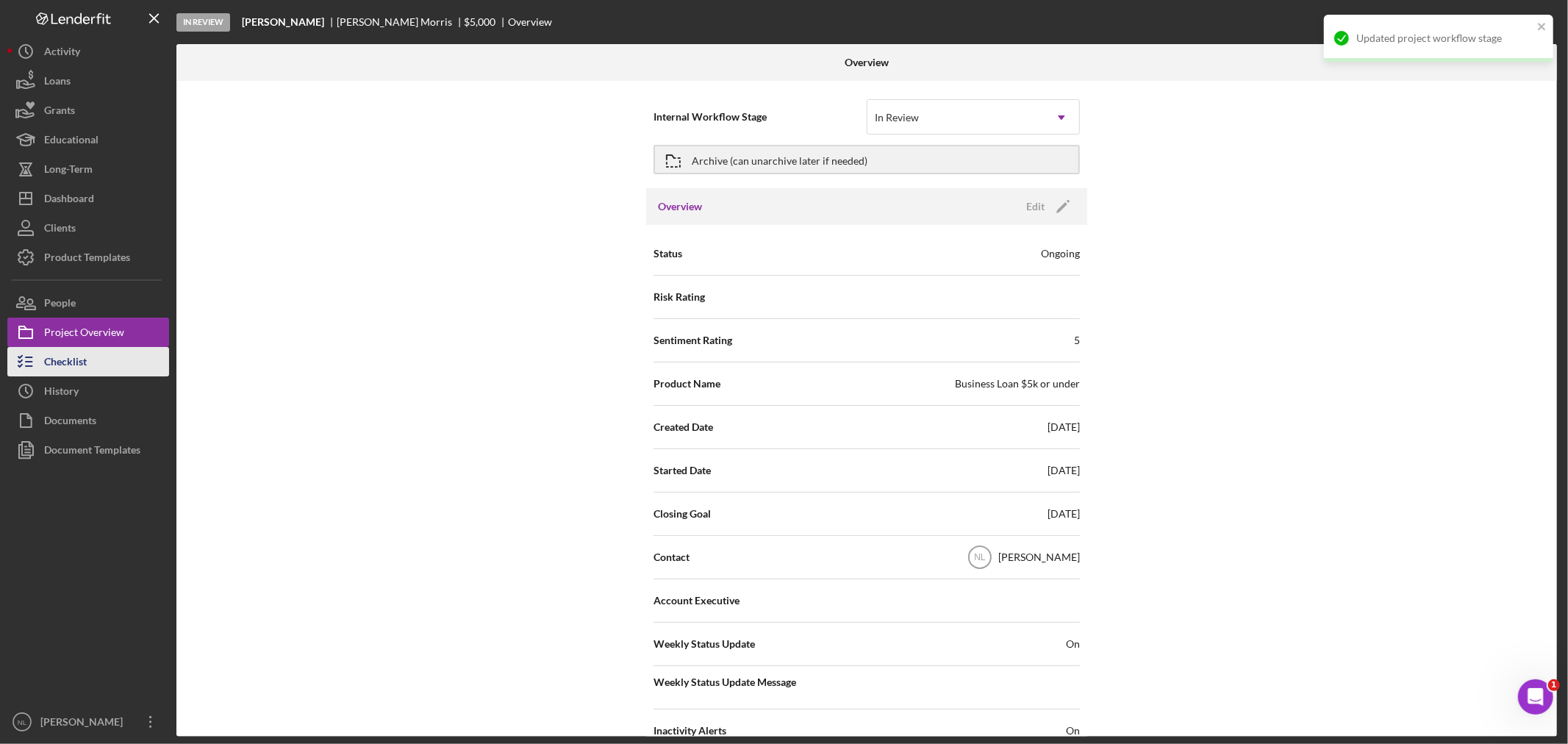
click at [55, 365] on div "Checklist" at bounding box center [65, 363] width 43 height 33
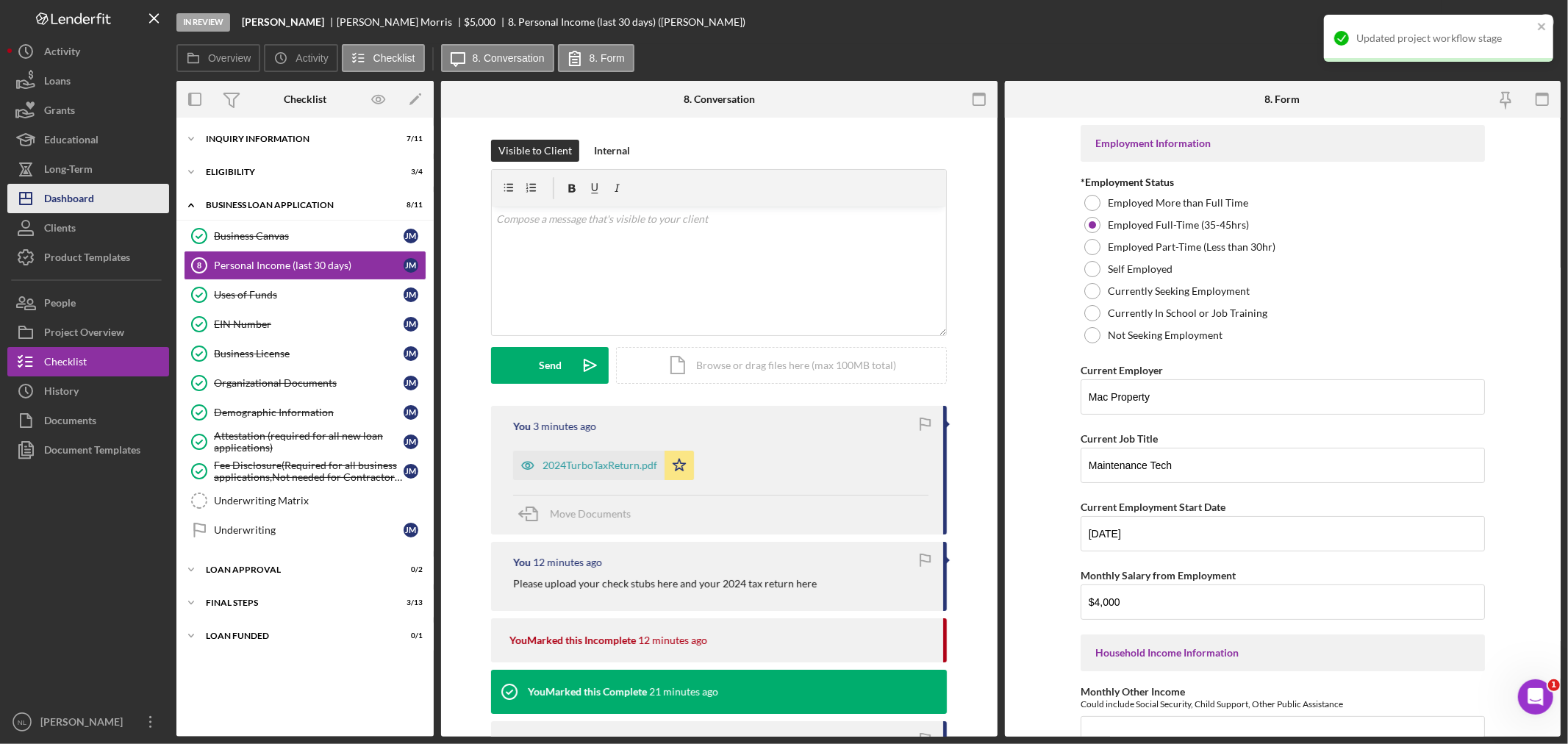
click at [59, 196] on div "Dashboard" at bounding box center [69, 200] width 50 height 33
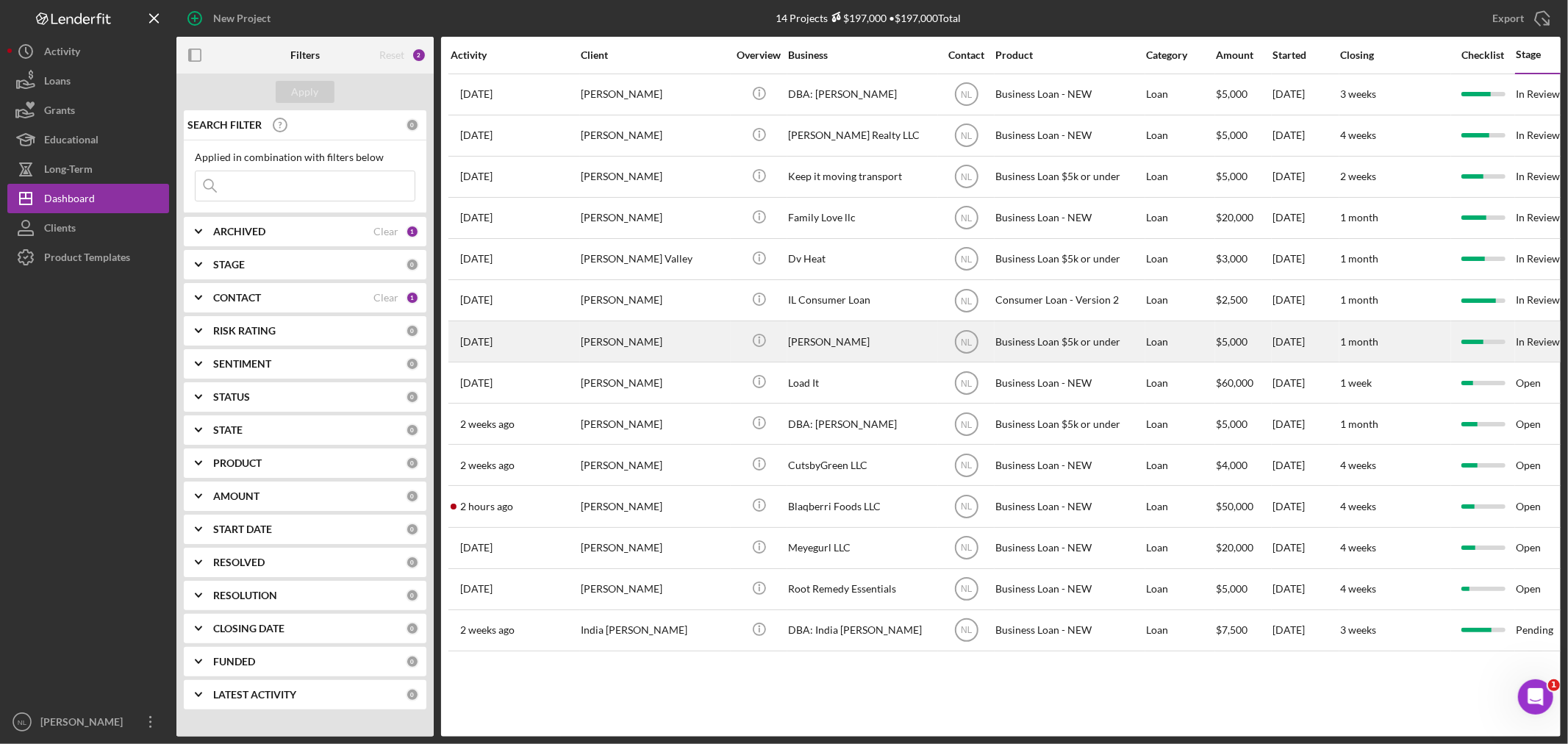
click at [647, 360] on div "[PERSON_NAME]" at bounding box center [654, 341] width 147 height 39
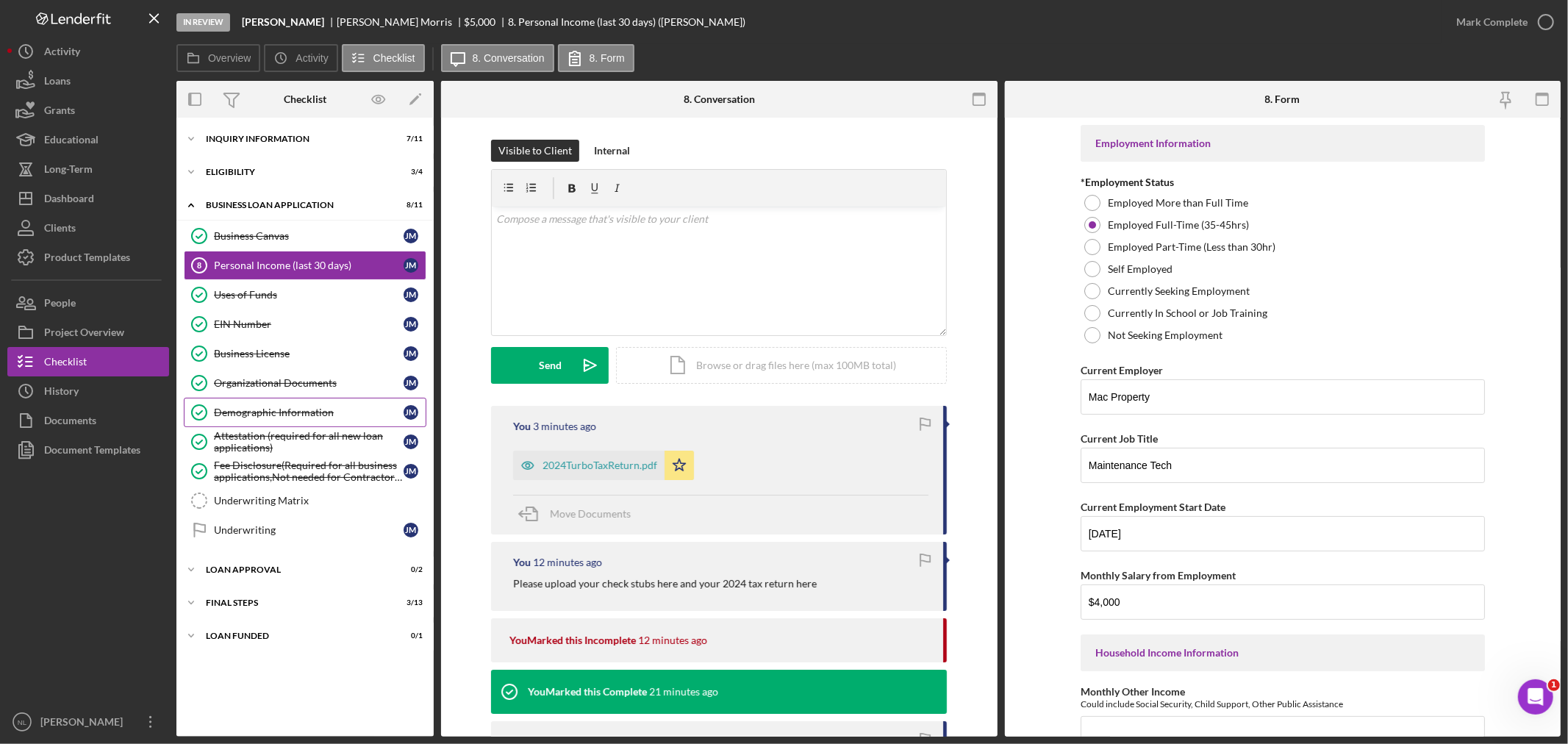
click at [296, 411] on div "Demographic Information" at bounding box center [309, 411] width 190 height 12
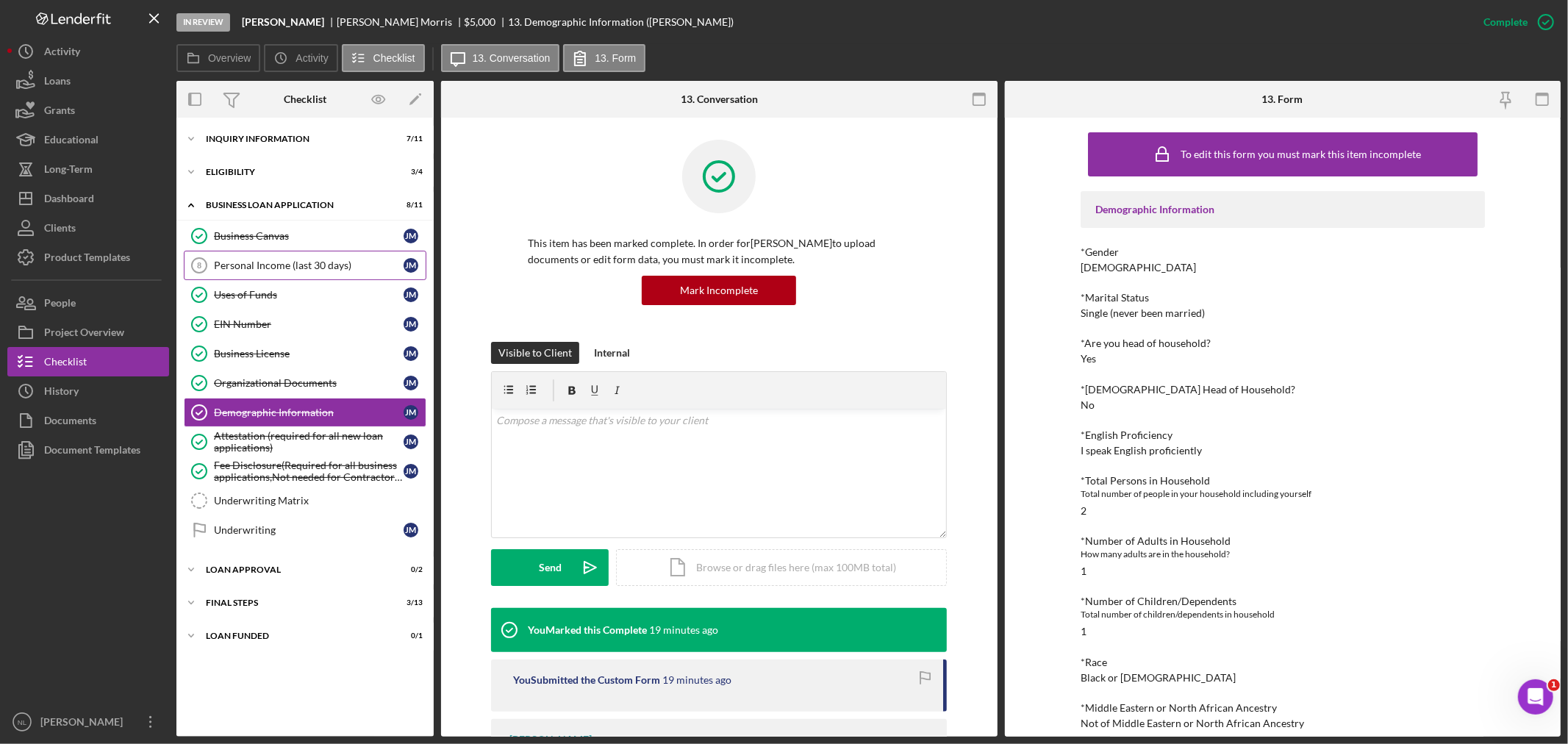
click at [263, 267] on div "Personal Income (last 30 days)" at bounding box center [309, 264] width 190 height 12
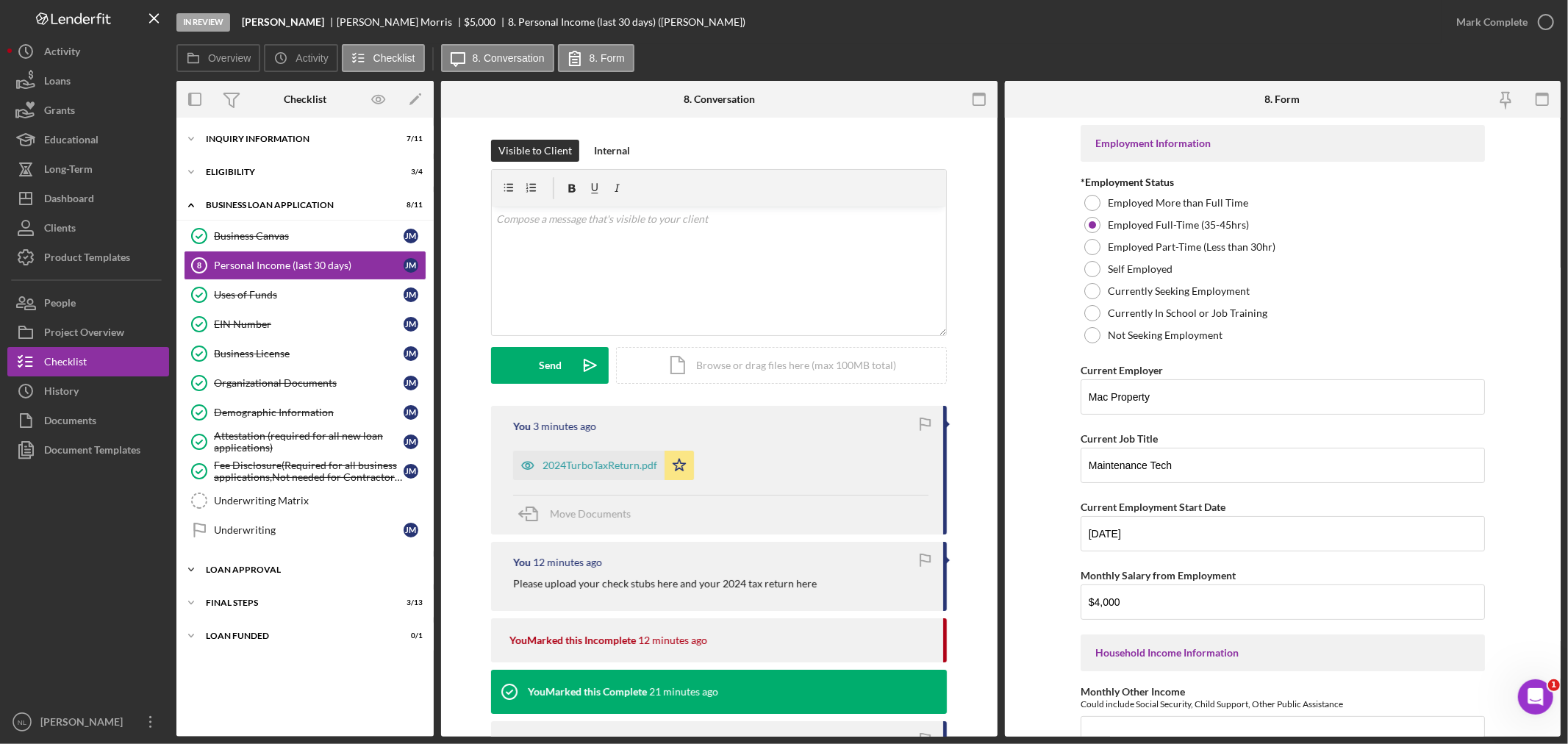
click at [265, 574] on div "Loan Approval" at bounding box center [311, 569] width 210 height 9
click at [214, 165] on div "Icon/Expander Eligibility 3 / 4" at bounding box center [305, 171] width 257 height 30
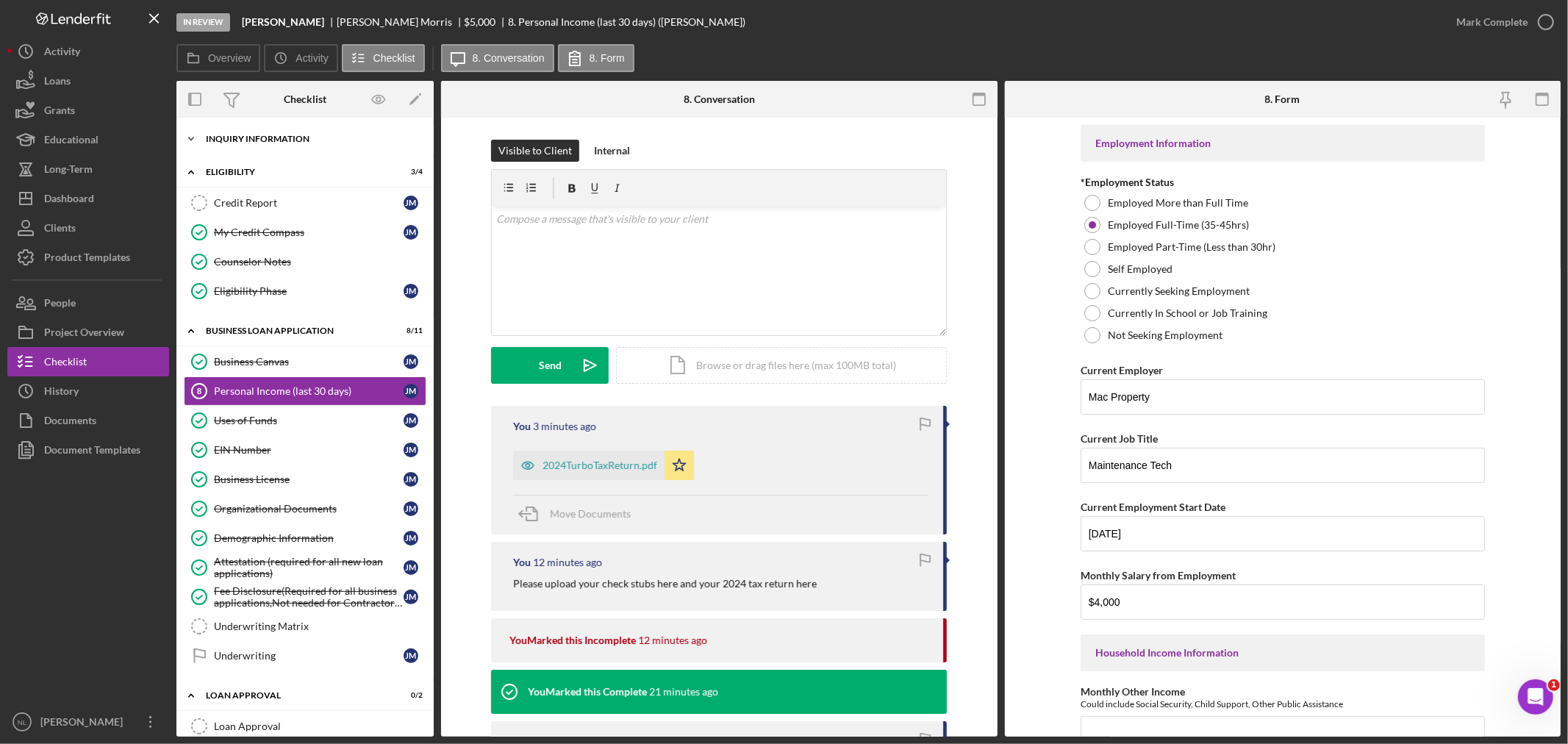
click at [210, 134] on div "INQUIRY INFORMATION" at bounding box center [311, 139] width 210 height 9
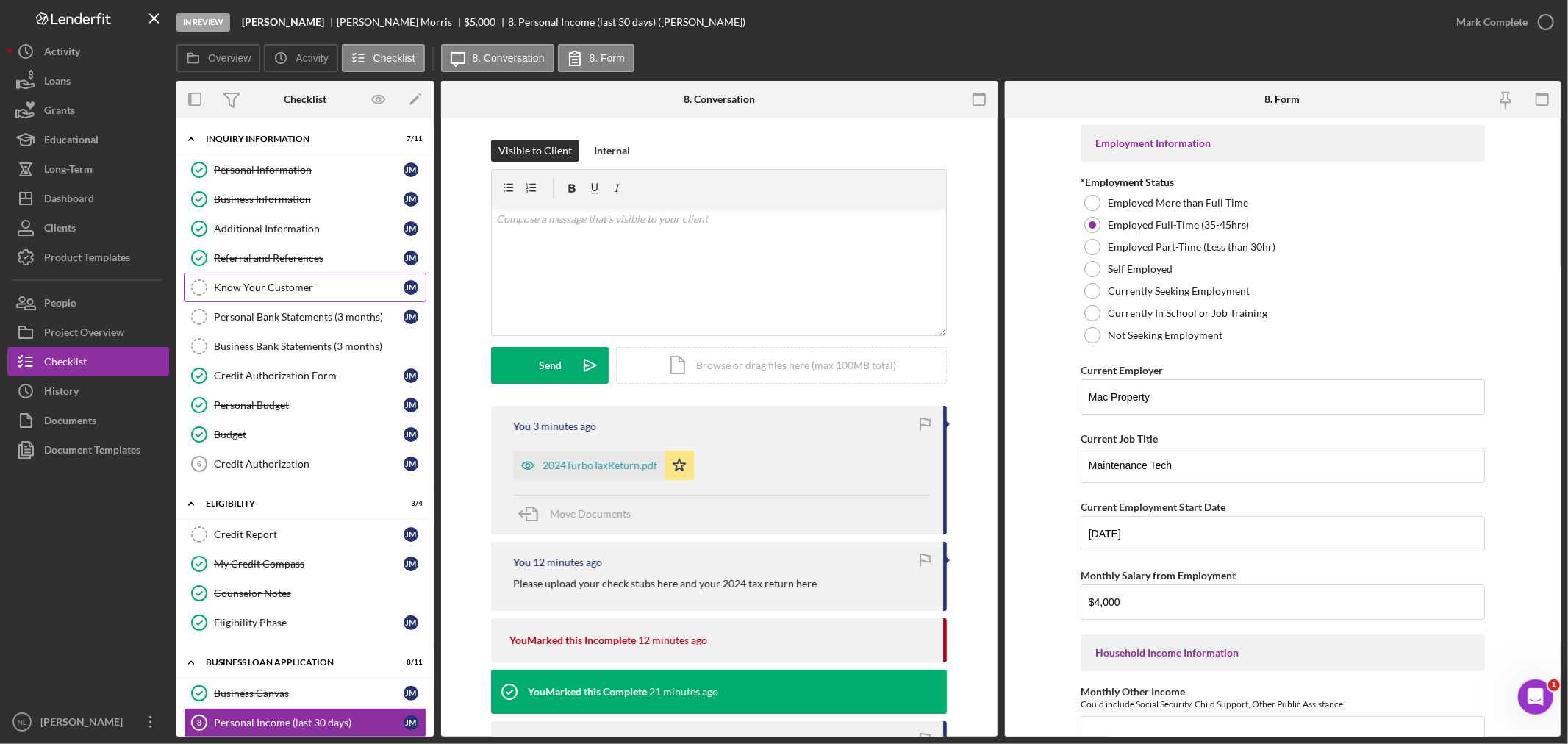
click at [240, 282] on div "Know Your Customer" at bounding box center [309, 287] width 190 height 12
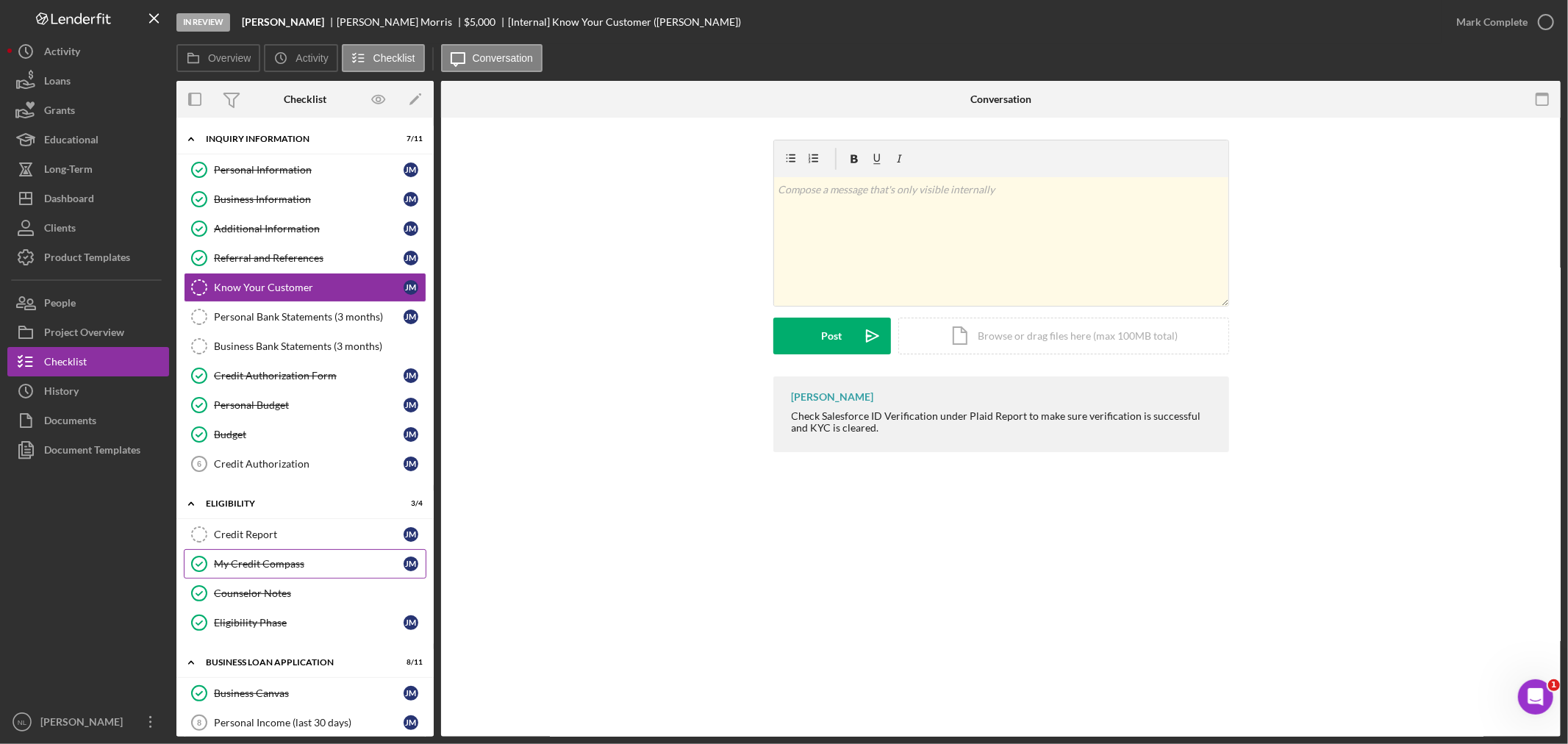
drag, startPoint x: 305, startPoint y: 414, endPoint x: 280, endPoint y: 569, distance: 157.0
click at [280, 569] on div "Icon/Expander INQUIRY INFORMATION 7 / 11 Personal Information Personal Informat…" at bounding box center [305, 650] width 257 height 1051
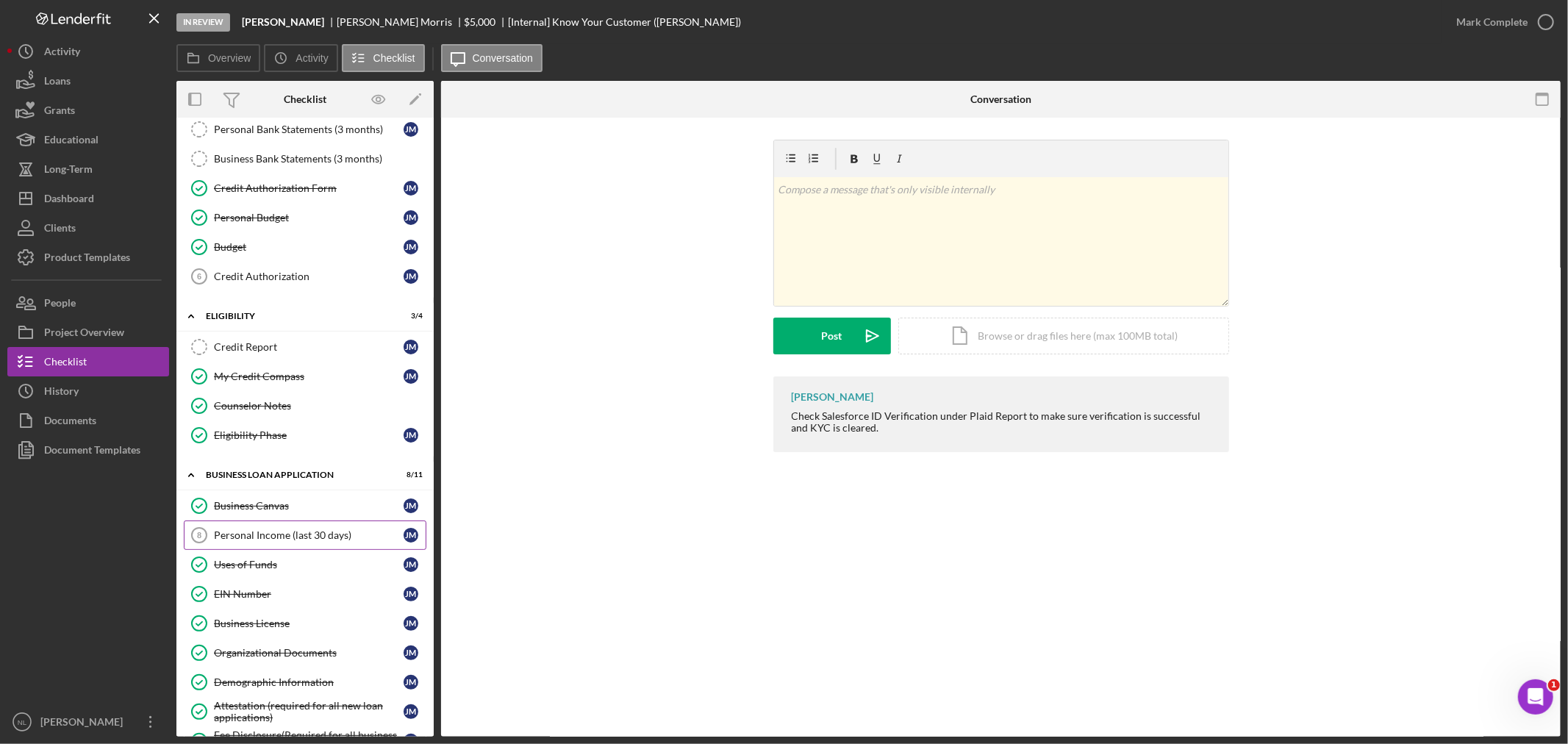
click at [296, 545] on link "Personal Income (last 30 days) 8 Personal Income (last 30 days) [PERSON_NAME]" at bounding box center [305, 534] width 243 height 30
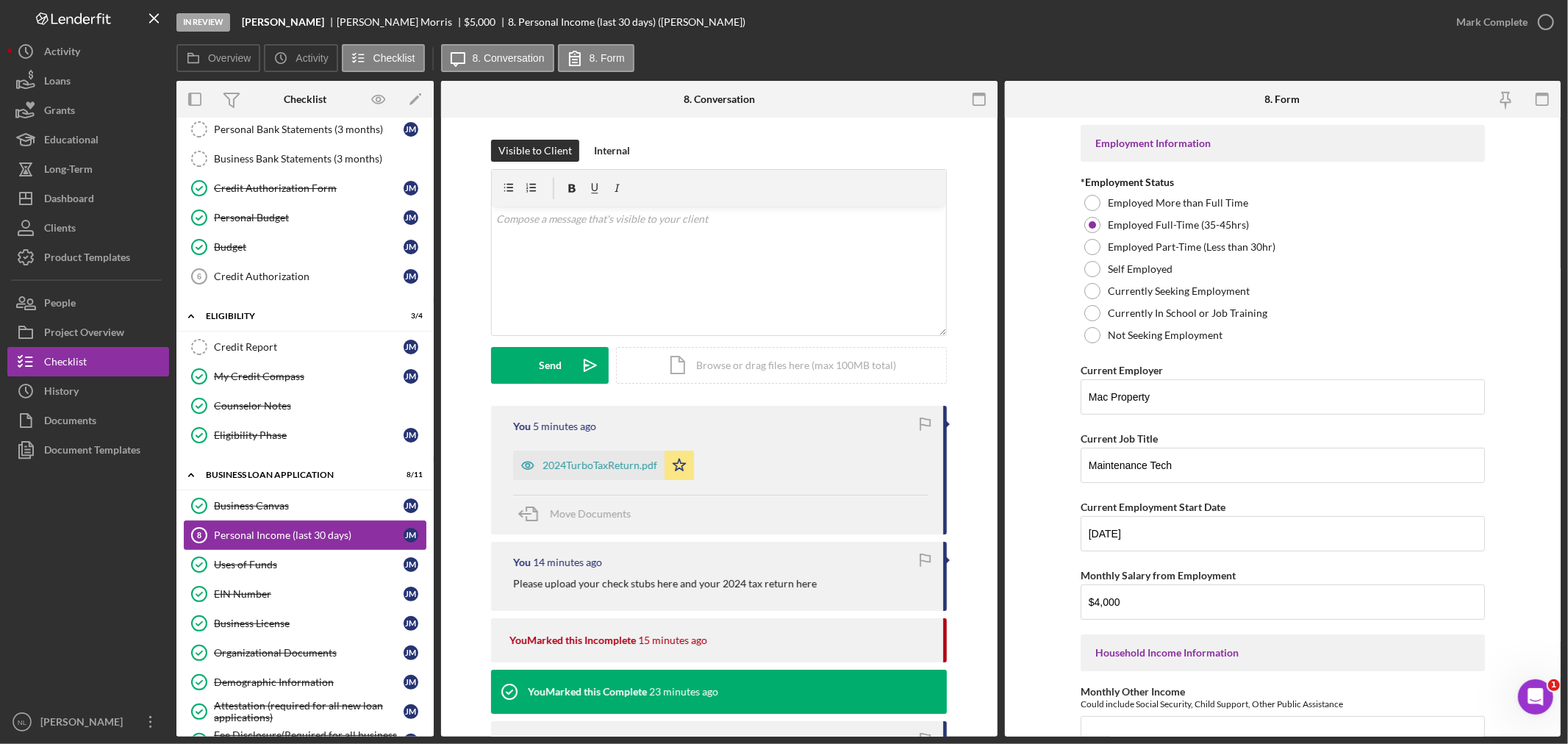
scroll to position [451, 0]
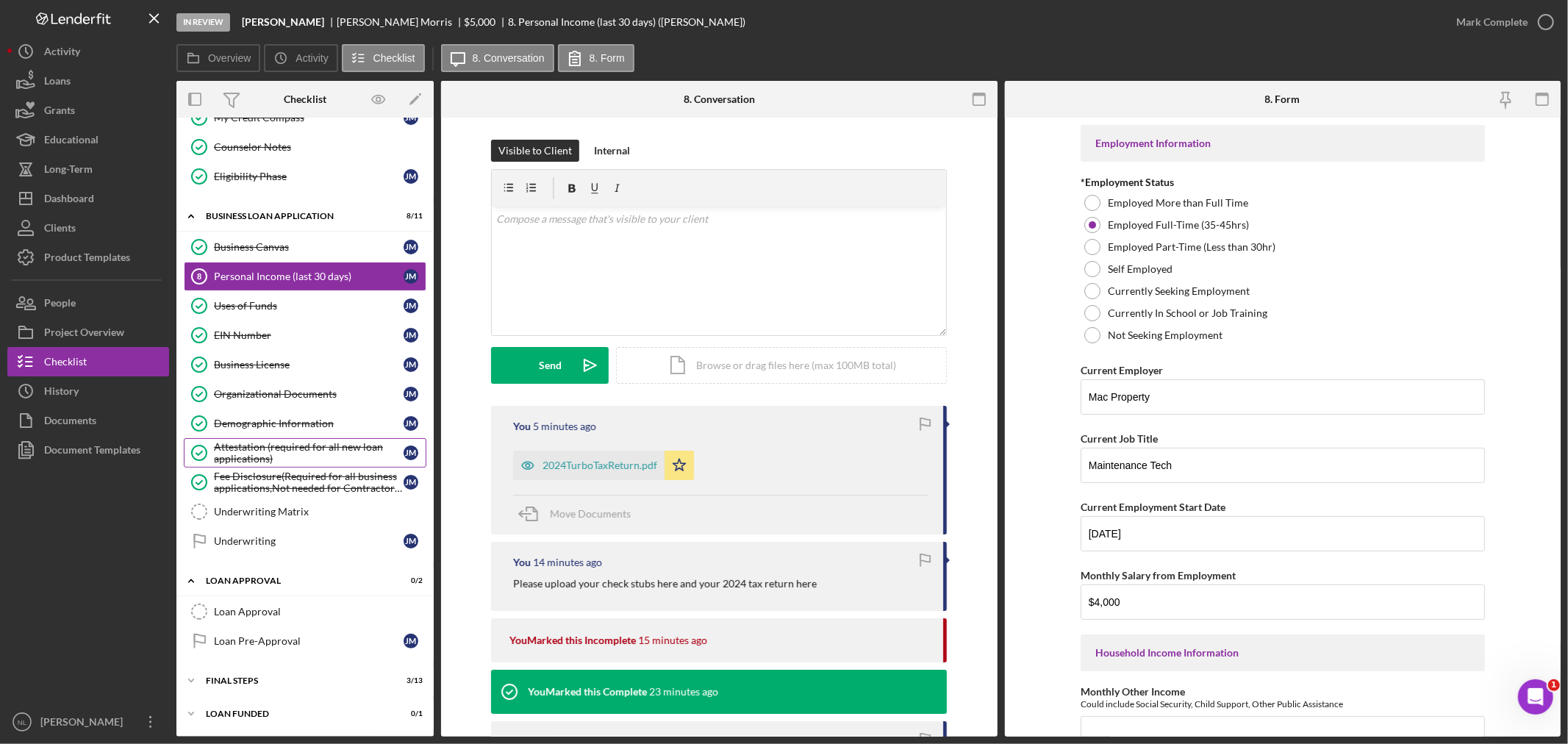
click at [274, 446] on div "Attestation (required for all new loan applications)" at bounding box center [309, 453] width 190 height 23
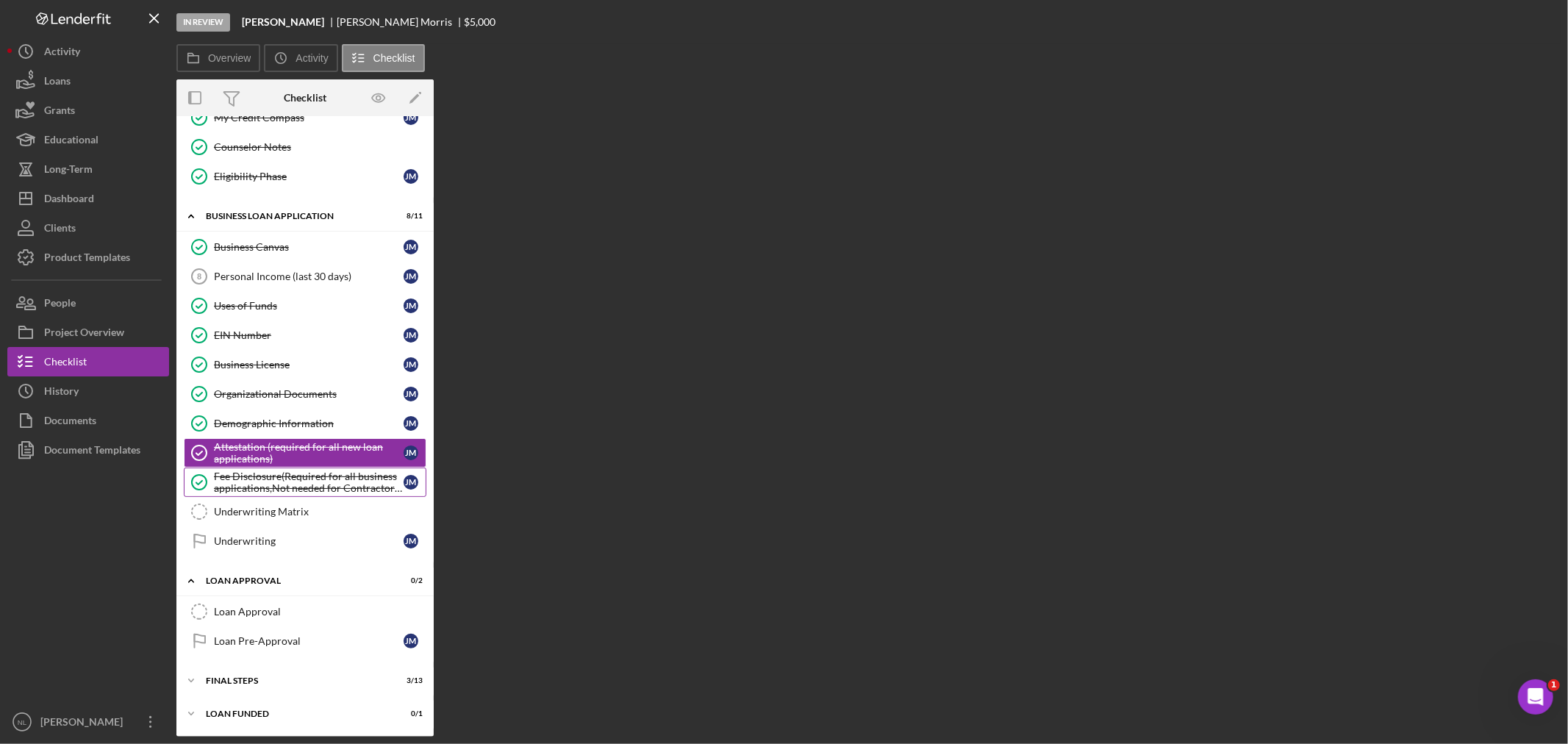
scroll to position [451, 0]
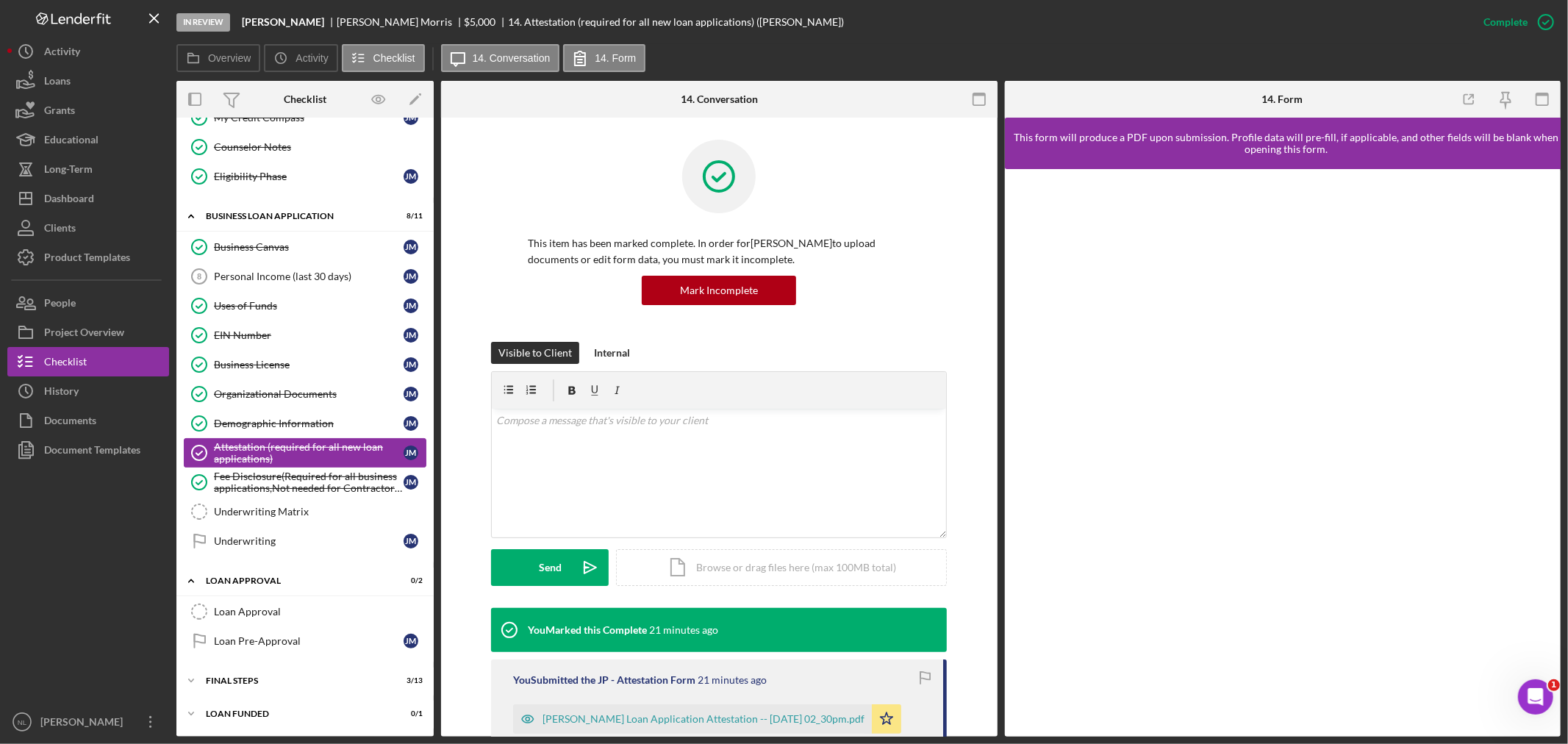
drag, startPoint x: 274, startPoint y: 469, endPoint x: 237, endPoint y: 445, distance: 44.1
drag, startPoint x: 237, startPoint y: 445, endPoint x: 233, endPoint y: 326, distance: 119.1
click at [233, 326] on link "EIN Number EIN Number [PERSON_NAME]" at bounding box center [305, 334] width 243 height 30
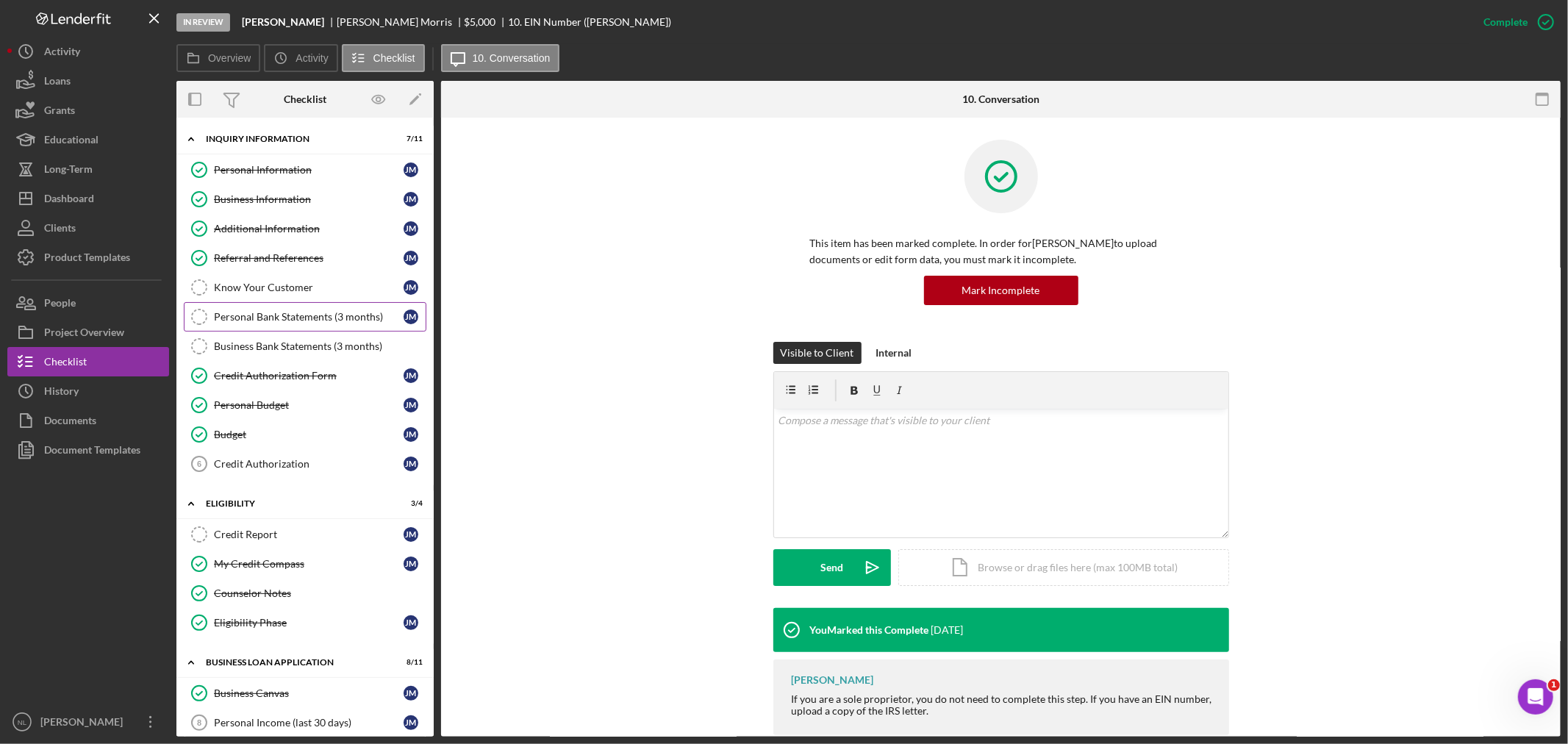
click at [290, 309] on link "Personal Bank Statements (3 months) Personal Bank Statements (3 months) [PERSON…" at bounding box center [305, 316] width 243 height 30
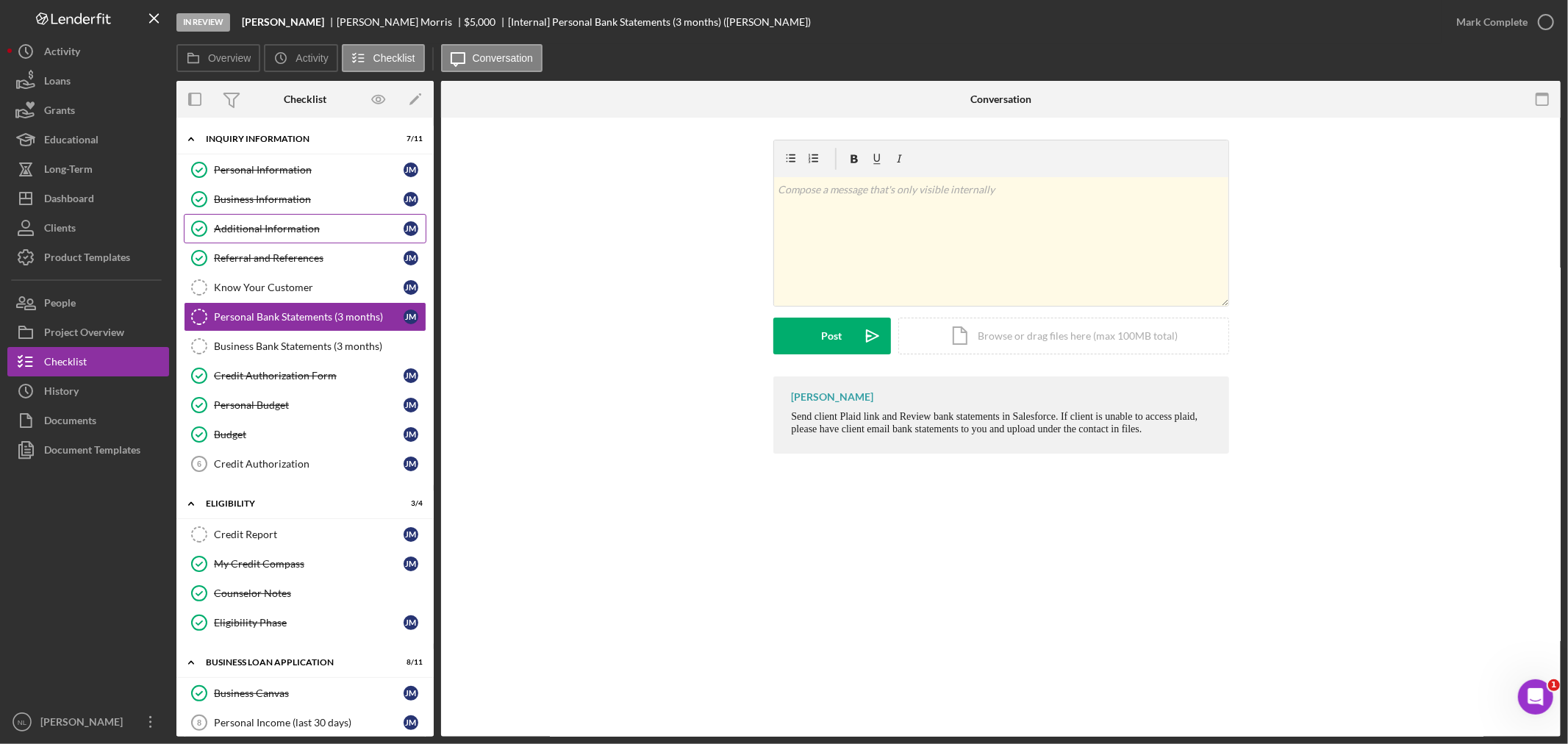
drag, startPoint x: 267, startPoint y: 268, endPoint x: 247, endPoint y: 218, distance: 53.9
click at [247, 218] on link "Additional Information Additional Information [PERSON_NAME]" at bounding box center [305, 229] width 243 height 30
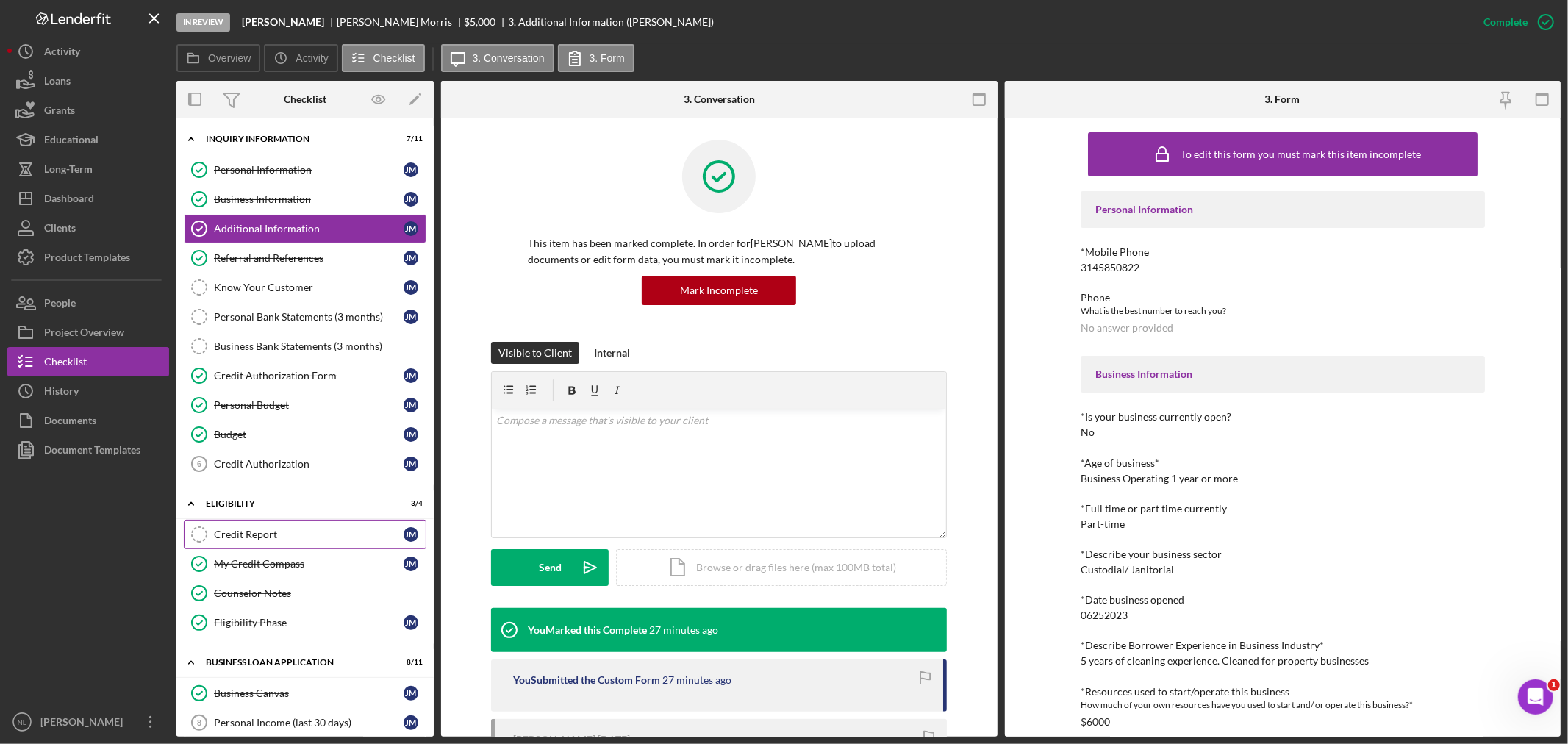
click at [258, 525] on link "Credit Report Credit Report [PERSON_NAME]" at bounding box center [305, 534] width 243 height 30
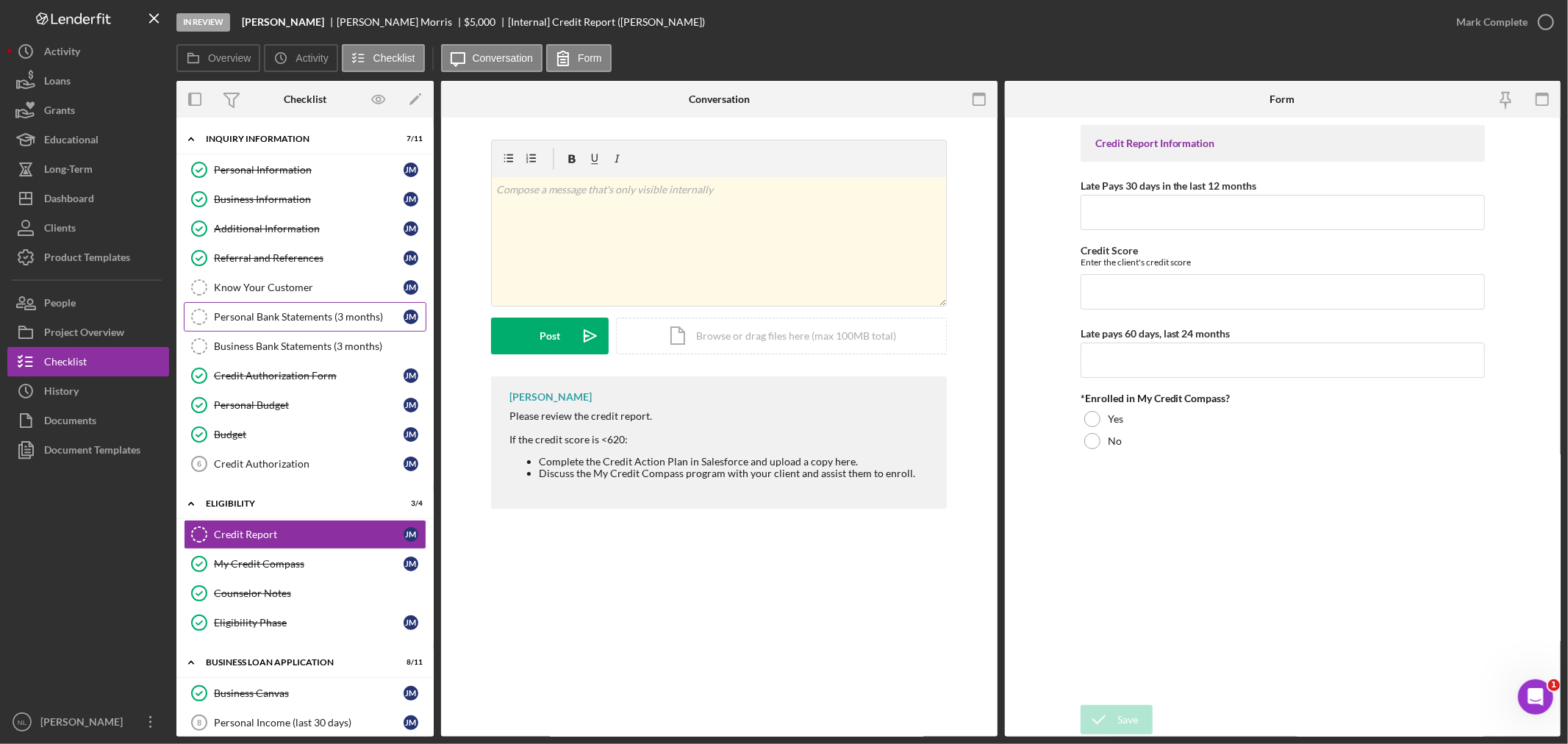
click at [296, 317] on div "Personal Bank Statements (3 months)" at bounding box center [309, 316] width 190 height 12
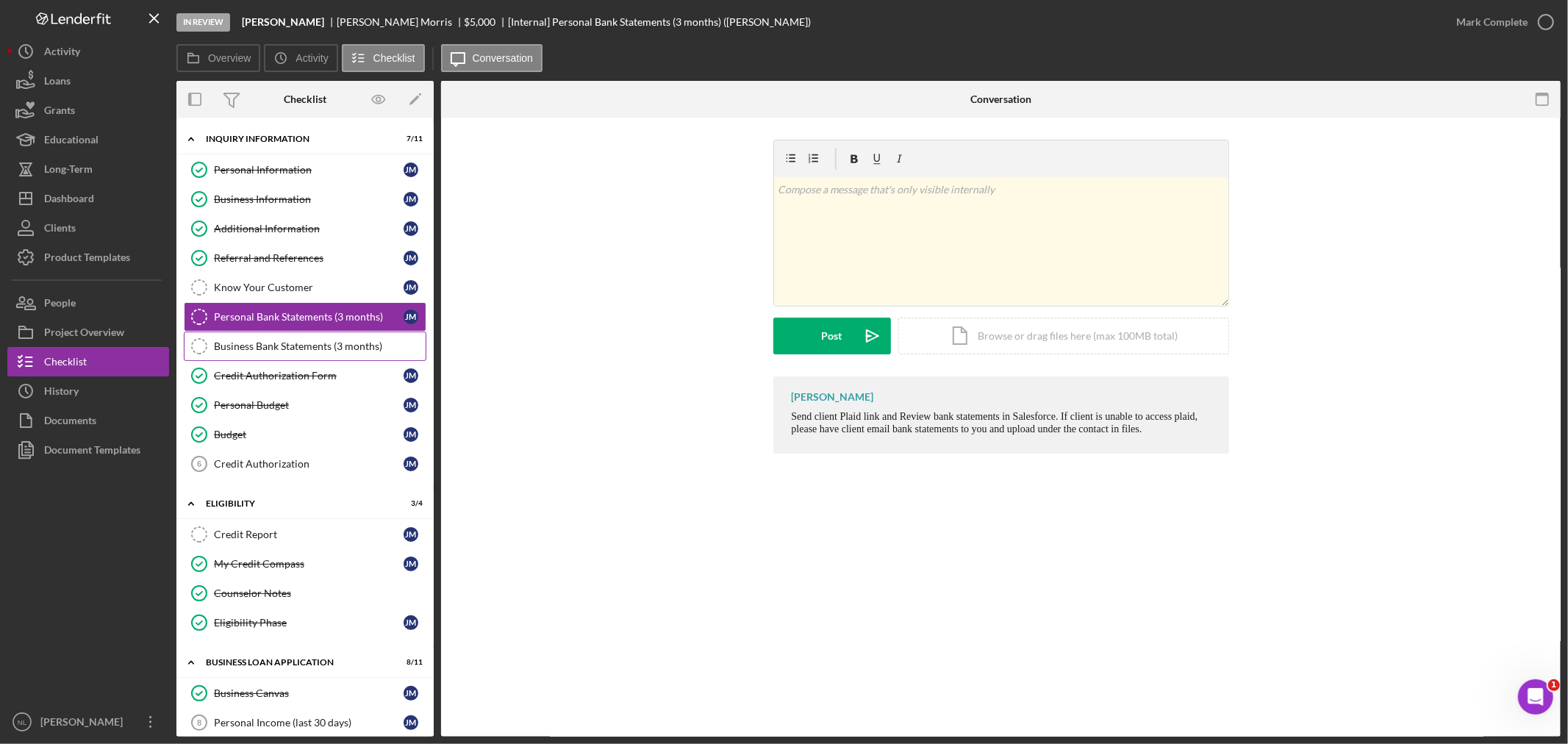
click at [292, 336] on link "Business Bank Statements (3 months) Business Bank Statements (3 months)" at bounding box center [305, 346] width 243 height 30
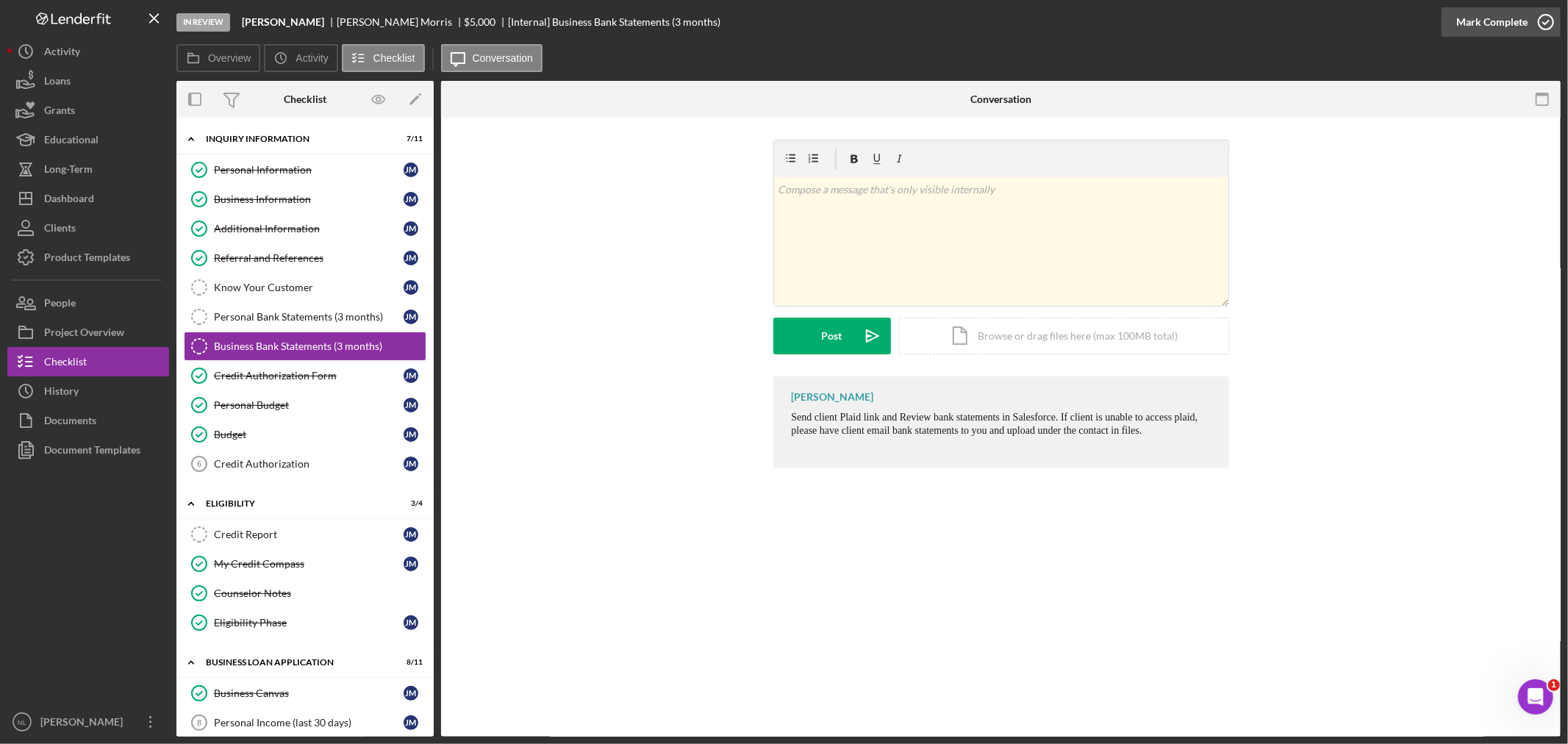
click at [1470, 10] on div "Mark Complete" at bounding box center [1492, 22] width 72 height 30
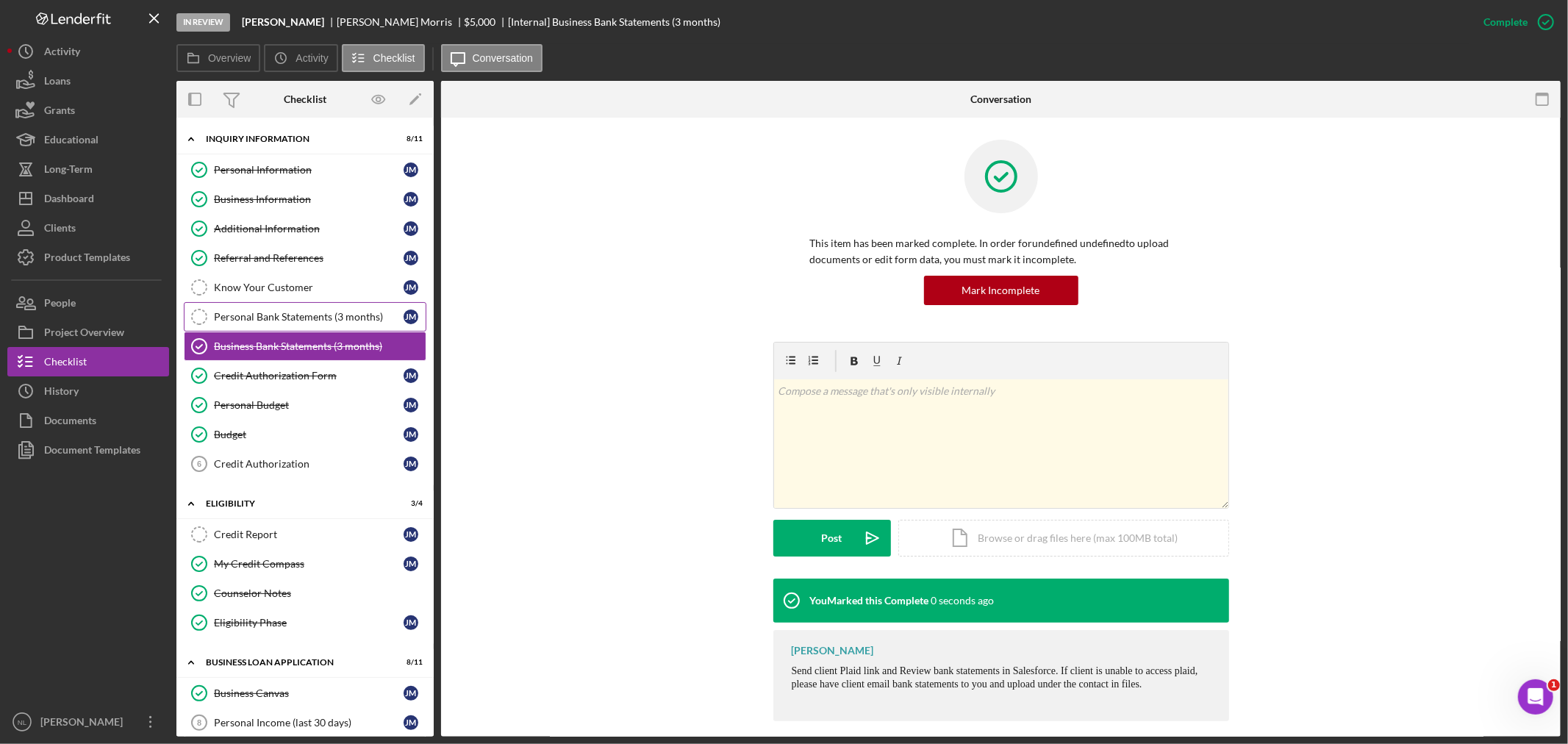
click at [284, 302] on link "Personal Bank Statements (3 months) Personal Bank Statements (3 months) [PERSON…" at bounding box center [305, 316] width 243 height 30
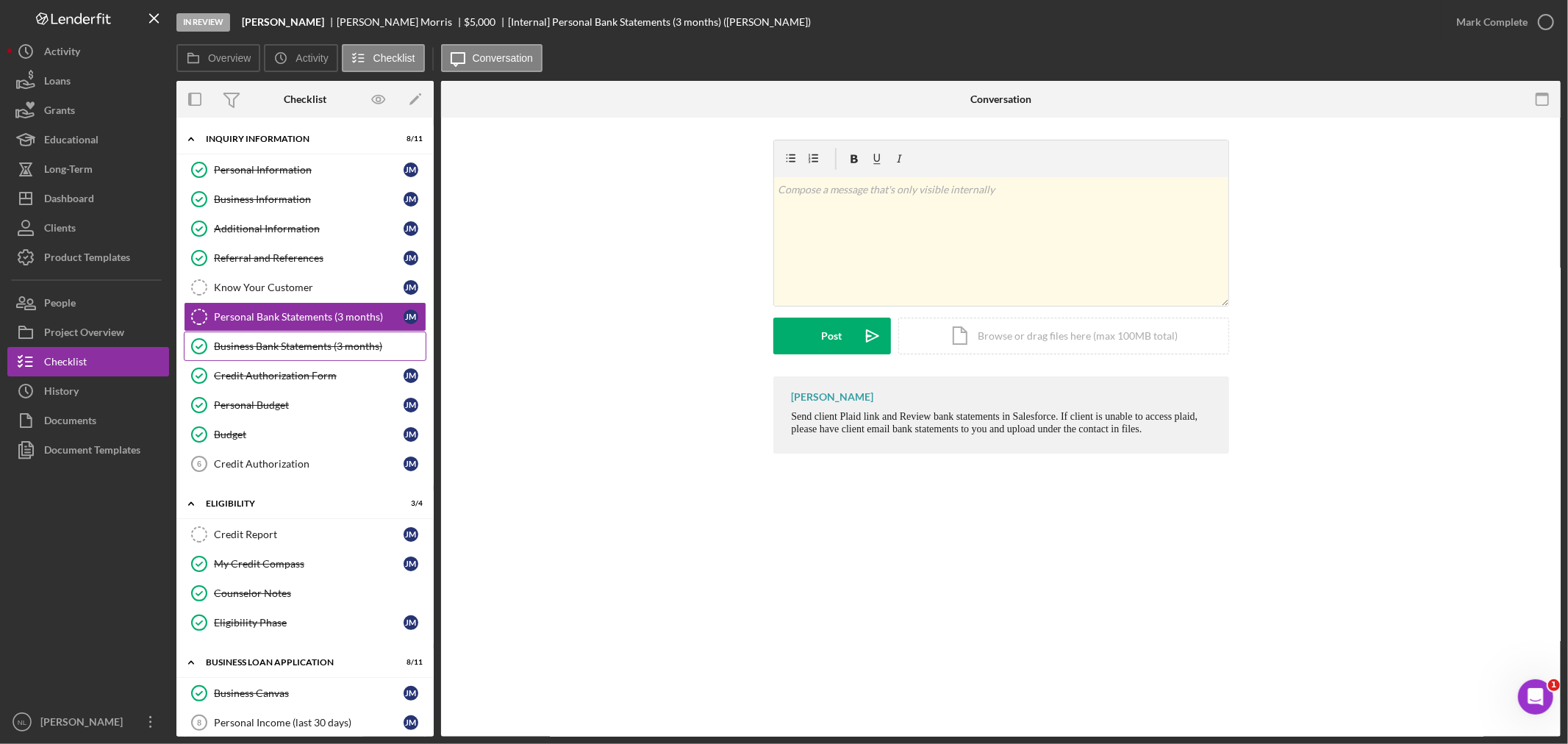
click at [277, 354] on link "Business Bank Statements (3 months) Business Bank Statements (3 months)" at bounding box center [305, 346] width 243 height 30
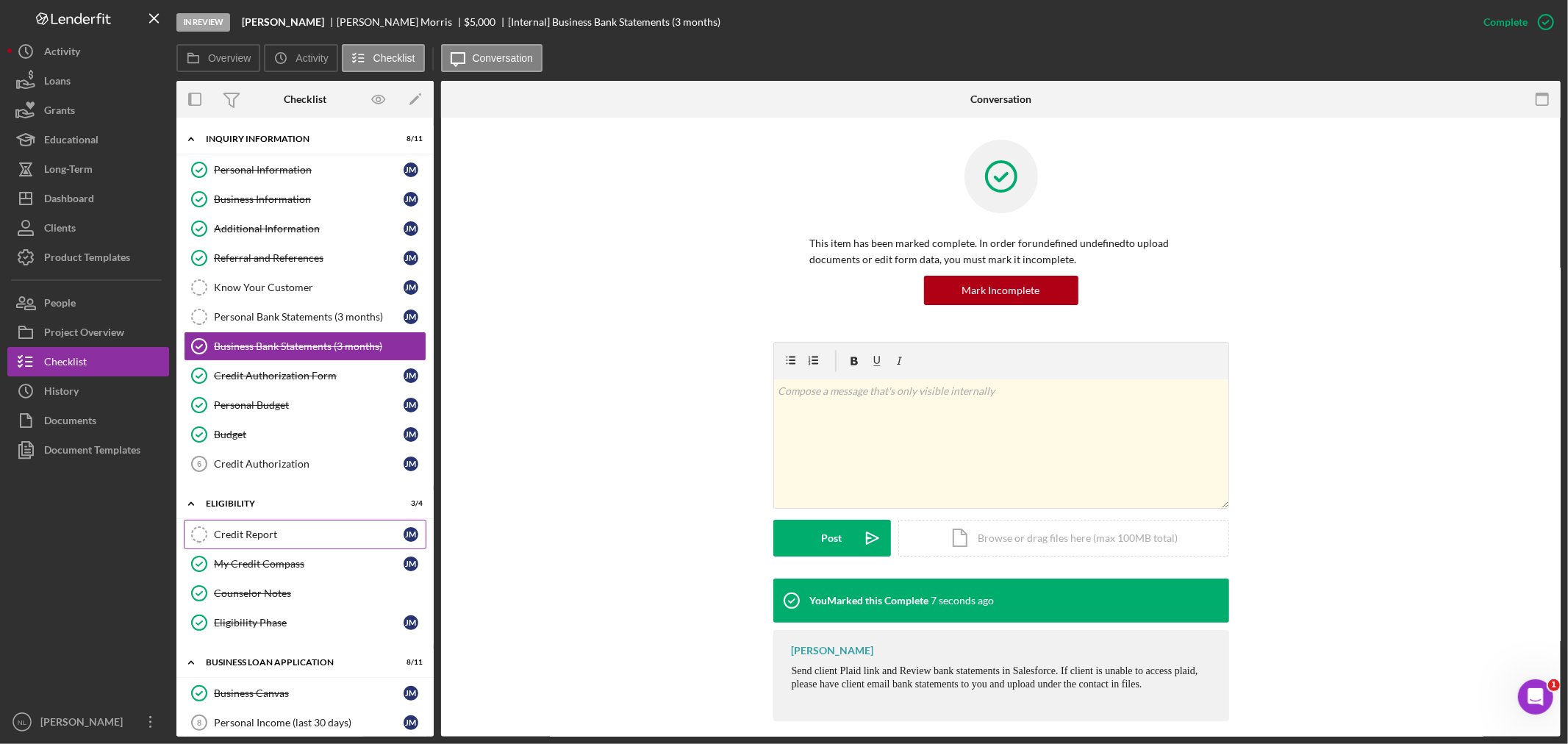
click at [258, 523] on link "Credit Report Credit Report [PERSON_NAME]" at bounding box center [305, 534] width 243 height 30
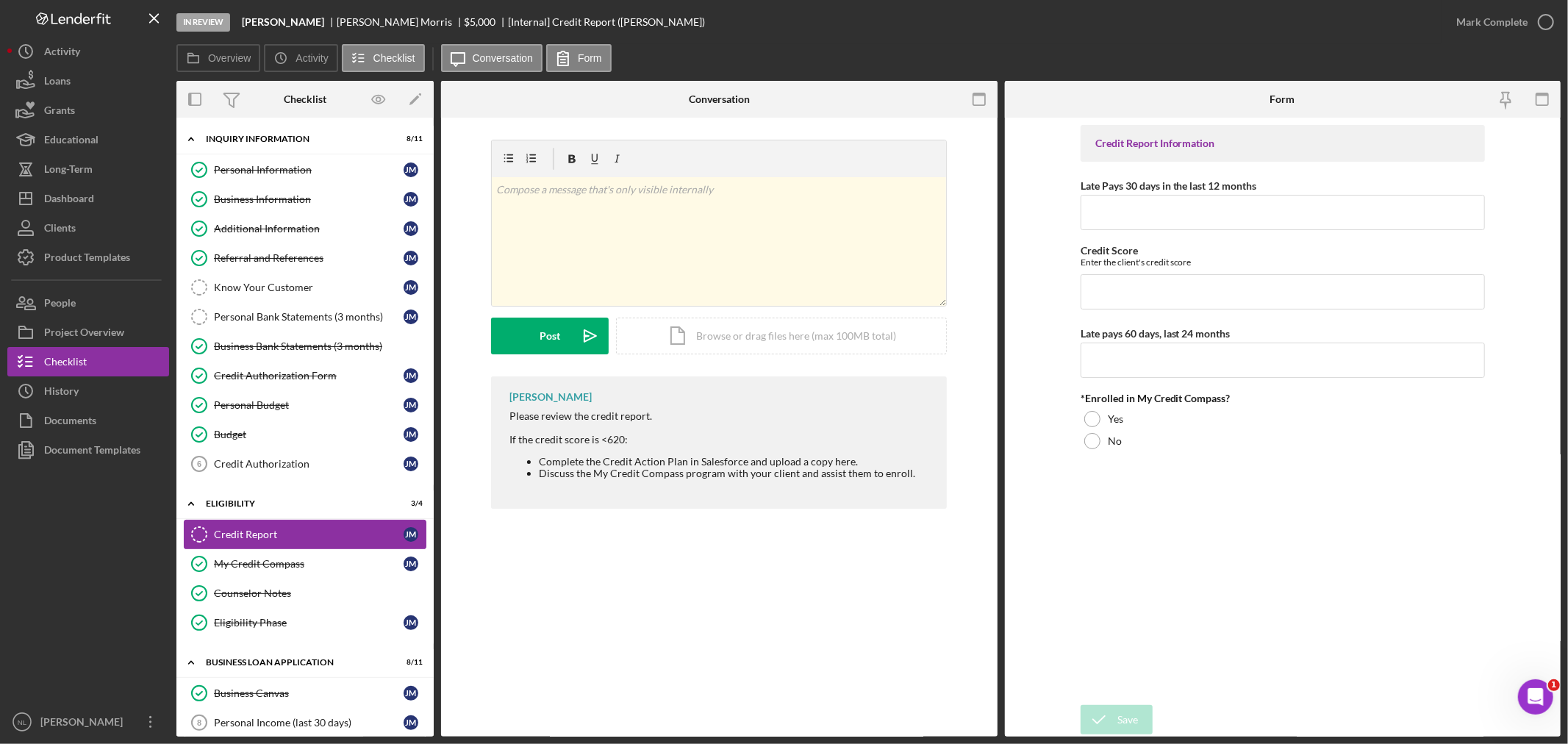
scroll to position [188, 0]
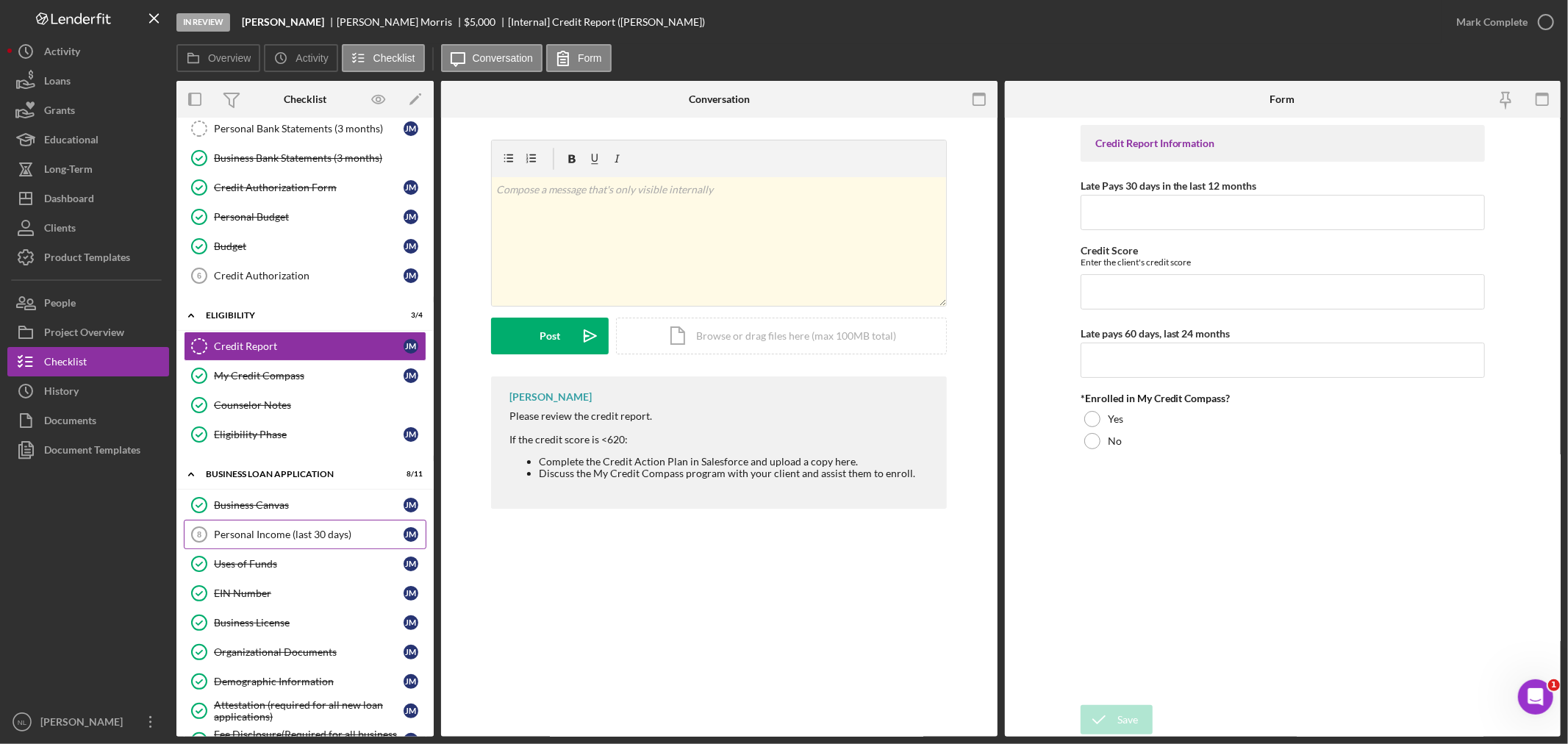
click at [269, 542] on link "Personal Income (last 30 days) 8 Personal Income (last 30 days) [PERSON_NAME]" at bounding box center [305, 534] width 243 height 30
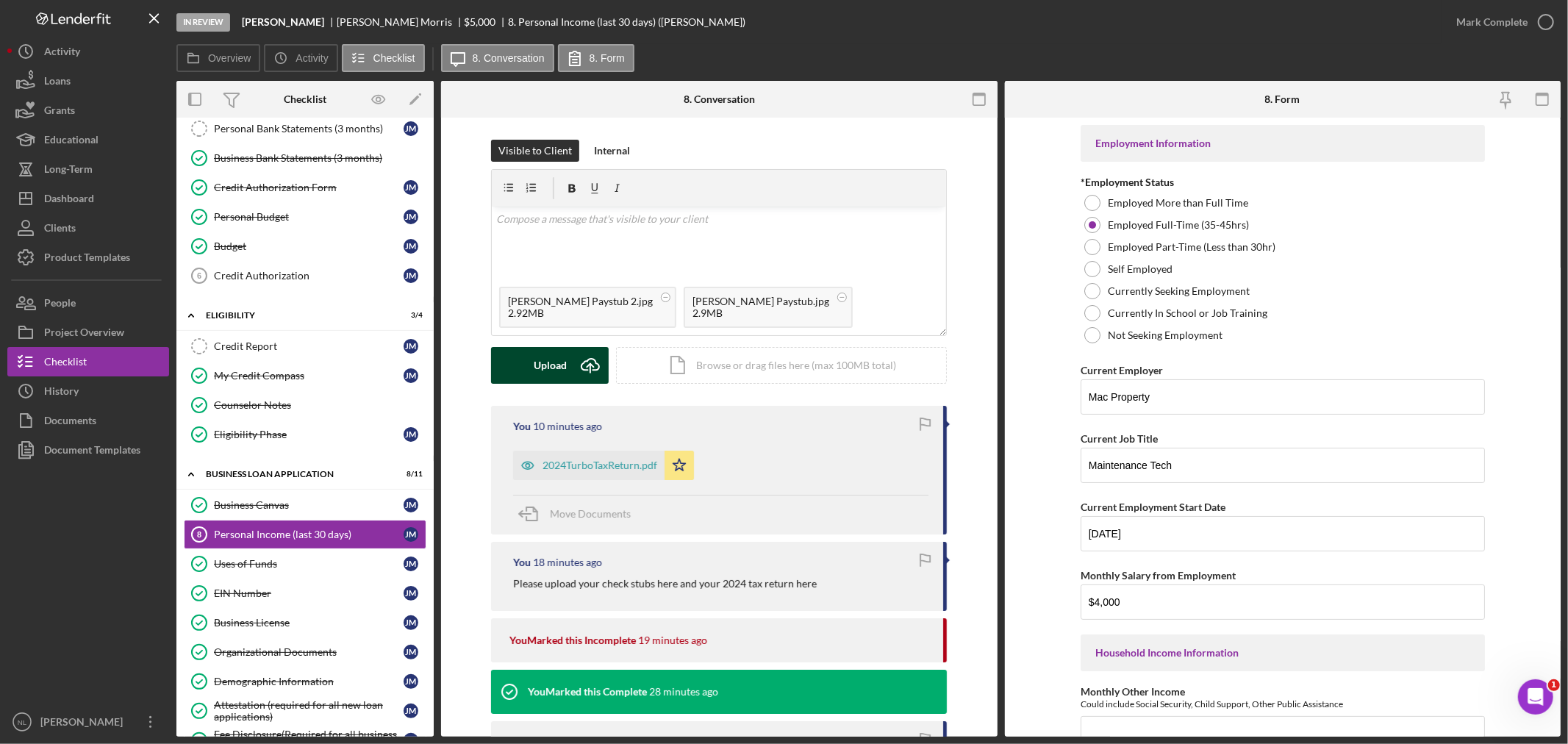
click at [533, 370] on div "Upload" at bounding box center [550, 365] width 33 height 37
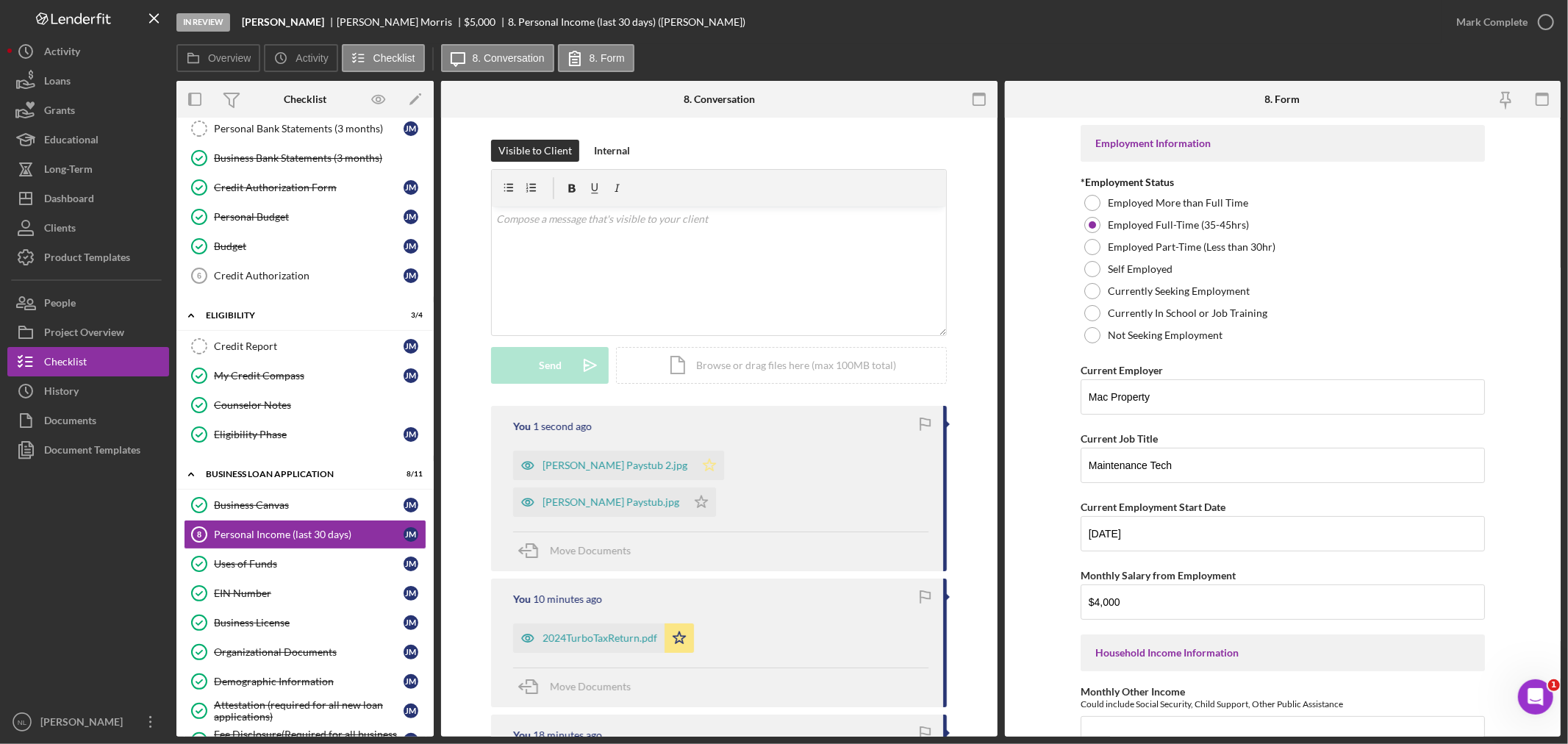
click at [704, 464] on polygon "button" at bounding box center [710, 464] width 13 height 12
click at [716, 488] on icon "Icon/Star" at bounding box center [701, 502] width 30 height 30
click at [1475, 28] on div "Mark Complete" at bounding box center [1492, 22] width 72 height 30
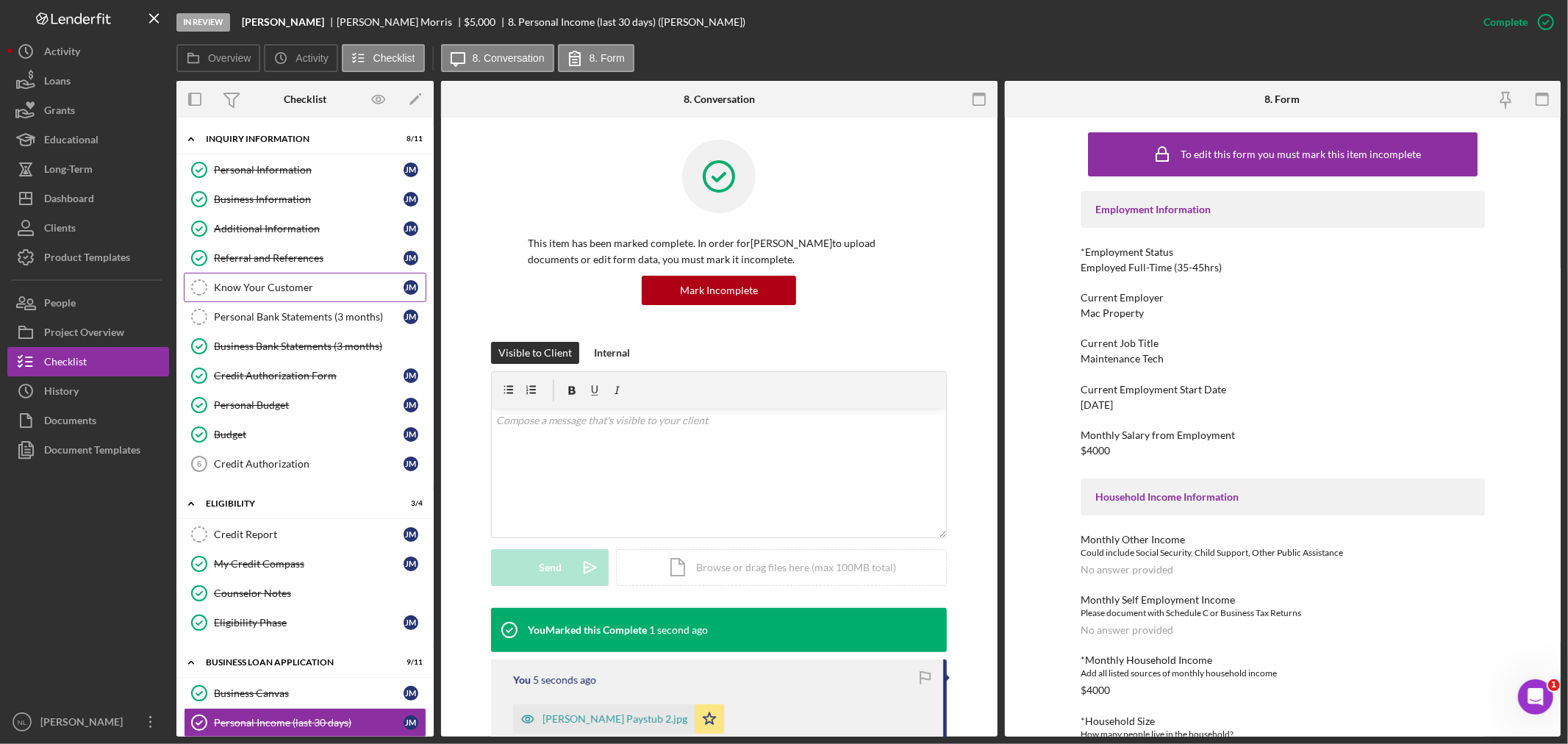
click at [304, 275] on link "Know Your Customer Know Your Customer [PERSON_NAME]" at bounding box center [305, 287] width 243 height 30
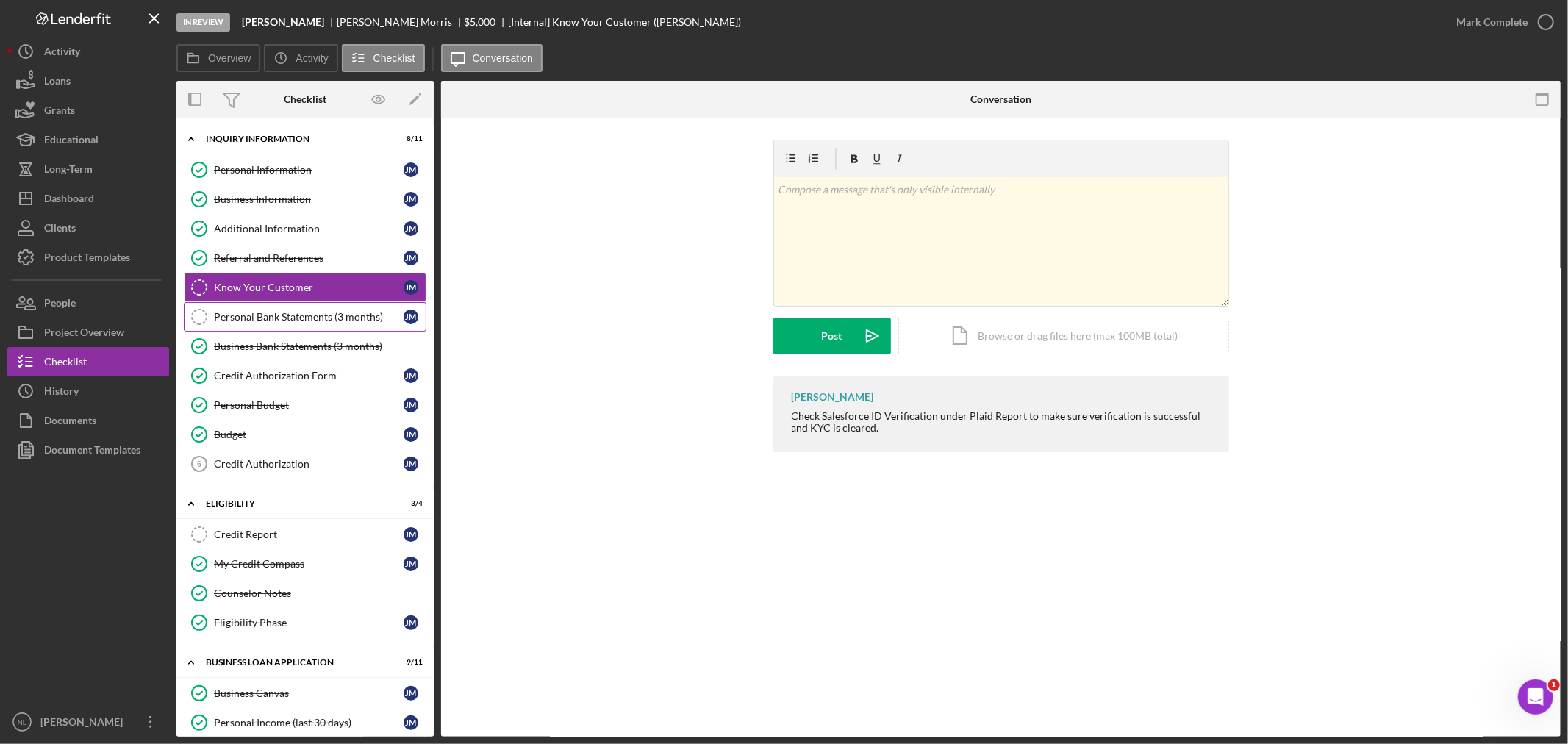
click at [303, 312] on div "Personal Bank Statements (3 months)" at bounding box center [309, 316] width 190 height 12
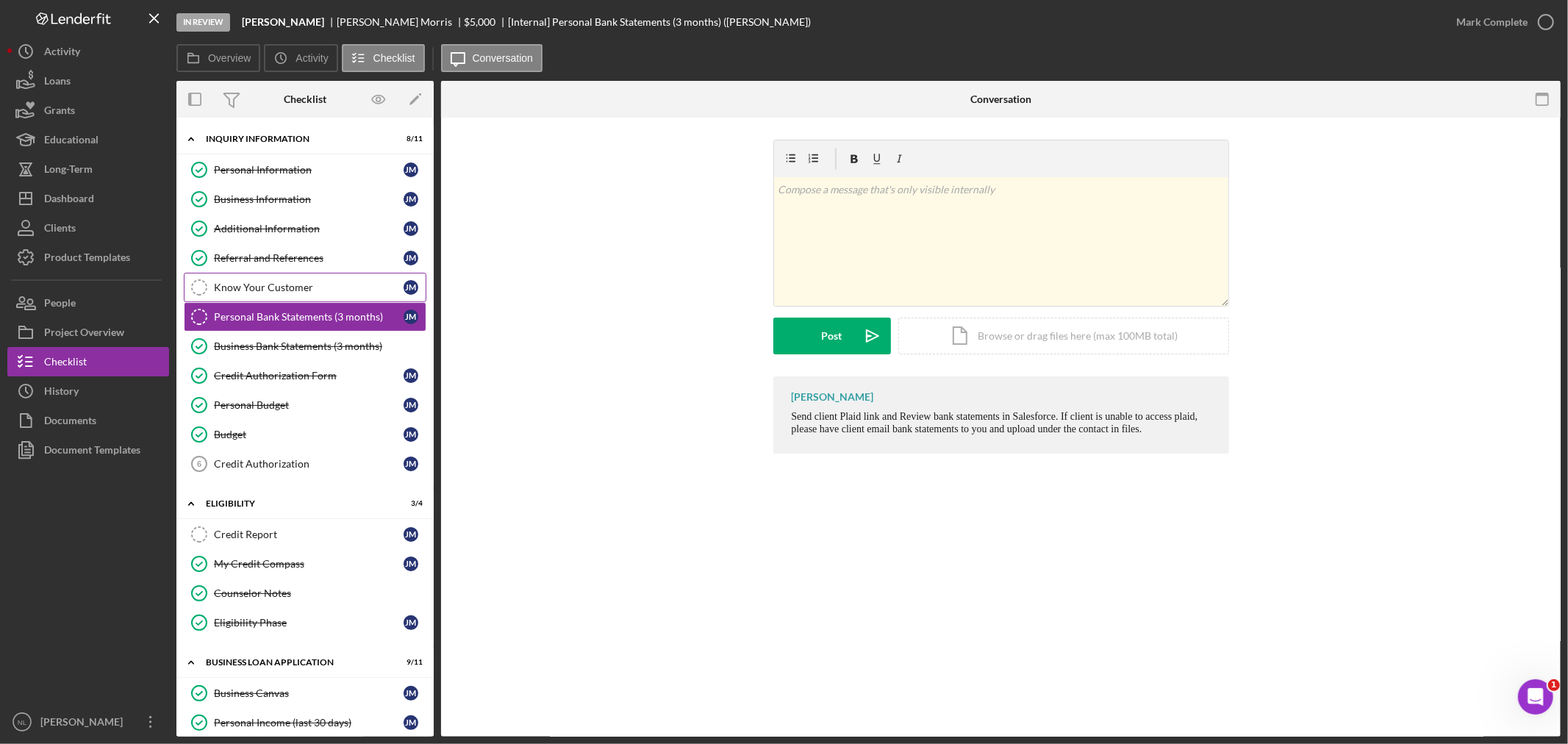
click at [268, 283] on div "Know Your Customer" at bounding box center [309, 287] width 190 height 12
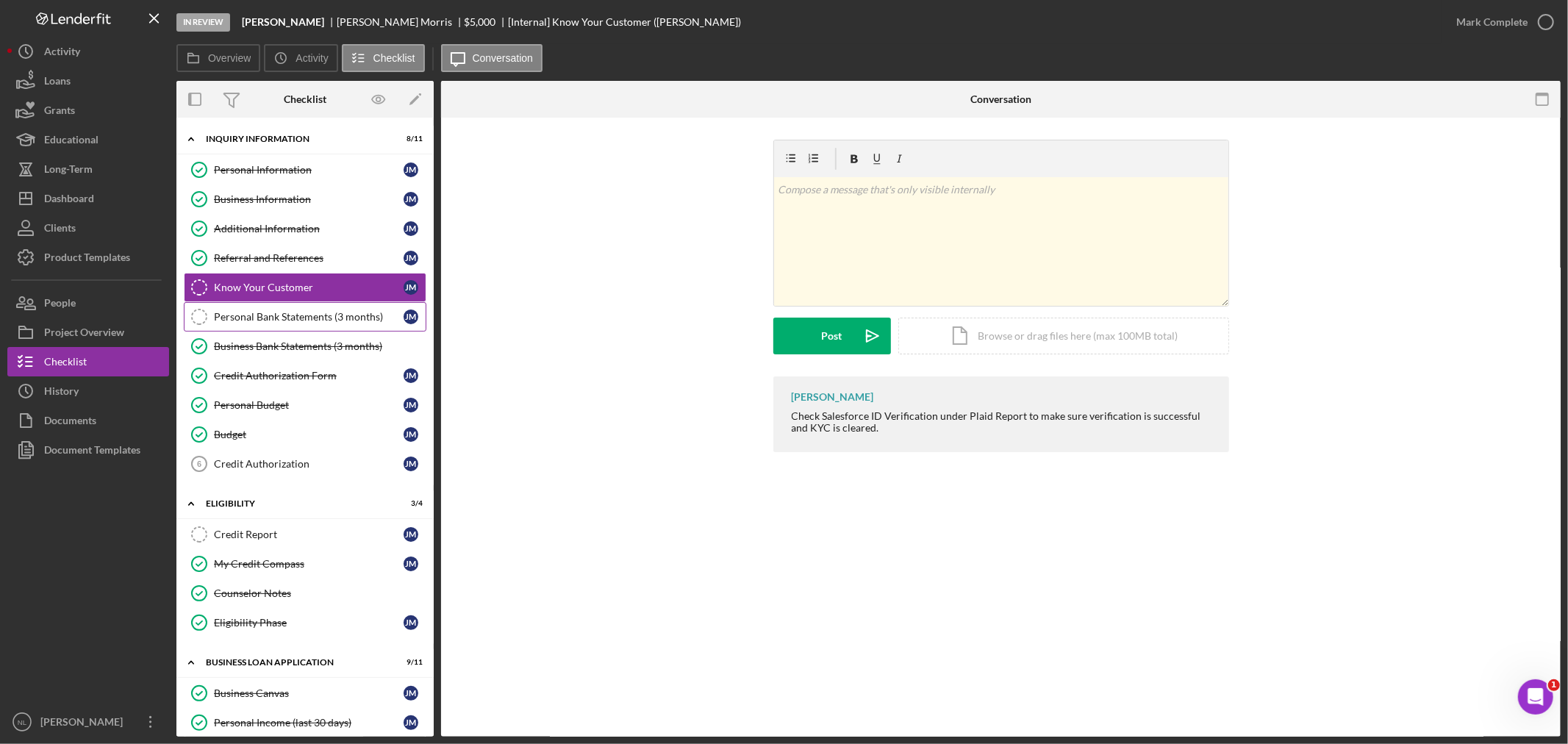
click at [332, 319] on div "Personal Bank Statements (3 months)" at bounding box center [309, 316] width 190 height 12
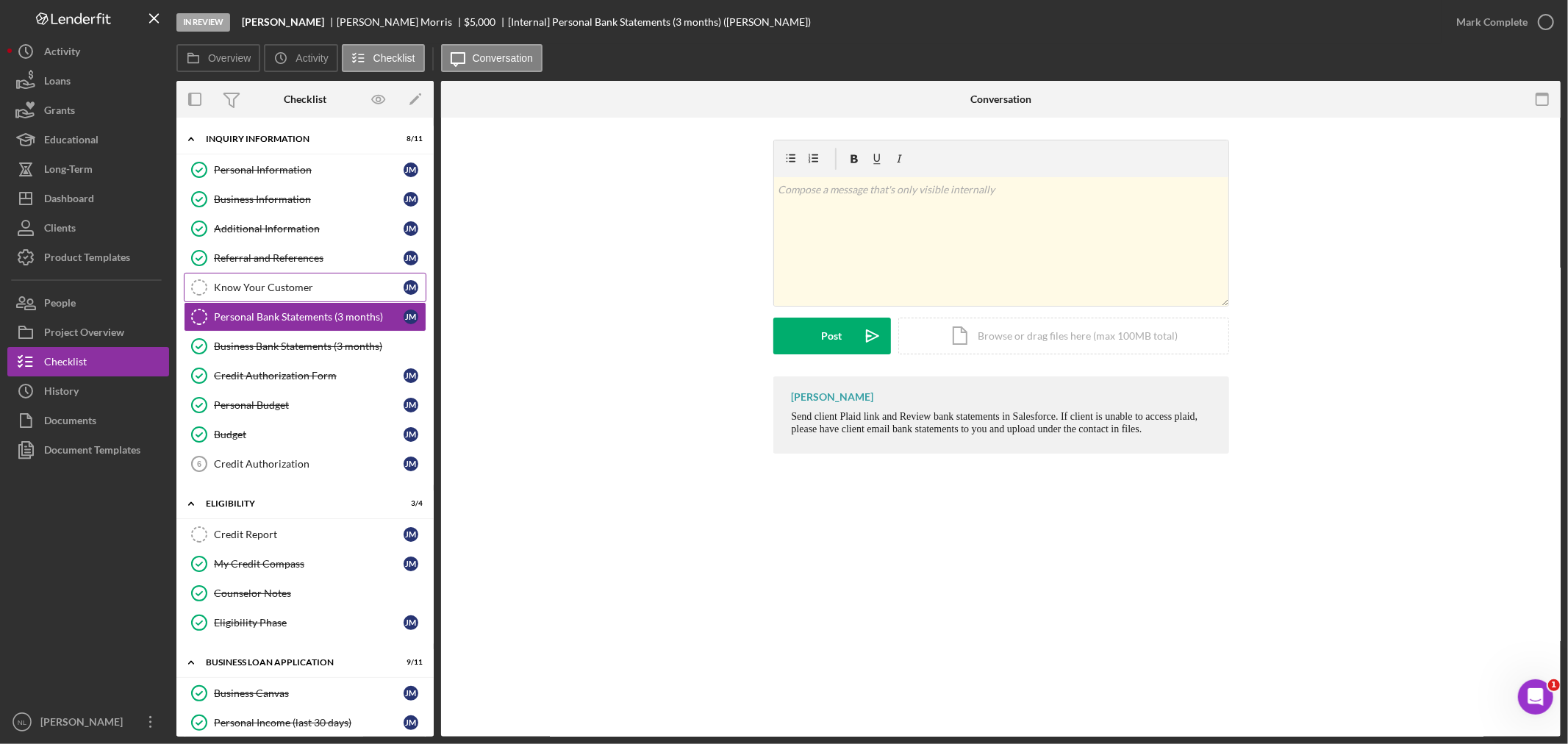
click at [278, 283] on div "Know Your Customer" at bounding box center [309, 287] width 190 height 12
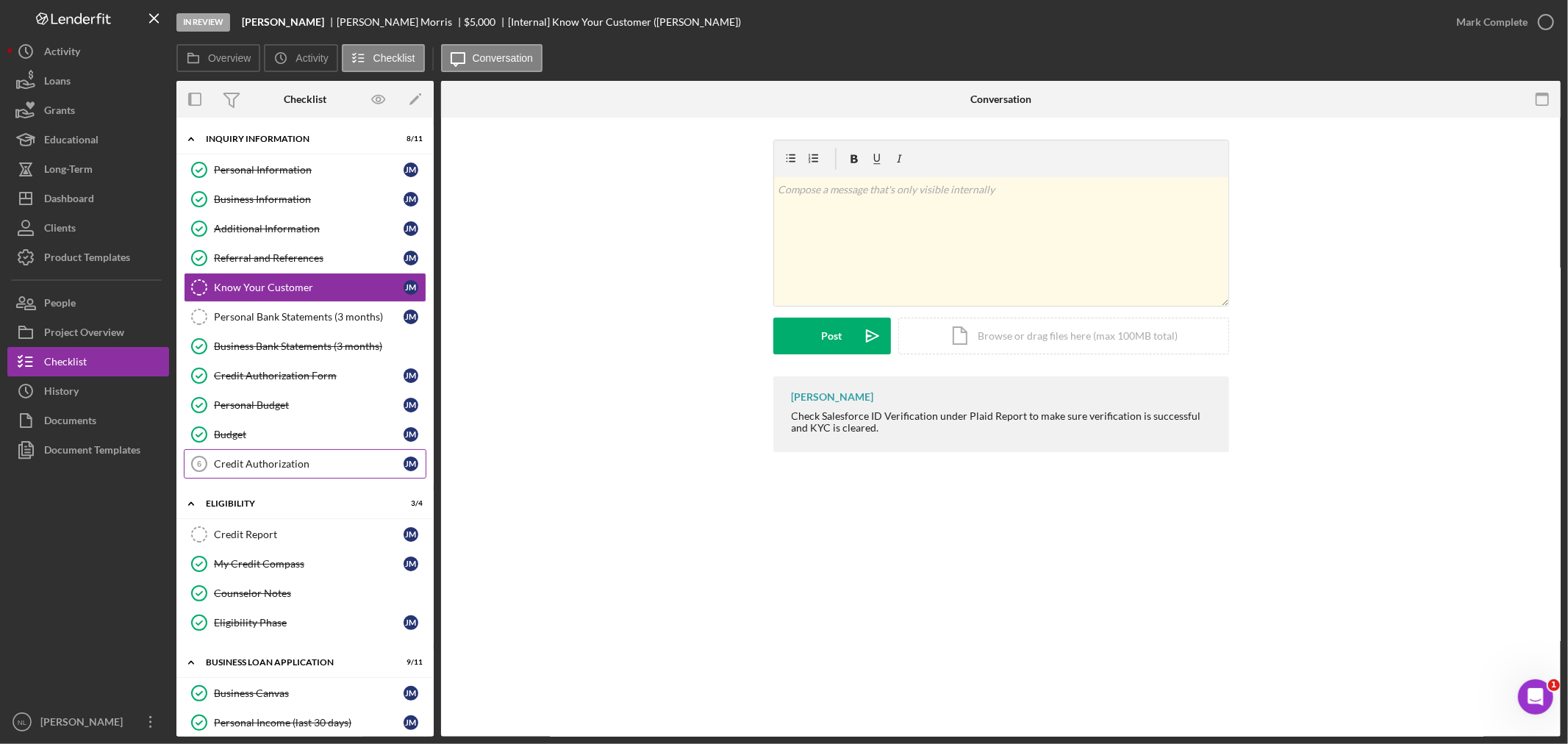
click at [259, 457] on link "Credit Authorization 6 Credit Authorization [PERSON_NAME]" at bounding box center [305, 463] width 243 height 30
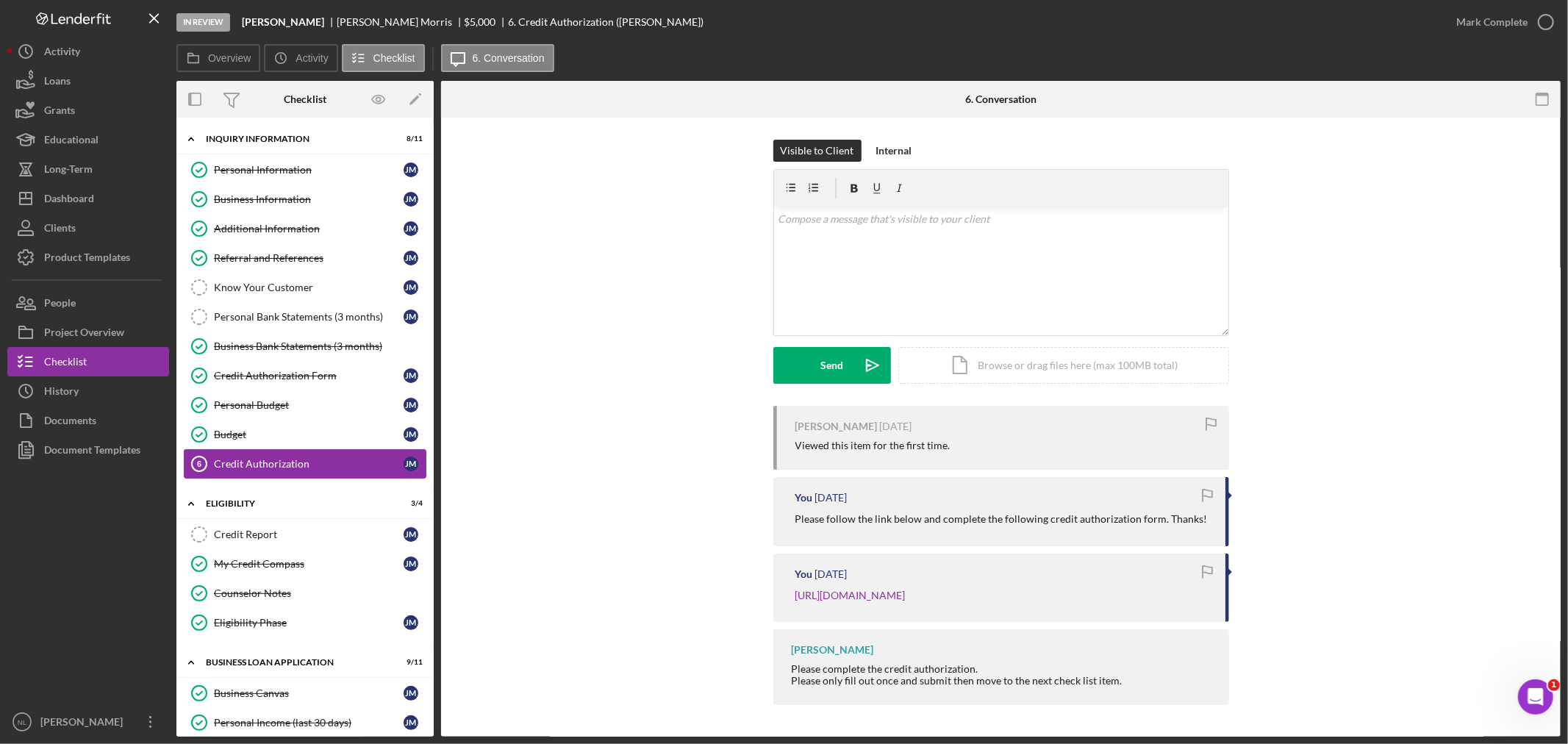
click at [259, 457] on link "Credit Authorization 6 Credit Authorization [PERSON_NAME]" at bounding box center [305, 463] width 243 height 30
click at [345, 316] on div "Personal Bank Statements (3 months)" at bounding box center [309, 316] width 190 height 12
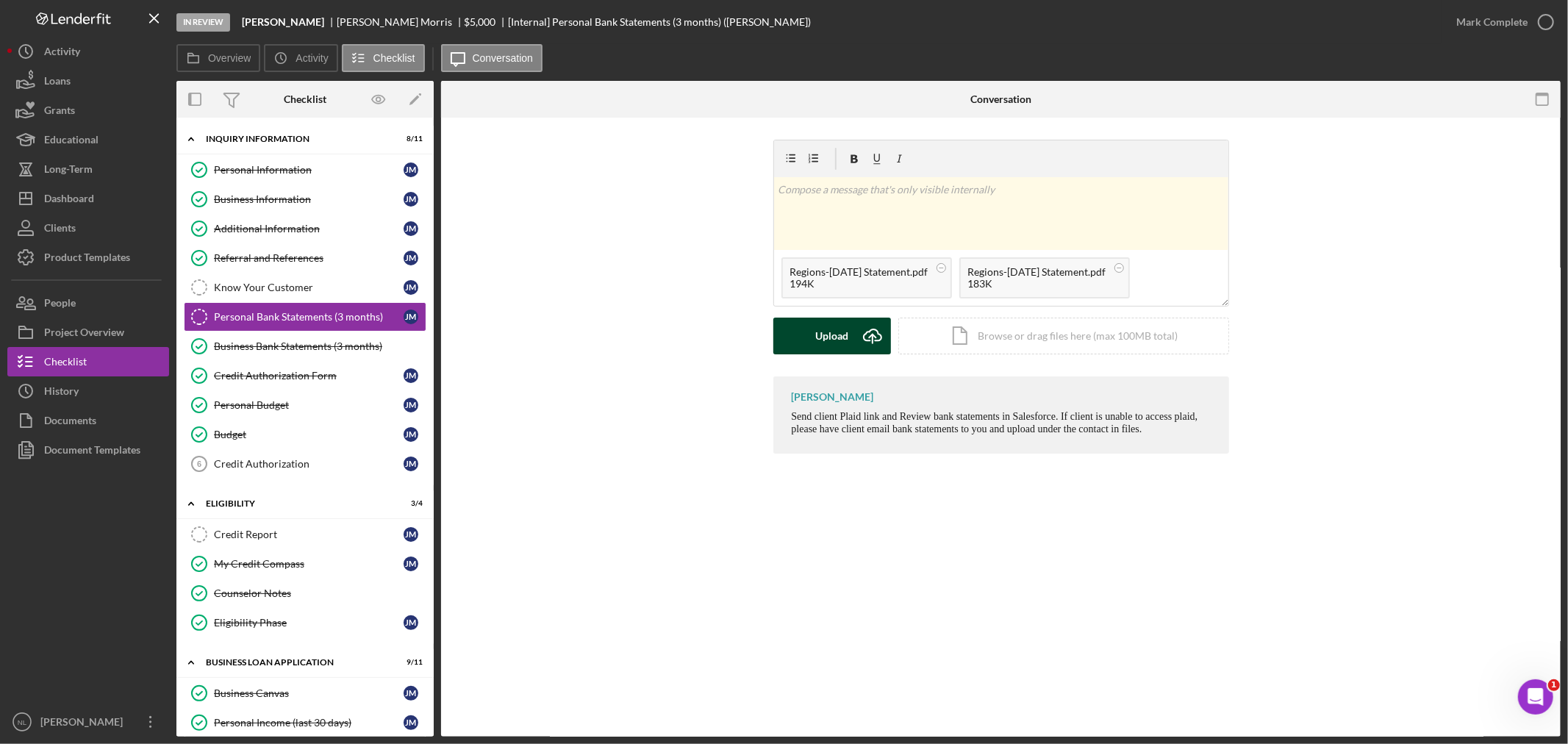
click at [838, 341] on div "Upload" at bounding box center [831, 335] width 33 height 37
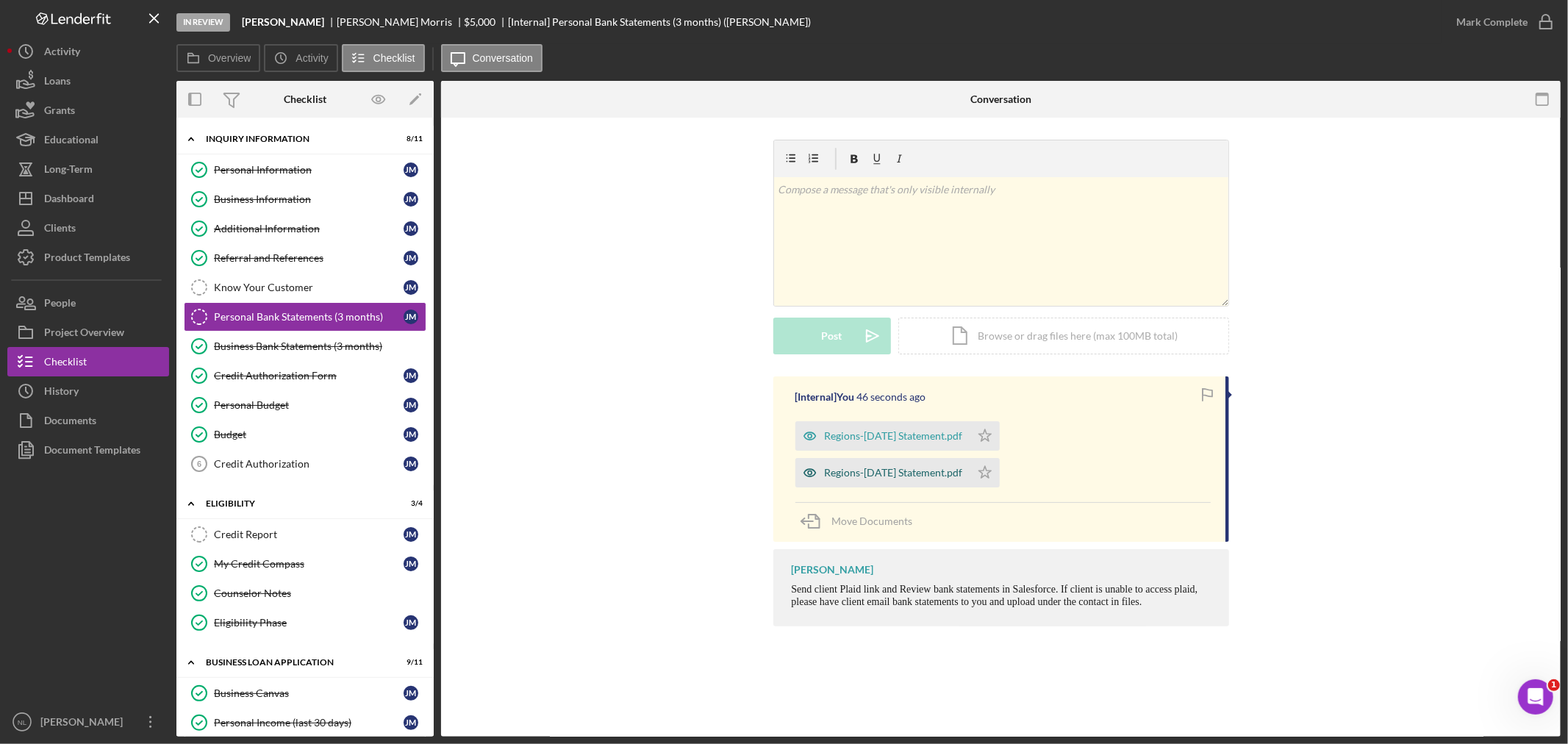
click at [879, 480] on div "Regions-[DATE] Statement.pdf" at bounding box center [882, 472] width 175 height 30
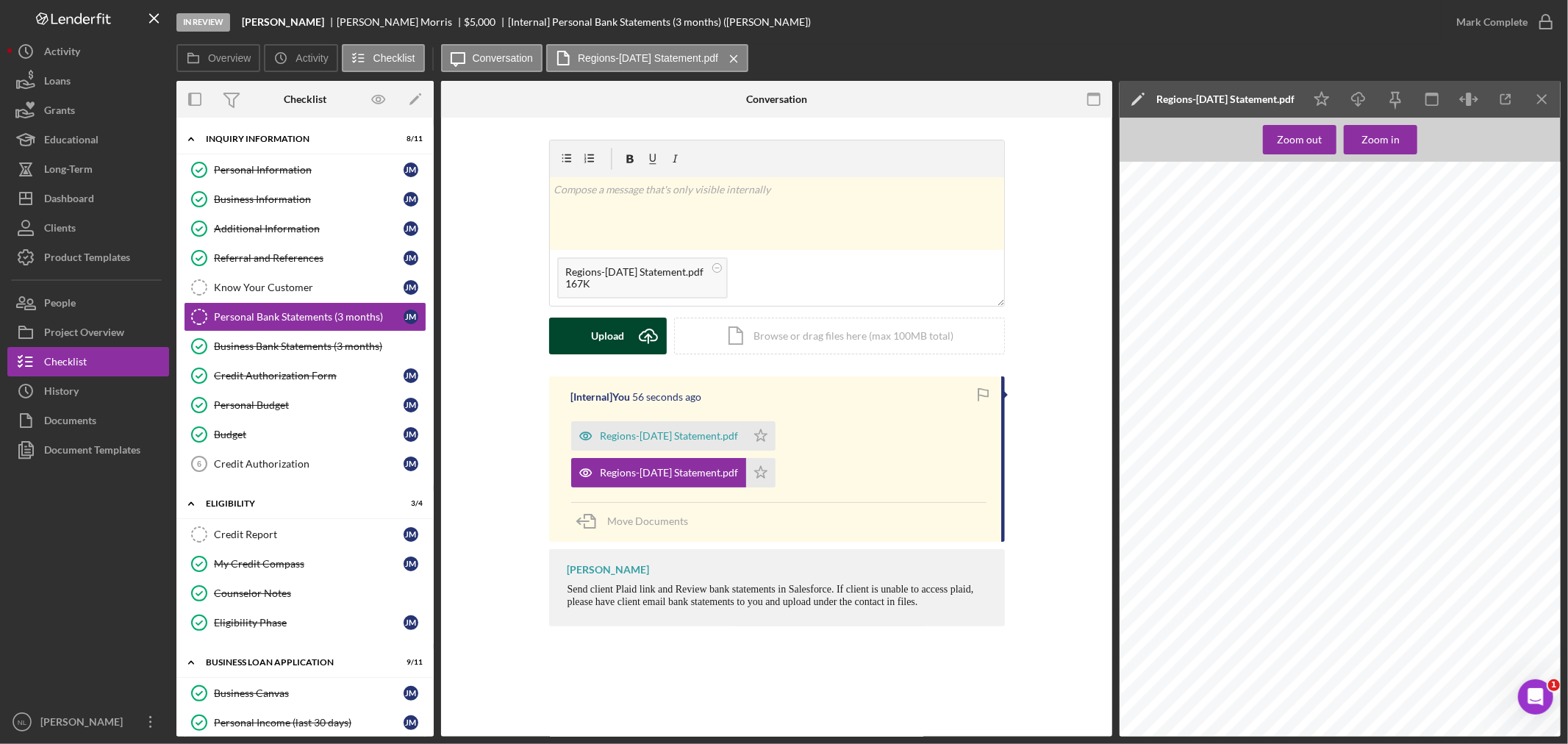
click at [643, 335] on icon "Icon/Upload" at bounding box center [648, 335] width 37 height 37
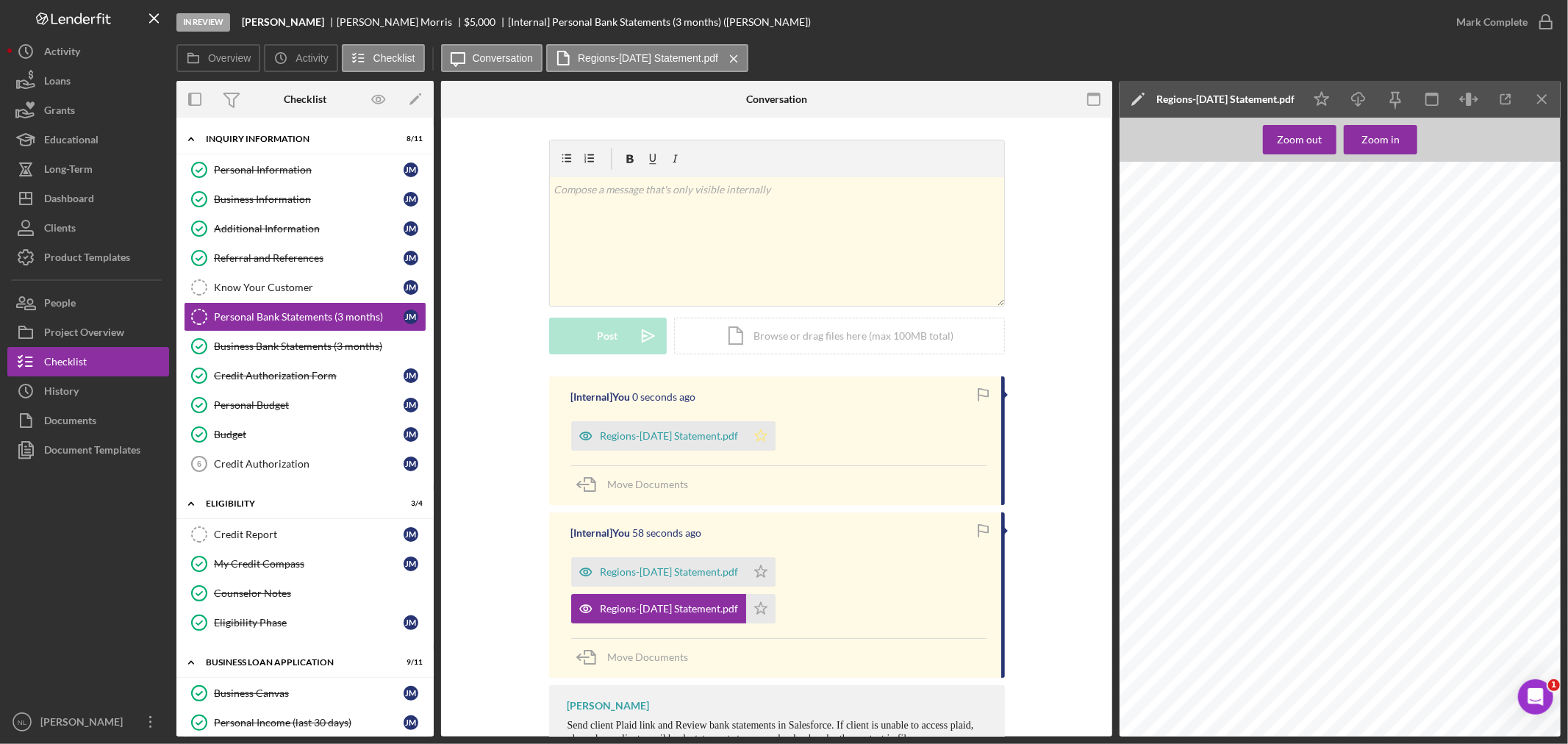
click at [775, 436] on icon "Icon/Star" at bounding box center [760, 436] width 30 height 30
click at [775, 582] on icon "Icon/Star" at bounding box center [760, 571] width 30 height 30
click at [781, 610] on div "Regions-[DATE] Statement.pdf Icon/Star Regions-[DATE] Statement.pdf Icon/Star" at bounding box center [778, 586] width 415 height 74
click at [1507, 18] on div "Mark Complete" at bounding box center [1492, 22] width 72 height 30
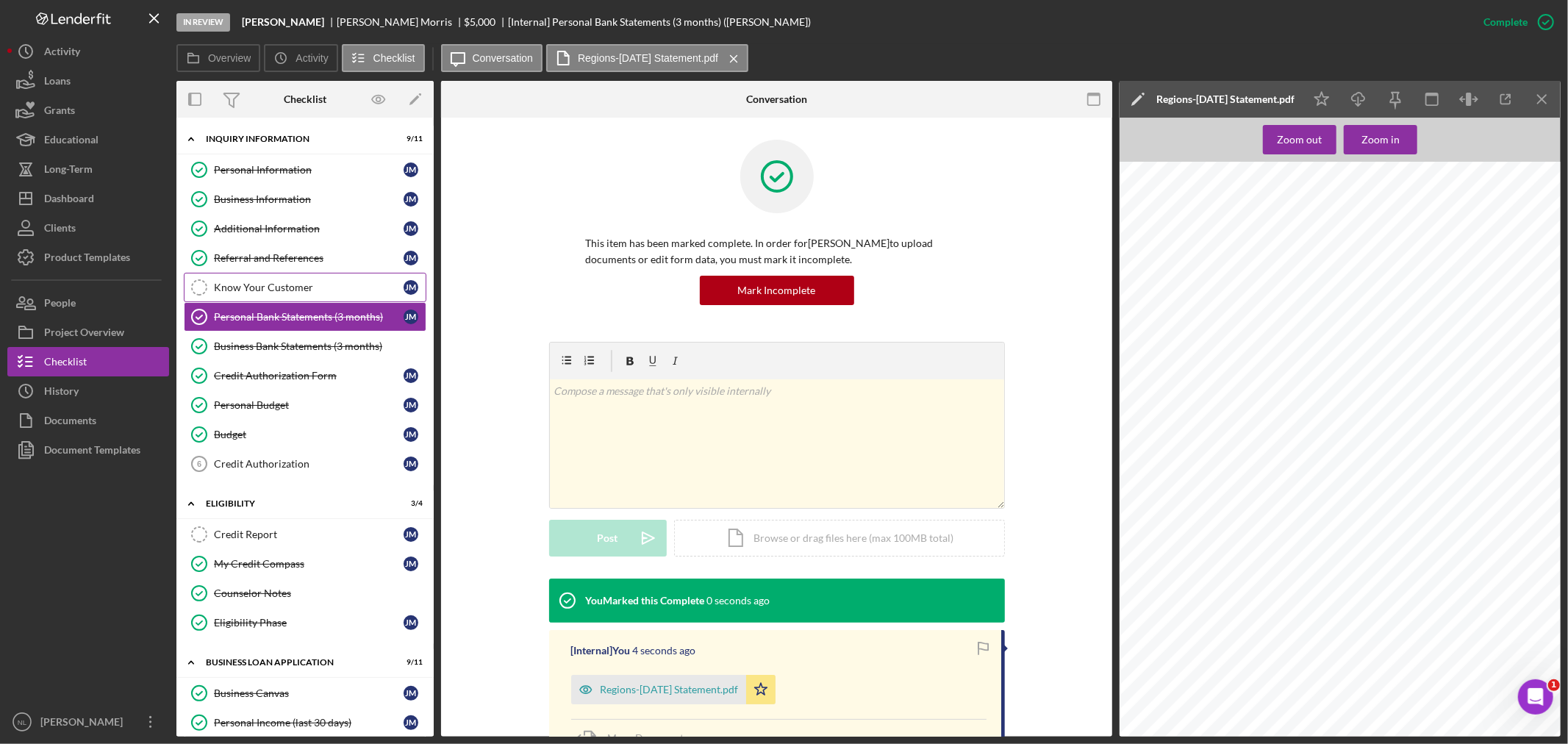
click at [304, 276] on link "Know Your Customer Know Your Customer [PERSON_NAME]" at bounding box center [305, 287] width 243 height 30
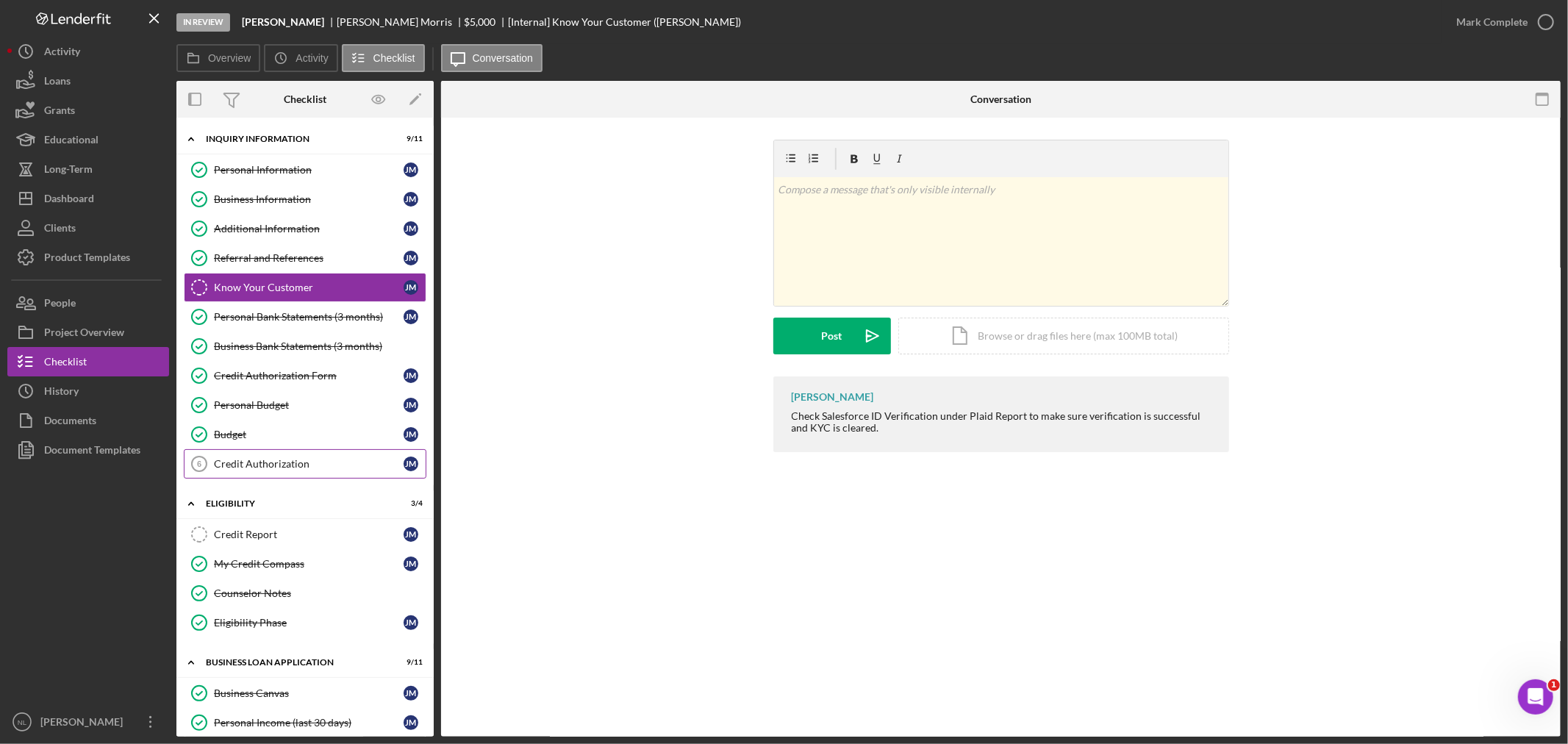
click at [273, 479] on link "Credit Authorization 6 Credit Authorization [PERSON_NAME]" at bounding box center [305, 463] width 243 height 30
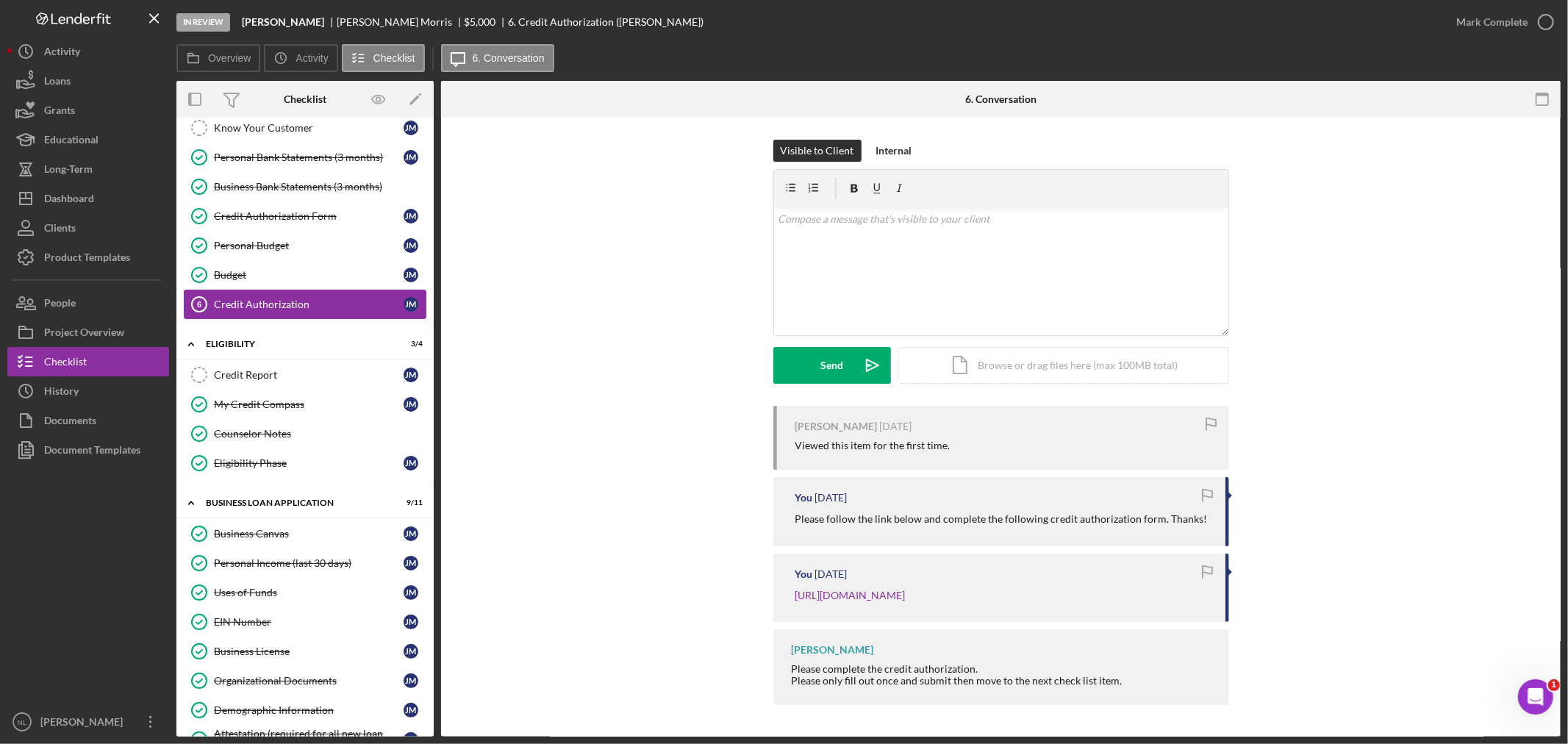
scroll to position [451, 0]
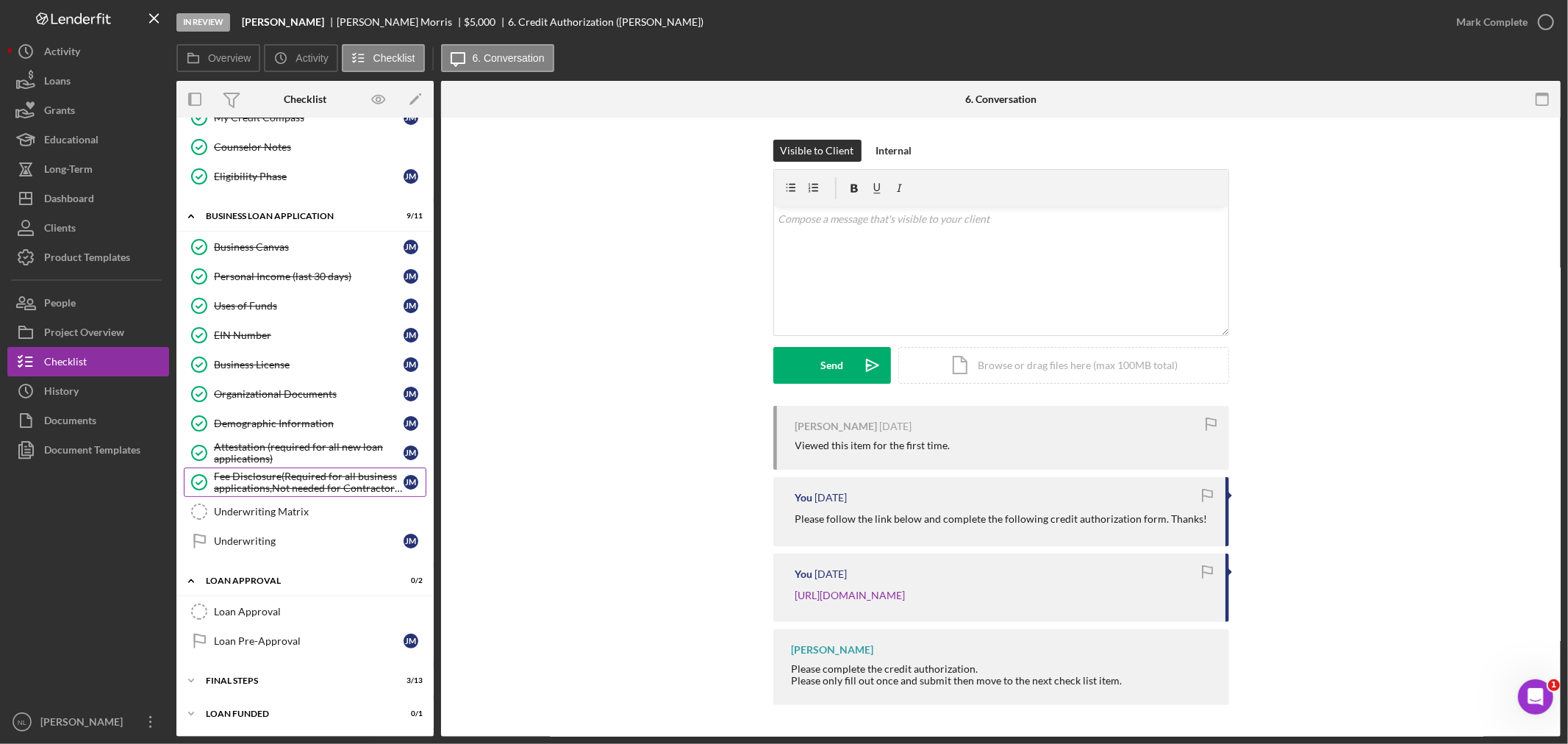
click at [274, 490] on div "Fee Disclosure(Required for all business applications,Not needed for Contractor…" at bounding box center [309, 482] width 190 height 23
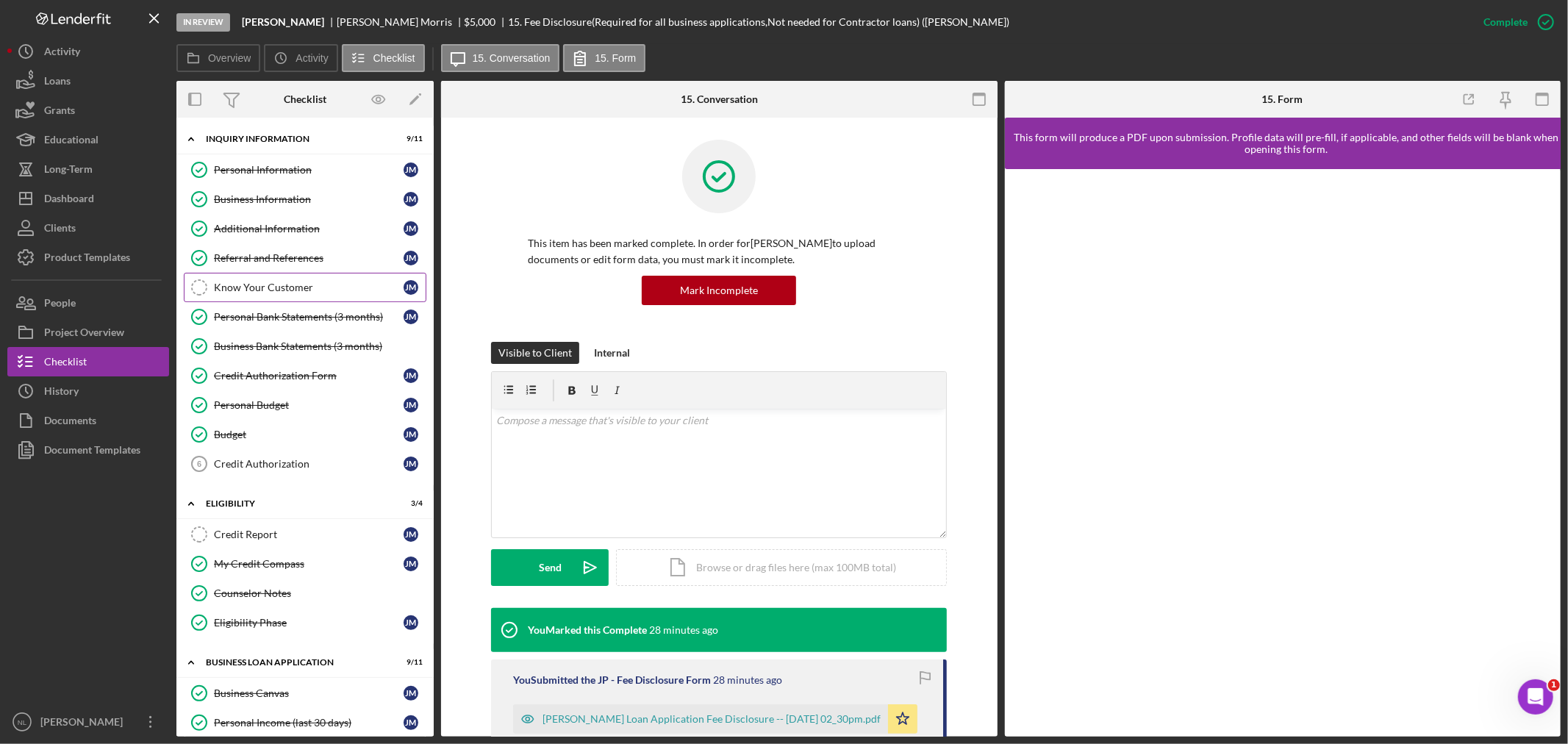
click at [260, 296] on link "Know Your Customer Know Your Customer [PERSON_NAME]" at bounding box center [305, 287] width 243 height 30
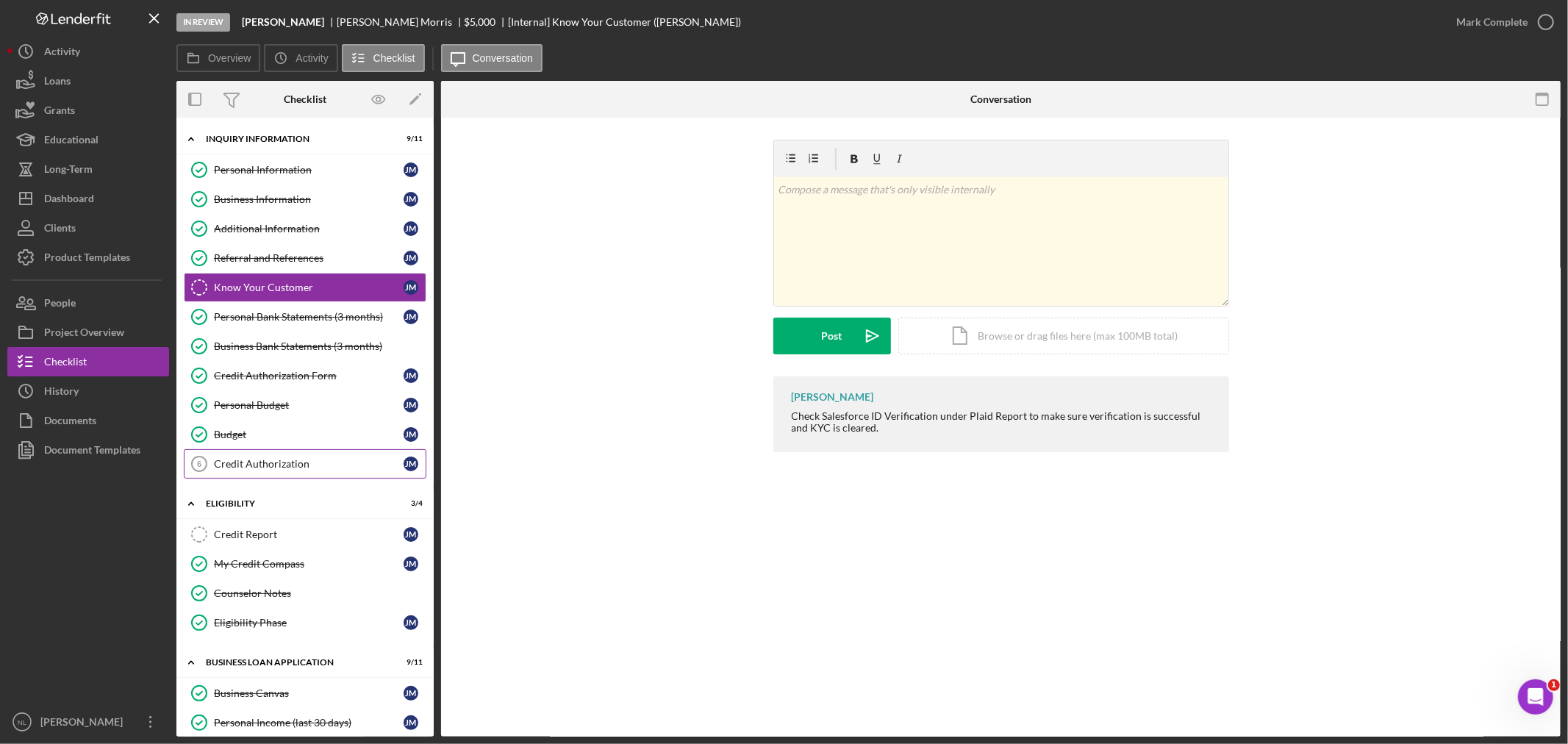
click at [291, 473] on link "Credit Authorization 6 Credit Authorization [PERSON_NAME]" at bounding box center [305, 463] width 243 height 30
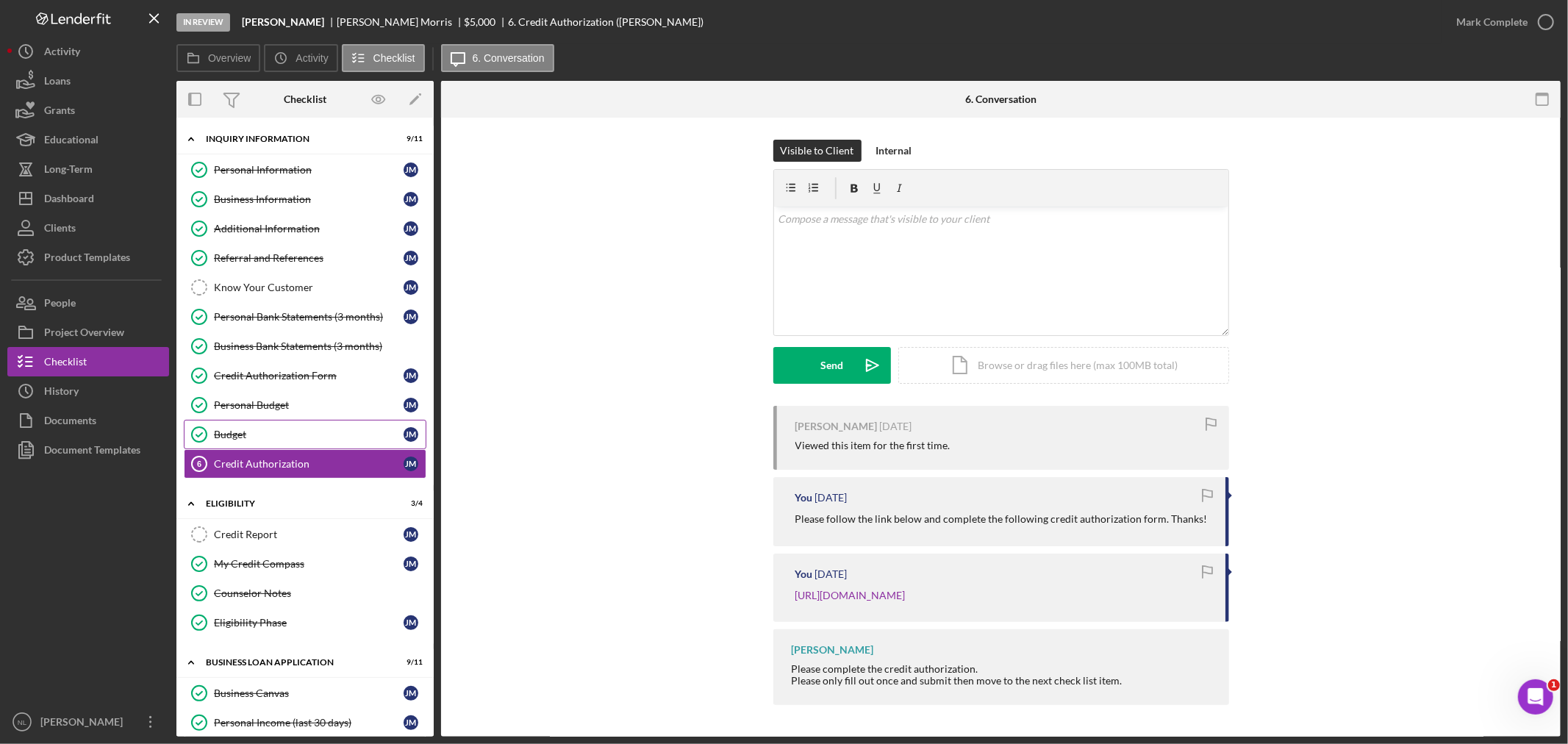
click at [255, 443] on link "Budget Budget [PERSON_NAME]" at bounding box center [305, 434] width 243 height 30
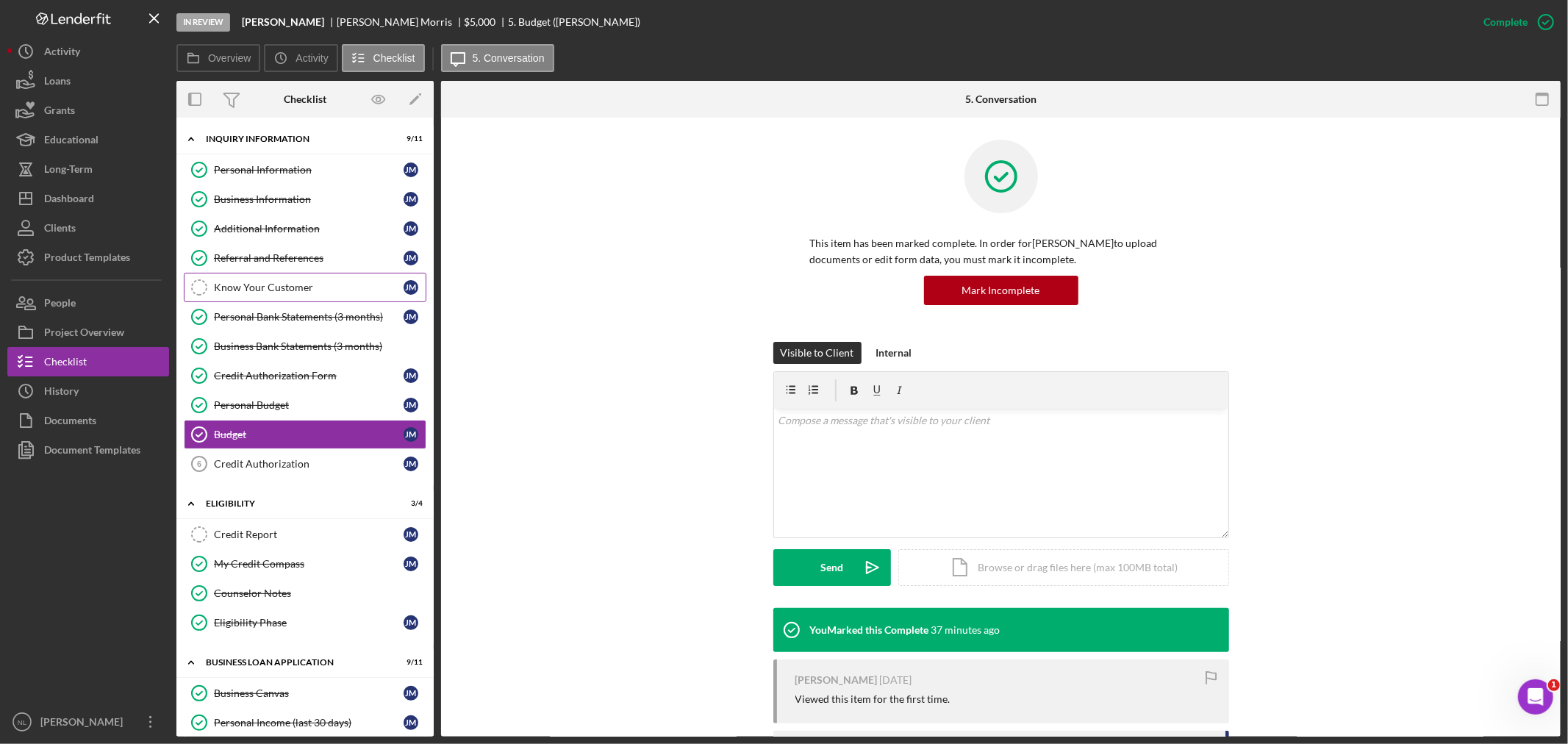
click at [244, 292] on div "Know Your Customer" at bounding box center [309, 287] width 190 height 12
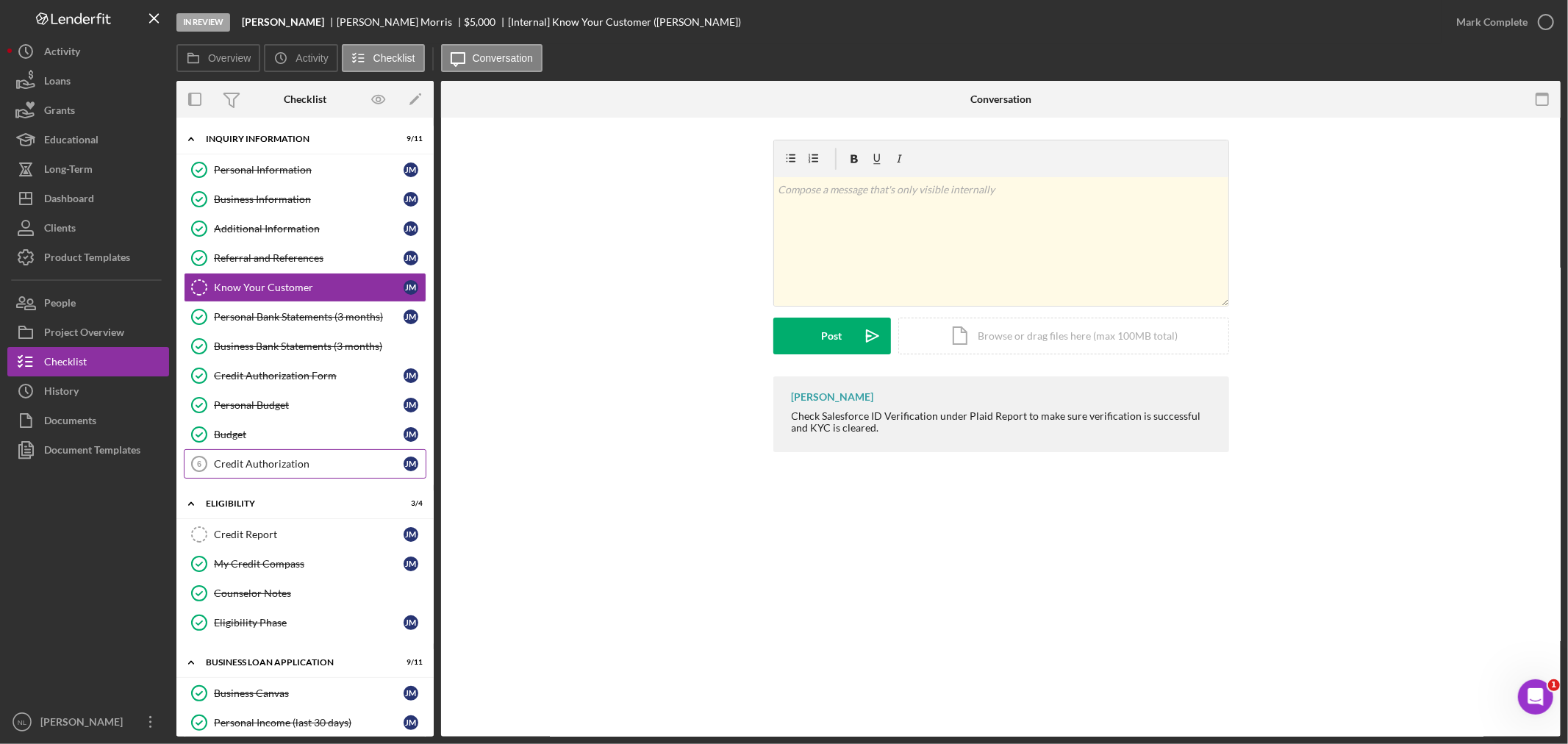
click at [245, 469] on div "Credit Authorization" at bounding box center [309, 463] width 190 height 12
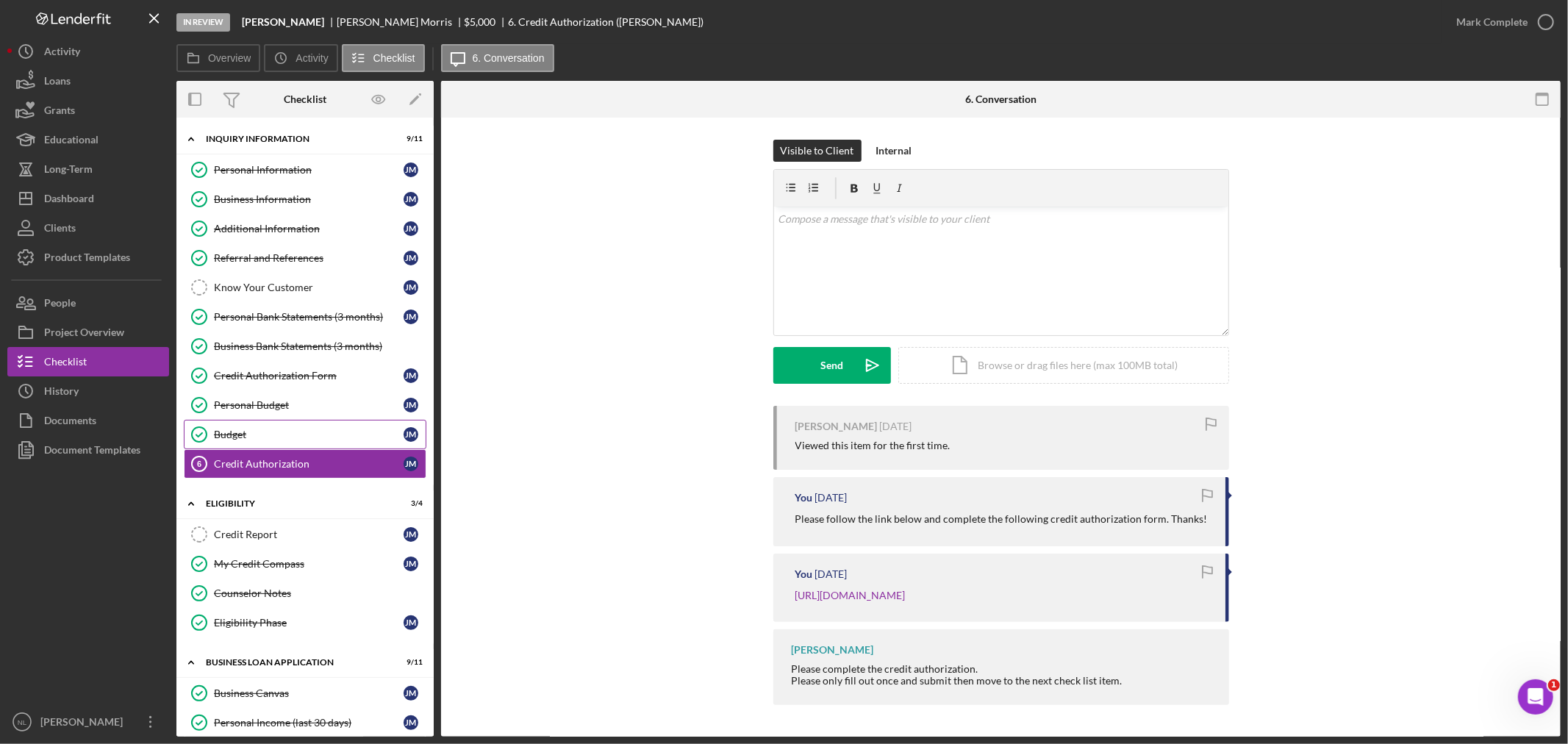
click at [263, 437] on div "Budget" at bounding box center [309, 434] width 190 height 12
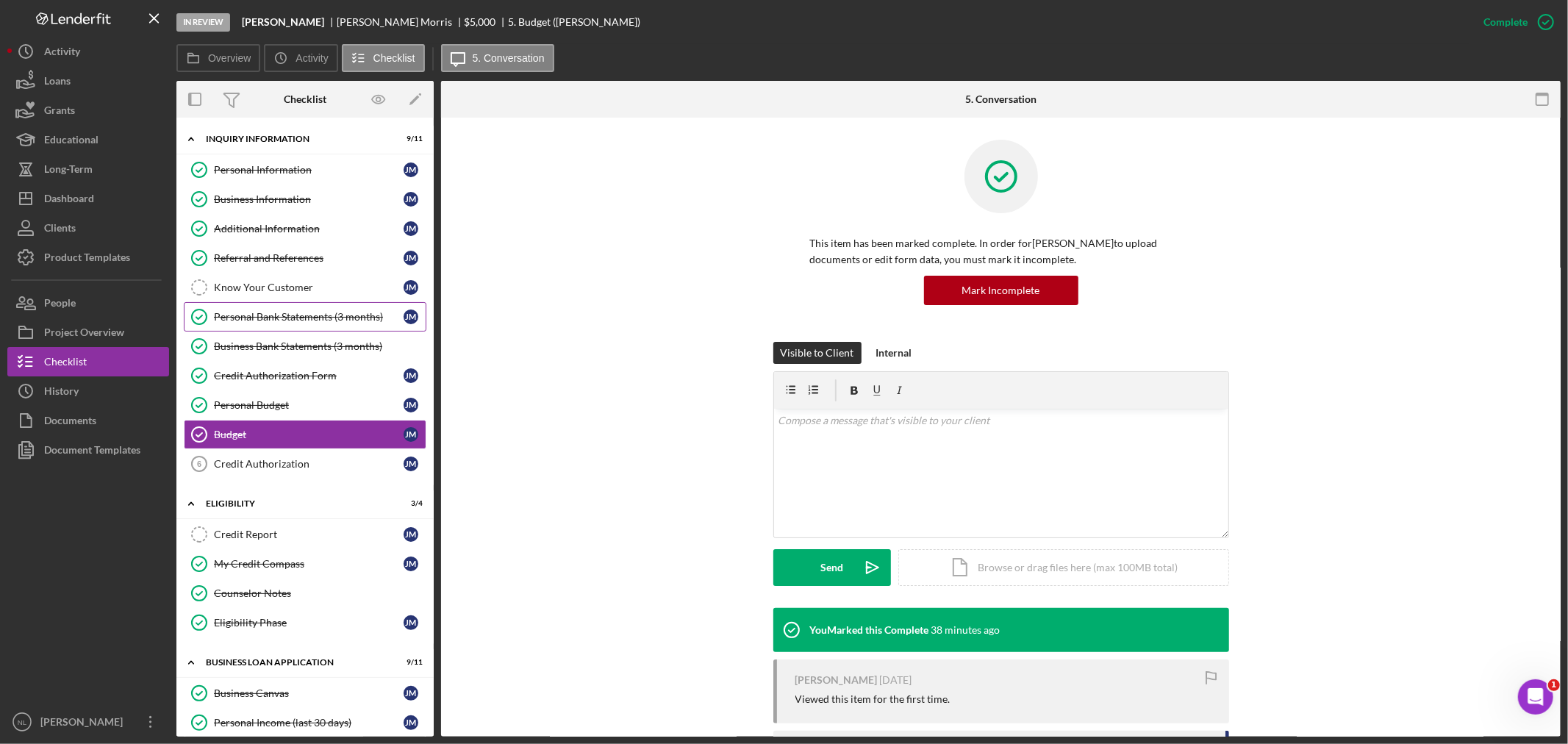
click at [275, 314] on div "Personal Bank Statements (3 months)" at bounding box center [309, 316] width 190 height 12
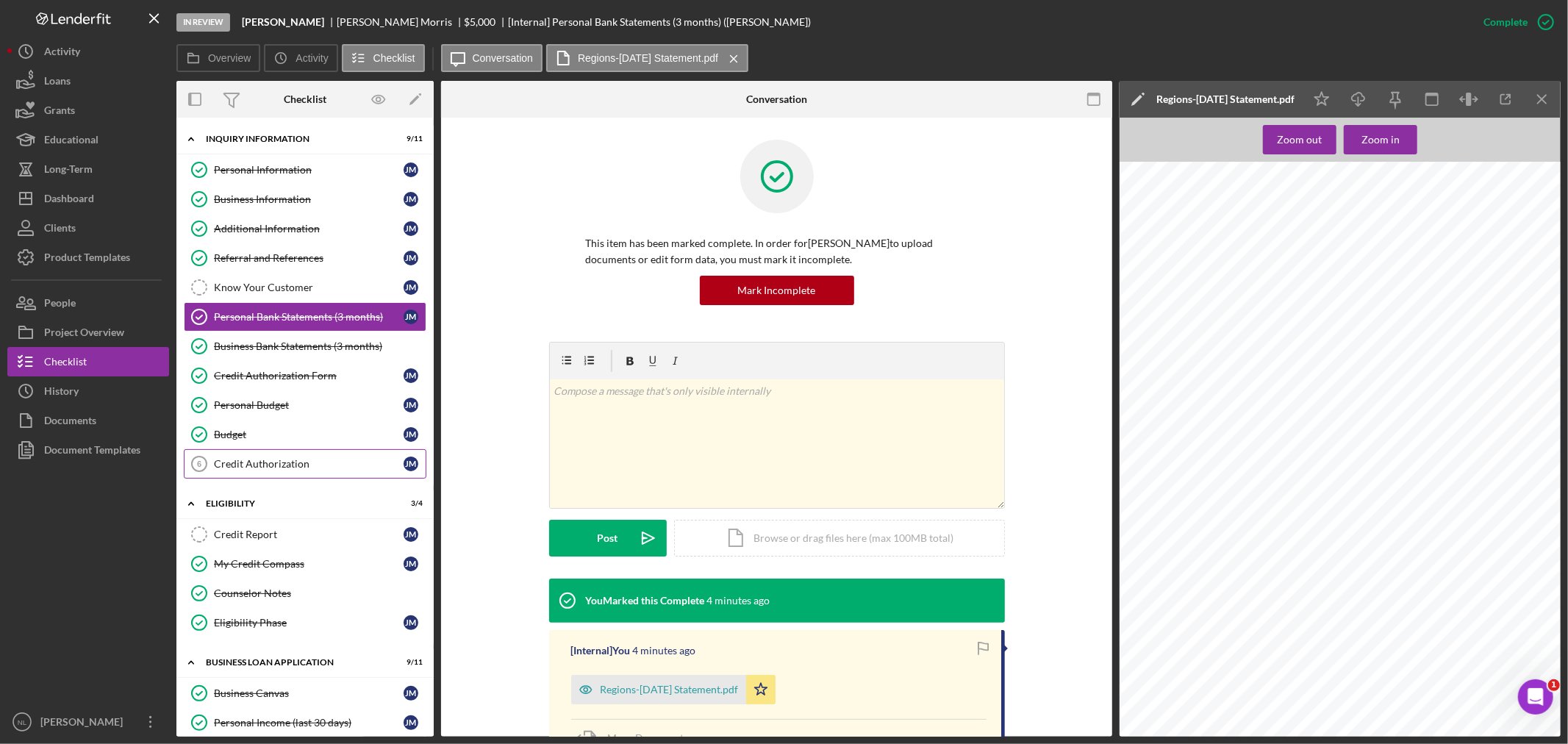
click at [262, 461] on div "Credit Authorization" at bounding box center [309, 463] width 190 height 12
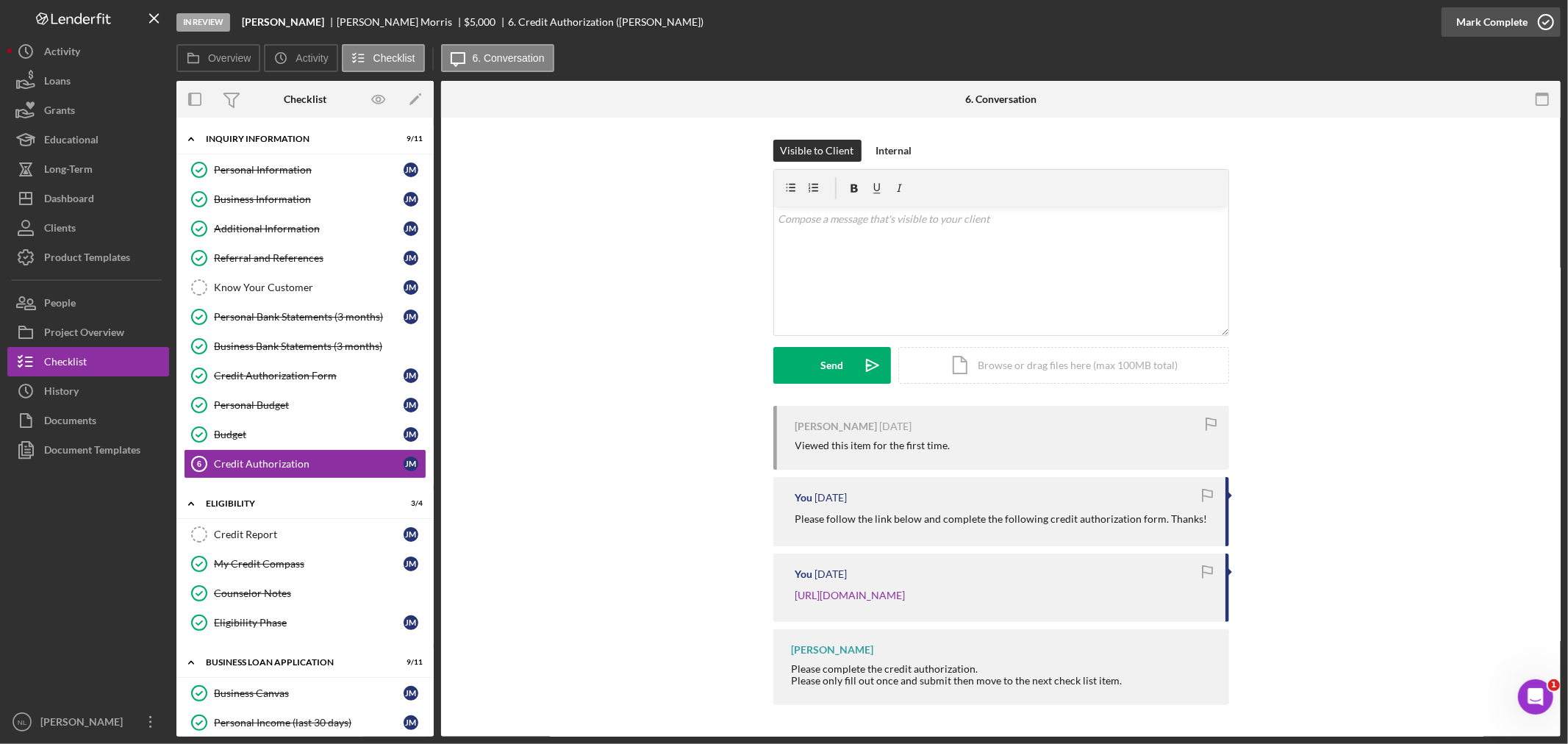
click at [1448, 23] on button "Mark Complete" at bounding box center [1501, 22] width 119 height 30
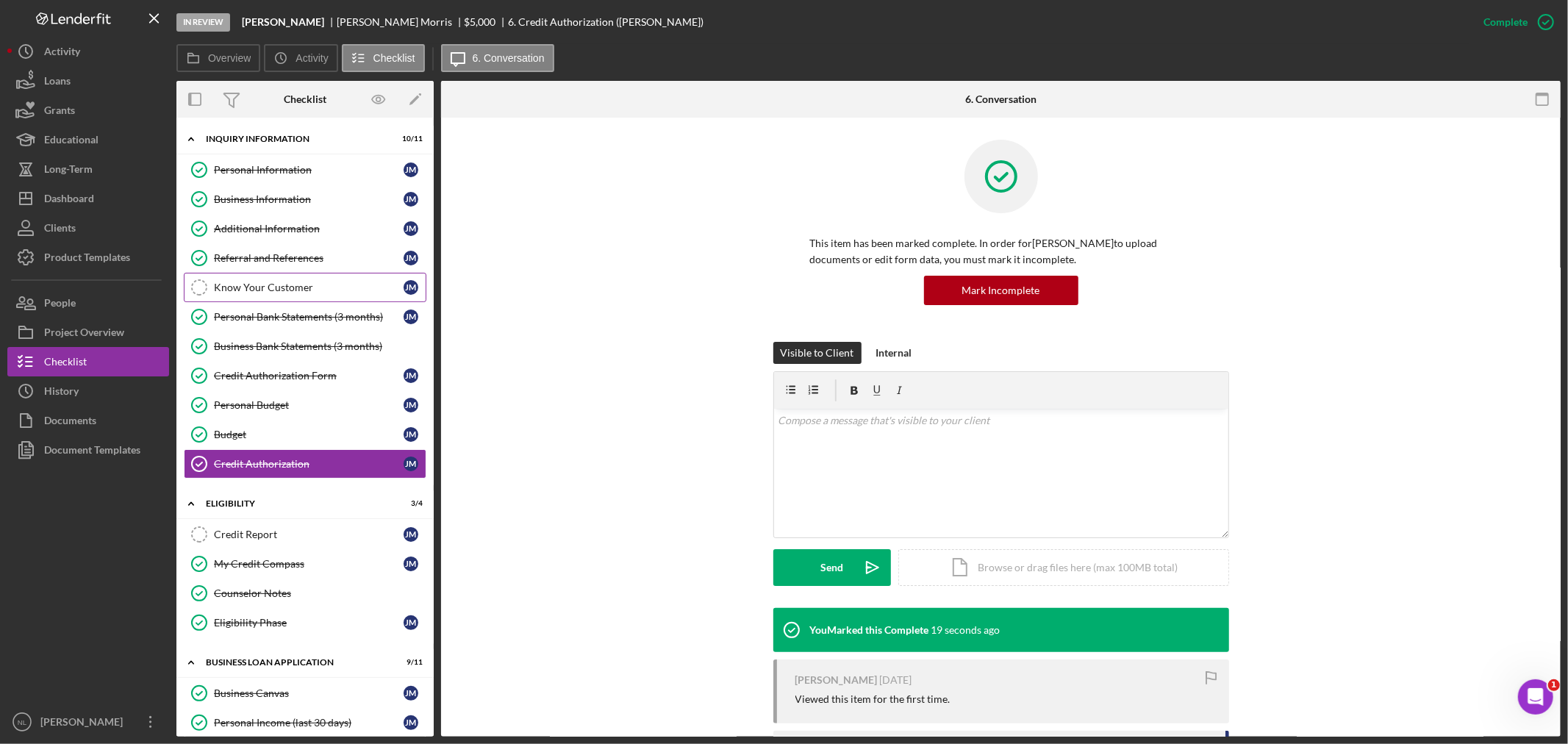
click at [278, 274] on link "Know Your Customer Know Your Customer [PERSON_NAME]" at bounding box center [305, 287] width 243 height 30
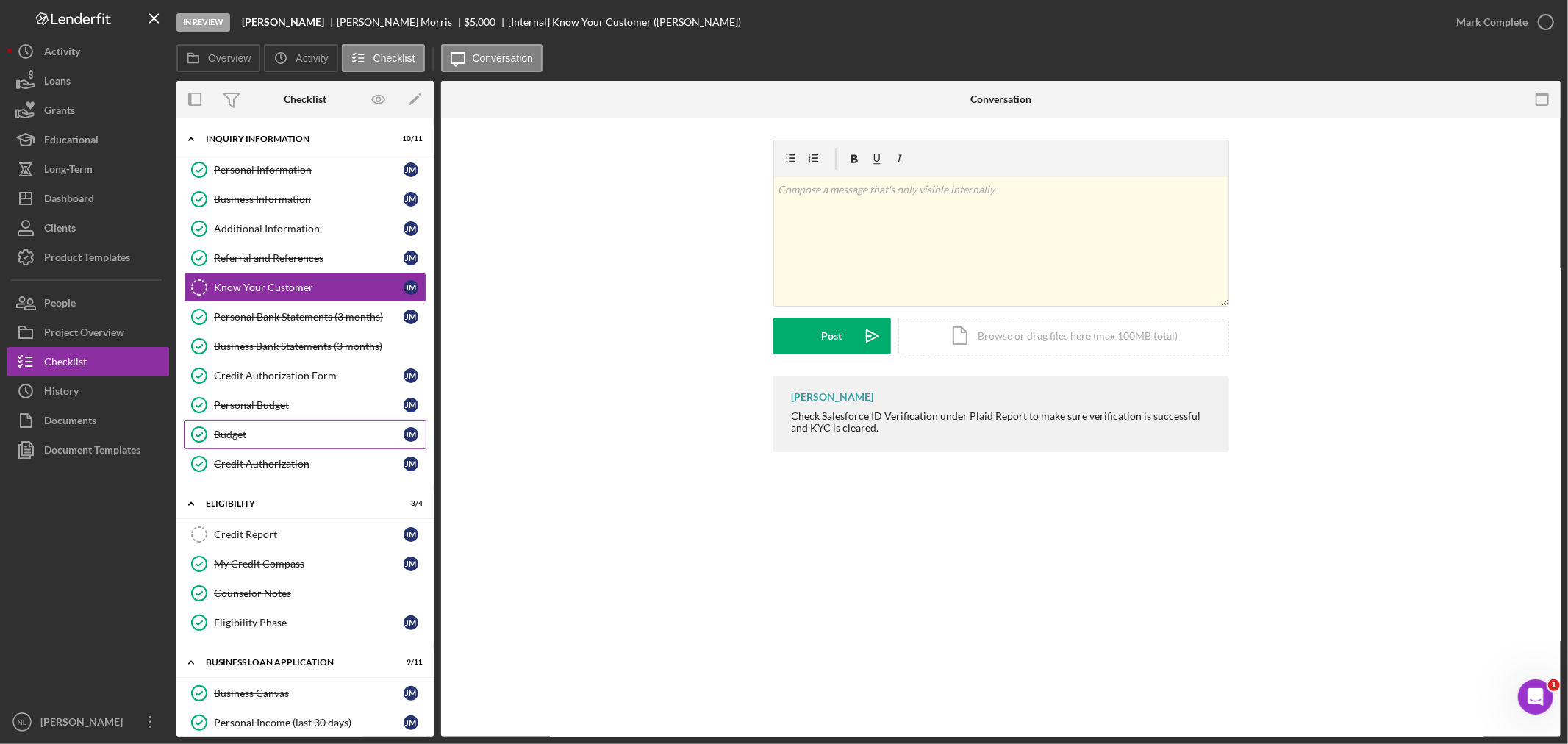
click at [275, 449] on link "Budget Budget [PERSON_NAME]" at bounding box center [305, 434] width 243 height 30
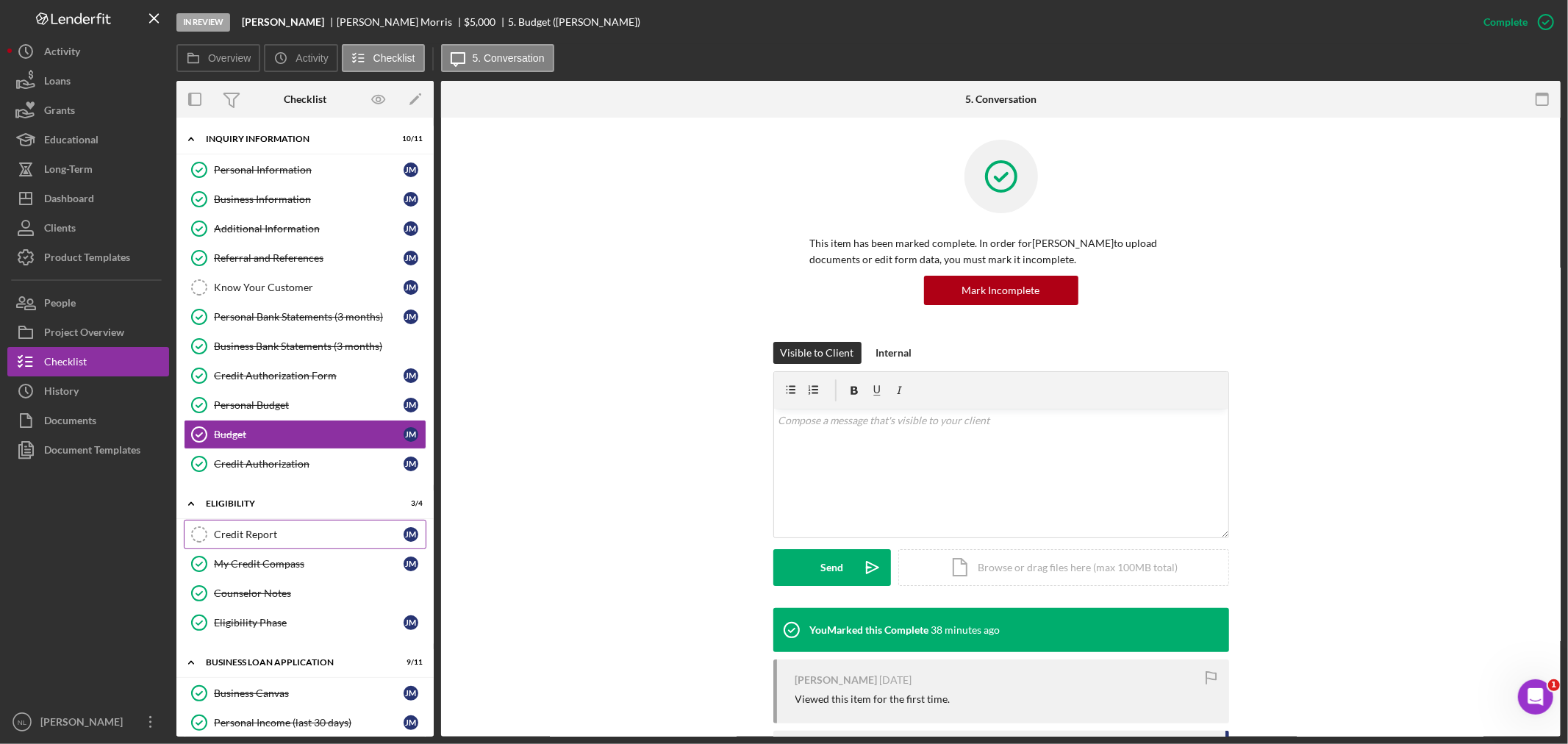
click at [272, 529] on link "Credit Report Credit Report [PERSON_NAME]" at bounding box center [305, 534] width 243 height 30
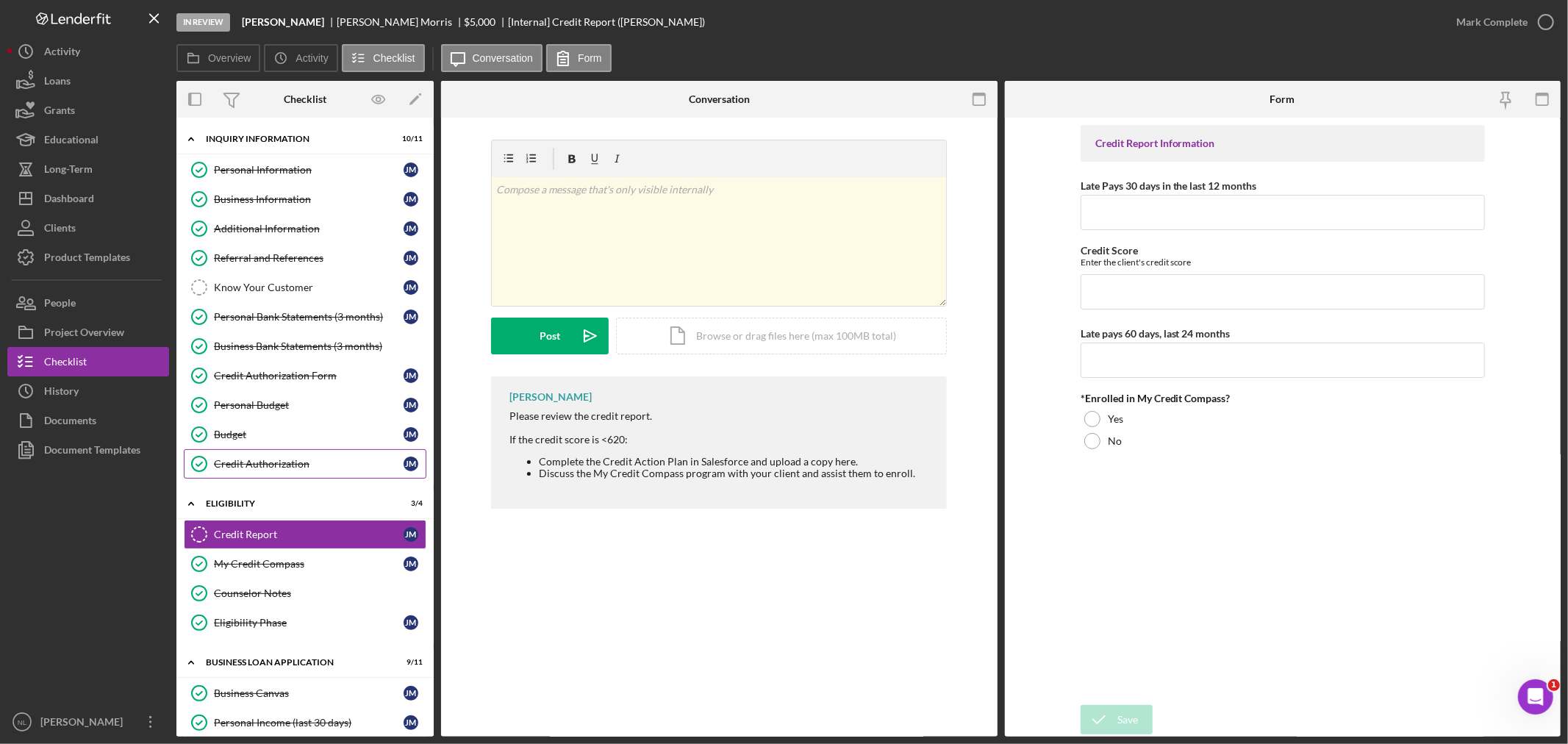
drag, startPoint x: 409, startPoint y: 542, endPoint x: 312, endPoint y: 454, distance: 131.0
click at [312, 454] on div "Icon/Expander INQUIRY INFORMATION 10 / 11 Personal Information Personal Informa…" at bounding box center [305, 650] width 257 height 1051
